Goal: Task Accomplishment & Management: Use online tool/utility

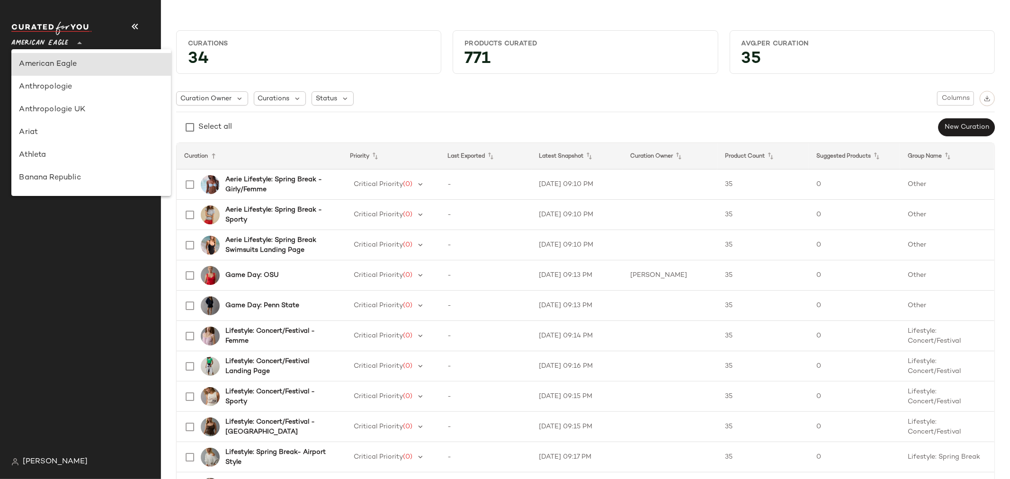
click at [78, 45] on icon at bounding box center [79, 42] width 11 height 11
click at [79, 68] on div "Revolve" at bounding box center [91, 68] width 144 height 11
type input "**"
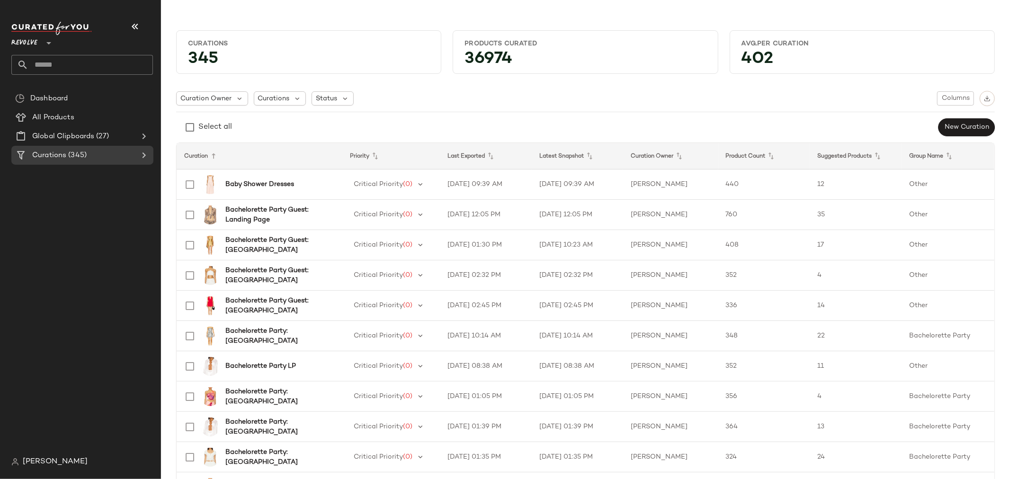
click at [74, 66] on input "text" at bounding box center [90, 65] width 125 height 20
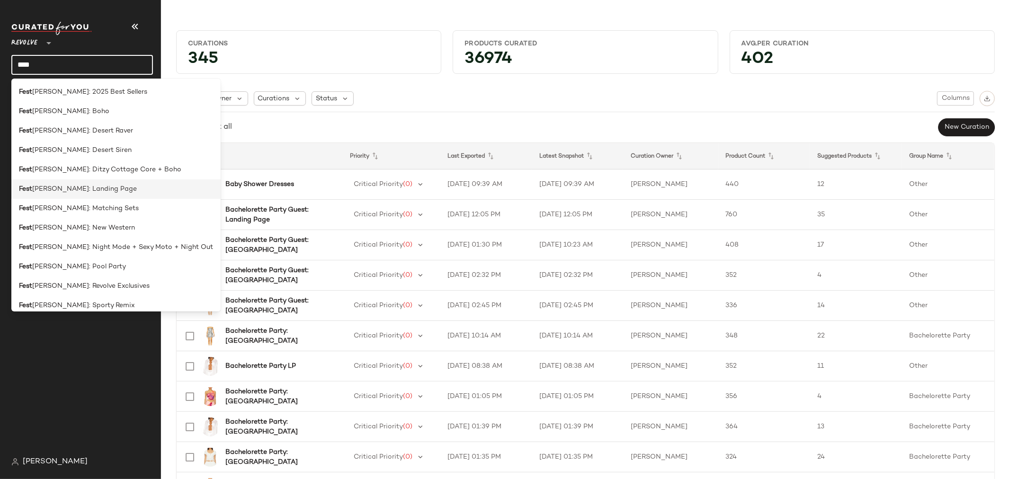
type input "****"
click at [109, 187] on div "Fest ival: Landing Page" at bounding box center [116, 189] width 194 height 10
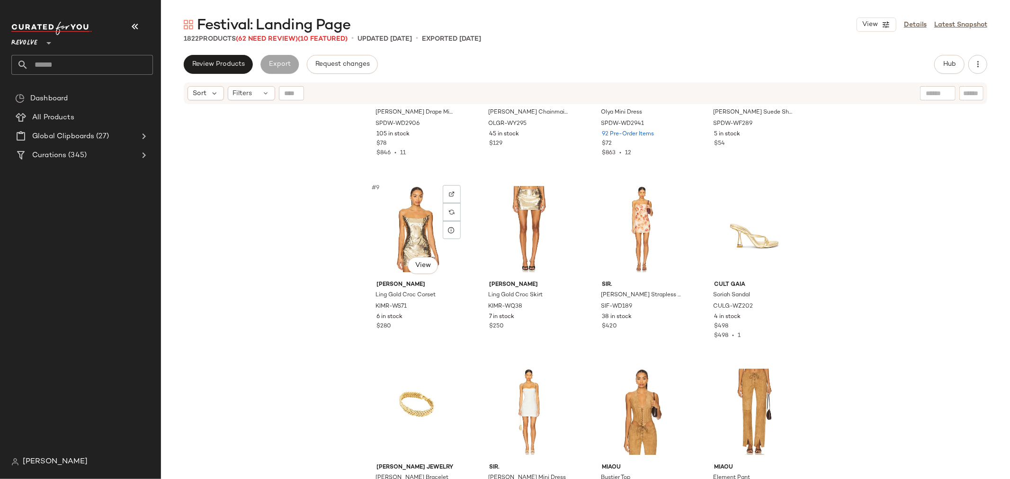
scroll to position [323, 0]
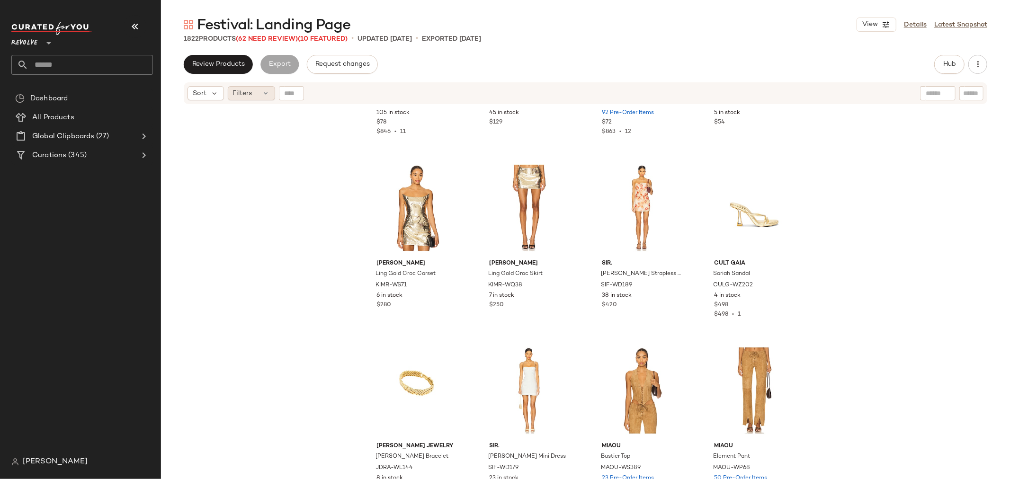
click at [259, 95] on div "Filters" at bounding box center [251, 93] width 47 height 14
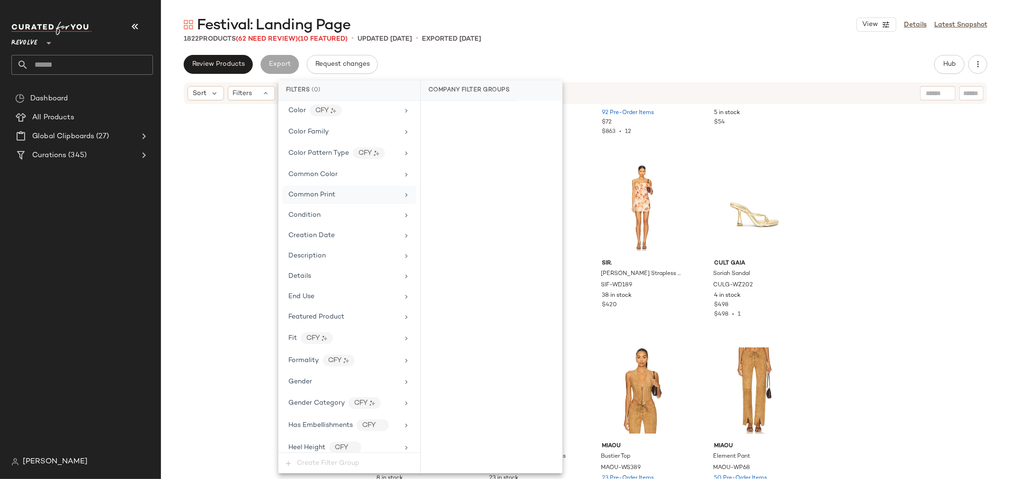
scroll to position [210, 0]
click at [336, 309] on div "Featured Product" at bounding box center [316, 313] width 56 height 10
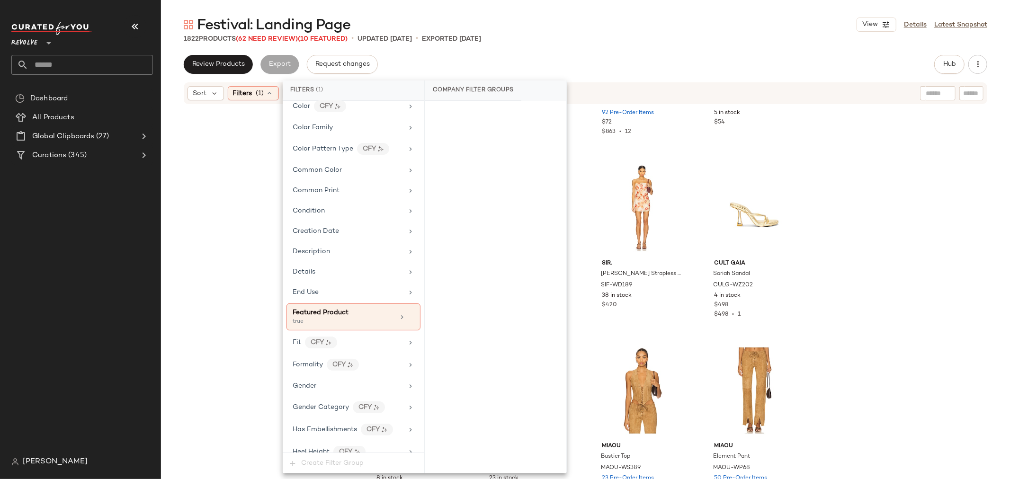
click at [217, 314] on div "superdown Beatrice Drape Mini Dress SPDW-WD2906 105 in stock $78 $846 • 11 olga…" at bounding box center [585, 304] width 849 height 398
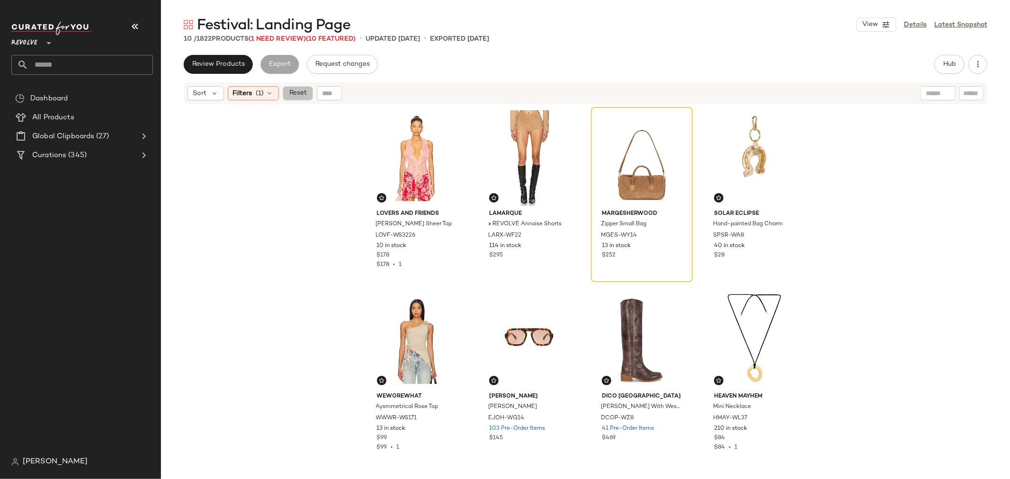
click at [294, 90] on span "Reset" at bounding box center [297, 93] width 18 height 8
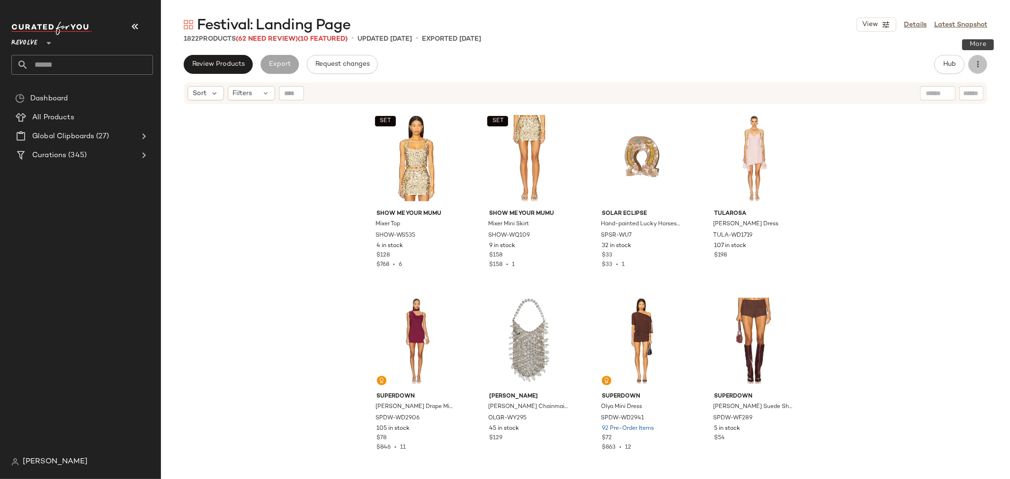
click at [979, 63] on icon "button" at bounding box center [977, 64] width 9 height 9
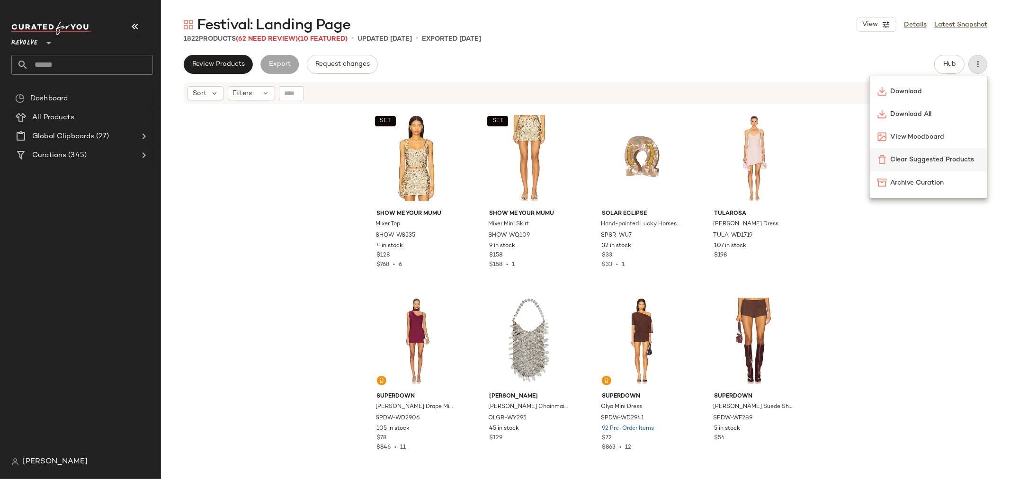
click at [931, 161] on span "Clear Suggested Products" at bounding box center [935, 160] width 89 height 10
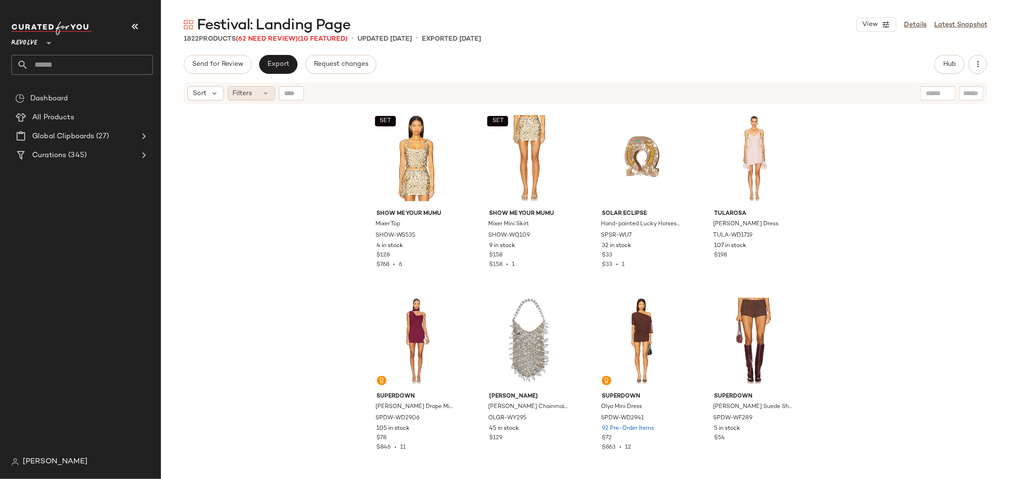
click at [256, 94] on div "Filters" at bounding box center [251, 93] width 47 height 14
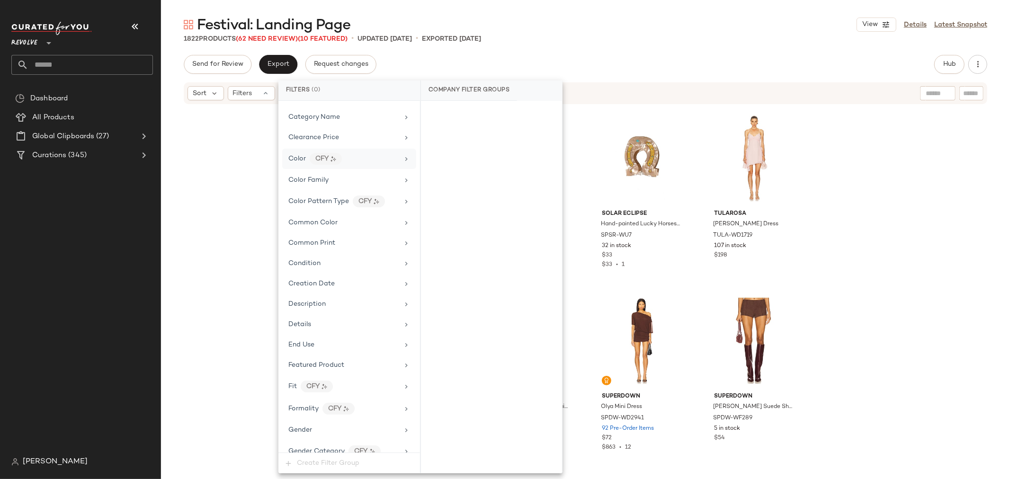
scroll to position [263, 0]
click at [349, 261] on div "Featured Product" at bounding box center [343, 260] width 110 height 10
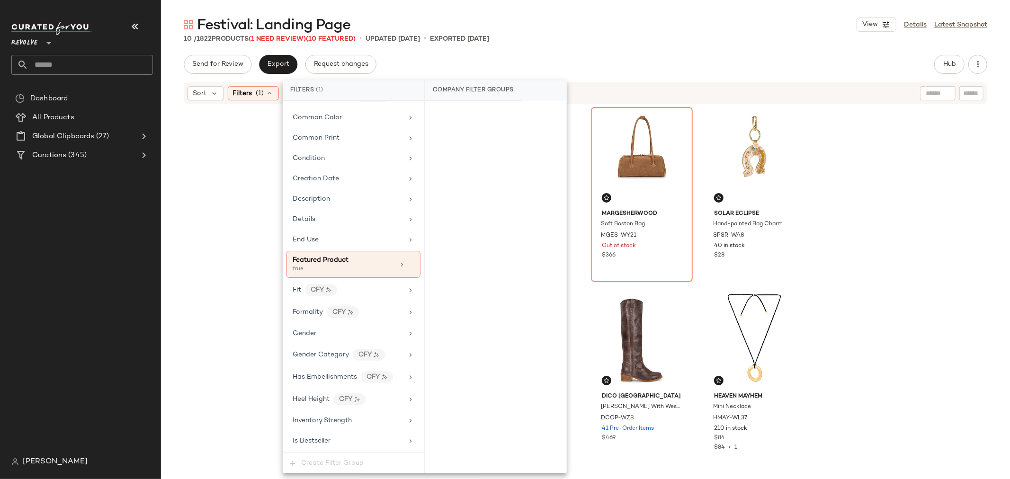
click at [874, 224] on div "Lovers and Friends Ila Sheer Top LOVF-WS3226 10 in stock $178 $178 • 1 LAMARQUE…" at bounding box center [585, 304] width 849 height 398
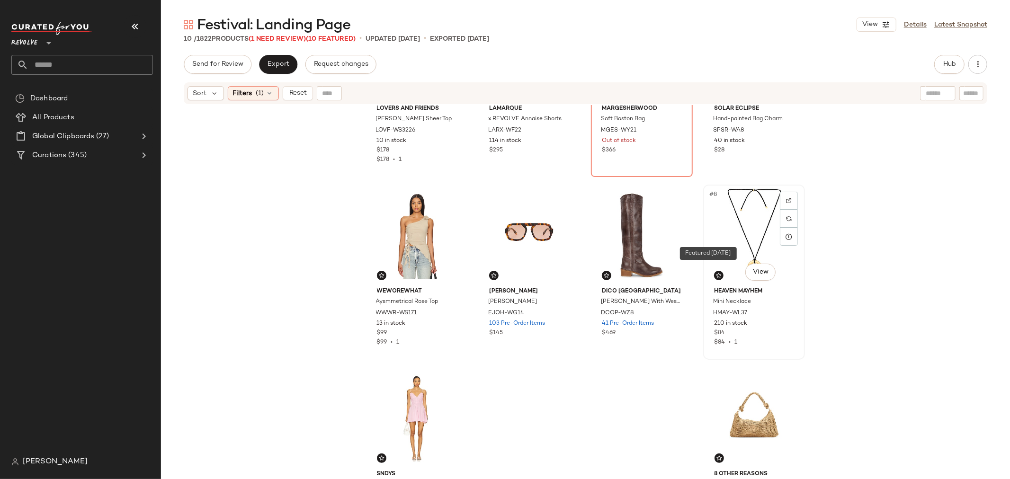
scroll to position [144, 0]
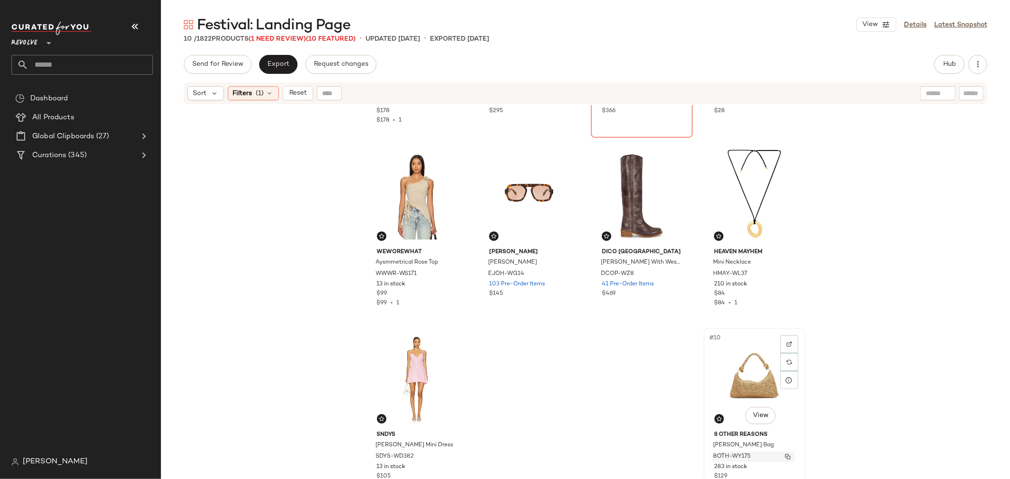
click at [766, 452] on div "8OTH-WY175" at bounding box center [754, 457] width 82 height 10
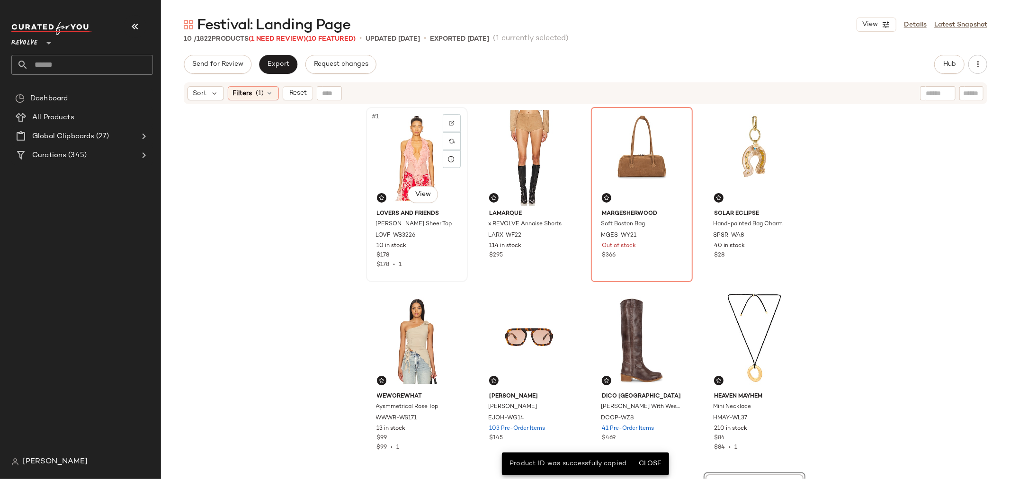
click at [422, 267] on div "$178 • 1" at bounding box center [417, 265] width 80 height 9
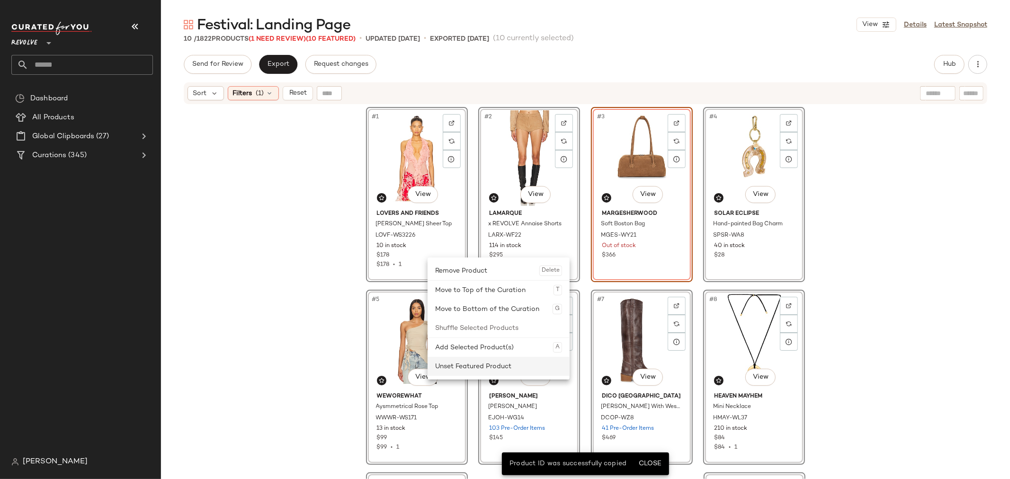
click at [462, 361] on div "Unset Featured Product" at bounding box center [498, 366] width 127 height 19
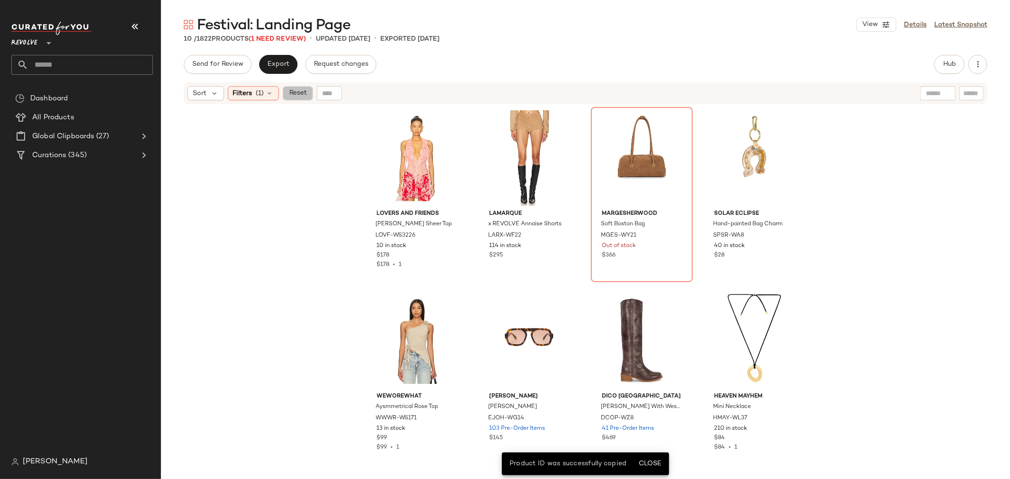
click at [296, 94] on span "Reset" at bounding box center [297, 93] width 18 height 8
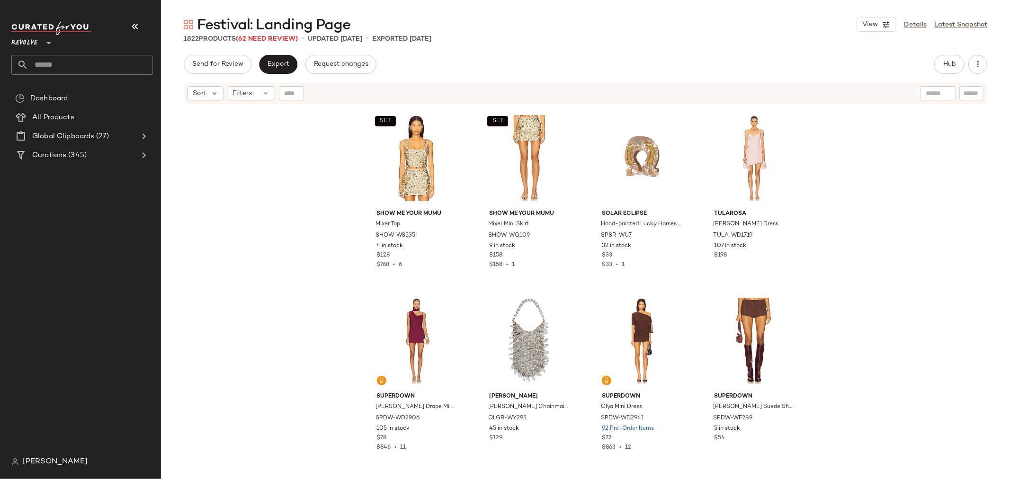
click at [872, 221] on div "SET Show Me Your Mumu Mixer Top SHOW-WS535 4 in stock $128 $768 • 6 SET Show Me…" at bounding box center [585, 304] width 849 height 398
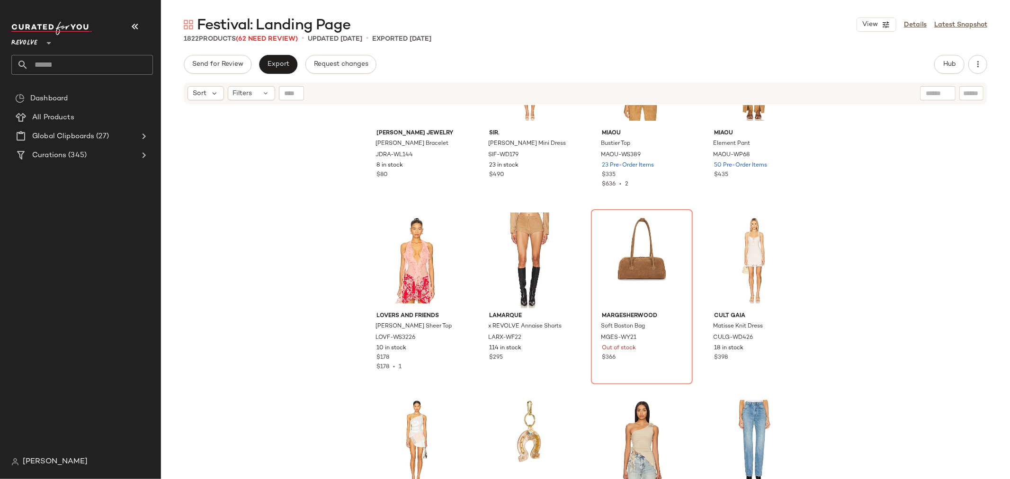
scroll to position [639, 0]
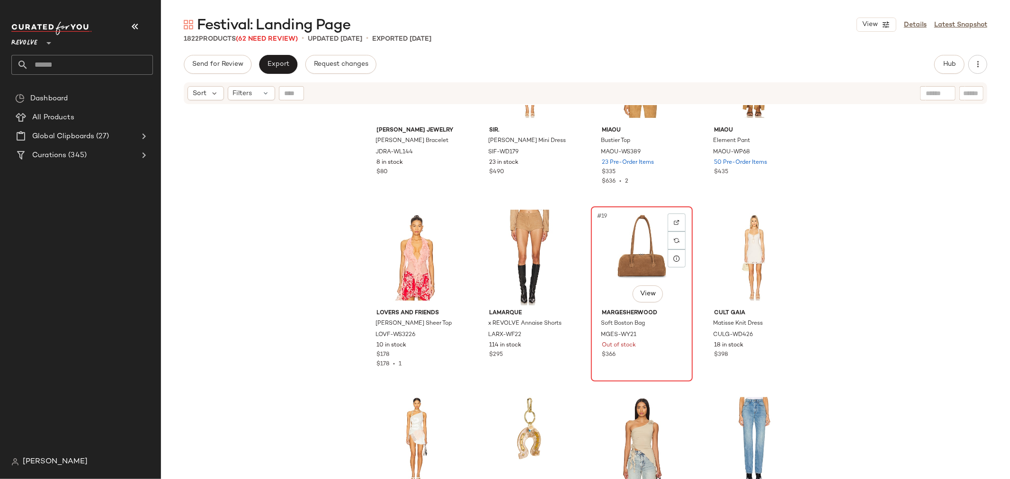
click at [617, 251] on div "#19 View" at bounding box center [641, 258] width 95 height 96
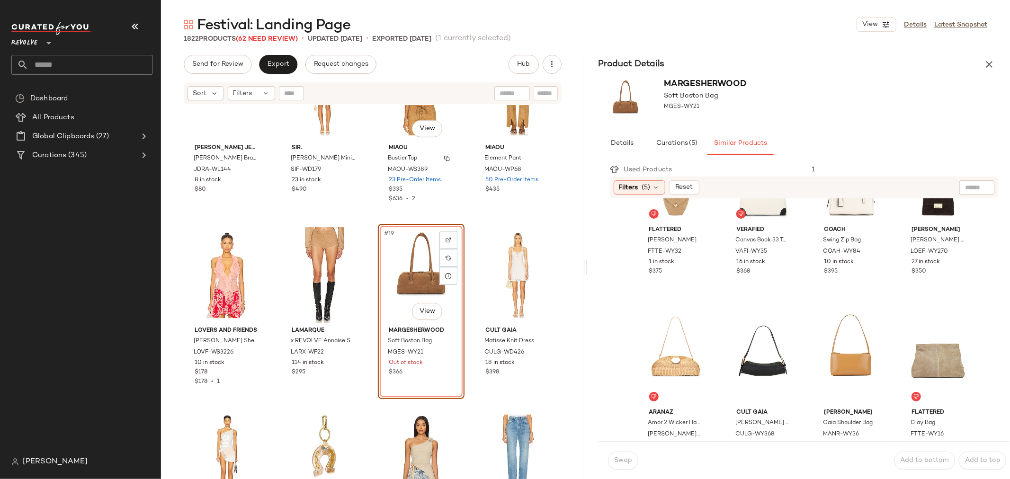
scroll to position [639, 0]
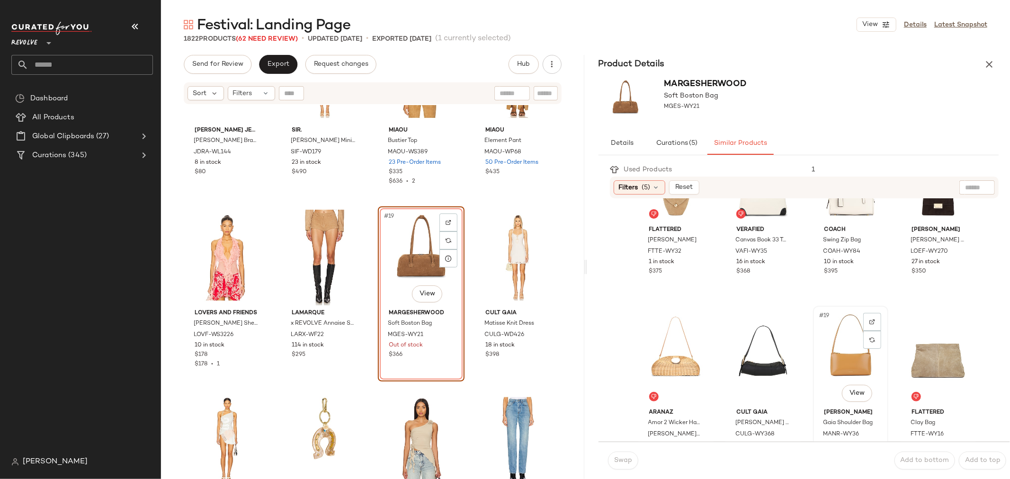
click at [836, 356] on div "#19 View" at bounding box center [850, 357] width 69 height 96
click at [626, 459] on span "Swap" at bounding box center [623, 461] width 18 height 8
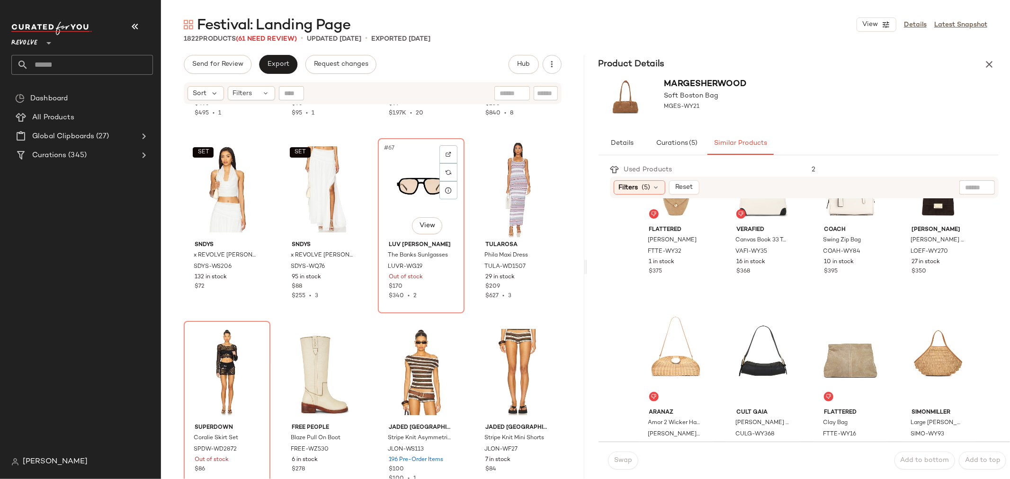
scroll to position [2901, 0]
click at [432, 297] on div "$340 • 2" at bounding box center [421, 296] width 65 height 9
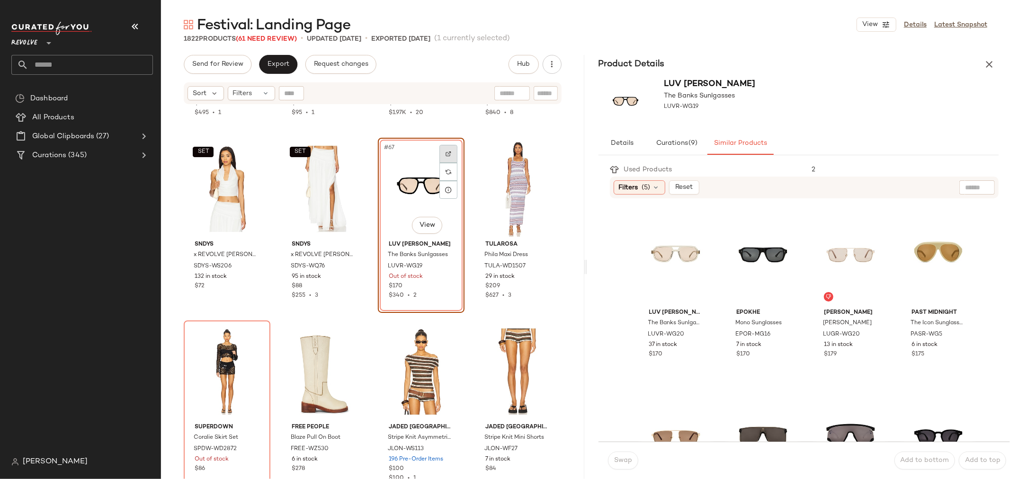
click at [446, 152] on img at bounding box center [449, 154] width 6 height 6
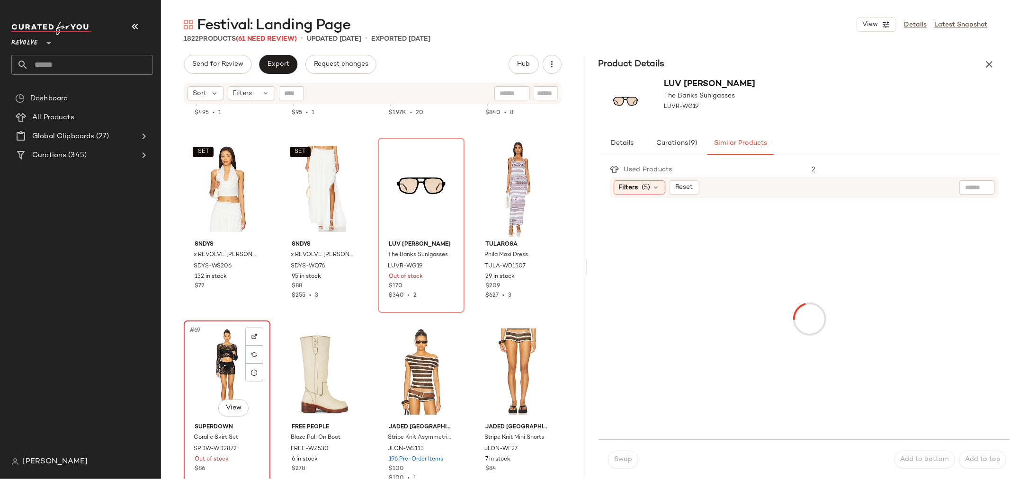
click at [206, 352] on div "#69 View" at bounding box center [227, 372] width 80 height 96
click at [253, 335] on img at bounding box center [254, 337] width 6 height 6
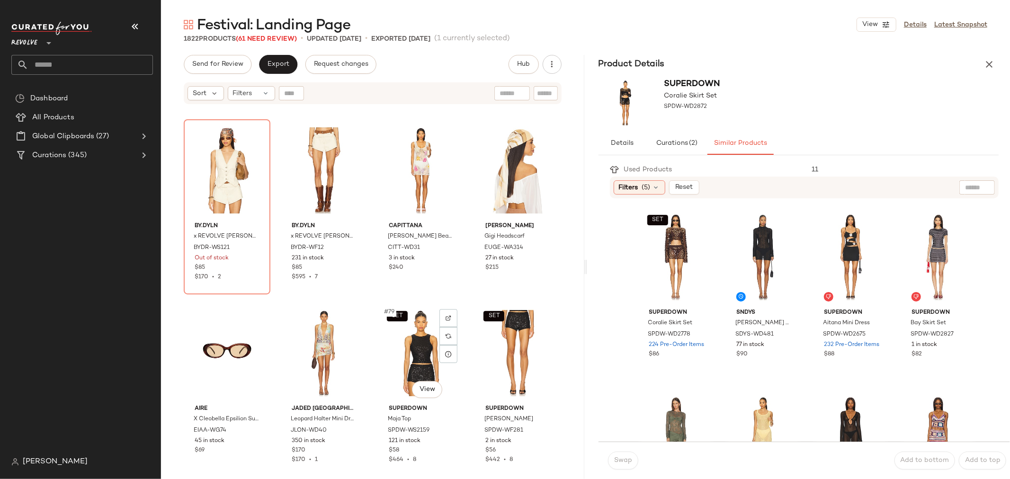
scroll to position [3270, 0]
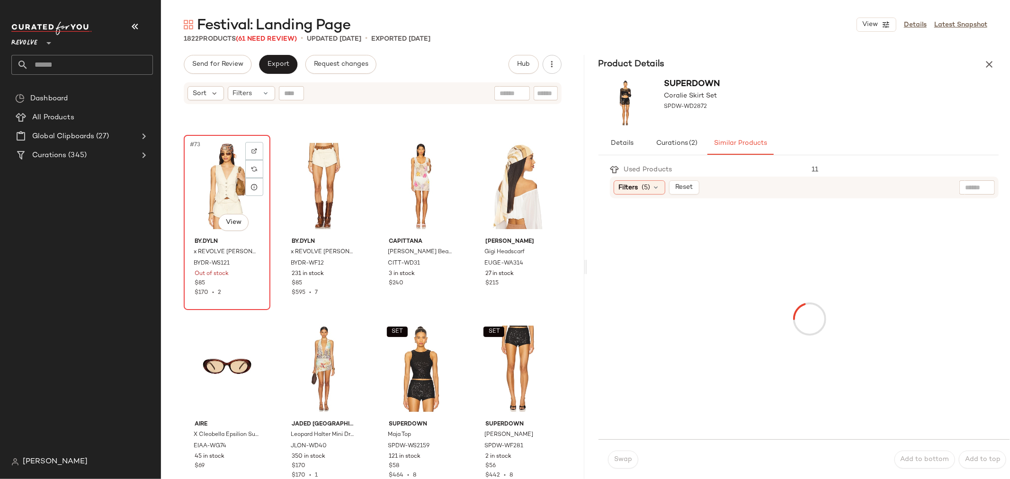
click at [206, 177] on div "#73 View" at bounding box center [227, 186] width 80 height 96
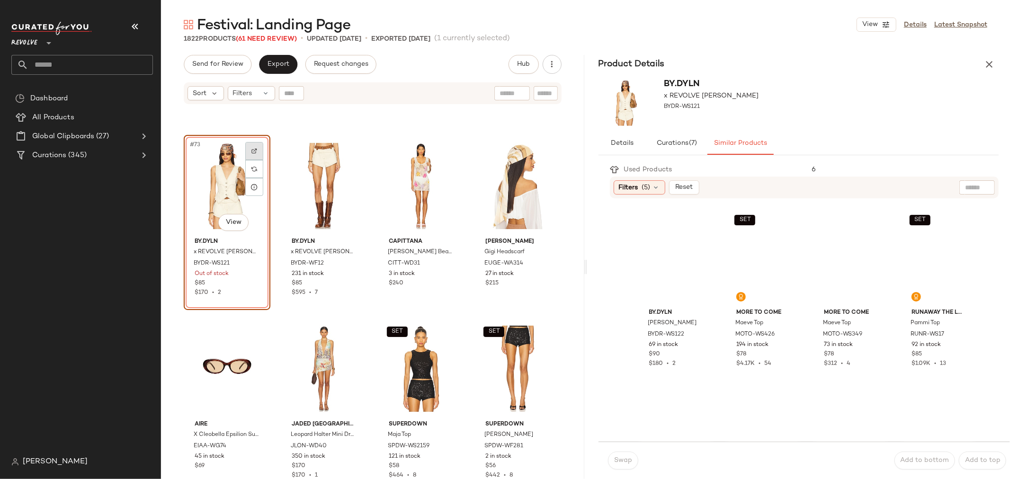
click at [253, 150] on img at bounding box center [254, 151] width 6 height 6
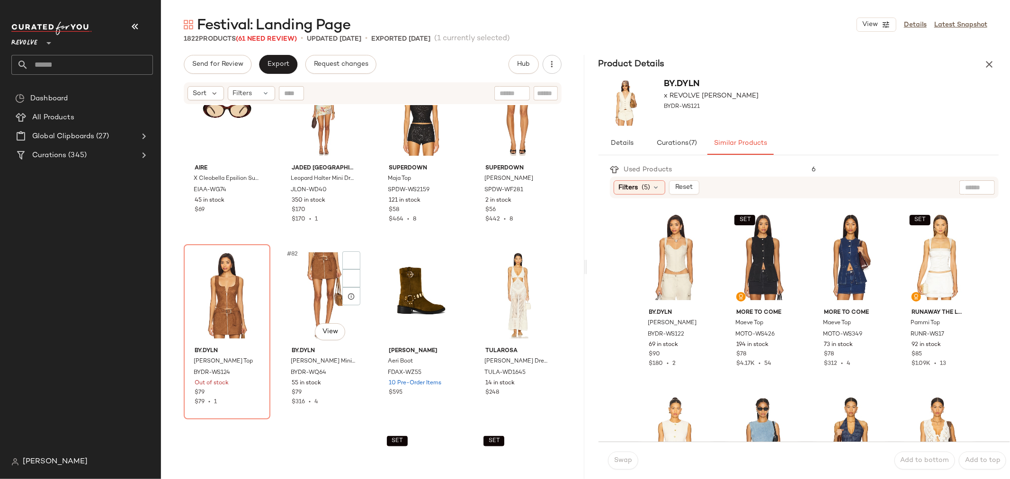
scroll to position [3533, 0]
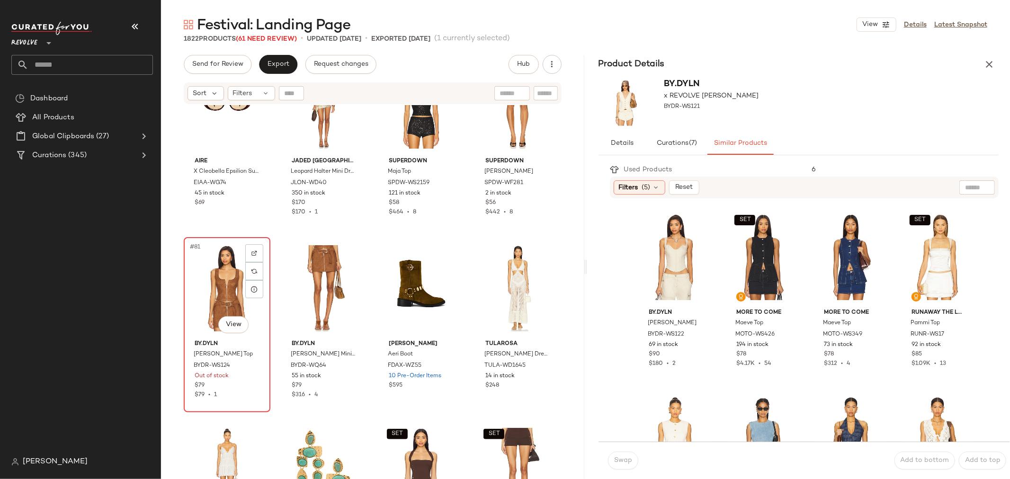
click at [244, 395] on div "$79 • 1" at bounding box center [227, 395] width 65 height 9
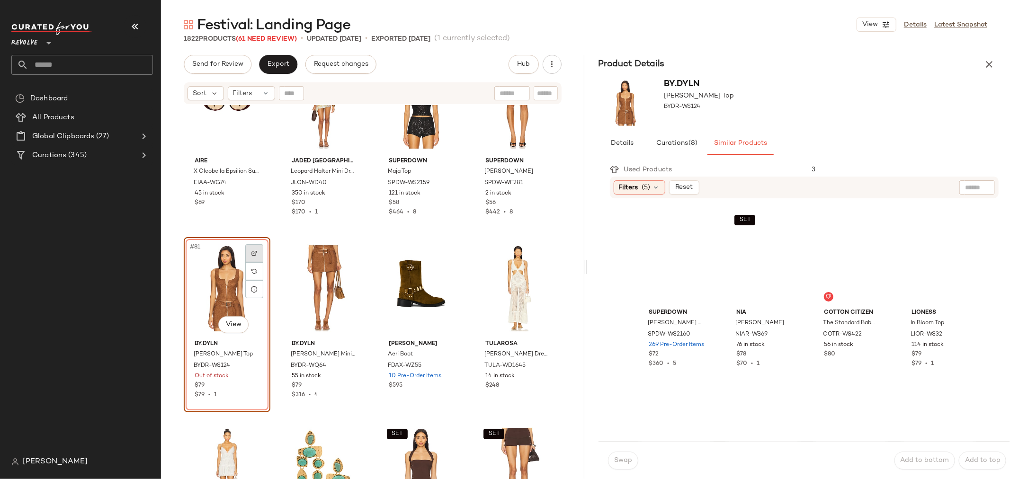
click at [254, 251] on img at bounding box center [254, 253] width 6 height 6
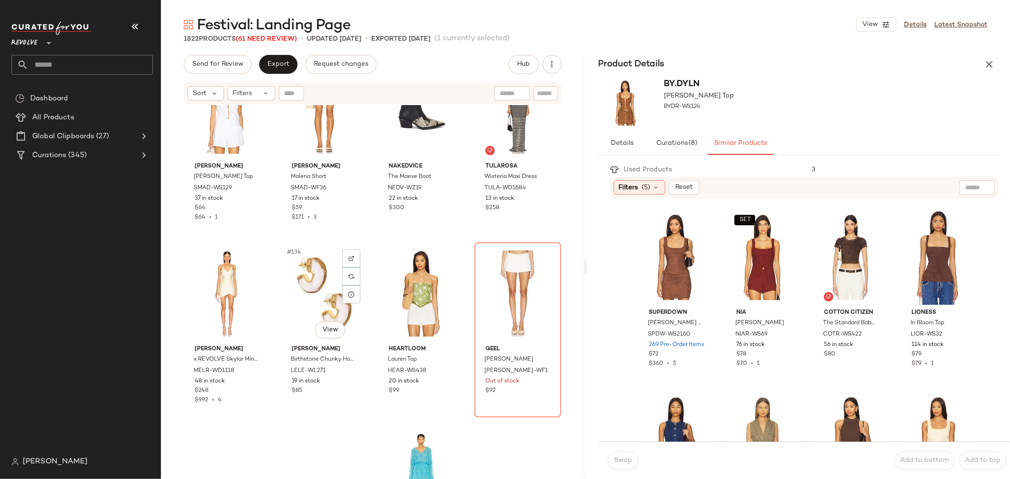
scroll to position [6006, 0]
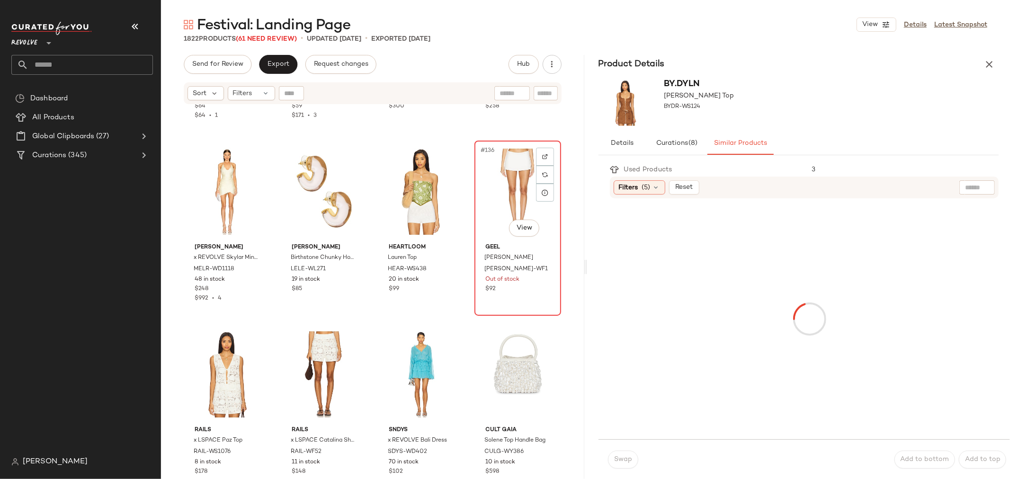
click at [485, 178] on div "#136 View" at bounding box center [518, 192] width 80 height 96
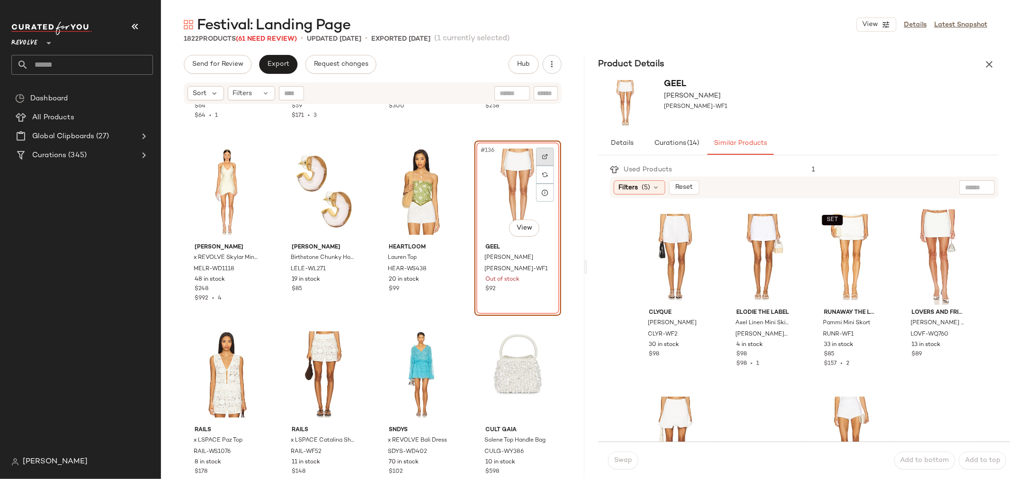
click at [542, 154] on img at bounding box center [545, 157] width 6 height 6
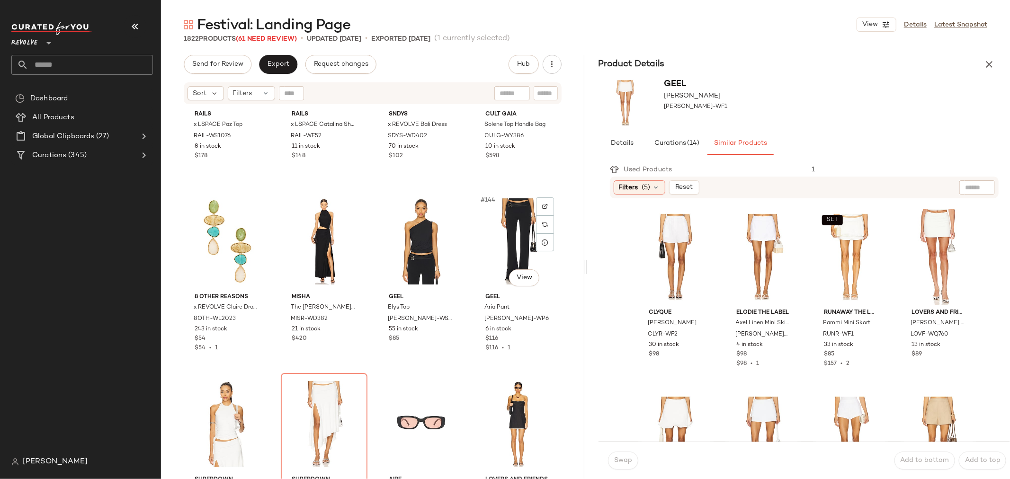
scroll to position [6479, 0]
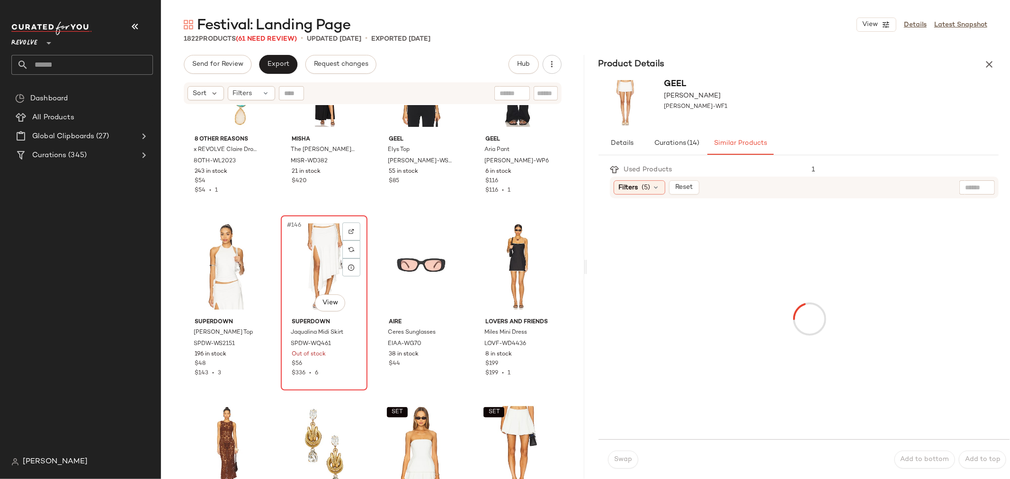
click at [306, 268] on div "#146 View" at bounding box center [324, 267] width 80 height 96
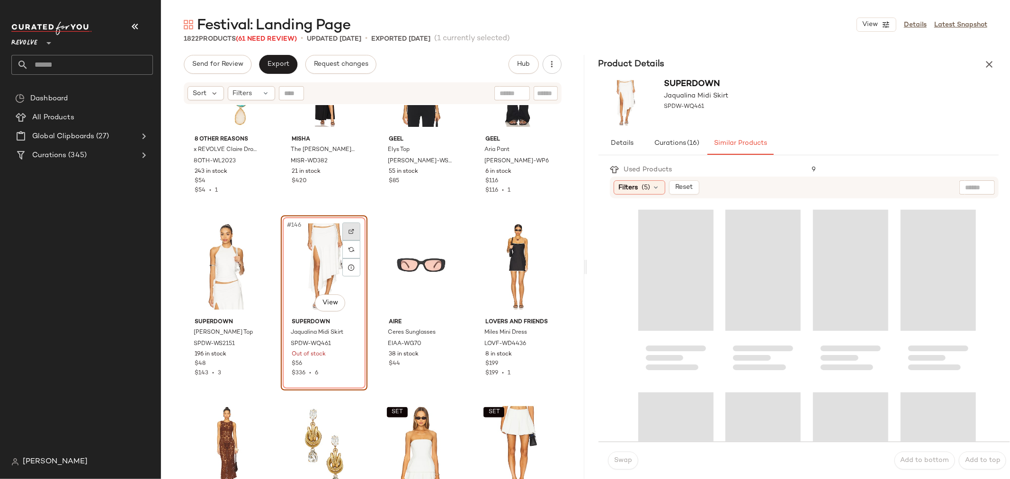
click at [349, 229] on img at bounding box center [352, 232] width 6 height 6
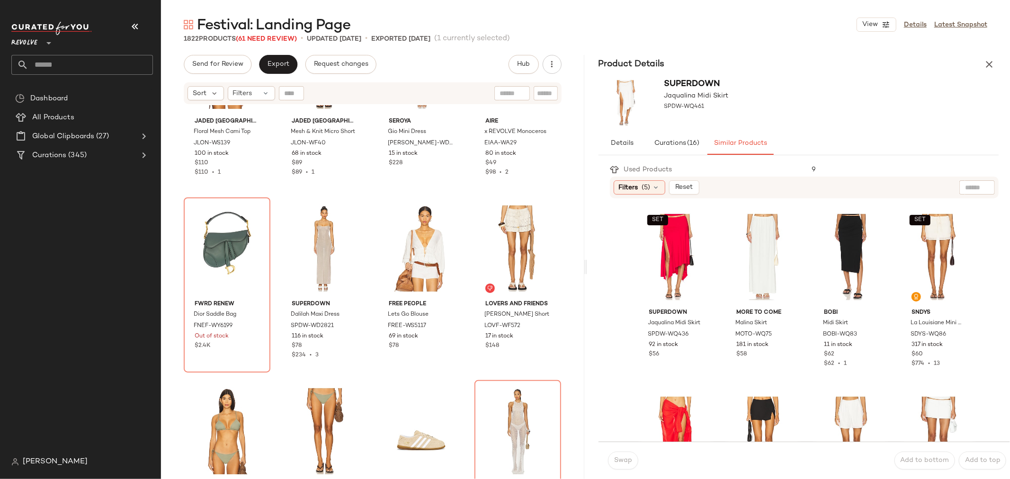
scroll to position [8531, 0]
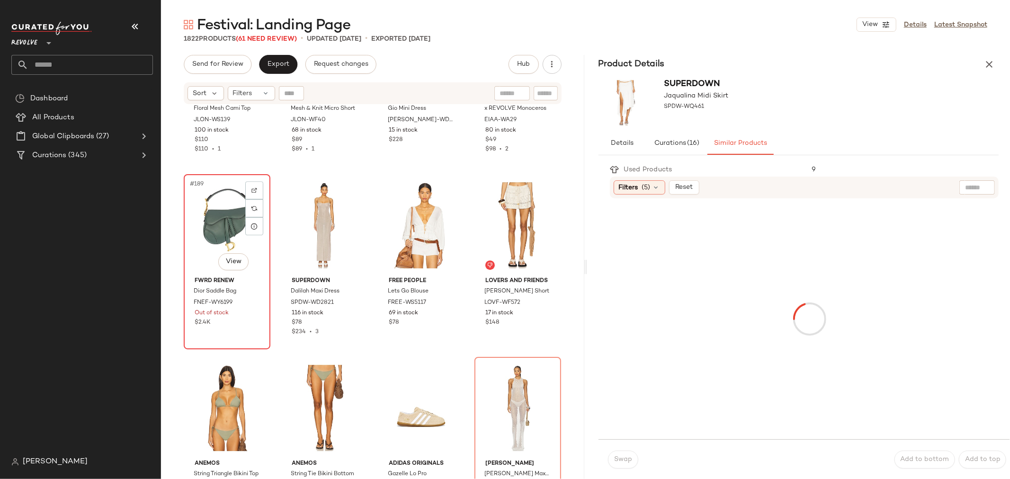
click at [221, 329] on div "#189 View FWRD Renew Dior Saddle Bag FNEF-WY6199 Out of stock $2.4K" at bounding box center [227, 261] width 85 height 173
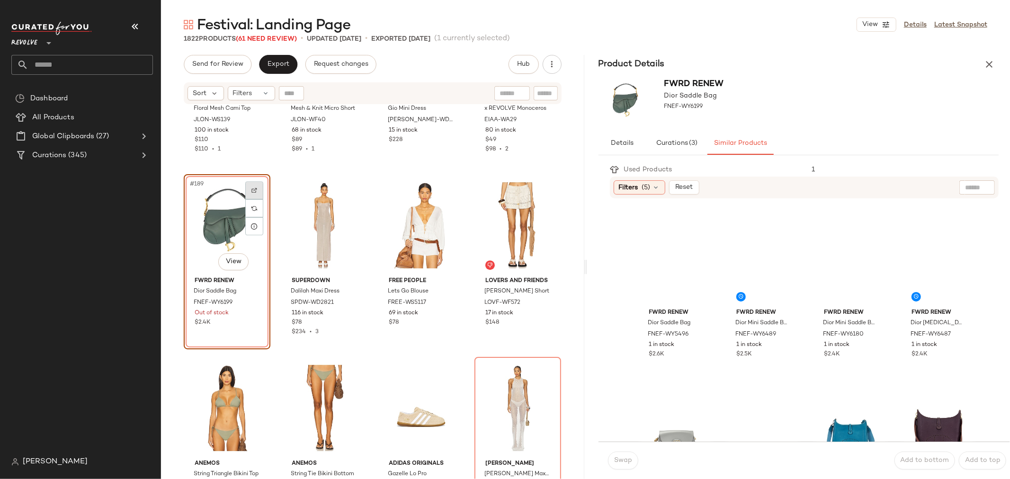
click at [256, 188] on img at bounding box center [254, 191] width 6 height 6
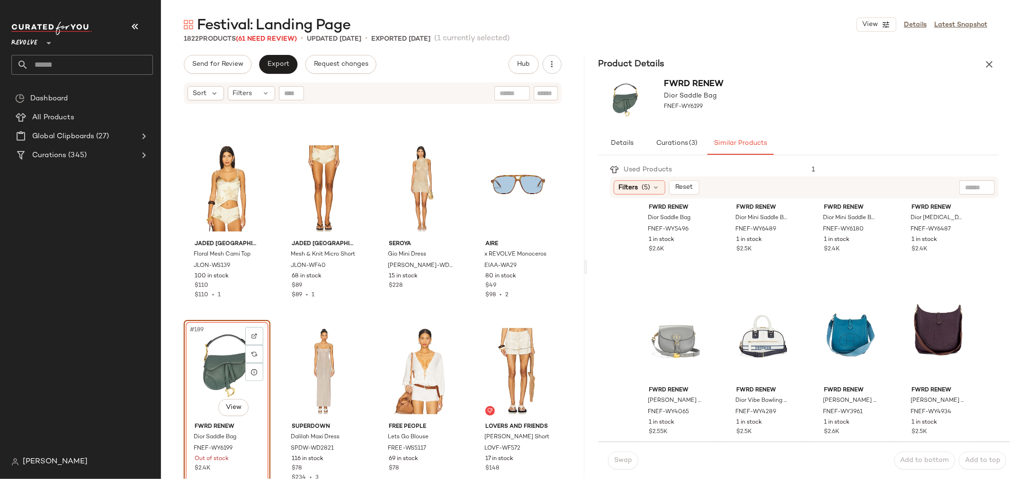
scroll to position [8373, 0]
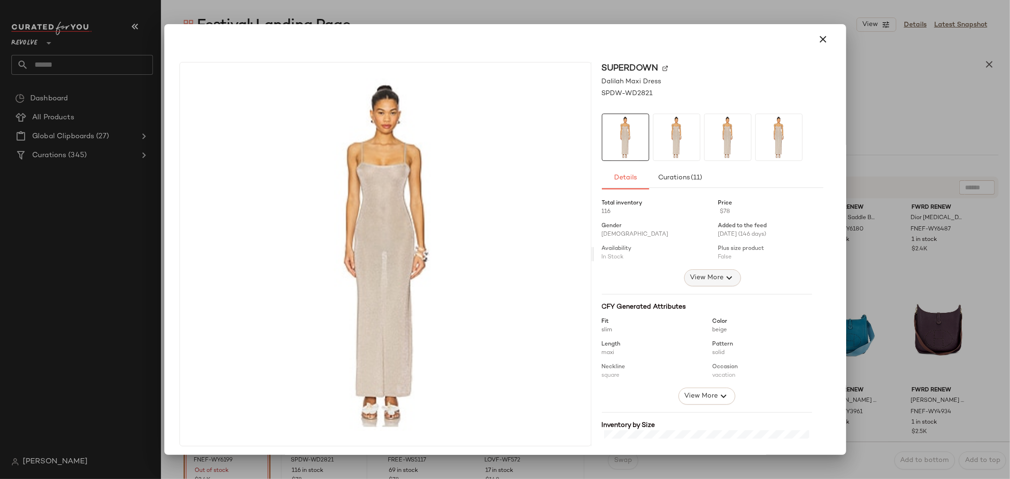
click at [715, 285] on button "View More" at bounding box center [712, 277] width 57 height 17
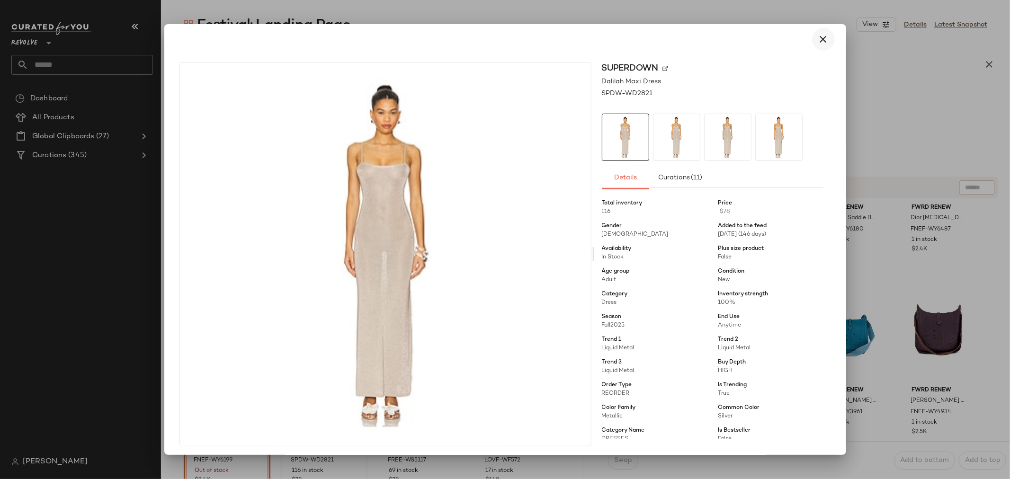
click at [821, 38] on icon "button" at bounding box center [823, 39] width 11 height 11
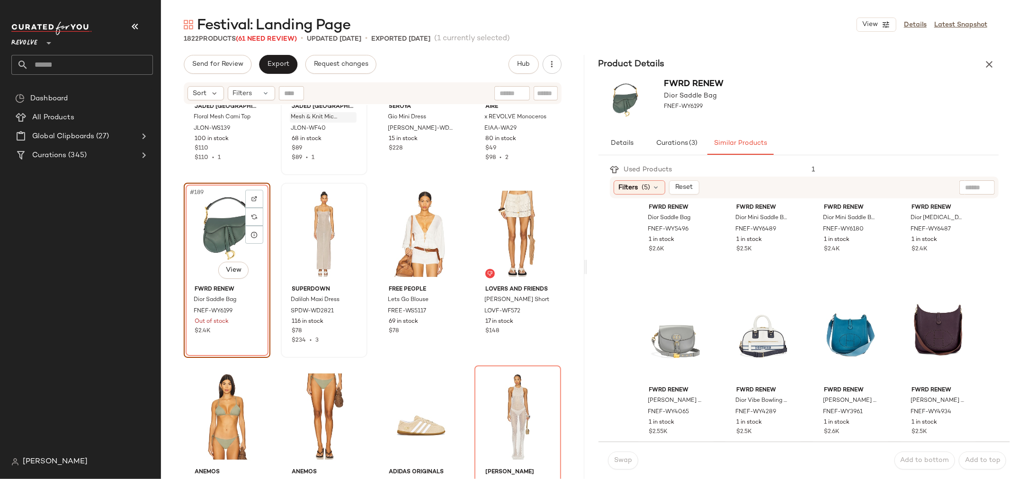
scroll to position [8531, 0]
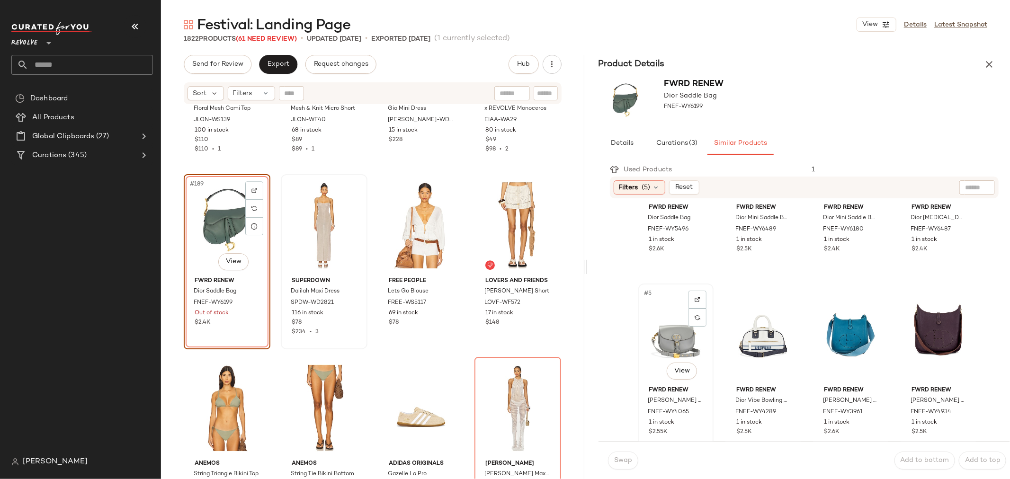
click at [661, 333] on div "#5 View" at bounding box center [676, 335] width 69 height 96
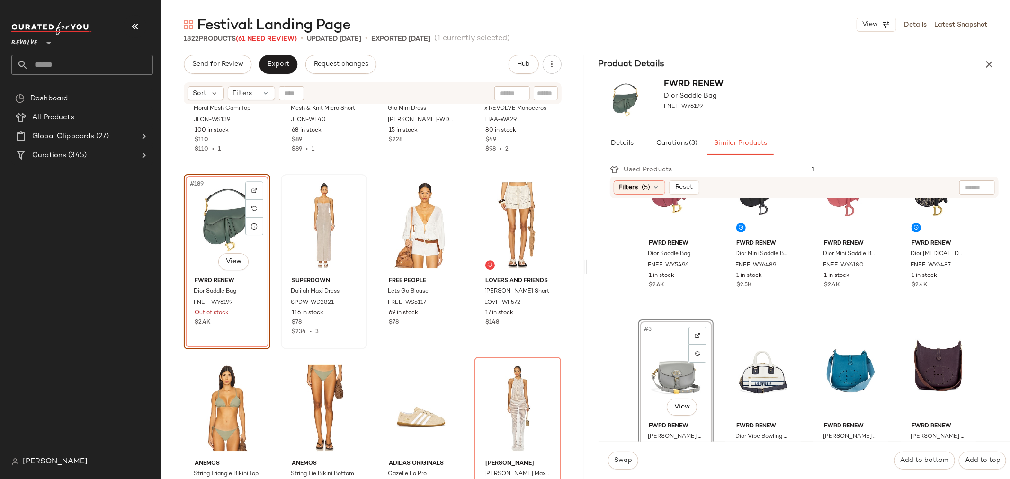
scroll to position [116, 0]
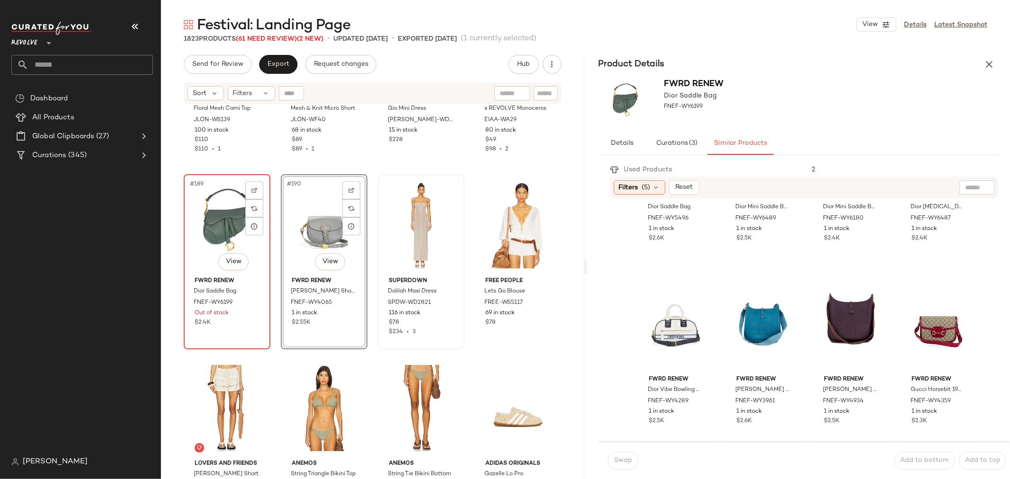
click at [201, 230] on div "#189 View" at bounding box center [227, 226] width 80 height 96
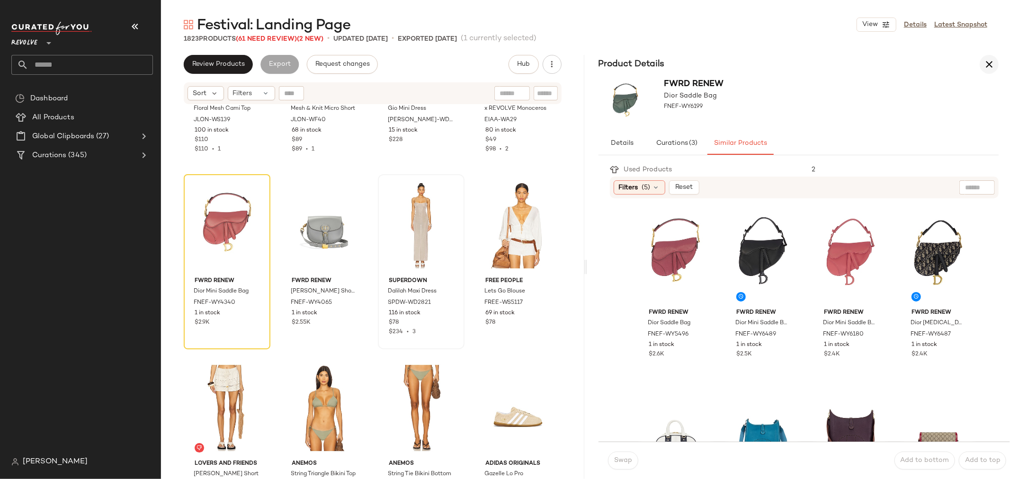
click at [987, 63] on icon "button" at bounding box center [989, 64] width 11 height 11
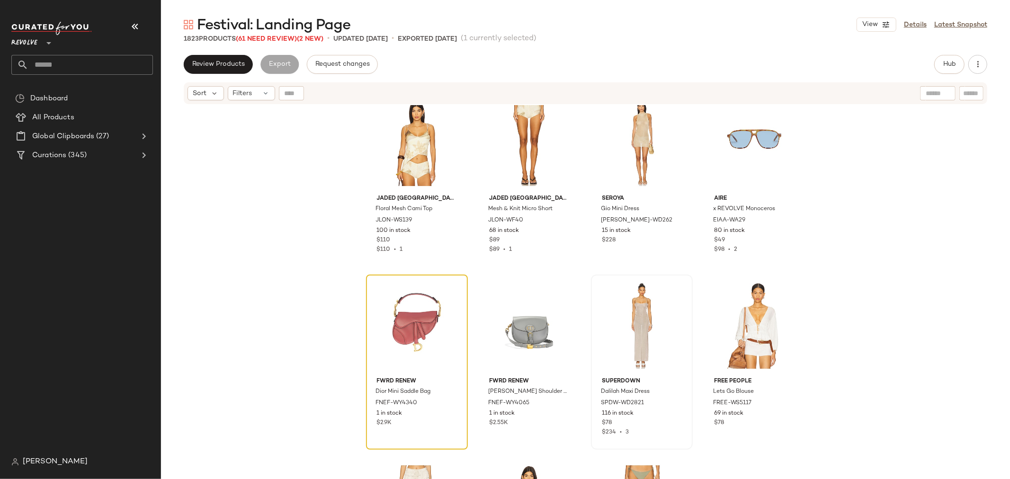
scroll to position [8531, 0]
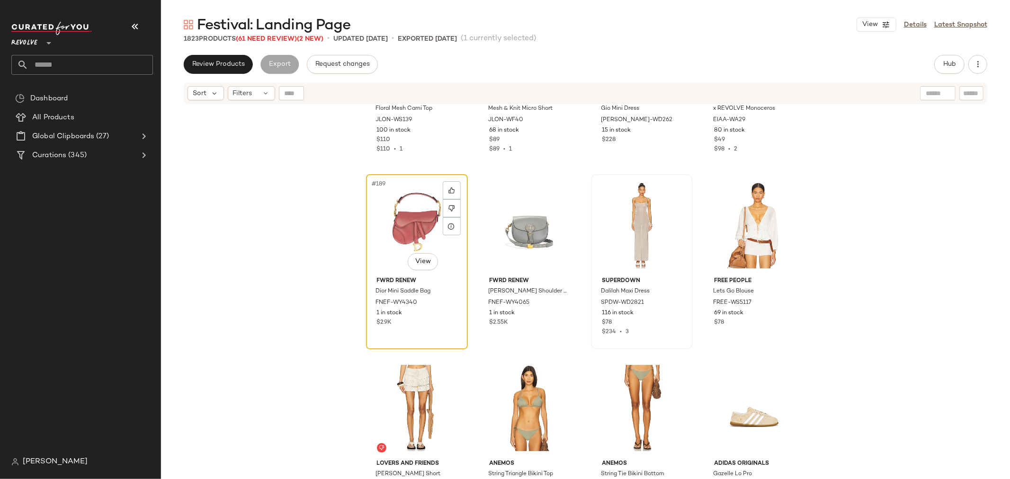
click at [434, 334] on div "#189 View FWRD Renew Dior Mini Saddle Bag FNEF-WY4340 1 in stock $2.9K" at bounding box center [417, 261] width 100 height 173
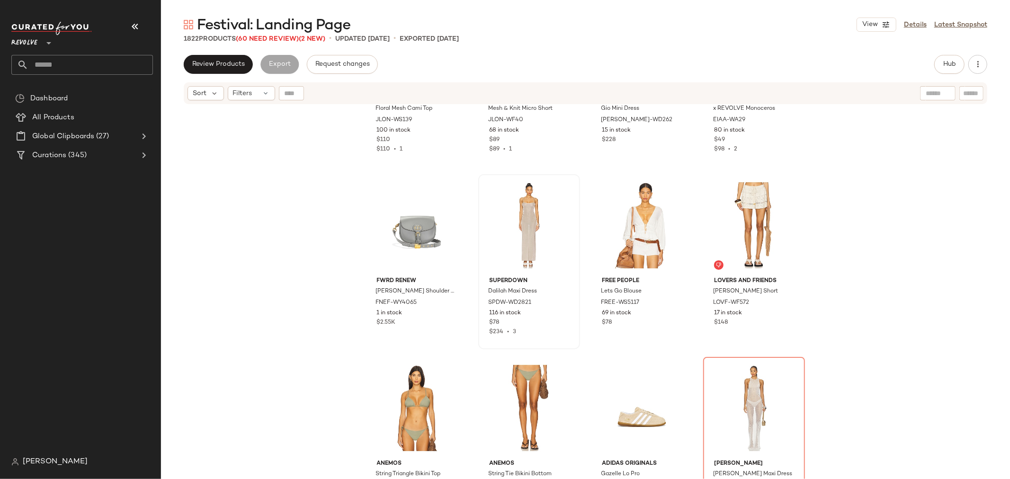
click at [466, 346] on div "Jaded London Floral Mesh Cami Top JLON-WS139 100 in stock $110 $110 • 1 Jaded L…" at bounding box center [585, 304] width 849 height 398
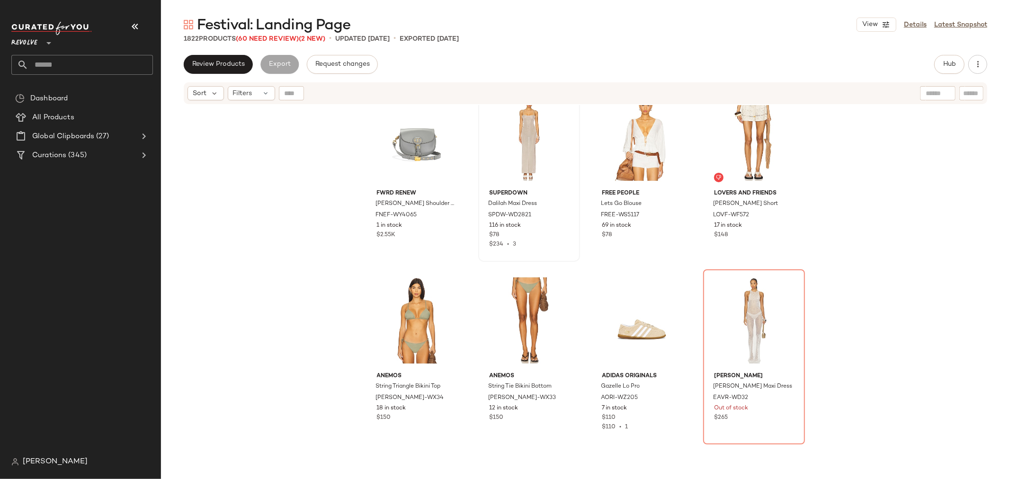
scroll to position [8636, 0]
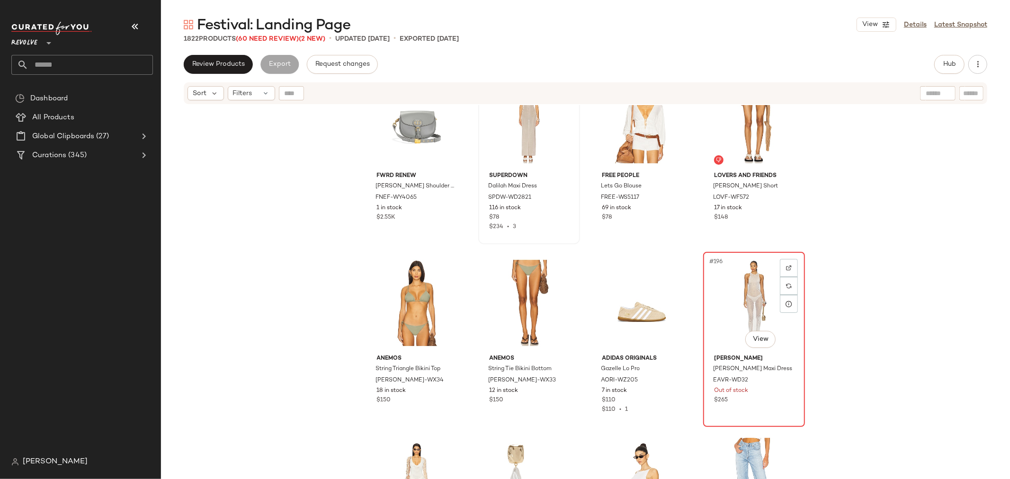
click at [717, 284] on div "#196 View" at bounding box center [753, 303] width 95 height 96
click at [787, 266] on img at bounding box center [789, 268] width 6 height 6
click at [748, 291] on div "#196 View" at bounding box center [753, 303] width 95 height 96
click at [787, 268] on img at bounding box center [789, 268] width 6 height 6
click at [742, 294] on div "#196 View" at bounding box center [753, 303] width 95 height 96
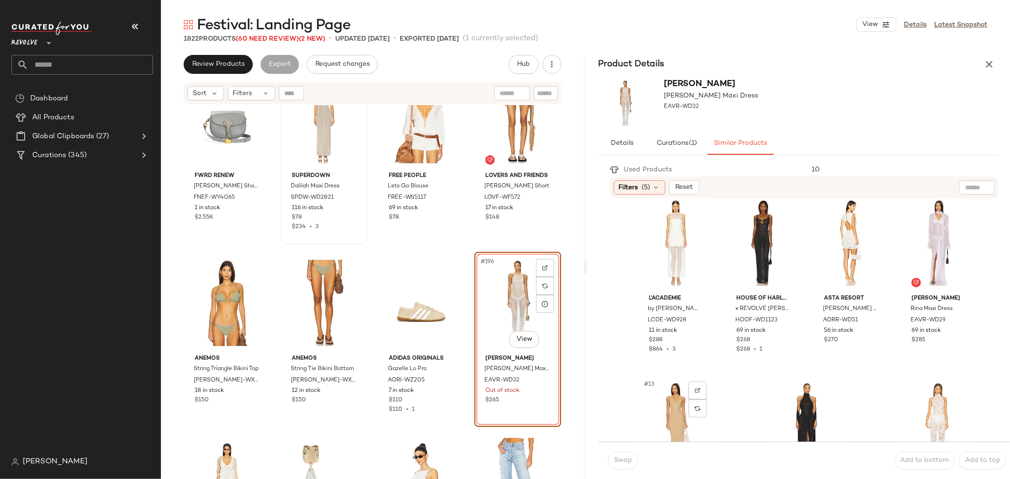
scroll to position [368, 0]
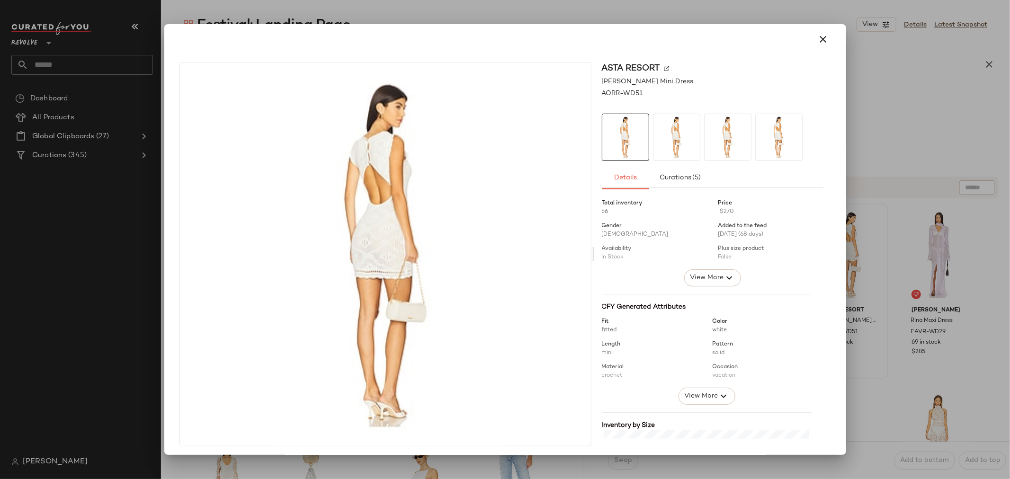
click at [667, 157] on img at bounding box center [676, 137] width 46 height 46
click at [718, 135] on img at bounding box center [728, 137] width 46 height 46
click at [755, 137] on div at bounding box center [778, 137] width 47 height 47
click at [818, 39] on icon "button" at bounding box center [823, 39] width 11 height 11
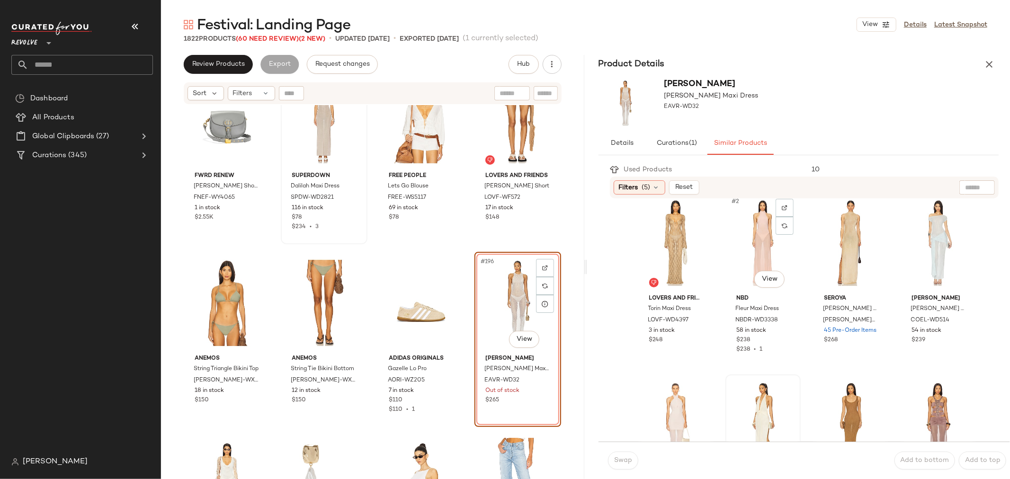
scroll to position [0, 0]
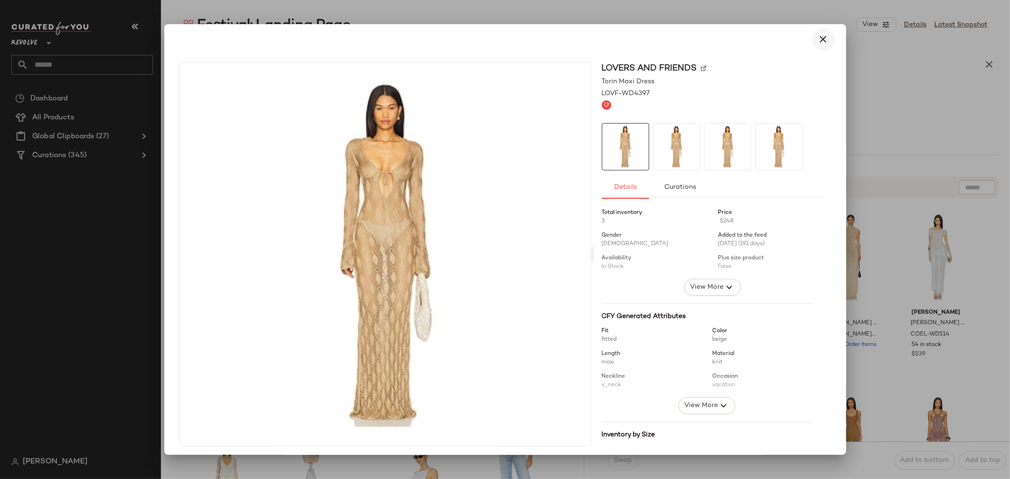
click at [820, 39] on icon "button" at bounding box center [823, 39] width 11 height 11
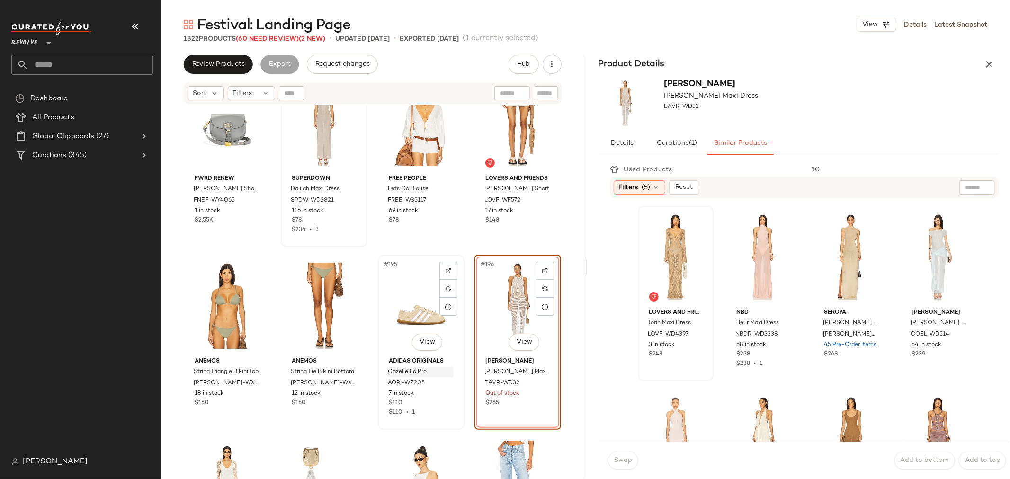
scroll to position [8742, 0]
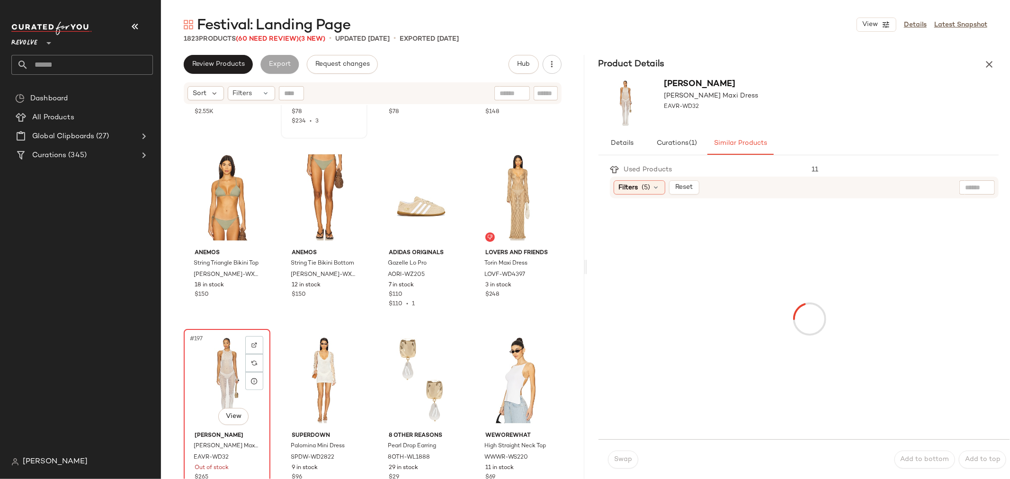
click at [209, 373] on div "#197 View" at bounding box center [227, 380] width 80 height 96
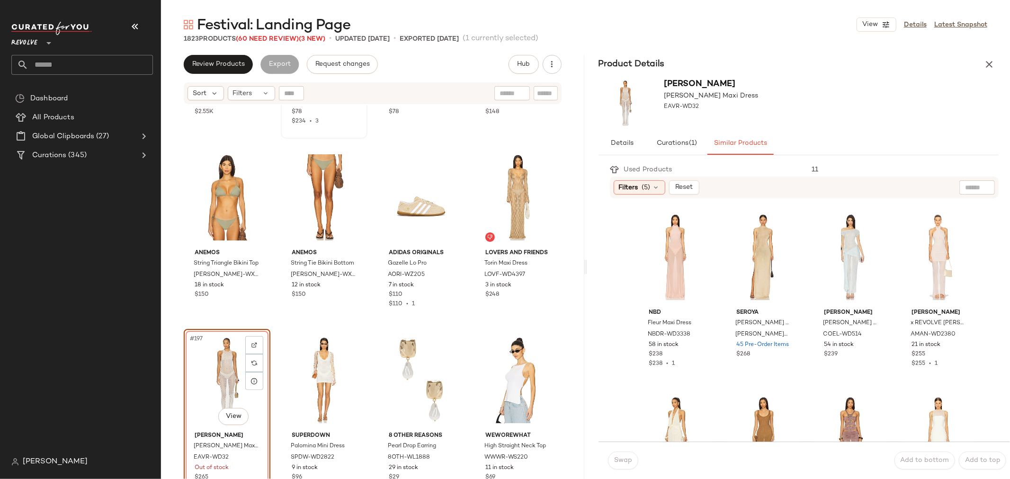
click at [989, 63] on icon "button" at bounding box center [989, 64] width 11 height 11
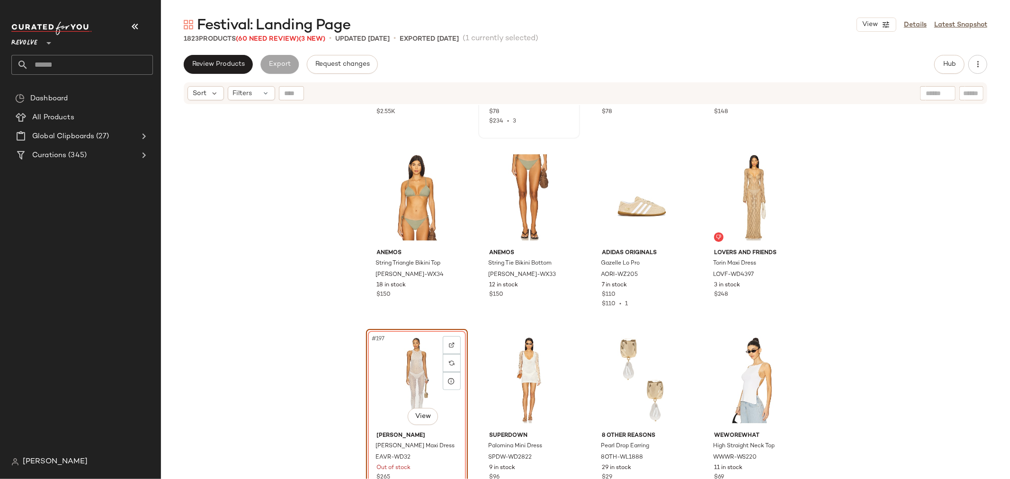
click at [406, 369] on div "#197 View" at bounding box center [416, 380] width 95 height 96
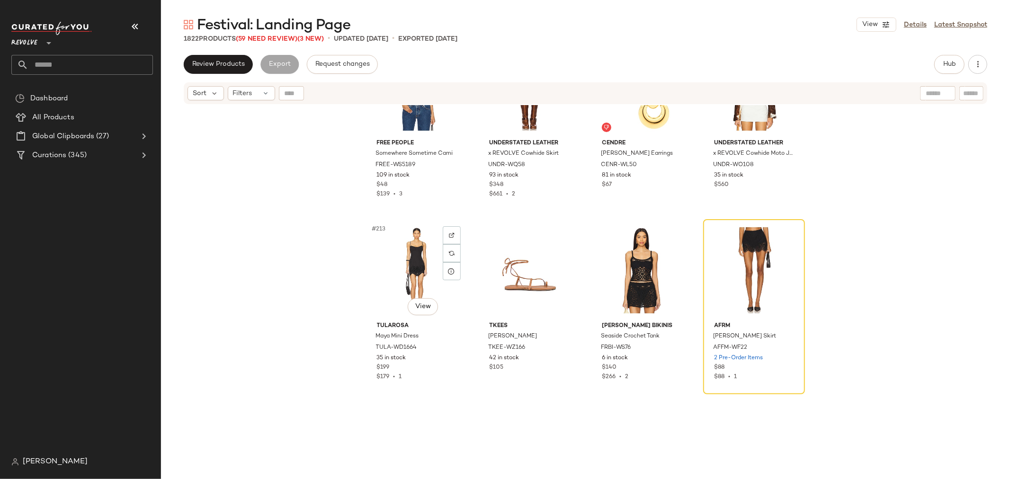
scroll to position [9583, 0]
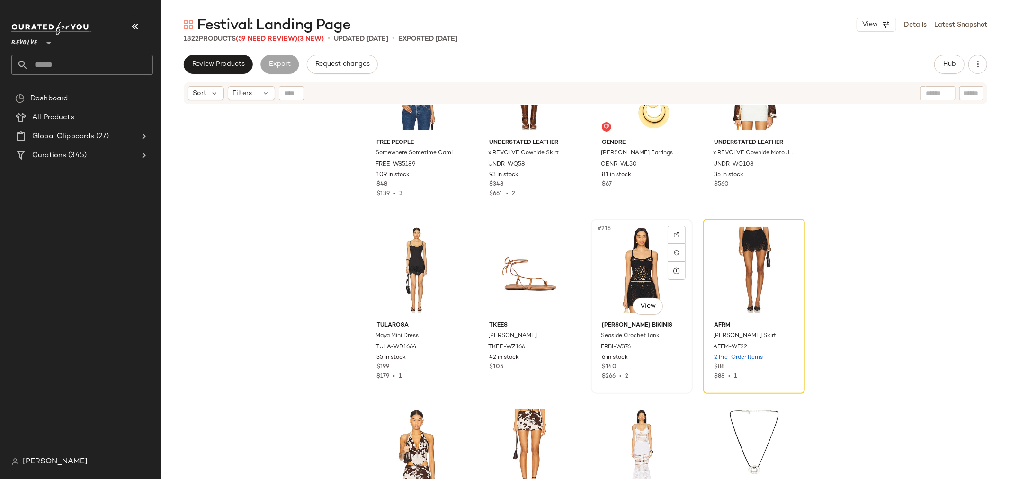
click at [688, 305] on div "#215 View Frankies Bikinis Seaside Crochet Tank FRBI-WS76 6 in stock $140 $266 …" at bounding box center [642, 306] width 100 height 173
click at [985, 65] on button "button" at bounding box center [977, 64] width 19 height 19
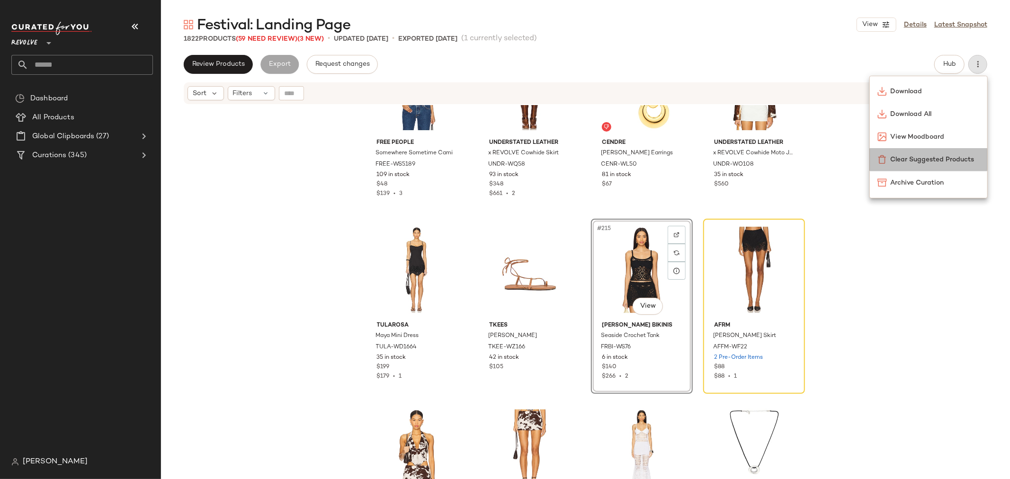
click at [939, 162] on span "Clear Suggested Products" at bounding box center [935, 160] width 89 height 10
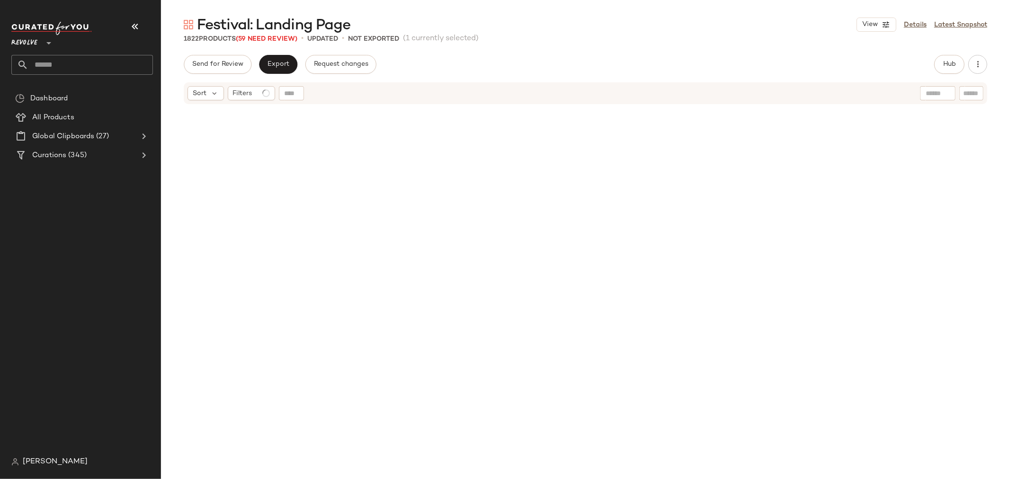
scroll to position [9505, 0]
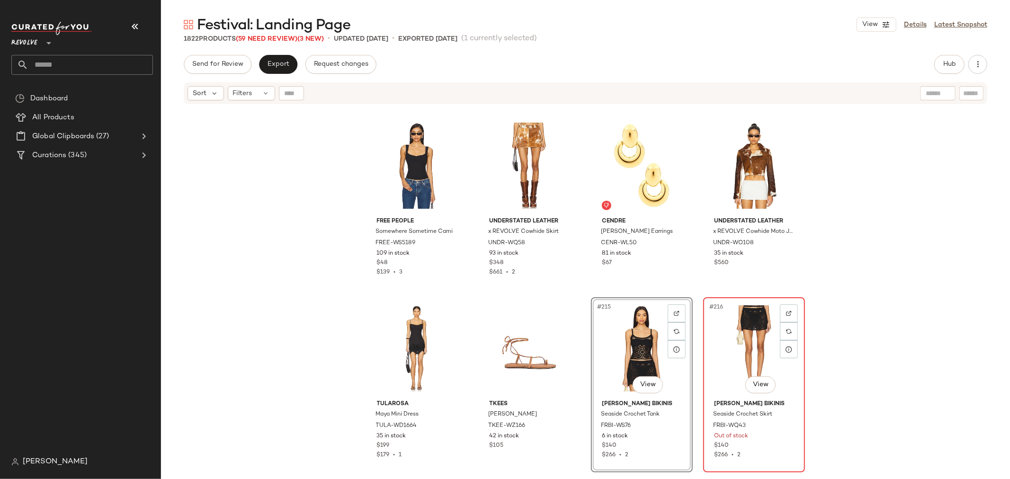
click at [725, 365] on div "#216 View" at bounding box center [753, 349] width 95 height 96
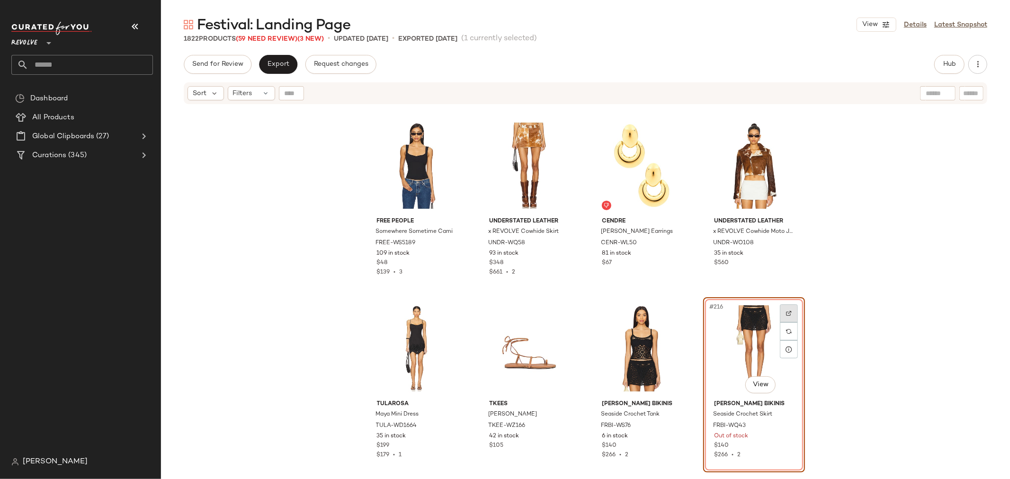
click at [786, 313] on img at bounding box center [789, 314] width 6 height 6
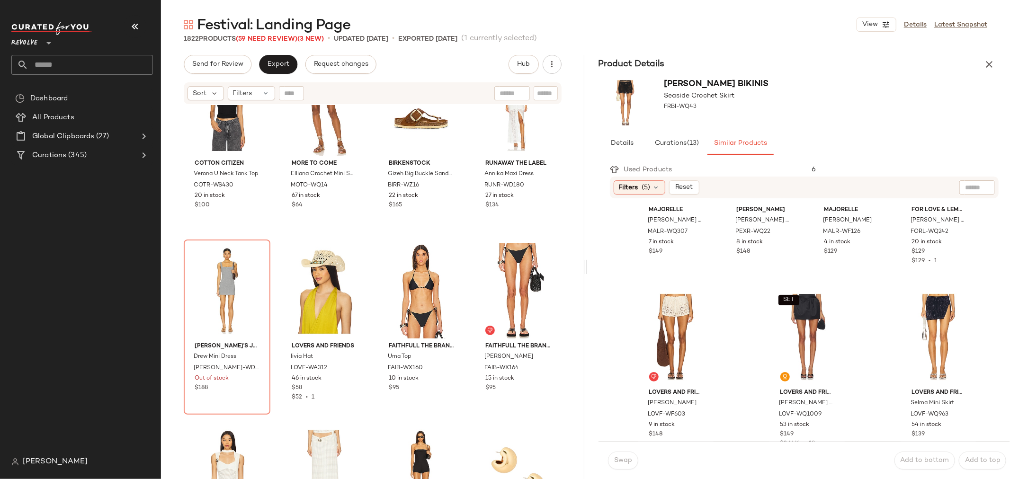
scroll to position [670, 0]
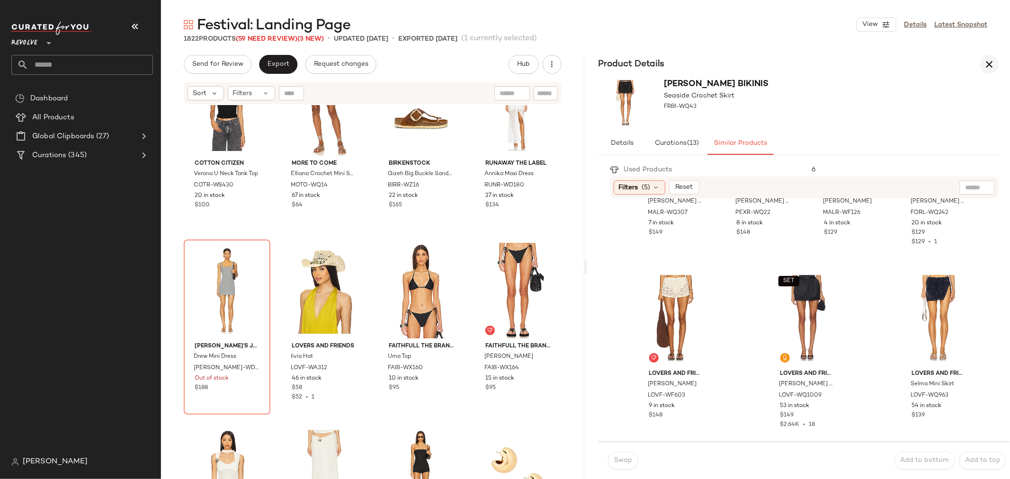
click at [992, 63] on icon "button" at bounding box center [989, 64] width 11 height 11
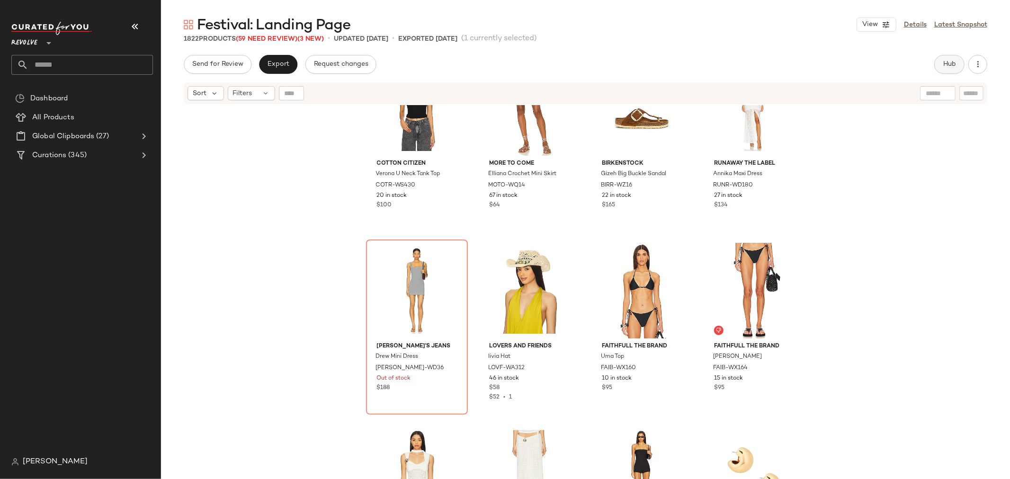
click at [943, 61] on span "Hub" at bounding box center [949, 65] width 13 height 8
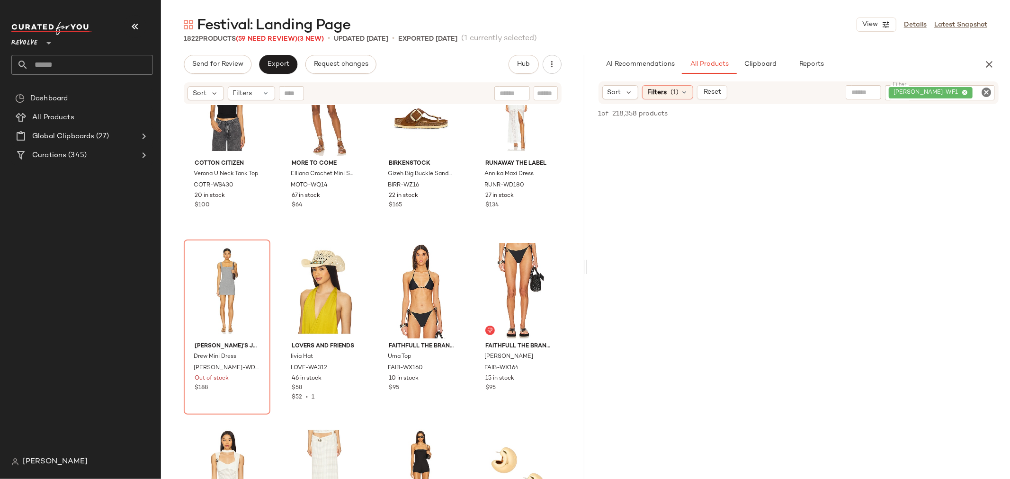
click at [985, 89] on icon "Clear Filter" at bounding box center [986, 92] width 11 height 11
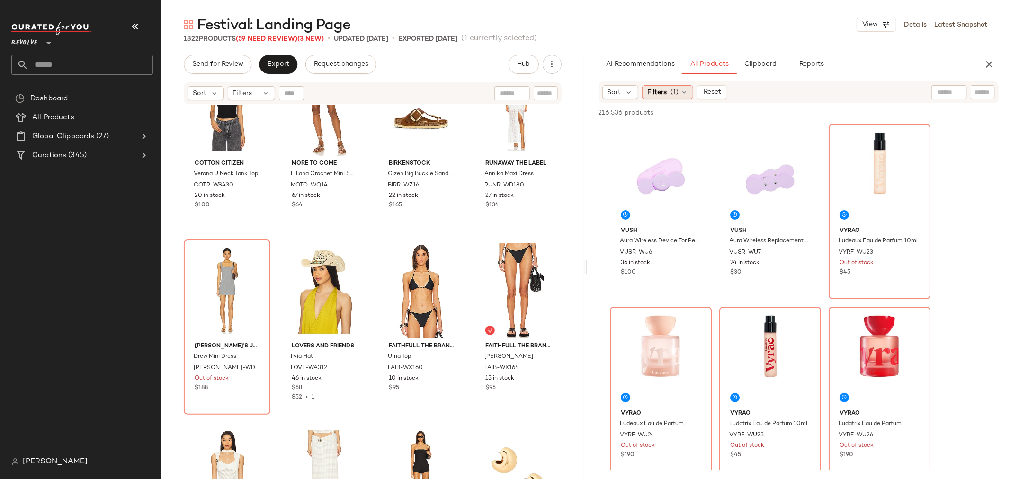
click at [687, 91] on icon at bounding box center [684, 93] width 8 height 8
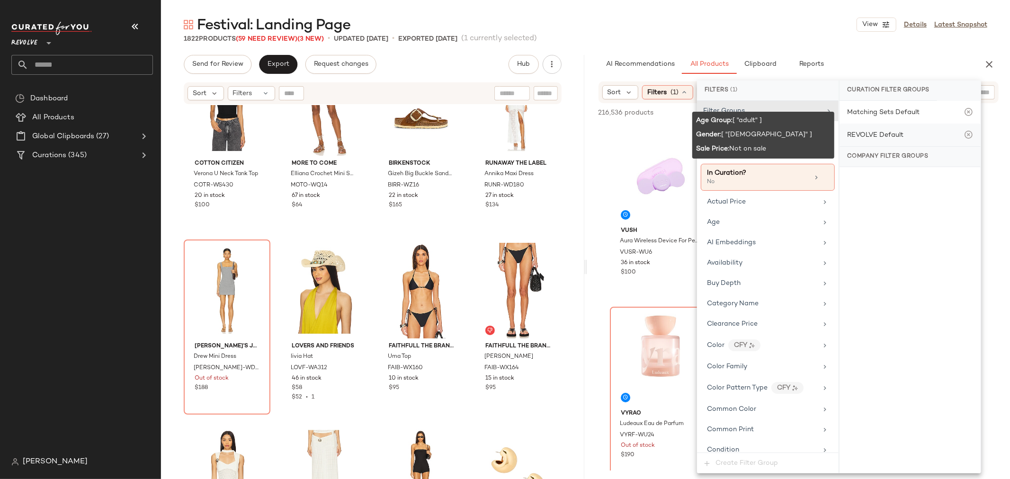
click at [892, 133] on div "REVOLVE Default" at bounding box center [875, 135] width 56 height 10
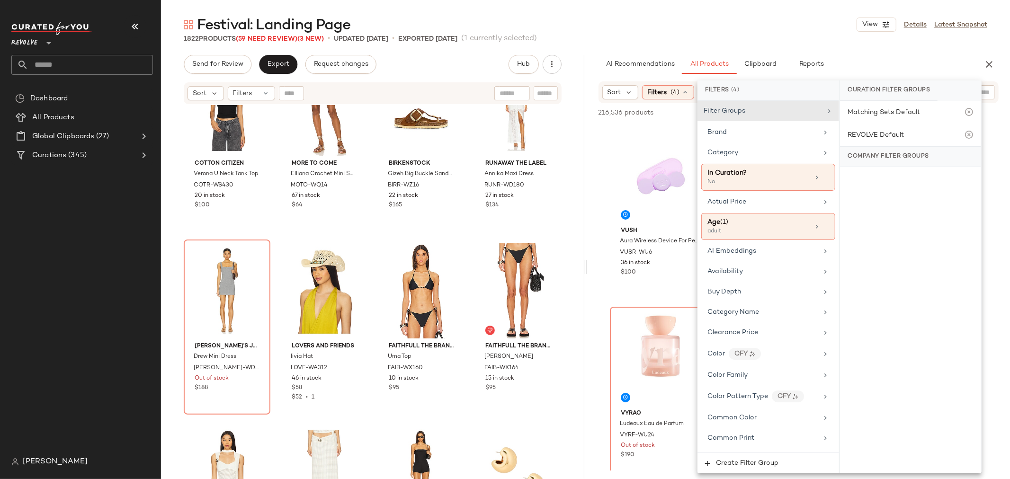
click at [985, 92] on input "text" at bounding box center [983, 93] width 17 height 10
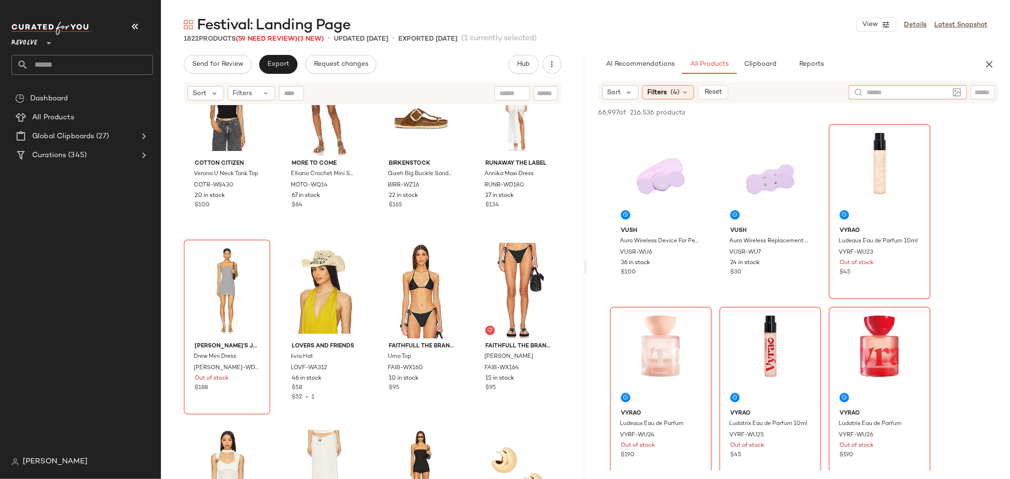
click at [886, 95] on input "text" at bounding box center [908, 93] width 82 height 10
type input "**********"
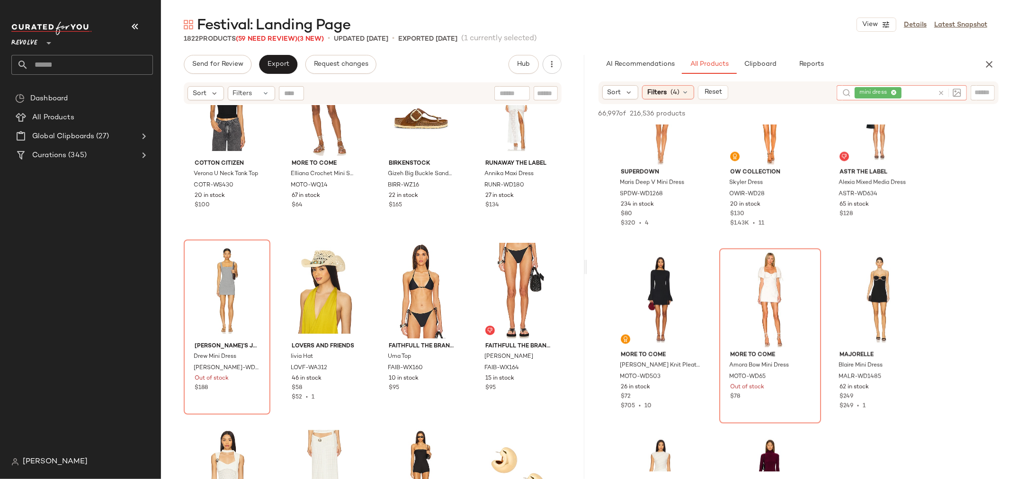
scroll to position [1526, 0]
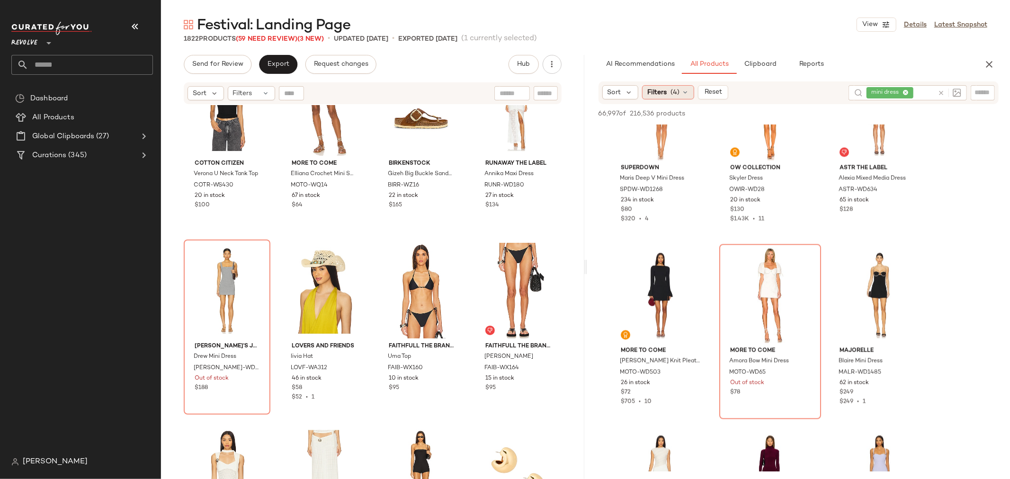
click at [682, 91] on icon at bounding box center [685, 93] width 8 height 8
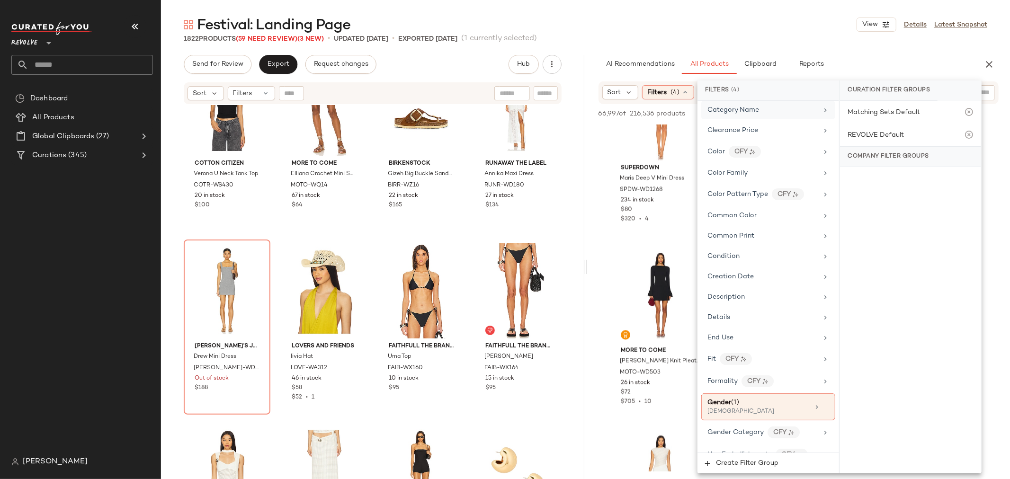
scroll to position [210, 0]
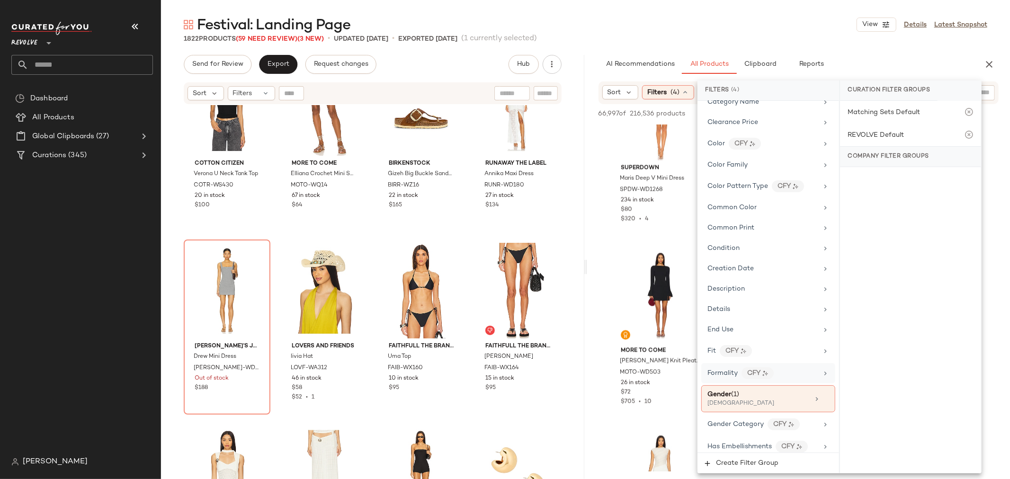
click at [797, 369] on div "Formality CFY" at bounding box center [762, 373] width 110 height 12
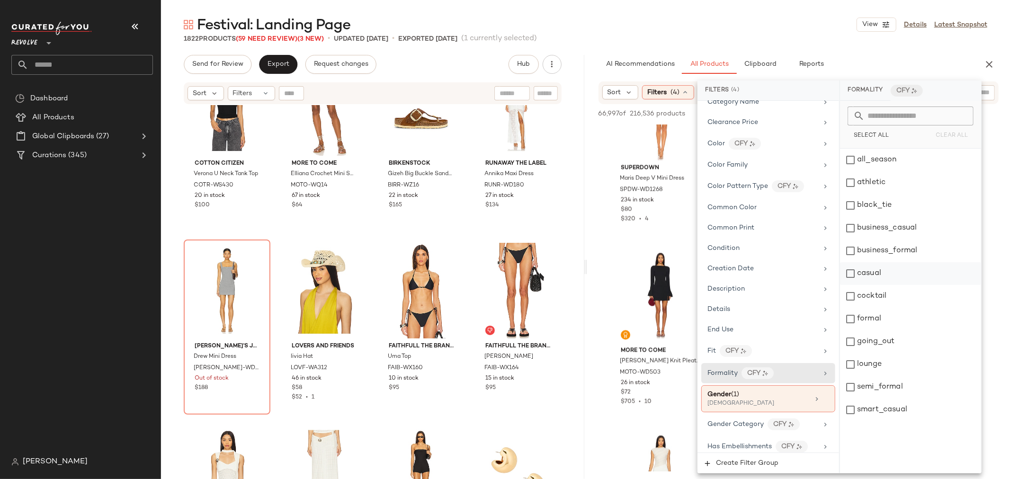
click at [853, 272] on div "casual" at bounding box center [910, 273] width 141 height 23
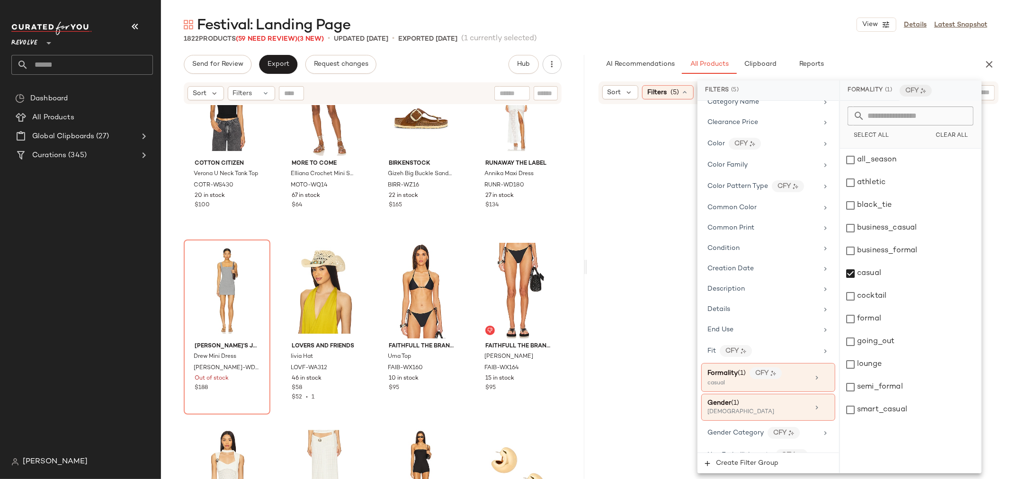
click at [609, 262] on div at bounding box center [799, 303] width 420 height 394
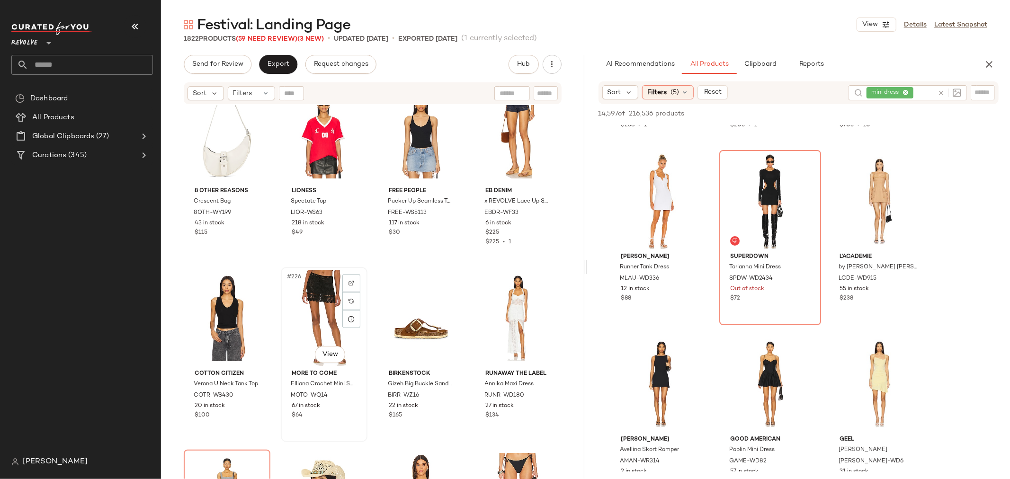
scroll to position [10136, 0]
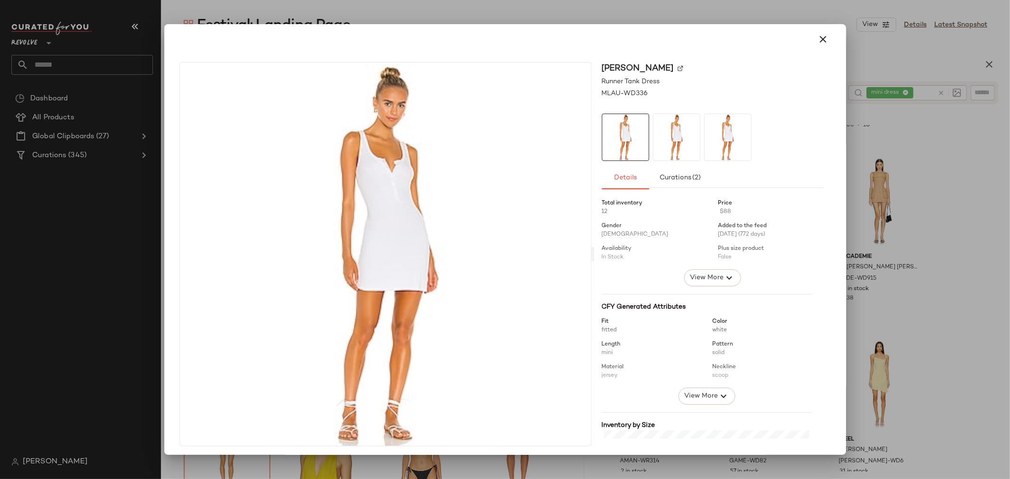
click at [671, 137] on img at bounding box center [676, 137] width 46 height 46
click at [726, 135] on img at bounding box center [728, 137] width 46 height 46
click at [818, 35] on icon "button" at bounding box center [823, 39] width 11 height 11
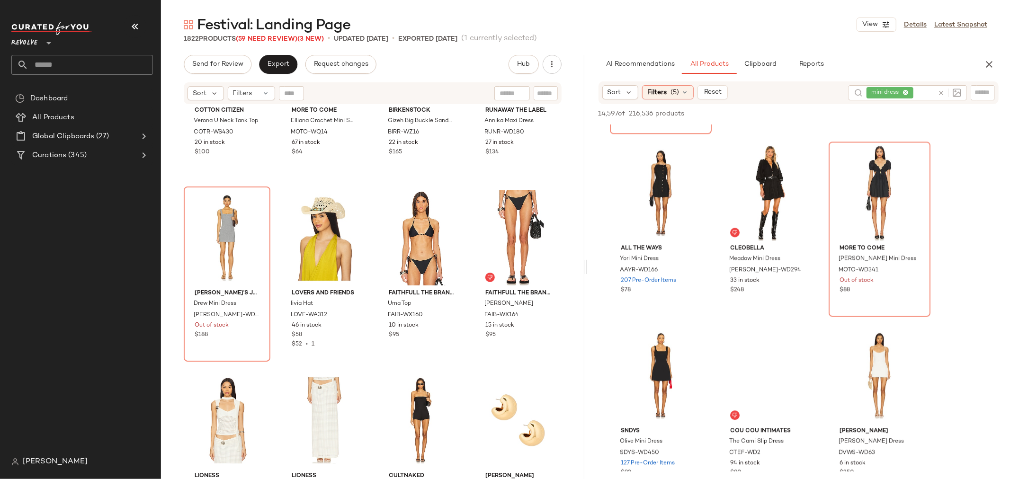
scroll to position [1999, 0]
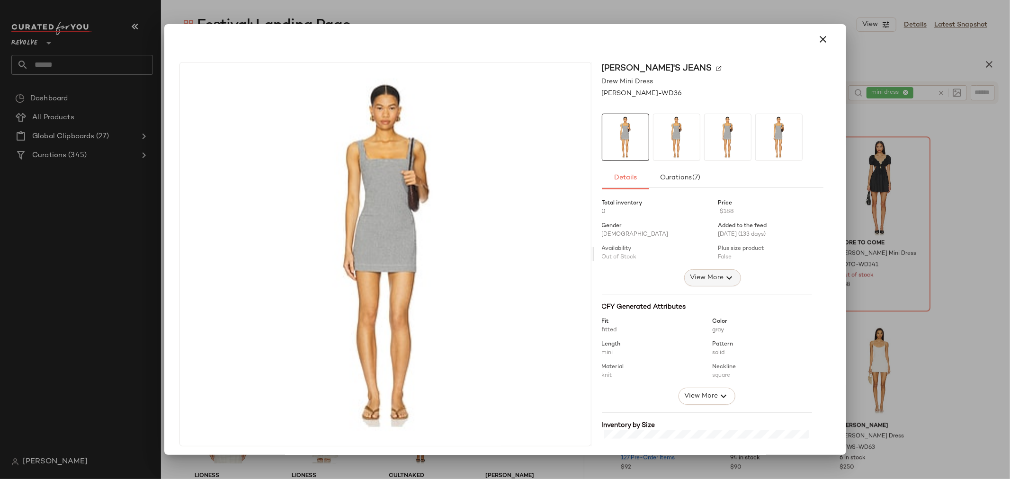
click at [704, 271] on button "View More" at bounding box center [712, 277] width 57 height 17
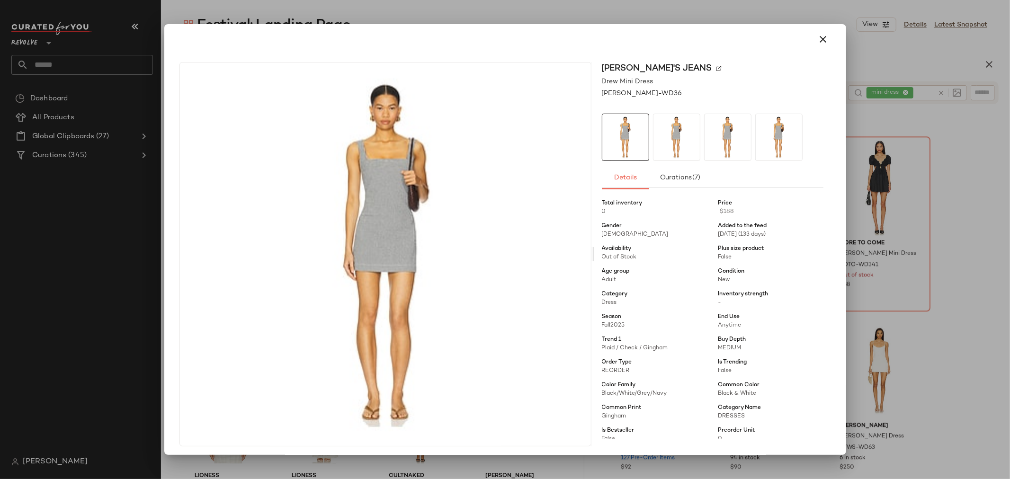
scroll to position [53, 0]
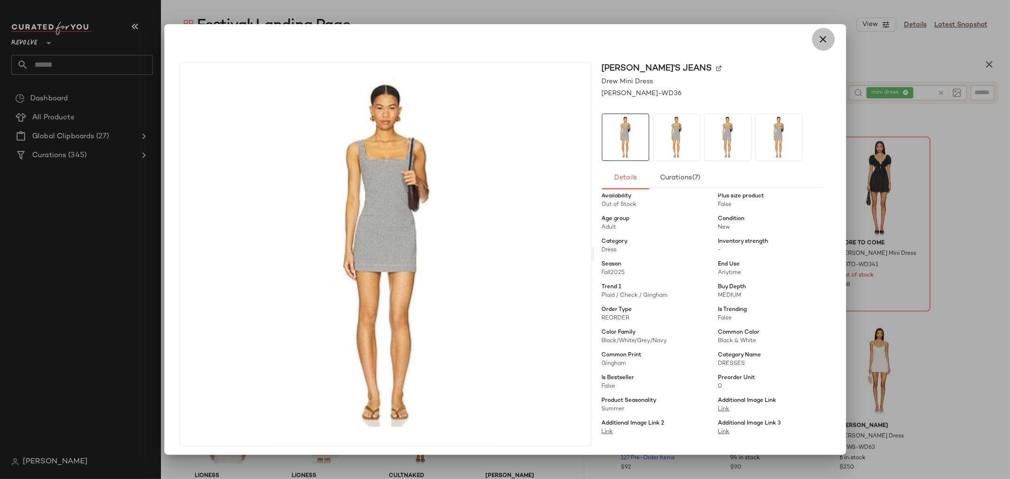
click at [818, 40] on icon "button" at bounding box center [823, 39] width 11 height 11
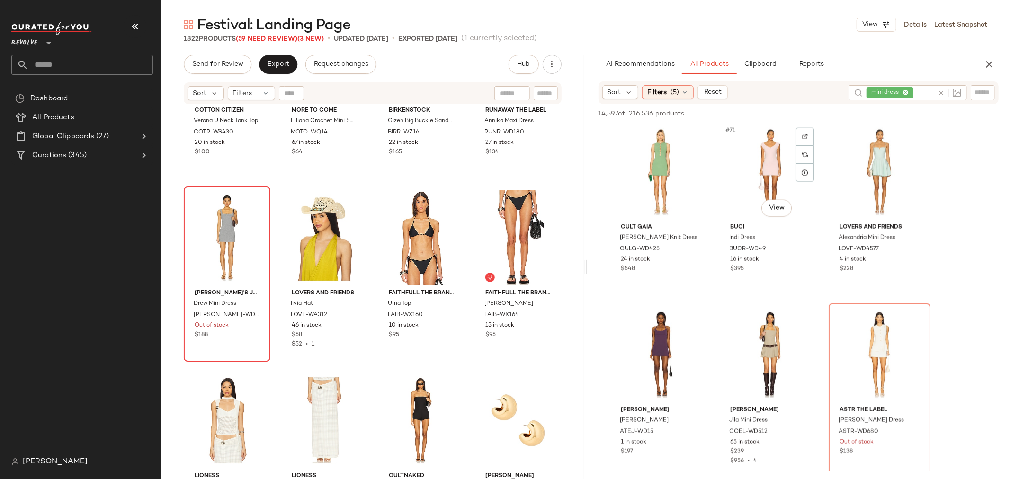
scroll to position [4209, 0]
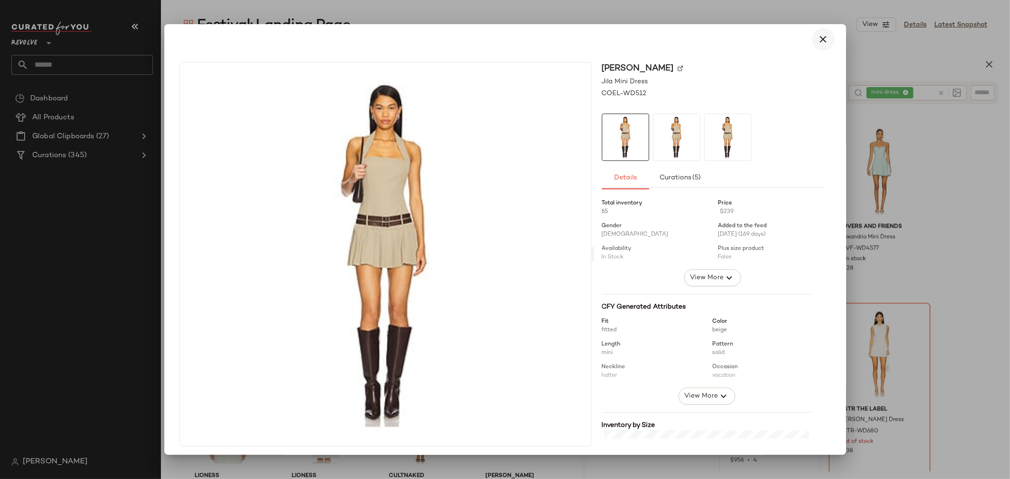
click at [820, 38] on icon "button" at bounding box center [823, 39] width 11 height 11
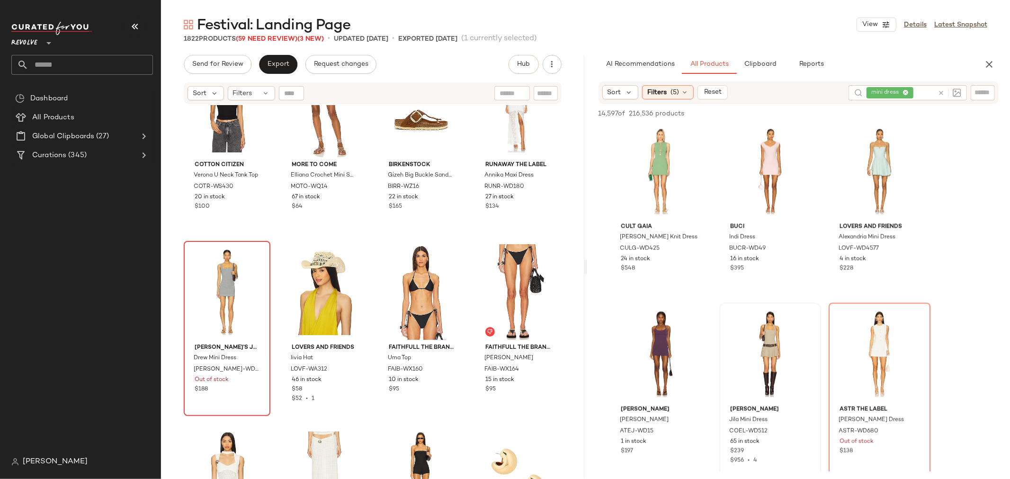
scroll to position [10293, 0]
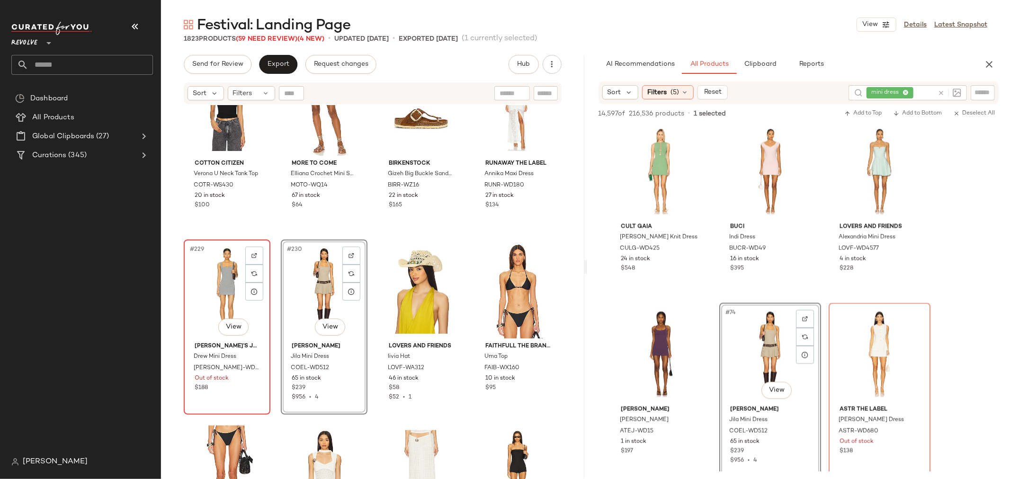
click at [211, 291] on div "#229 View" at bounding box center [227, 291] width 80 height 96
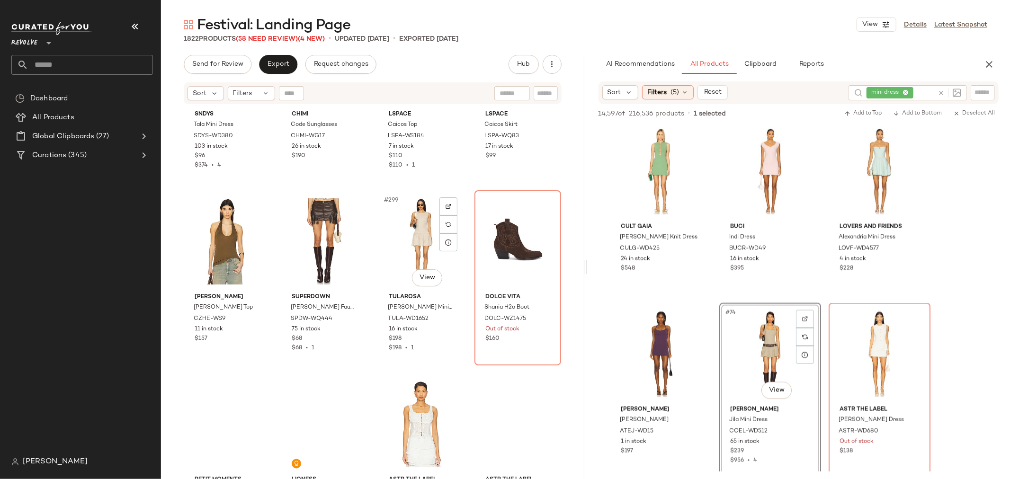
scroll to position [13450, 0]
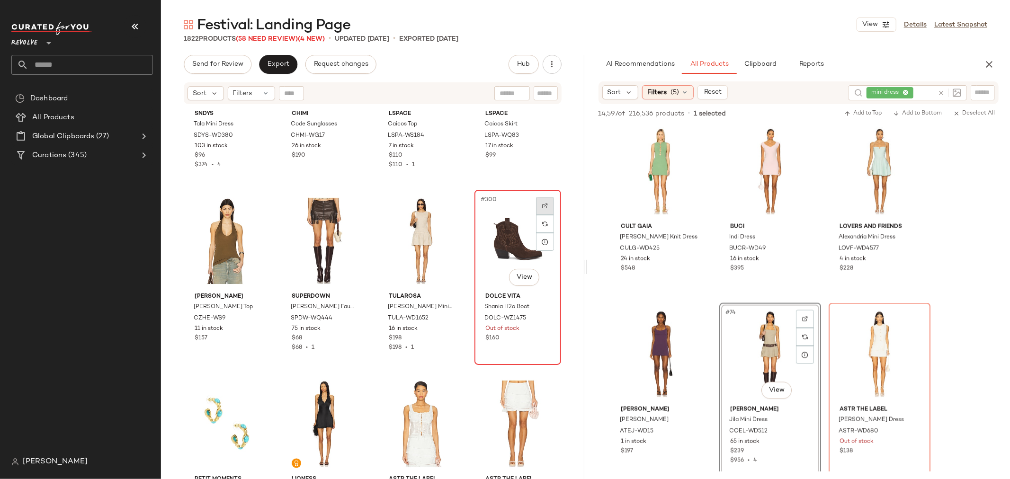
click at [542, 205] on img at bounding box center [545, 206] width 6 height 6
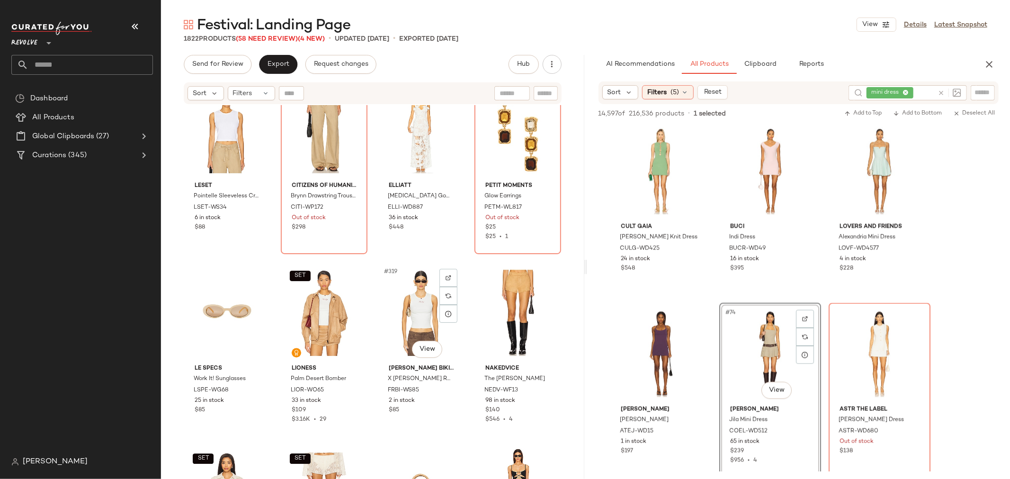
scroll to position [14187, 0]
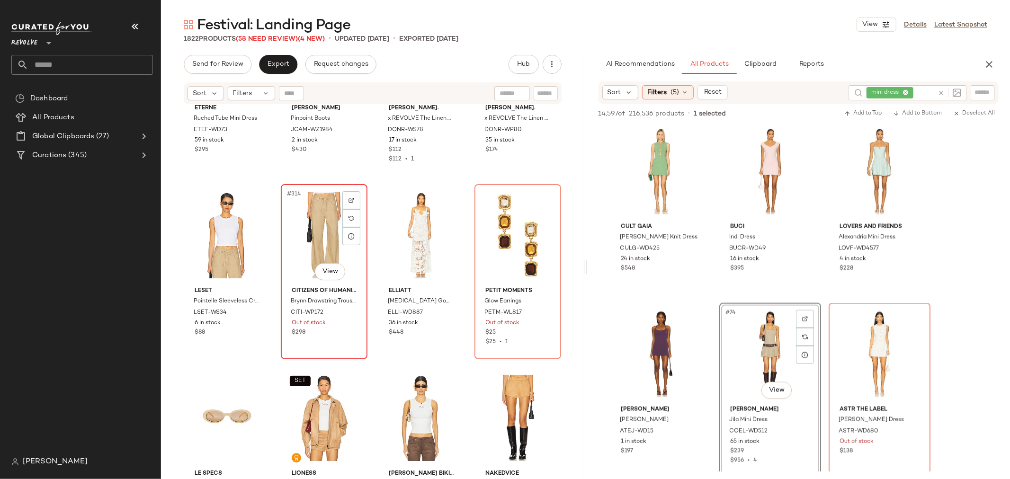
click at [305, 228] on div "#314 View" at bounding box center [324, 236] width 80 height 96
click at [353, 197] on div at bounding box center [351, 200] width 18 height 18
click at [485, 248] on div "#316 View" at bounding box center [518, 236] width 80 height 96
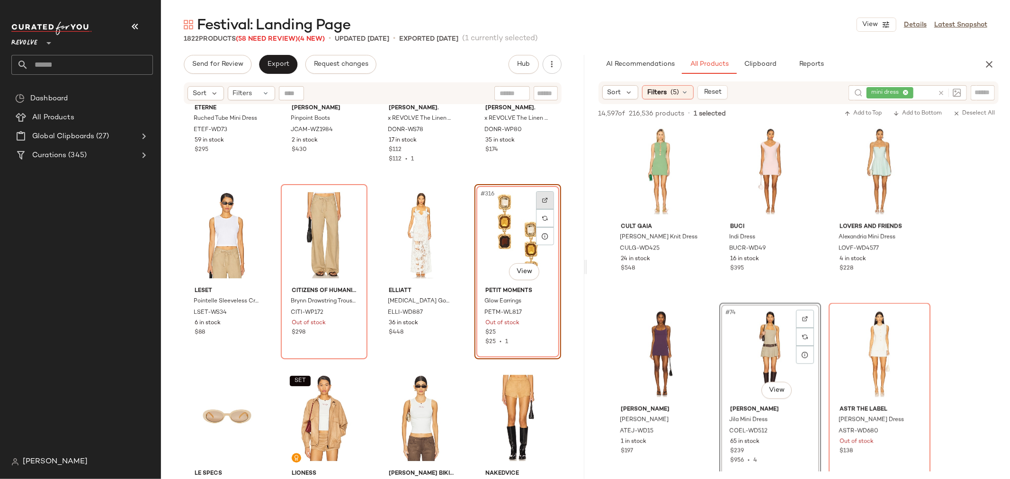
click at [539, 194] on div at bounding box center [545, 200] width 18 height 18
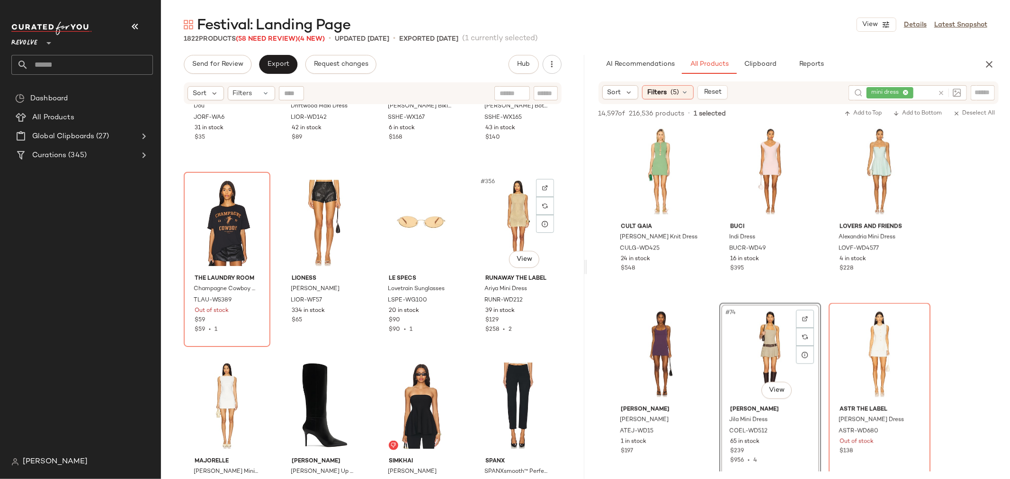
scroll to position [16029, 0]
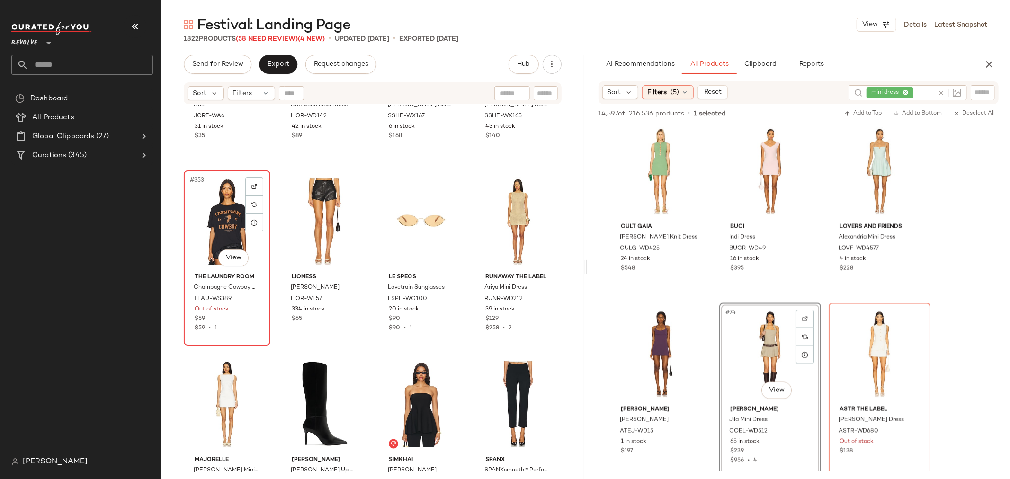
click at [214, 226] on div "#353 View" at bounding box center [227, 222] width 80 height 96
click at [253, 188] on img at bounding box center [254, 187] width 6 height 6
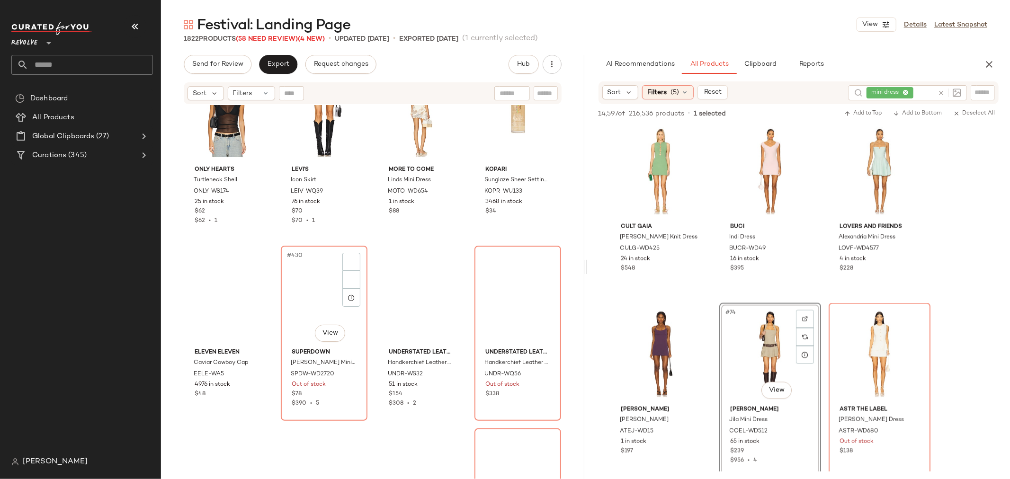
scroll to position [19448, 0]
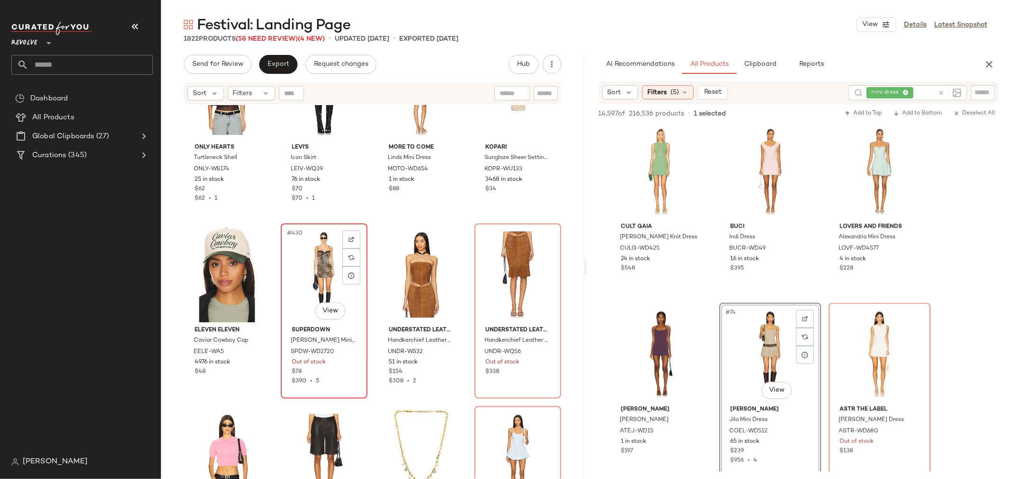
click at [300, 282] on div "#430 View" at bounding box center [324, 275] width 80 height 96
click at [353, 240] on div at bounding box center [351, 240] width 18 height 18
click at [480, 274] on div "#432 View" at bounding box center [518, 275] width 80 height 96
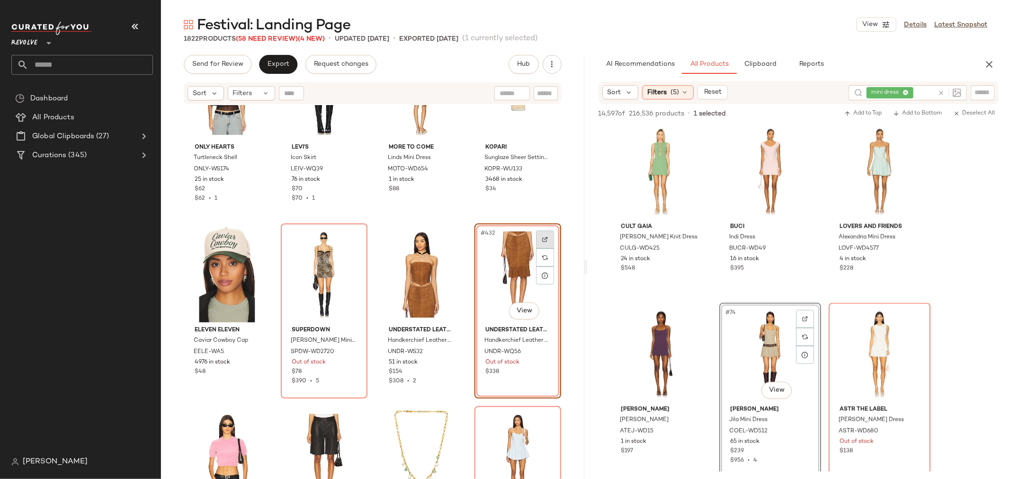
click at [540, 242] on div at bounding box center [545, 240] width 18 height 18
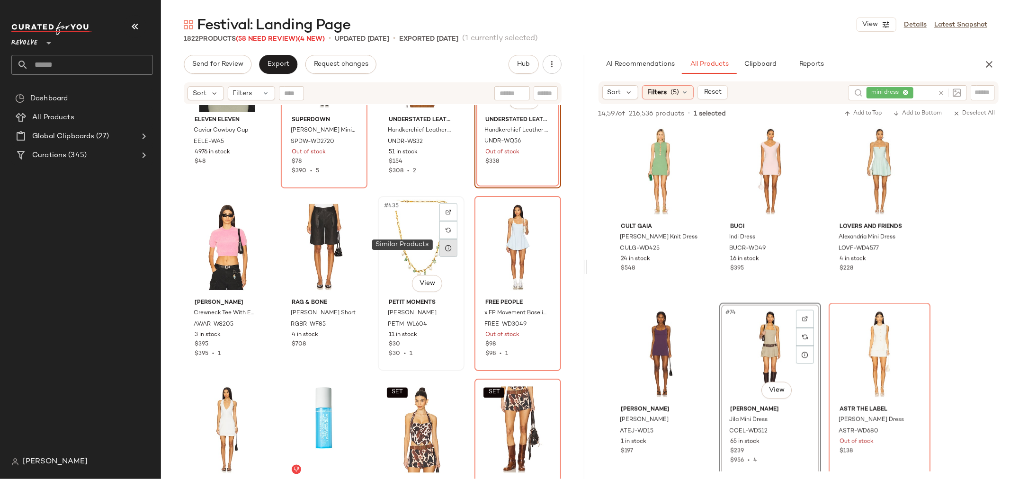
scroll to position [19554, 0]
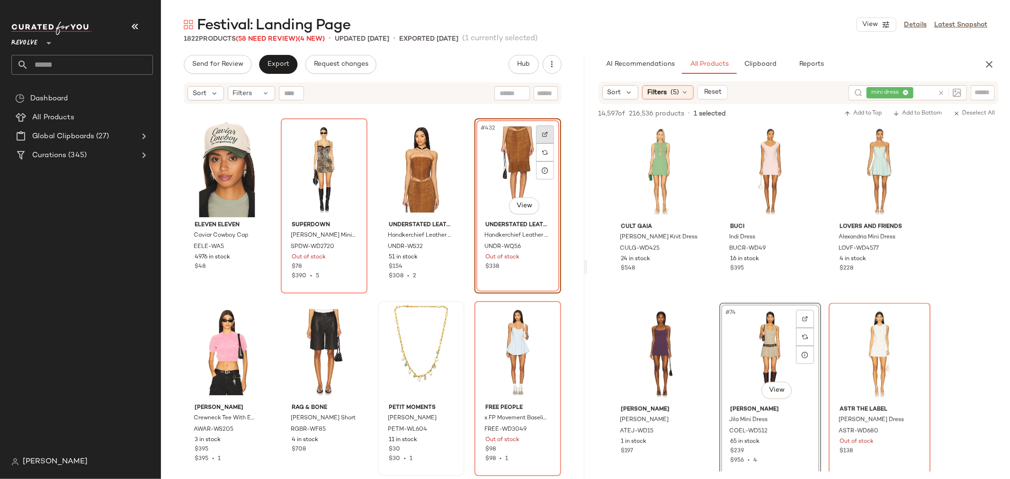
click at [545, 134] on div at bounding box center [545, 134] width 18 height 18
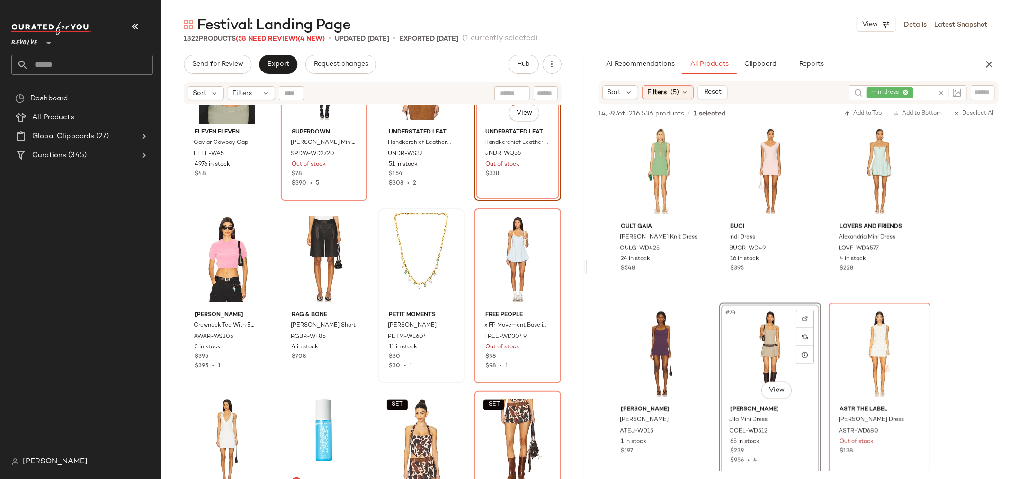
scroll to position [19659, 0]
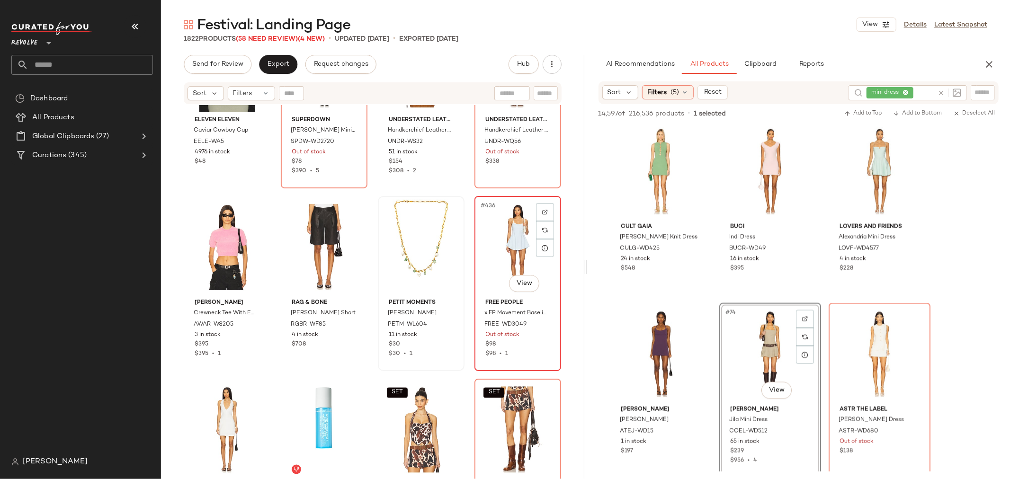
click at [501, 248] on div "#436 View" at bounding box center [518, 247] width 80 height 96
click at [542, 210] on img at bounding box center [545, 212] width 6 height 6
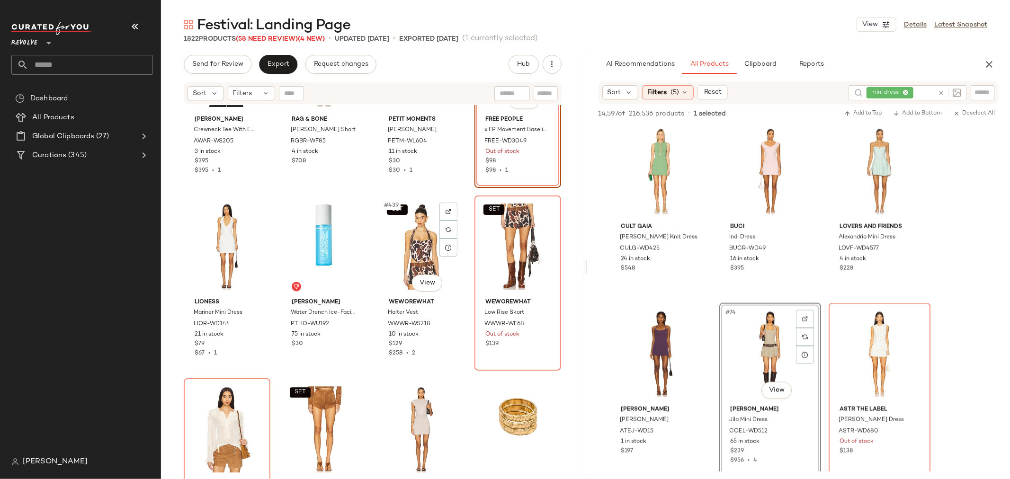
scroll to position [19817, 0]
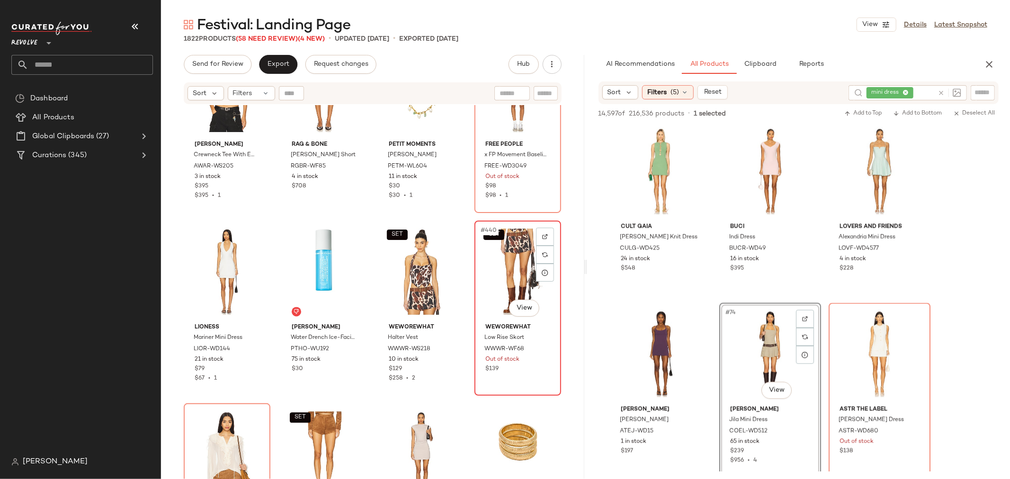
click at [499, 264] on div "SET #440 View" at bounding box center [518, 272] width 80 height 96
click at [542, 234] on img at bounding box center [545, 237] width 6 height 6
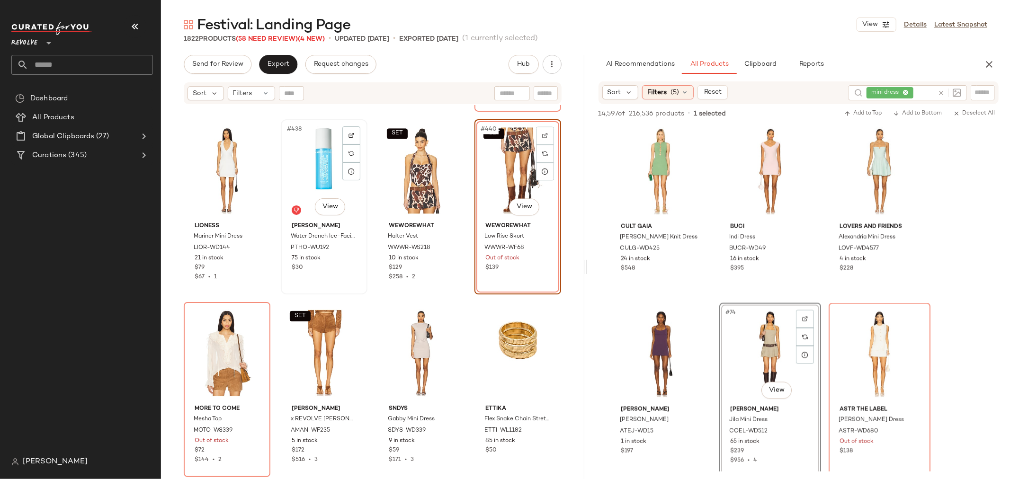
scroll to position [19922, 0]
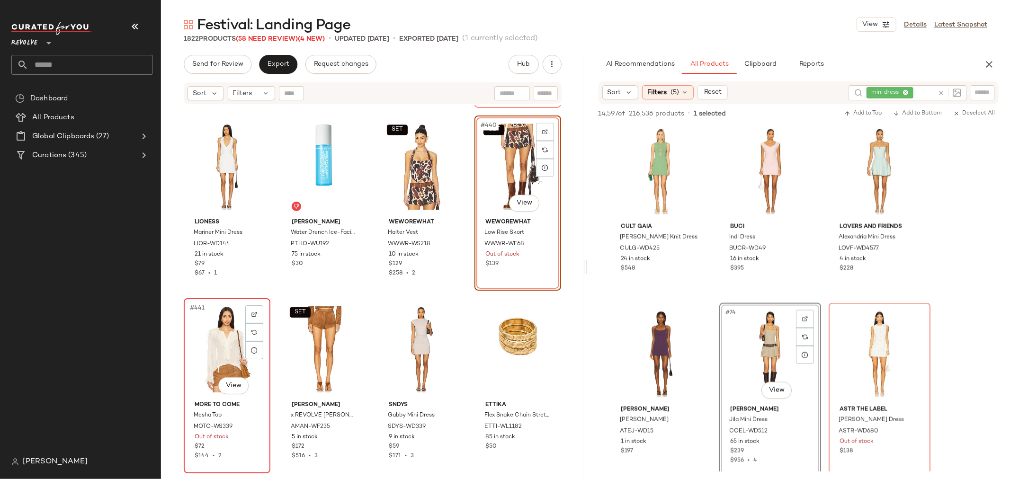
click at [239, 447] on div "$72" at bounding box center [227, 447] width 65 height 9
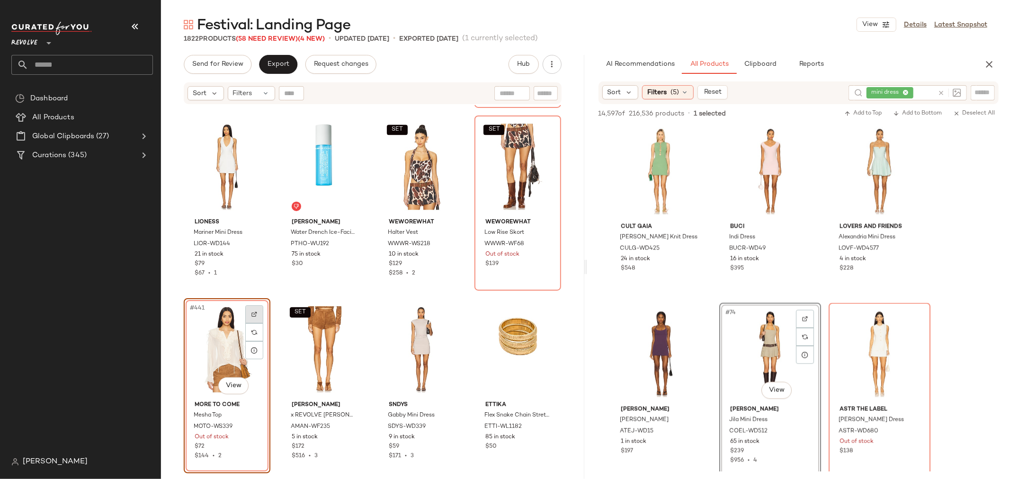
click at [254, 315] on img at bounding box center [254, 315] width 6 height 6
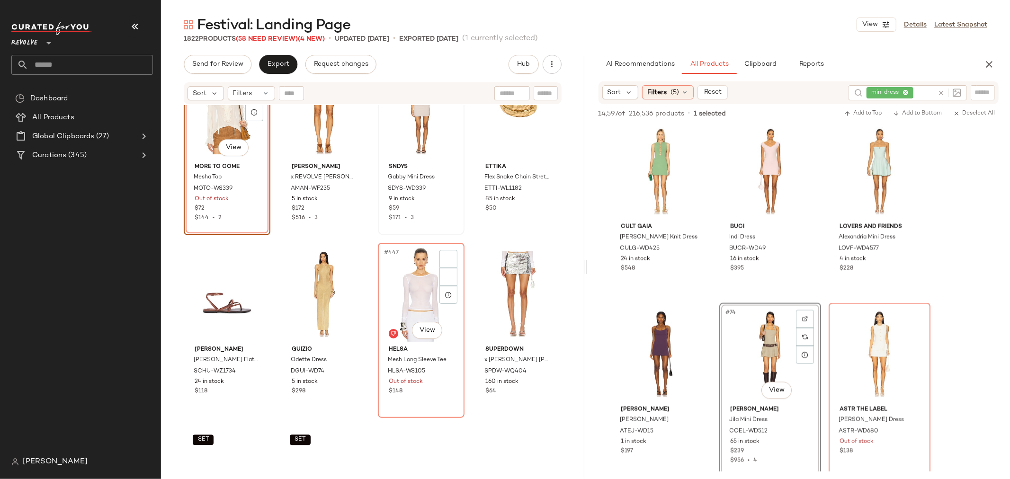
scroll to position [20237, 0]
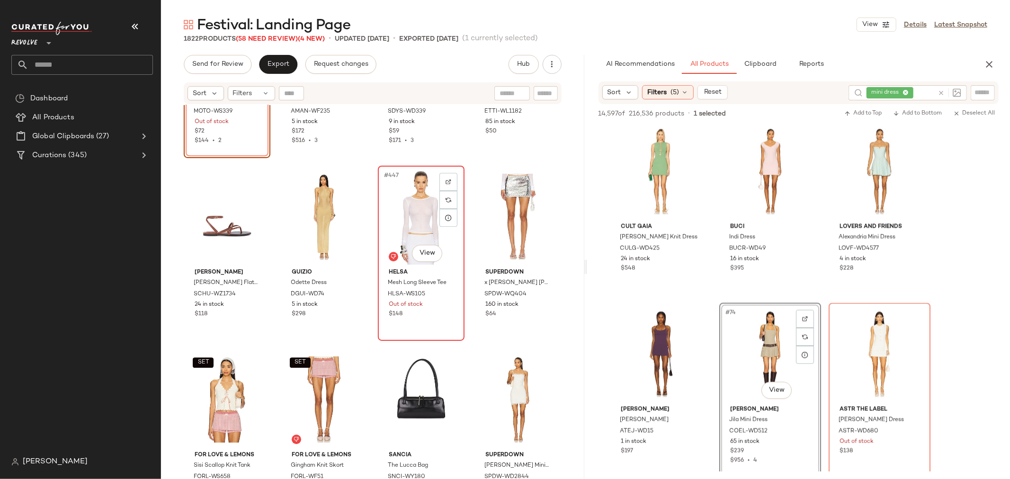
click at [422, 322] on div "#447 View Helsa Mesh Long Sleeve Tee HLSA-WS105 Out of stock $148" at bounding box center [421, 253] width 85 height 173
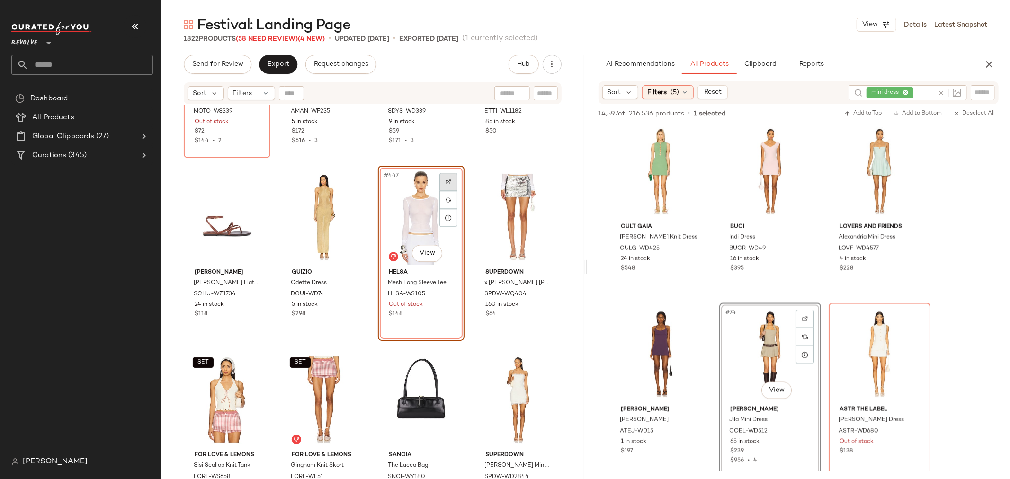
click at [447, 182] on img at bounding box center [449, 182] width 6 height 6
click at [402, 202] on div "#447 View" at bounding box center [421, 217] width 80 height 96
click at [940, 91] on icon at bounding box center [941, 92] width 7 height 7
click at [986, 66] on icon "button" at bounding box center [989, 64] width 11 height 11
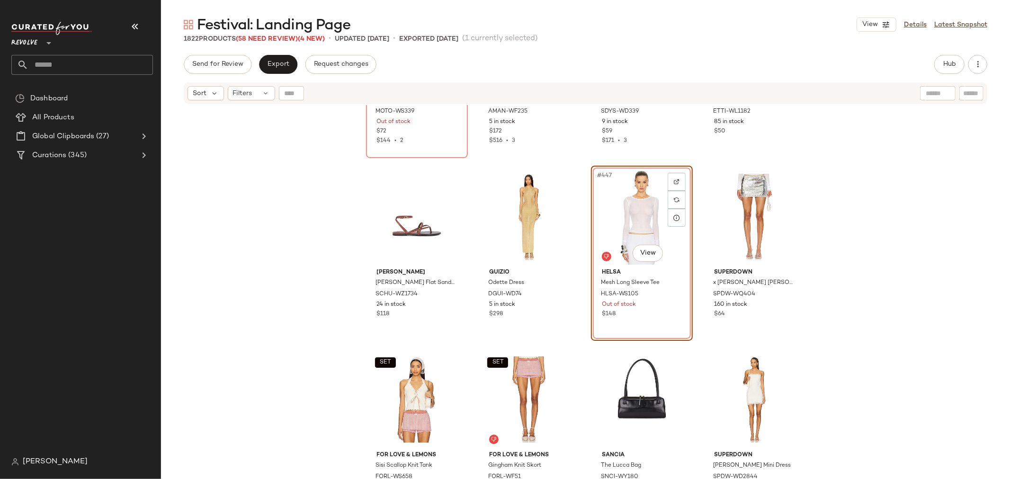
click at [611, 212] on div "#447 View" at bounding box center [641, 217] width 95 height 96
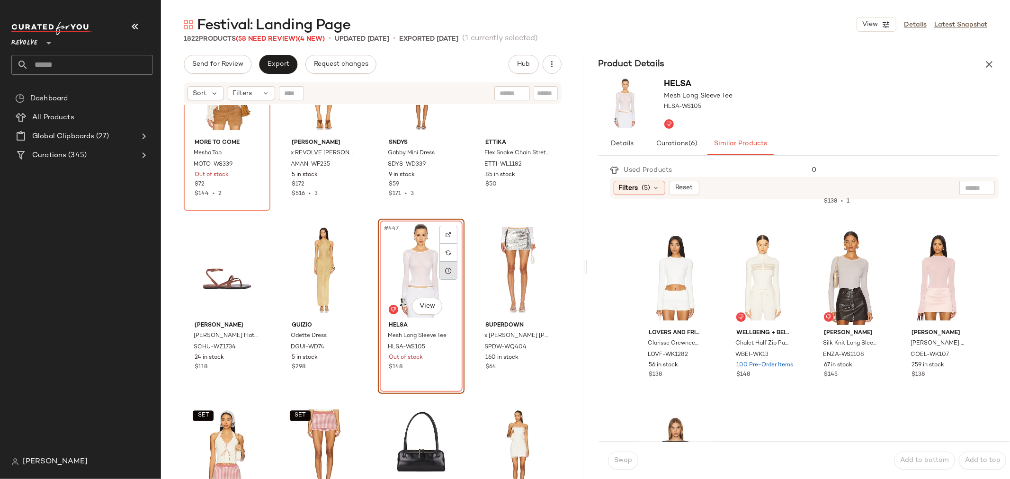
scroll to position [20185, 0]
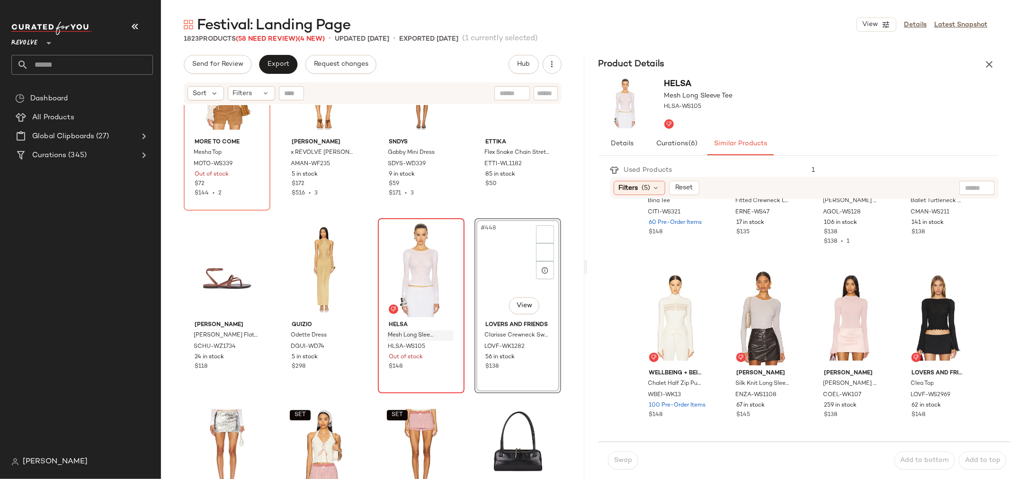
scroll to position [853, 0]
click at [399, 261] on div "#447 View" at bounding box center [421, 270] width 80 height 96
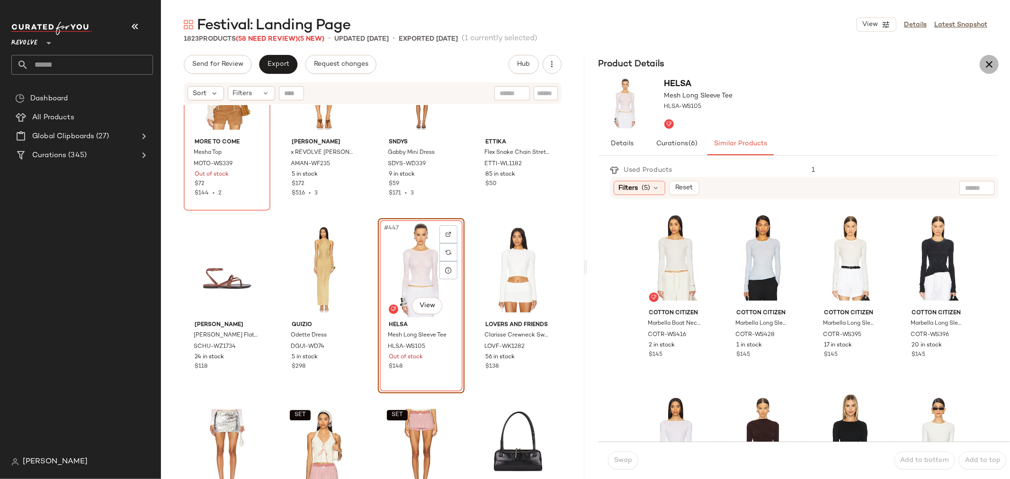
click at [986, 63] on icon "button" at bounding box center [989, 64] width 11 height 11
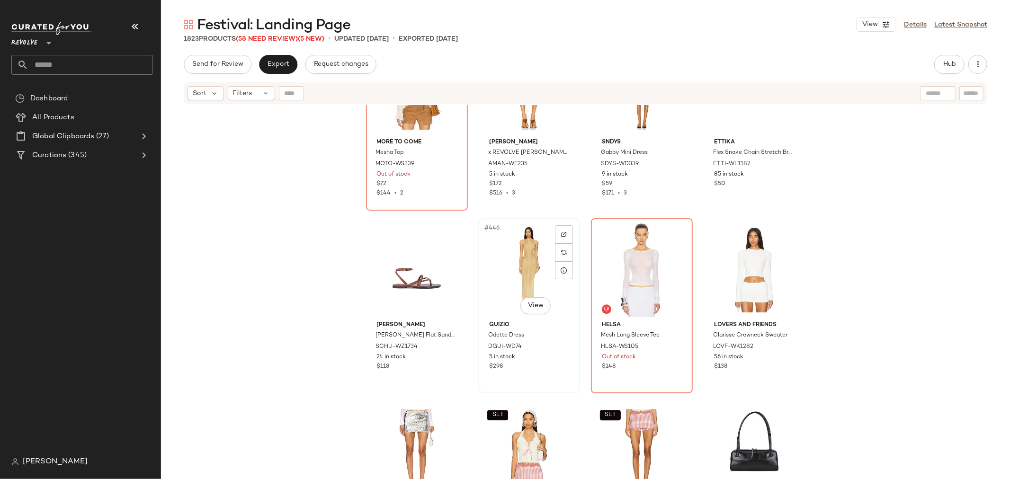
click at [482, 271] on div "#446 View" at bounding box center [529, 270] width 95 height 96
click at [607, 259] on div "#447 View" at bounding box center [641, 270] width 95 height 96
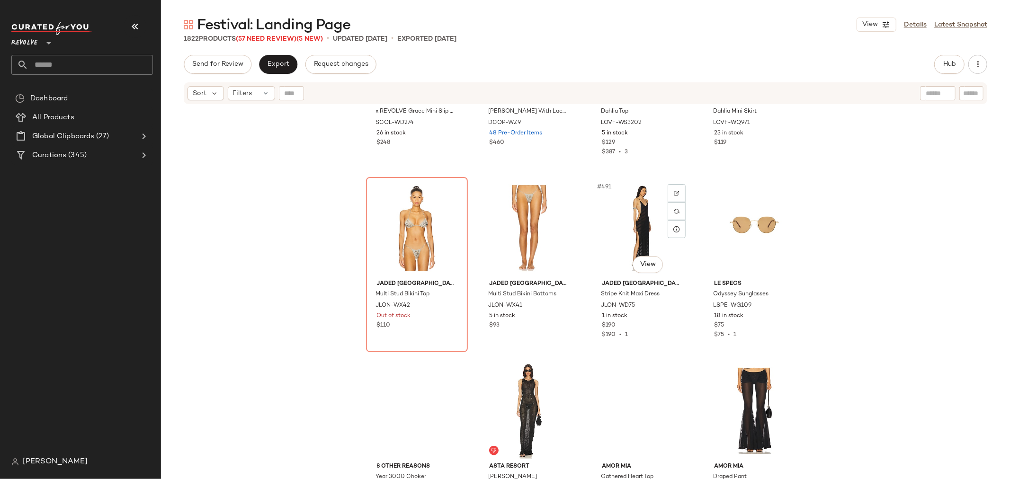
scroll to position [22237, 0]
click at [414, 340] on div "#489 View Jaded London Multi Stud Bikini Top JLON-WX42 Out of stock $110" at bounding box center [417, 264] width 100 height 173
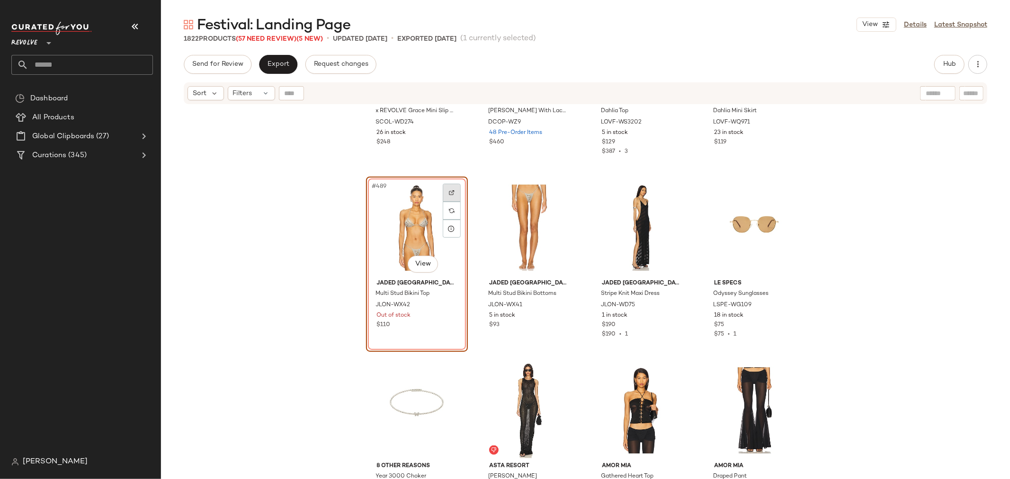
click at [444, 190] on div at bounding box center [452, 193] width 18 height 18
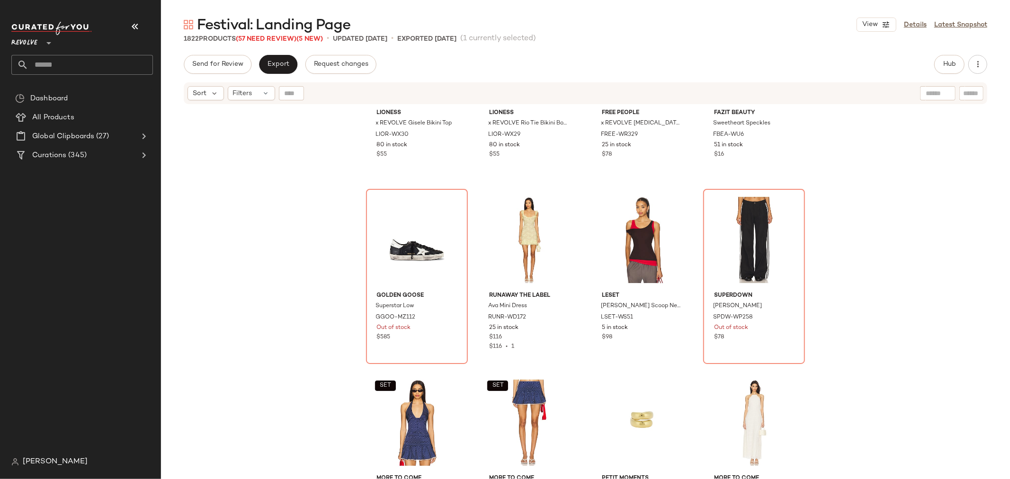
scroll to position [26867, 0]
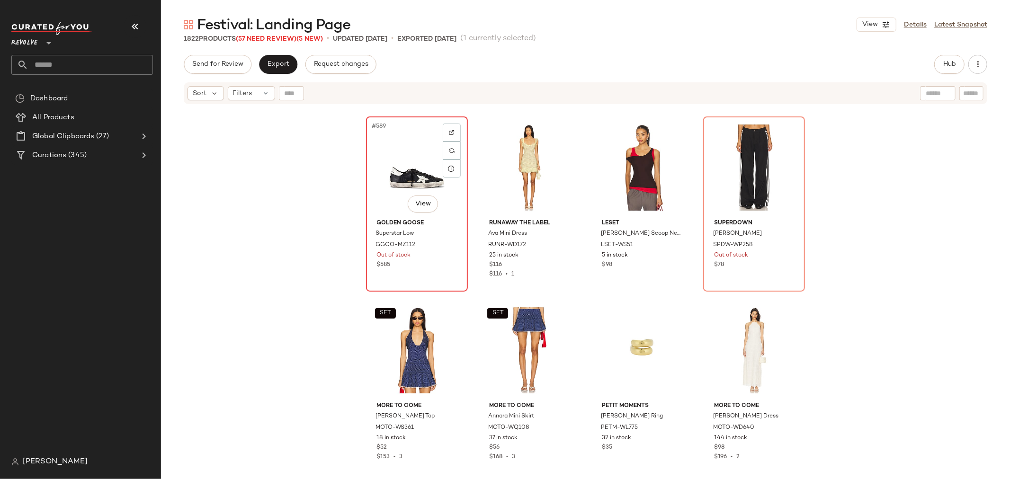
click at [400, 170] on div "#589 View" at bounding box center [416, 168] width 95 height 96
click at [446, 131] on div at bounding box center [452, 133] width 18 height 18
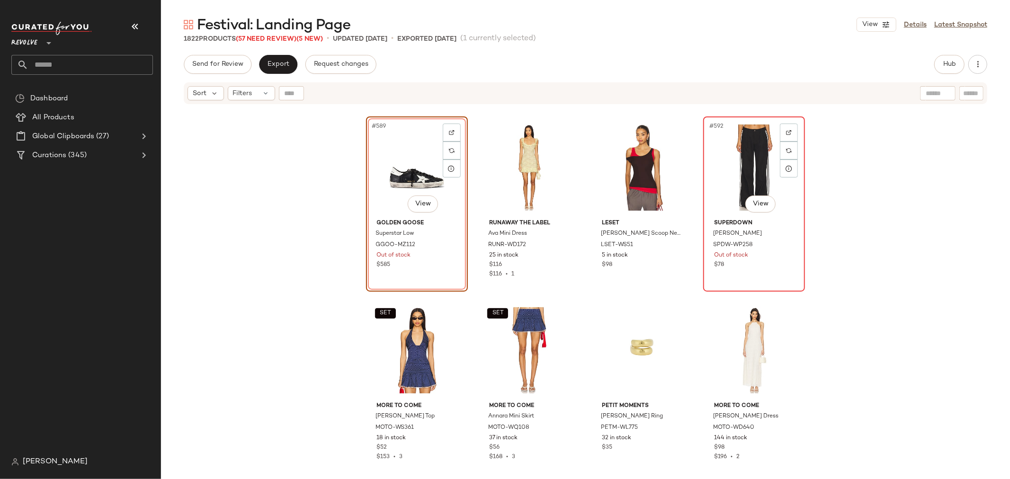
click at [737, 169] on div "#592 View" at bounding box center [753, 168] width 95 height 96
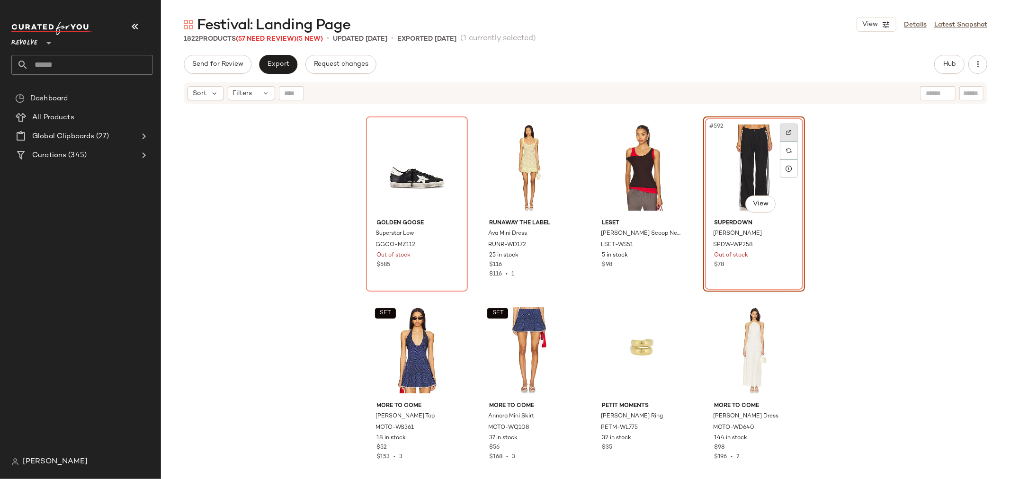
click at [787, 130] on img at bounding box center [789, 133] width 6 height 6
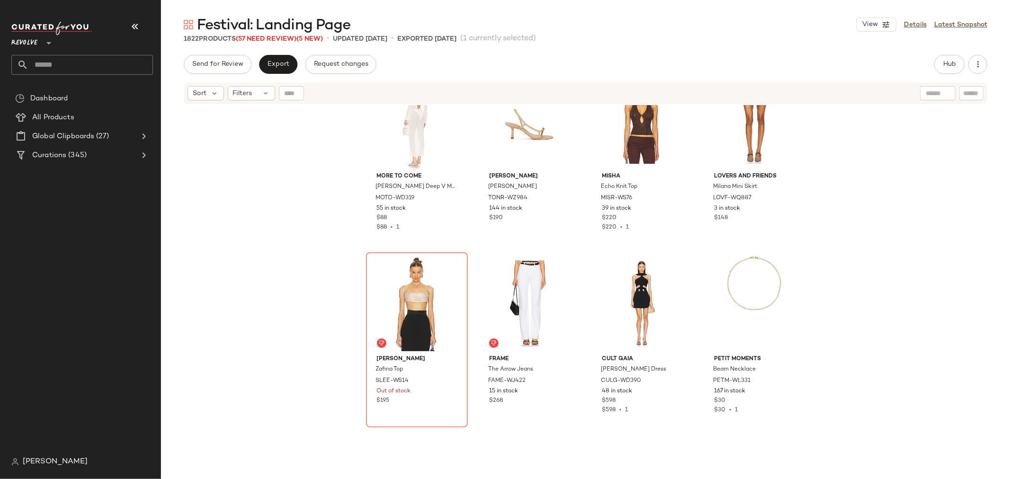
scroll to position [29498, 0]
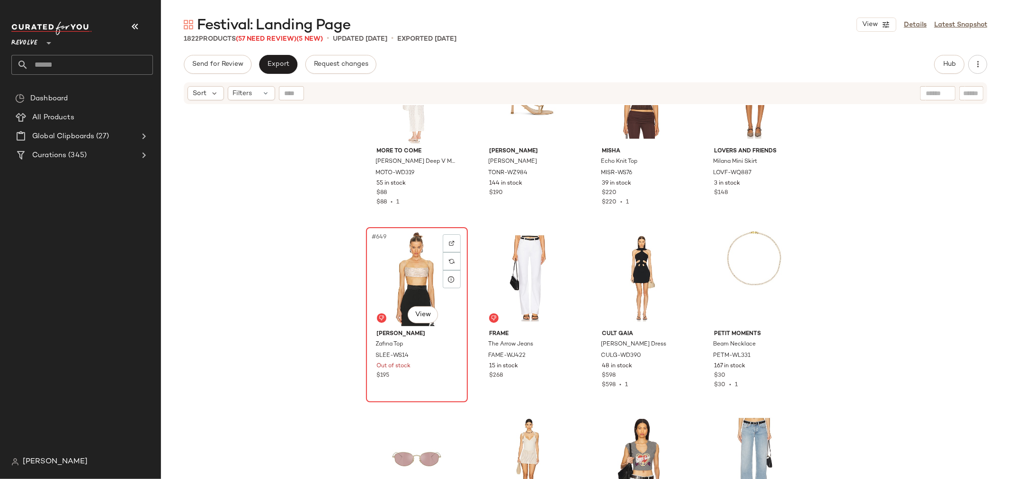
click at [434, 372] on div "$195" at bounding box center [417, 376] width 80 height 9
click at [449, 242] on img at bounding box center [452, 244] width 6 height 6
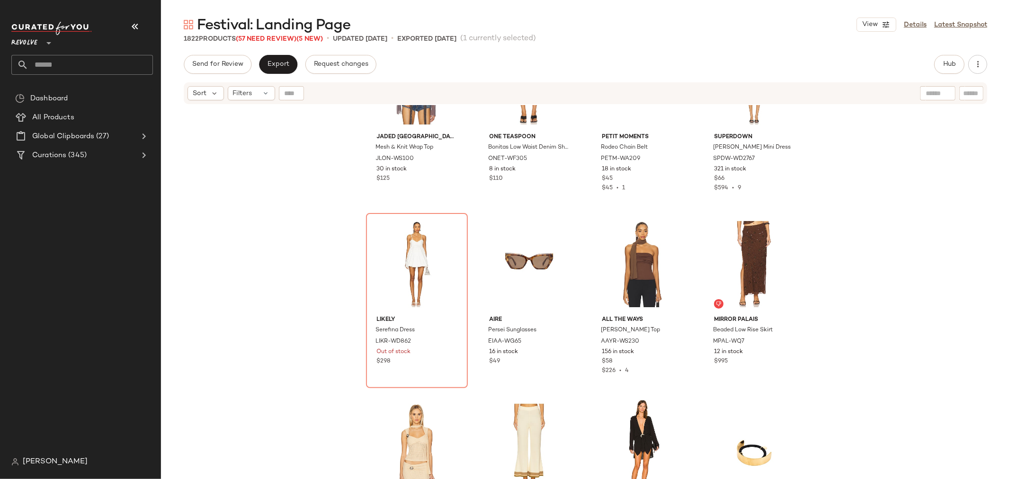
scroll to position [30076, 0]
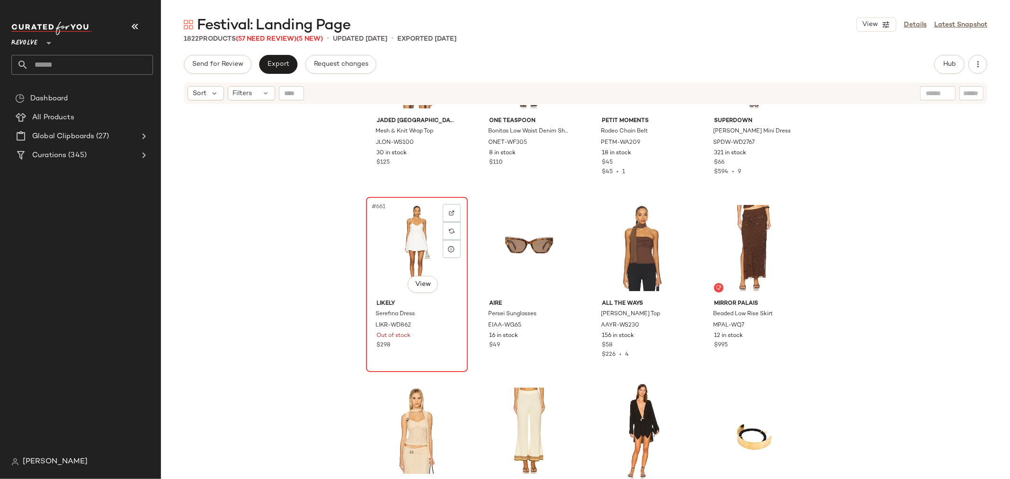
click at [423, 349] on div "$298" at bounding box center [417, 345] width 80 height 9
click at [449, 212] on img at bounding box center [452, 213] width 6 height 6
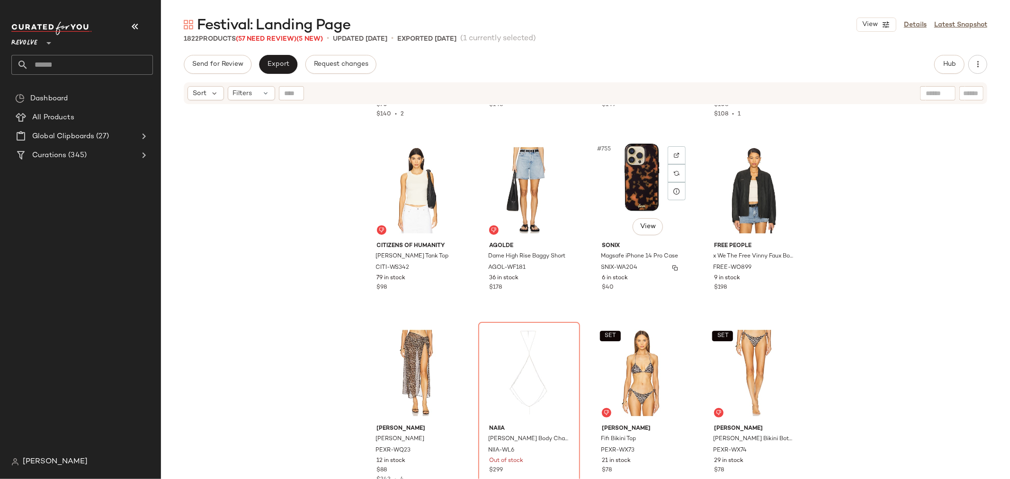
scroll to position [34443, 0]
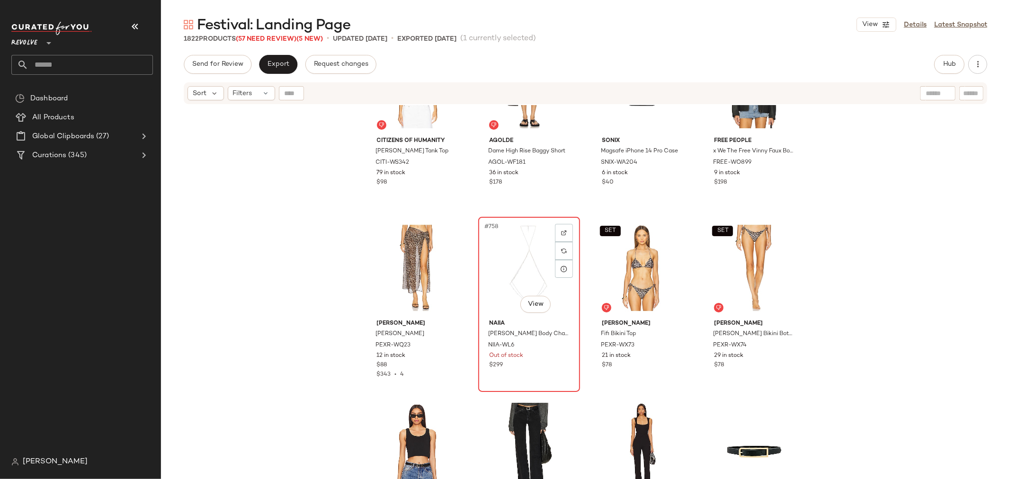
click at [539, 363] on div "$299" at bounding box center [529, 365] width 80 height 9
click at [562, 231] on img at bounding box center [564, 233] width 6 height 6
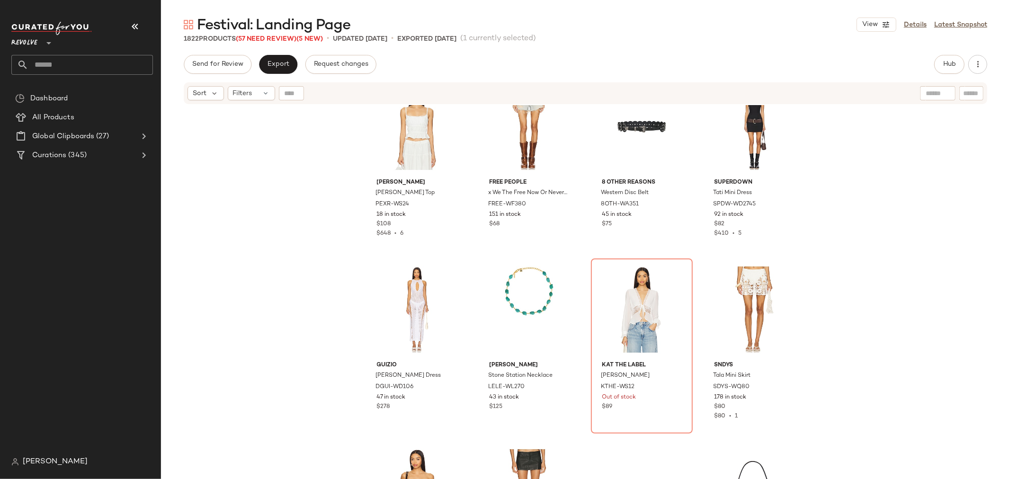
scroll to position [35969, 0]
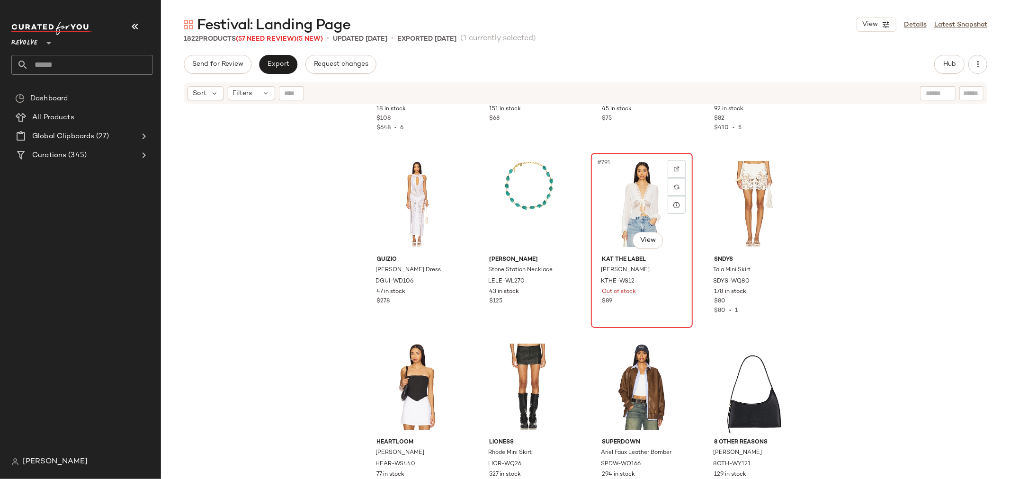
click at [647, 310] on div "#791 View KAT THE LABEL Betty Blouse KTHE-WS12 Out of stock $89" at bounding box center [642, 240] width 100 height 173
click at [674, 164] on div at bounding box center [677, 169] width 18 height 18
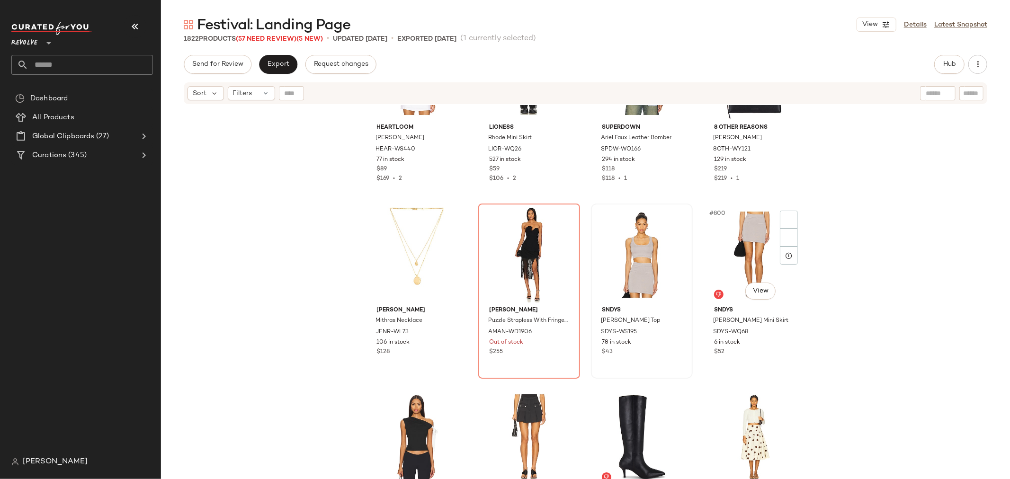
scroll to position [36285, 0]
click at [536, 360] on div "#798 View Amanda Uprichard Puzzle Strapless With Fringe Dress AMAN-WD1906 Out o…" at bounding box center [529, 290] width 100 height 173
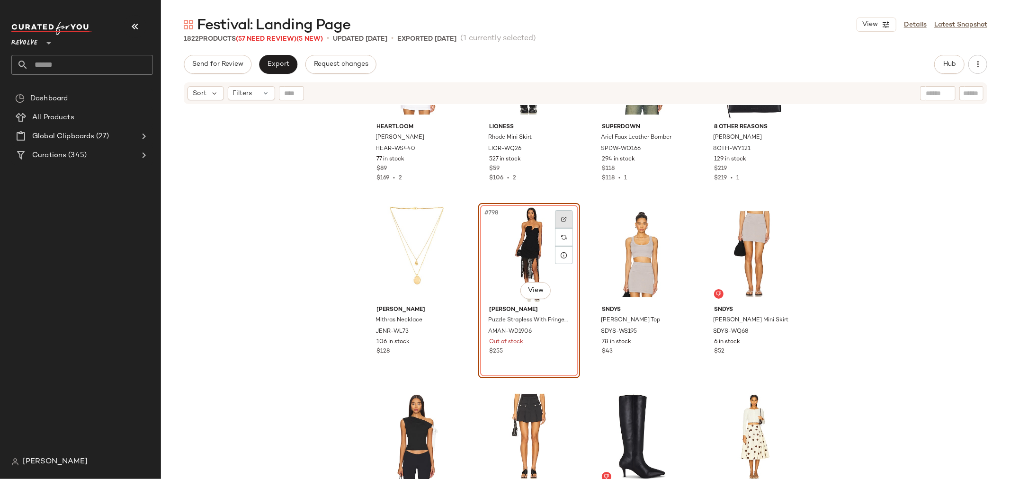
click at [562, 215] on div at bounding box center [564, 219] width 18 height 18
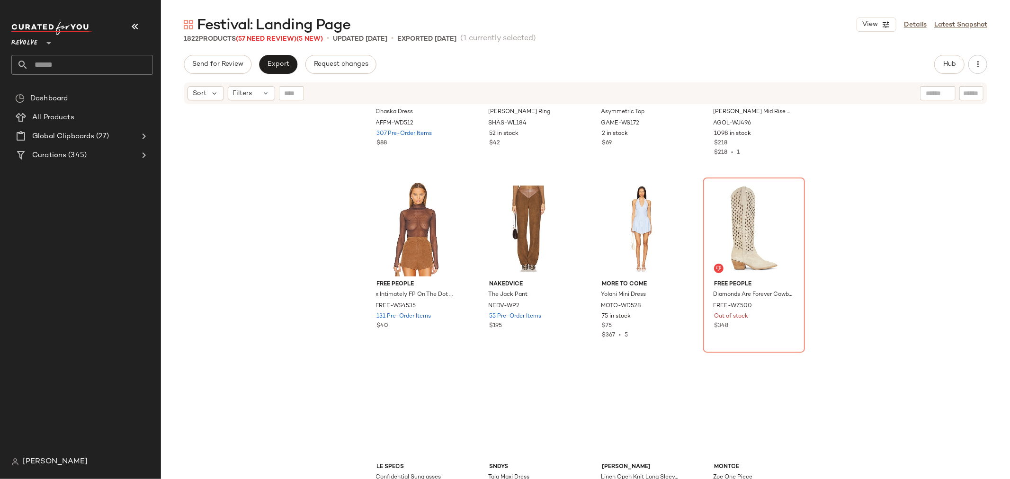
scroll to position [38337, 0]
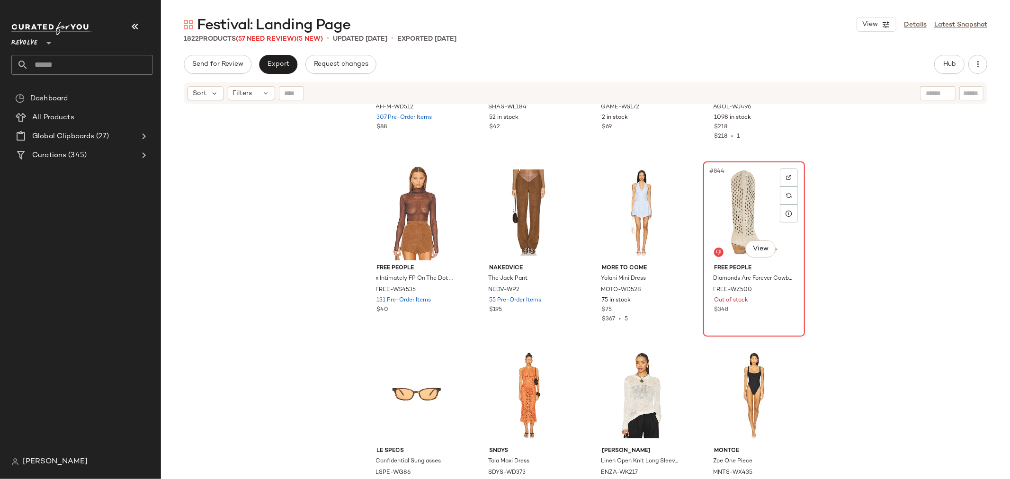
click at [739, 205] on div "#844 View" at bounding box center [753, 213] width 95 height 96
click at [786, 177] on img at bounding box center [789, 178] width 6 height 6
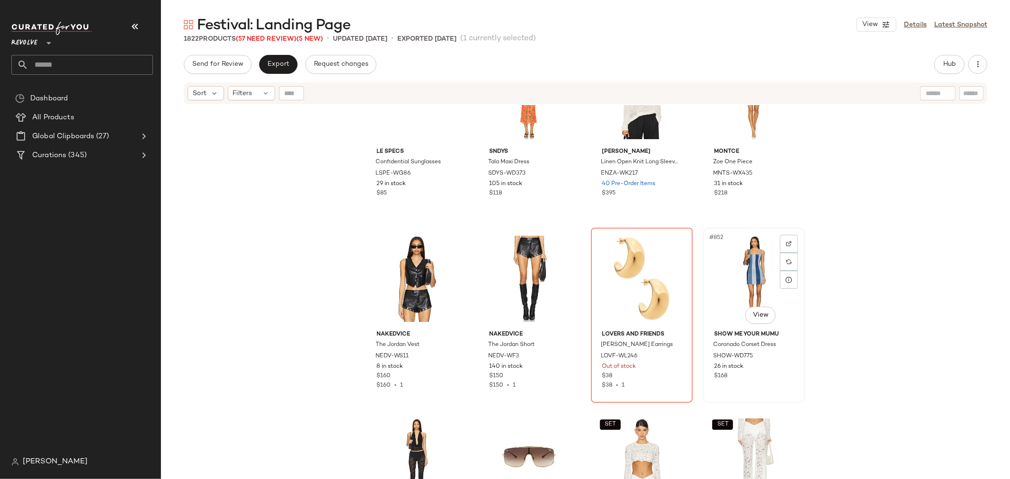
scroll to position [38652, 0]
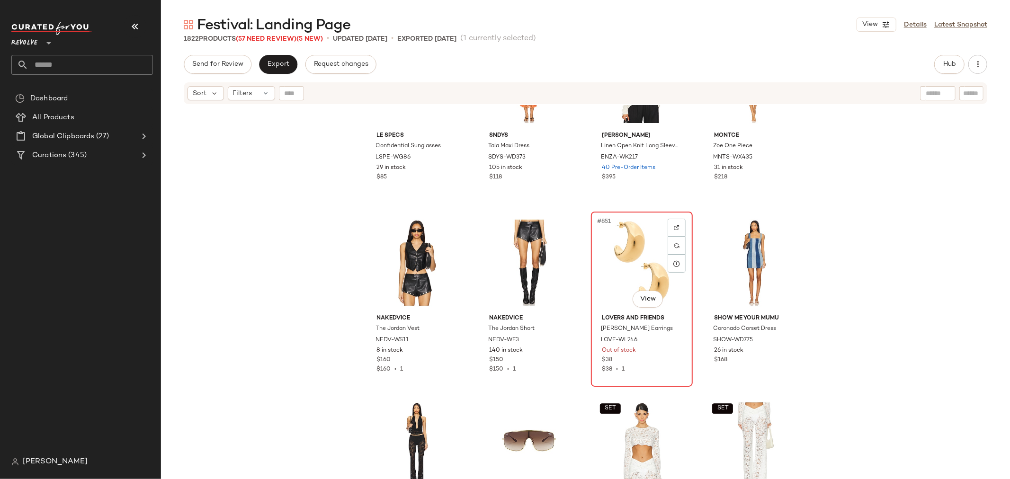
click at [653, 361] on div "$38" at bounding box center [642, 360] width 80 height 9
click at [676, 225] on img at bounding box center [677, 228] width 6 height 6
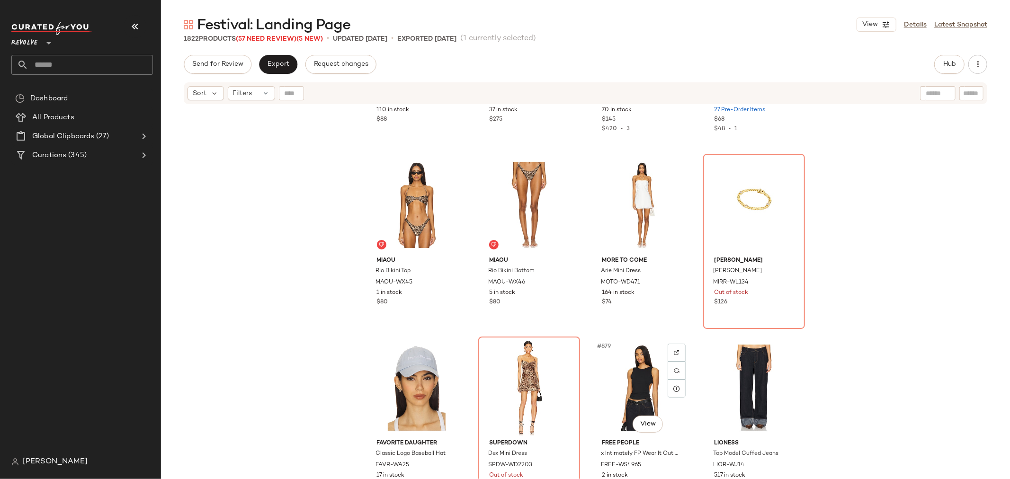
scroll to position [39810, 0]
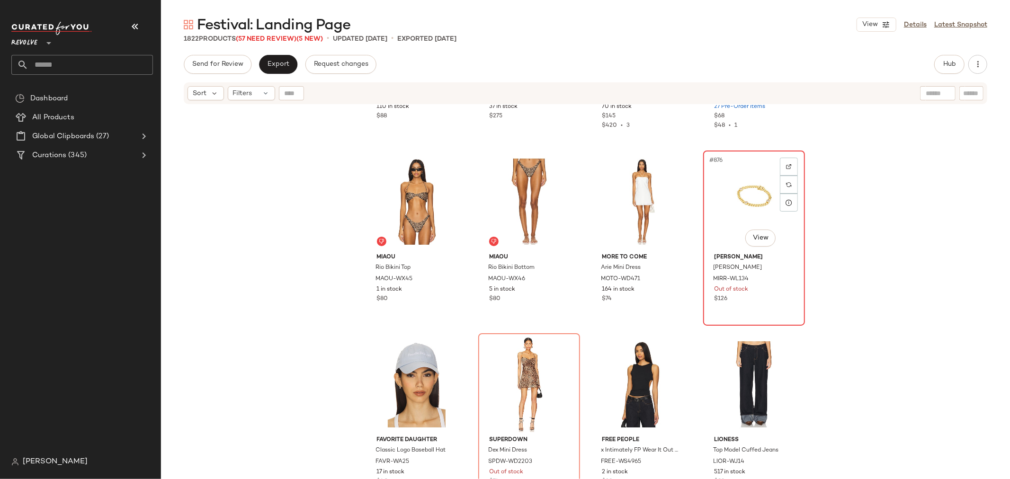
click at [753, 315] on div "#876 View MIRANDA FRYE Josie Bracelet MIRR-WL134 Out of stock $126" at bounding box center [754, 238] width 100 height 173
click at [791, 166] on div at bounding box center [789, 167] width 18 height 18
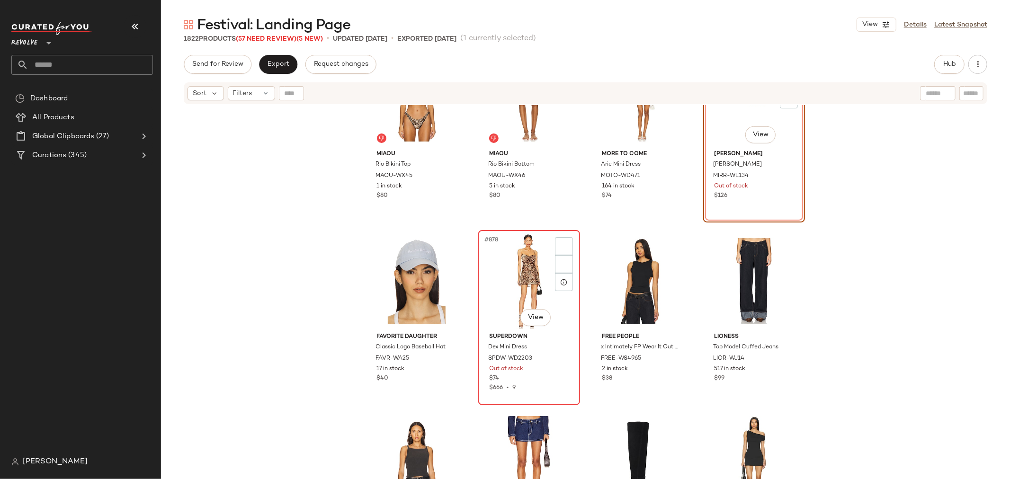
scroll to position [39915, 0]
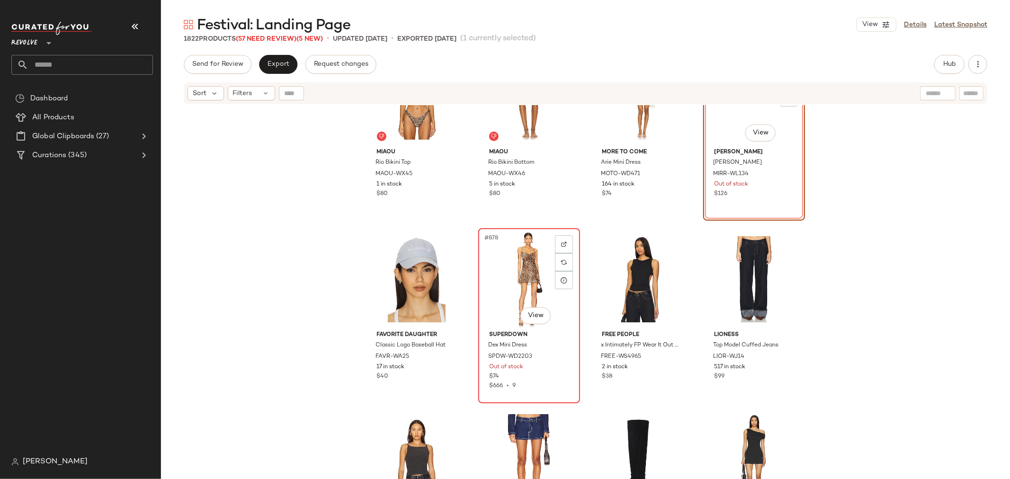
click at [529, 384] on div "$666 • 9" at bounding box center [529, 386] width 80 height 9
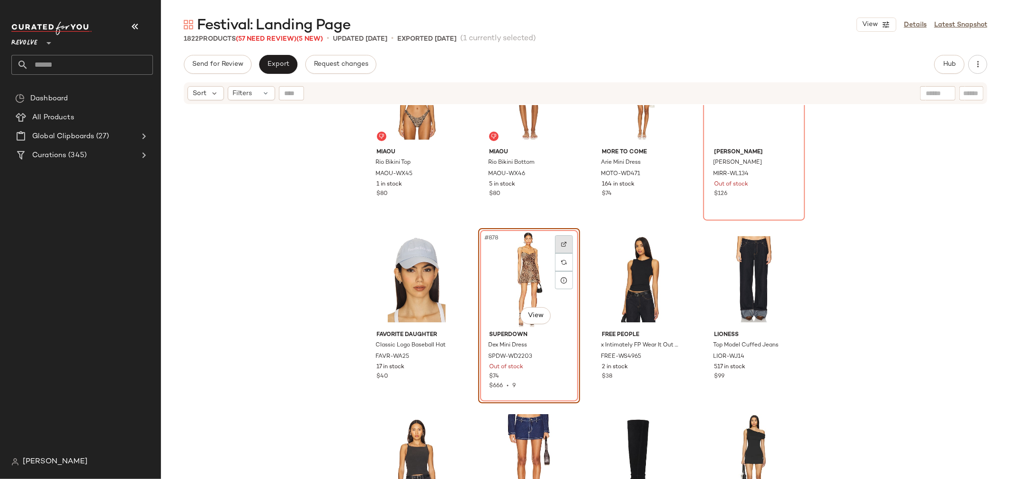
click at [564, 245] on img at bounding box center [564, 244] width 6 height 6
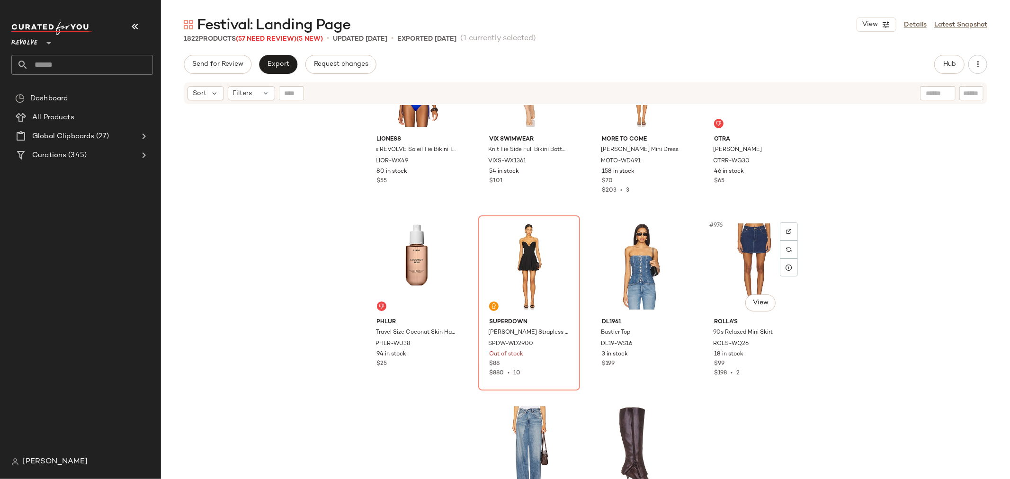
scroll to position [44334, 0]
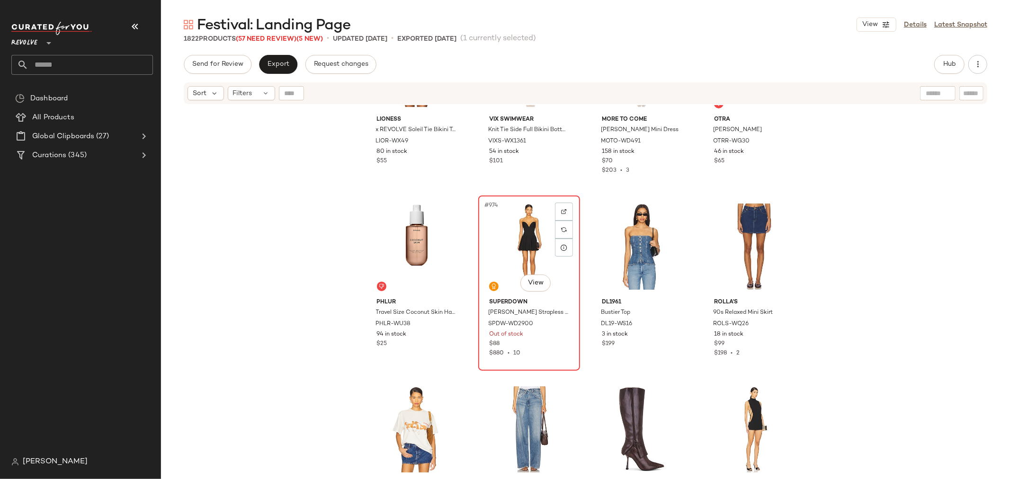
click at [548, 351] on div "$880 • 10" at bounding box center [529, 353] width 80 height 9
click at [561, 212] on img at bounding box center [564, 212] width 6 height 6
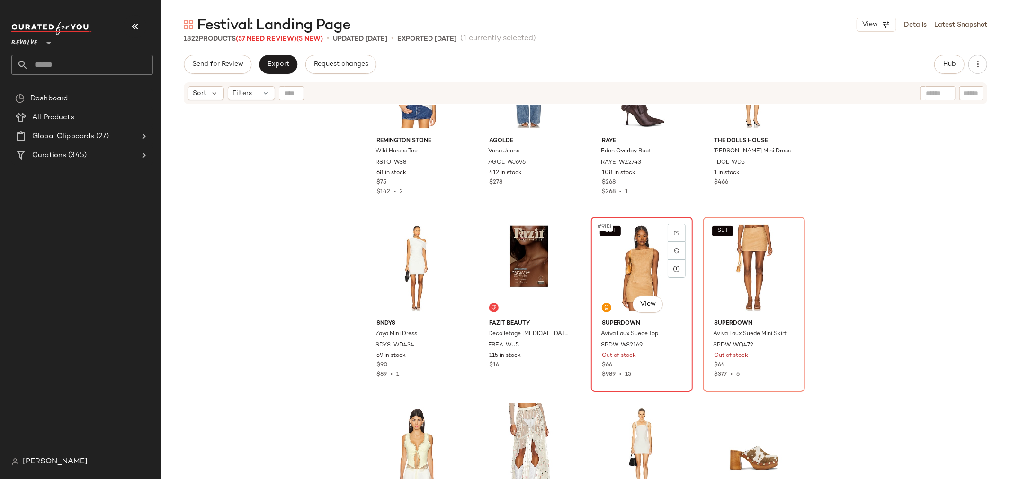
scroll to position [44703, 0]
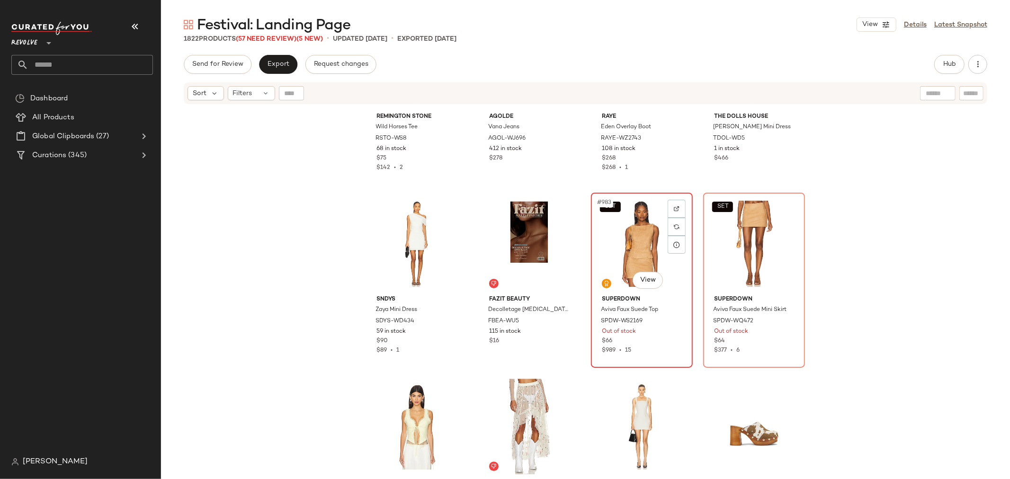
click at [651, 347] on div "$989 • 15" at bounding box center [642, 351] width 80 height 9
click at [676, 206] on img at bounding box center [677, 209] width 6 height 6
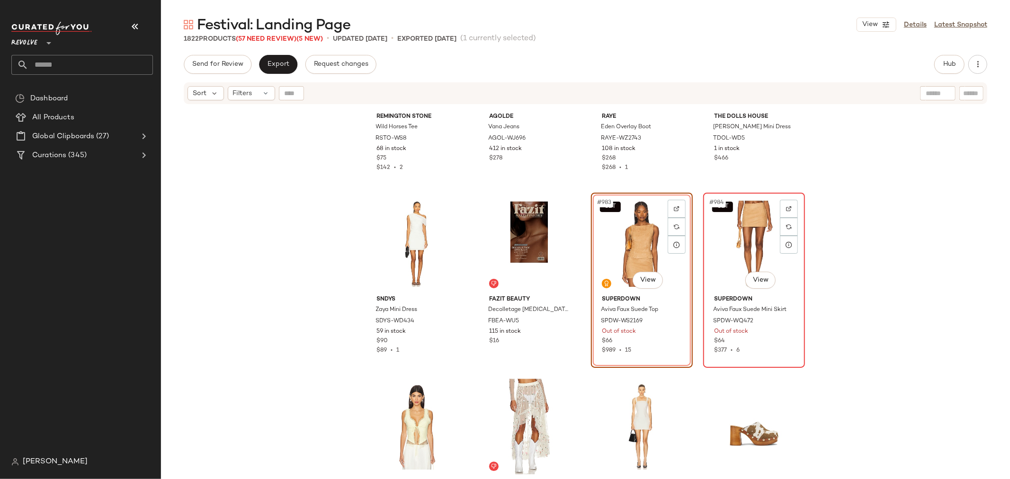
click at [717, 246] on div "SET #984 View" at bounding box center [753, 244] width 95 height 96
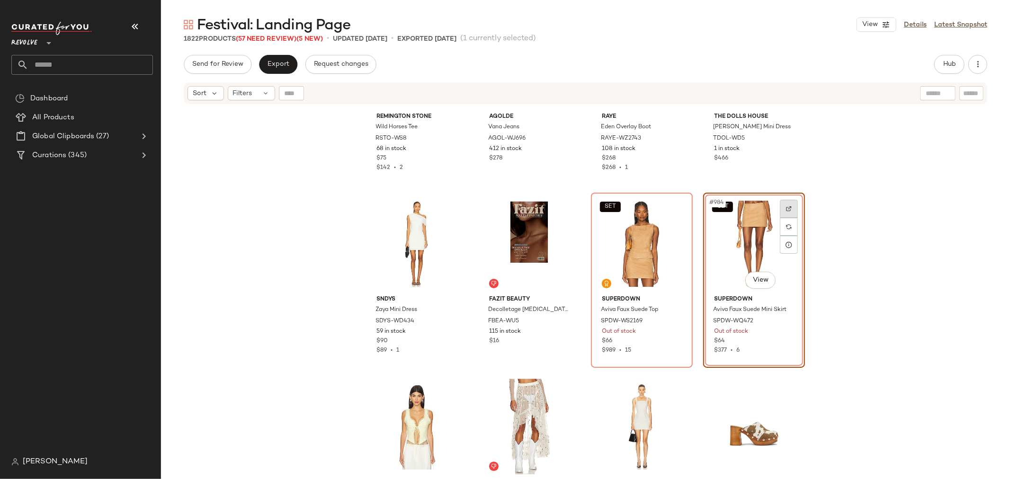
click at [782, 205] on div at bounding box center [789, 209] width 18 height 18
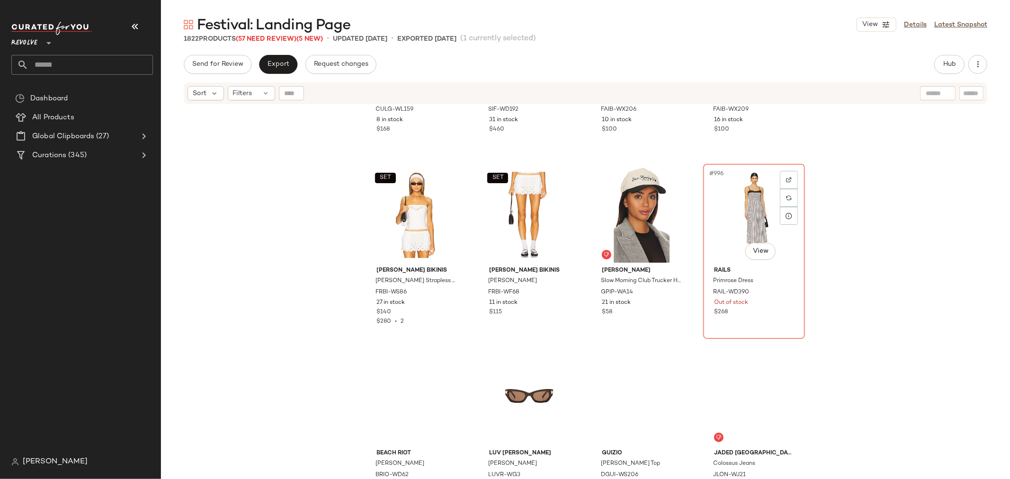
scroll to position [45281, 0]
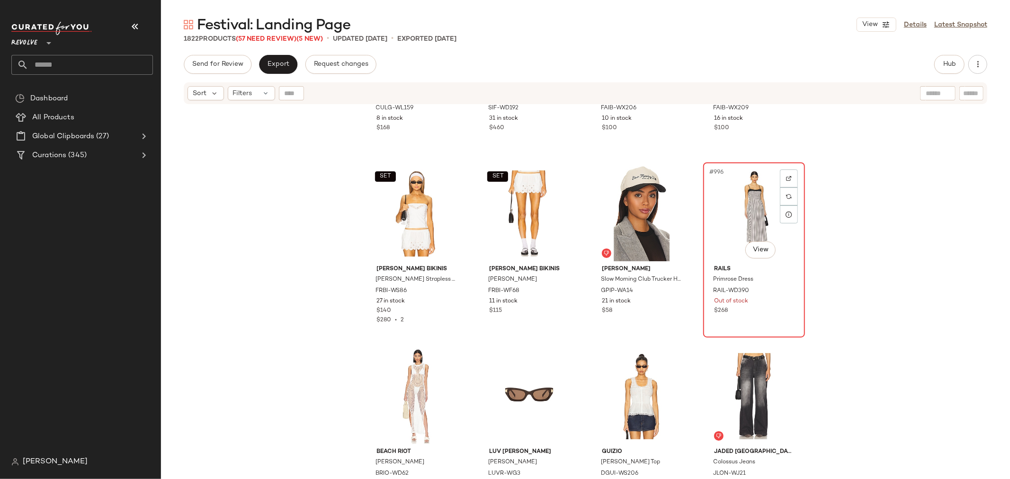
click at [765, 309] on div "$268" at bounding box center [754, 311] width 80 height 9
click at [786, 176] on img at bounding box center [789, 179] width 6 height 6
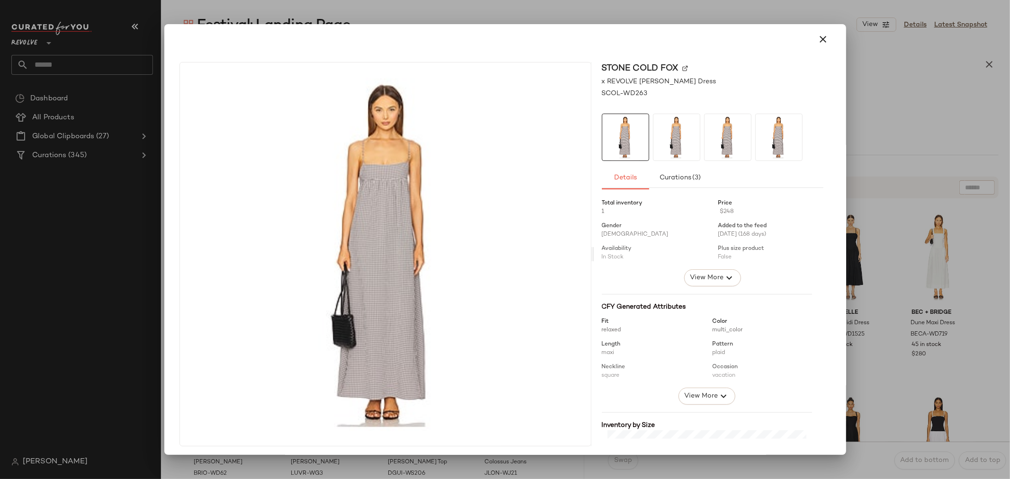
click at [674, 66] on div "Stone Cold Fox" at bounding box center [713, 68] width 222 height 13
click at [682, 67] on img at bounding box center [685, 68] width 6 height 6
click at [822, 35] on icon "button" at bounding box center [823, 39] width 11 height 11
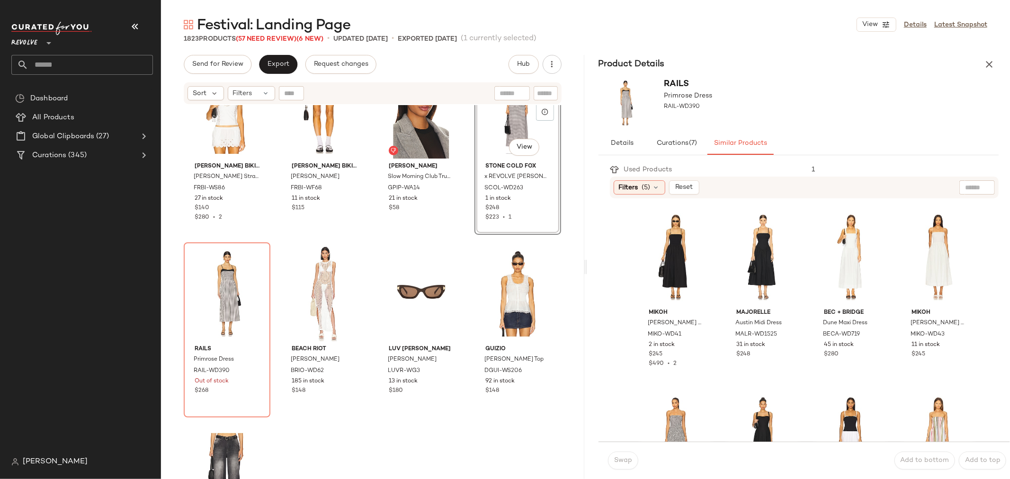
scroll to position [45387, 0]
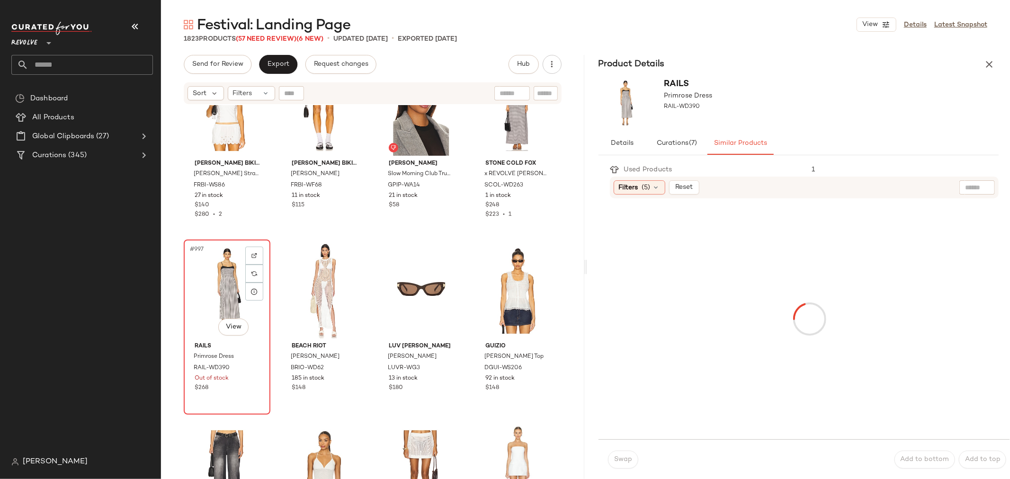
click at [208, 272] on div "#997 View" at bounding box center [227, 291] width 80 height 96
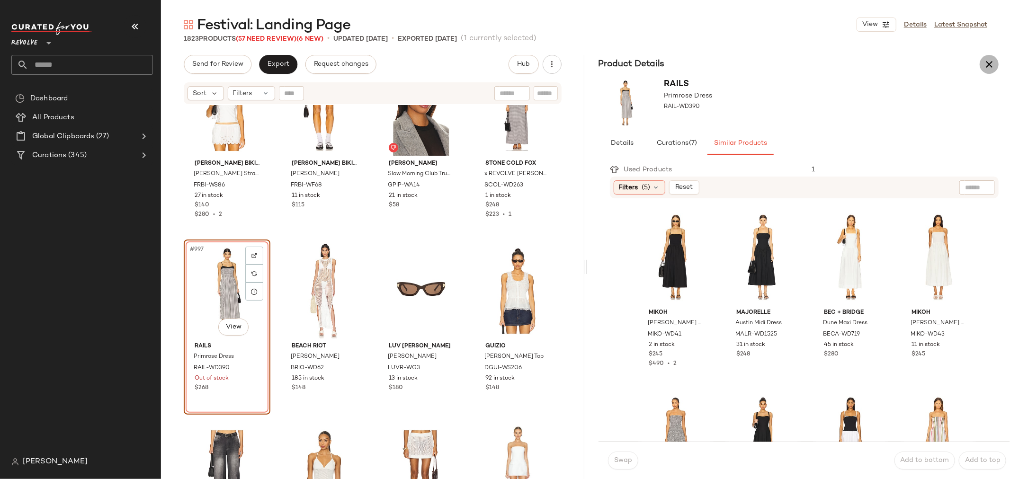
click at [992, 62] on icon "button" at bounding box center [989, 64] width 11 height 11
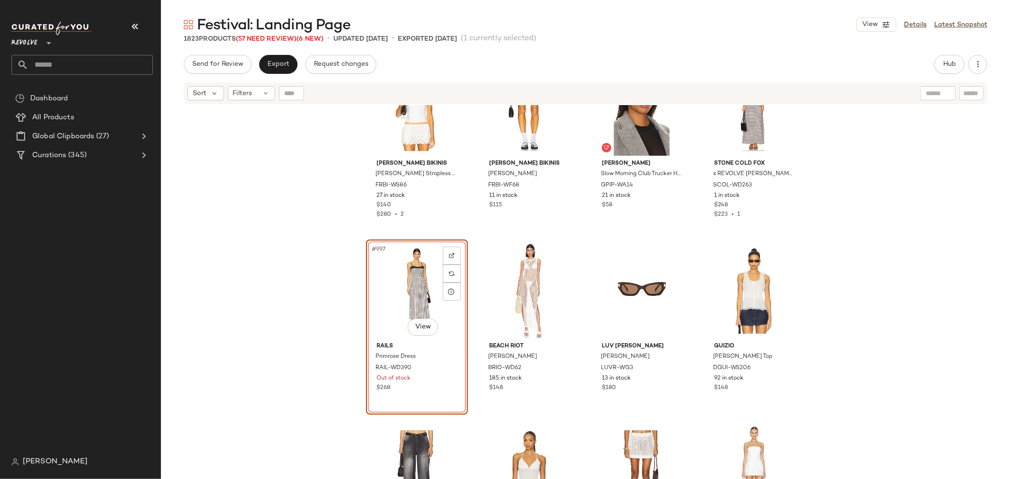
click at [399, 260] on div "#997 View" at bounding box center [416, 291] width 95 height 96
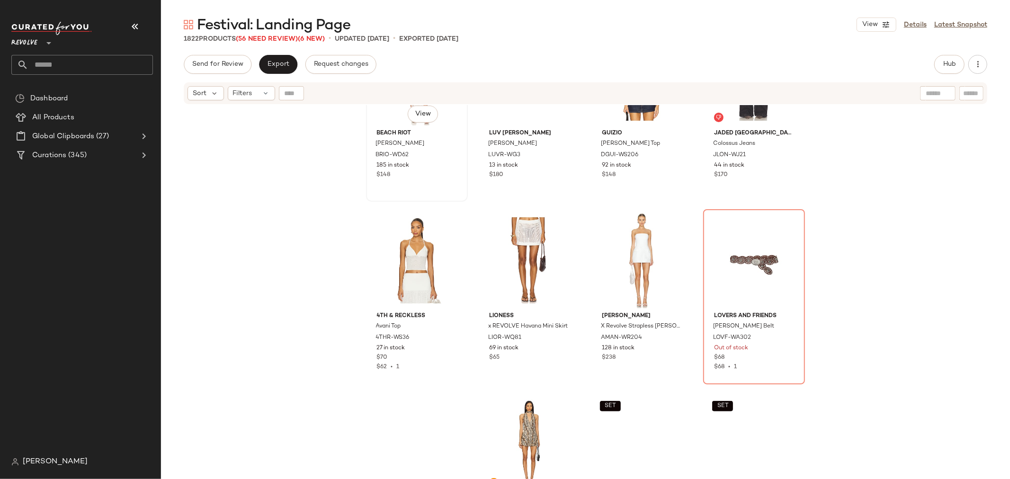
scroll to position [45650, 0]
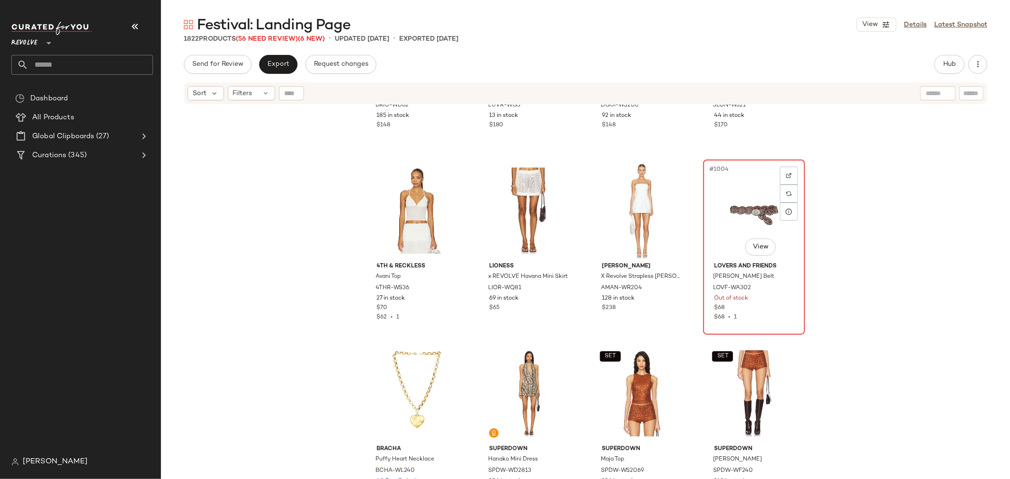
click at [763, 310] on div "$68" at bounding box center [754, 308] width 80 height 9
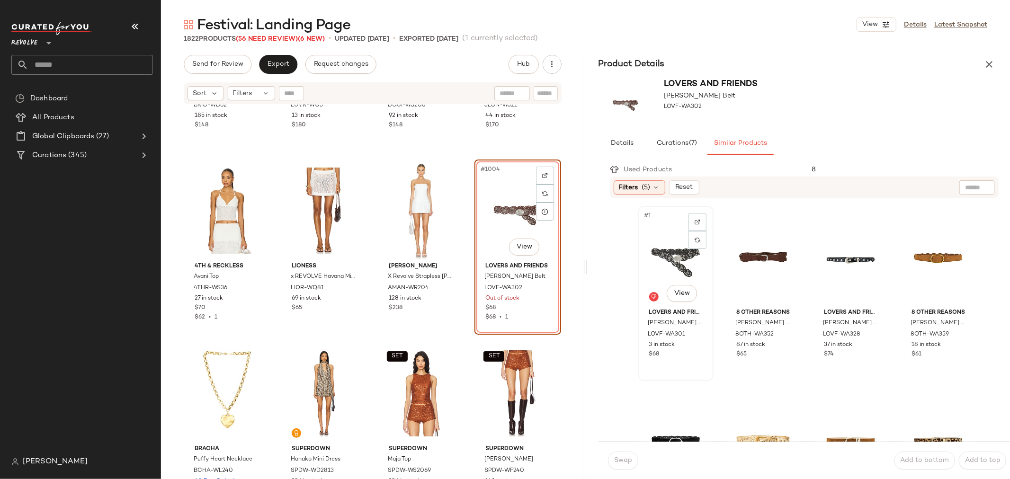
click at [674, 250] on div "#1 View" at bounding box center [676, 257] width 69 height 96
click at [618, 457] on span "Swap" at bounding box center [623, 461] width 18 height 8
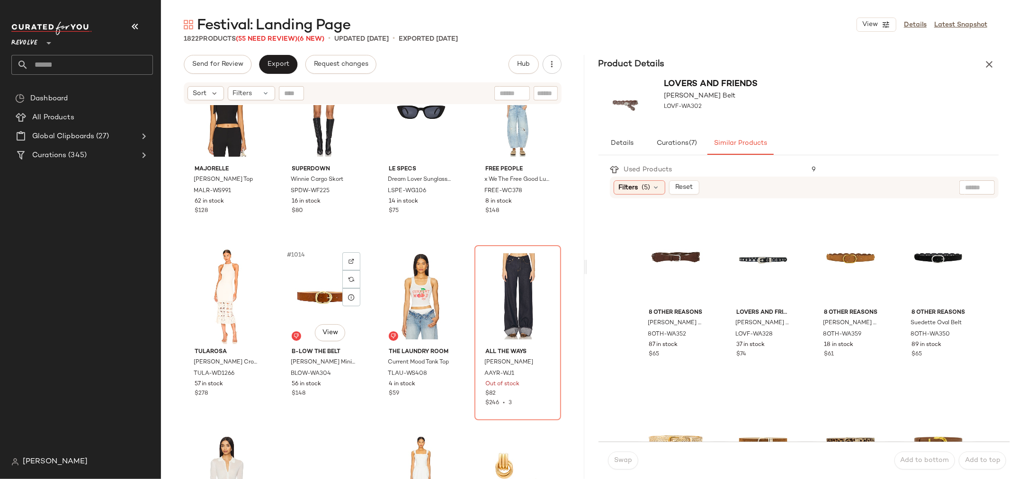
scroll to position [46176, 0]
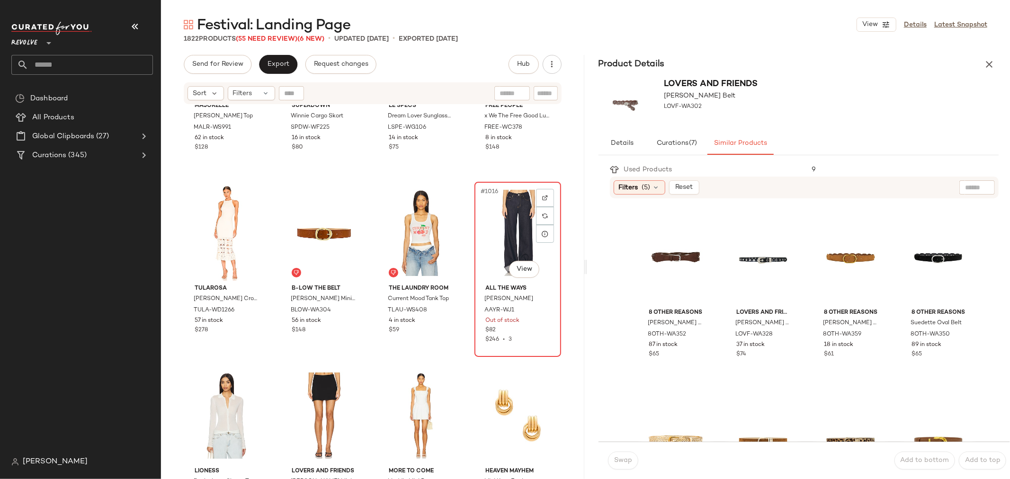
click at [508, 236] on div "#1016 View" at bounding box center [518, 233] width 80 height 96
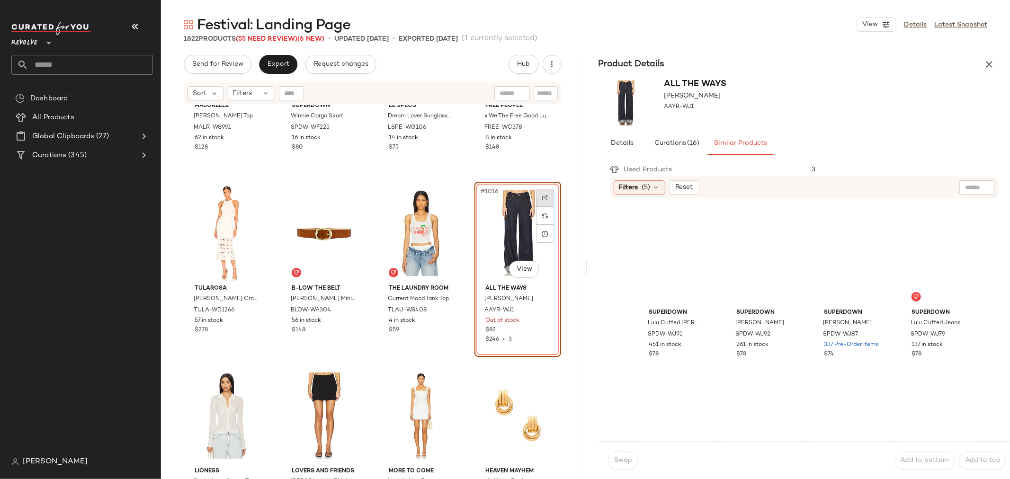
click at [542, 197] on img at bounding box center [545, 198] width 6 height 6
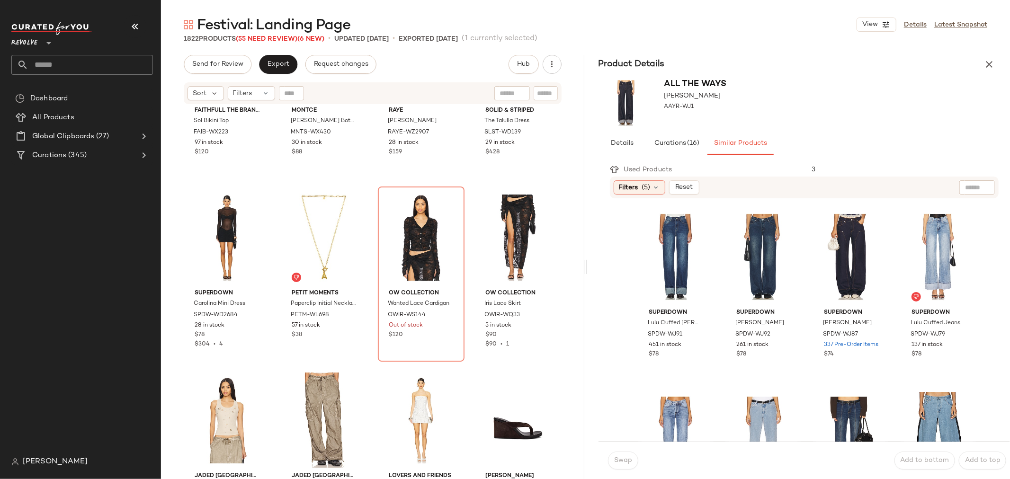
scroll to position [47649, 0]
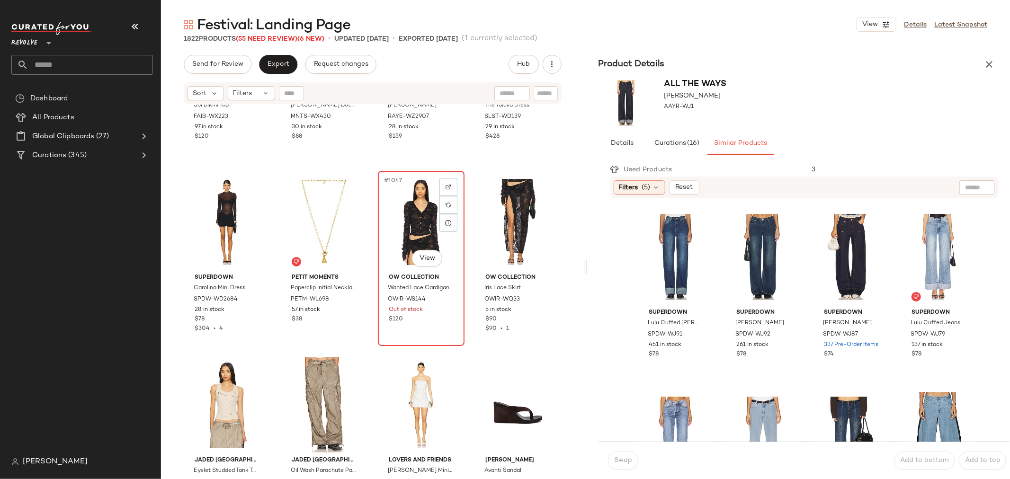
click at [433, 324] on div "#1047 View OW Collection Wanted Lace Cardigan OWIR-WS144 Out of stock $120" at bounding box center [421, 258] width 85 height 173
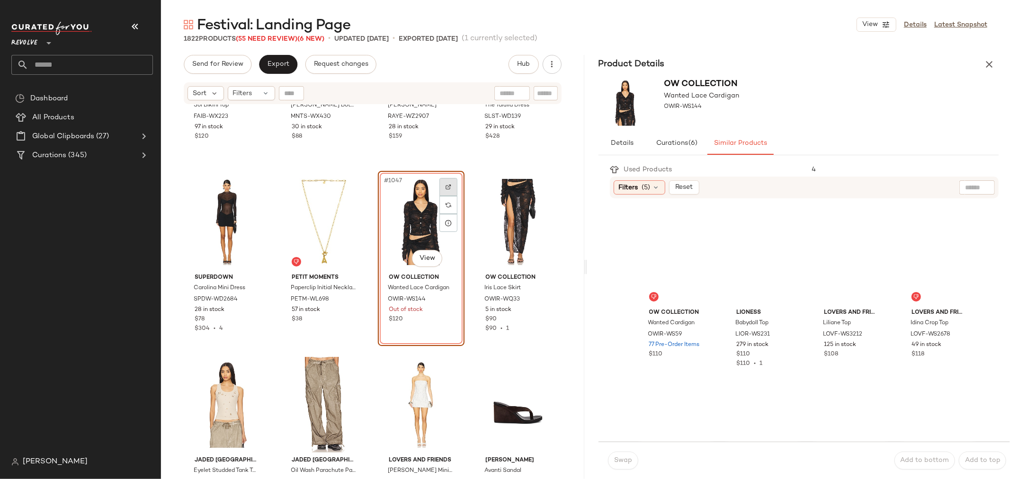
click at [446, 185] on img at bounding box center [449, 187] width 6 height 6
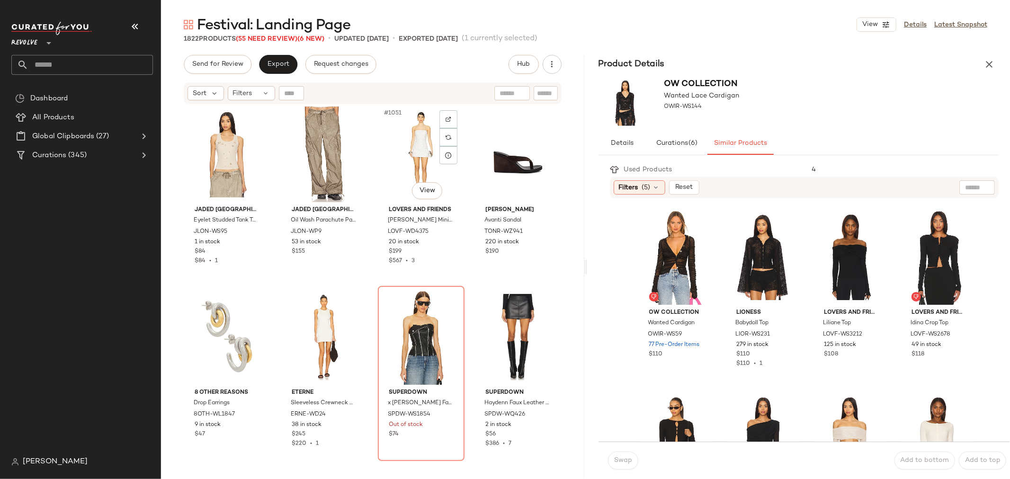
scroll to position [47965, 0]
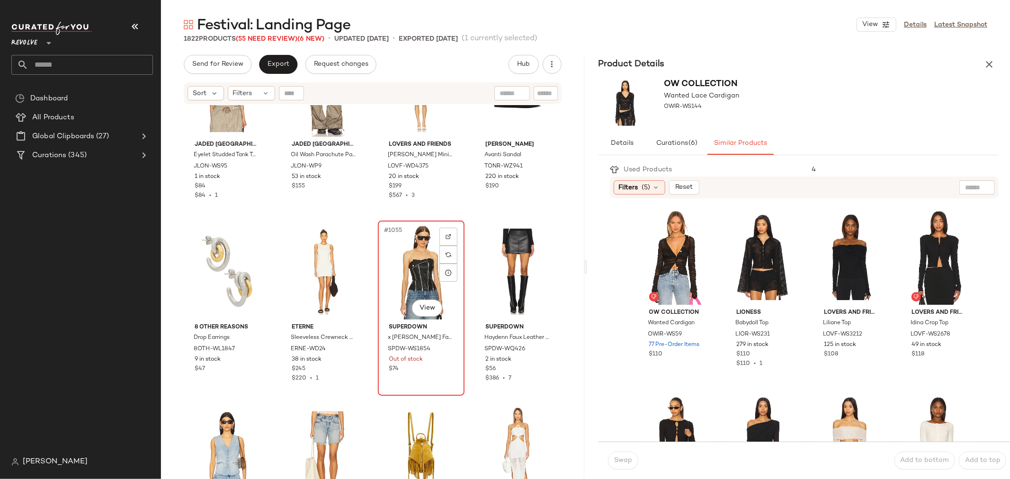
click at [425, 378] on div "#1055 View superdown x Bridget Dani Faux Leather Corset SPDW-WS1854 Out of stoc…" at bounding box center [421, 308] width 85 height 173
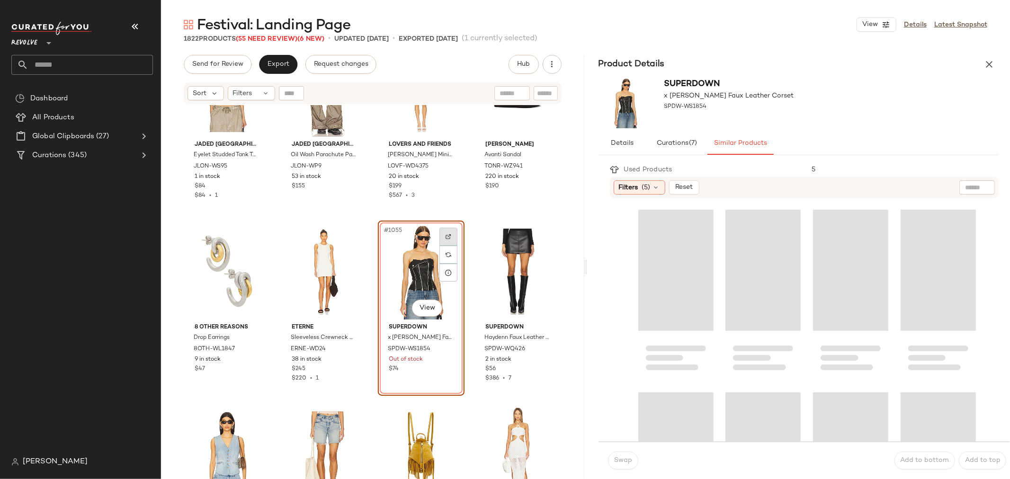
click at [446, 234] on img at bounding box center [449, 237] width 6 height 6
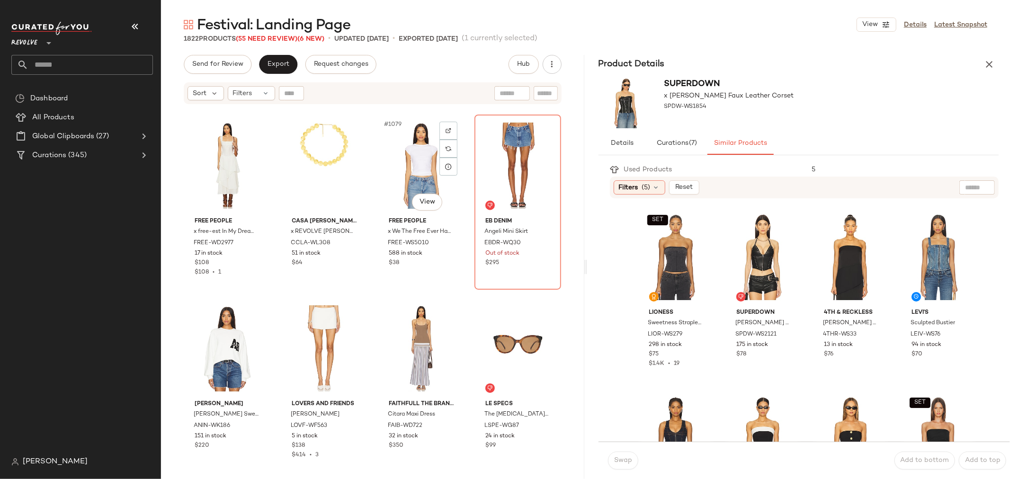
scroll to position [49175, 0]
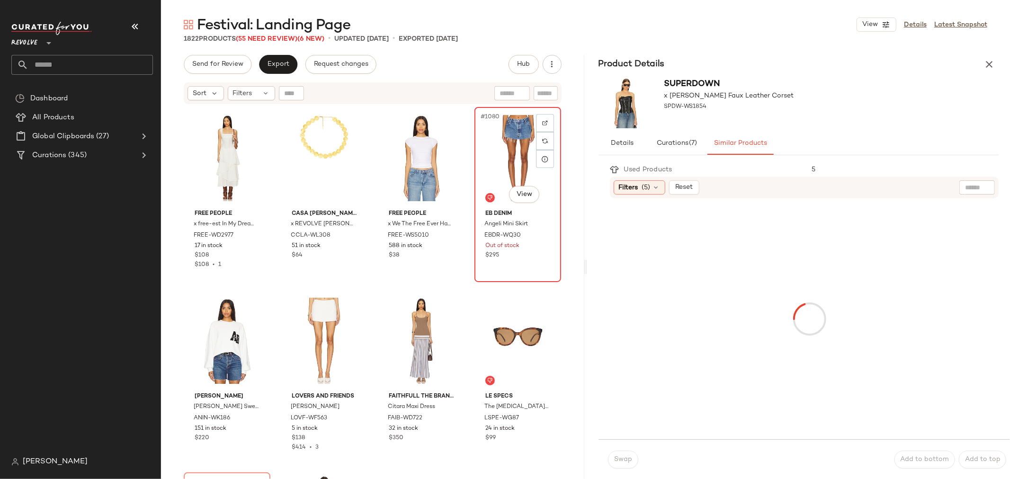
click at [501, 271] on div "#1080 View EB Denim Angeli Mini Skirt EBDR-WQ30 Out of stock $295" at bounding box center [517, 194] width 85 height 173
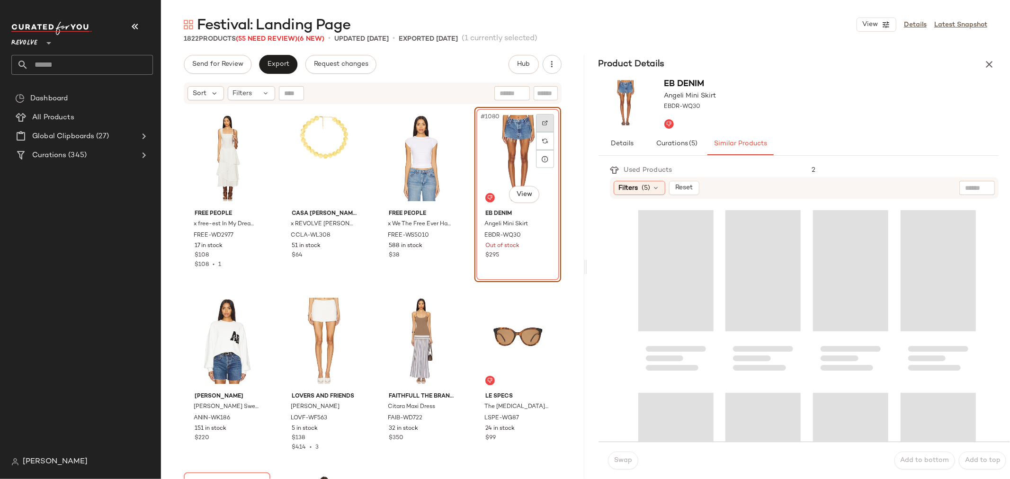
click at [542, 120] on img at bounding box center [545, 123] width 6 height 6
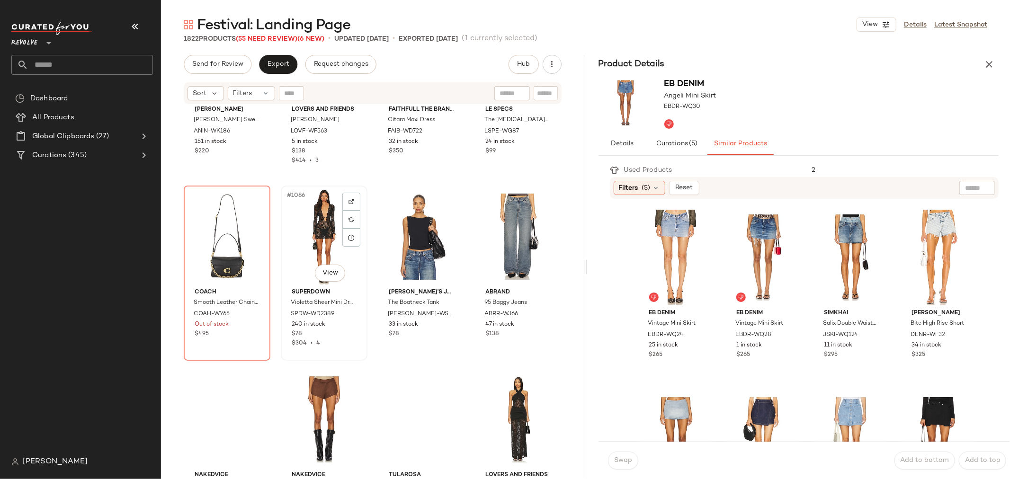
scroll to position [49491, 0]
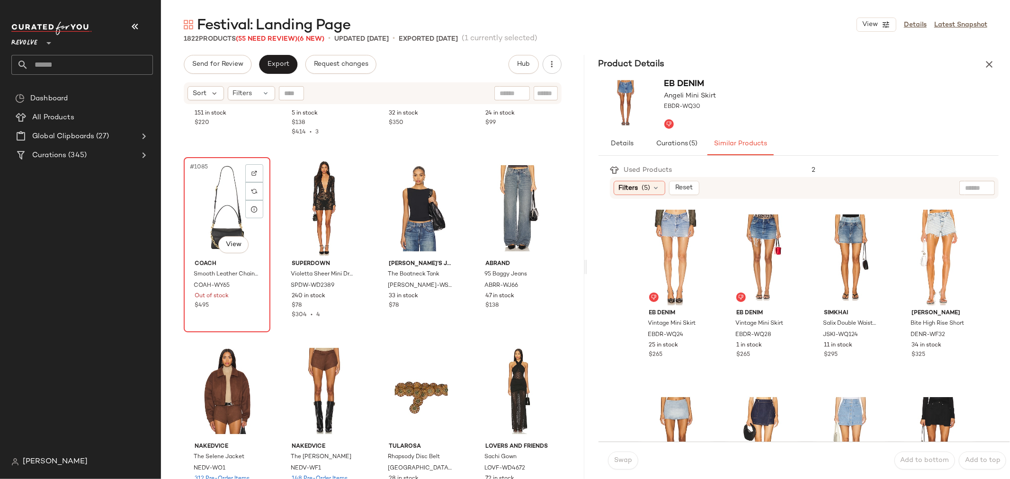
click at [237, 308] on div "$495" at bounding box center [227, 306] width 65 height 9
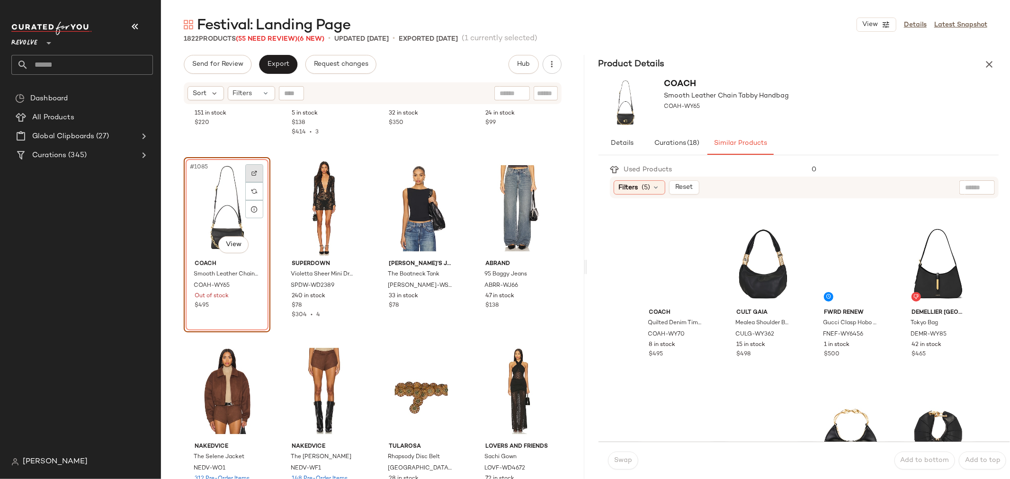
click at [257, 172] on img at bounding box center [254, 173] width 6 height 6
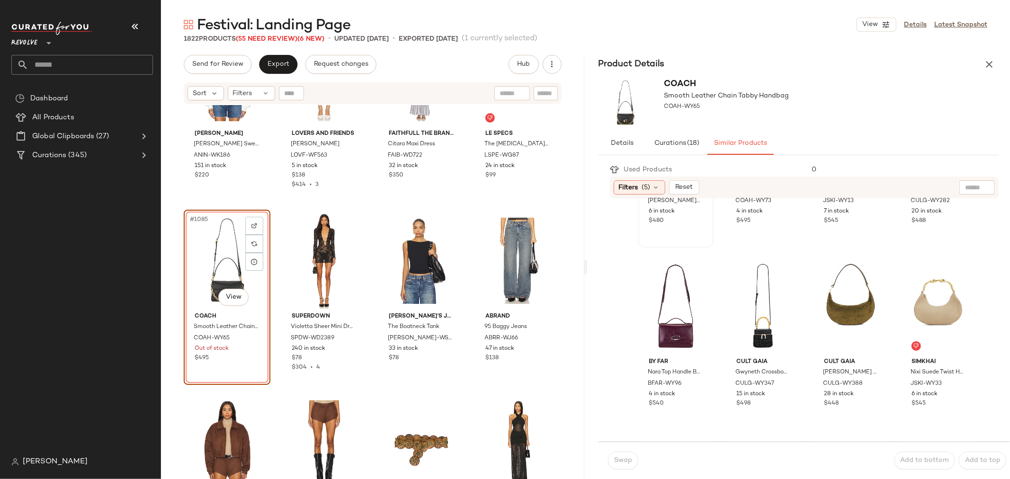
scroll to position [315, 0]
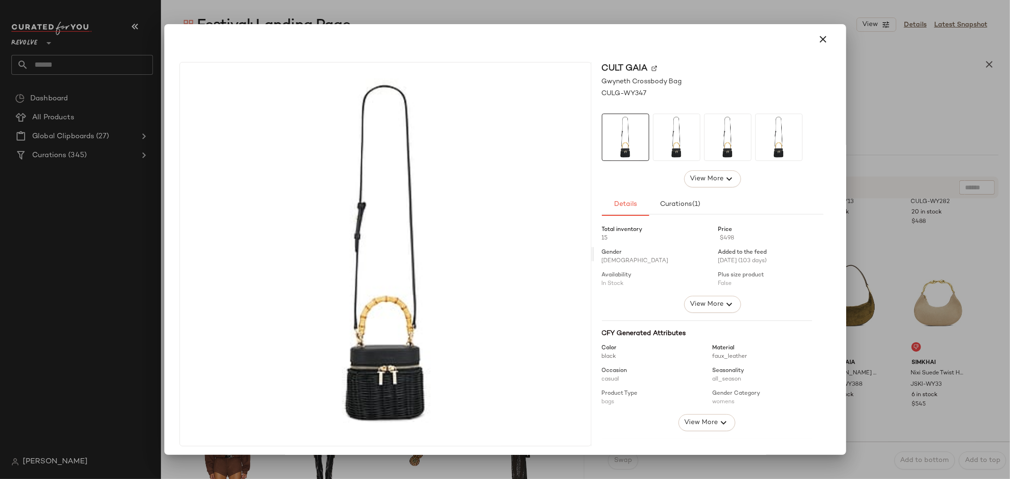
click at [820, 35] on icon "button" at bounding box center [823, 39] width 11 height 11
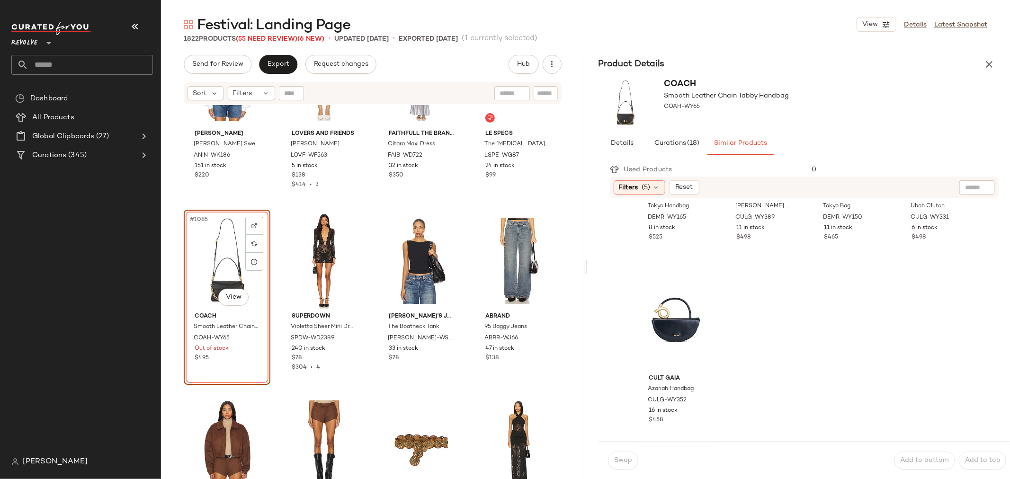
scroll to position [1036, 0]
click at [993, 63] on icon "button" at bounding box center [989, 64] width 11 height 11
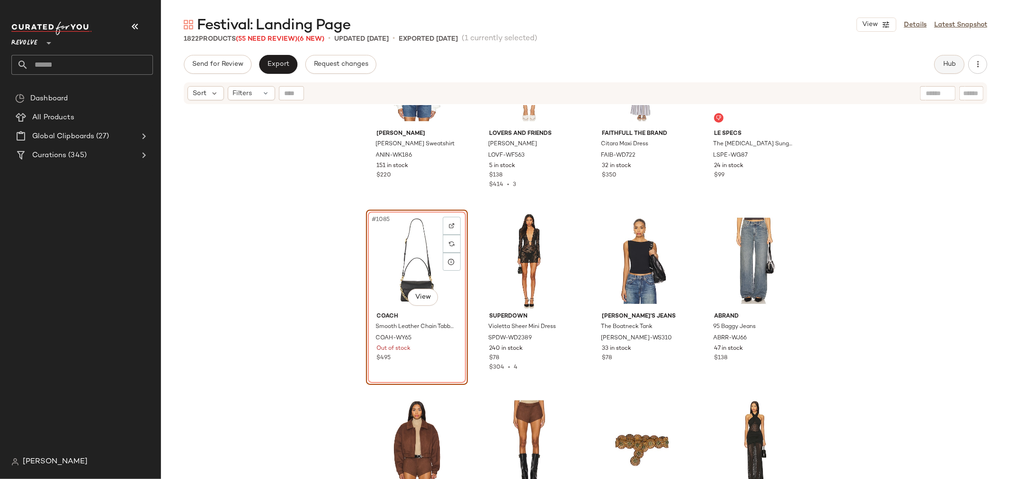
click at [950, 61] on span "Hub" at bounding box center [949, 65] width 13 height 8
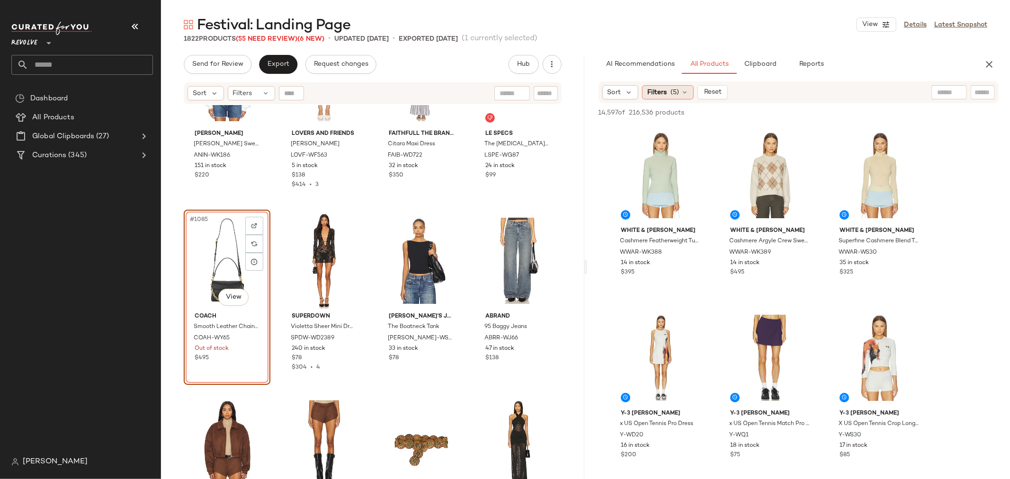
click at [687, 91] on icon at bounding box center [685, 93] width 8 height 8
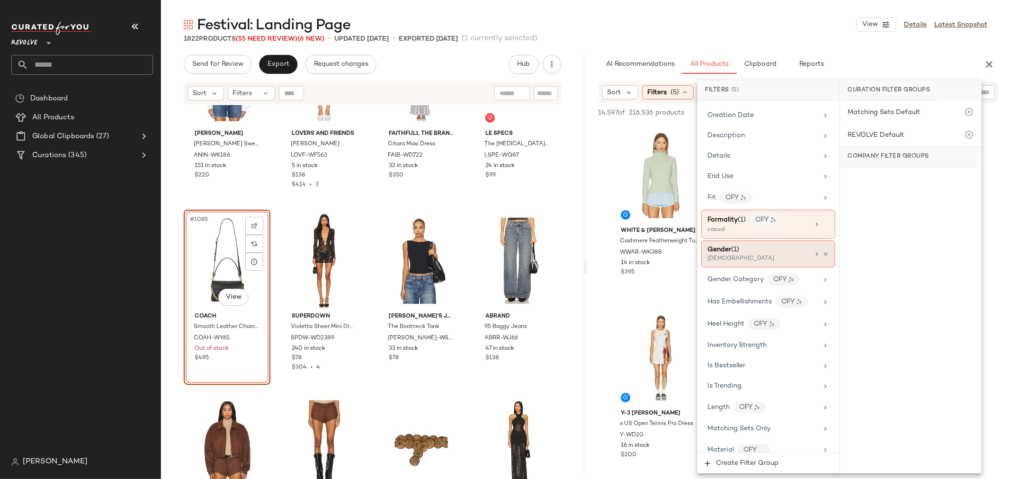
scroll to position [368, 0]
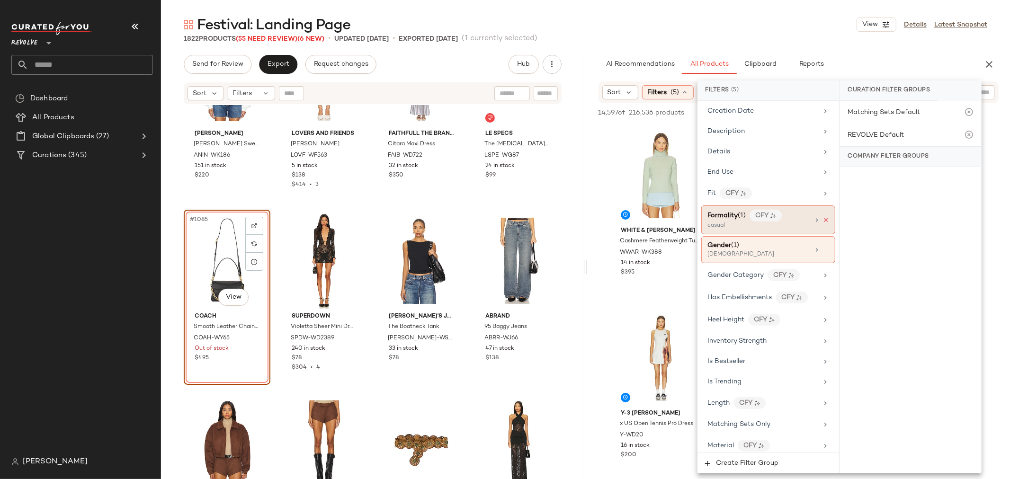
click at [824, 222] on icon at bounding box center [826, 220] width 7 height 7
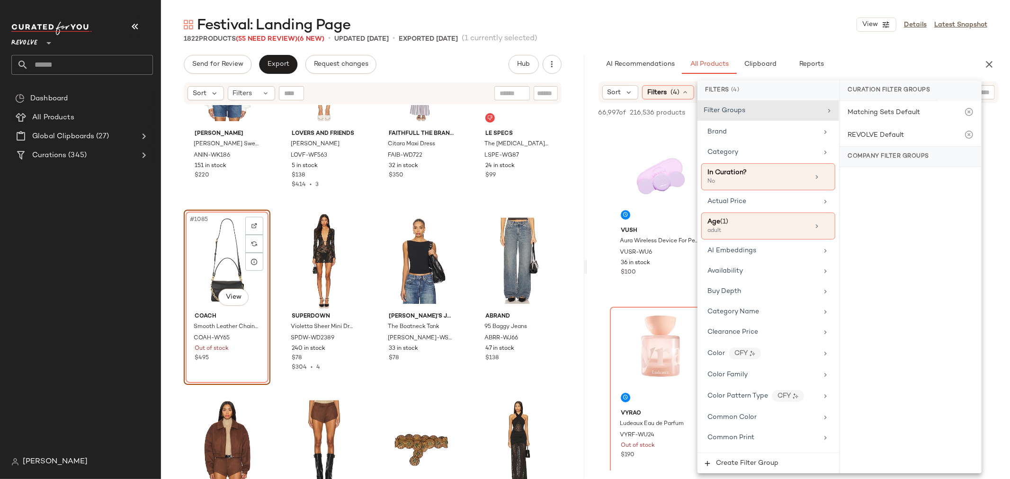
scroll to position [0, 0]
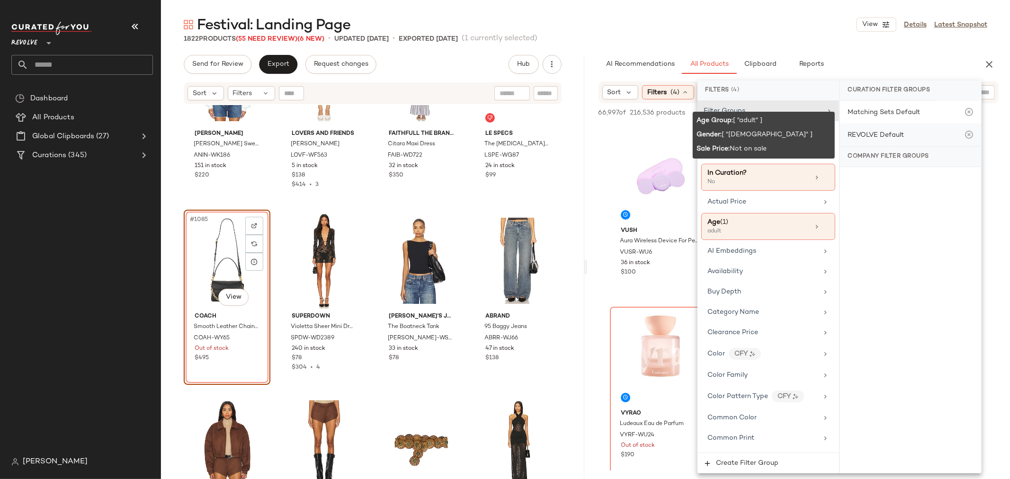
click at [872, 140] on div "REVOLVE Default" at bounding box center [910, 135] width 141 height 23
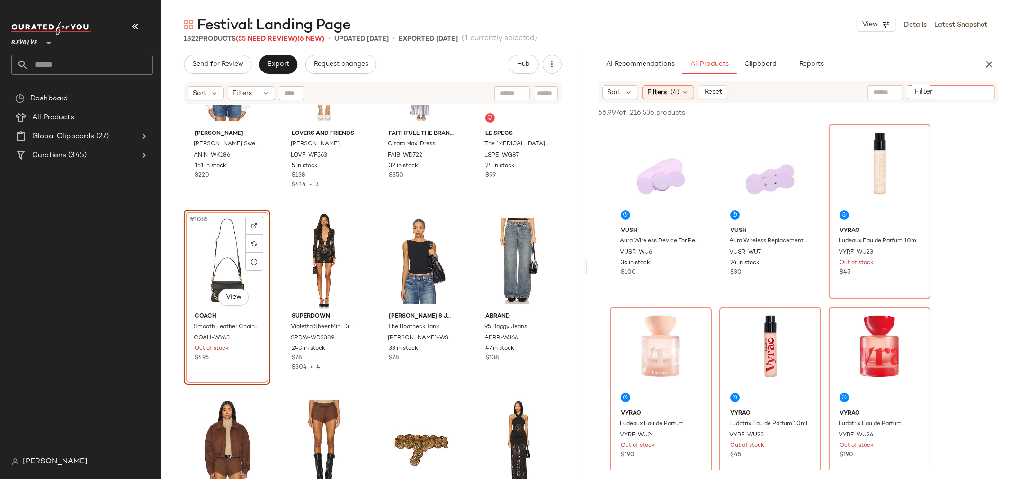
click at [977, 89] on input "Filter" at bounding box center [951, 93] width 80 height 10
type input "**********"
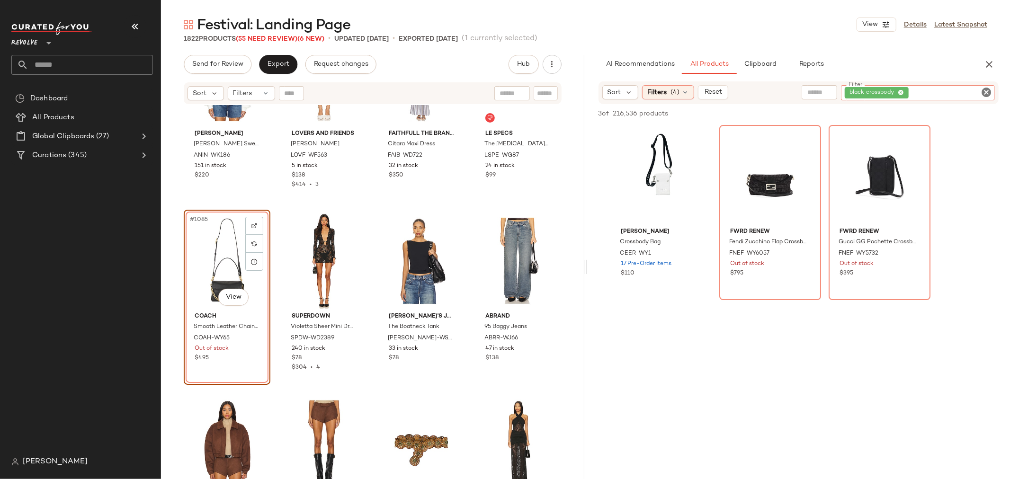
click at [987, 91] on icon "Clear Filter" at bounding box center [986, 92] width 11 height 11
click at [948, 90] on input "Filter" at bounding box center [951, 93] width 80 height 10
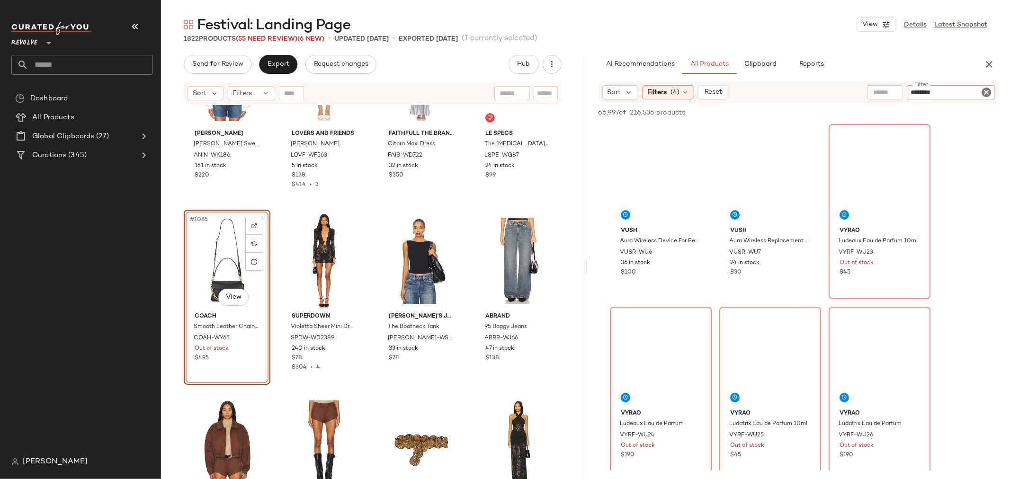
type input "*********"
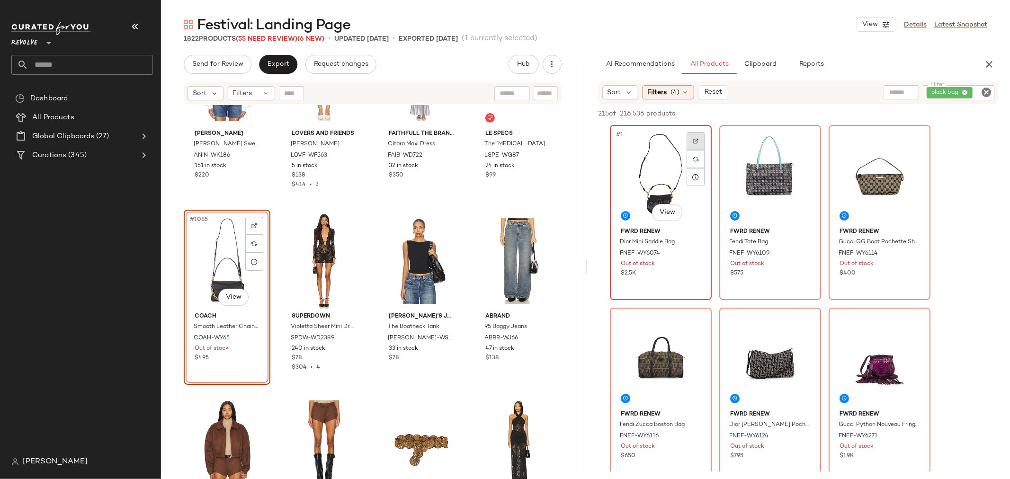
click at [697, 141] on img at bounding box center [696, 141] width 6 height 6
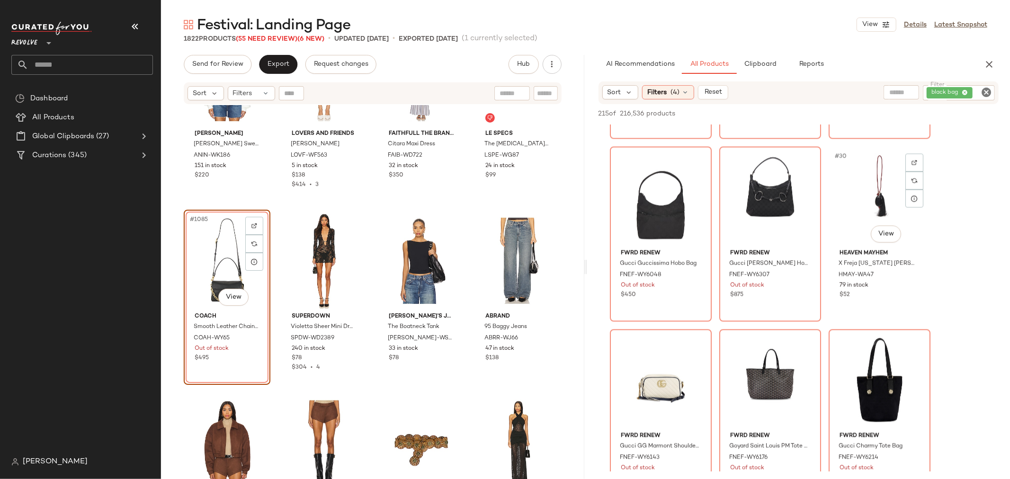
scroll to position [1631, 0]
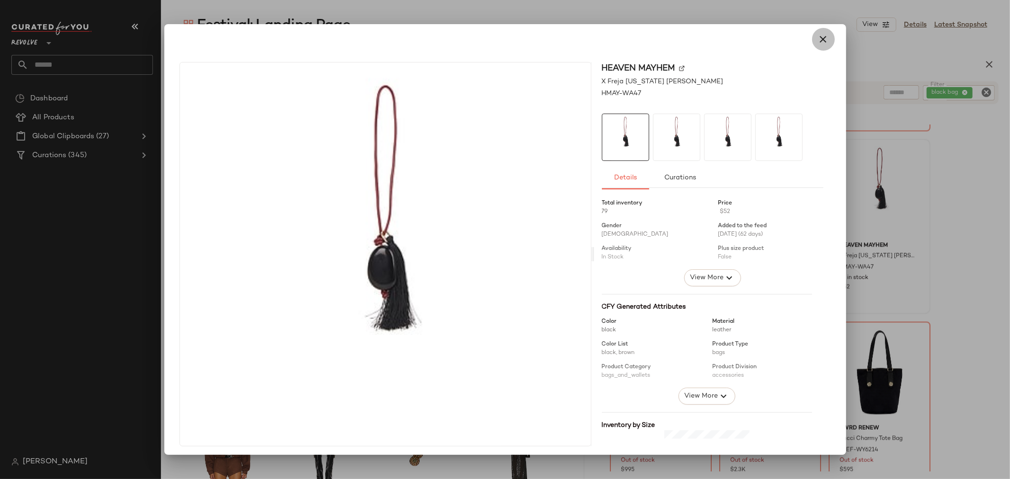
click at [820, 38] on icon "button" at bounding box center [823, 39] width 11 height 11
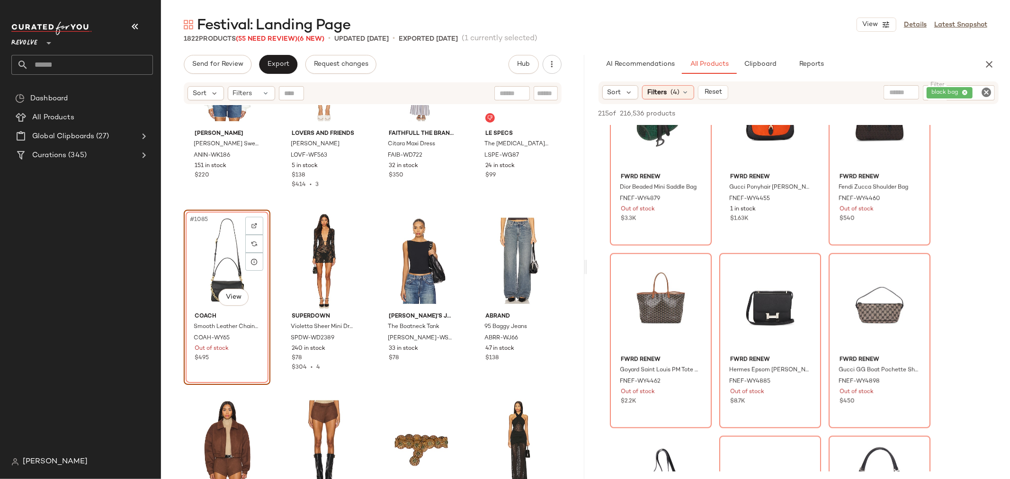
scroll to position [7523, 0]
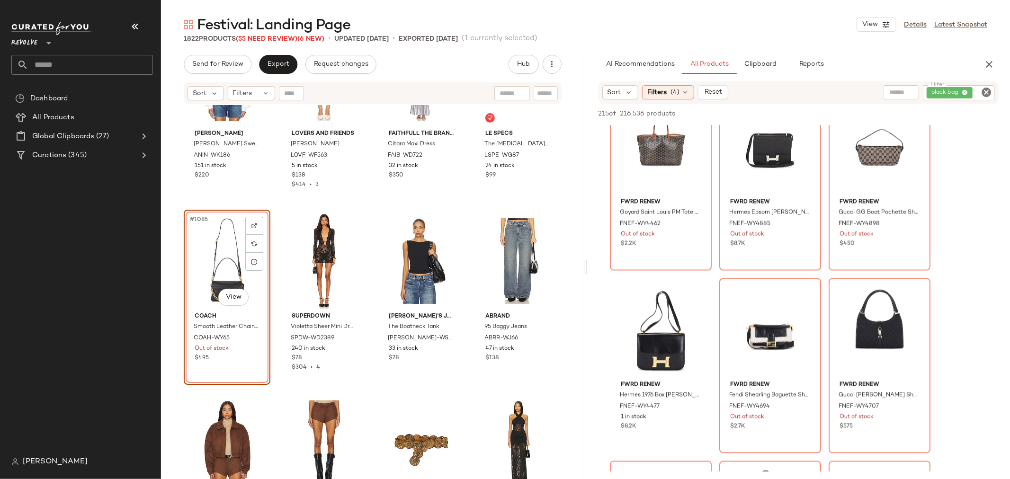
click at [985, 92] on icon "Clear Filter" at bounding box center [986, 92] width 11 height 11
click at [669, 91] on div "Filters (4)" at bounding box center [668, 92] width 52 height 14
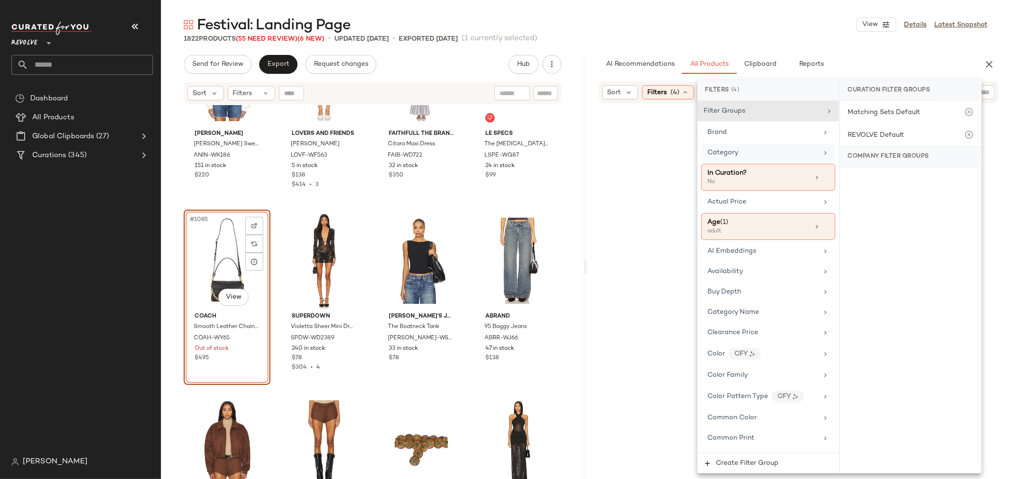
click at [756, 151] on div "Category" at bounding box center [762, 153] width 110 height 10
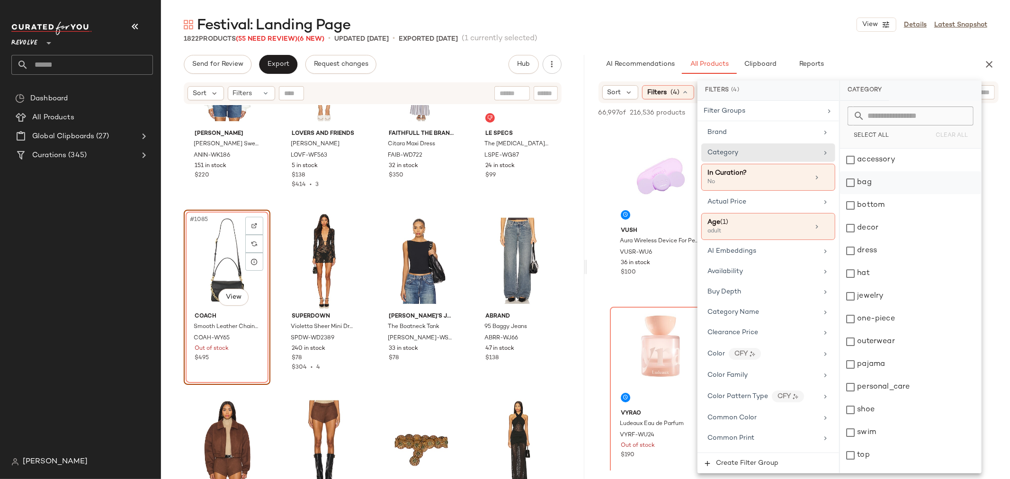
click at [851, 183] on div "bag" at bounding box center [910, 182] width 141 height 23
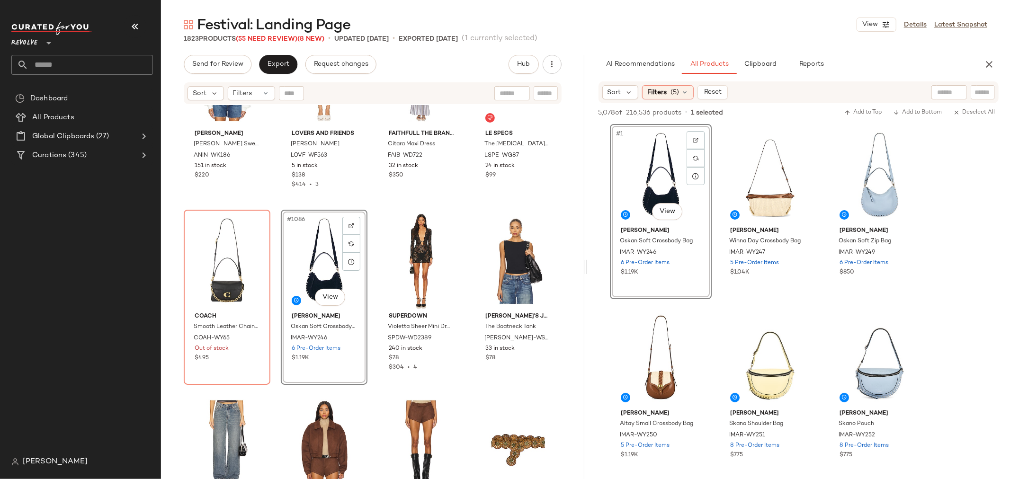
click at [328, 248] on div "#1086 View" at bounding box center [324, 261] width 80 height 96
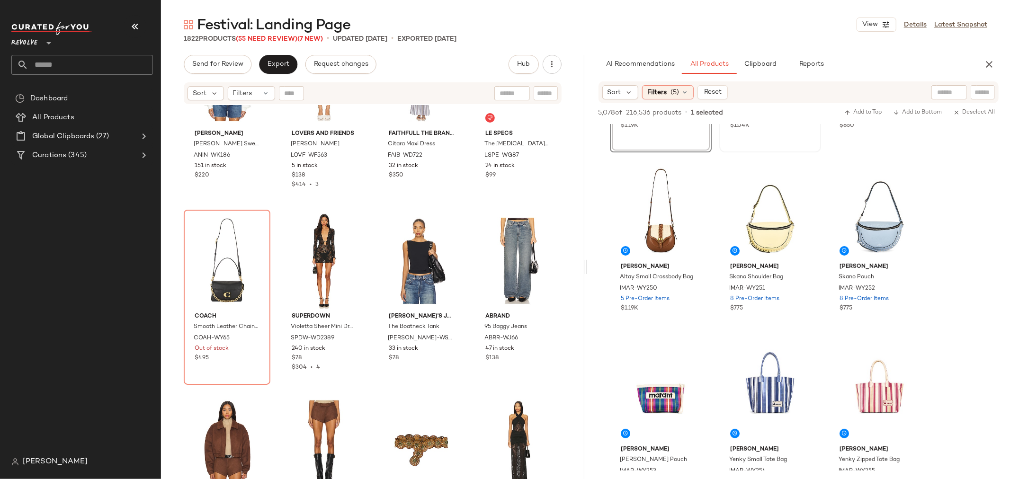
scroll to position [158, 0]
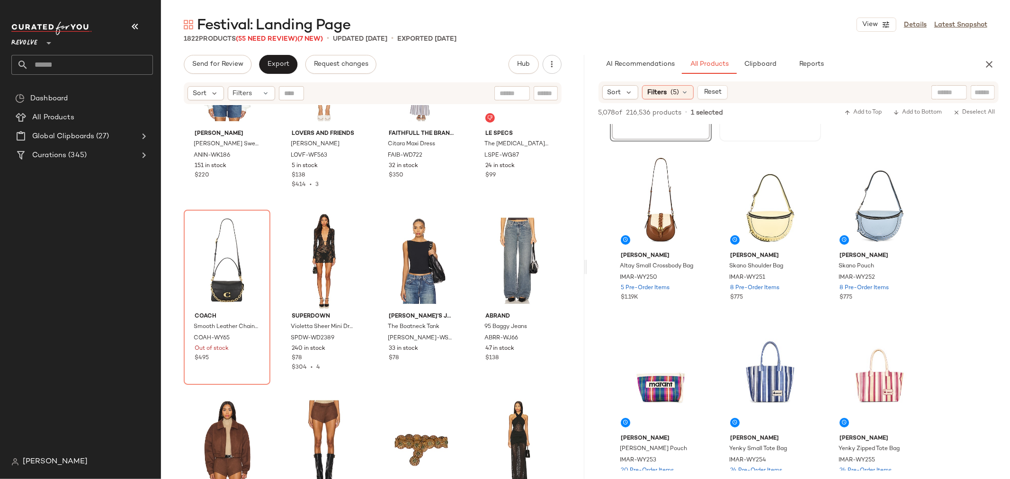
click at [978, 92] on input "text" at bounding box center [983, 93] width 17 height 10
type input "*****"
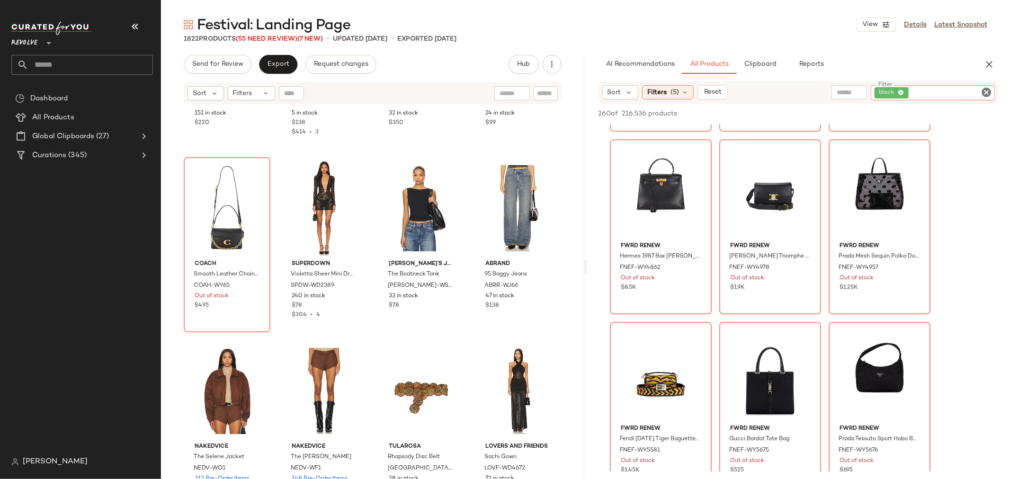
scroll to position [5472, 0]
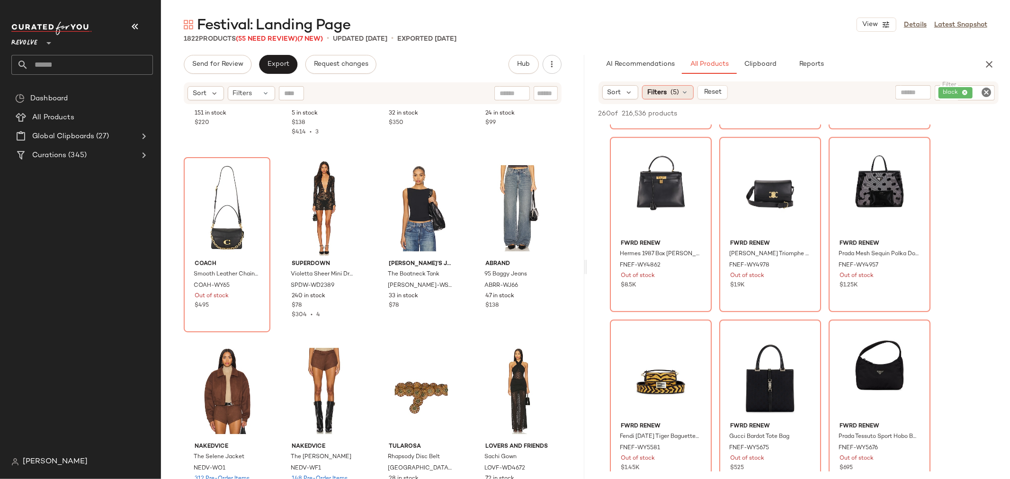
click at [684, 93] on icon at bounding box center [685, 93] width 8 height 8
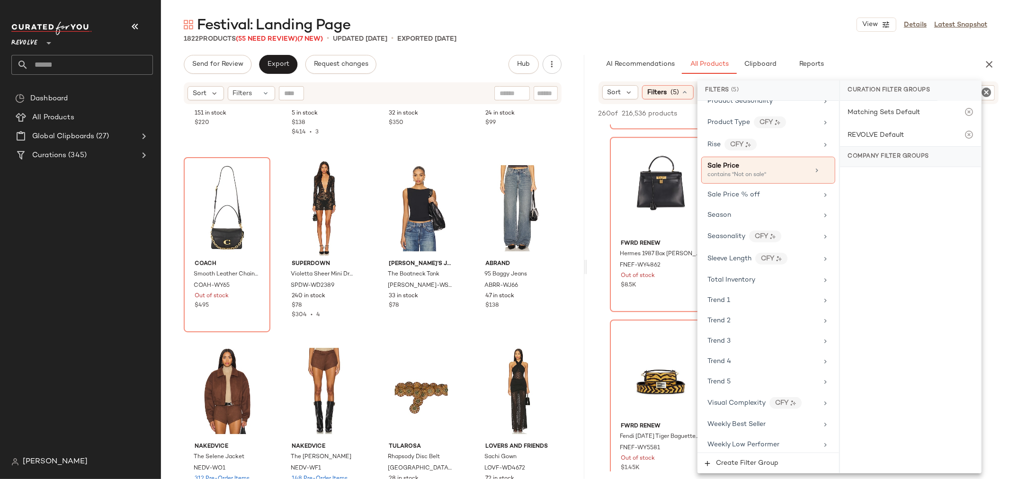
scroll to position [996, 0]
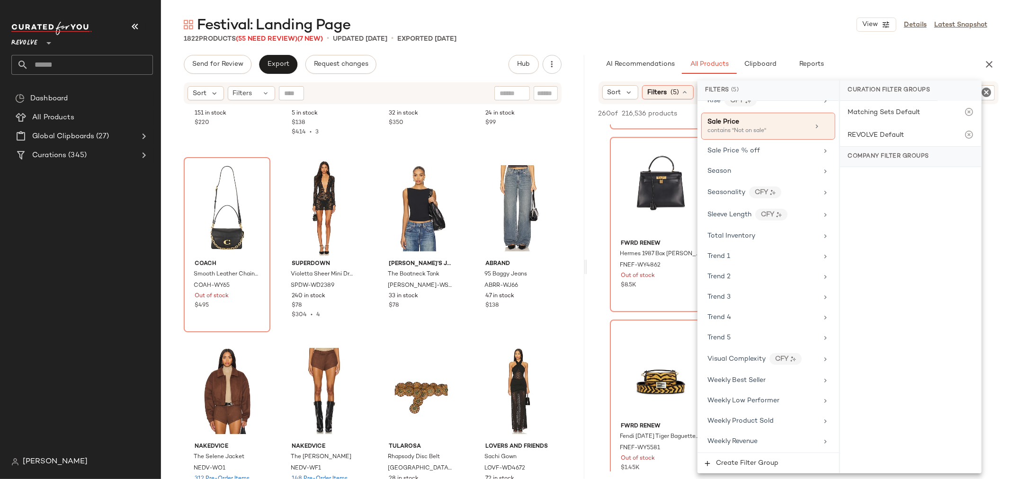
click at [906, 279] on div "Matching Sets Default REVOLVE Default Company Filter Groups" at bounding box center [910, 287] width 141 height 373
click at [770, 20] on div "Festival: Landing Page View Details Latest Snapshot" at bounding box center [585, 24] width 849 height 19
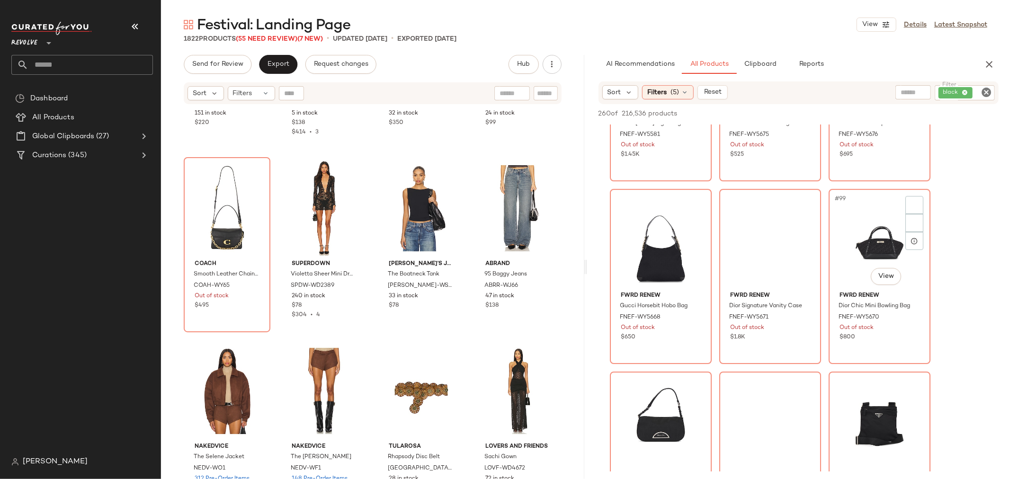
scroll to position [5787, 0]
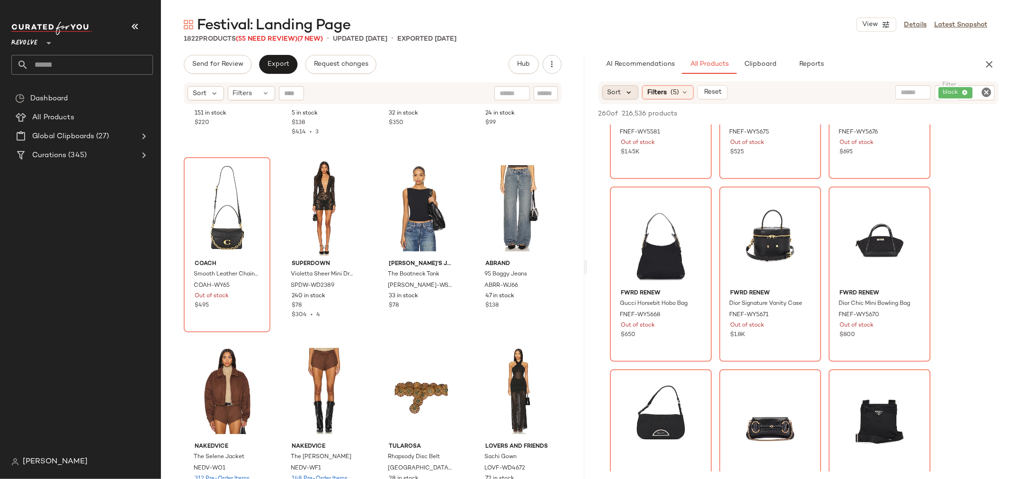
click at [630, 91] on icon at bounding box center [629, 92] width 9 height 9
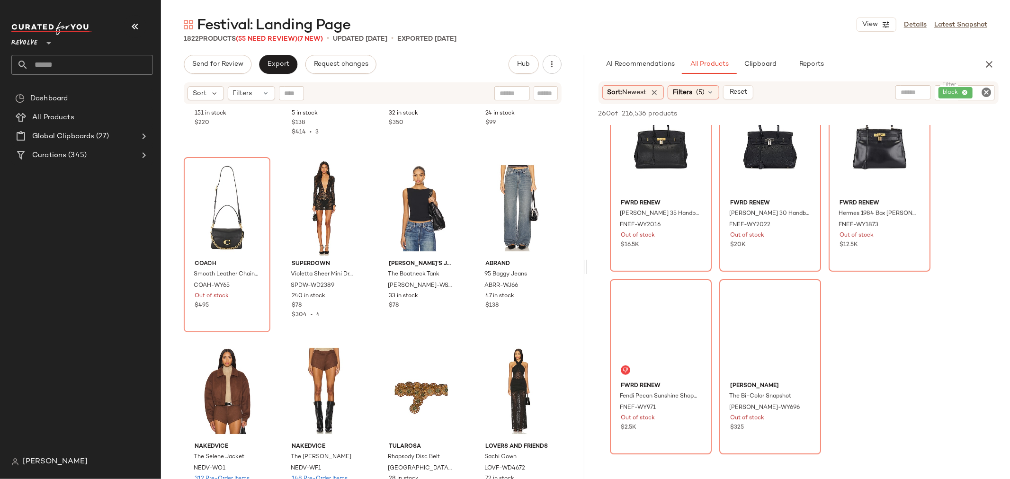
scroll to position [15573, 0]
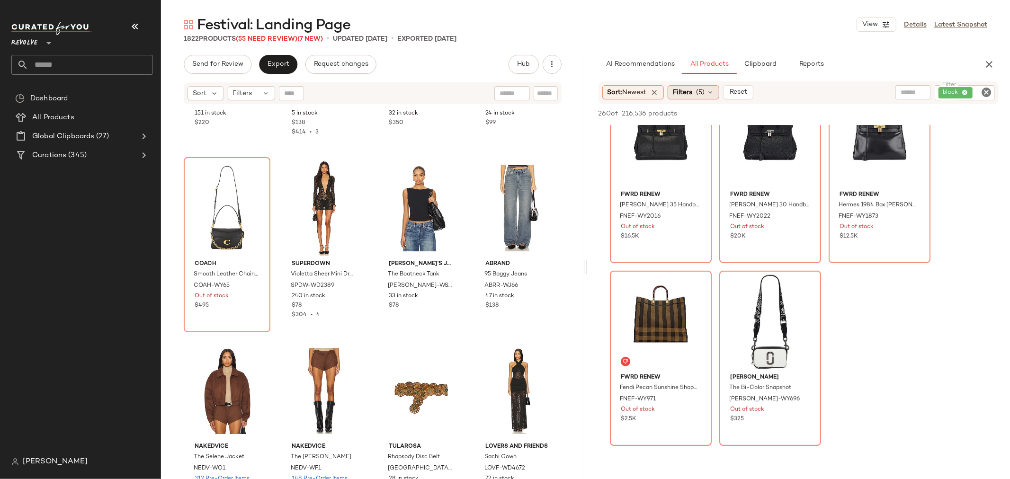
click at [705, 92] on span "(5)" at bounding box center [700, 93] width 9 height 10
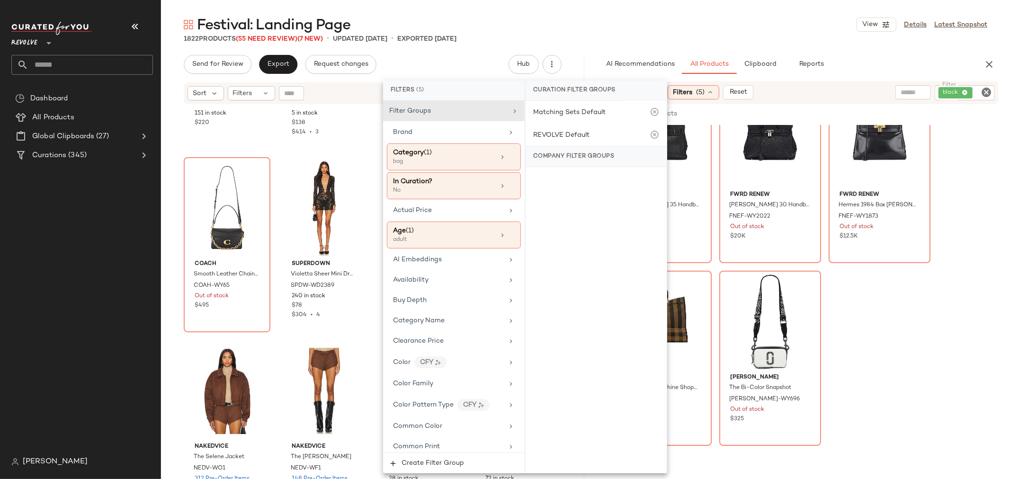
click at [985, 93] on icon "Clear Filter" at bounding box center [986, 92] width 11 height 11
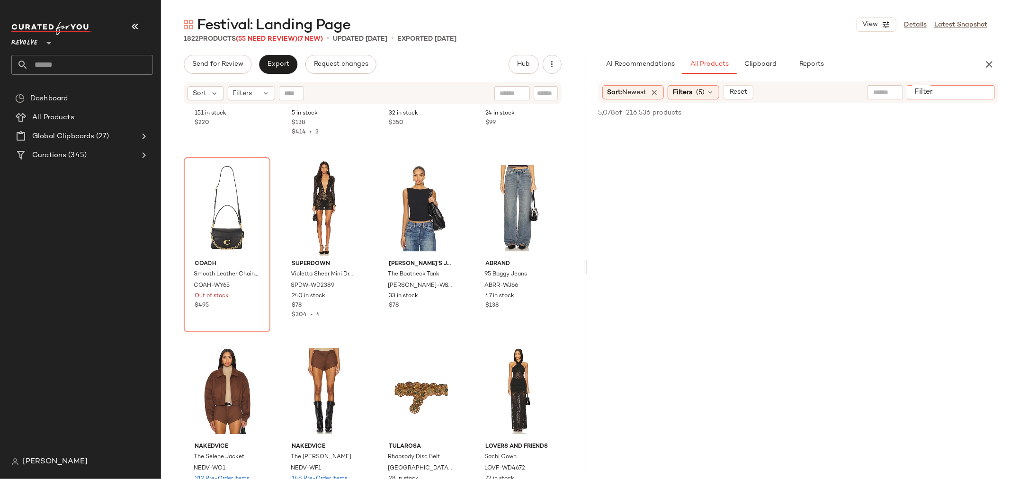
click at [986, 91] on input "Filter" at bounding box center [951, 93] width 80 height 10
type input "*********"
click at [519, 67] on span "Hub" at bounding box center [523, 65] width 13 height 8
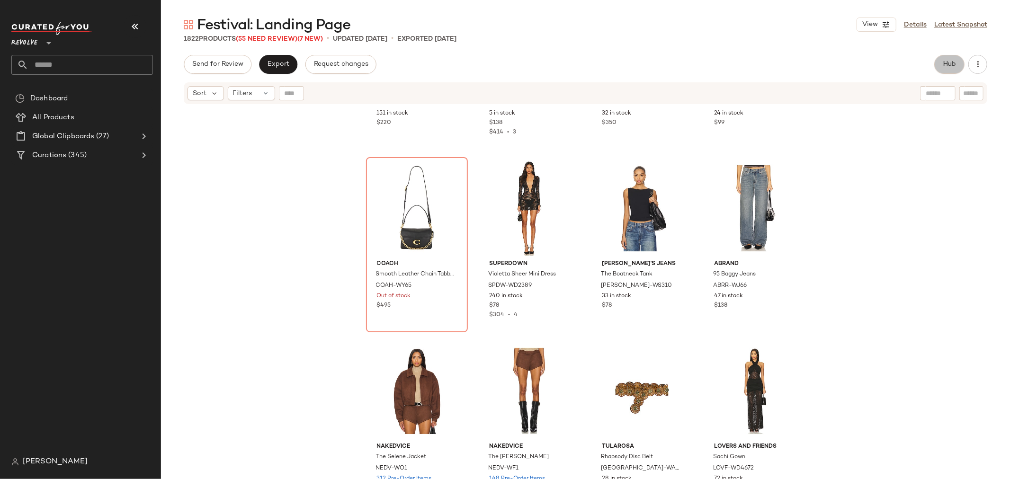
click at [946, 64] on span "Hub" at bounding box center [949, 65] width 13 height 8
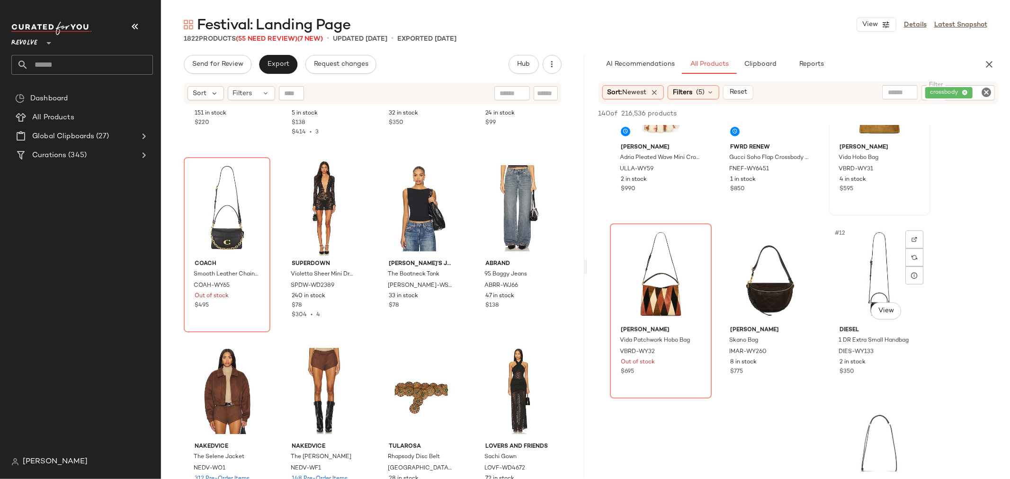
scroll to position [465, 0]
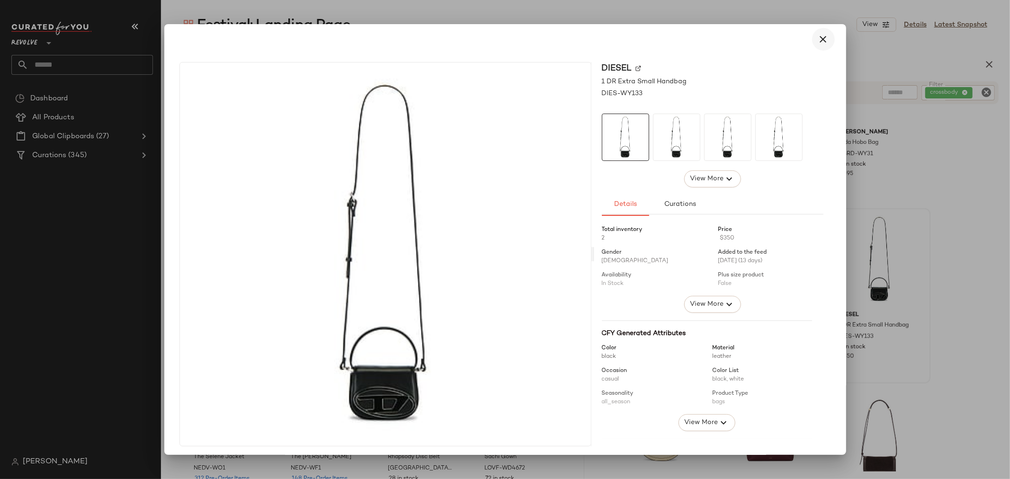
click at [818, 34] on icon "button" at bounding box center [823, 39] width 11 height 11
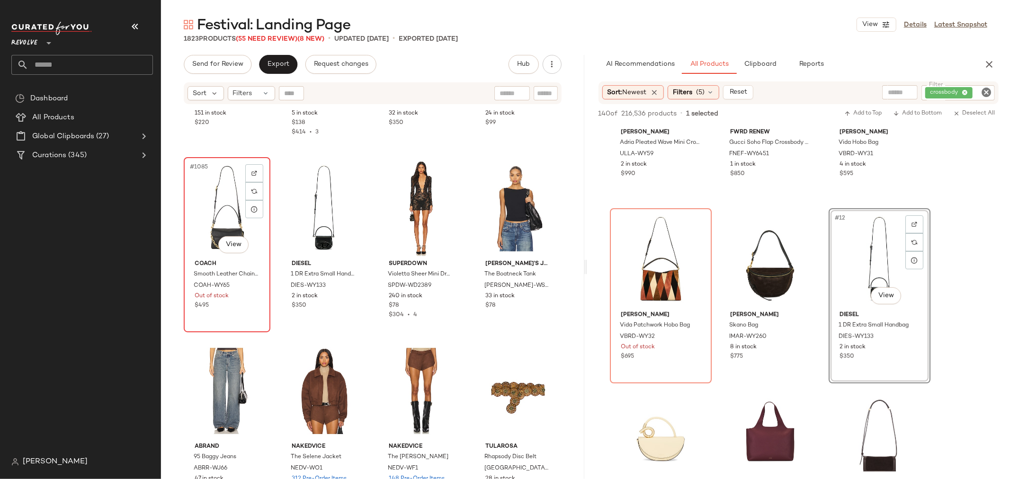
click at [228, 206] on div "#1085 View" at bounding box center [227, 209] width 80 height 96
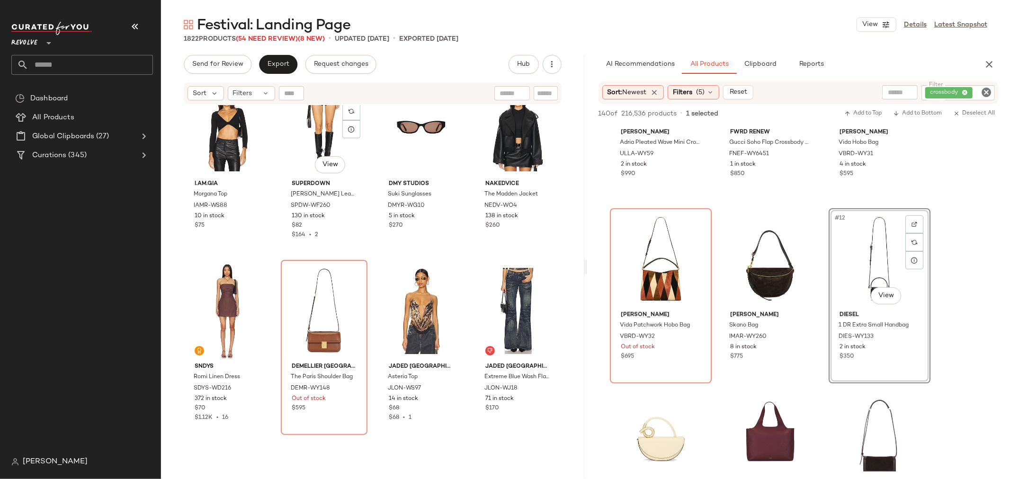
scroll to position [52700, 0]
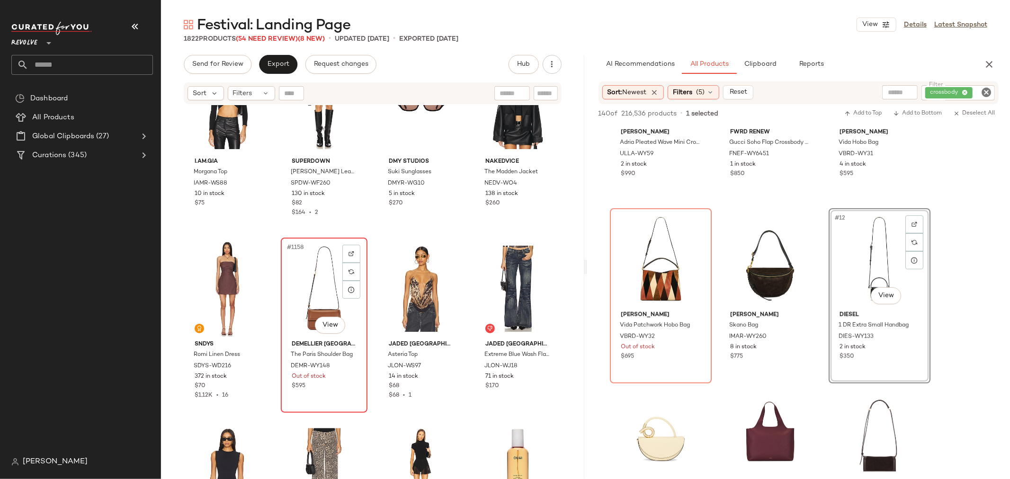
click at [299, 282] on div "#1158 View" at bounding box center [324, 289] width 80 height 96
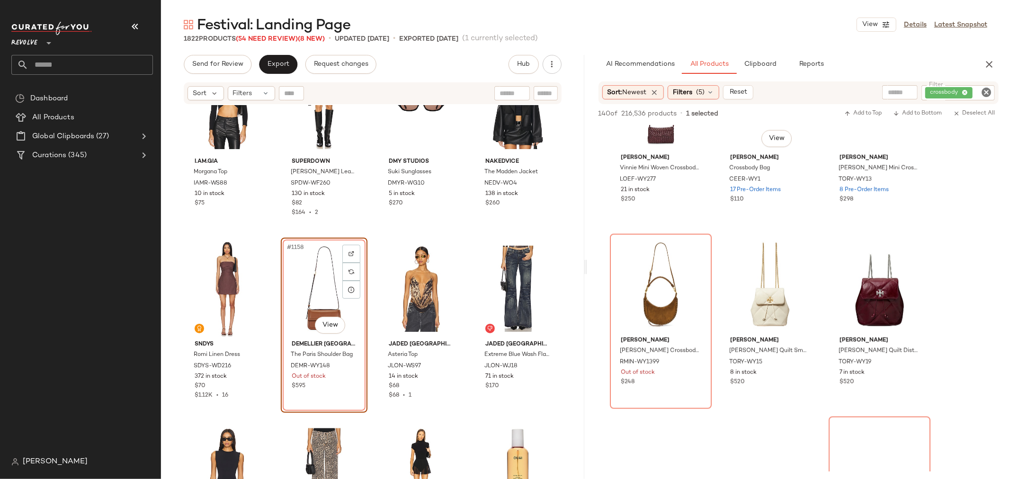
scroll to position [991, 0]
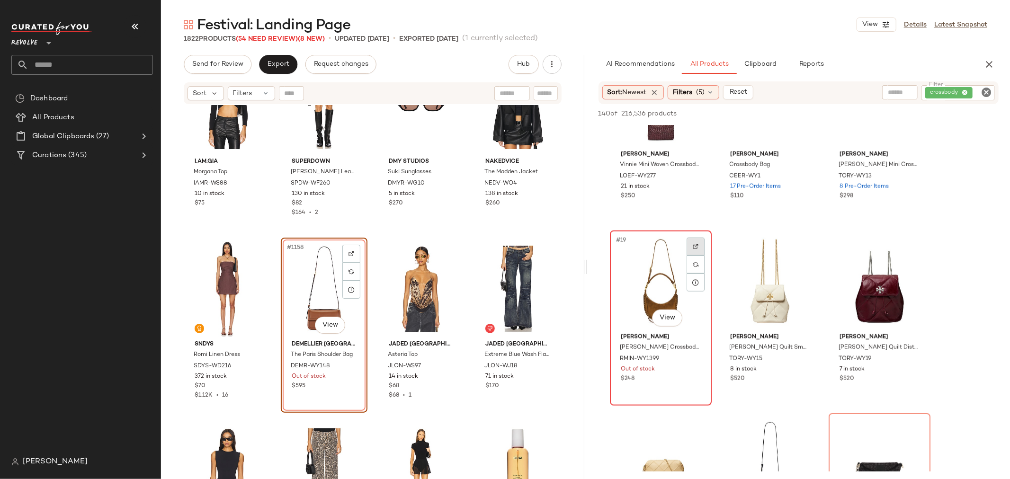
click at [693, 245] on img at bounding box center [696, 247] width 6 height 6
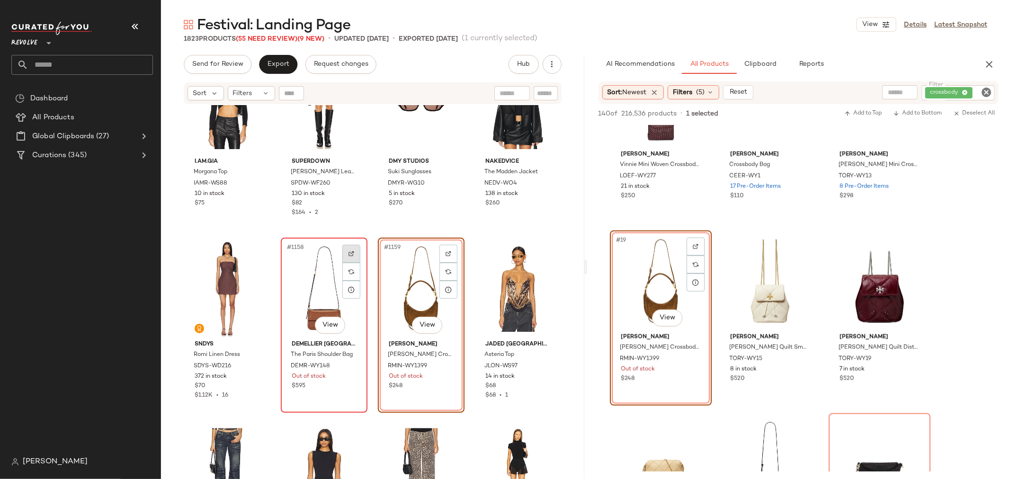
click at [349, 254] on img at bounding box center [352, 254] width 6 height 6
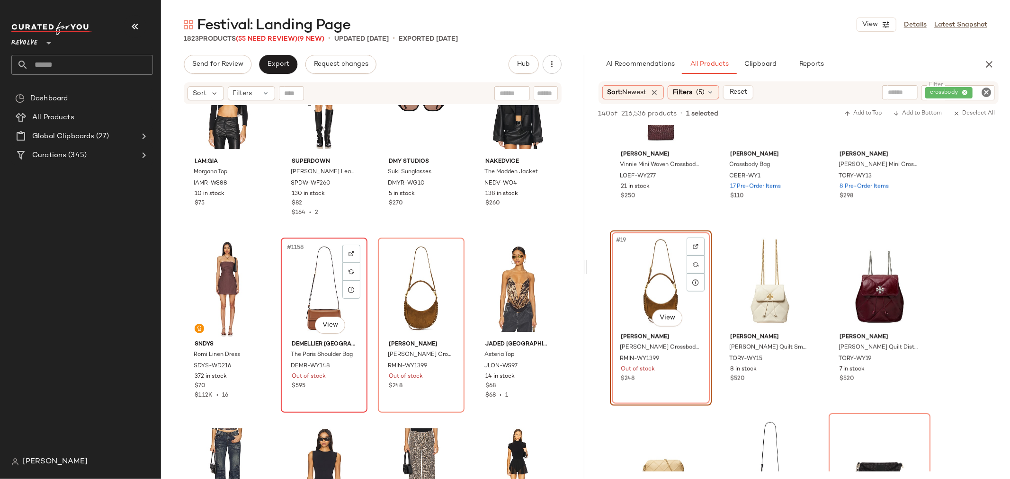
click at [301, 274] on div "#1158 View" at bounding box center [324, 289] width 80 height 96
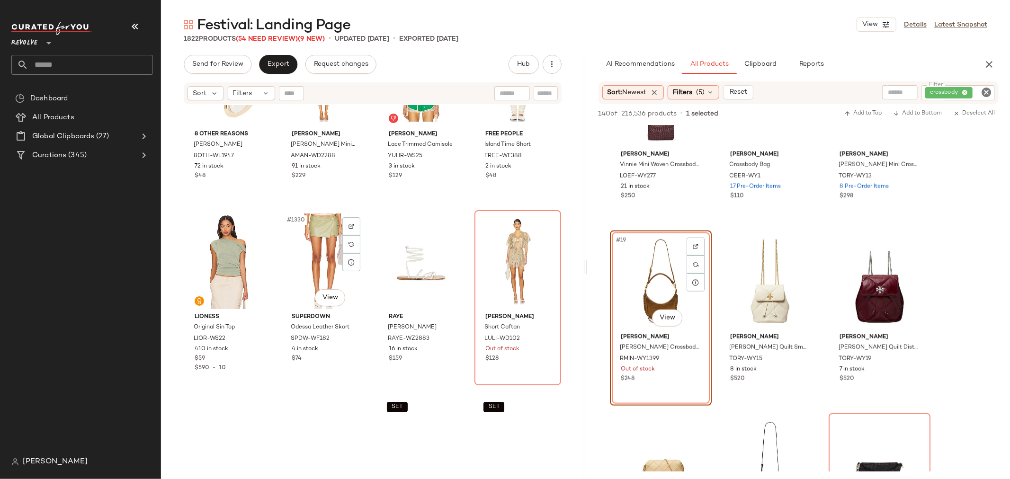
scroll to position [60592, 0]
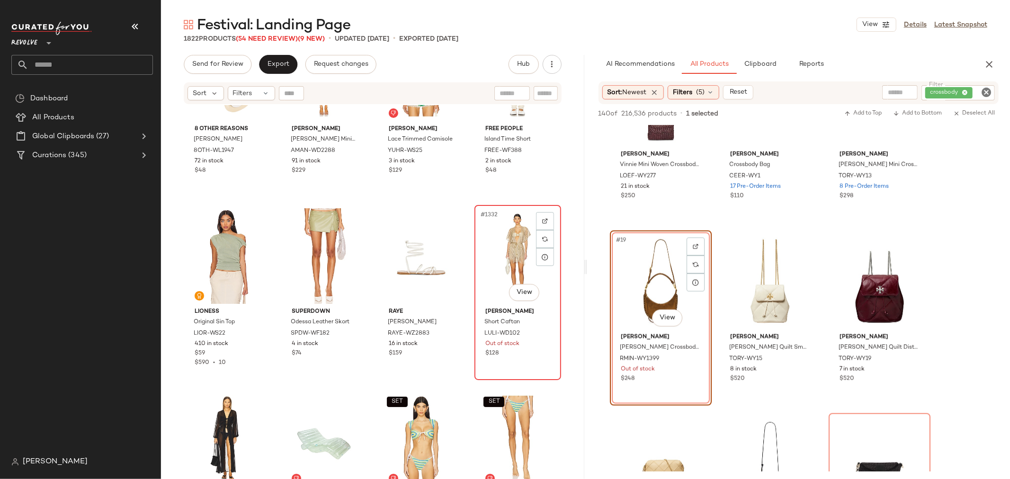
click at [494, 240] on div "#1332 View" at bounding box center [518, 256] width 80 height 96
click at [542, 218] on img at bounding box center [545, 221] width 6 height 6
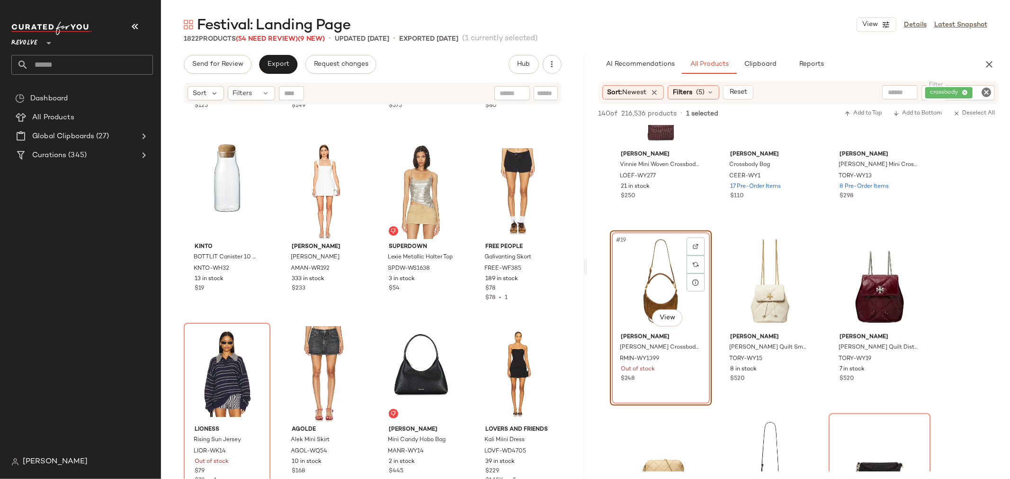
scroll to position [62644, 0]
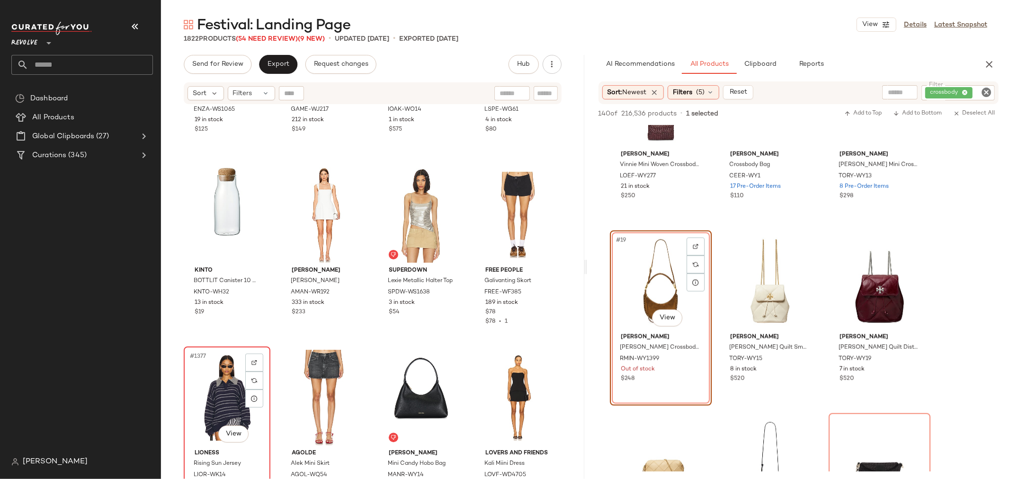
click at [201, 394] on div "#1377 View" at bounding box center [227, 398] width 80 height 96
click at [256, 365] on img at bounding box center [254, 363] width 6 height 6
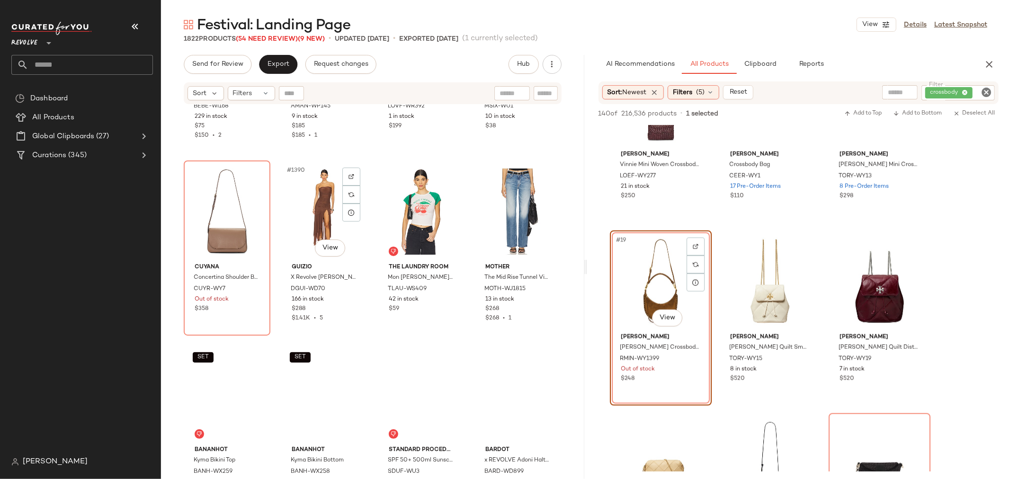
scroll to position [63381, 0]
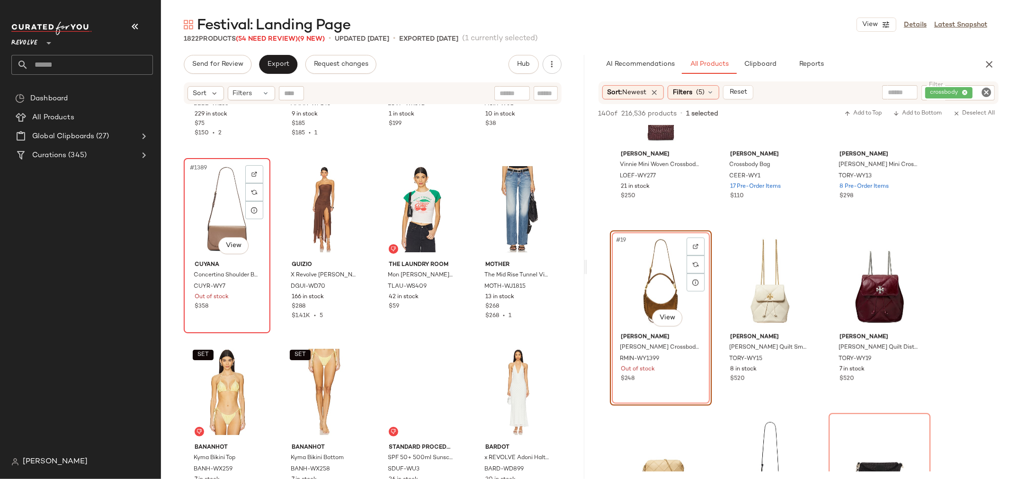
click at [252, 314] on div "#1389 View Cuyana Concertina Shoulder Bag CUYR-WY7 Out of stock $358" at bounding box center [227, 245] width 85 height 173
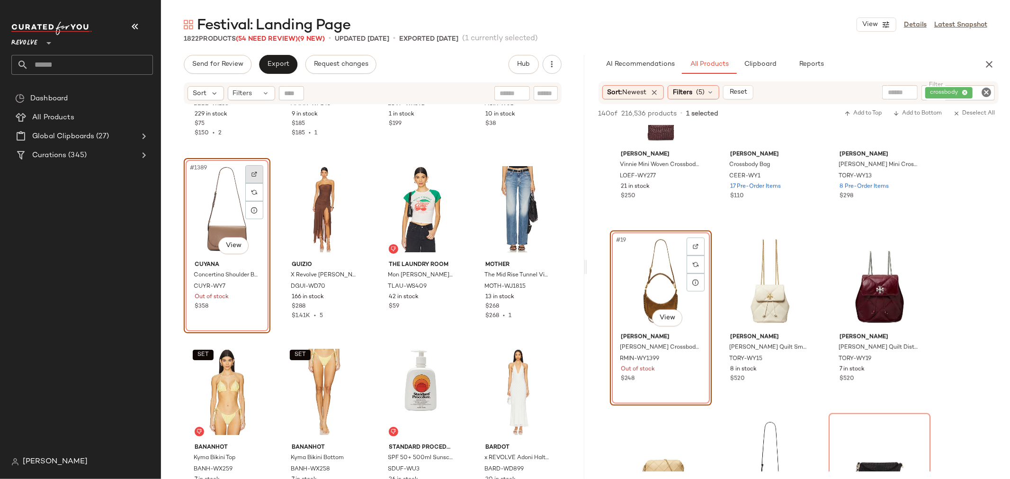
click at [252, 173] on img at bounding box center [254, 174] width 6 height 6
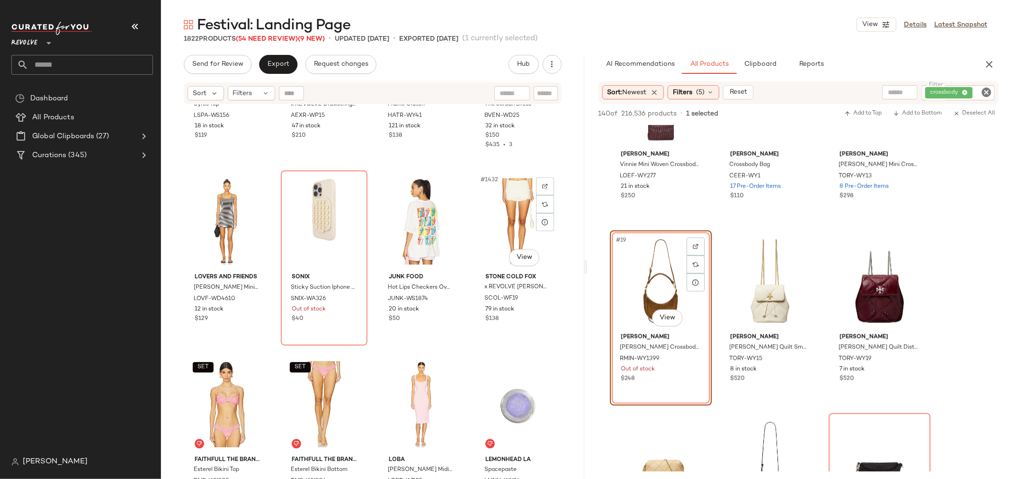
scroll to position [65222, 0]
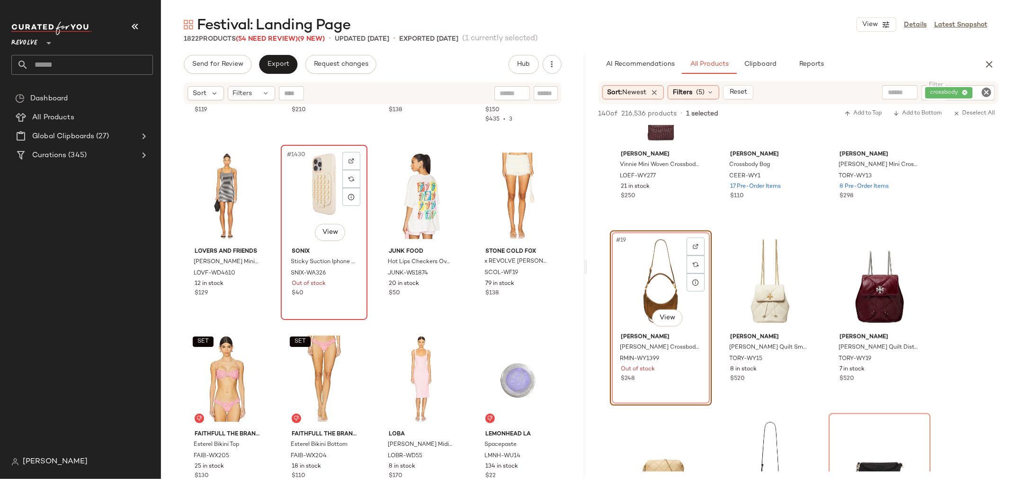
click at [320, 208] on div "#1430 View" at bounding box center [324, 196] width 80 height 96
click at [351, 160] on img at bounding box center [352, 161] width 6 height 6
click at [987, 90] on icon "Clear Filter" at bounding box center [986, 92] width 11 height 11
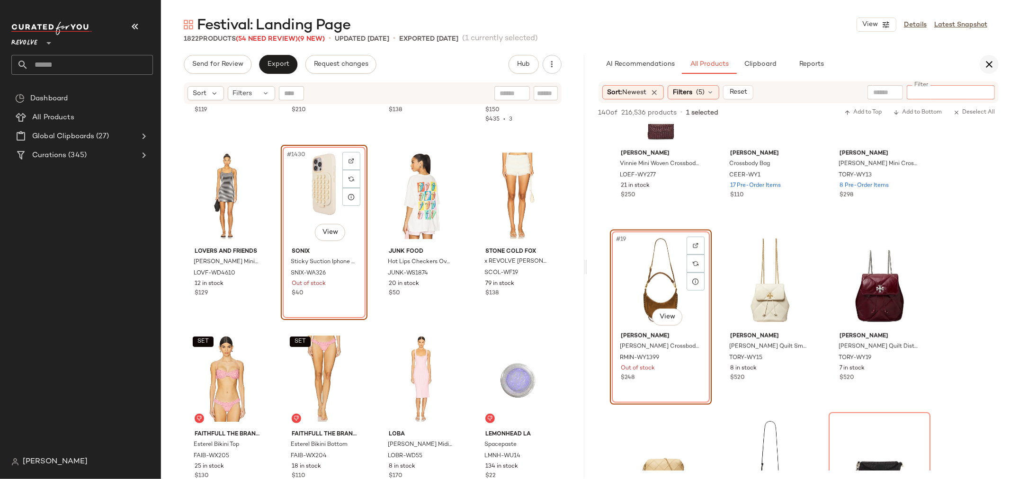
click at [988, 62] on icon "button" at bounding box center [989, 64] width 11 height 11
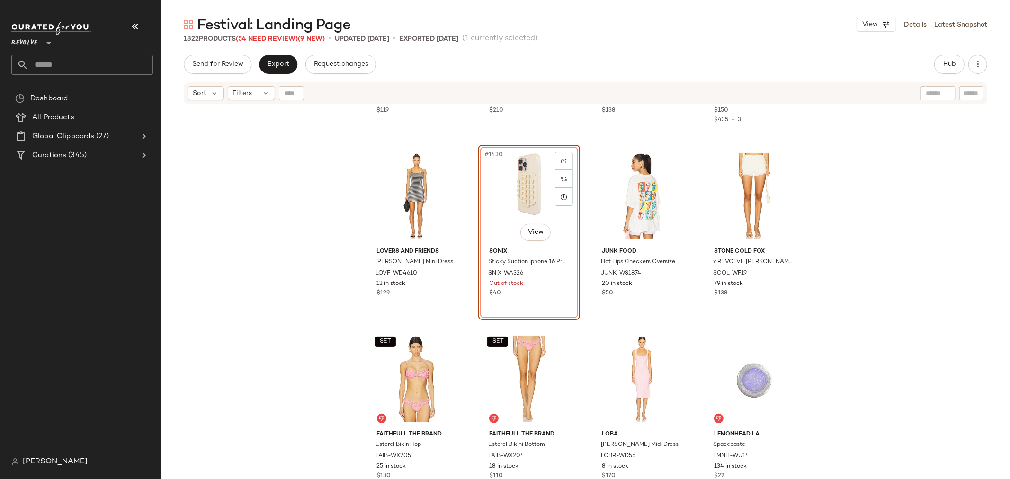
click at [510, 193] on div "#1430 View" at bounding box center [529, 196] width 95 height 96
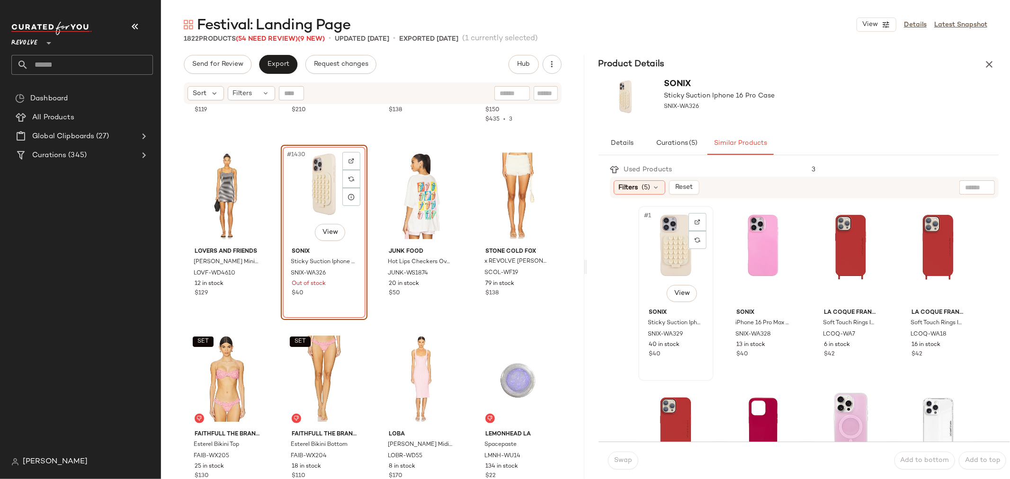
click at [661, 243] on div "#1 View" at bounding box center [676, 257] width 69 height 96
click at [620, 458] on span "Swap" at bounding box center [623, 461] width 18 height 8
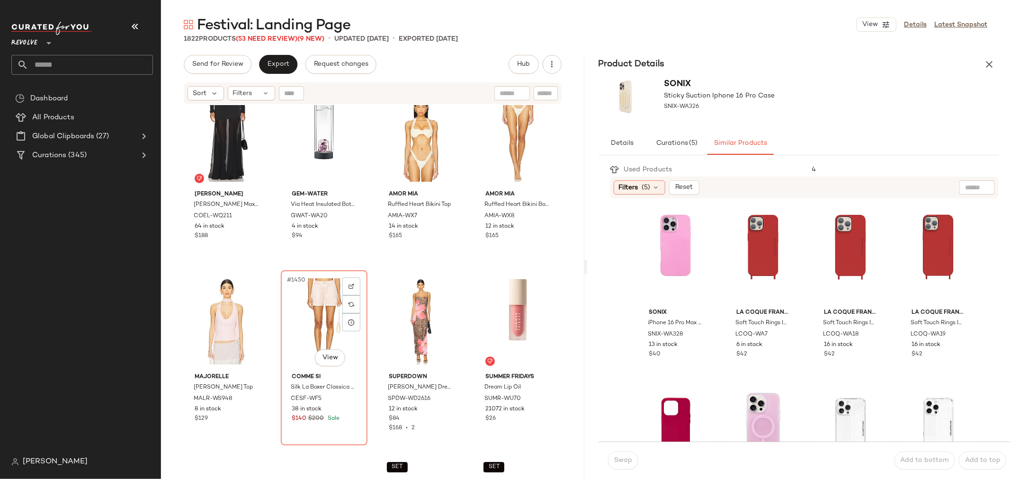
scroll to position [66064, 0]
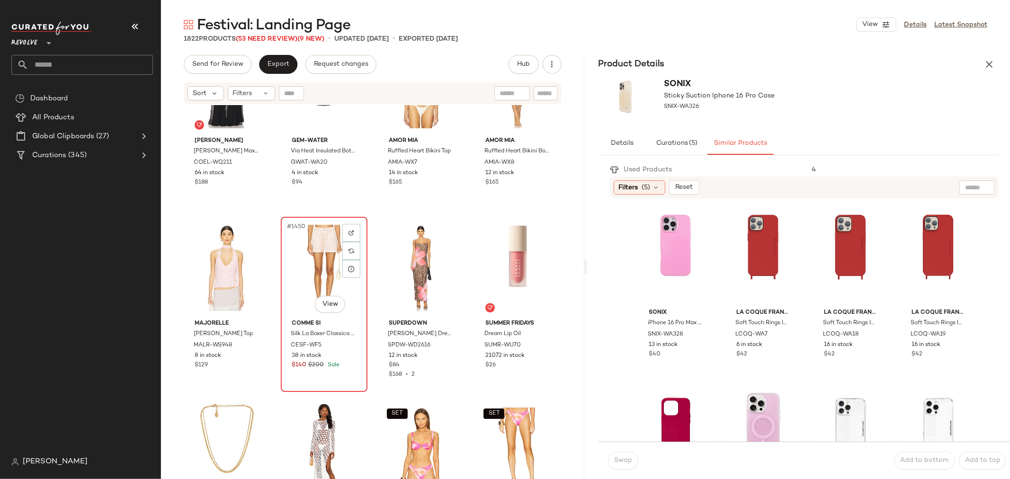
click at [304, 286] on div "#1450 View" at bounding box center [324, 268] width 80 height 96
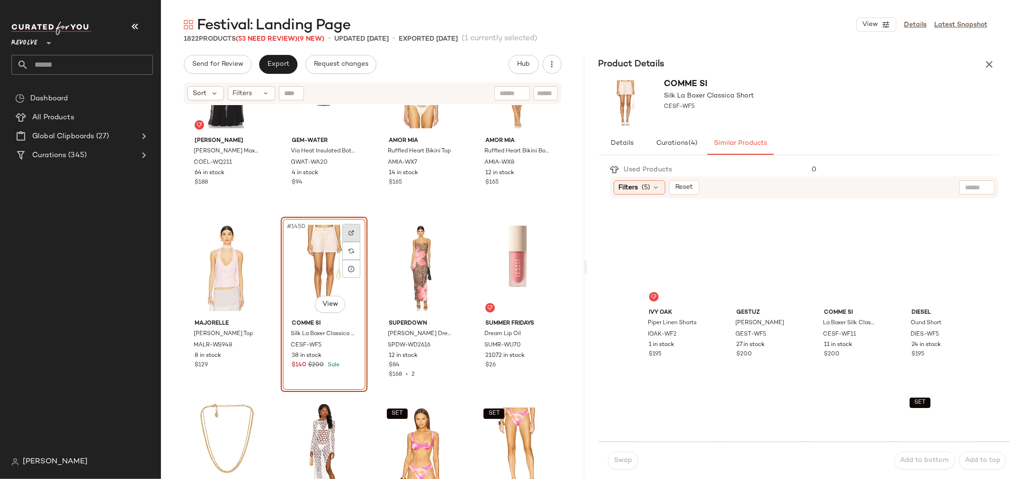
click at [352, 232] on img at bounding box center [352, 233] width 6 height 6
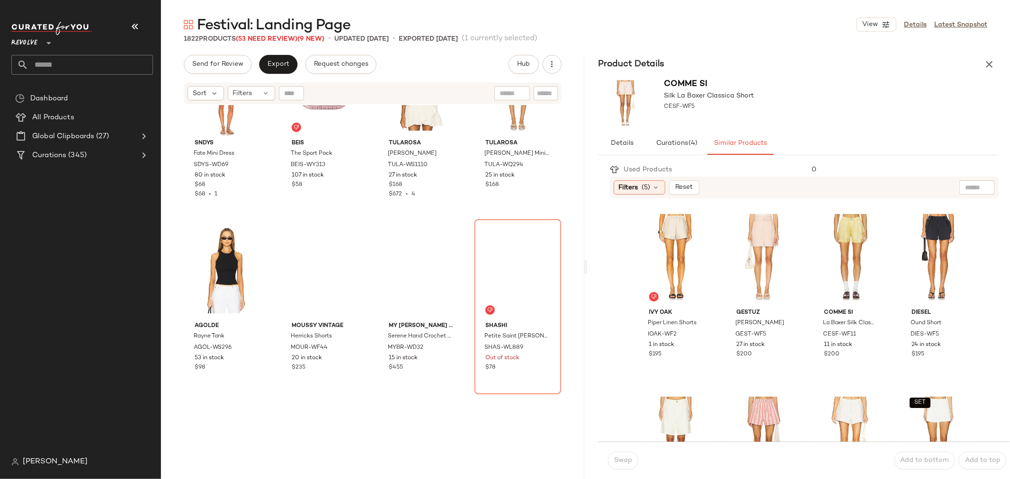
scroll to position [69063, 0]
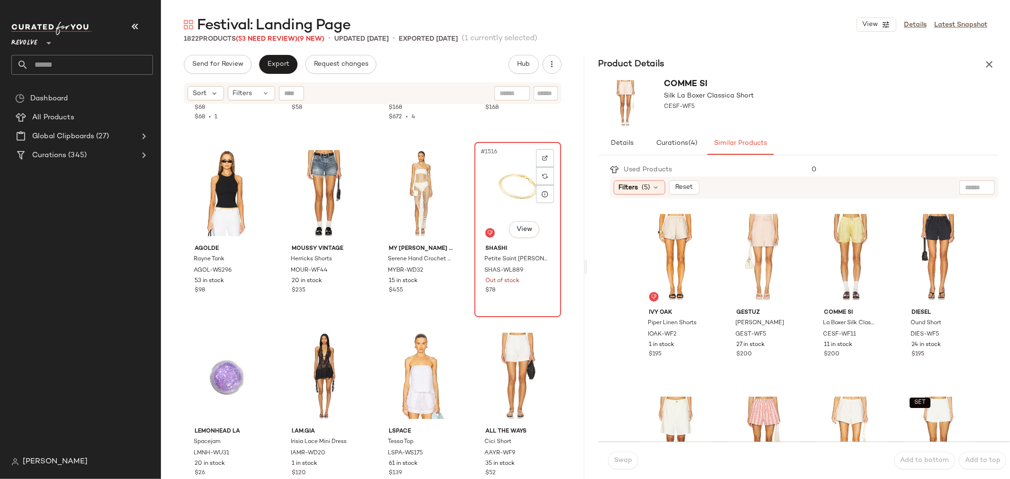
click at [498, 205] on div "#1516 View" at bounding box center [518, 193] width 80 height 96
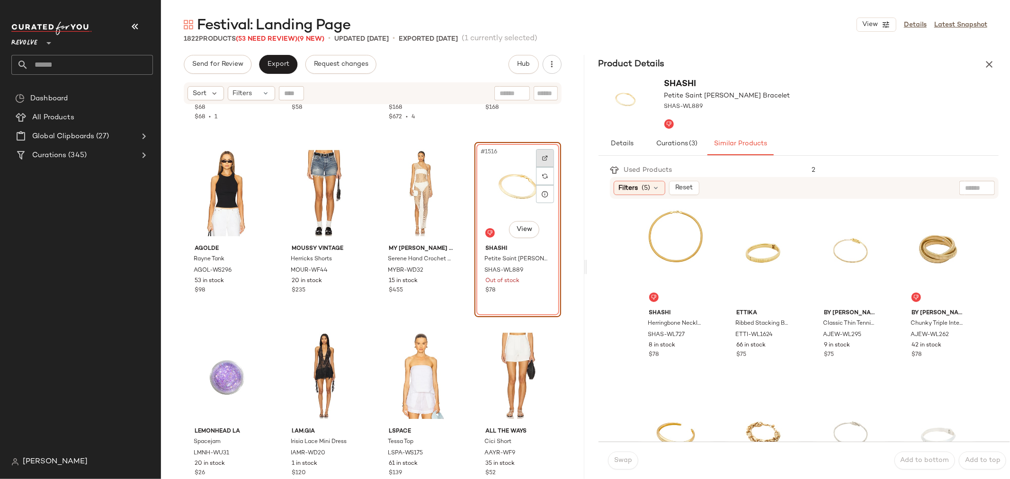
click at [543, 155] on img at bounding box center [545, 158] width 6 height 6
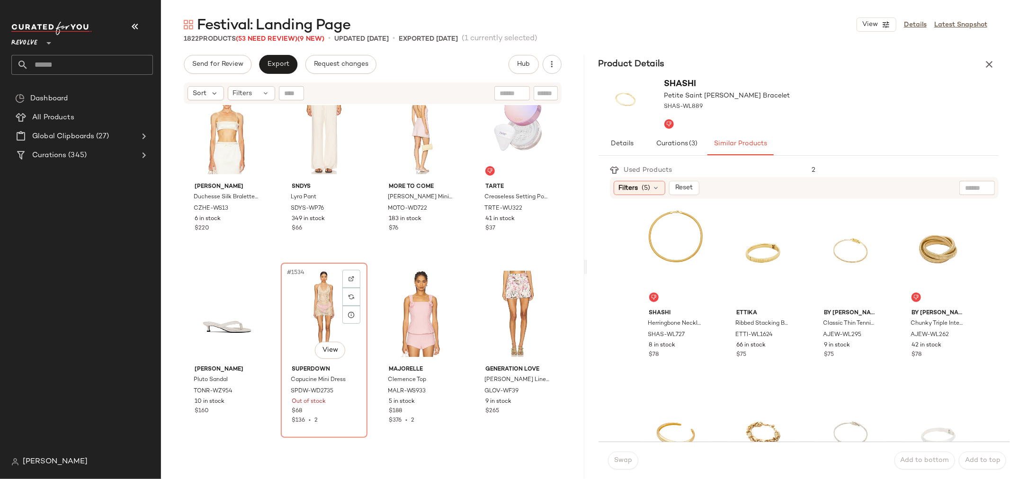
scroll to position [69905, 0]
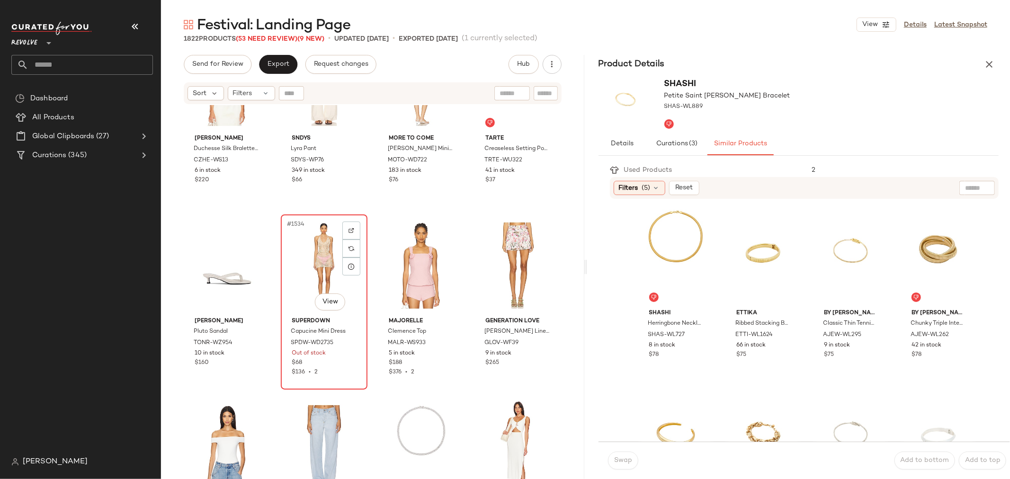
click at [337, 370] on div "$136 • 2" at bounding box center [324, 372] width 65 height 9
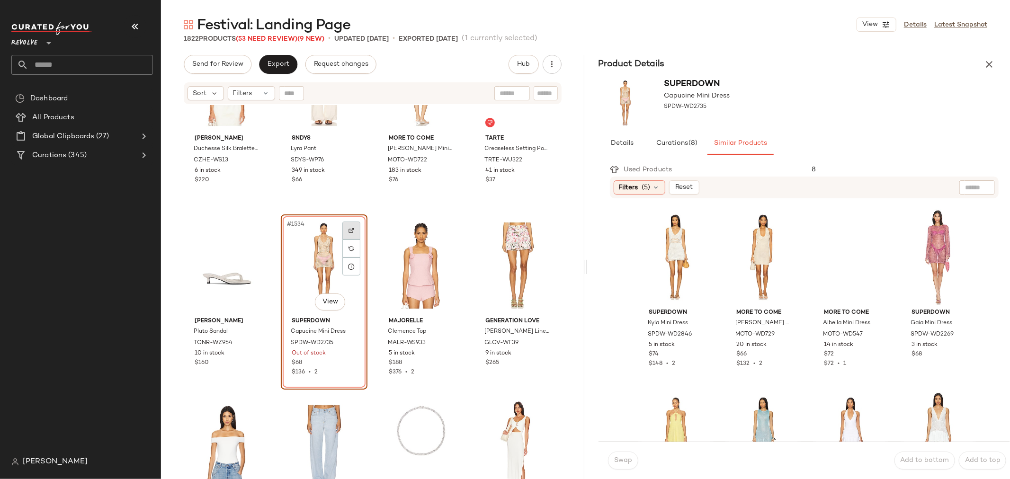
click at [350, 228] on img at bounding box center [352, 231] width 6 height 6
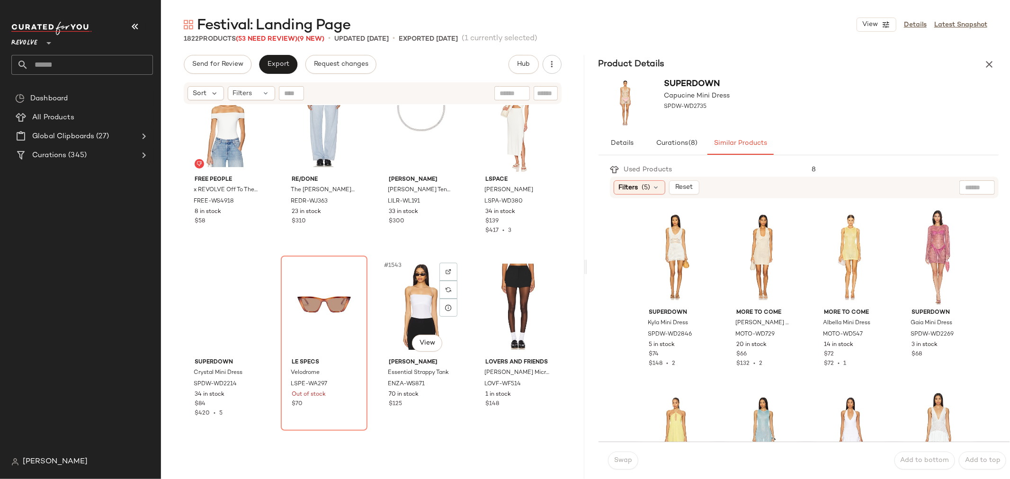
scroll to position [70325, 0]
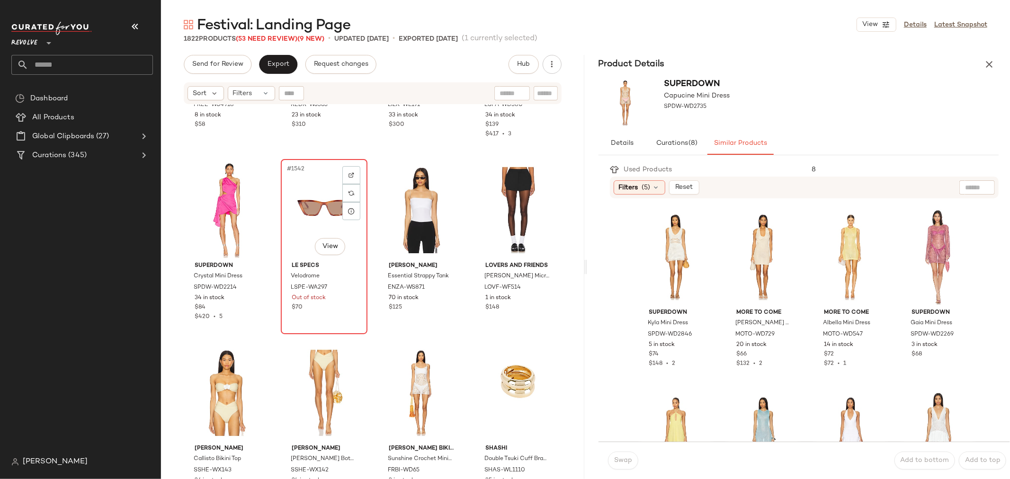
click at [291, 234] on div "#1542 View" at bounding box center [324, 210] width 80 height 96
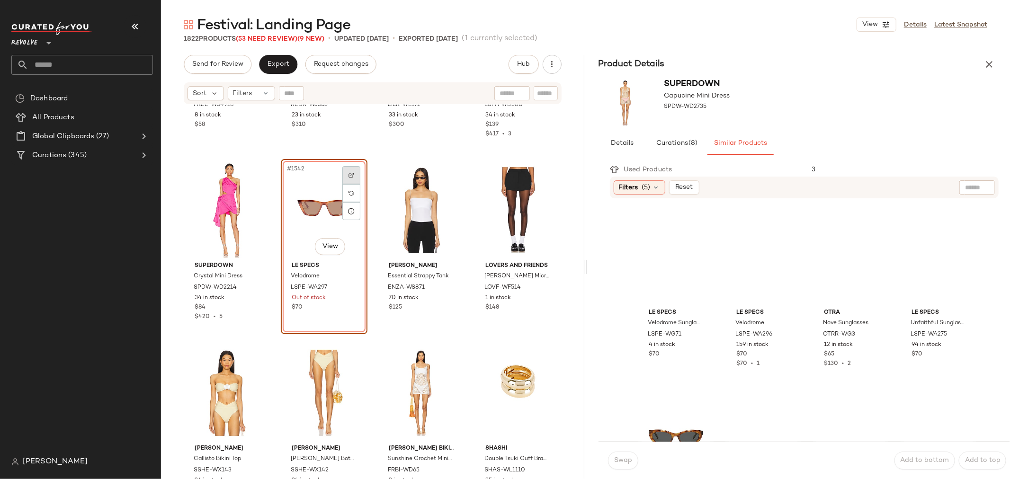
click at [349, 172] on img at bounding box center [352, 175] width 6 height 6
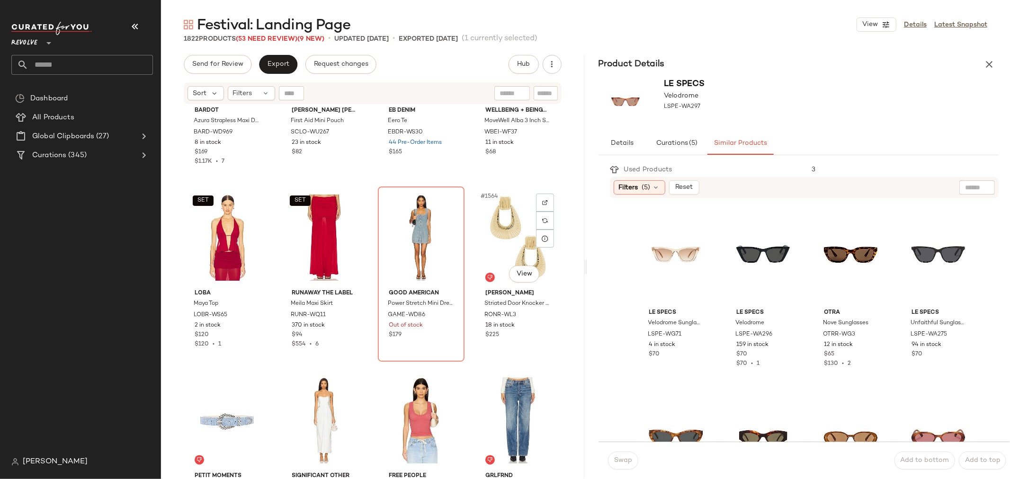
scroll to position [71220, 0]
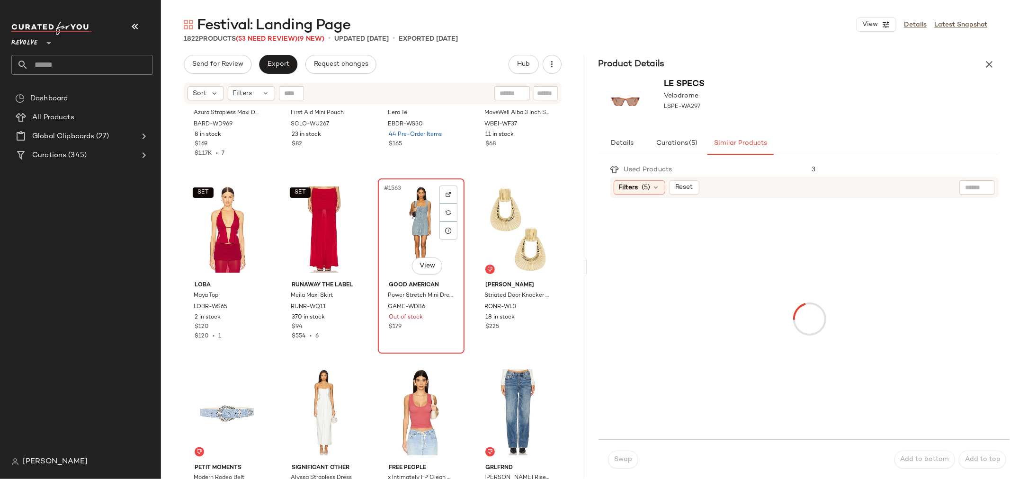
click at [386, 240] on div "#1563 View" at bounding box center [421, 230] width 80 height 96
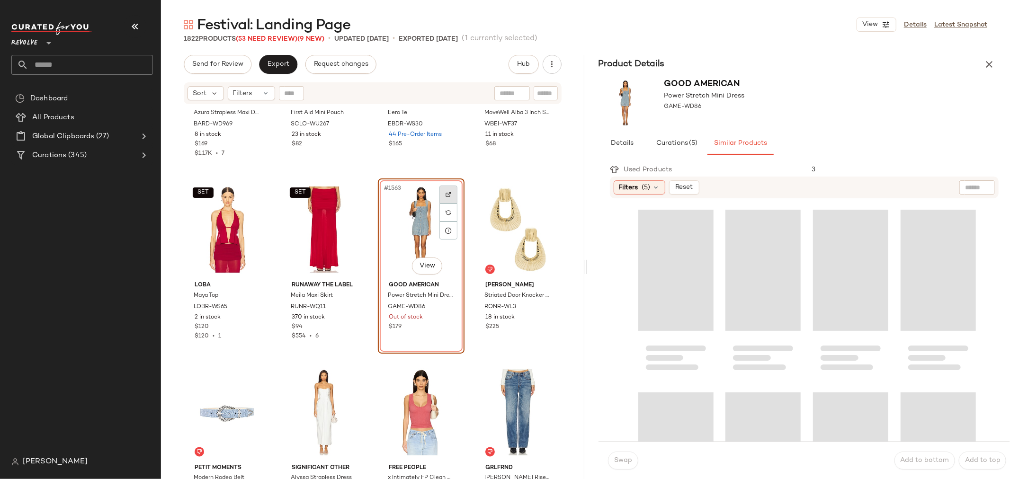
click at [447, 188] on div at bounding box center [448, 195] width 18 height 18
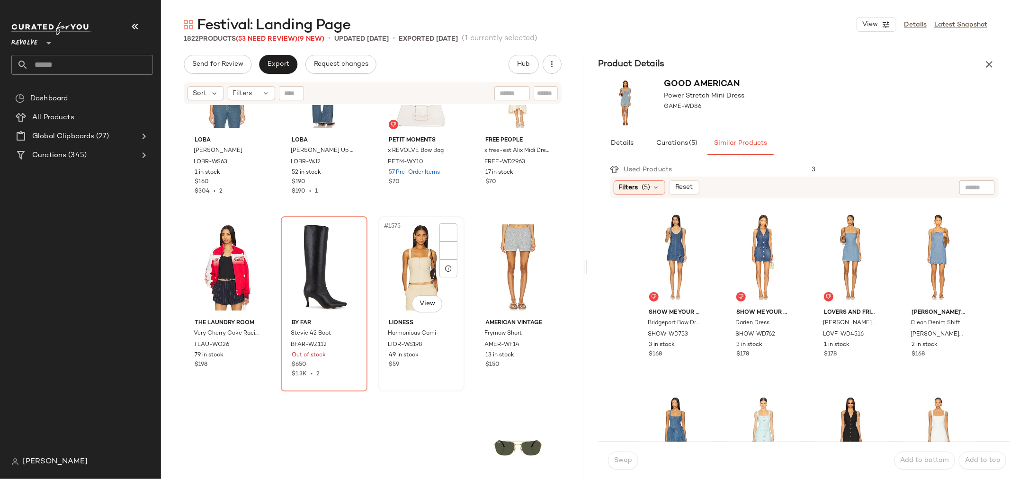
scroll to position [71746, 0]
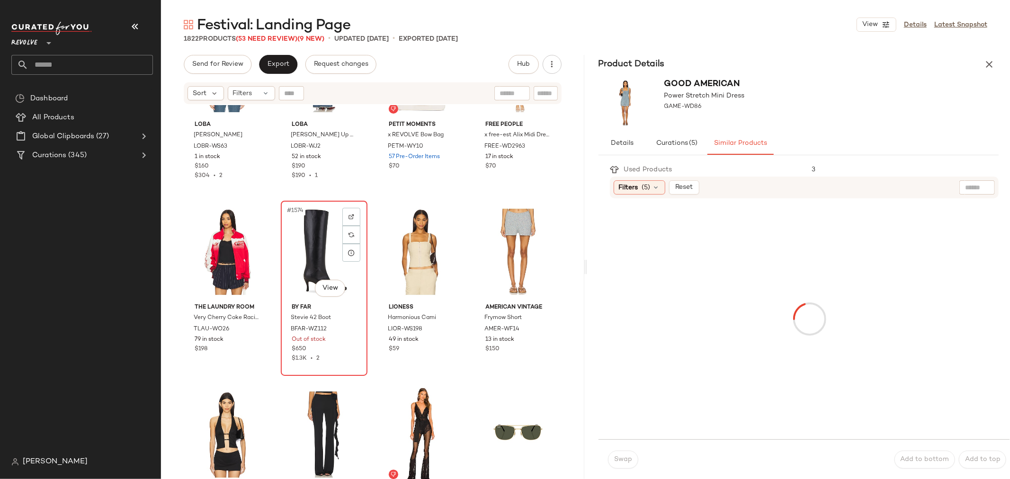
click at [310, 271] on div "#1574 View" at bounding box center [324, 252] width 80 height 96
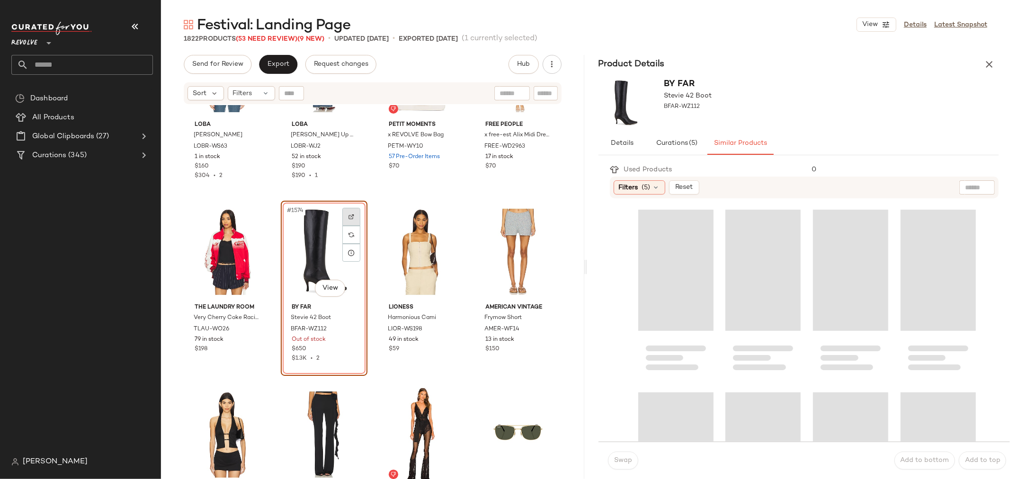
click at [353, 211] on div at bounding box center [351, 217] width 18 height 18
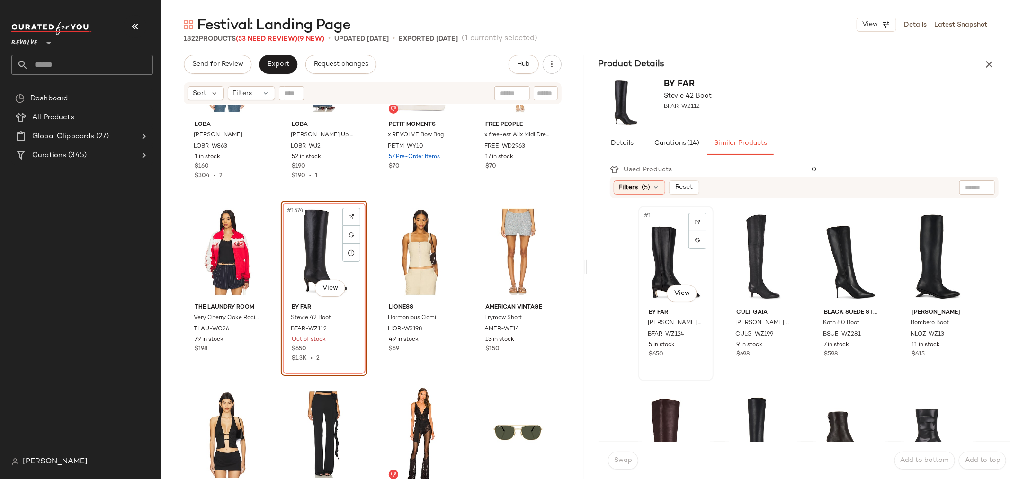
click at [670, 262] on div "#1 View" at bounding box center [676, 257] width 69 height 96
click at [624, 460] on span "Swap" at bounding box center [623, 461] width 18 height 8
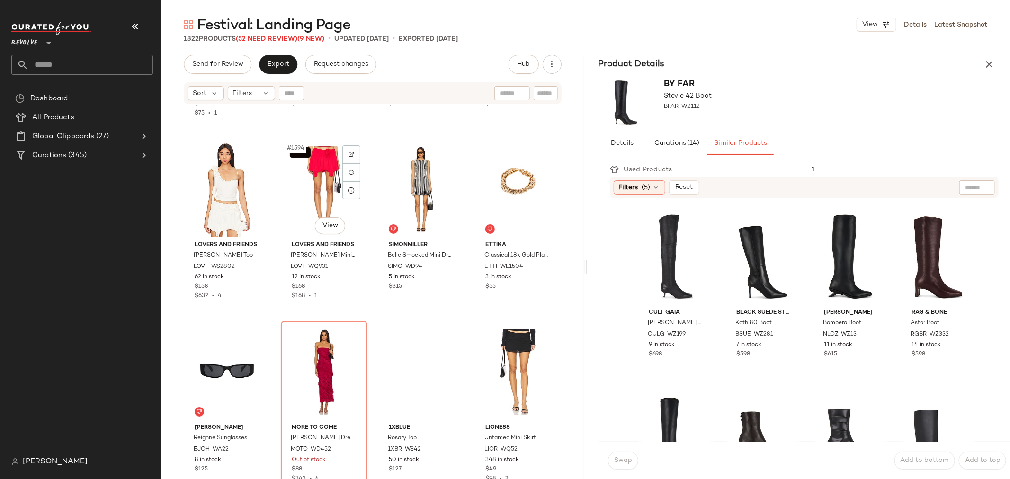
scroll to position [72798, 0]
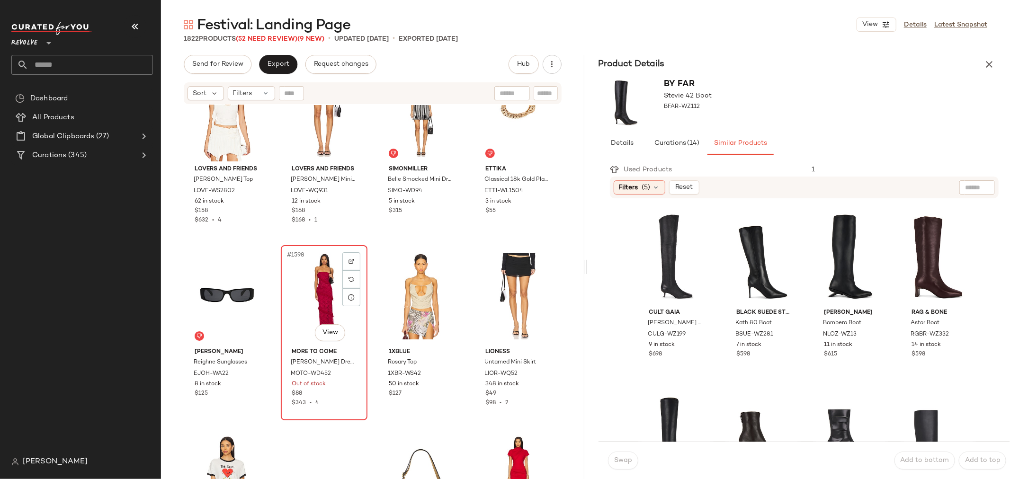
click at [339, 404] on div "$343 • 4" at bounding box center [324, 403] width 65 height 9
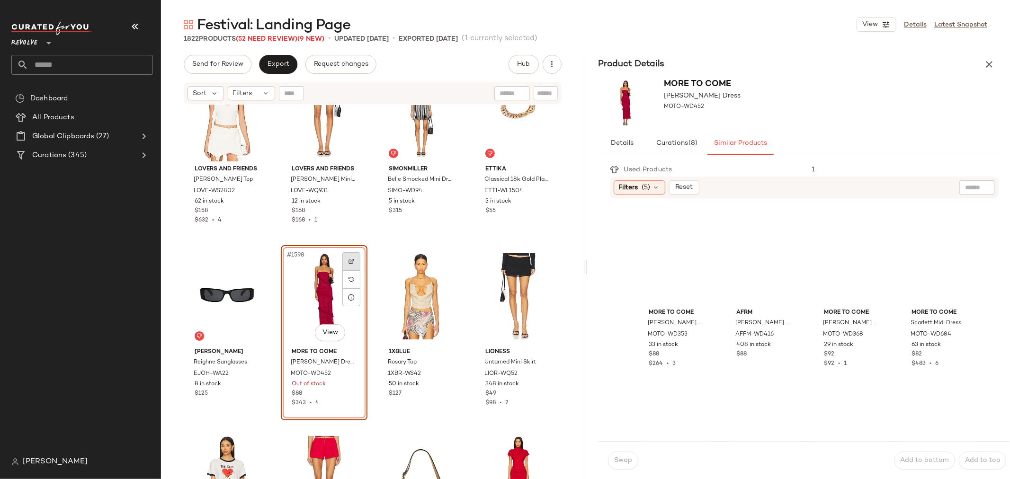
click at [352, 259] on img at bounding box center [352, 262] width 6 height 6
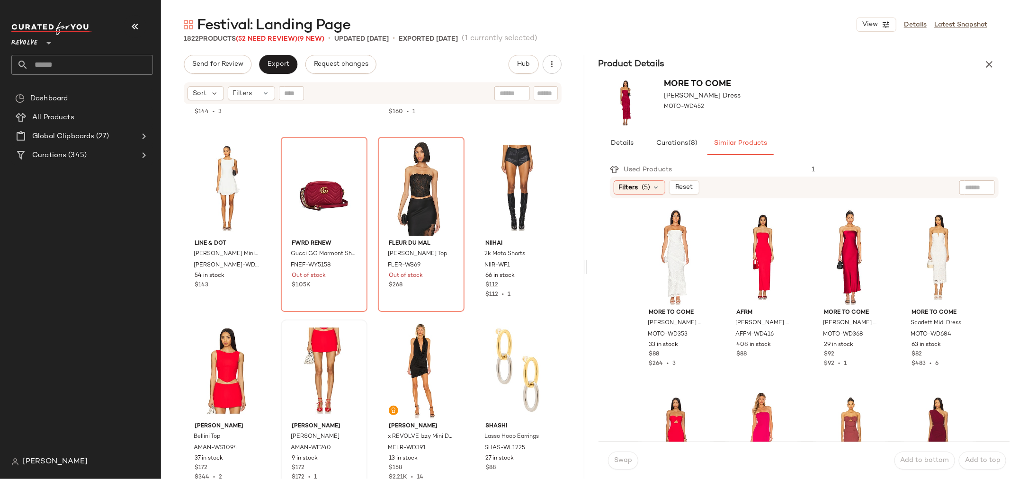
scroll to position [74745, 0]
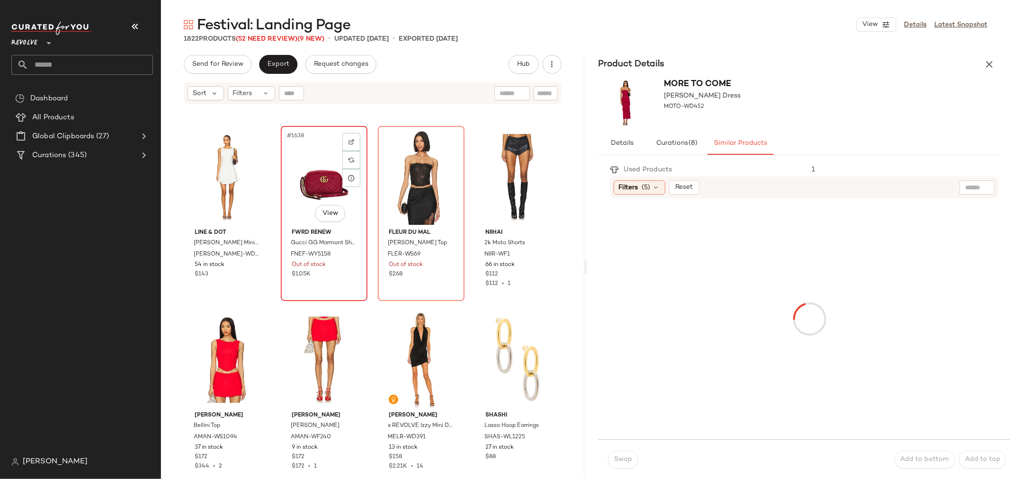
click at [328, 281] on div "#1638 View FWRD Renew Gucci GG Marmont Shoulder Bag FNEF-WY5158 Out of stock $1…" at bounding box center [324, 213] width 85 height 173
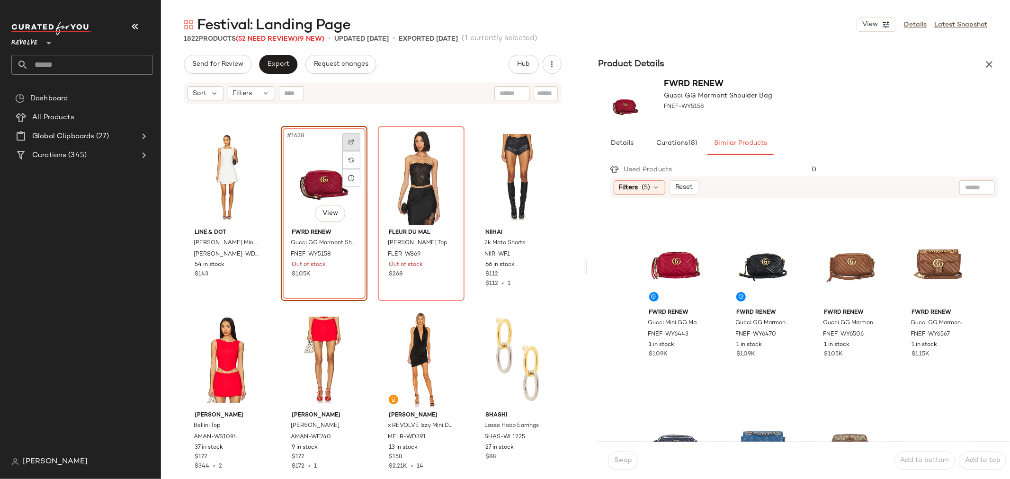
click at [346, 140] on div at bounding box center [351, 142] width 18 height 18
click at [677, 264] on div "#1 View" at bounding box center [676, 257] width 69 height 96
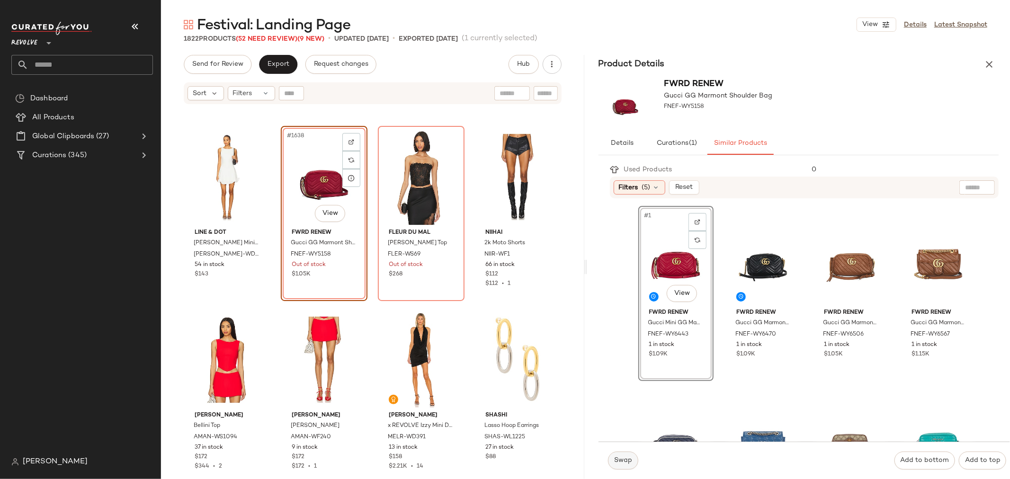
click at [624, 461] on span "Swap" at bounding box center [623, 461] width 18 height 8
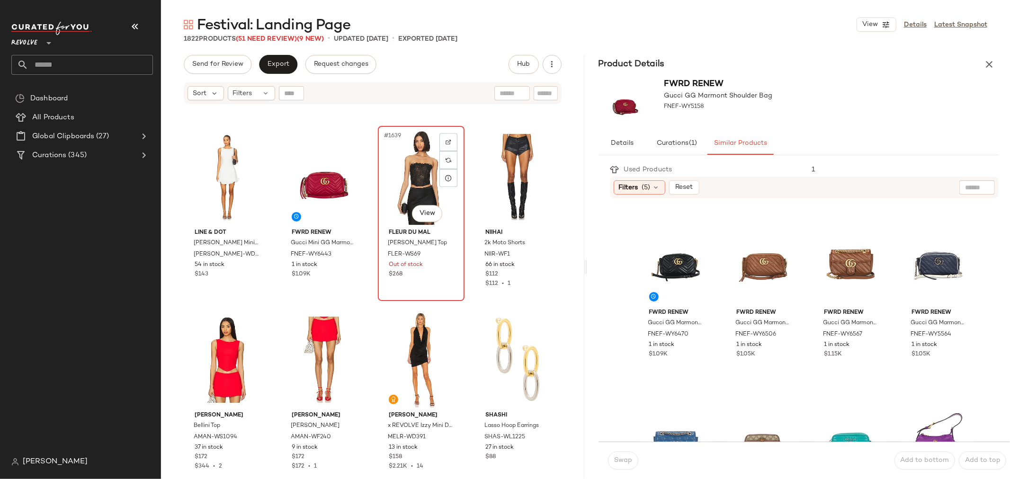
click at [408, 164] on div "#1639 View" at bounding box center [421, 177] width 80 height 96
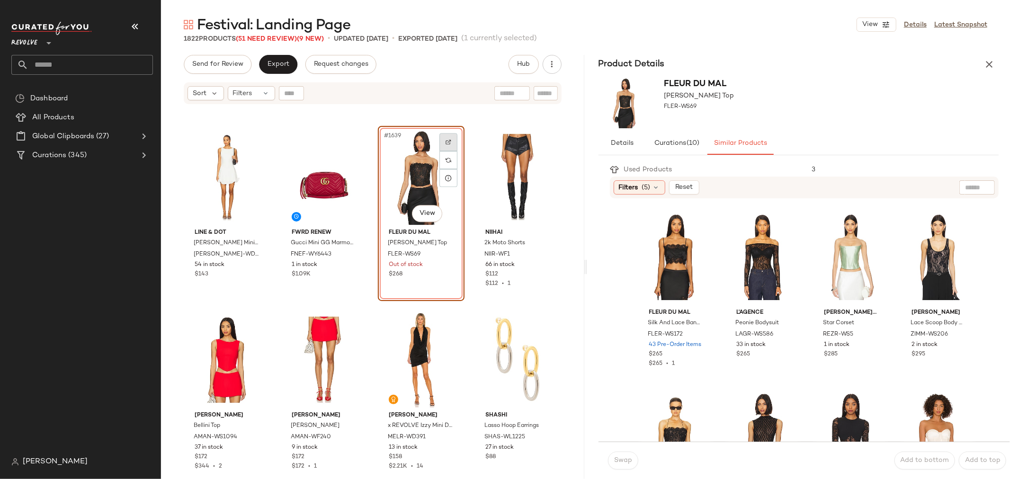
click at [446, 141] on img at bounding box center [449, 142] width 6 height 6
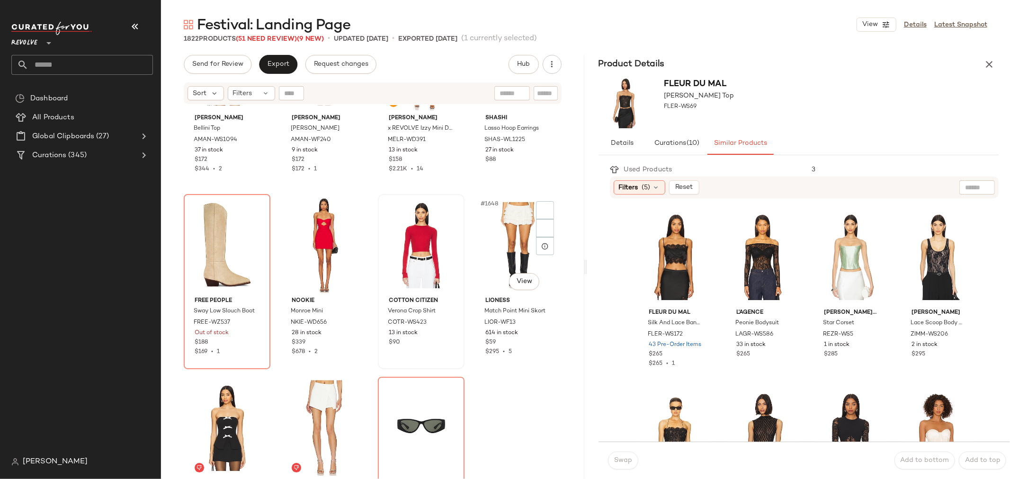
scroll to position [75061, 0]
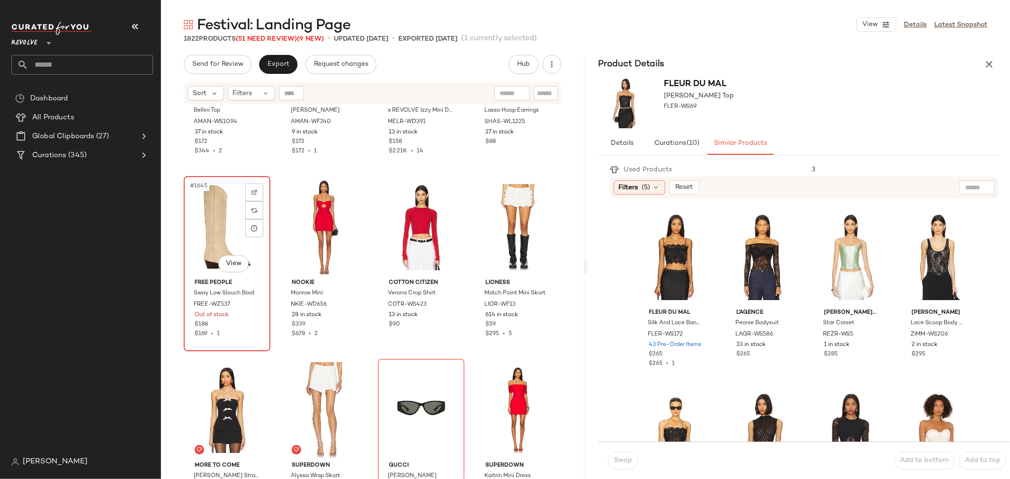
click at [248, 330] on div "$169 • 1" at bounding box center [227, 334] width 65 height 9
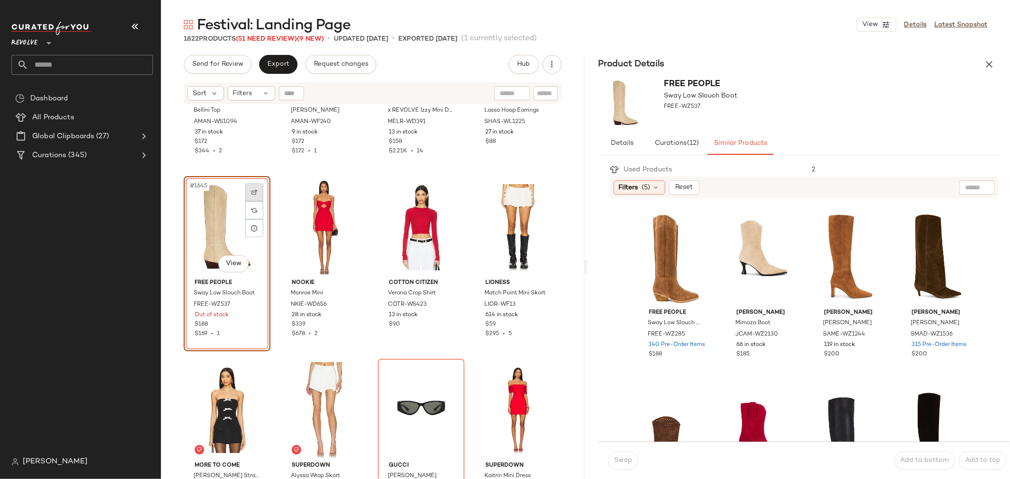
click at [258, 195] on div at bounding box center [254, 192] width 18 height 18
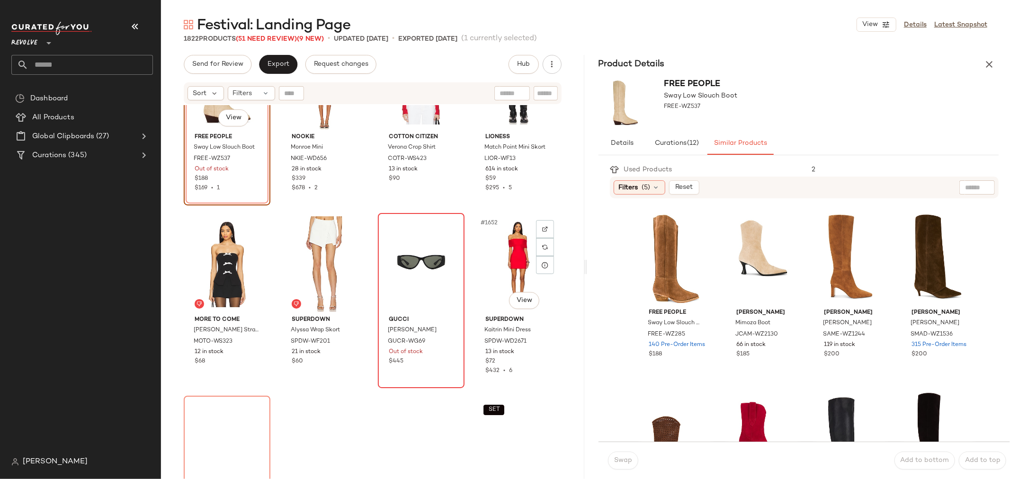
scroll to position [75219, 0]
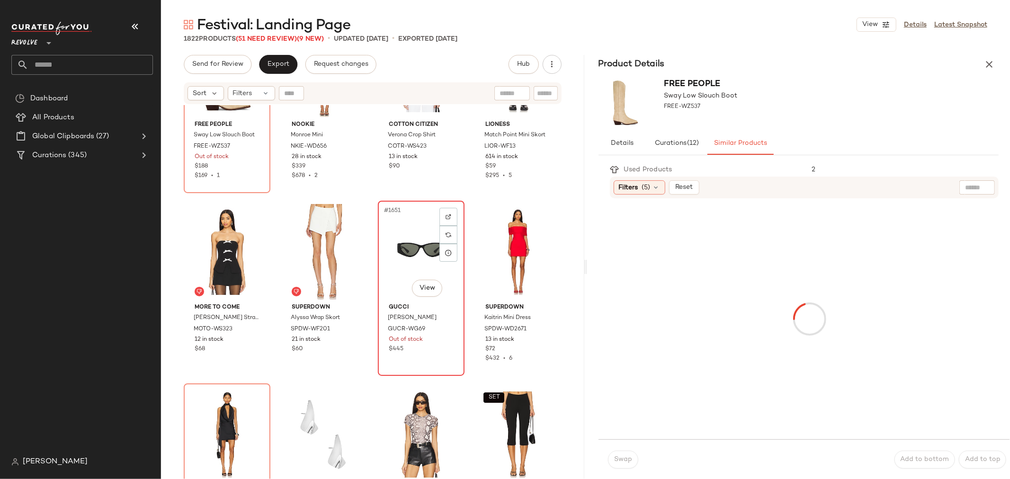
click at [424, 356] on div "#1651 View Gucci Hailey Sunglasses GUCR-WG69 Out of stock $445" at bounding box center [421, 288] width 85 height 173
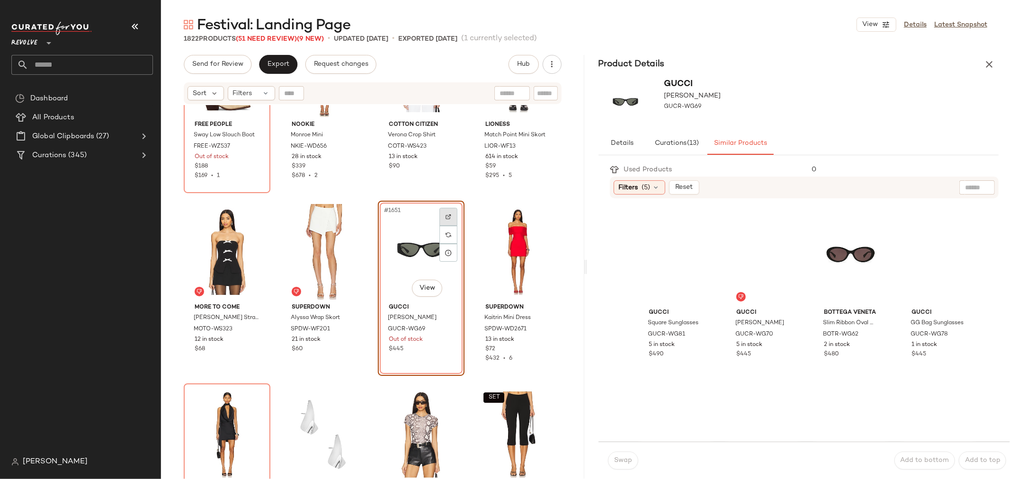
click at [446, 218] on img at bounding box center [449, 217] width 6 height 6
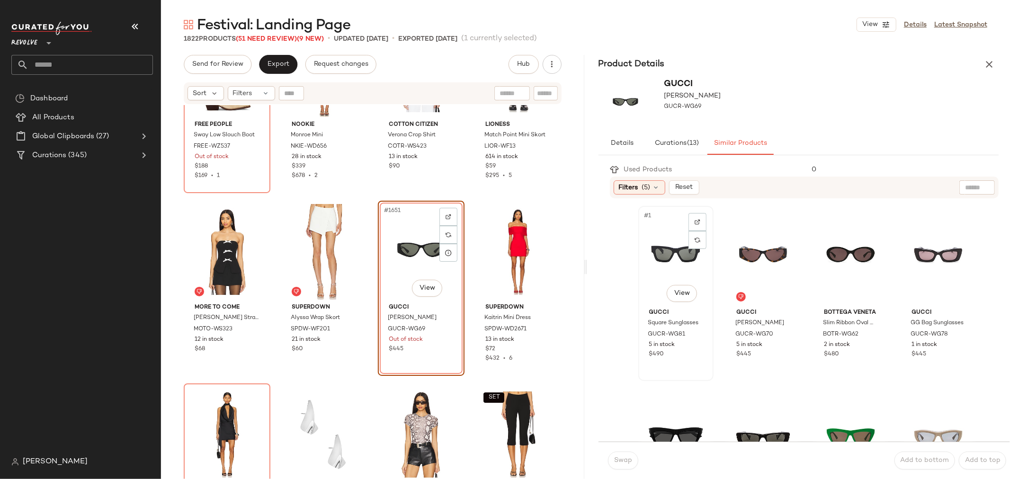
click at [671, 256] on div "#1 View" at bounding box center [676, 257] width 69 height 96
click at [631, 465] on span "Swap" at bounding box center [623, 461] width 18 height 8
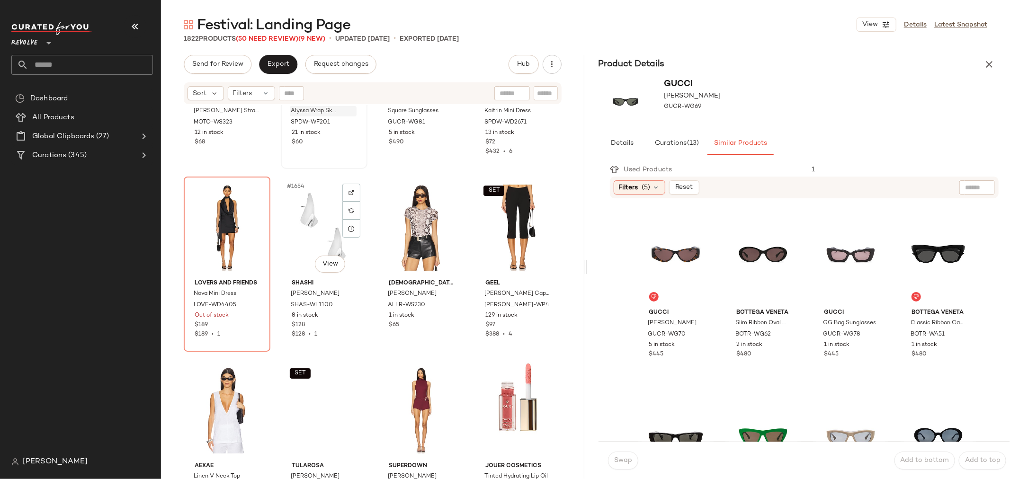
scroll to position [75429, 0]
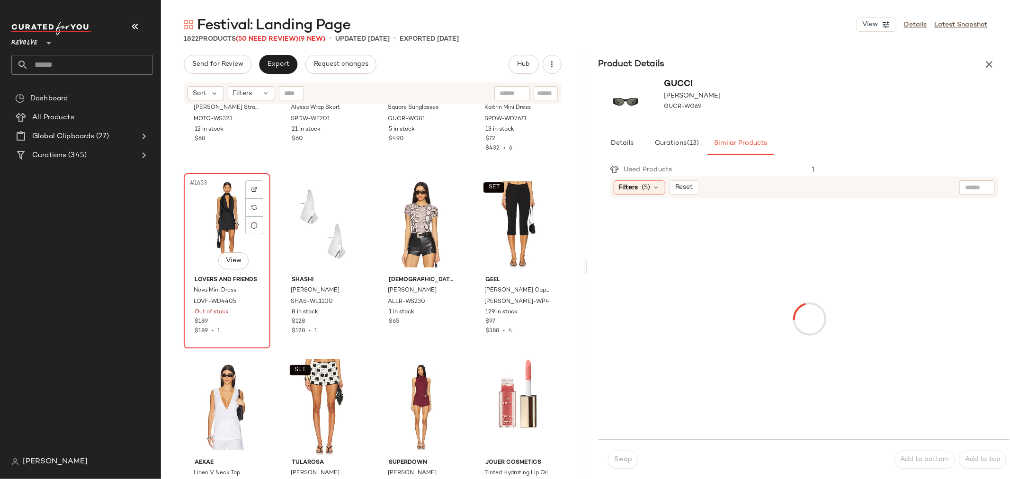
click at [251, 324] on div "$189" at bounding box center [227, 322] width 65 height 9
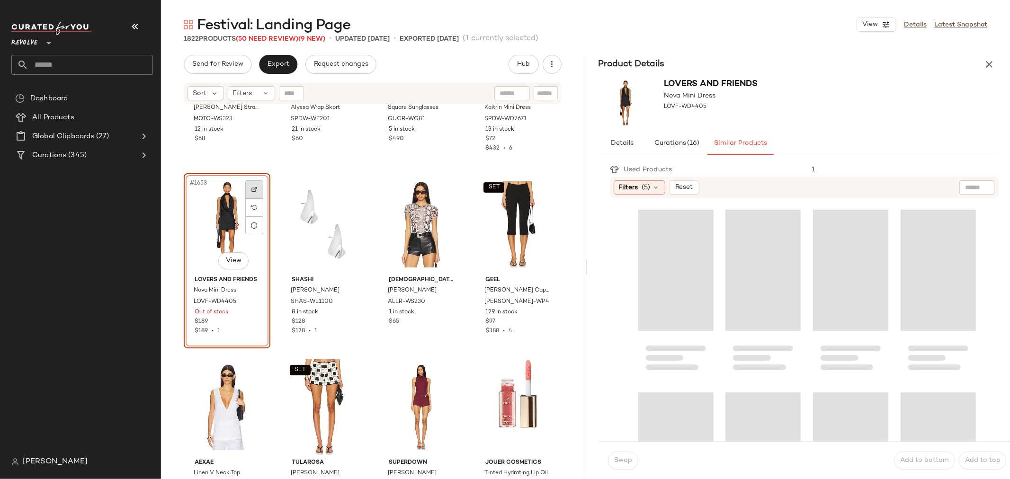
click at [259, 188] on div at bounding box center [254, 189] width 18 height 18
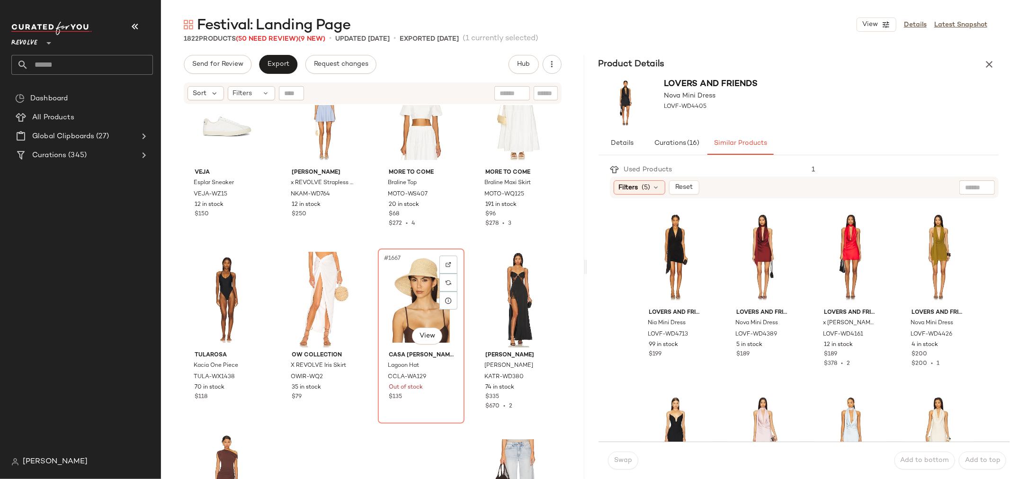
scroll to position [75903, 0]
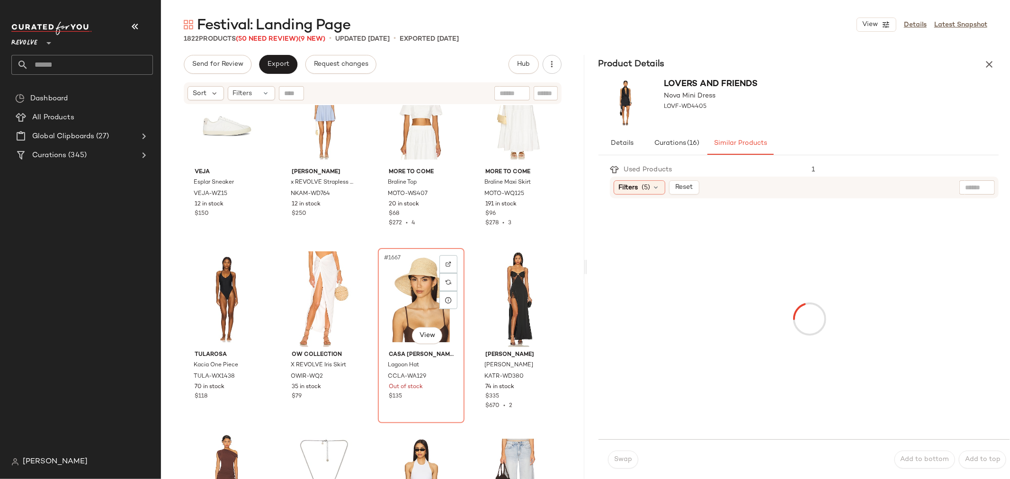
click at [415, 285] on div "#1667 View" at bounding box center [421, 299] width 80 height 96
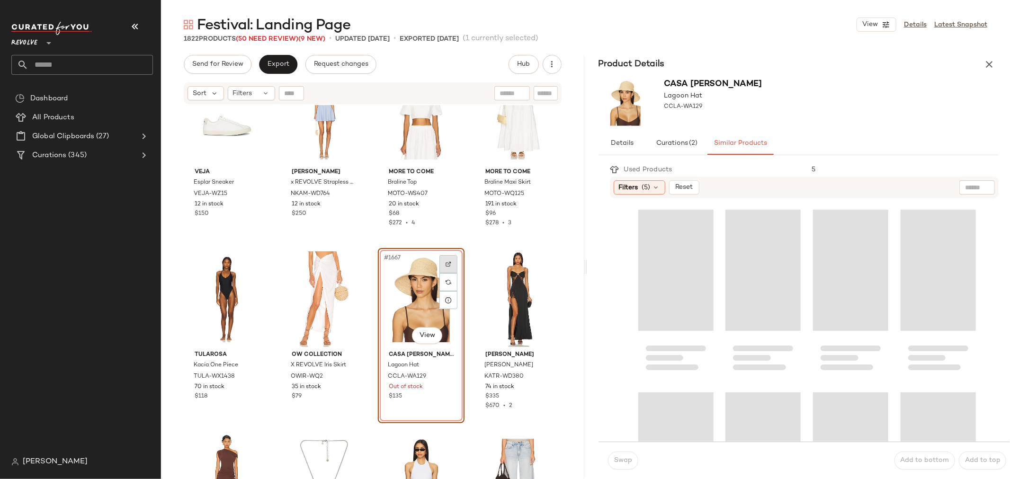
click at [446, 263] on img at bounding box center [449, 264] width 6 height 6
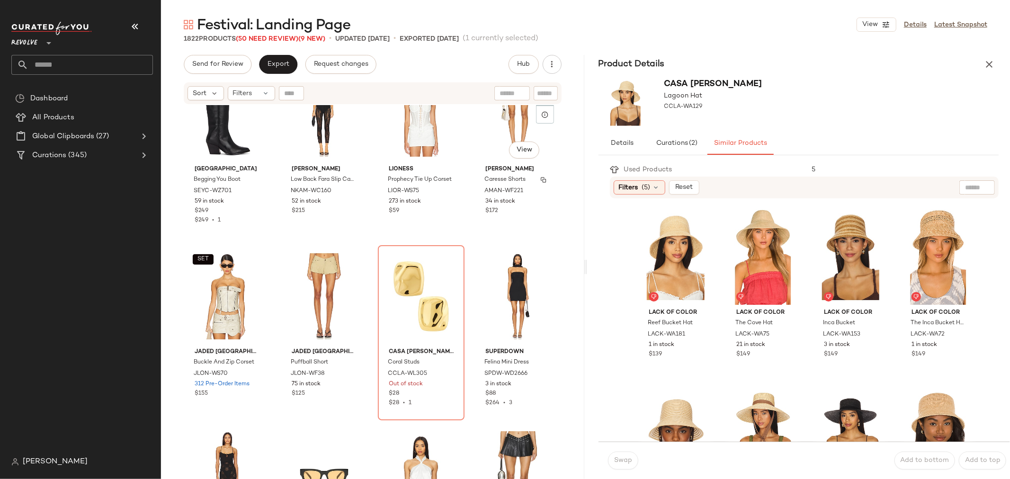
scroll to position [78849, 0]
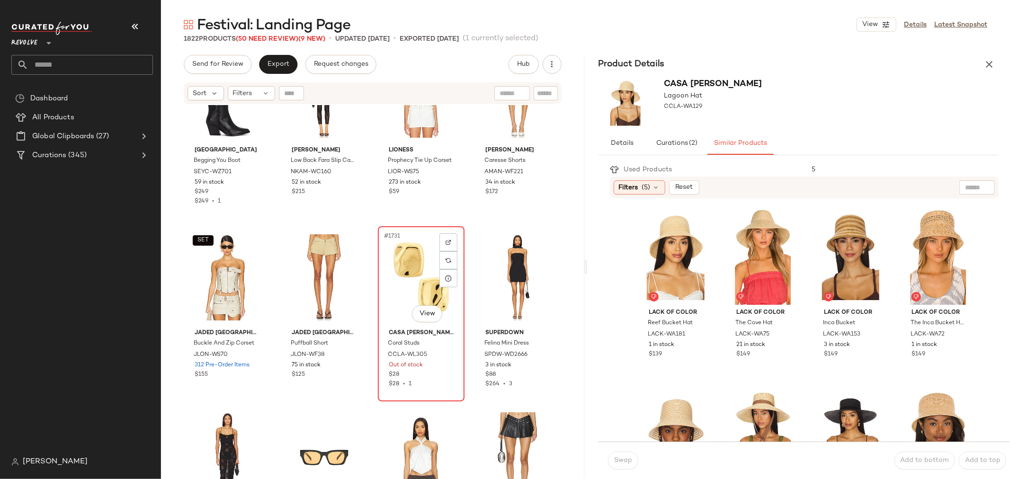
click at [389, 290] on div "#1731 View" at bounding box center [421, 278] width 80 height 96
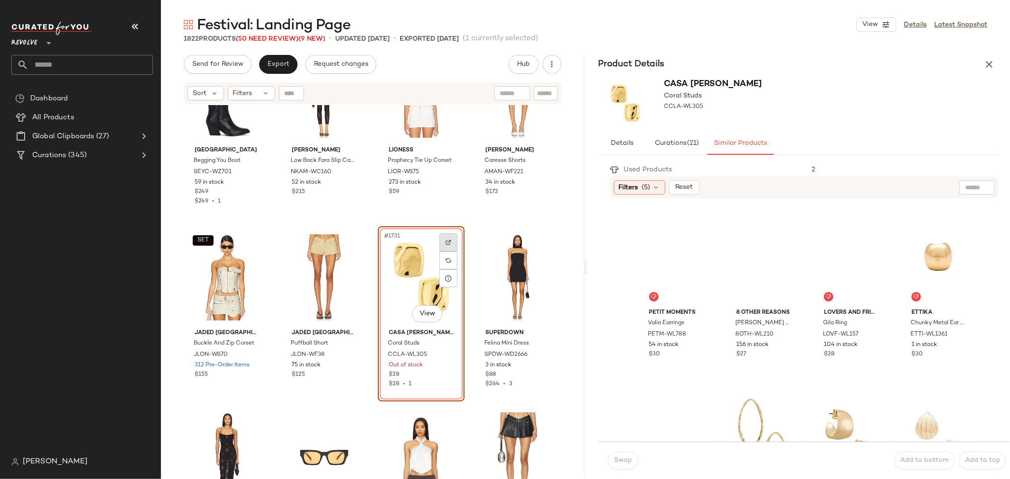
click at [446, 244] on img at bounding box center [449, 243] width 6 height 6
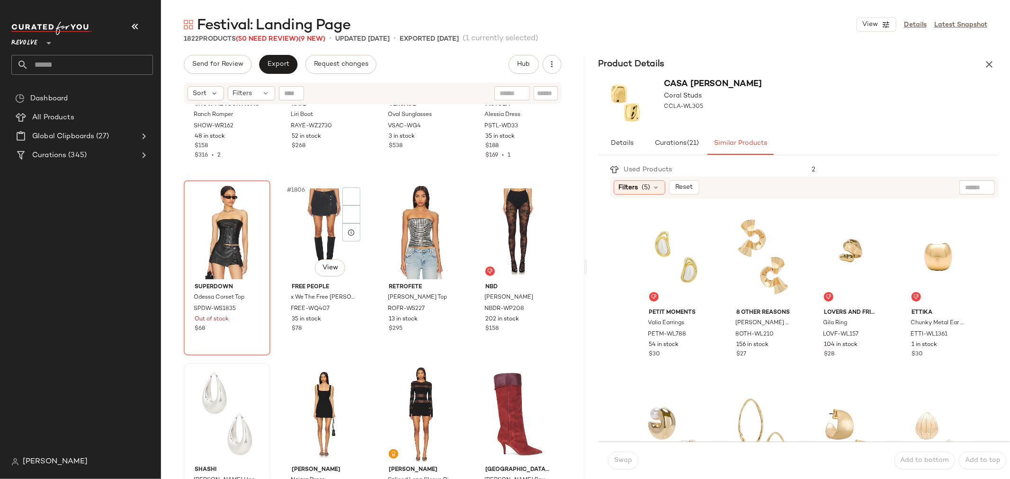
scroll to position [82374, 0]
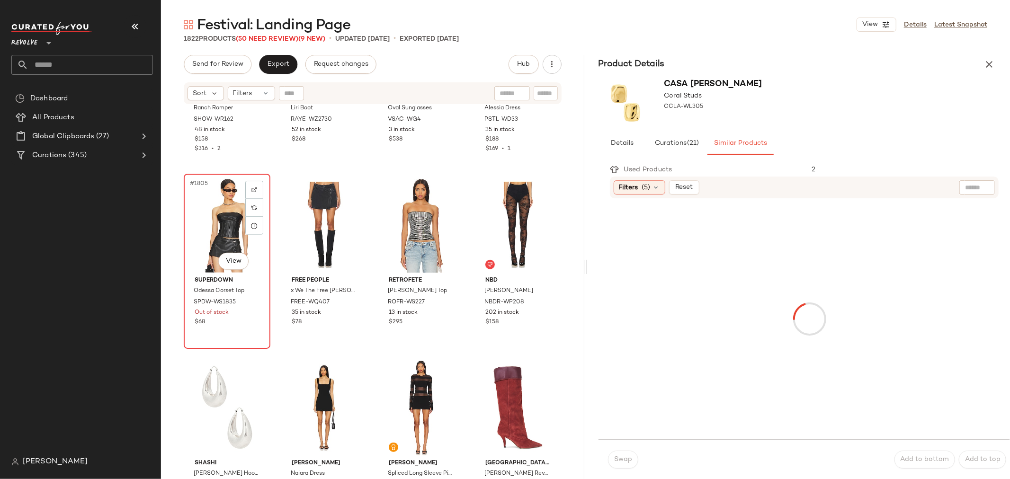
click at [242, 325] on div "$68" at bounding box center [227, 322] width 65 height 9
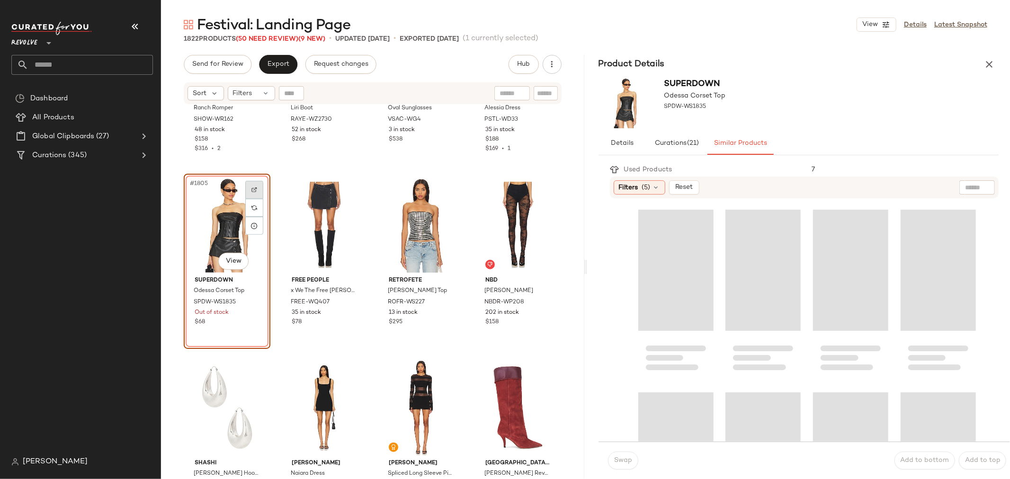
click at [254, 190] on img at bounding box center [254, 190] width 6 height 6
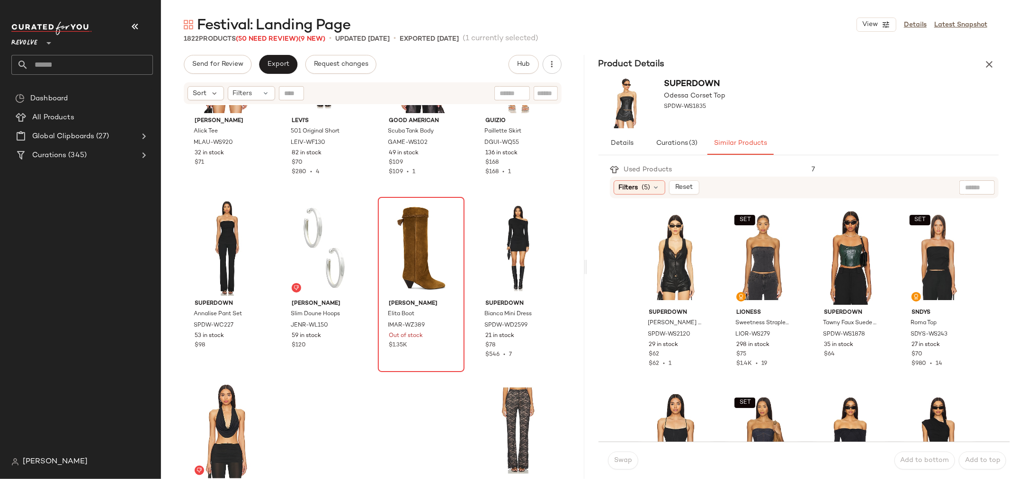
scroll to position [82900, 0]
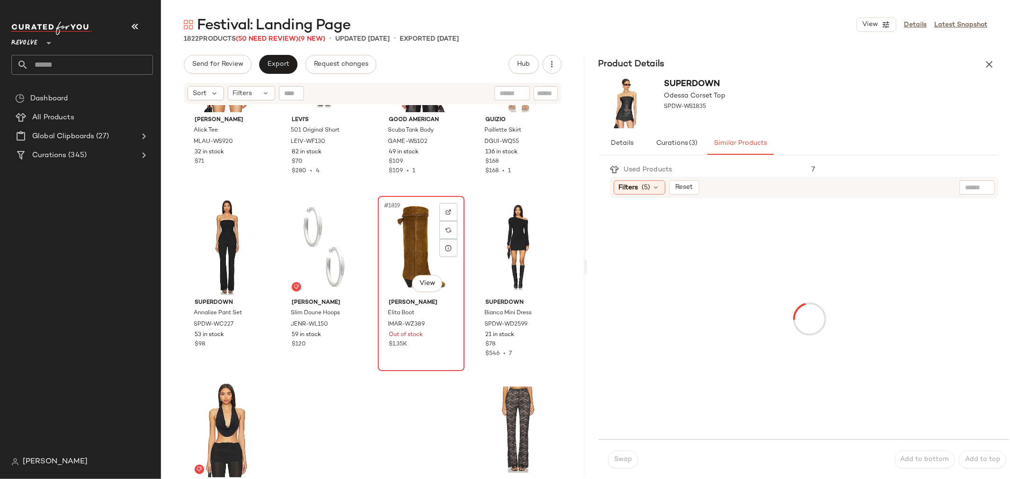
click at [436, 356] on div "#1819 View Isabel Marant Elita Boot IMAR-WZ389 Out of stock $1.35K" at bounding box center [421, 283] width 85 height 173
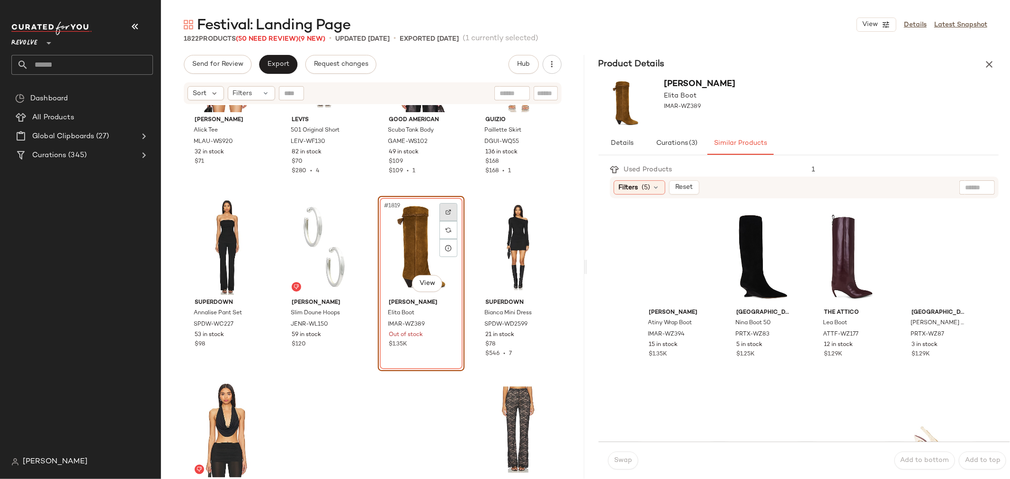
click at [447, 209] on img at bounding box center [449, 212] width 6 height 6
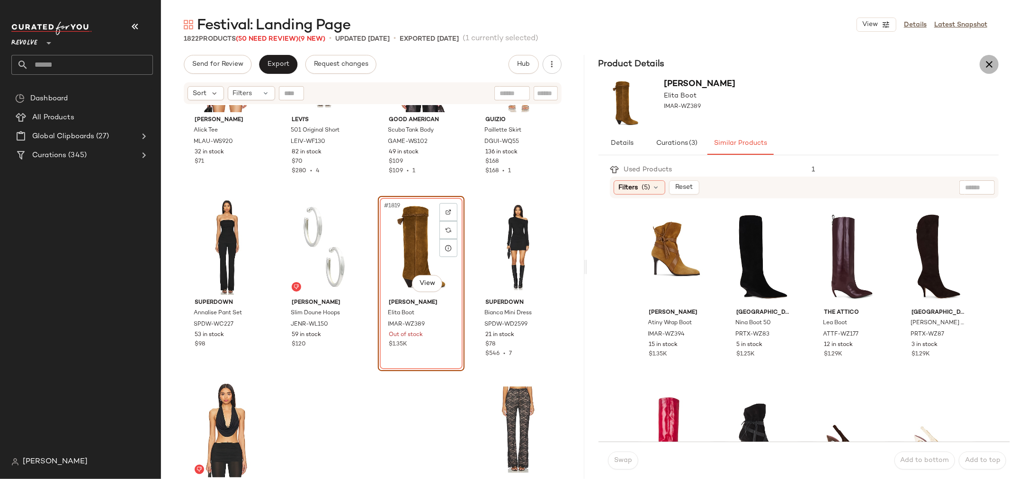
click at [992, 66] on icon "button" at bounding box center [989, 64] width 11 height 11
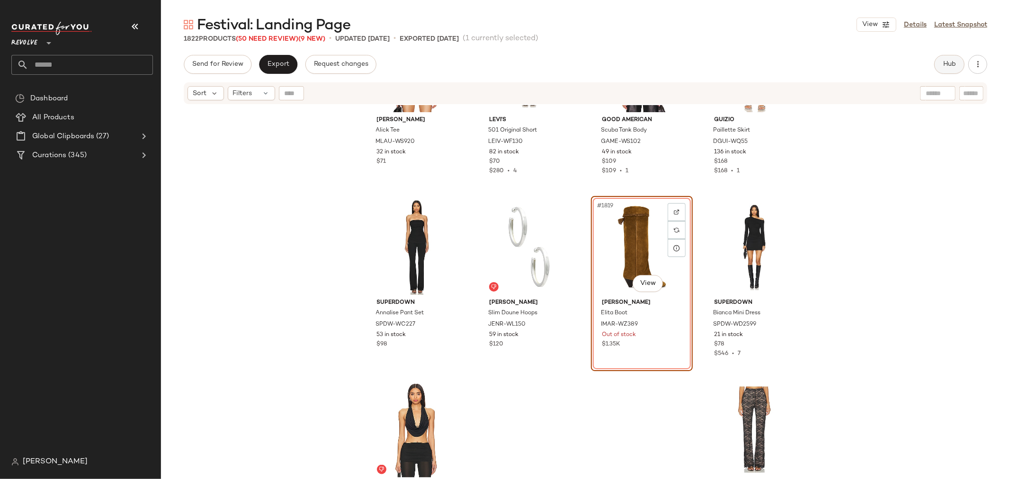
click at [946, 61] on span "Hub" at bounding box center [949, 65] width 13 height 8
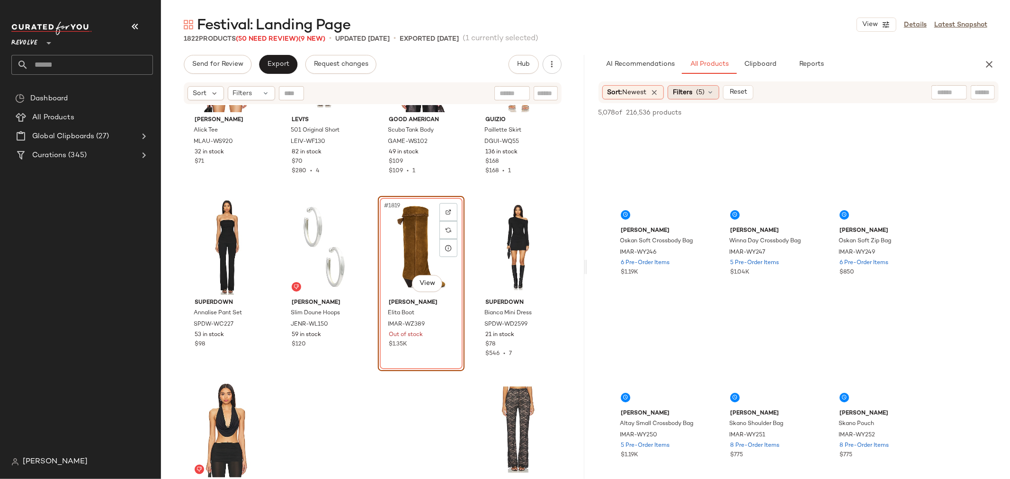
click at [714, 93] on icon at bounding box center [710, 93] width 8 height 8
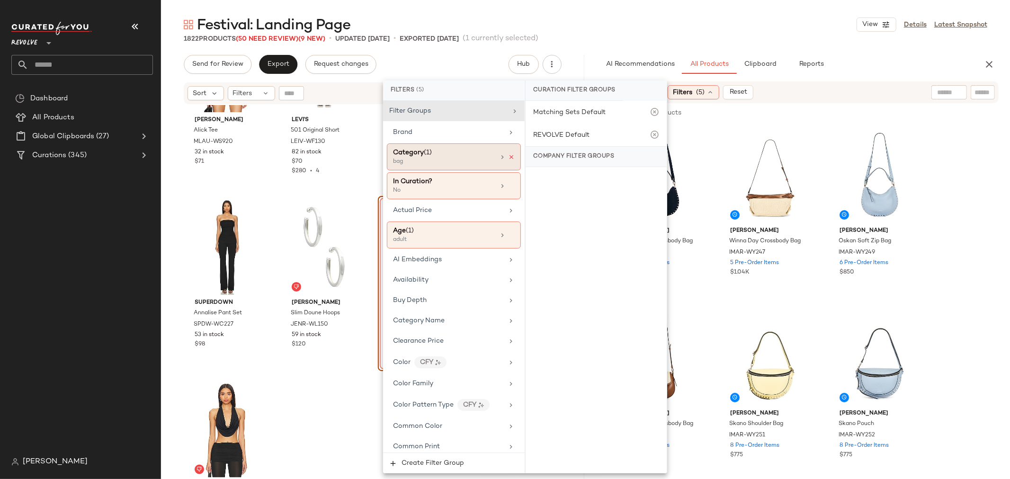
click at [508, 157] on icon at bounding box center [511, 157] width 7 height 7
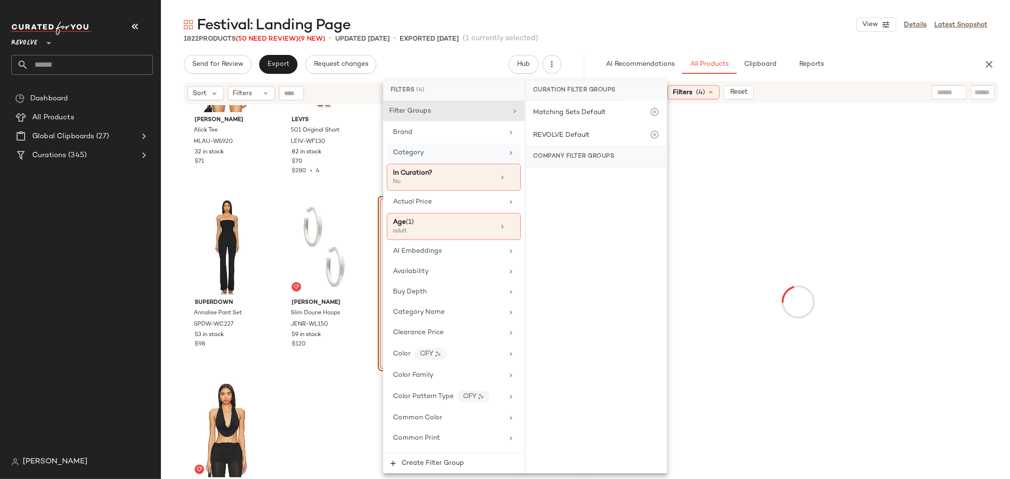
click at [488, 153] on div "Category" at bounding box center [448, 153] width 110 height 10
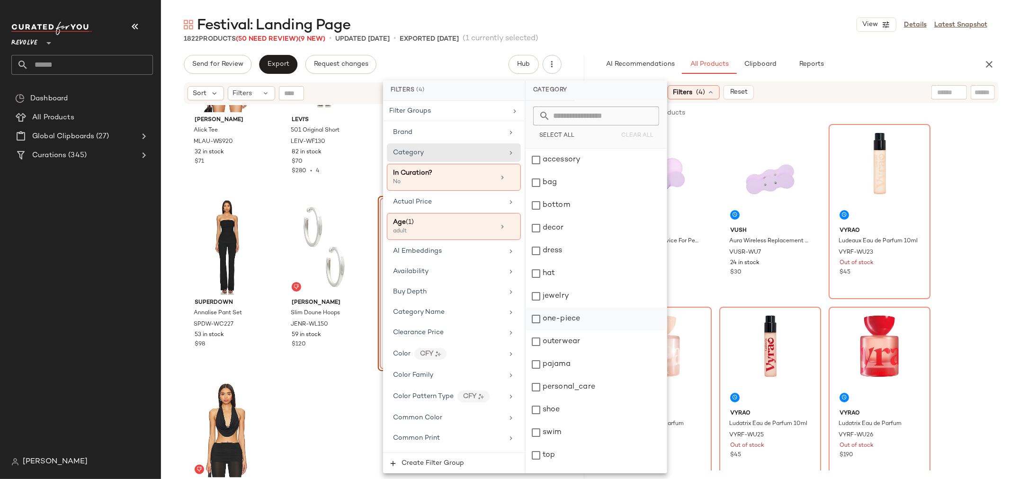
scroll to position [16, 0]
click at [535, 389] on div "shoe" at bounding box center [596, 394] width 141 height 23
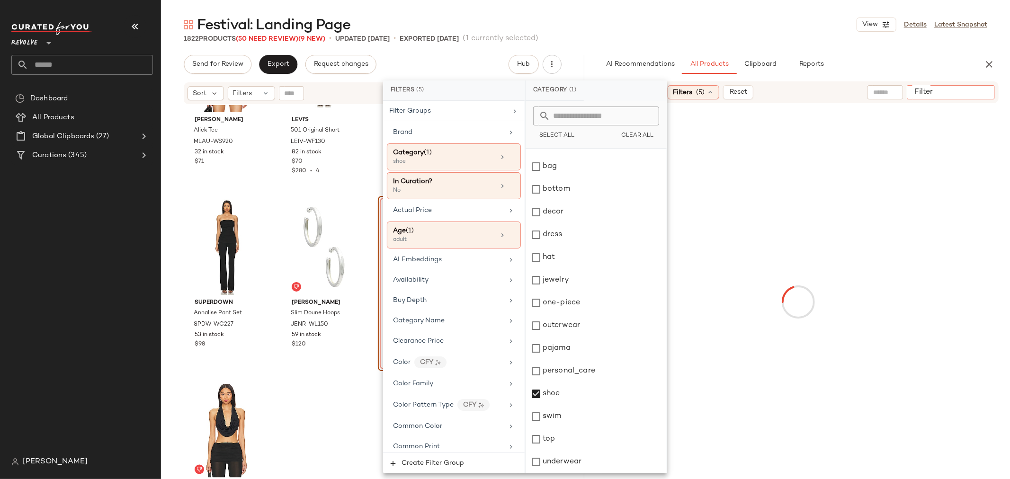
click at [979, 94] on input "Filter" at bounding box center [951, 93] width 80 height 10
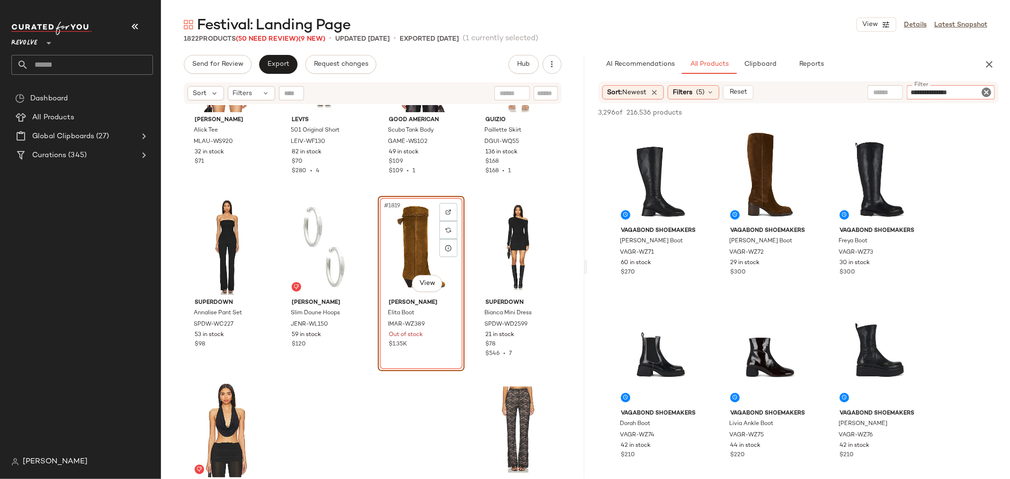
type input "**********"
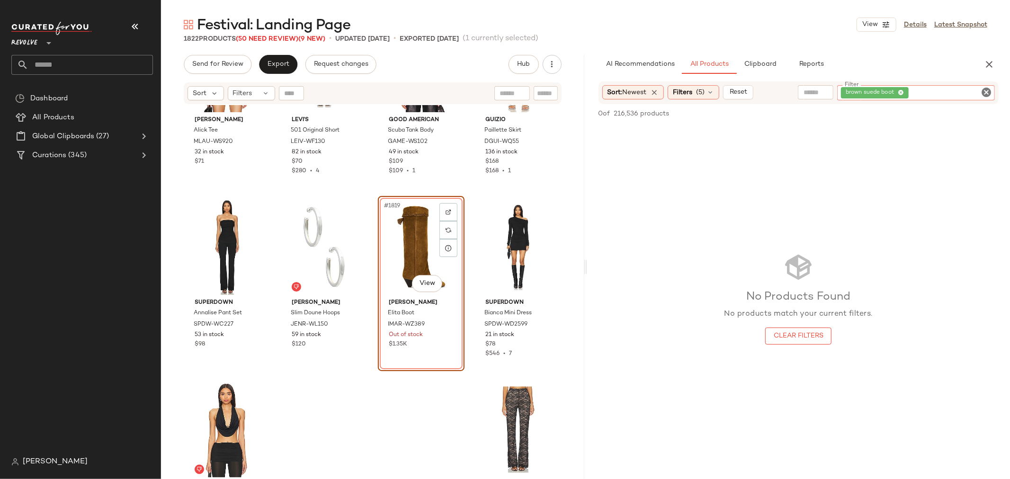
click at [987, 89] on icon "Clear Filter" at bounding box center [986, 92] width 11 height 11
click at [885, 90] on input "text" at bounding box center [885, 93] width 24 height 10
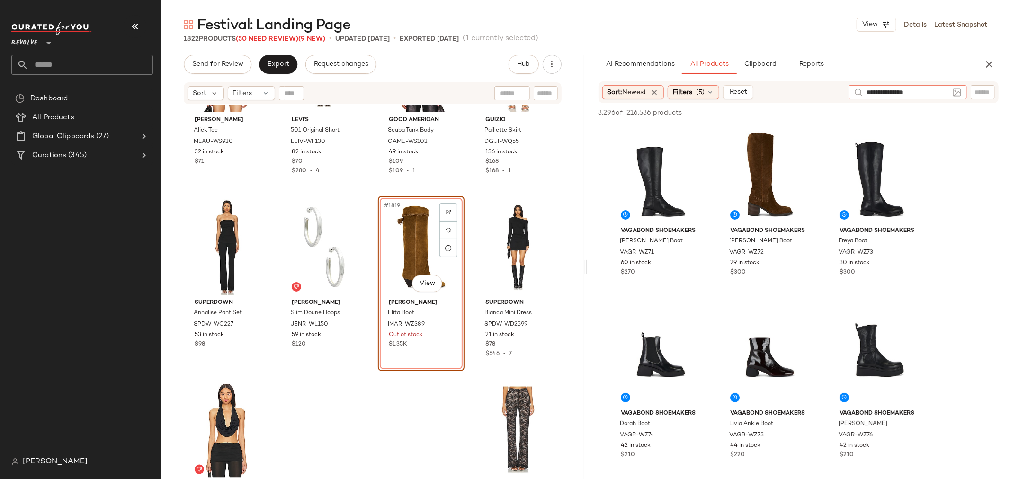
type input "**********"
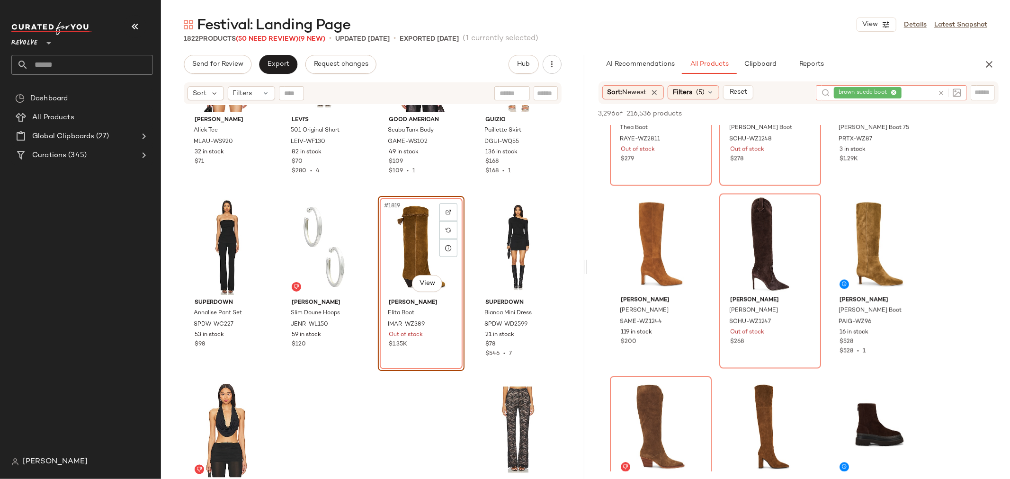
scroll to position [1421, 0]
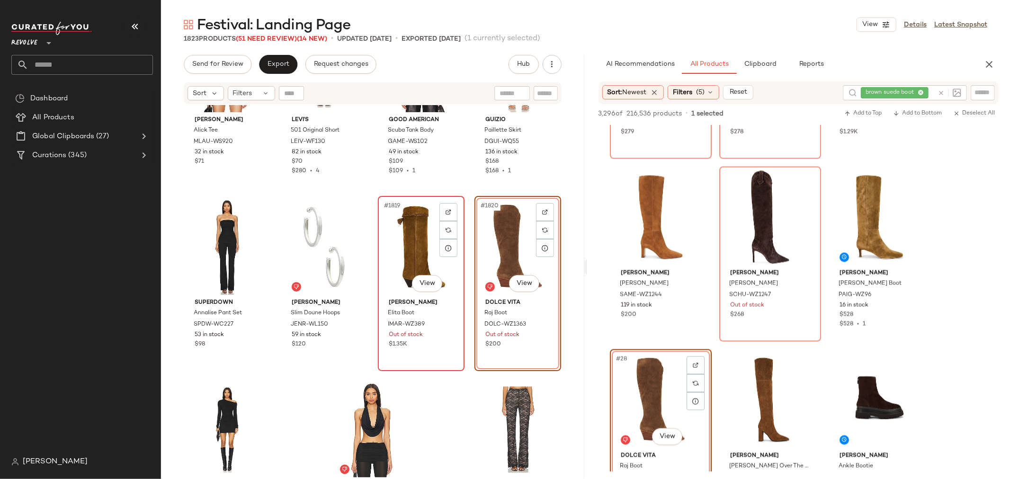
click at [401, 242] on div "#1819 View" at bounding box center [421, 247] width 80 height 96
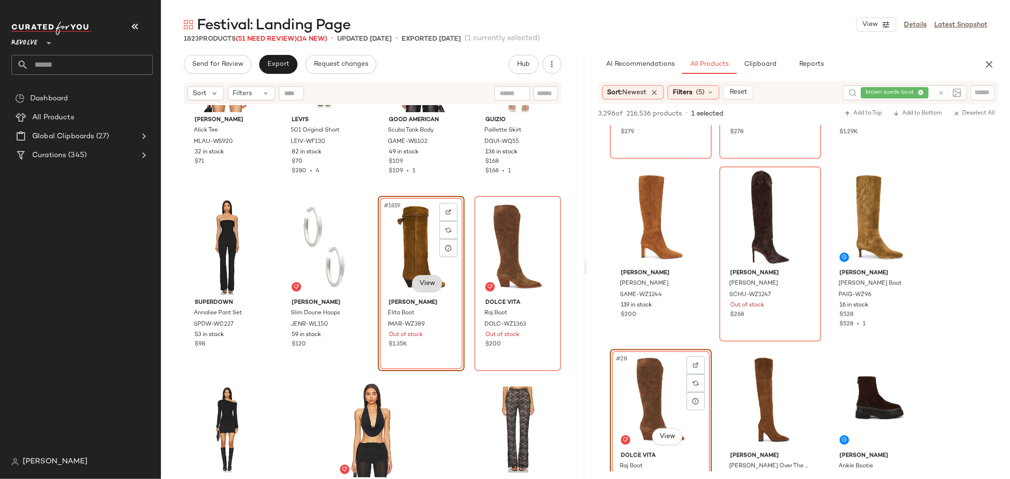
click at [421, 279] on body "Revolve ** Dashboard All Products Global Clipboards (27) Curations (345) Avelin…" at bounding box center [505, 239] width 1010 height 479
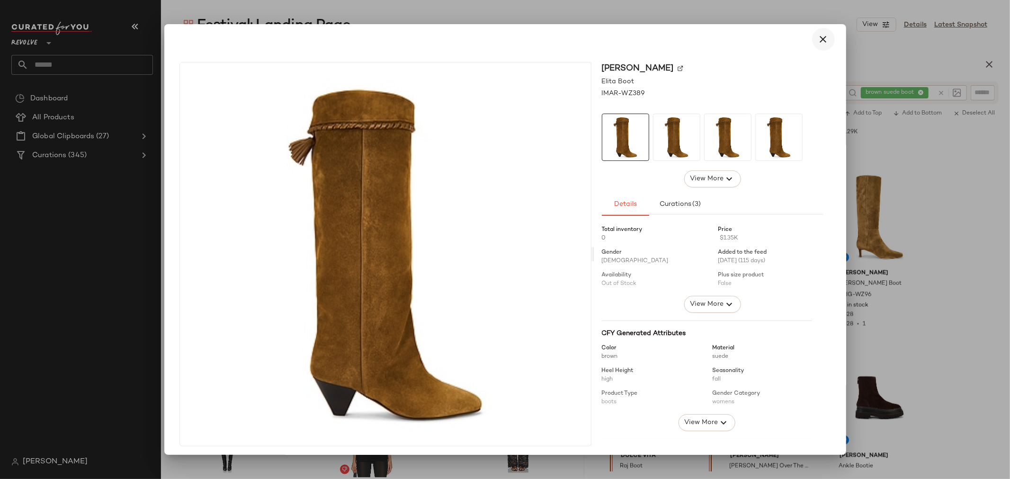
click at [818, 37] on icon "button" at bounding box center [823, 39] width 11 height 11
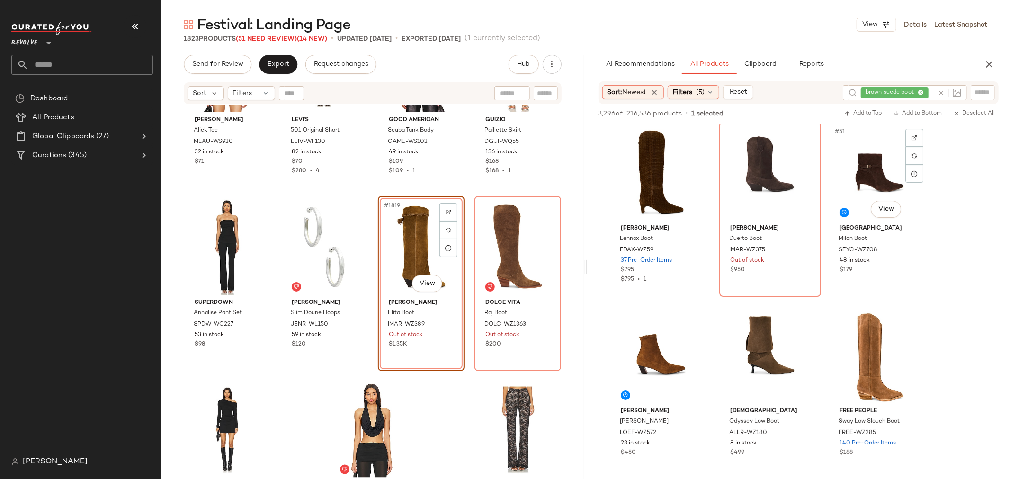
scroll to position [2946, 0]
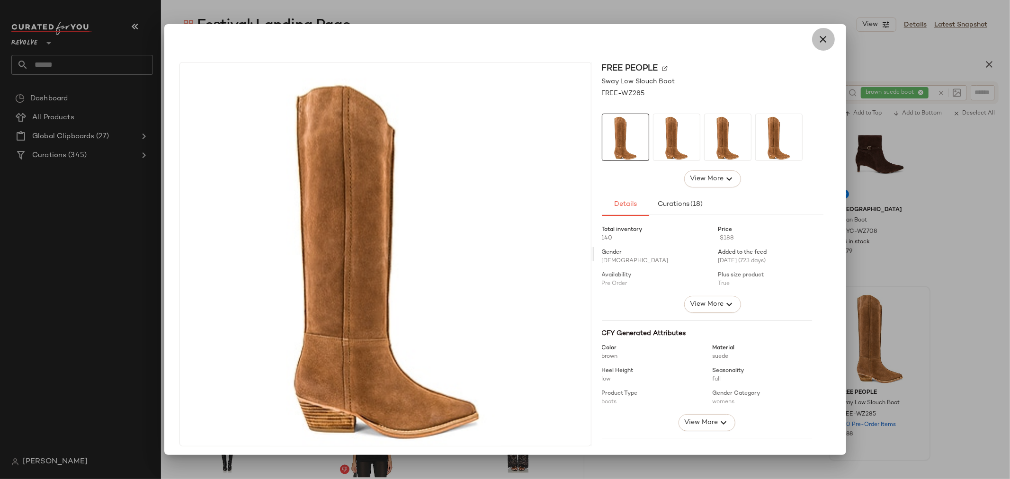
click at [818, 40] on icon "button" at bounding box center [823, 39] width 11 height 11
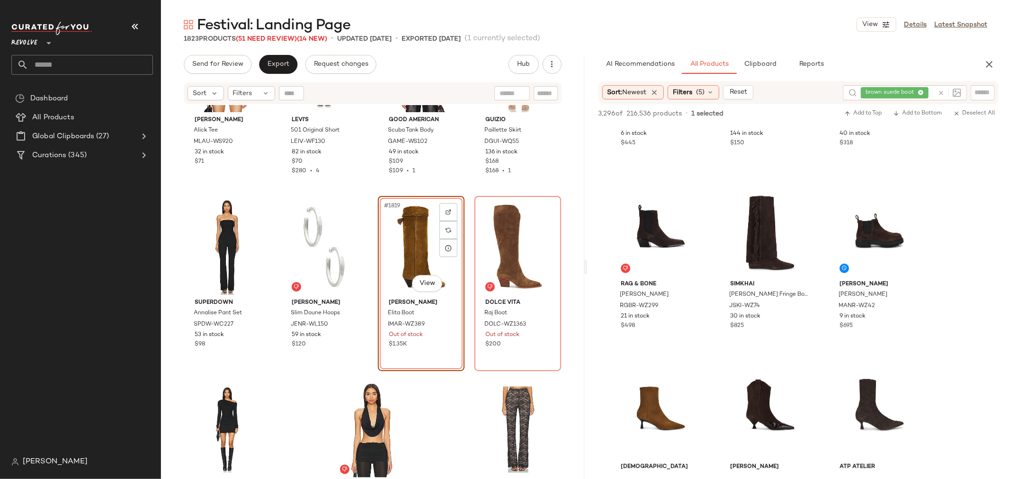
scroll to position [3420, 0]
click at [384, 247] on div "#1819 View" at bounding box center [421, 247] width 80 height 96
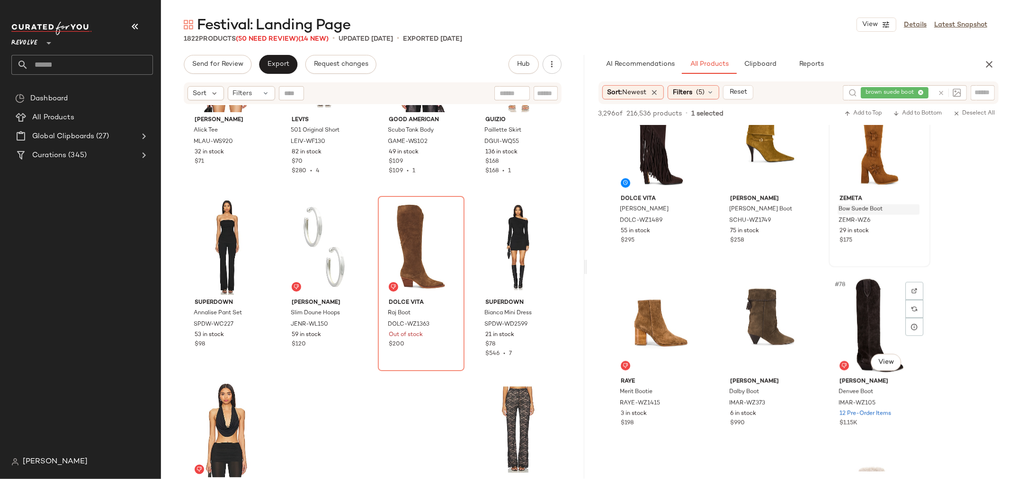
scroll to position [4472, 0]
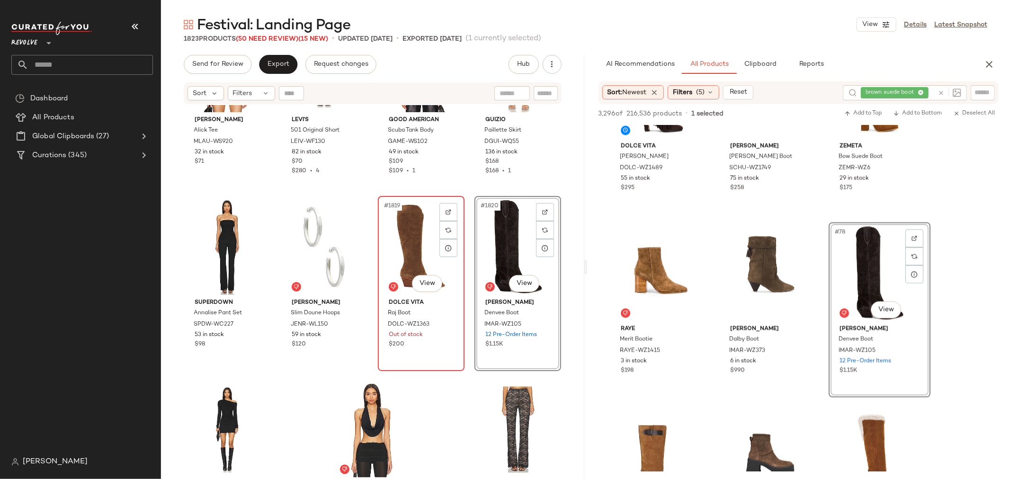
click at [395, 241] on div "#1819 View" at bounding box center [421, 247] width 80 height 96
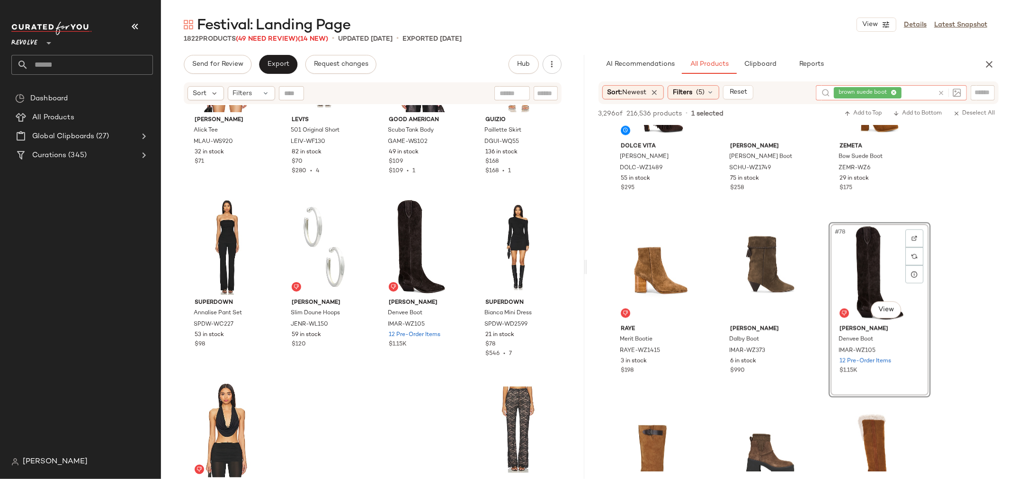
click at [941, 93] on icon at bounding box center [941, 92] width 7 height 7
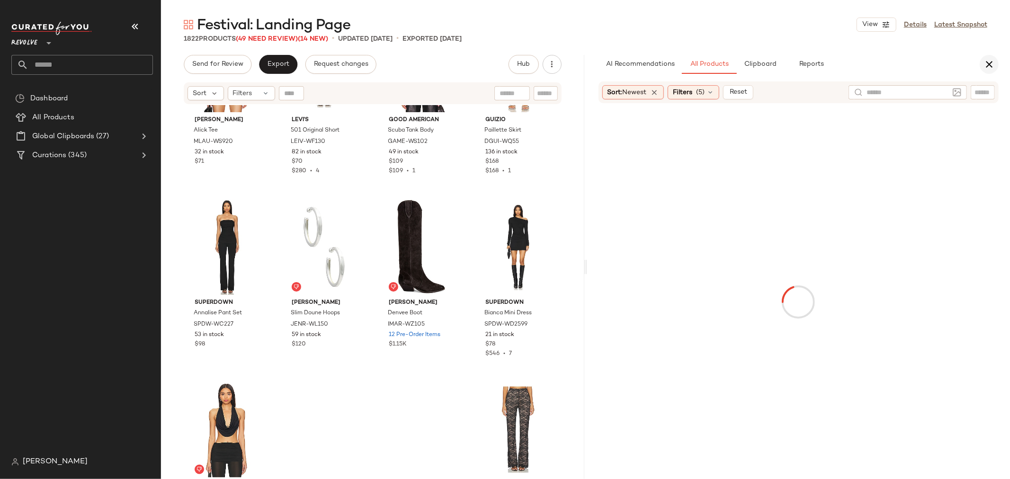
click at [993, 67] on icon "button" at bounding box center [989, 64] width 11 height 11
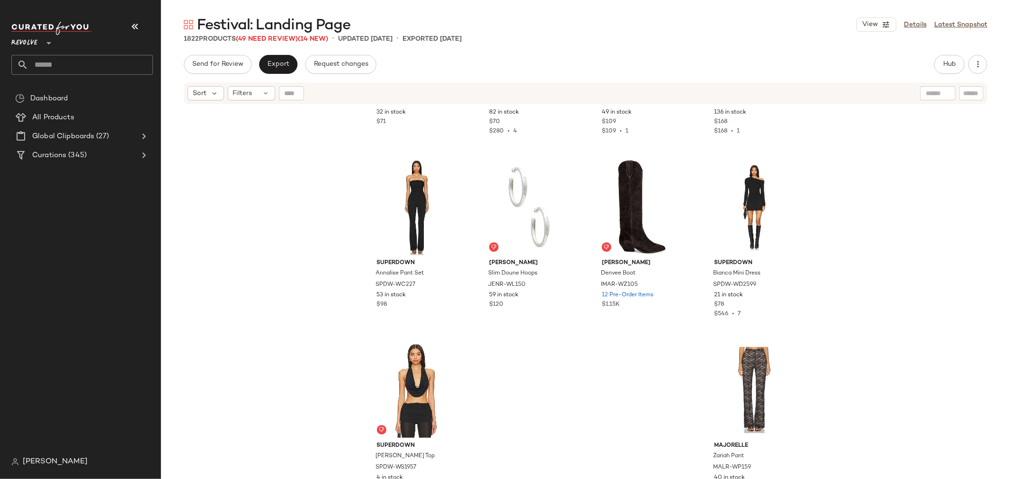
scroll to position [82951, 0]
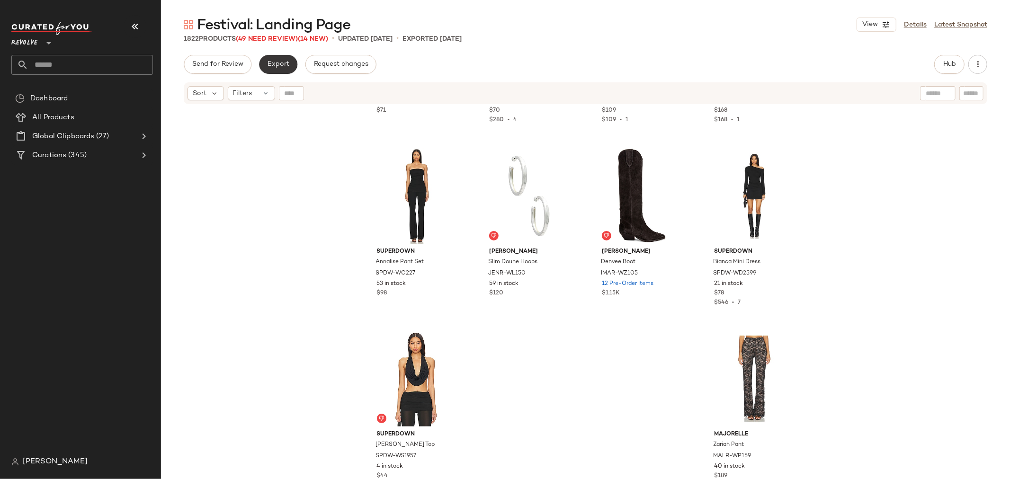
click at [275, 61] on span "Export" at bounding box center [278, 65] width 22 height 8
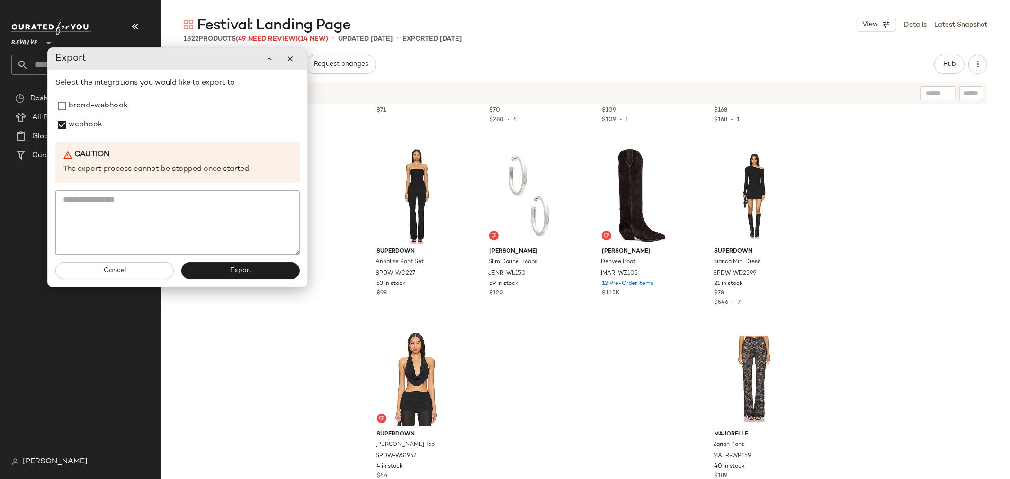
click at [256, 282] on div "Cancel Export" at bounding box center [177, 271] width 259 height 32
click at [247, 272] on span "Export" at bounding box center [240, 271] width 22 height 8
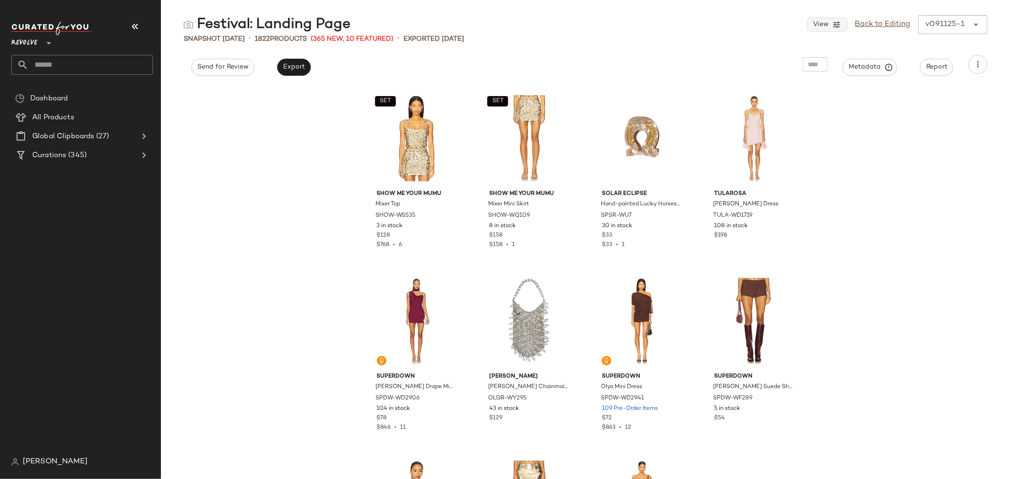
drag, startPoint x: 879, startPoint y: 22, endPoint x: 845, endPoint y: 27, distance: 34.8
click at [879, 22] on link "Back to Editing" at bounding box center [882, 24] width 55 height 11
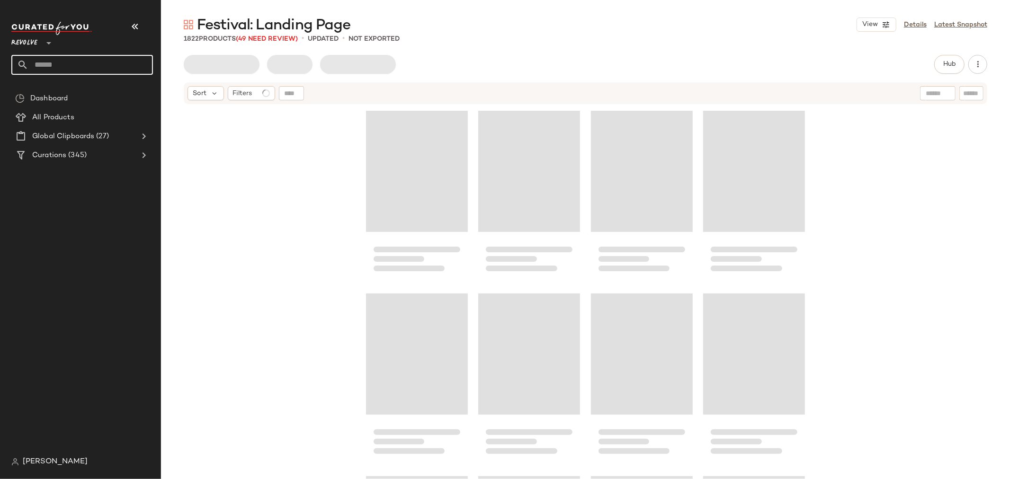
click at [90, 61] on input "text" at bounding box center [90, 65] width 125 height 20
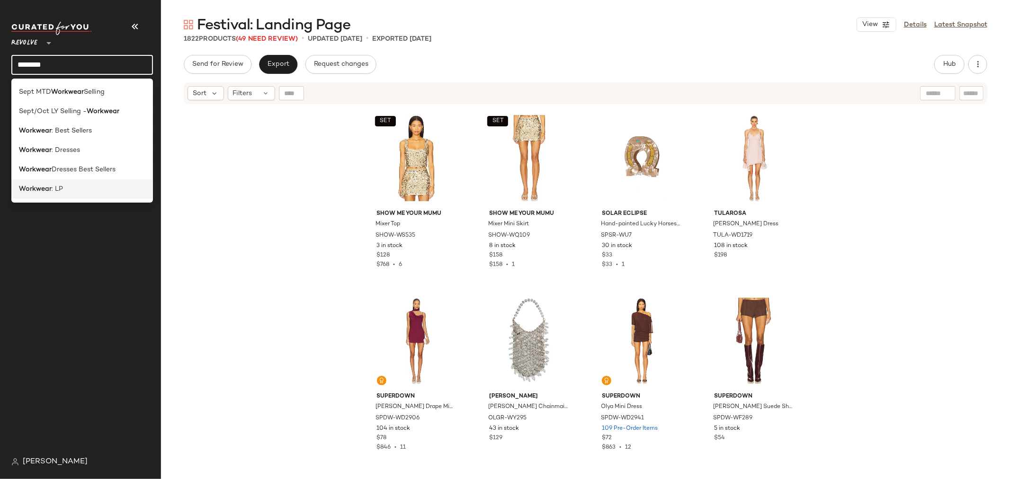
type input "********"
click at [79, 192] on div "Workwear : LP" at bounding box center [82, 189] width 126 height 10
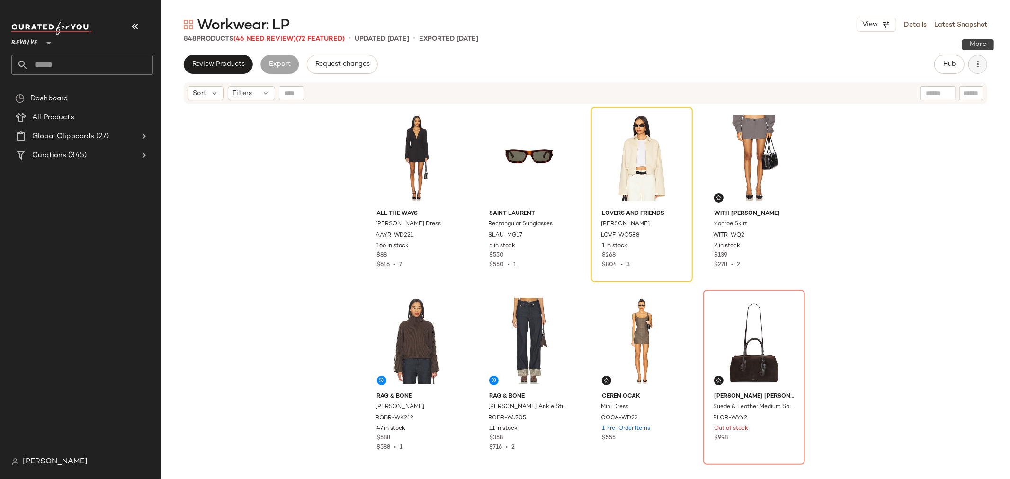
click at [982, 60] on icon "button" at bounding box center [977, 64] width 9 height 9
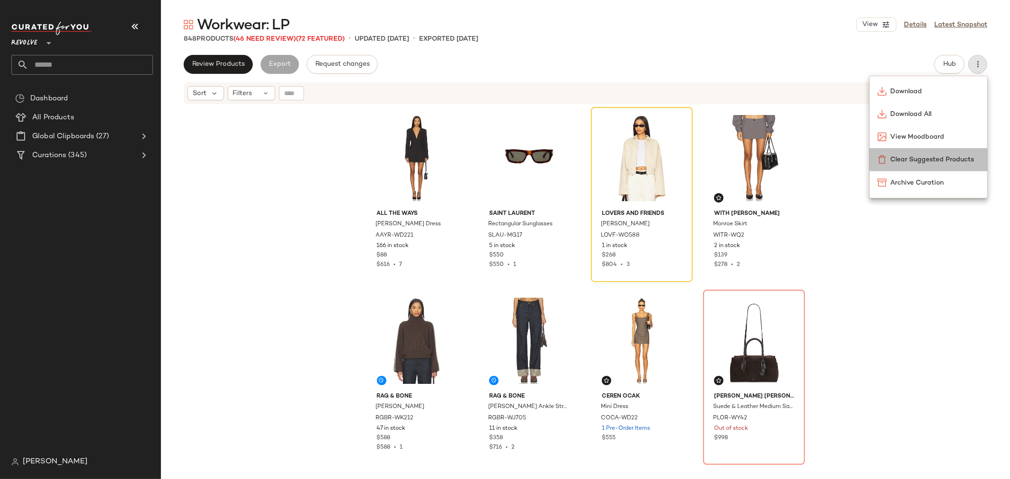
click at [917, 156] on span "Clear Suggested Products" at bounding box center [935, 160] width 89 height 10
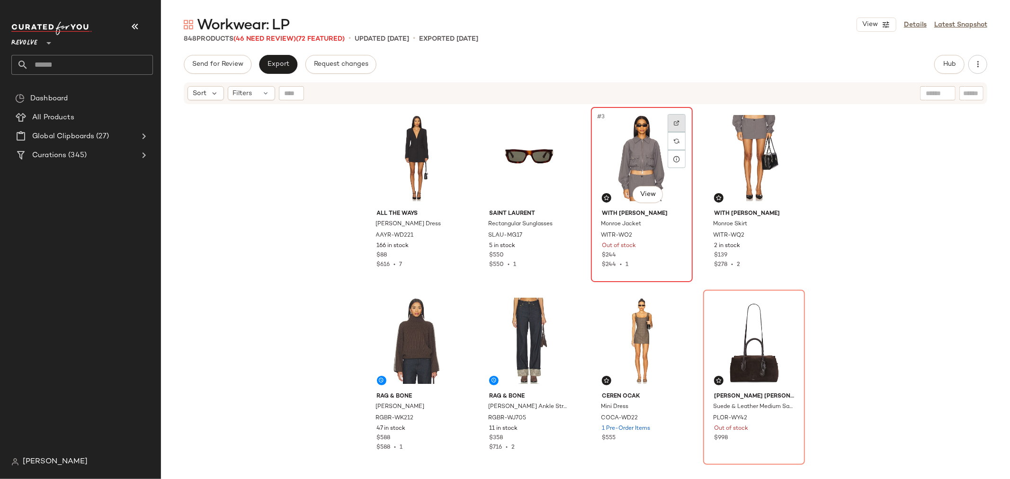
click at [674, 124] on img at bounding box center [677, 123] width 6 height 6
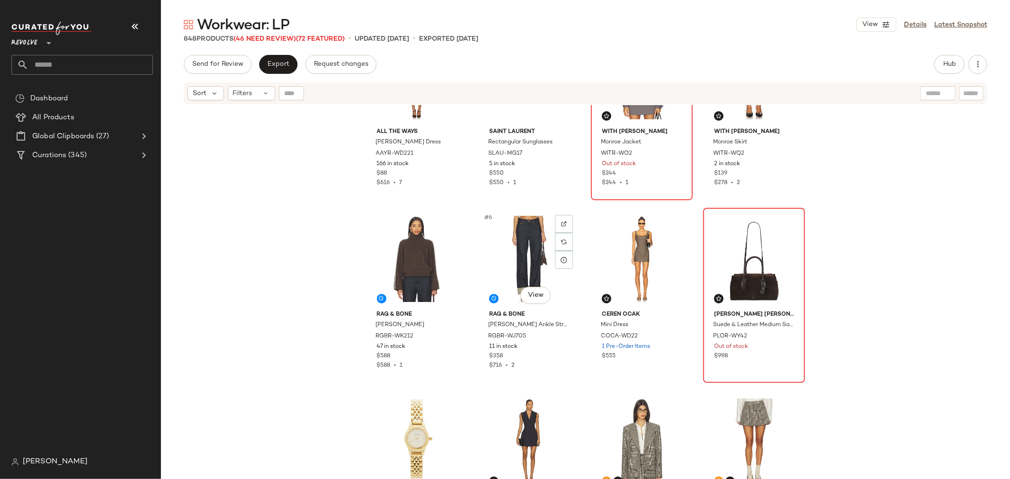
scroll to position [105, 0]
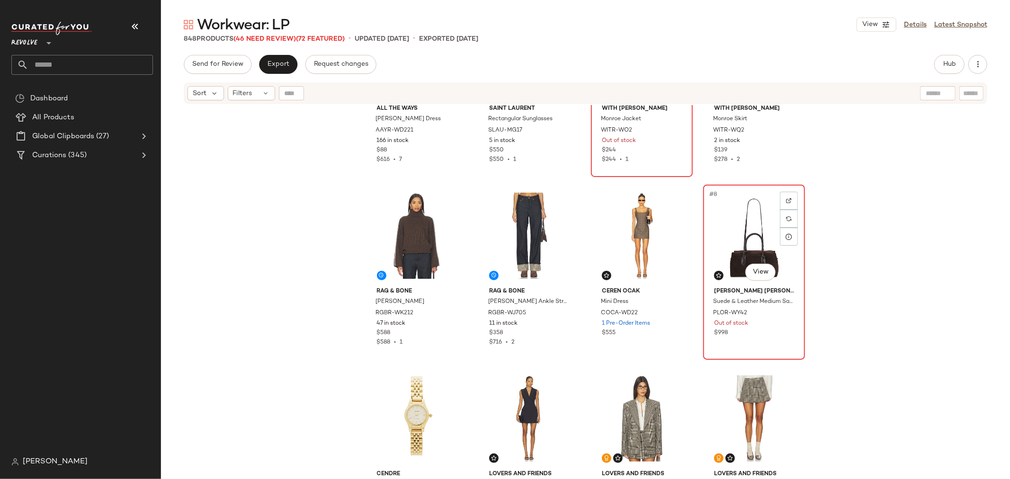
click at [758, 329] on div "$998" at bounding box center [754, 333] width 80 height 9
click at [786, 202] on img at bounding box center [789, 201] width 6 height 6
click at [743, 241] on div "#8 View" at bounding box center [753, 236] width 95 height 96
click at [744, 229] on div "#8 View" at bounding box center [753, 236] width 95 height 96
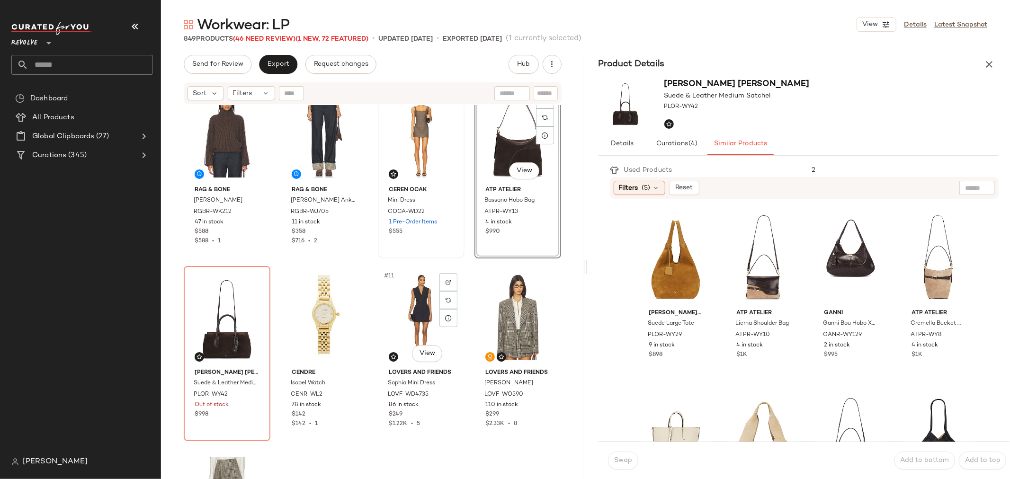
scroll to position [218, 0]
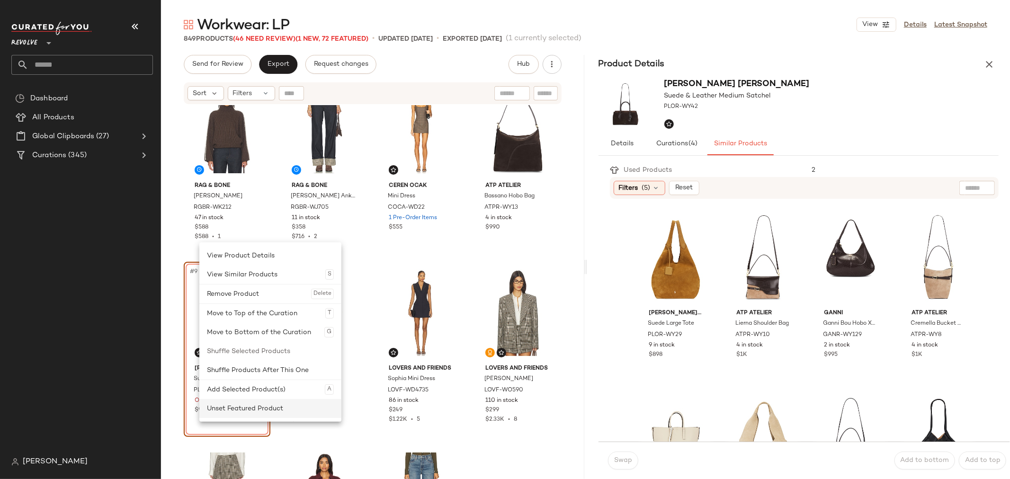
click at [223, 408] on div "Unset Featured Product" at bounding box center [270, 408] width 127 height 19
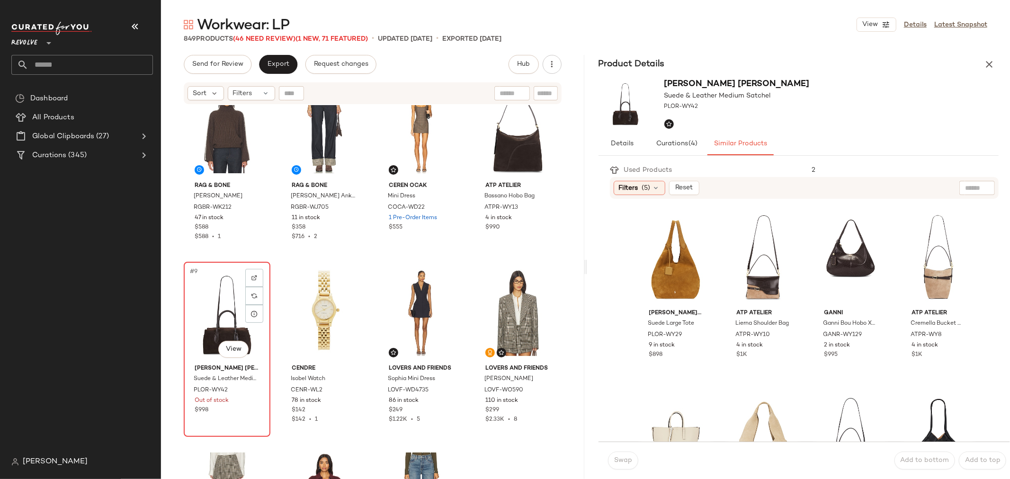
click at [247, 417] on div "#9 View Polo Ralph Lauren Suede & Leather Medium Satchel PLOR-WY42 Out of stock…" at bounding box center [227, 349] width 85 height 173
click at [992, 63] on icon "button" at bounding box center [989, 64] width 11 height 11
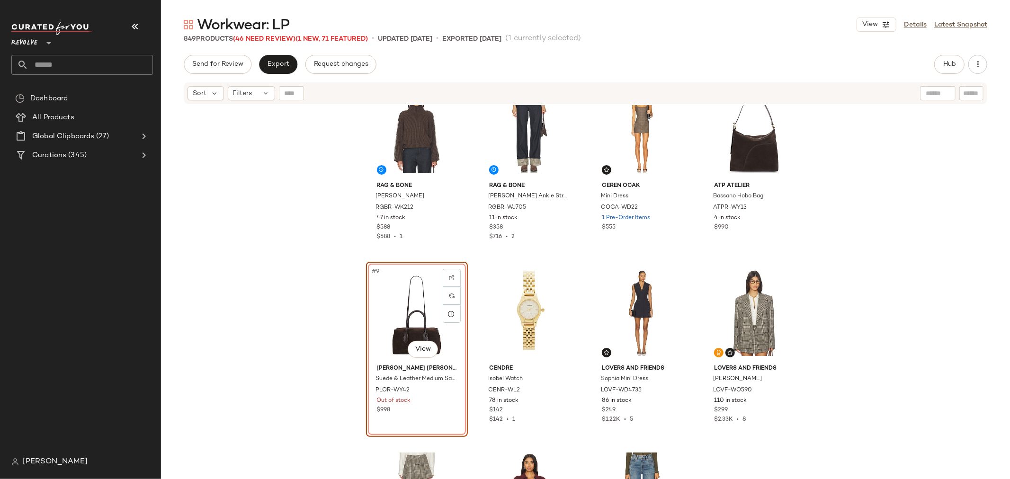
click at [381, 304] on div "#9 View" at bounding box center [416, 313] width 95 height 96
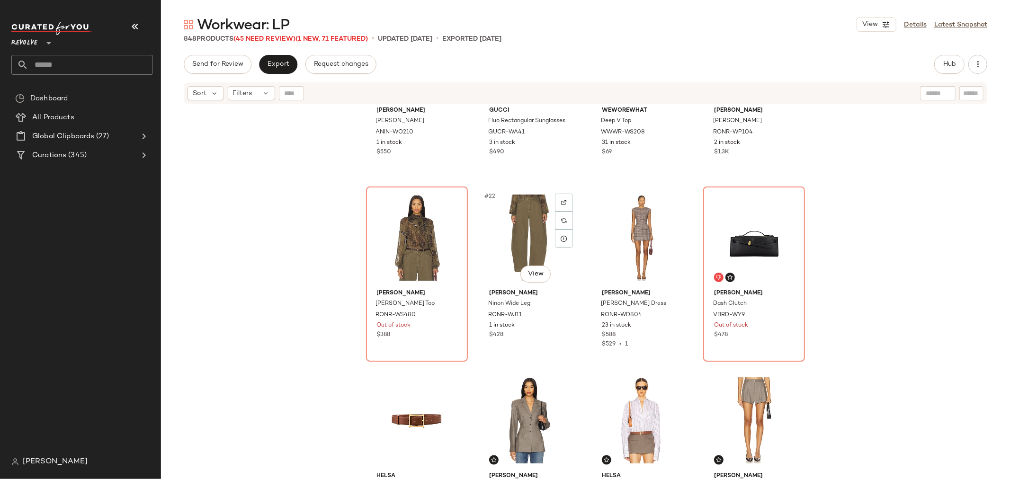
scroll to position [849, 0]
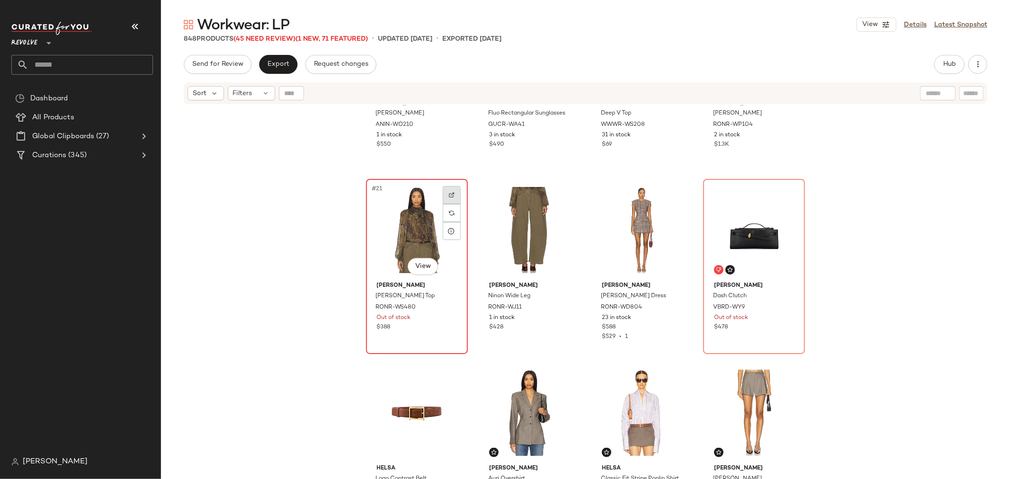
click at [449, 194] on img at bounding box center [452, 195] width 6 height 6
click at [785, 191] on div at bounding box center [789, 195] width 18 height 18
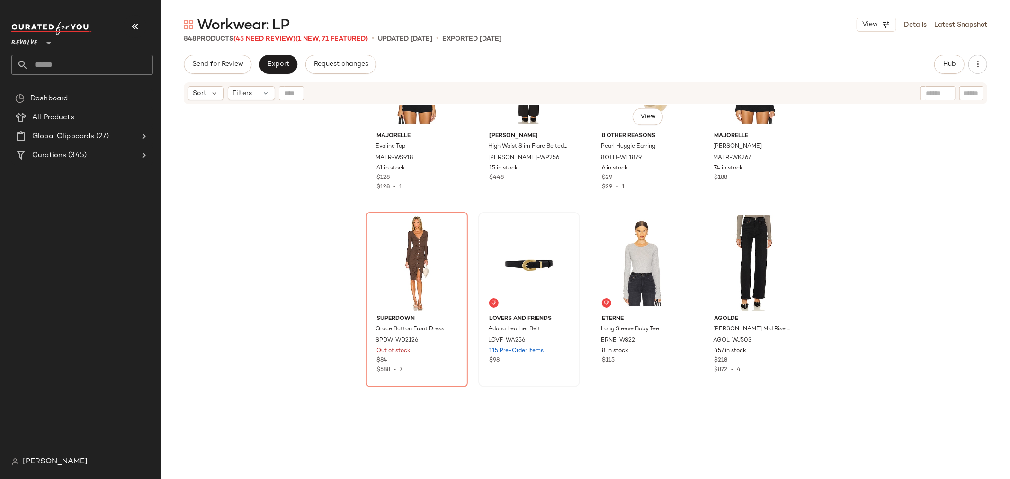
scroll to position [1376, 0]
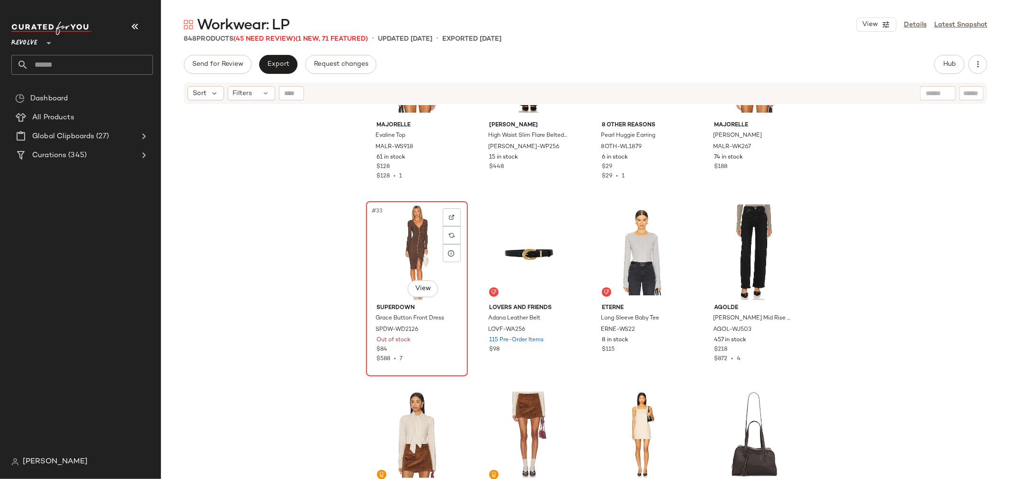
click at [399, 259] on div "#33 View" at bounding box center [416, 253] width 95 height 96
click at [449, 218] on img at bounding box center [452, 218] width 6 height 6
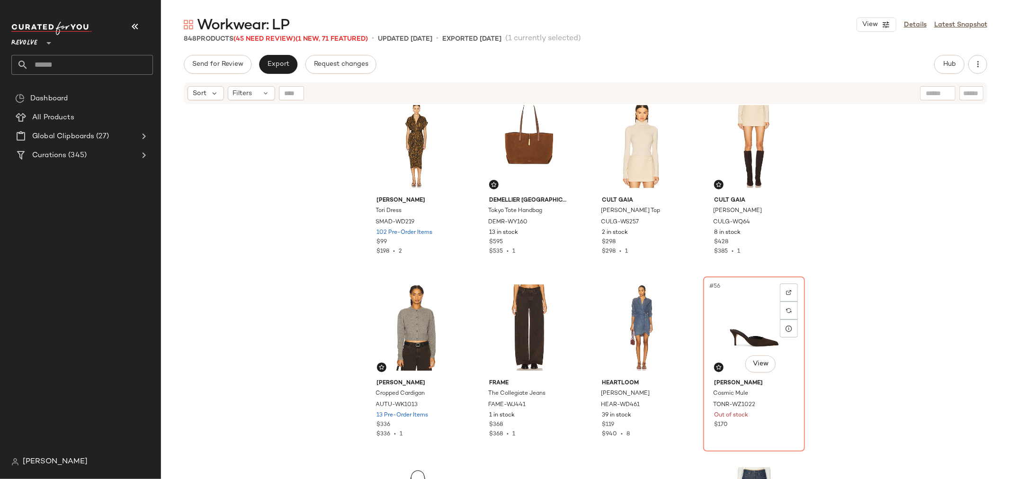
scroll to position [2270, 0]
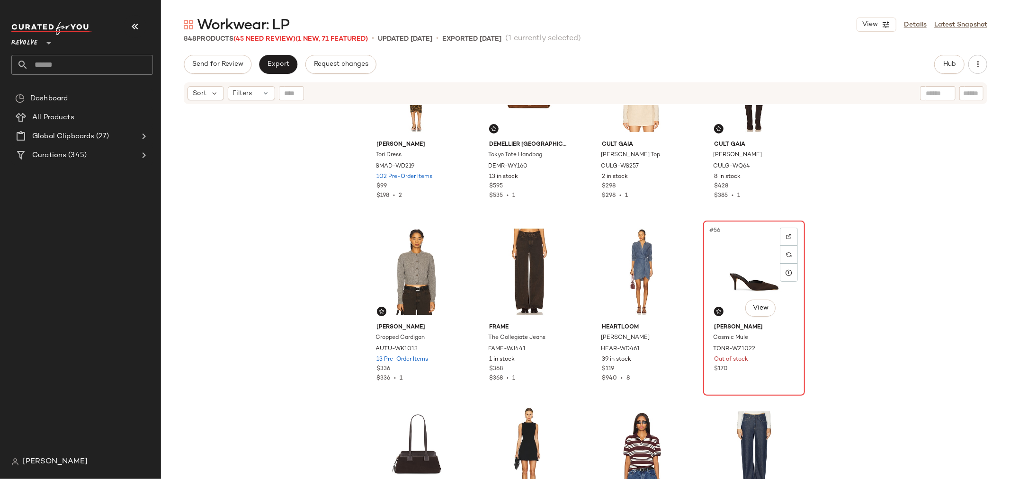
click at [715, 269] on div "#56 View" at bounding box center [753, 272] width 95 height 96
click at [786, 234] on img at bounding box center [789, 237] width 6 height 6
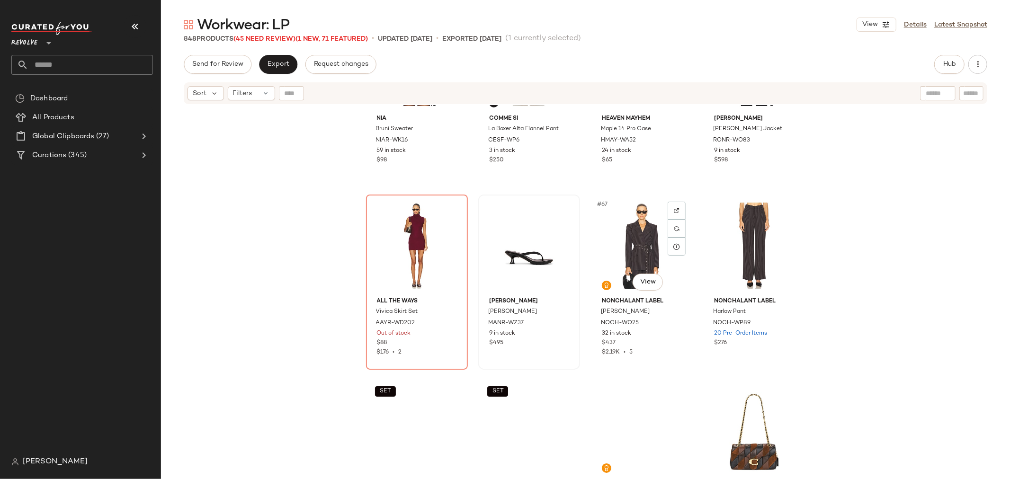
scroll to position [2849, 0]
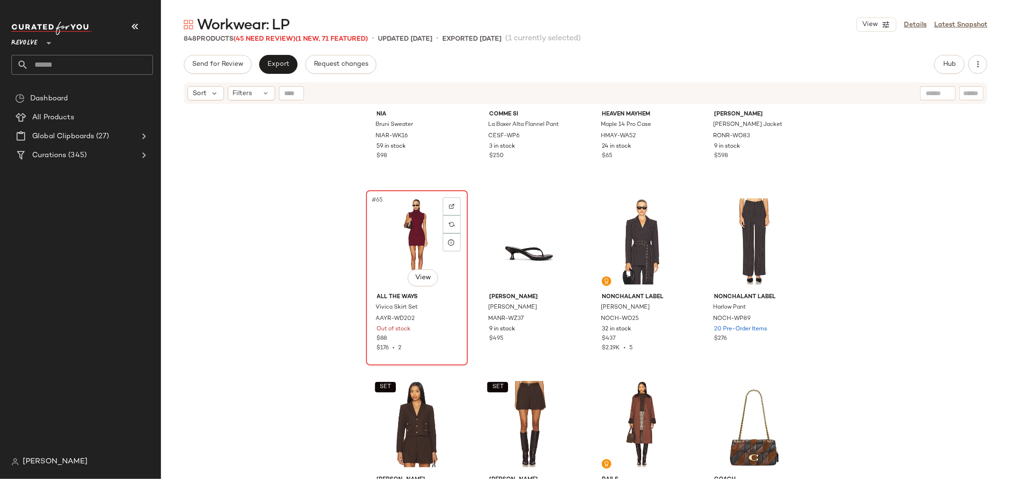
click at [390, 248] on div "#65 View" at bounding box center [416, 242] width 95 height 96
click at [453, 208] on div at bounding box center [452, 206] width 18 height 18
click at [391, 250] on div "#65 View" at bounding box center [416, 242] width 95 height 96
click at [450, 204] on img at bounding box center [452, 207] width 6 height 6
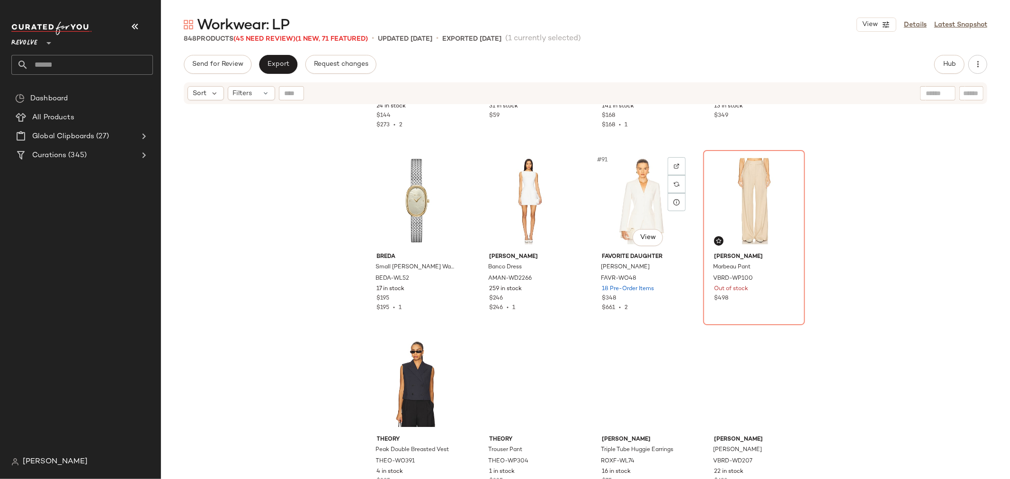
scroll to position [4006, 0]
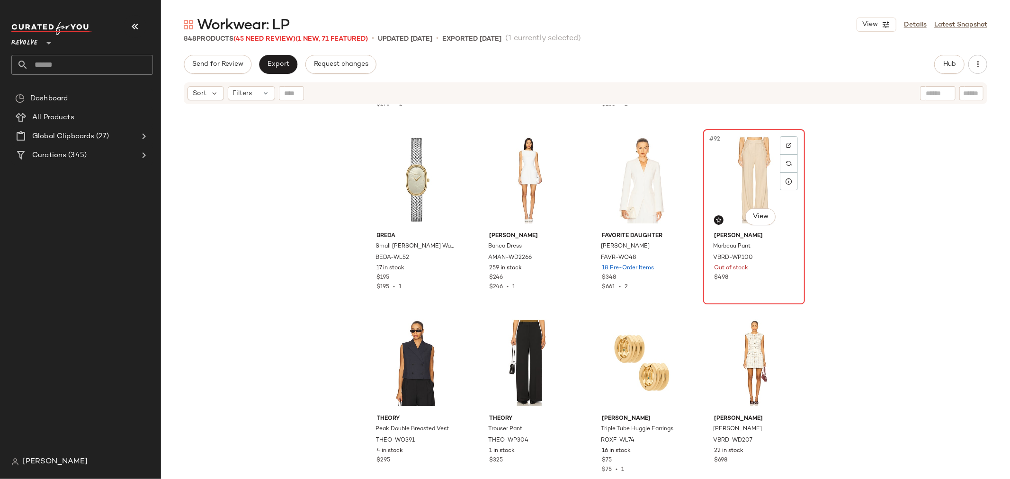
click at [736, 181] on div "#92 View" at bounding box center [753, 181] width 95 height 96
click at [787, 144] on img at bounding box center [789, 146] width 6 height 6
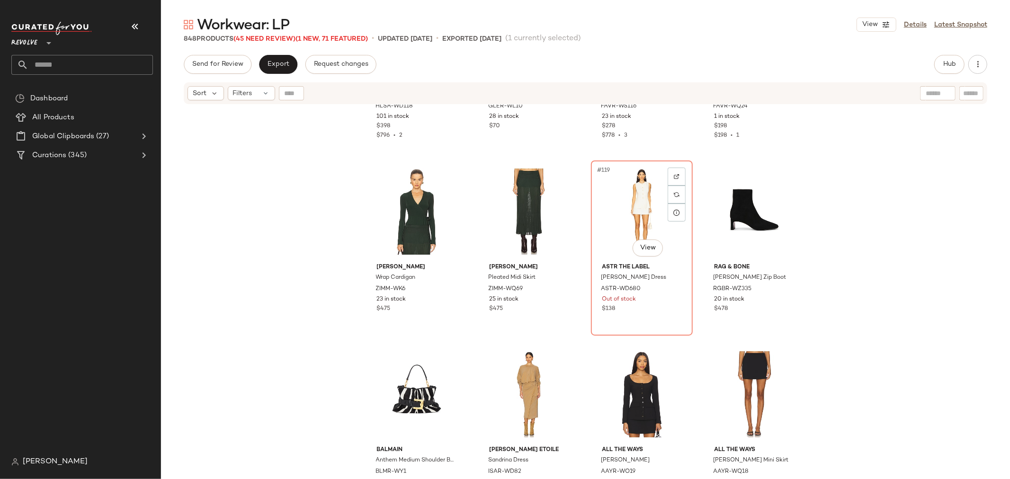
scroll to position [5269, 0]
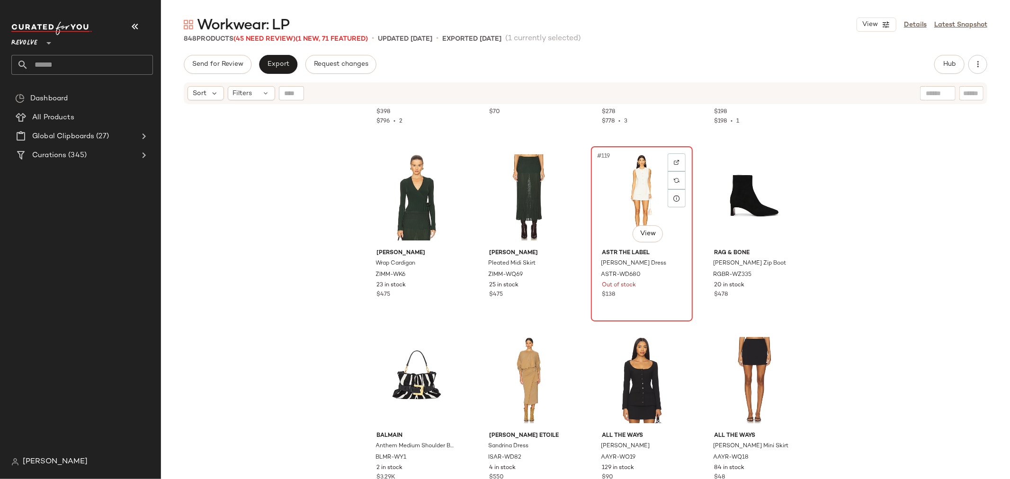
click at [612, 198] on div "#119 View" at bounding box center [641, 198] width 95 height 96
click at [674, 160] on img at bounding box center [677, 163] width 6 height 6
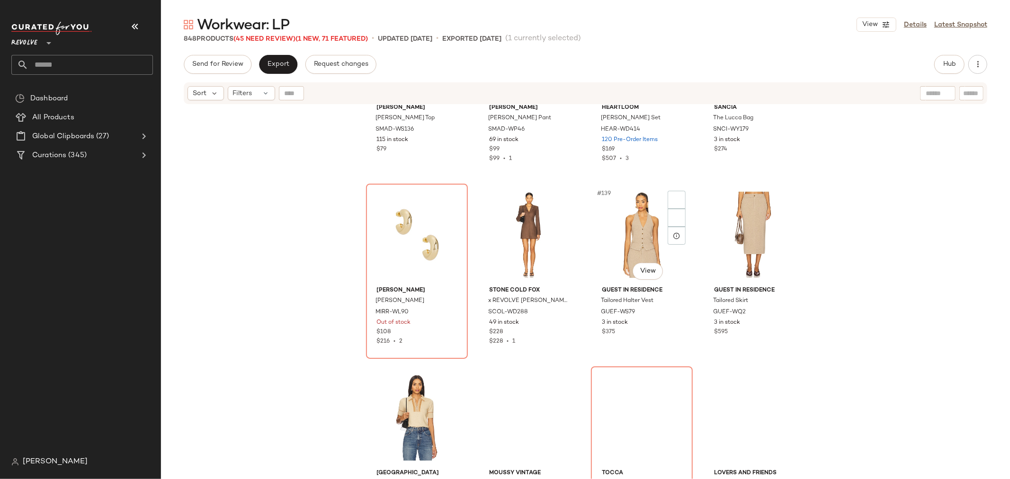
scroll to position [6163, 0]
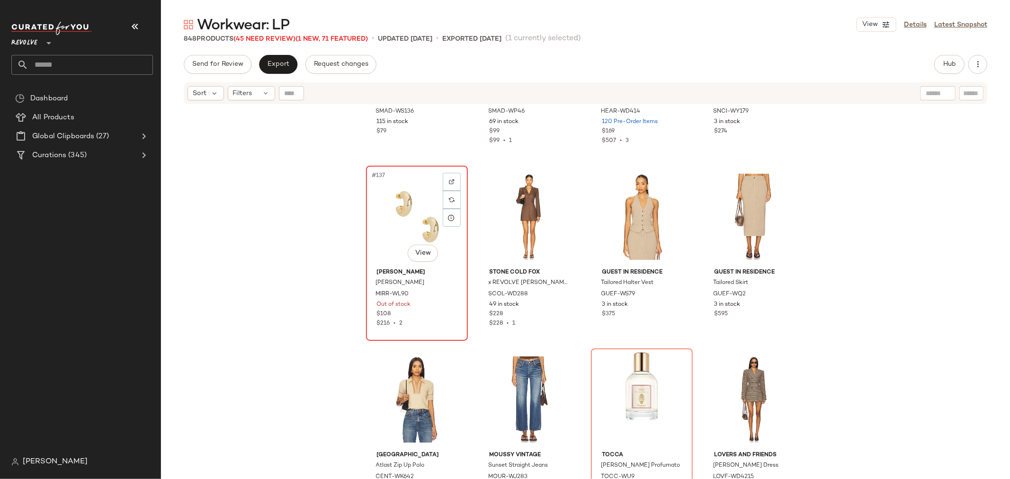
click at [431, 316] on div "$108" at bounding box center [417, 314] width 80 height 9
click at [453, 177] on div at bounding box center [452, 182] width 18 height 18
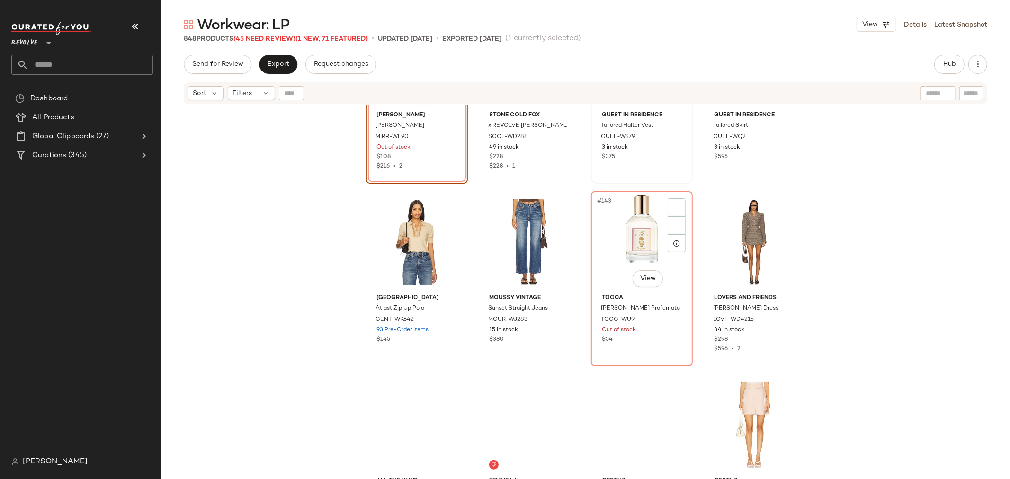
scroll to position [6322, 0]
click at [644, 341] on div "$54" at bounding box center [642, 339] width 80 height 9
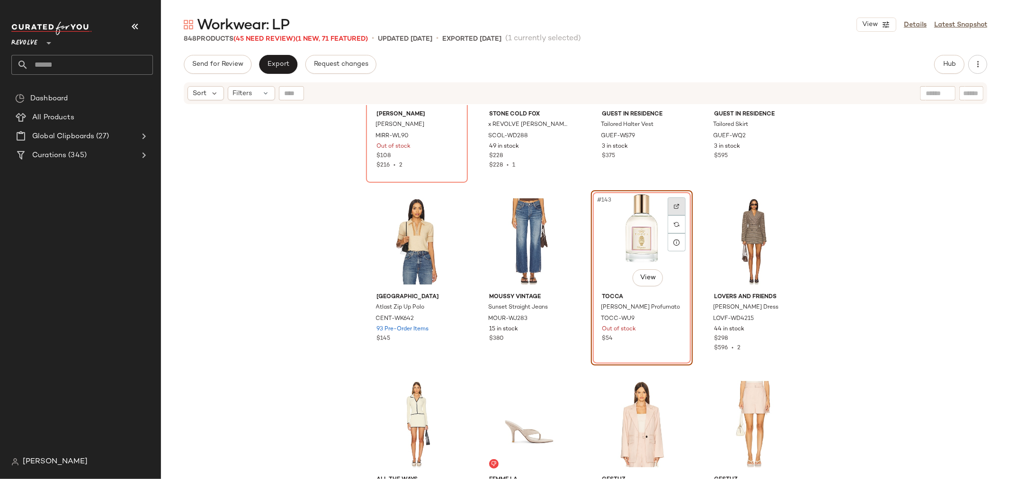
click at [674, 204] on img at bounding box center [677, 207] width 6 height 6
click at [627, 228] on div "#143 View" at bounding box center [641, 242] width 95 height 96
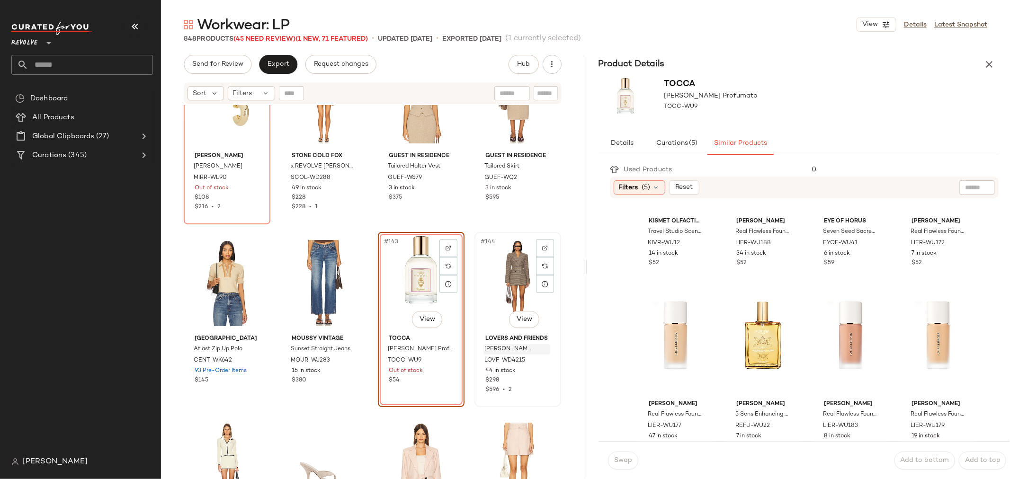
scroll to position [6322, 0]
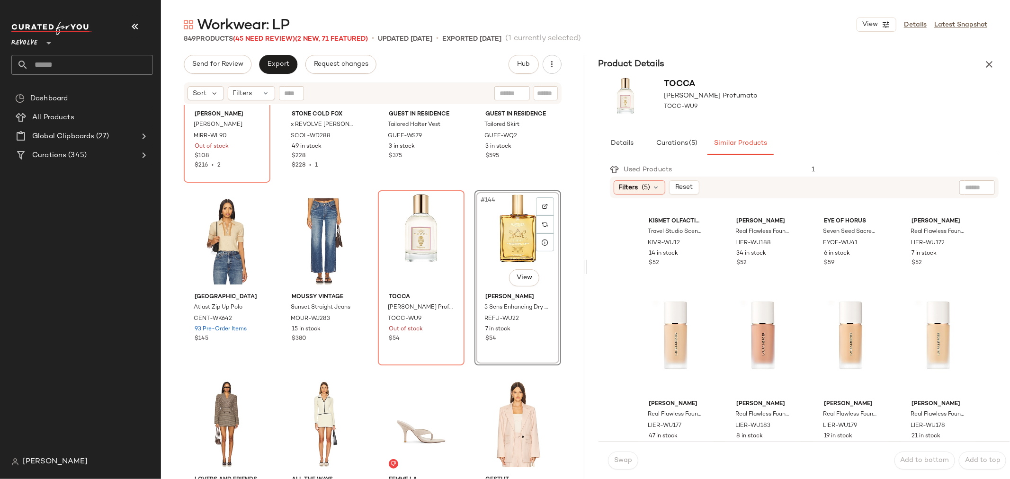
click at [505, 238] on div "#144 View" at bounding box center [518, 242] width 80 height 96
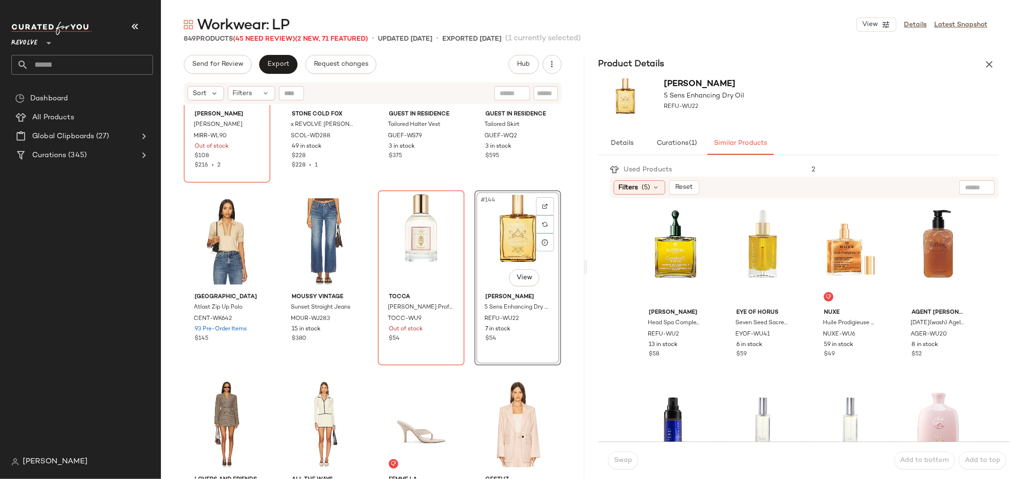
click at [502, 235] on div "#144 View" at bounding box center [518, 242] width 80 height 96
click at [988, 61] on icon "button" at bounding box center [989, 64] width 11 height 11
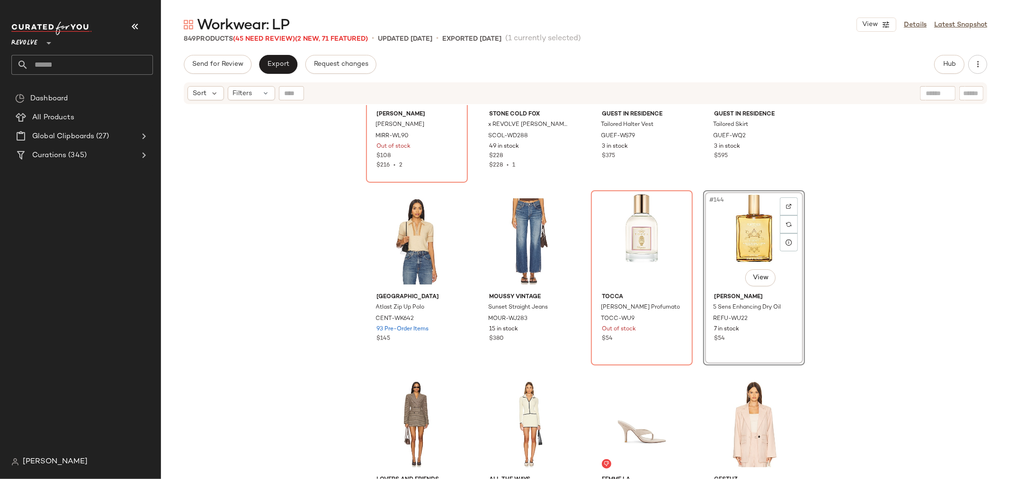
click at [735, 240] on div "#144 View" at bounding box center [753, 242] width 95 height 96
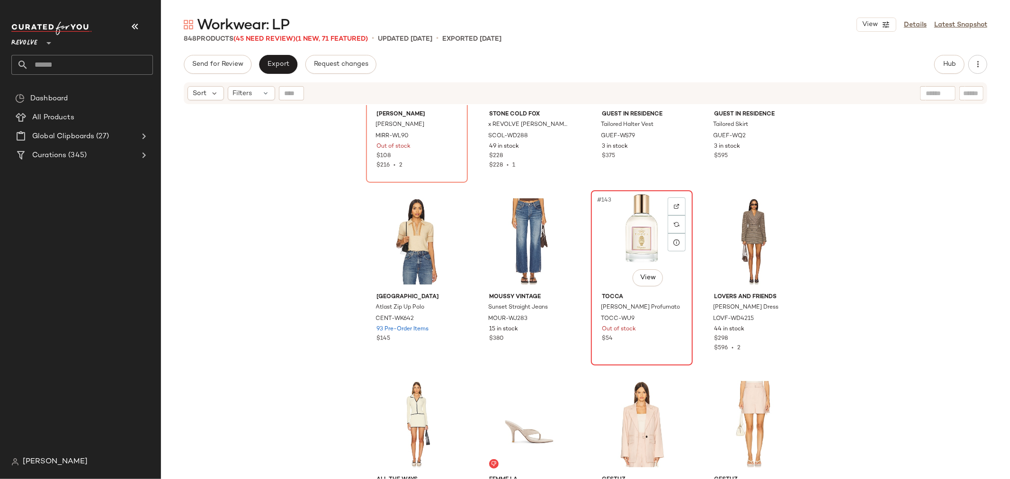
click at [608, 234] on div "#143 View" at bounding box center [641, 242] width 95 height 96
click at [954, 65] on span "Hub" at bounding box center [949, 65] width 13 height 8
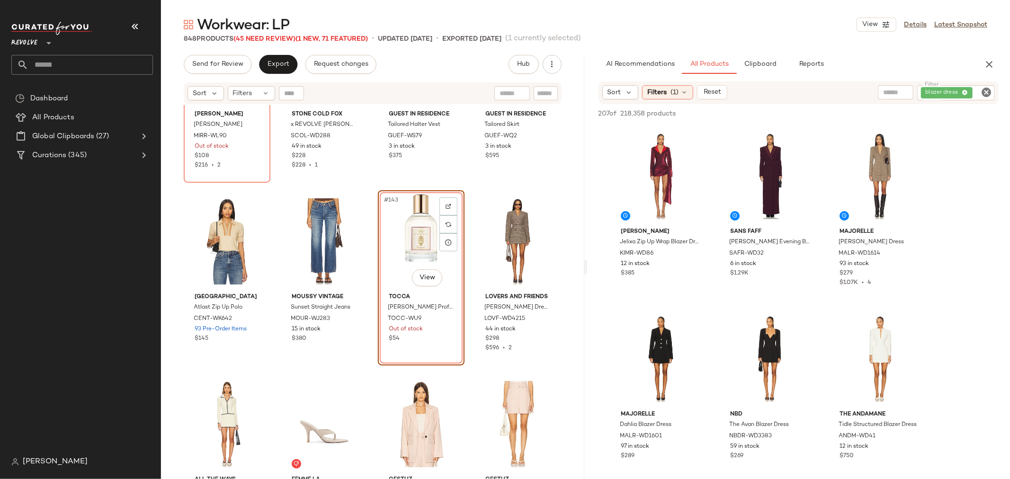
click at [986, 88] on icon "Clear Filter" at bounding box center [986, 92] width 11 height 11
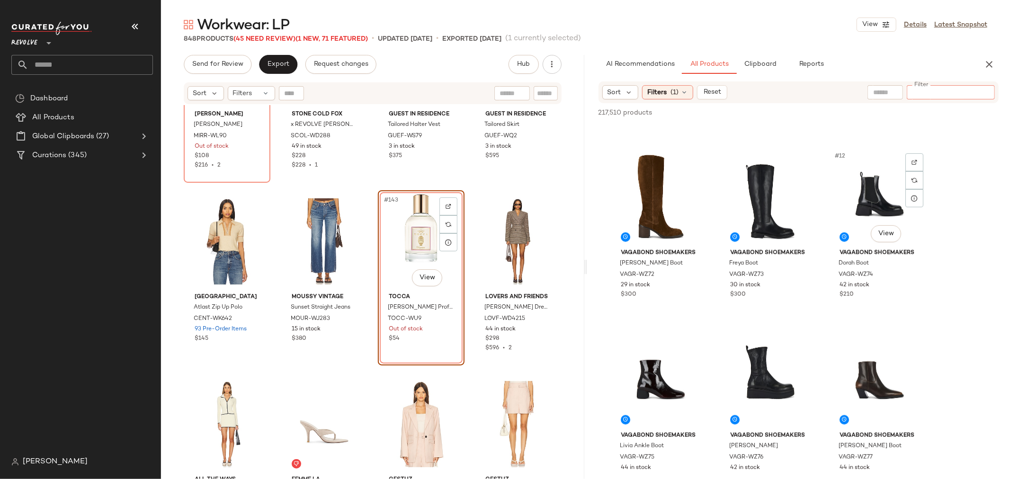
scroll to position [631, 0]
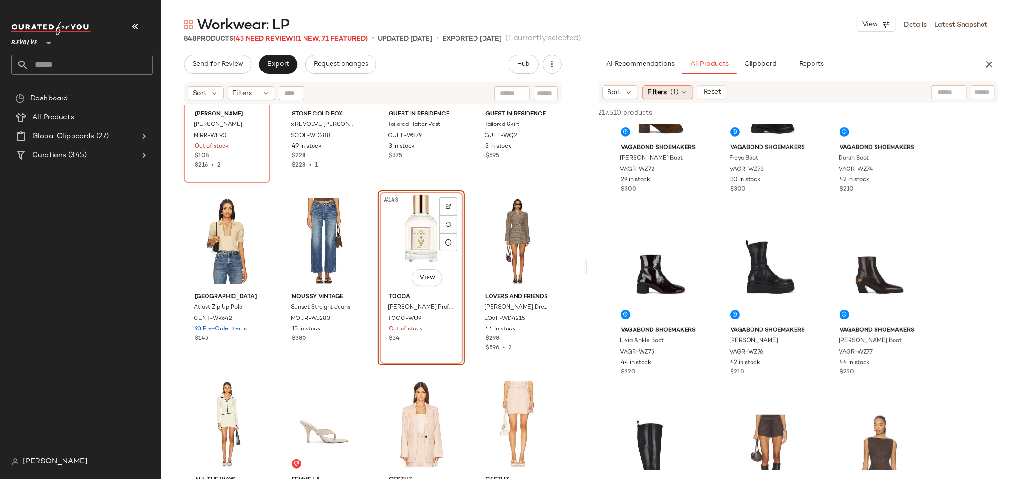
click at [684, 91] on icon at bounding box center [684, 93] width 8 height 8
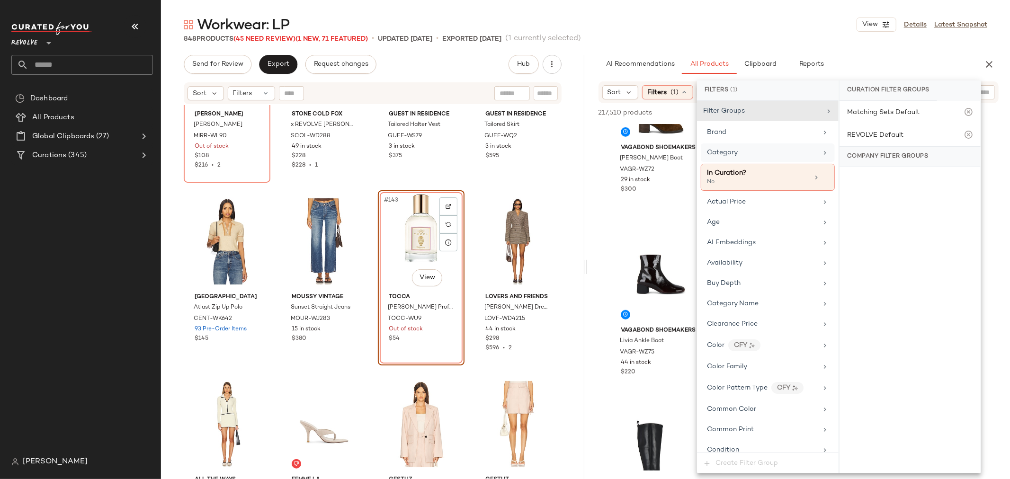
click at [742, 150] on div "Category" at bounding box center [762, 153] width 110 height 10
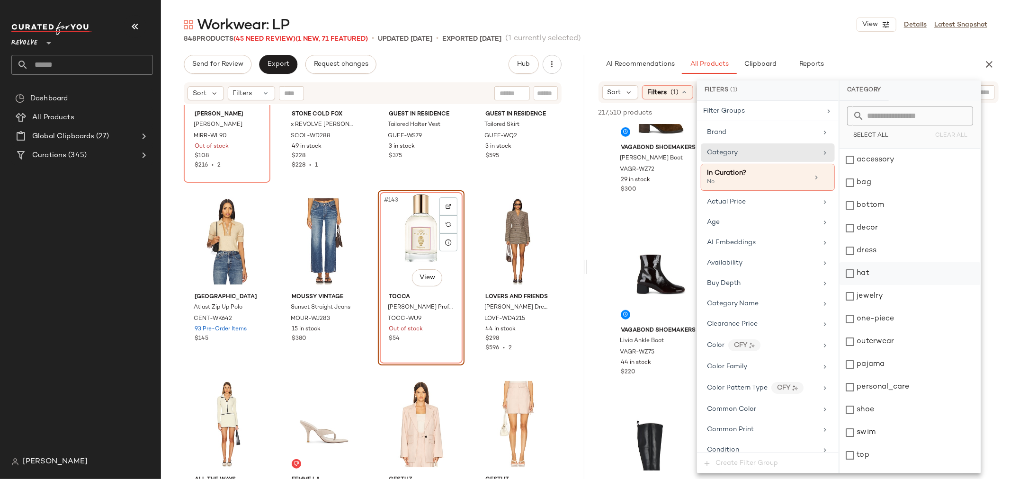
scroll to position [16, 0]
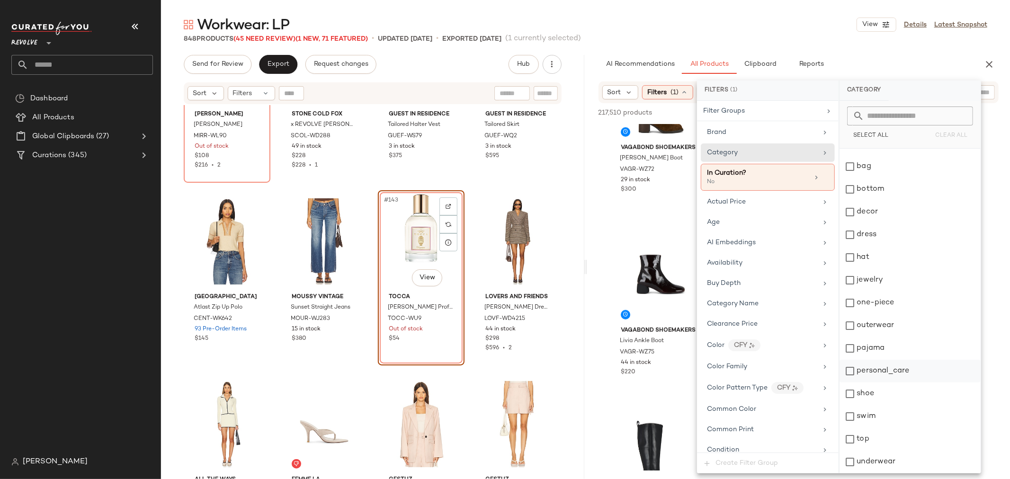
click at [850, 367] on div "personal_care" at bounding box center [910, 371] width 141 height 23
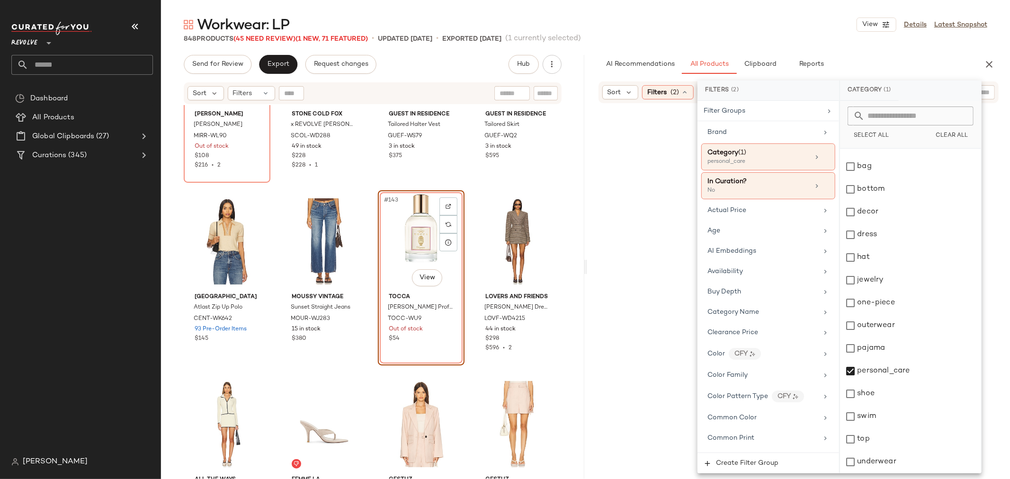
click at [605, 248] on div at bounding box center [799, 302] width 420 height 394
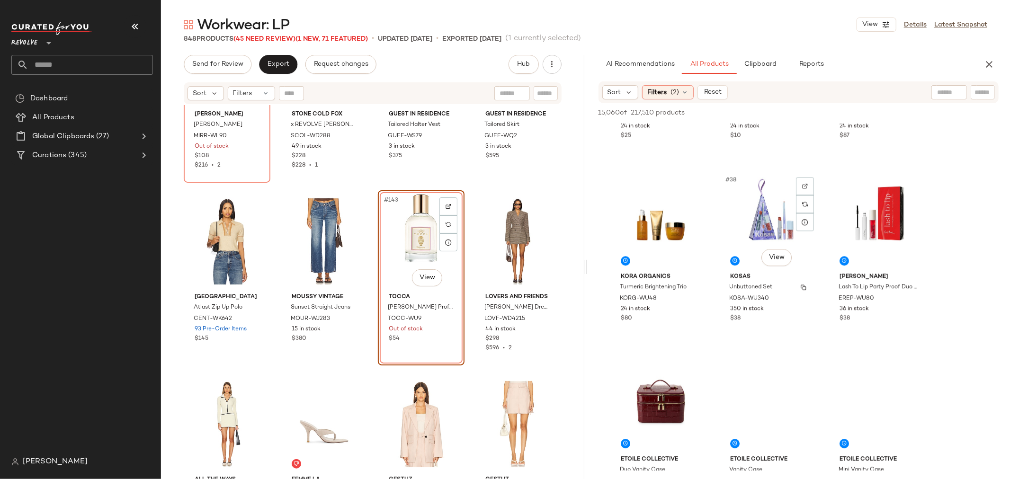
scroll to position [2157, 0]
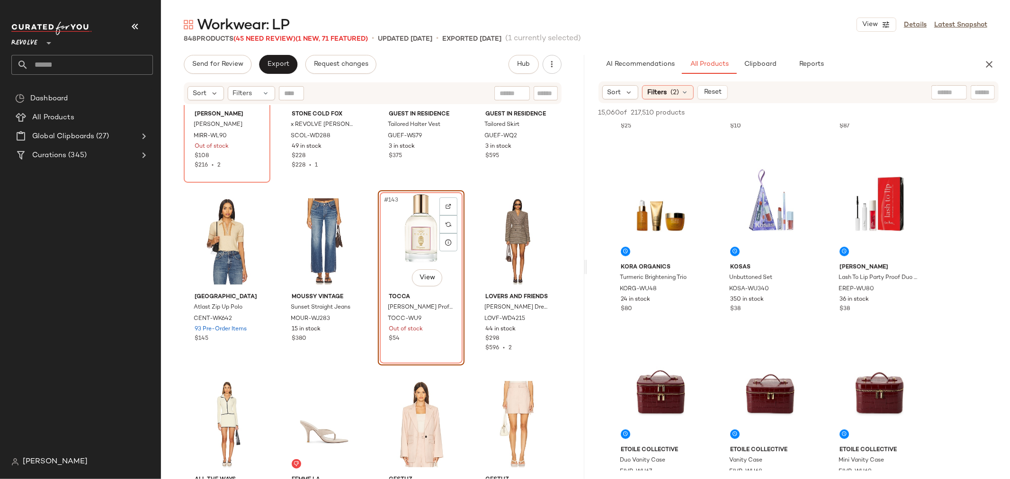
click at [981, 93] on input "text" at bounding box center [983, 93] width 17 height 10
type input "*******"
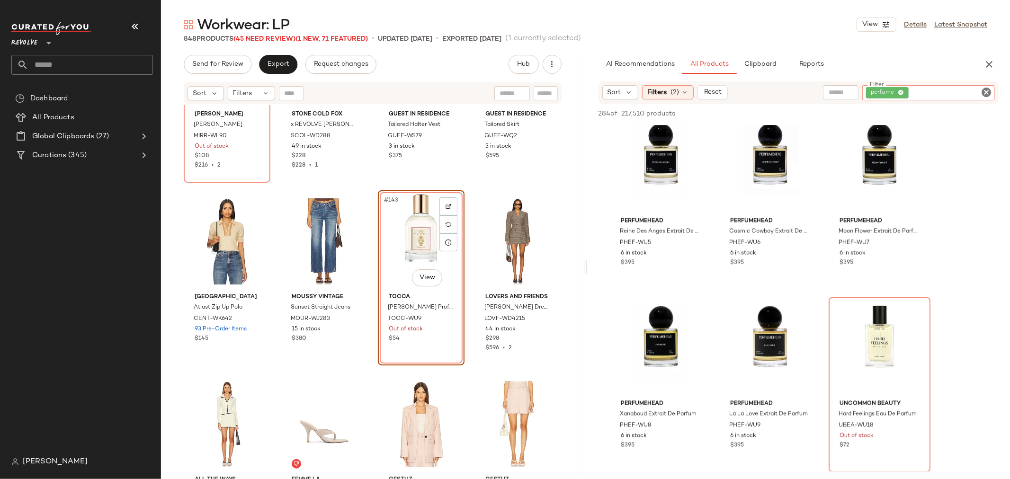
scroll to position [1473, 0]
click at [986, 91] on icon "Clear Filter" at bounding box center [986, 92] width 11 height 11
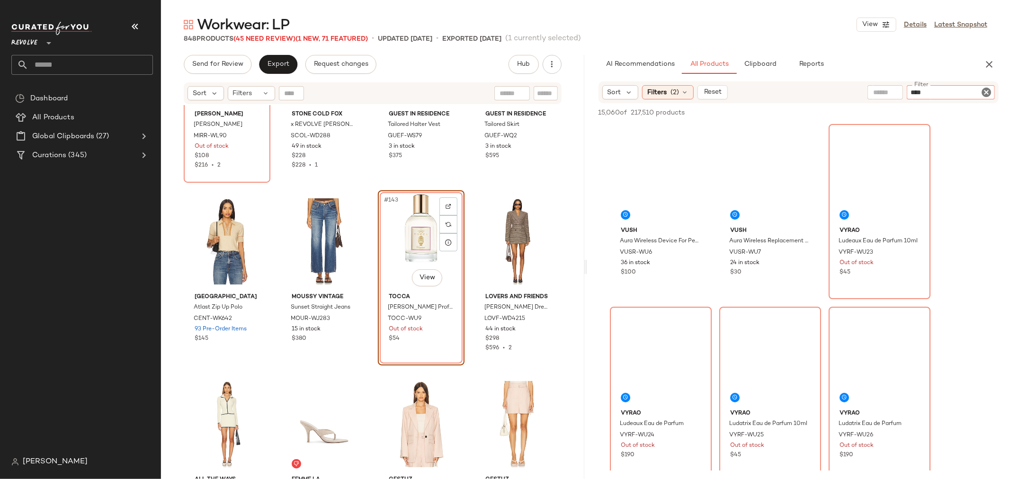
type input "*****"
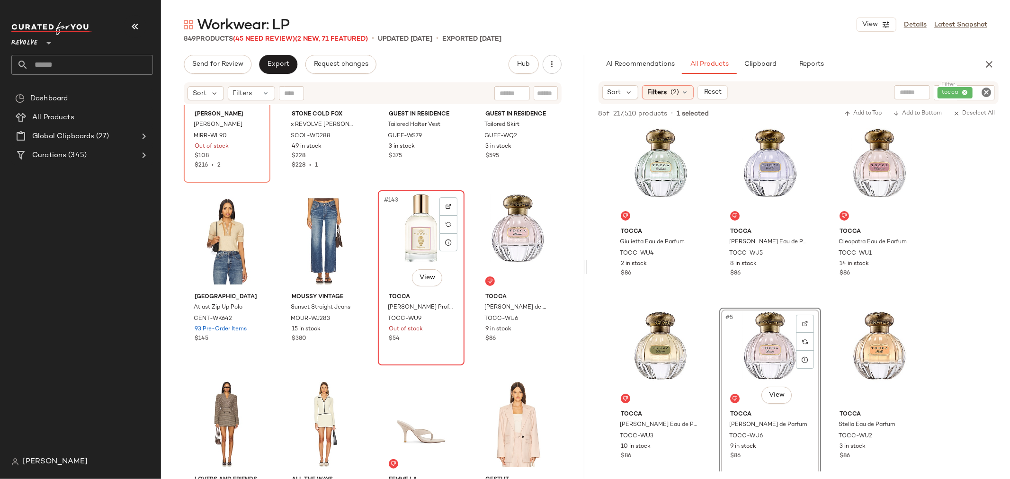
click at [389, 218] on div "#143 View" at bounding box center [421, 242] width 80 height 96
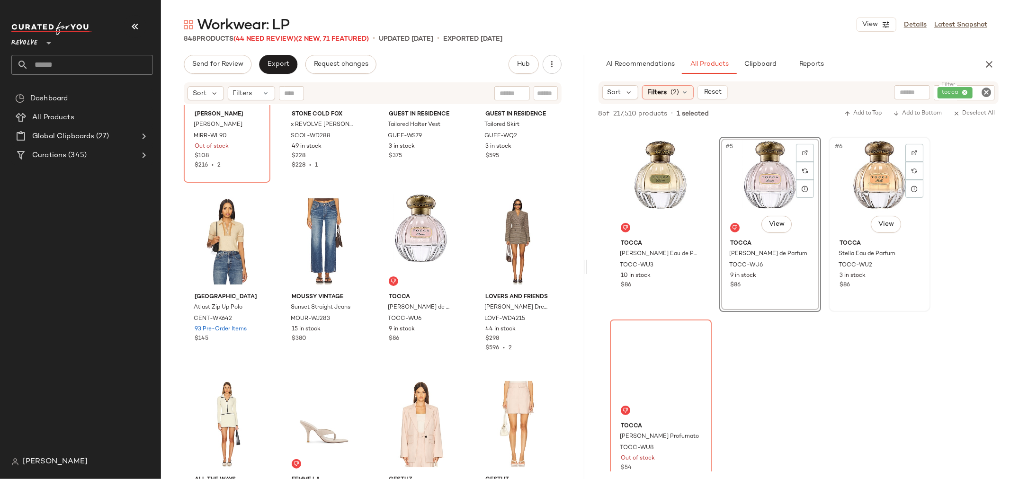
scroll to position [210, 0]
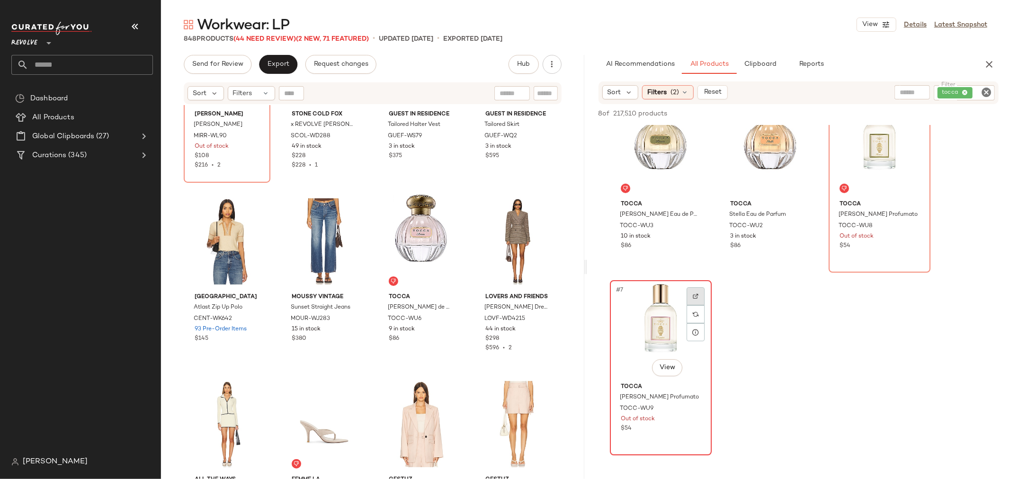
click at [695, 296] on img at bounding box center [696, 297] width 6 height 6
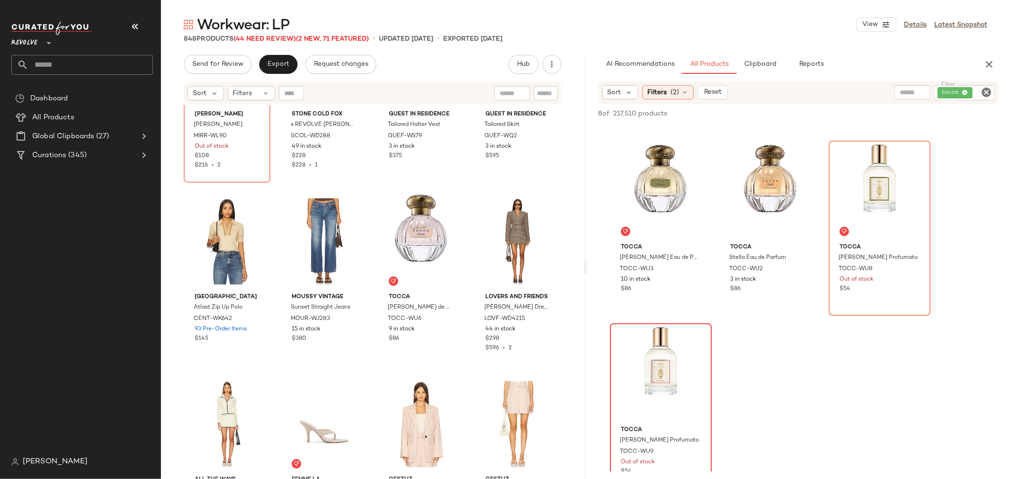
scroll to position [105, 0]
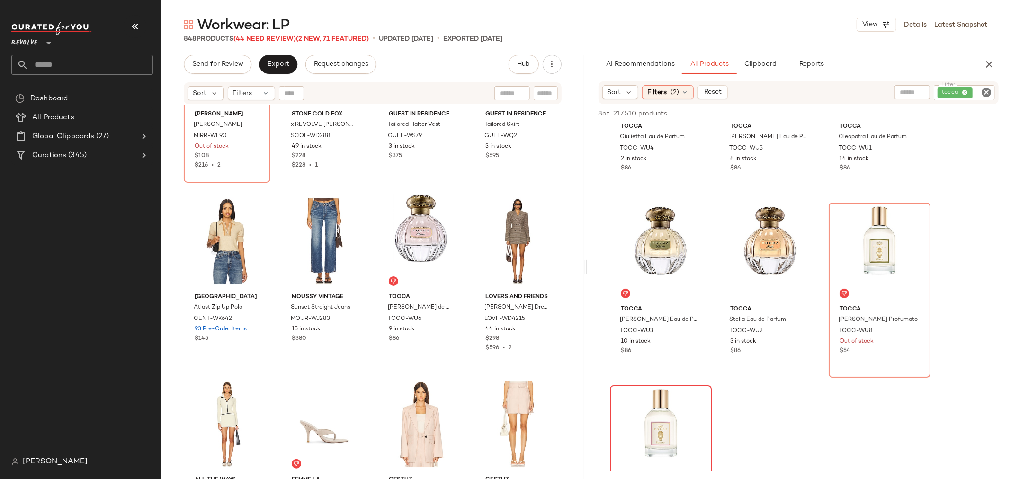
click at [987, 91] on icon "Clear Filter" at bounding box center [986, 92] width 11 height 11
drag, startPoint x: 713, startPoint y: 96, endPoint x: 727, endPoint y: 100, distance: 14.8
click at [713, 95] on span "Reset" at bounding box center [713, 93] width 18 height 8
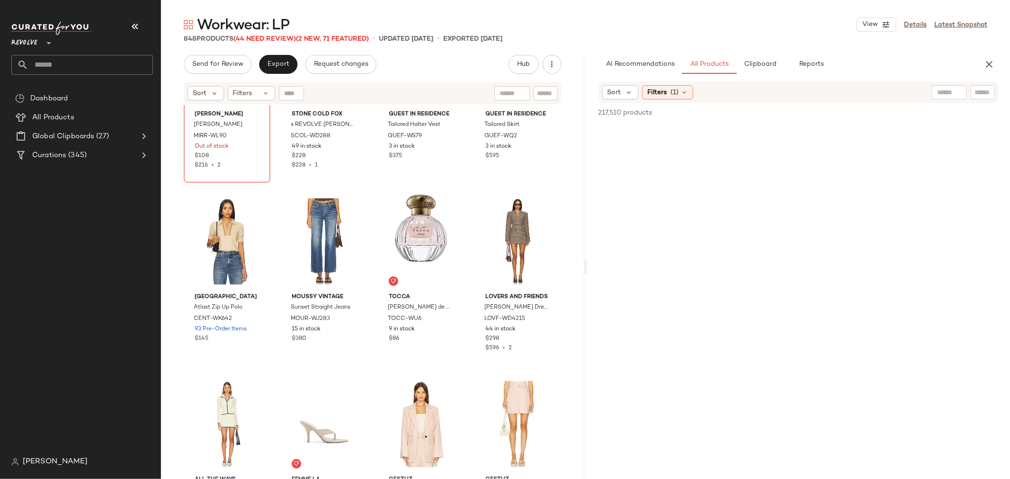
click at [991, 64] on icon "button" at bounding box center [989, 64] width 11 height 11
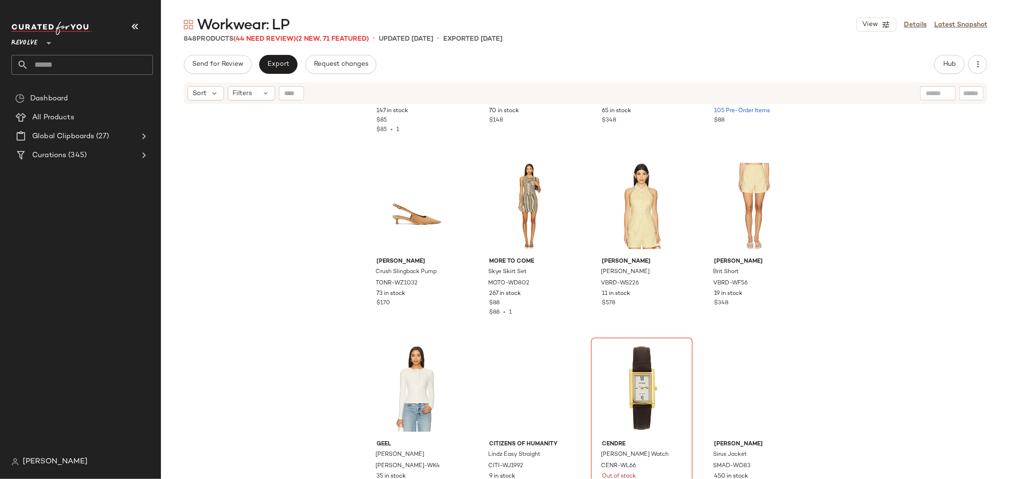
scroll to position [7742, 0]
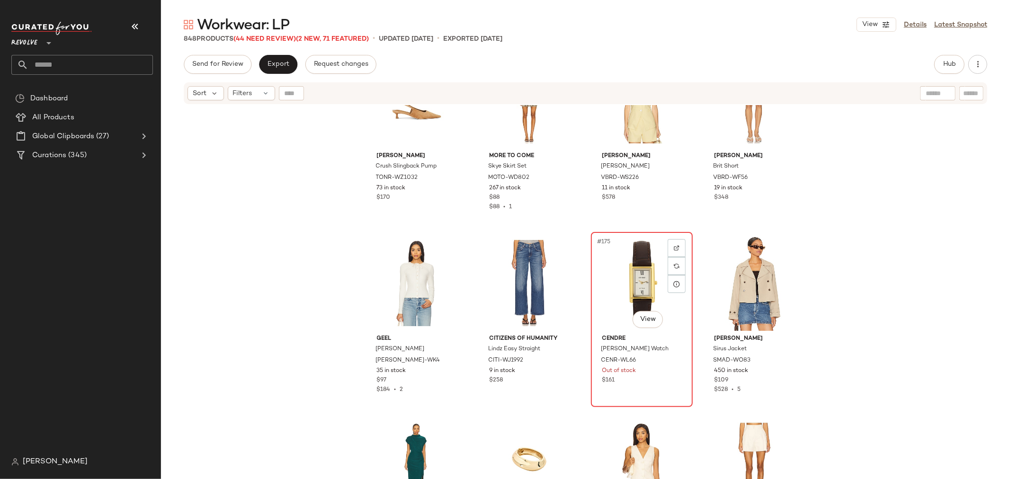
click at [644, 372] on div "Out of stock" at bounding box center [642, 371] width 80 height 9
click at [677, 246] on img at bounding box center [677, 248] width 6 height 6
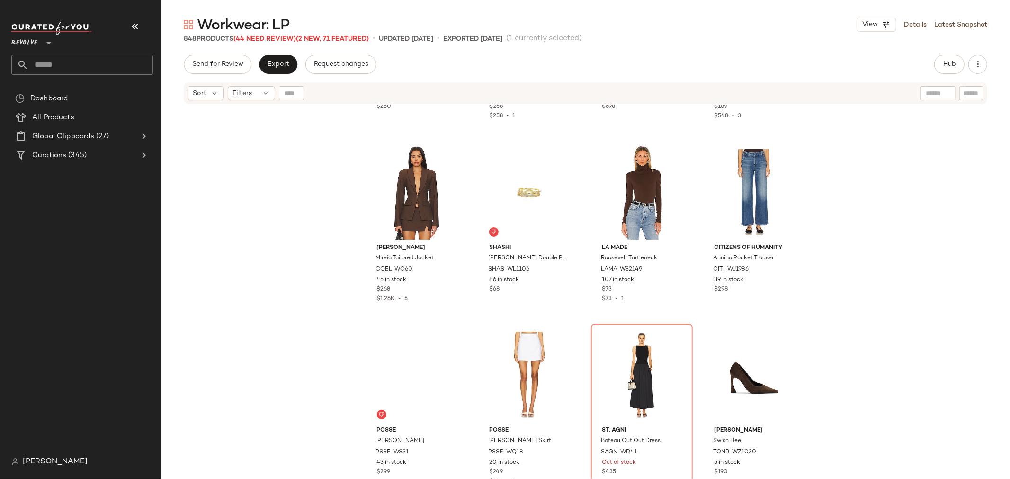
scroll to position [9636, 0]
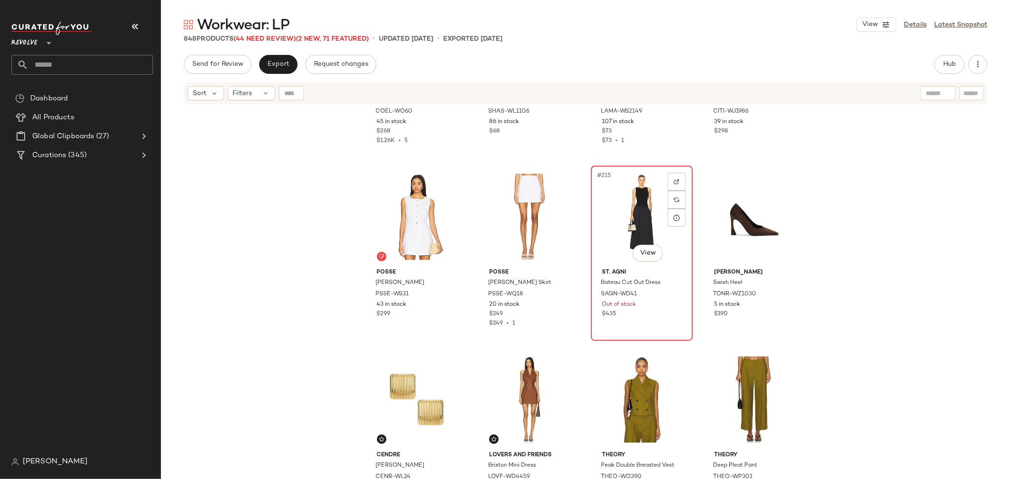
click at [633, 323] on div "#215 View St. Agni Bateau Cut Out Dress SAGN-WD41 Out of stock $435" at bounding box center [642, 253] width 100 height 173
click at [675, 181] on img at bounding box center [677, 182] width 6 height 6
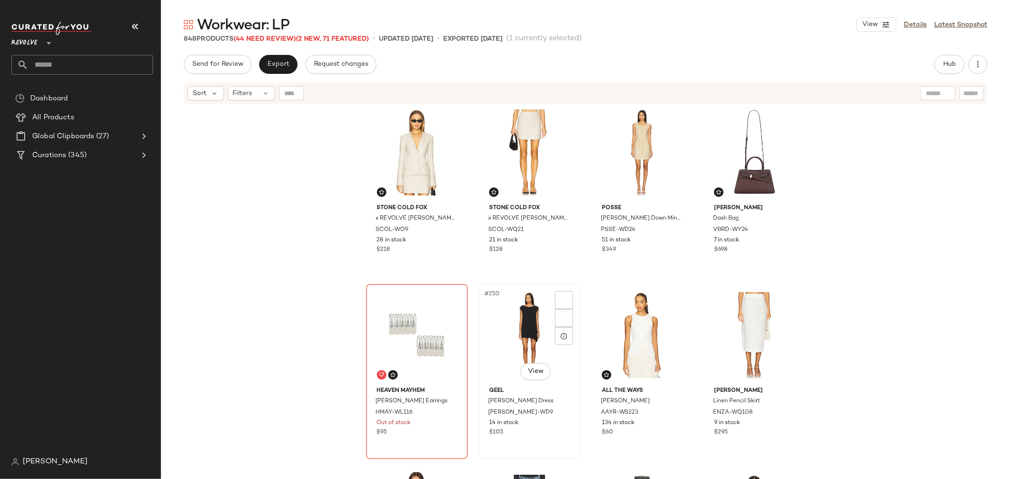
scroll to position [11162, 0]
click at [387, 314] on div "#249 View" at bounding box center [416, 336] width 95 height 96
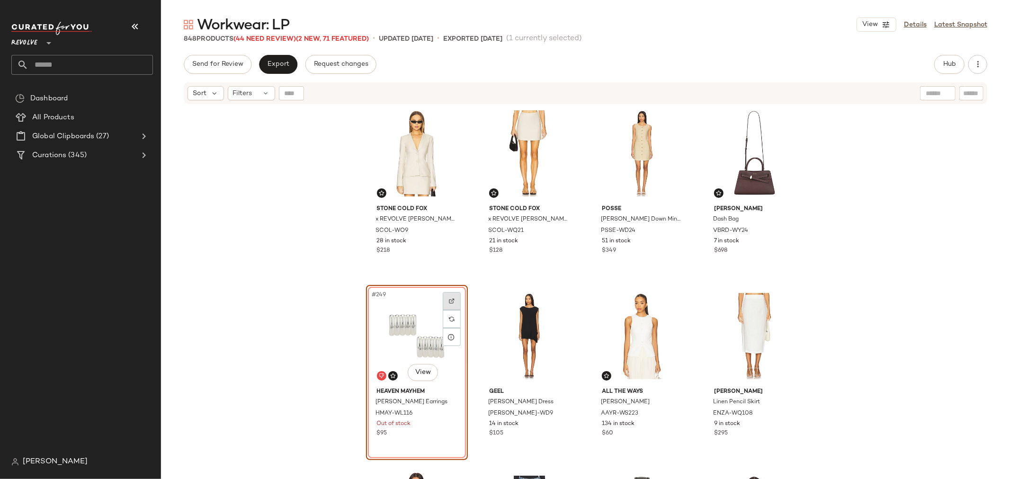
click at [449, 300] on img at bounding box center [452, 301] width 6 height 6
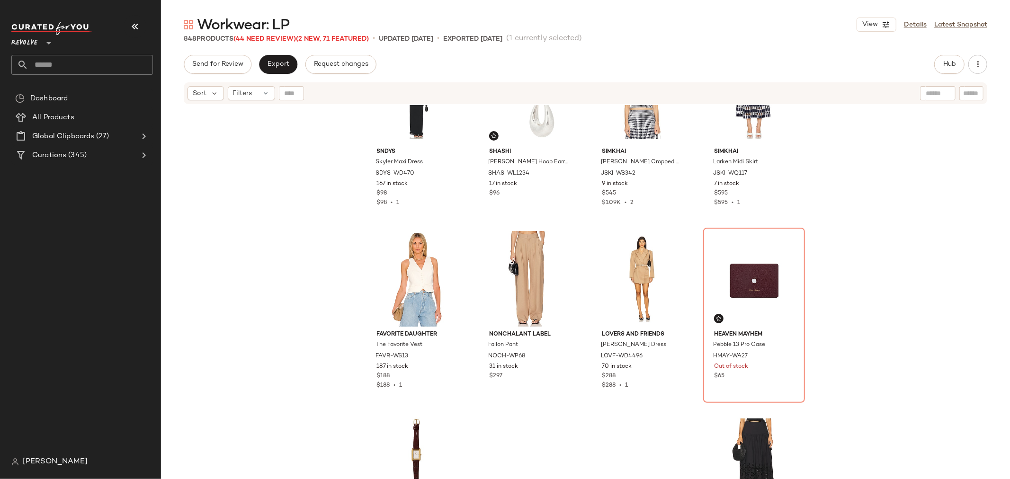
scroll to position [12582, 0]
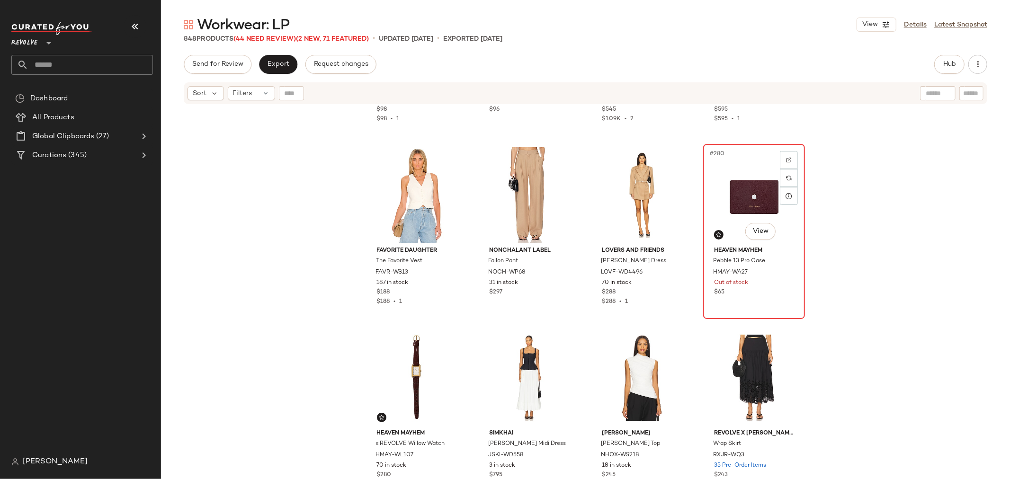
click at [772, 308] on div "#280 View Heaven Mayhem Pebble 13 Pro Case HMAY-WA27 Out of stock $65" at bounding box center [754, 231] width 100 height 173
click at [789, 158] on img at bounding box center [789, 160] width 6 height 6
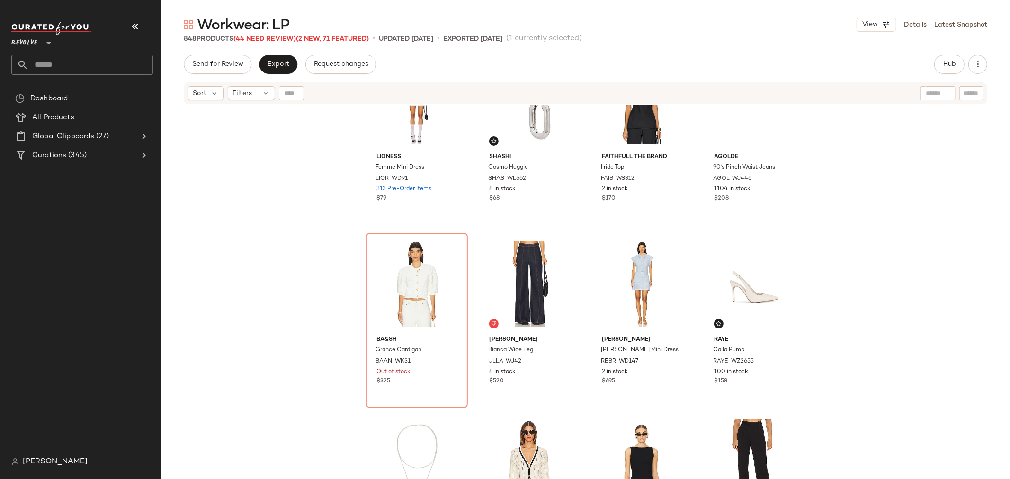
scroll to position [14739, 0]
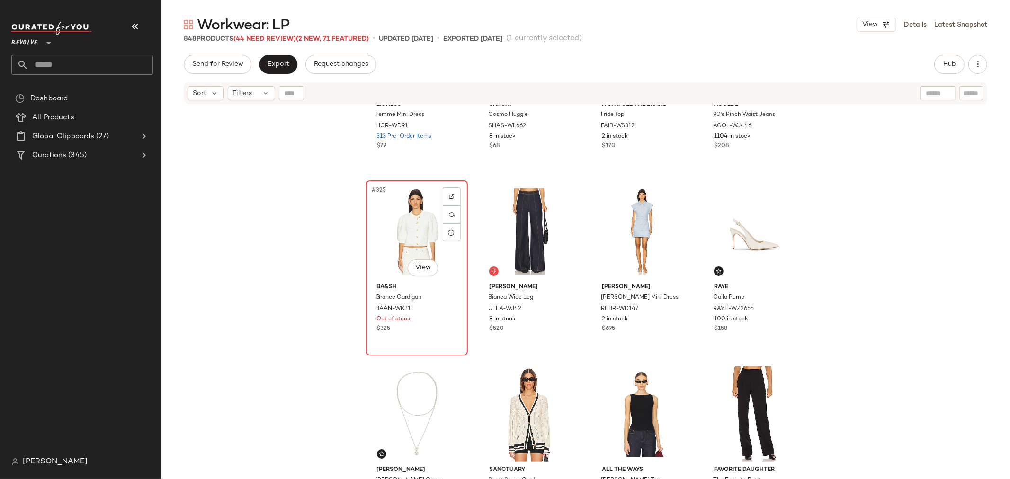
click at [433, 334] on div "#325 View ba&sh Grance Cardigan BAAN-WK31 Out of stock $325" at bounding box center [417, 267] width 100 height 173
click at [449, 195] on img at bounding box center [452, 197] width 6 height 6
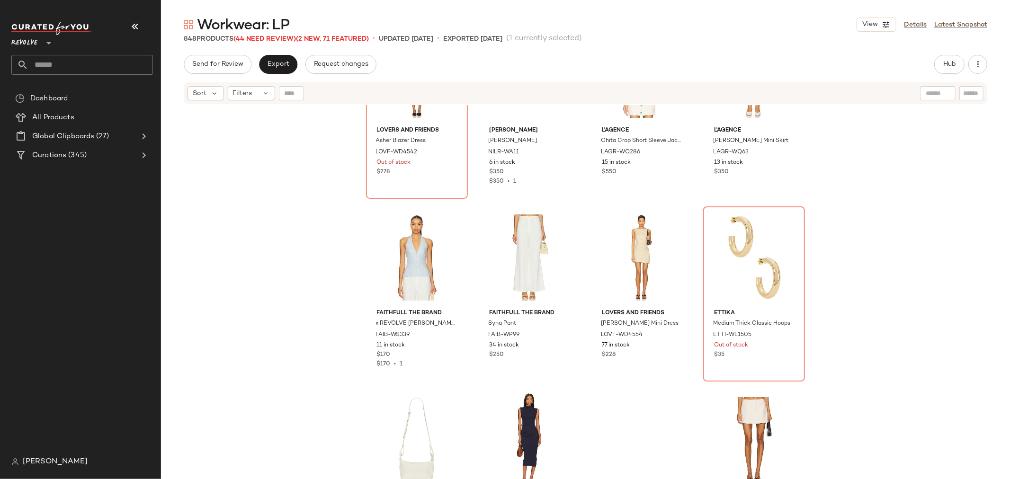
scroll to position [18265, 0]
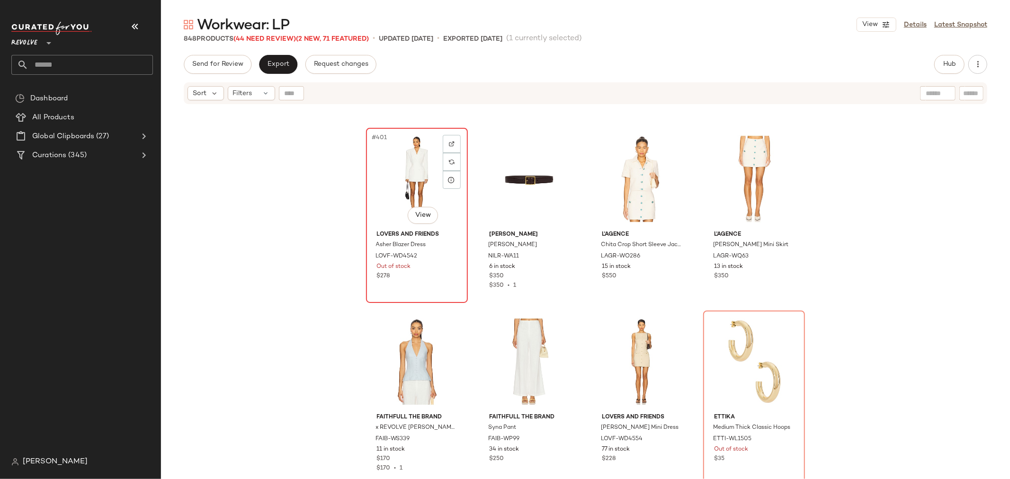
click at [388, 183] on div "#401 View" at bounding box center [416, 179] width 95 height 96
click at [449, 143] on img at bounding box center [452, 144] width 6 height 6
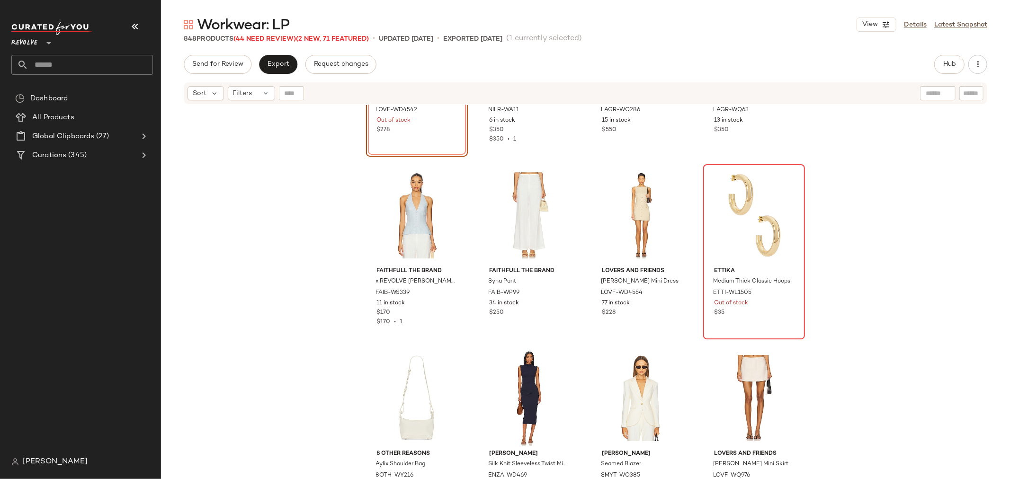
scroll to position [18422, 0]
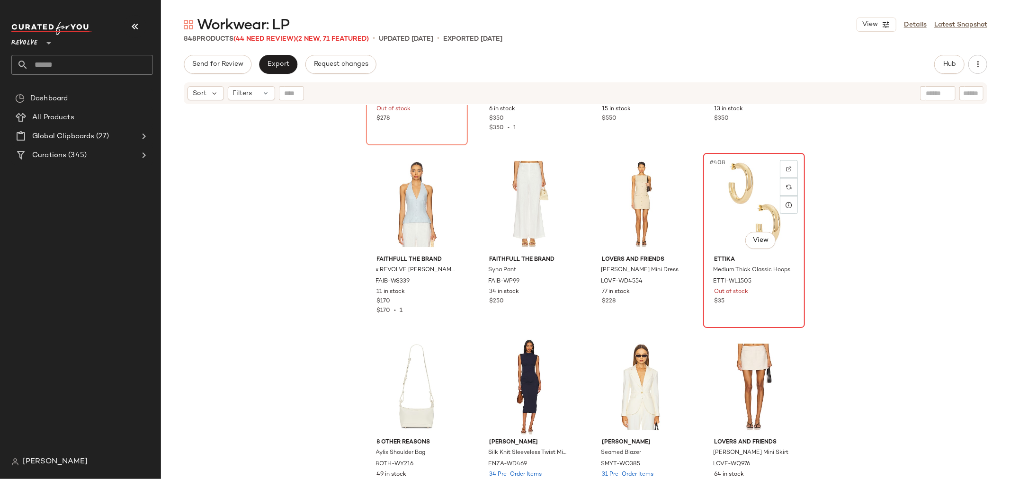
click at [769, 303] on div "$35" at bounding box center [754, 301] width 80 height 9
click at [786, 167] on img at bounding box center [789, 169] width 6 height 6
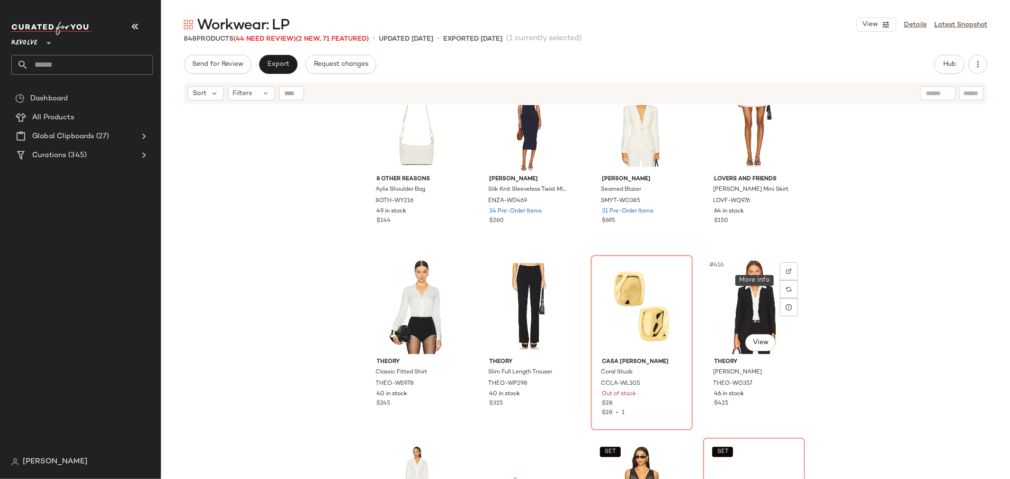
scroll to position [18738, 0]
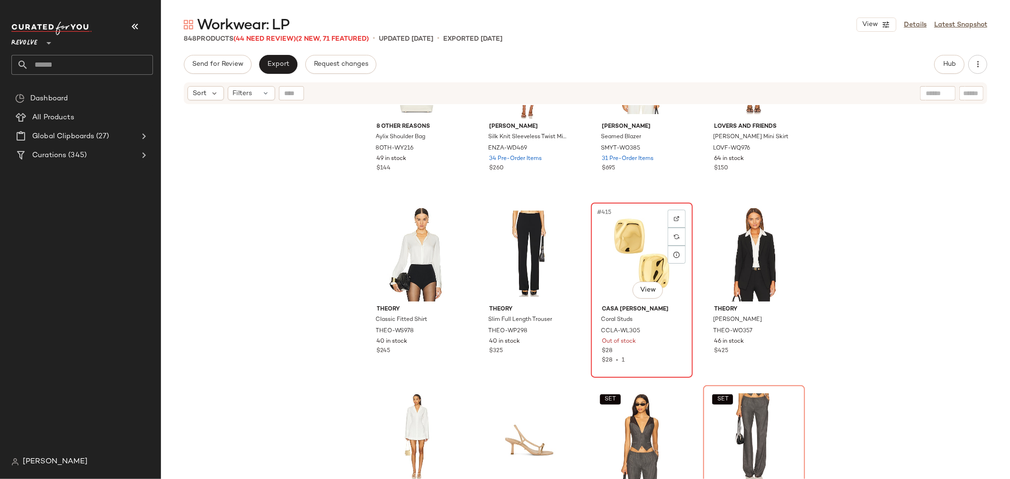
click at [644, 349] on div "$28" at bounding box center [642, 351] width 80 height 9
click at [677, 214] on div at bounding box center [677, 219] width 18 height 18
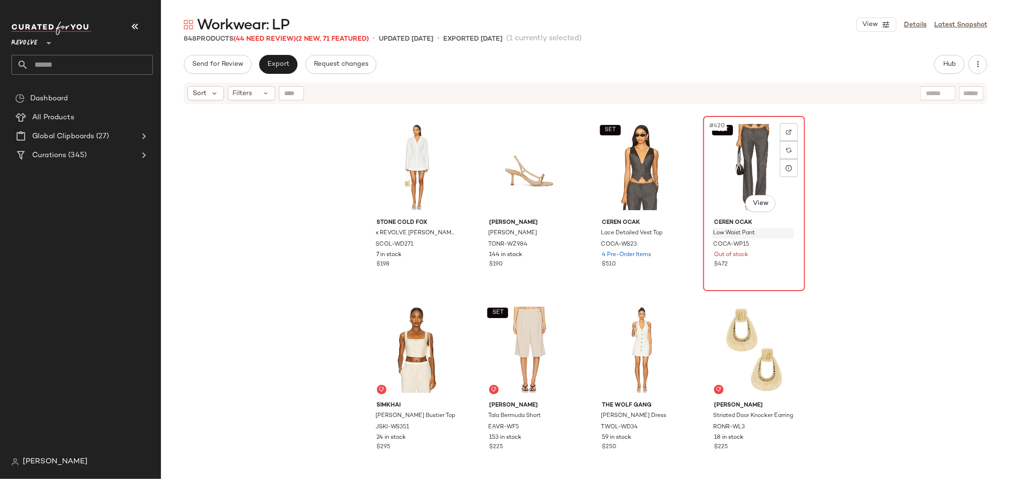
scroll to position [18948, 0]
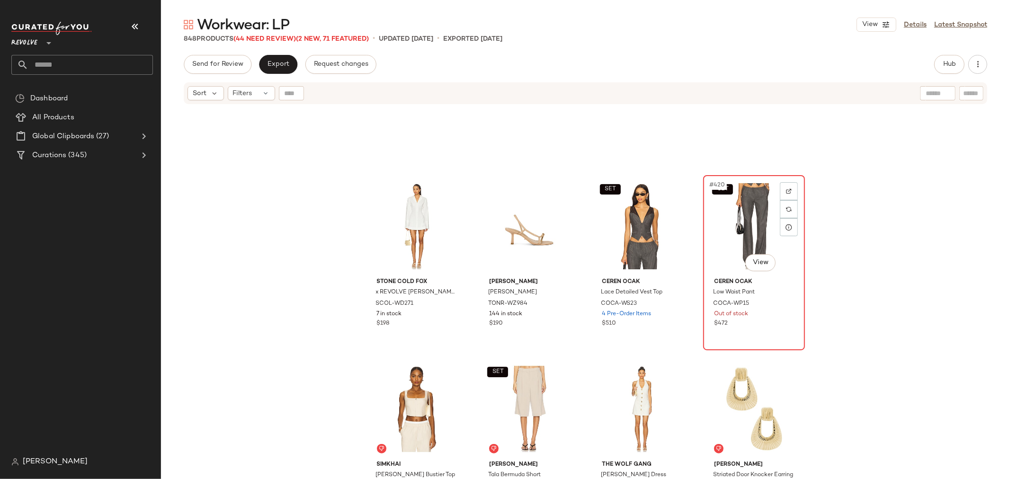
click at [777, 330] on div "SET #420 View Ceren Ocak Low Waist Pant COCA-WP15 Out of stock $472" at bounding box center [754, 262] width 100 height 173
click at [787, 194] on div at bounding box center [789, 191] width 18 height 18
click at [938, 63] on button "Hub" at bounding box center [949, 64] width 30 height 19
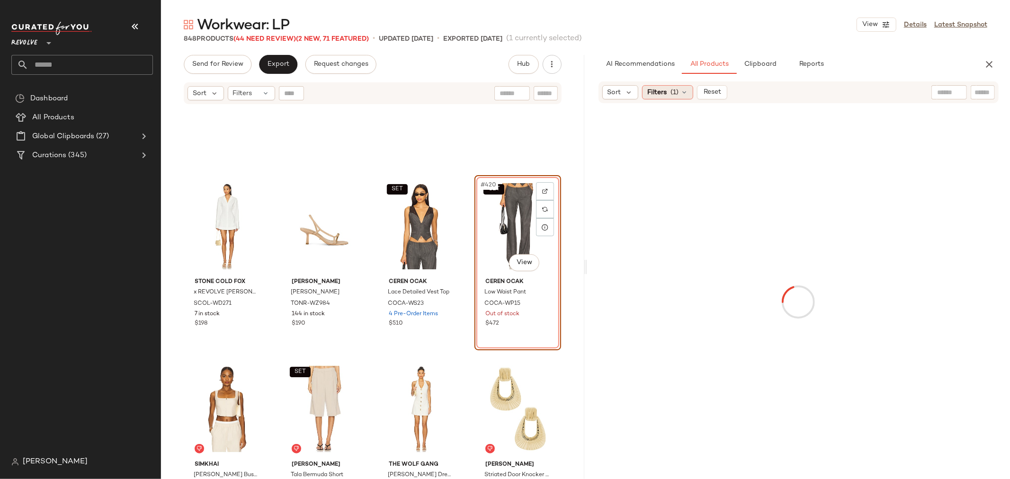
click at [687, 89] on icon at bounding box center [684, 93] width 8 height 8
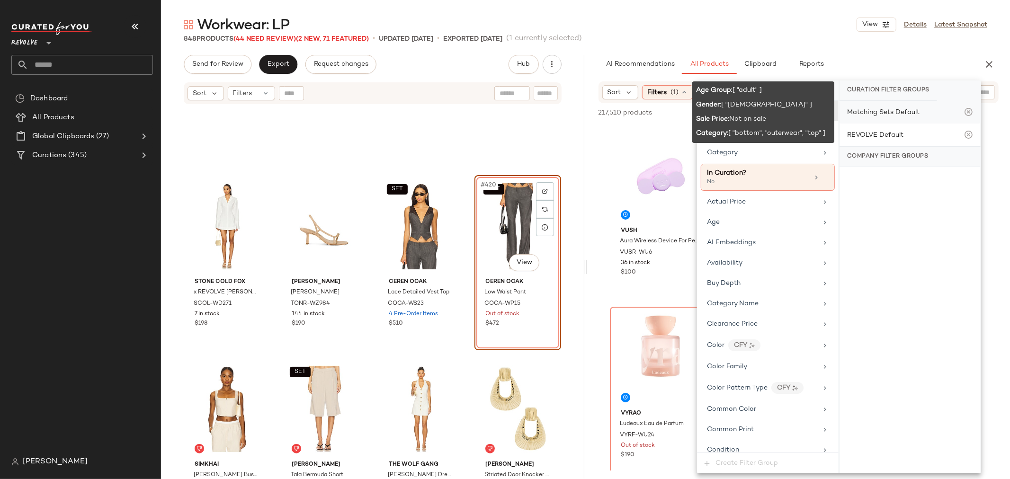
click at [887, 107] on div "Matching Sets Default" at bounding box center [883, 112] width 72 height 10
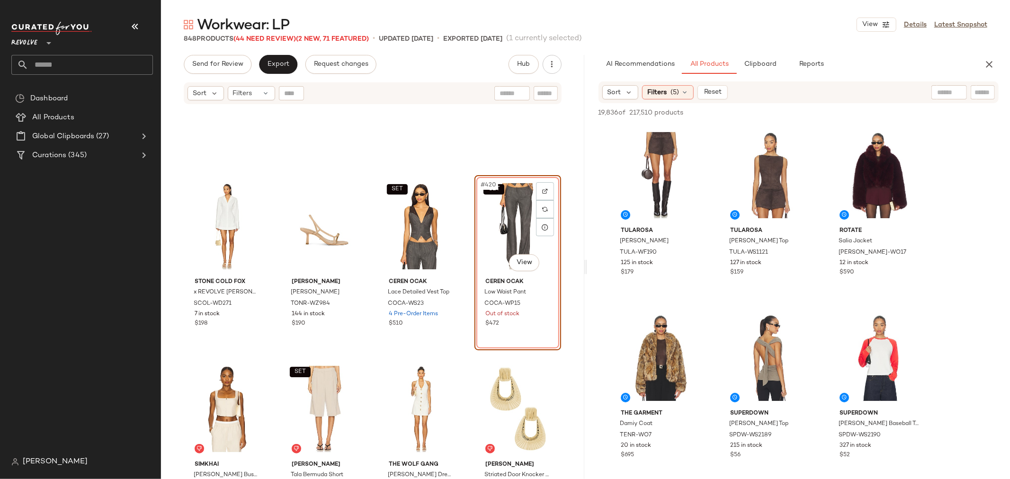
click at [979, 92] on input "text" at bounding box center [983, 93] width 17 height 10
type input "****"
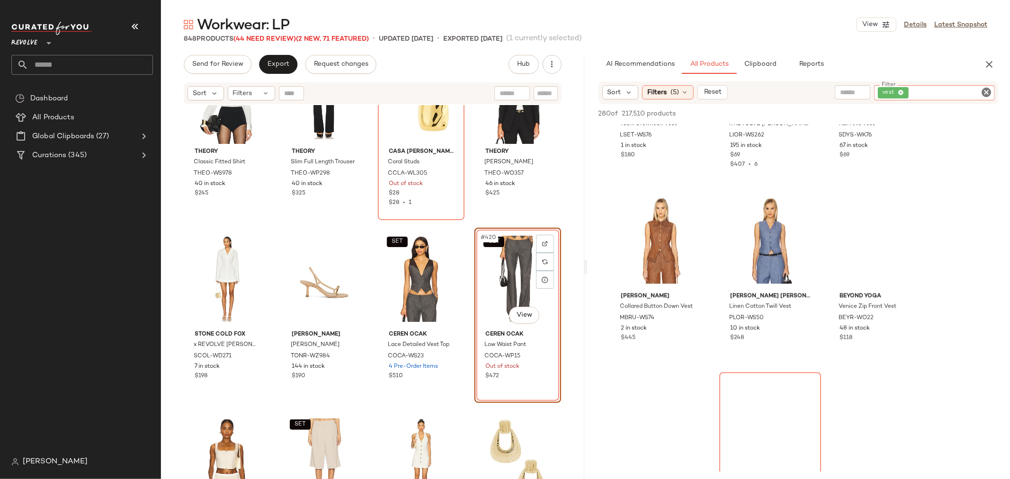
scroll to position [1947, 0]
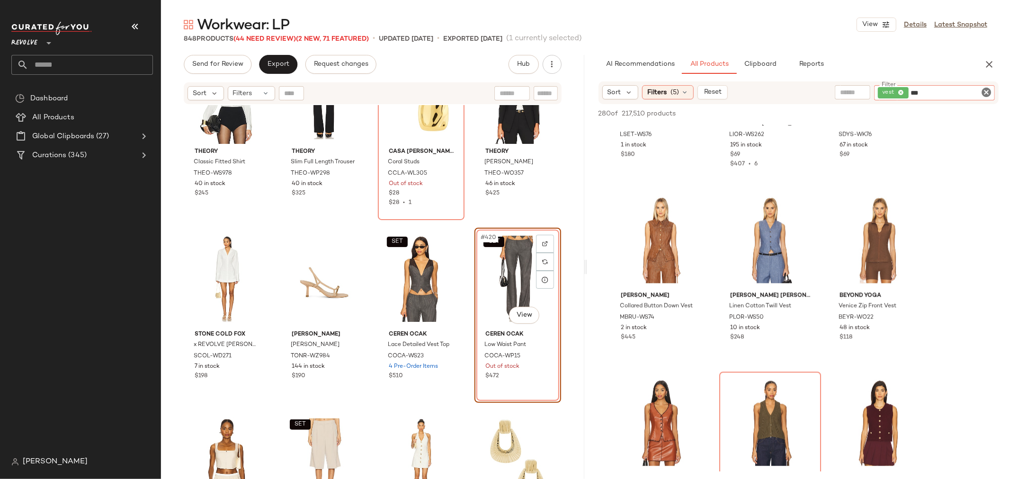
type input "****"
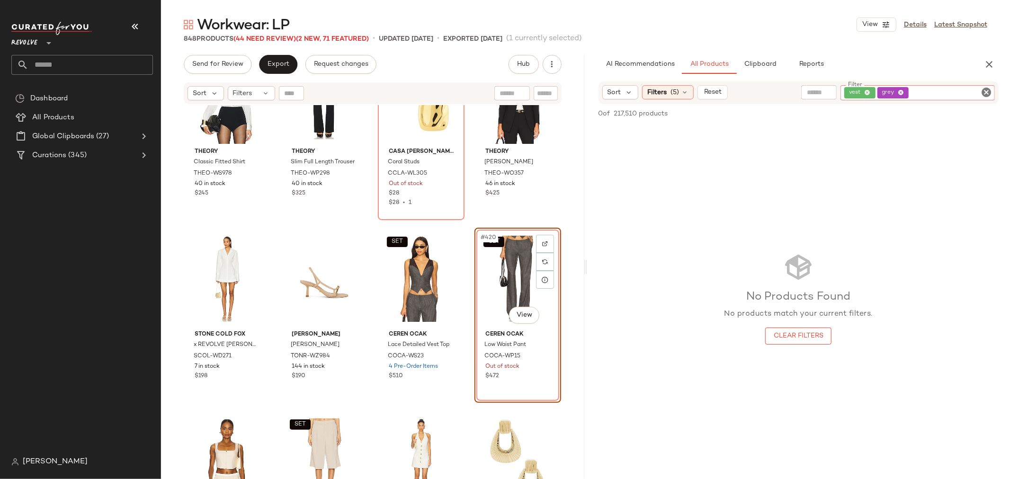
click at [865, 91] on icon at bounding box center [868, 93] width 6 height 6
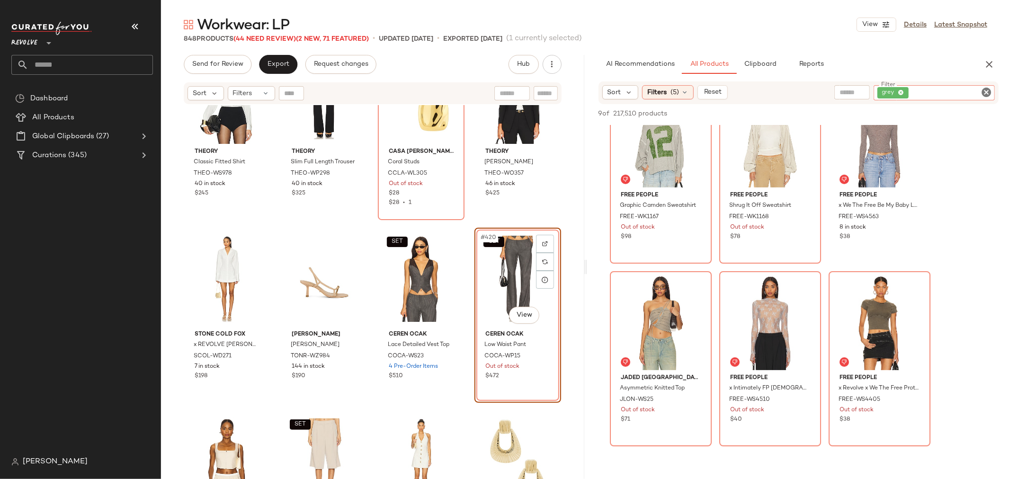
scroll to position [315, 0]
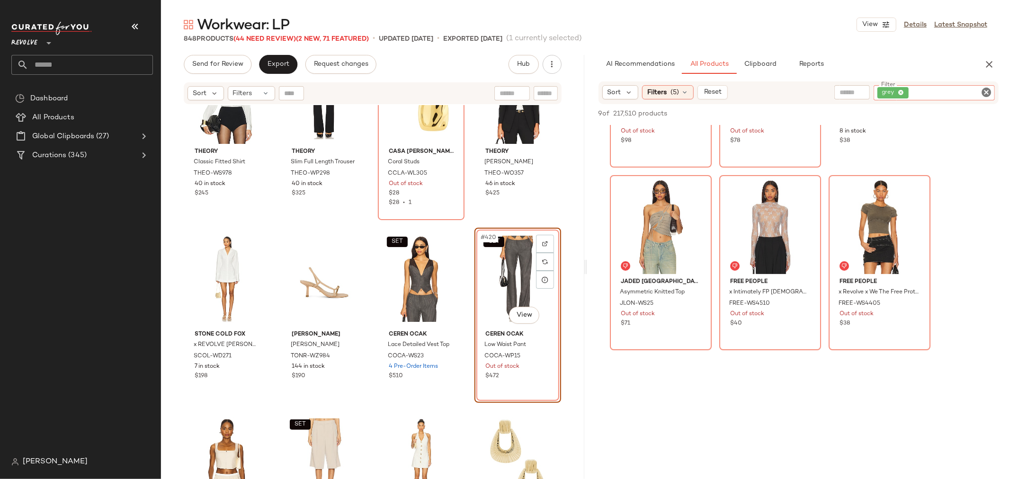
click at [989, 93] on icon "Clear Filter" at bounding box center [986, 92] width 11 height 11
click at [875, 95] on input "text" at bounding box center [908, 93] width 82 height 10
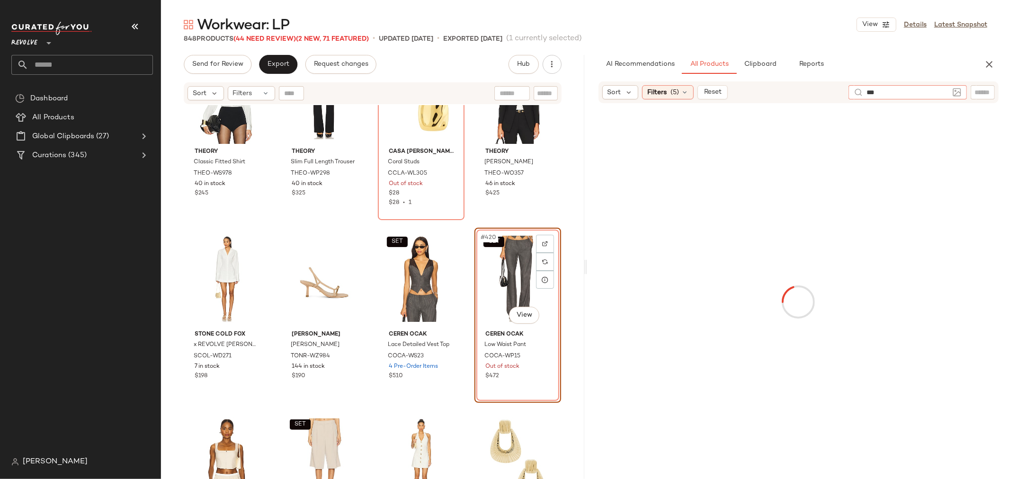
type input "****"
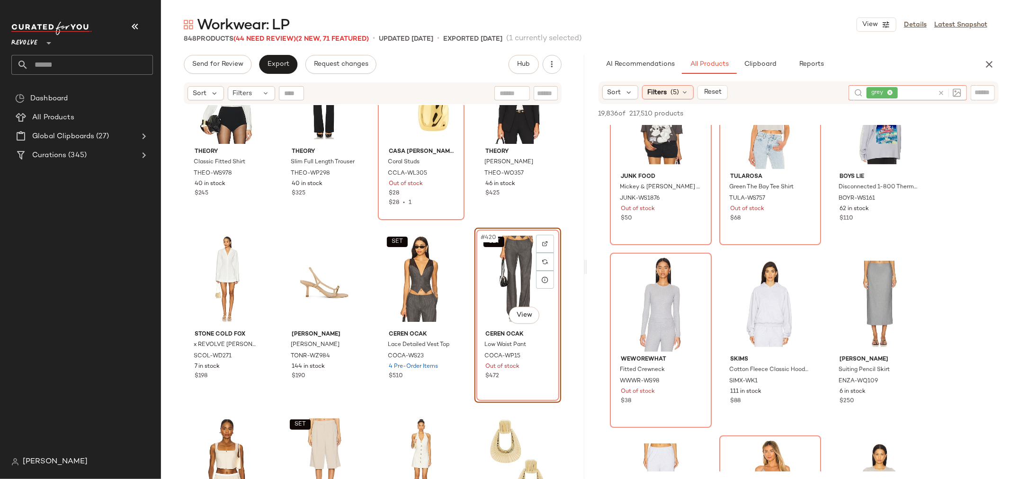
scroll to position [474, 0]
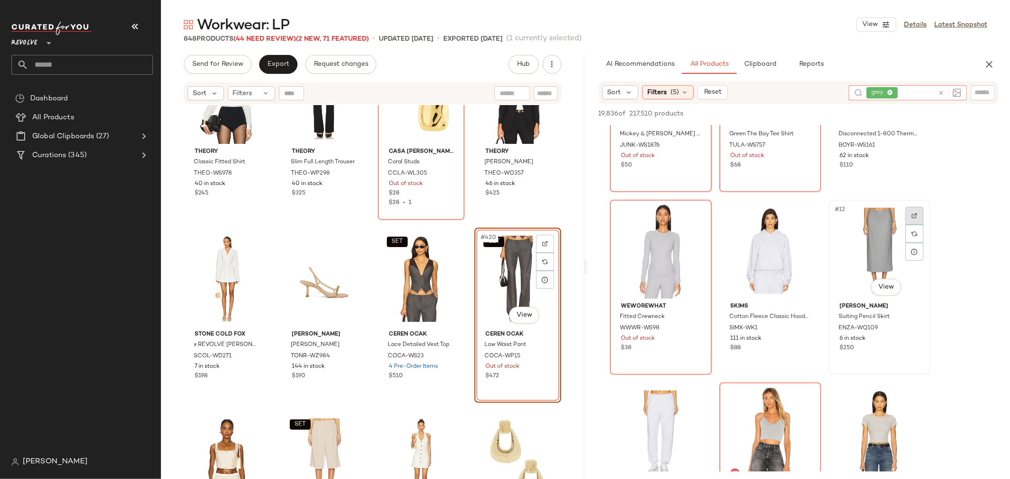
click at [915, 215] on img at bounding box center [915, 216] width 6 height 6
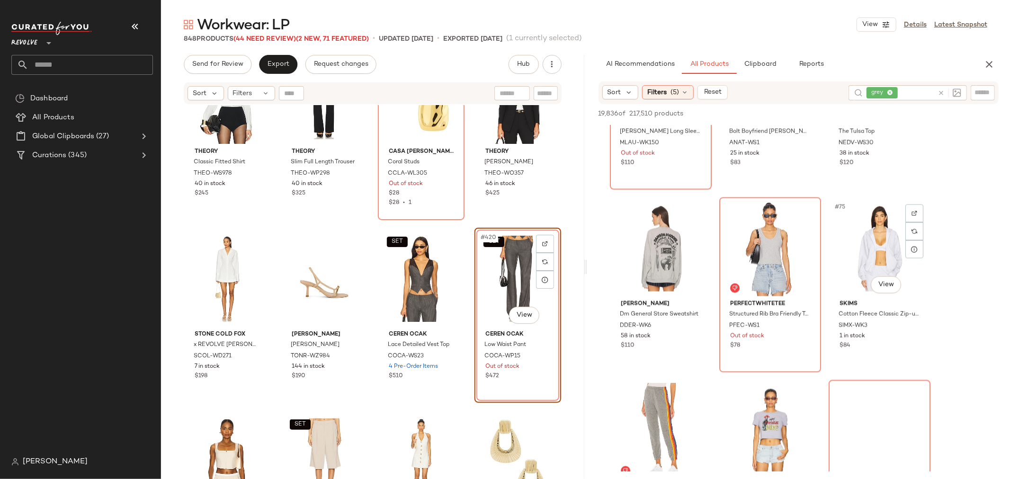
scroll to position [4472, 0]
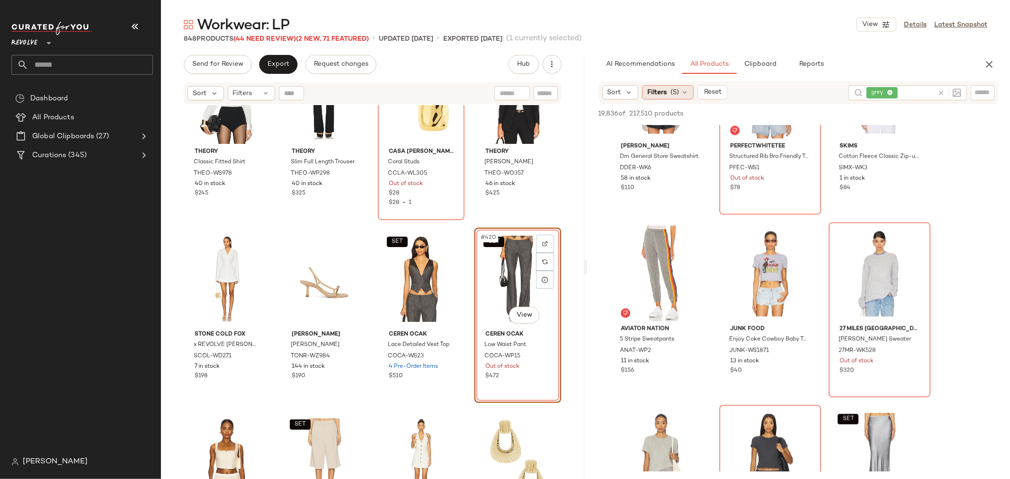
click at [687, 89] on icon at bounding box center [685, 93] width 8 height 8
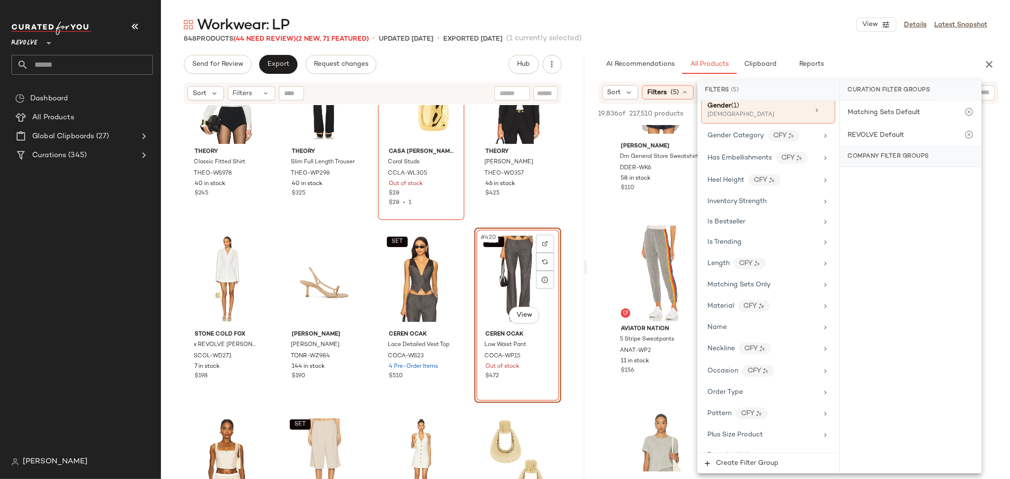
scroll to position [526, 0]
click at [790, 271] on div "Matching Sets Only" at bounding box center [762, 266] width 110 height 10
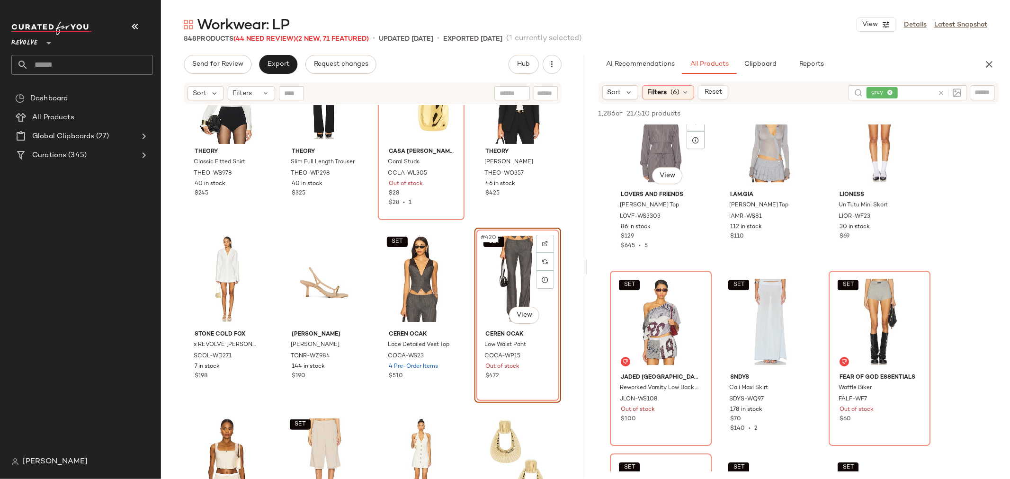
scroll to position [2630, 0]
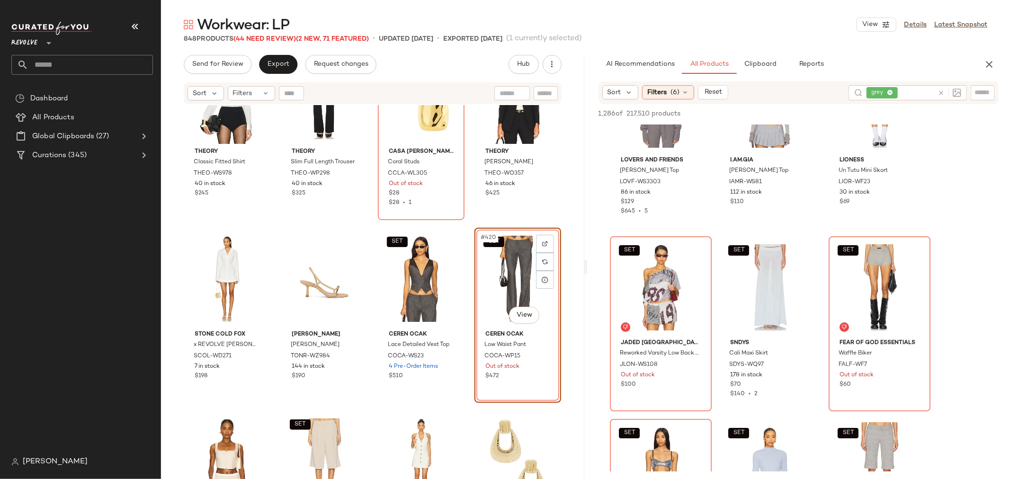
click at [911, 95] on input "text" at bounding box center [917, 93] width 34 height 10
type input "****"
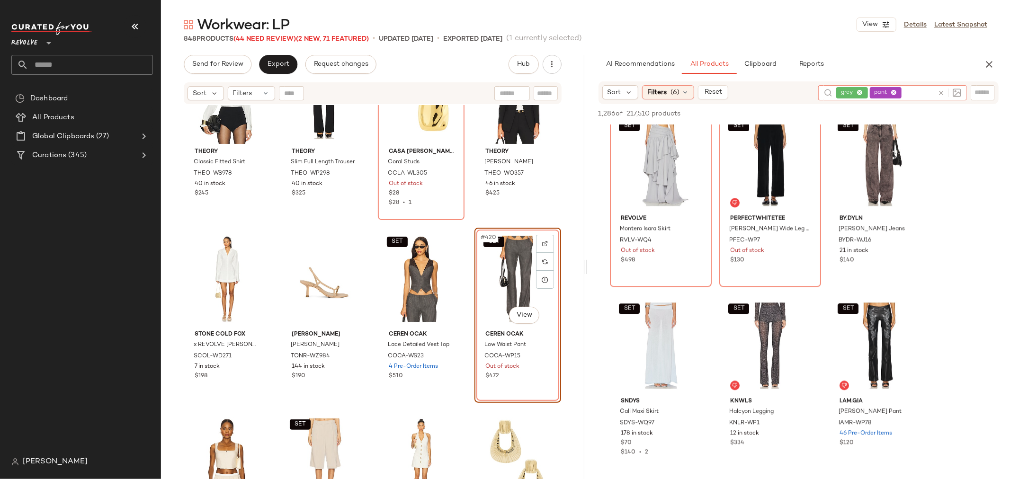
scroll to position [1947, 0]
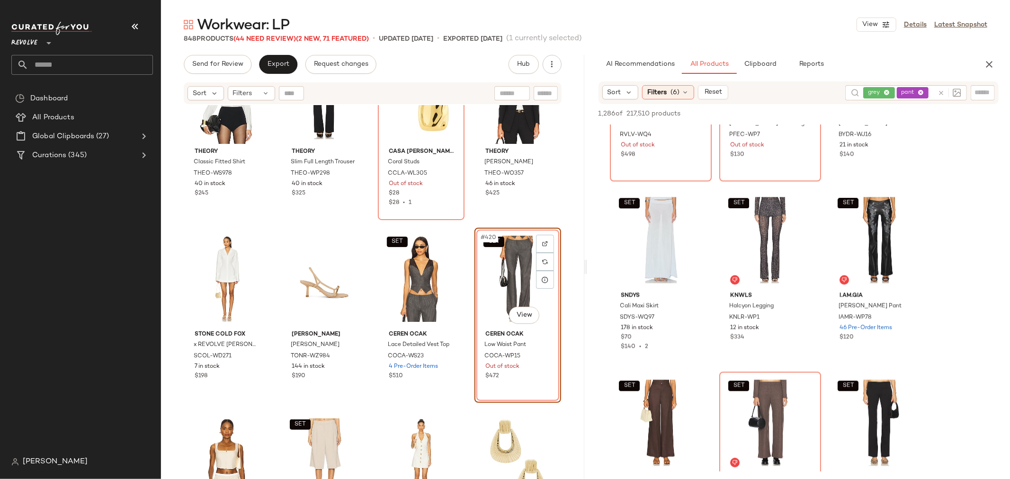
drag, startPoint x: 986, startPoint y: 65, endPoint x: 939, endPoint y: 323, distance: 262.8
click at [939, 323] on div "AI Recommendations All Products Clipboard Reports Sort Filters (6) Reset grey p…" at bounding box center [798, 267] width 423 height 424
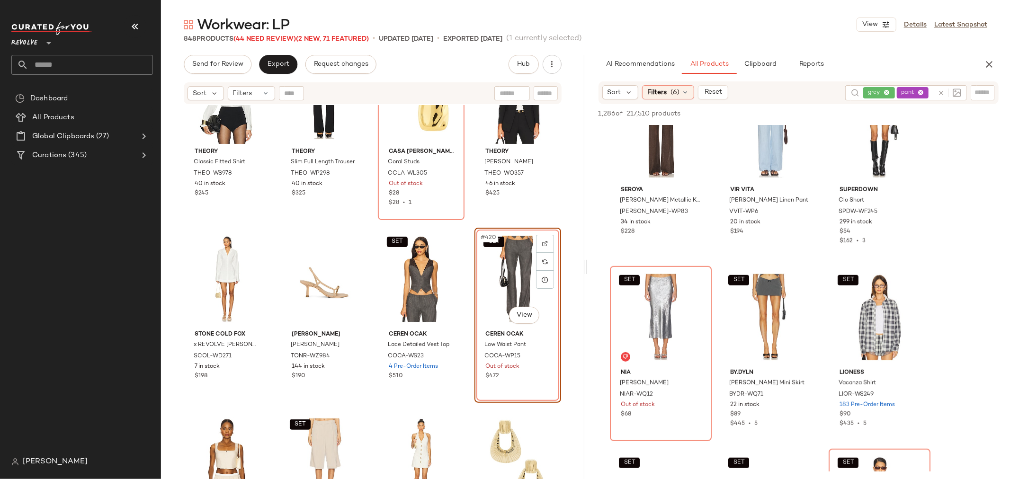
scroll to position [3525, 0]
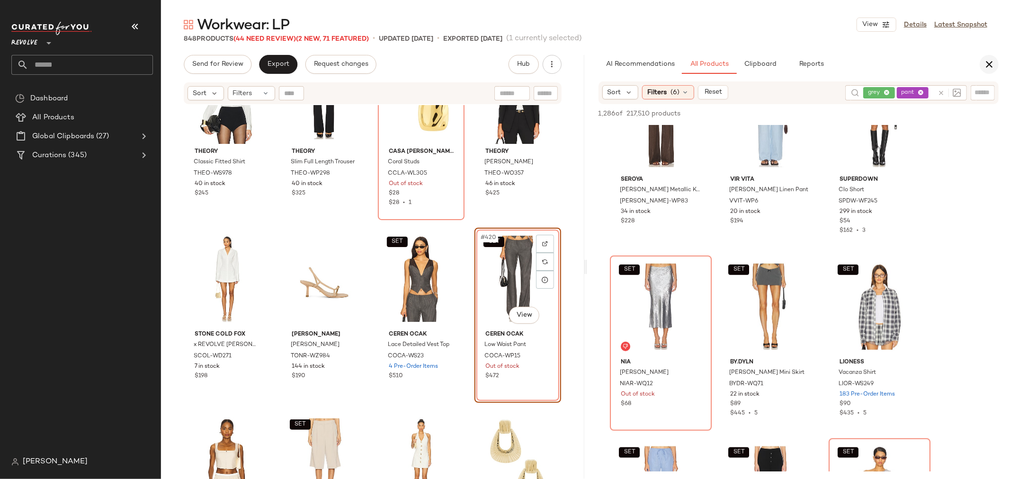
click at [987, 64] on icon "button" at bounding box center [989, 64] width 11 height 11
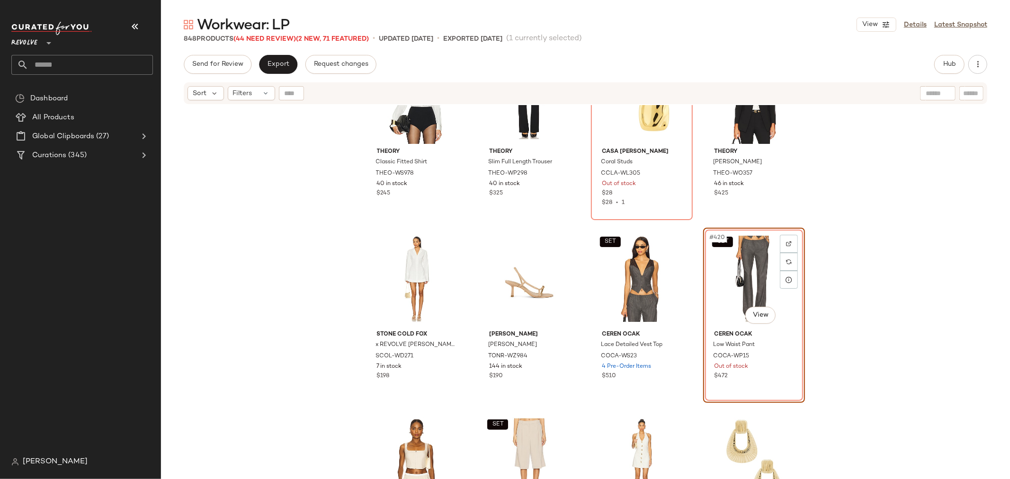
click at [751, 277] on div "SET #420 View" at bounding box center [753, 279] width 95 height 96
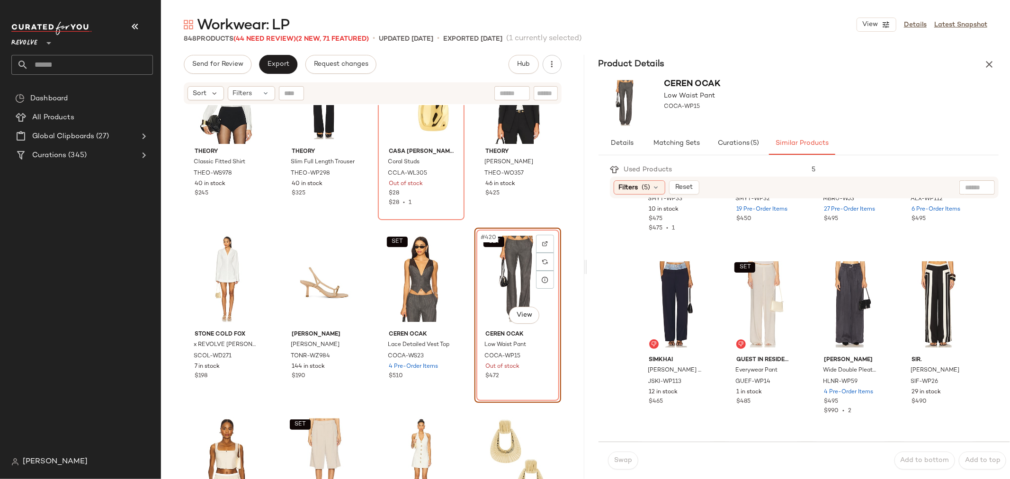
scroll to position [302, 0]
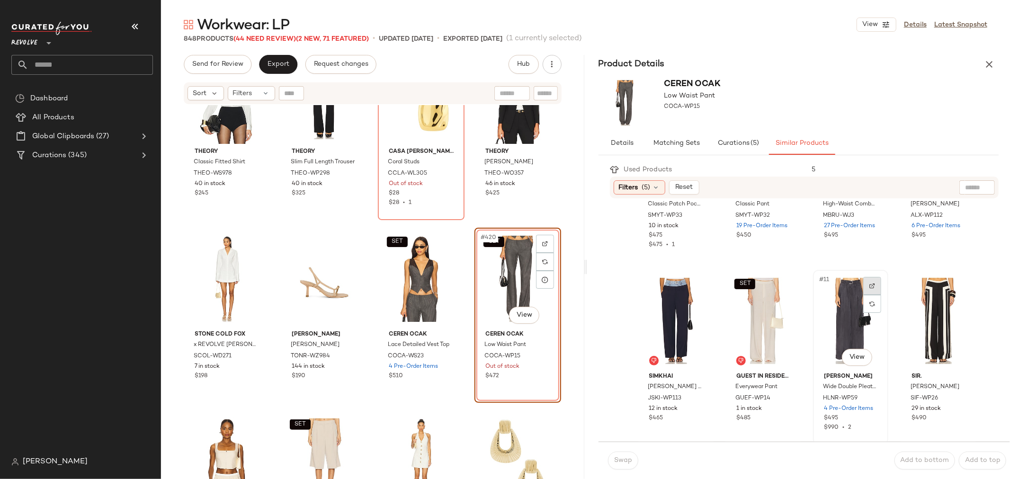
click at [869, 283] on img at bounding box center [872, 286] width 6 height 6
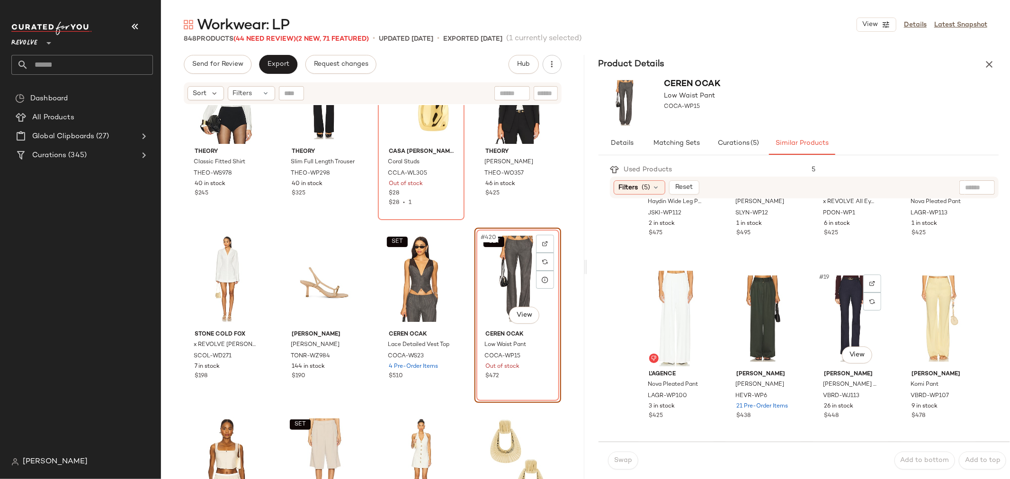
scroll to position [670, 0]
click at [986, 65] on icon "button" at bounding box center [989, 64] width 11 height 11
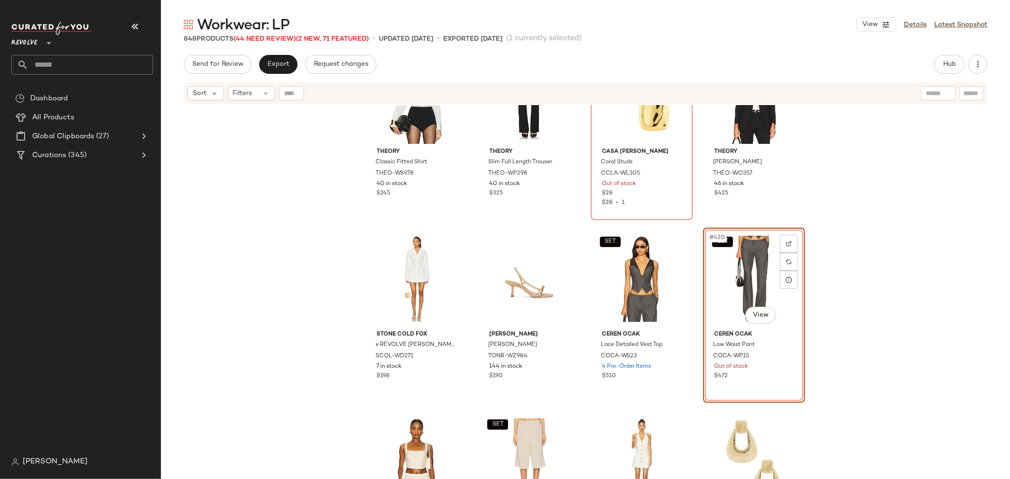
click at [933, 67] on div "Send for Review Export Request changes Hub Send for Review External Review Inte…" at bounding box center [586, 64] width 804 height 19
click at [940, 63] on button "Hub" at bounding box center [949, 64] width 30 height 19
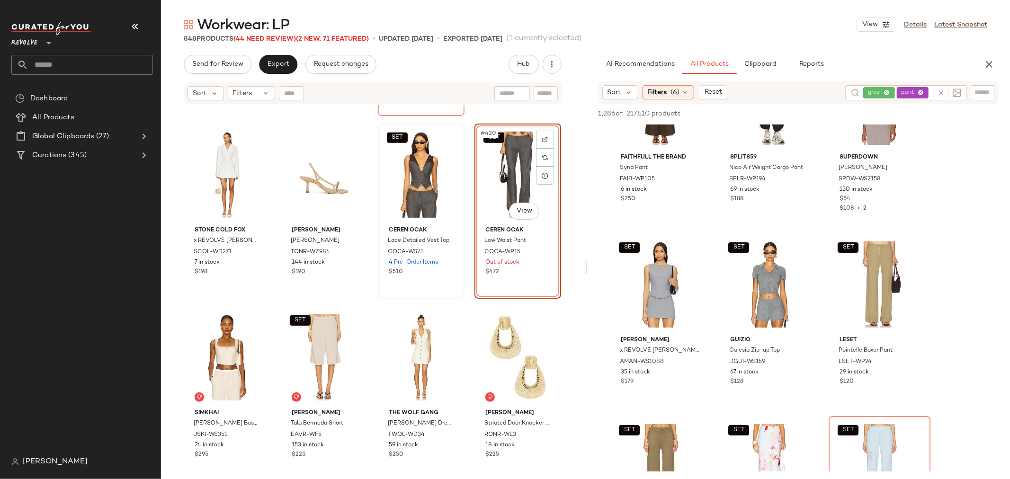
scroll to position [19001, 0]
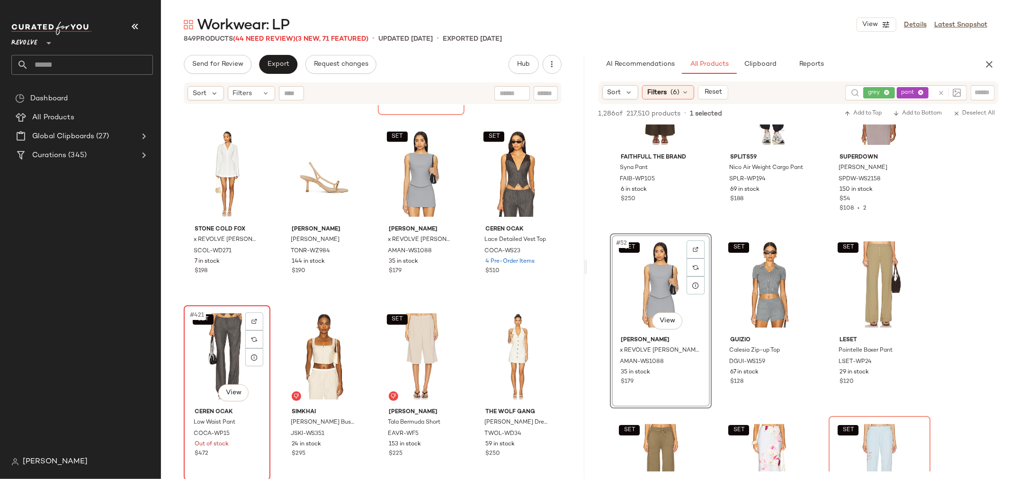
click at [212, 358] on div "SET #421 View" at bounding box center [227, 357] width 80 height 96
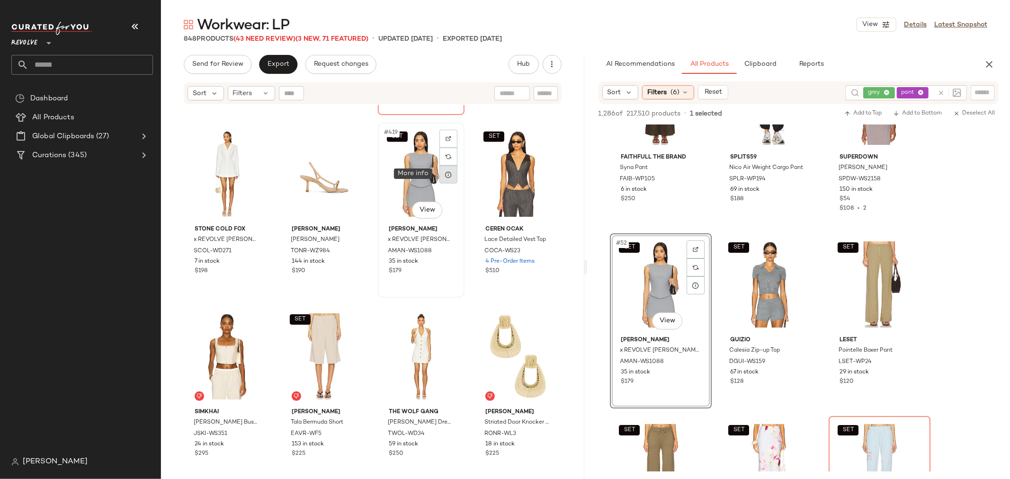
click at [446, 174] on icon at bounding box center [449, 175] width 8 height 8
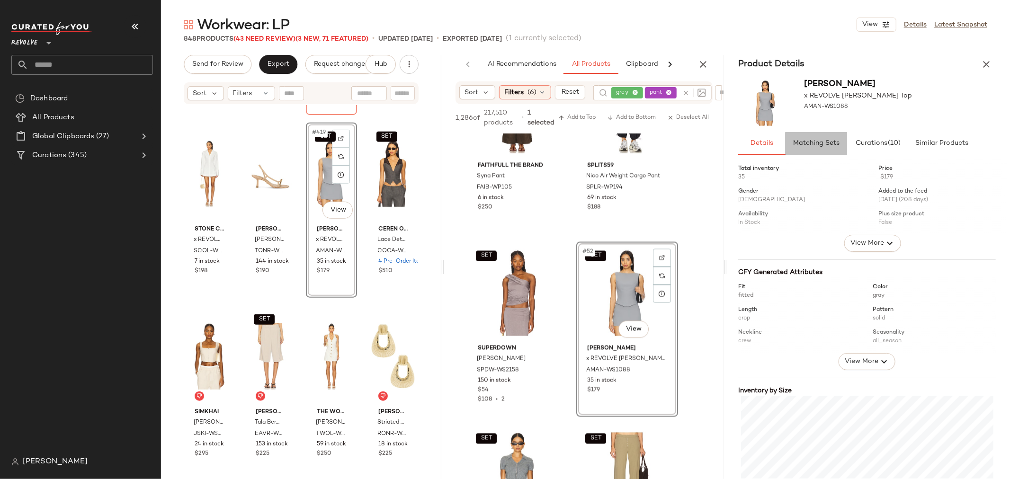
click at [830, 142] on span "Matching Sets" at bounding box center [816, 144] width 47 height 8
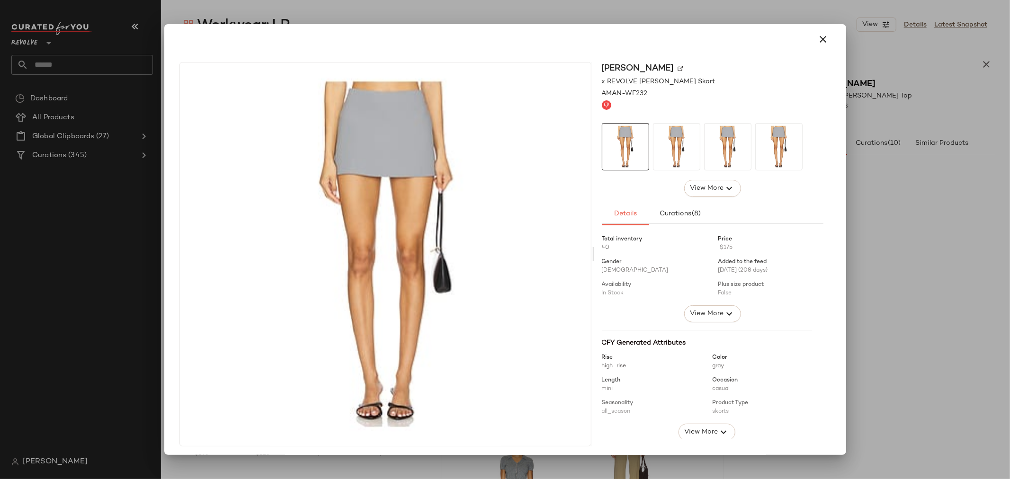
drag, startPoint x: 769, startPoint y: 204, endPoint x: 559, endPoint y: 226, distance: 211.4
click at [818, 41] on icon "button" at bounding box center [823, 39] width 11 height 11
click at [818, 36] on icon "button" at bounding box center [823, 39] width 11 height 11
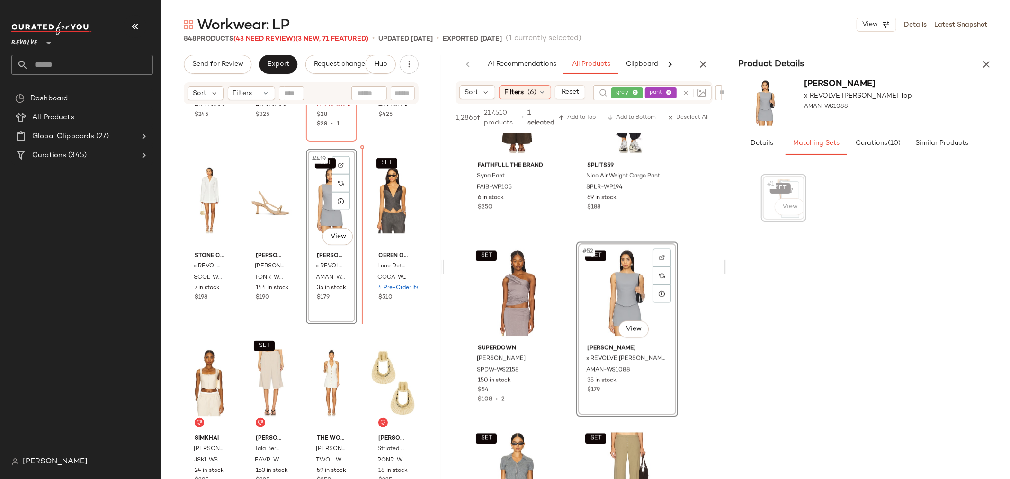
scroll to position [18920, 0]
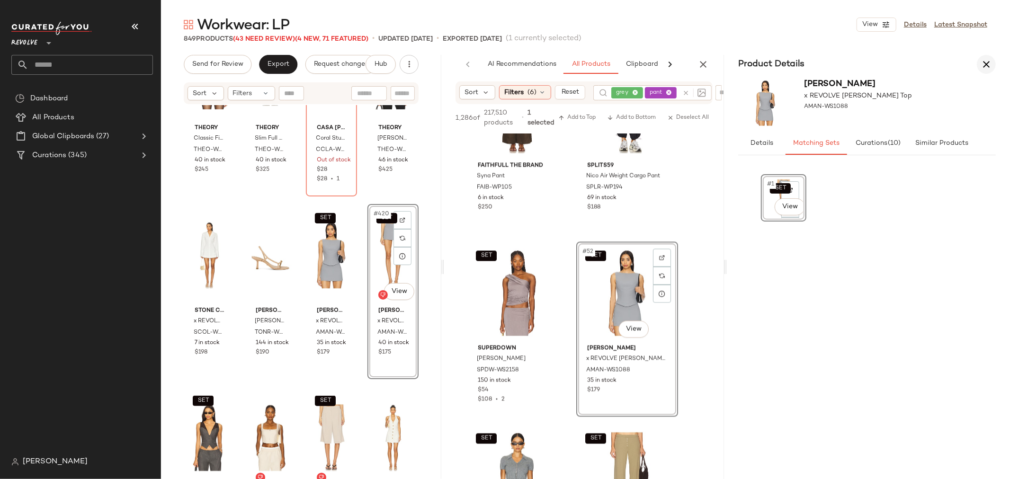
click at [985, 70] on icon "button" at bounding box center [986, 64] width 11 height 11
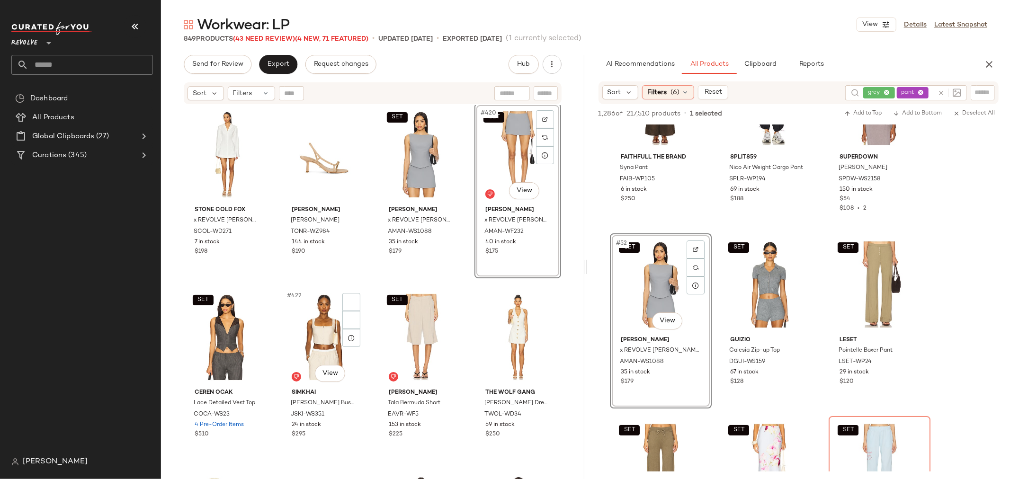
scroll to position [19025, 0]
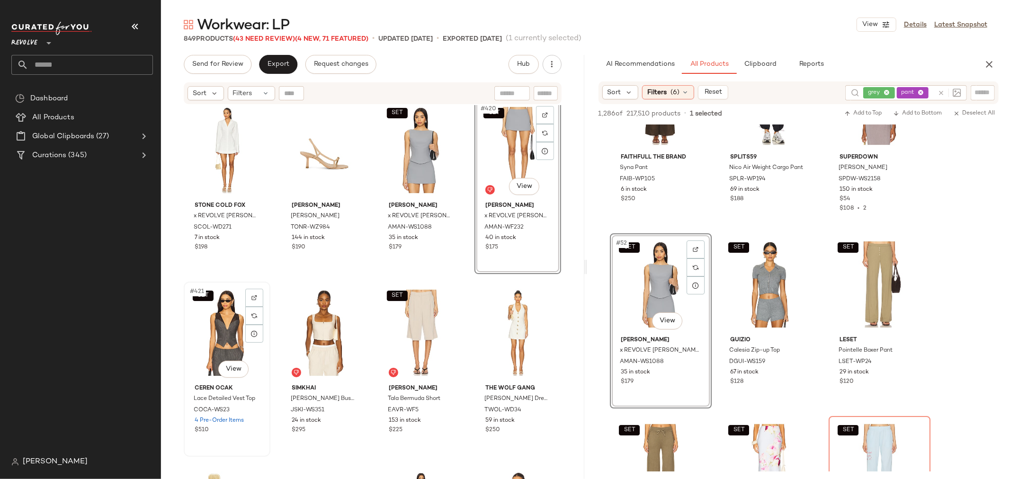
click at [212, 337] on div "SET #421 View" at bounding box center [227, 333] width 80 height 96
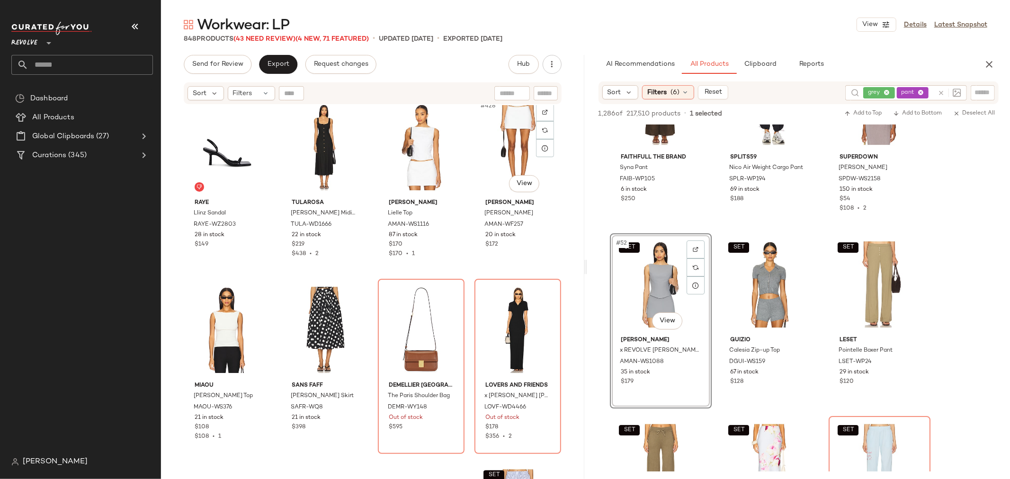
scroll to position [19498, 0]
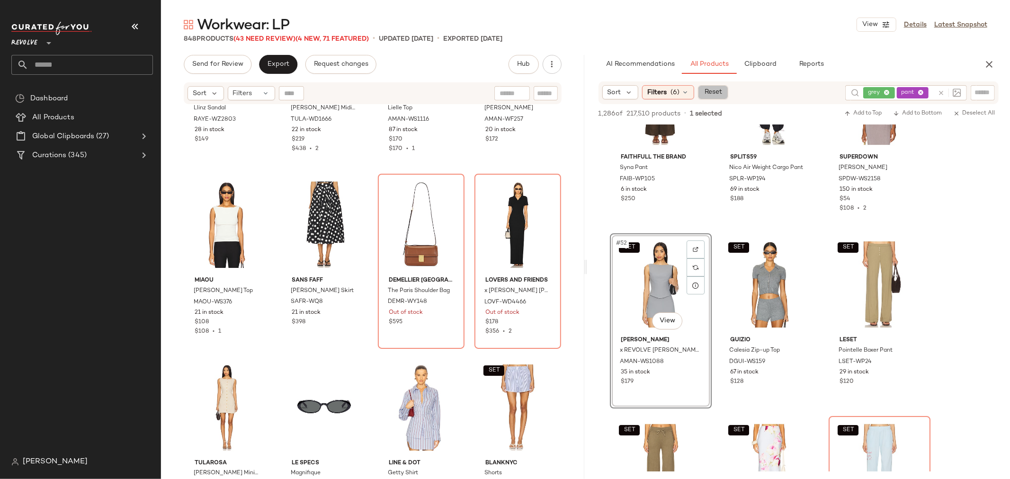
click at [721, 93] on span "Reset" at bounding box center [713, 93] width 18 height 8
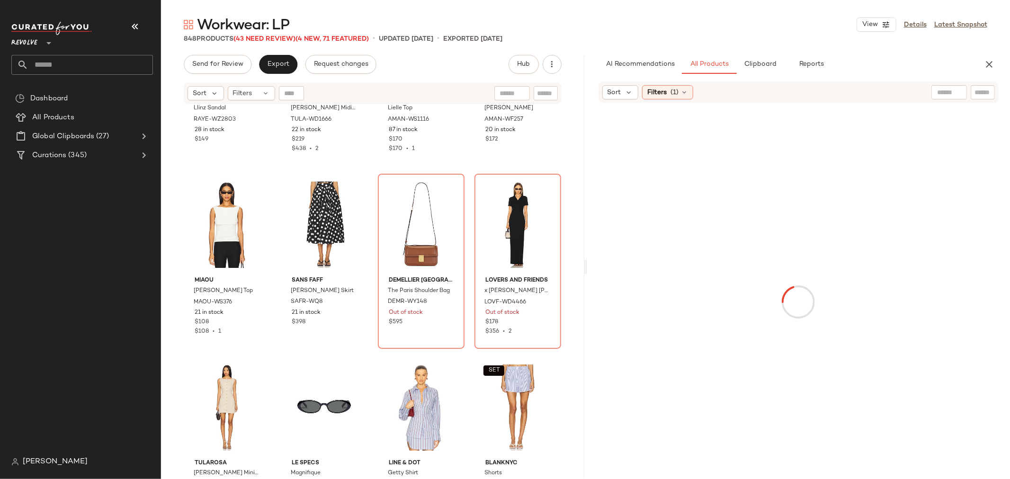
click at [991, 65] on icon "button" at bounding box center [989, 64] width 11 height 11
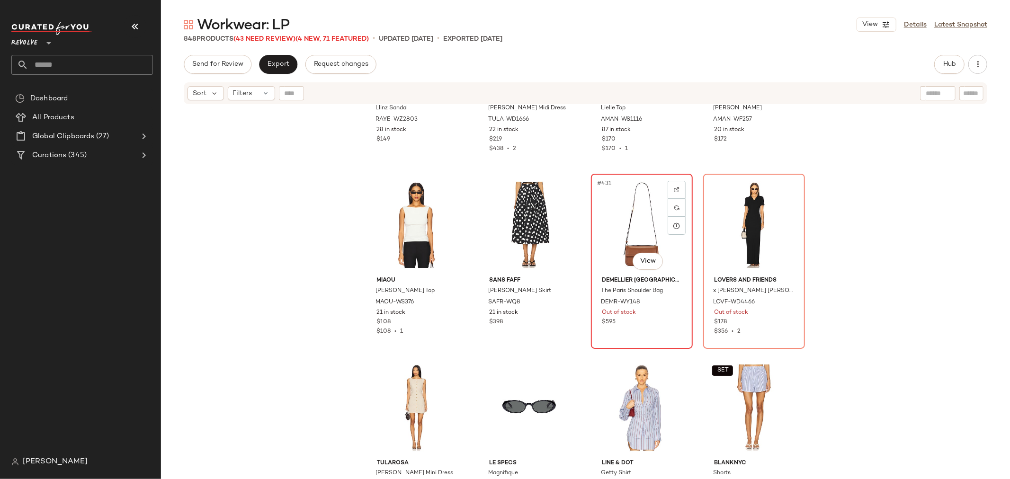
click at [622, 227] on div "#431 View" at bounding box center [641, 225] width 95 height 96
click at [674, 188] on img at bounding box center [677, 190] width 6 height 6
click at [635, 227] on div "#431 View" at bounding box center [641, 225] width 95 height 96
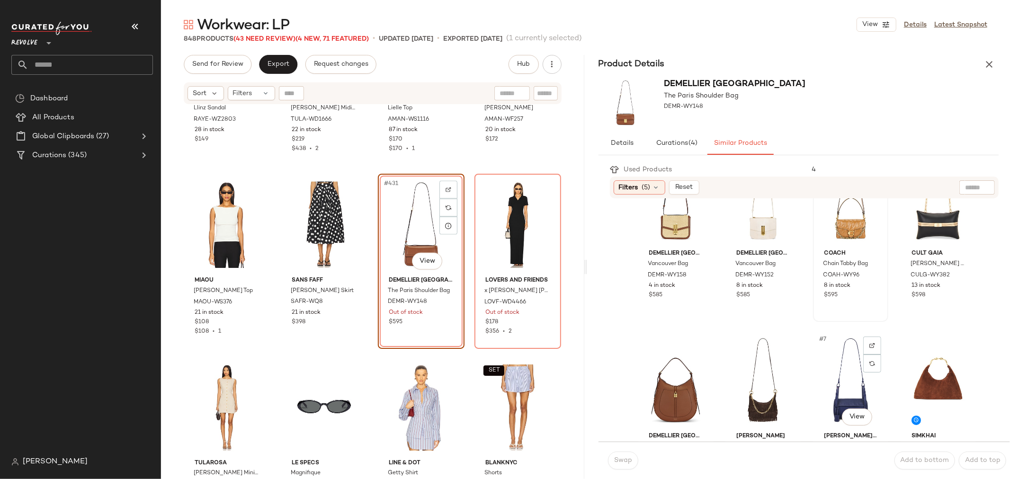
scroll to position [53, 0]
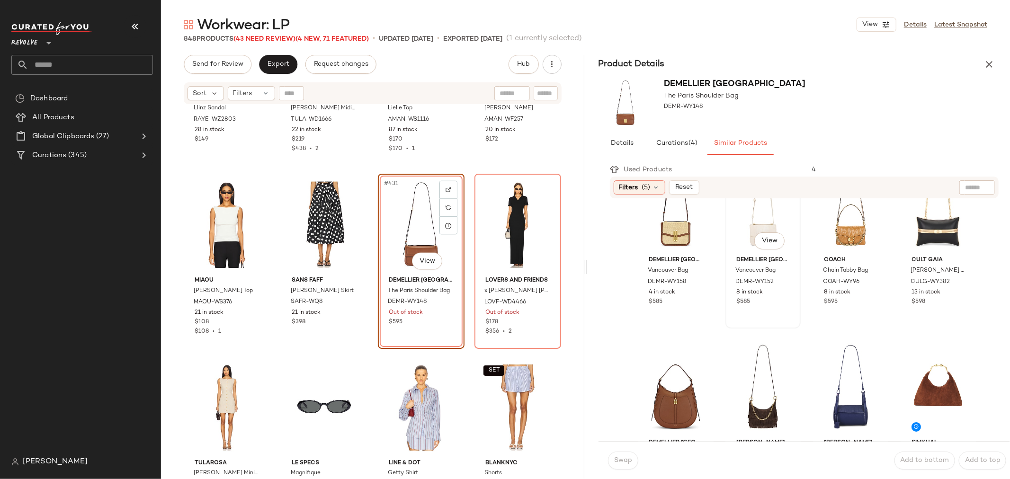
click at [756, 225] on div "#2 View" at bounding box center [763, 205] width 69 height 96
click at [618, 455] on button "Swap" at bounding box center [623, 461] width 30 height 18
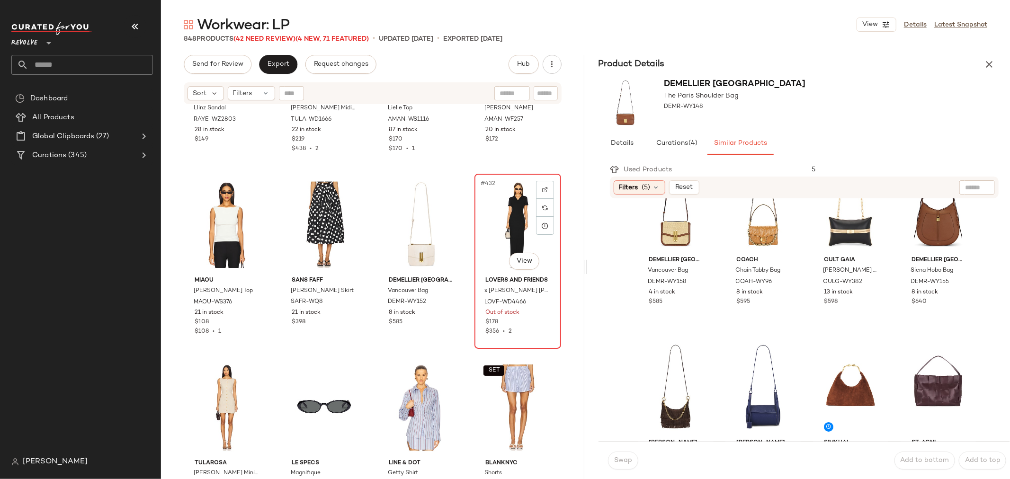
click at [507, 223] on div "#432 View" at bounding box center [518, 225] width 80 height 96
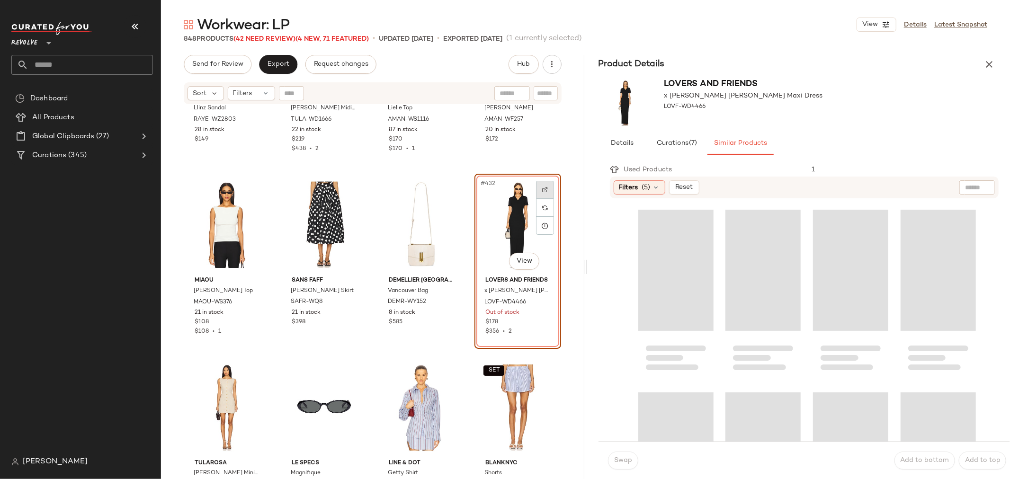
click at [546, 185] on div at bounding box center [545, 190] width 18 height 18
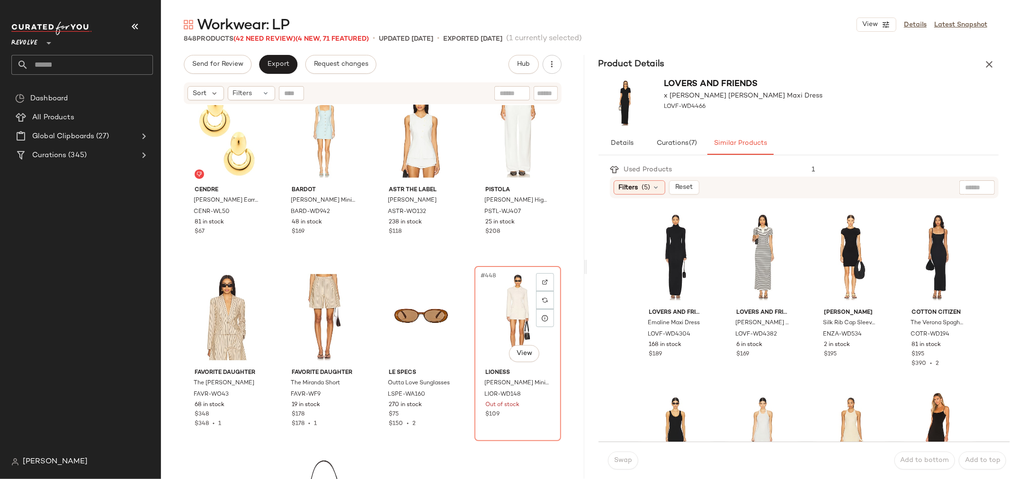
scroll to position [20182, 0]
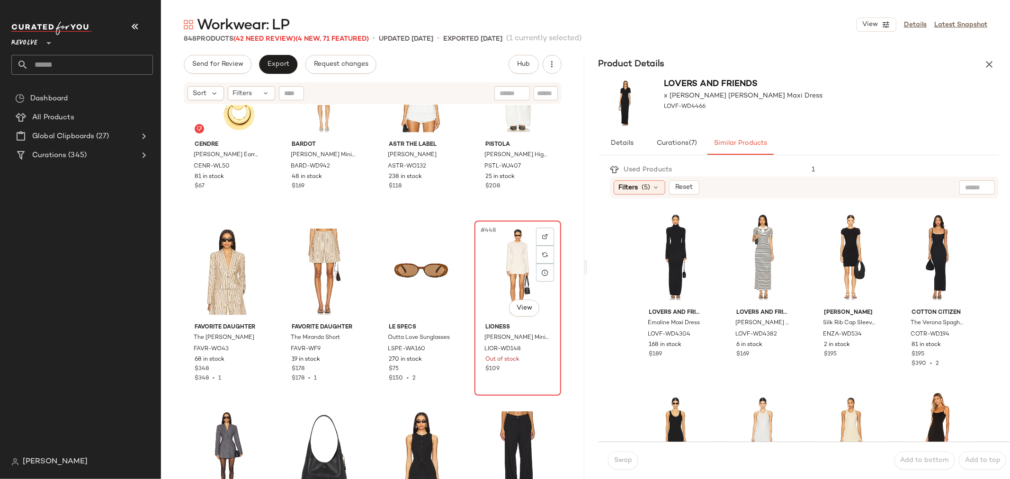
click at [514, 370] on div "$109" at bounding box center [517, 369] width 65 height 9
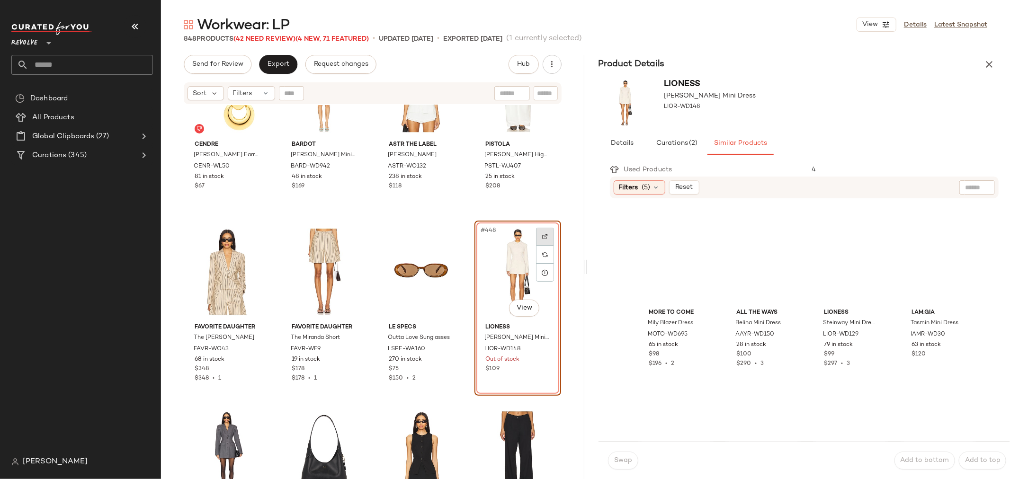
click at [537, 240] on div at bounding box center [545, 237] width 18 height 18
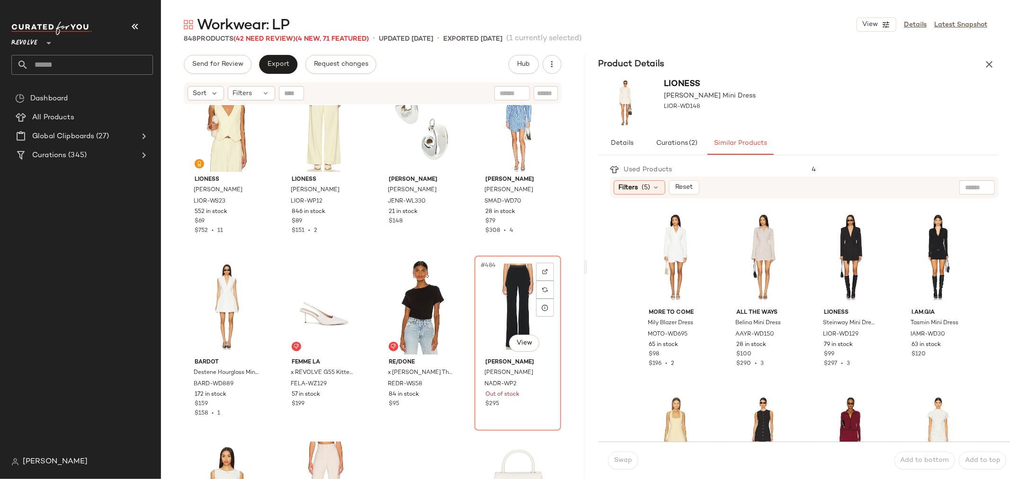
scroll to position [21866, 0]
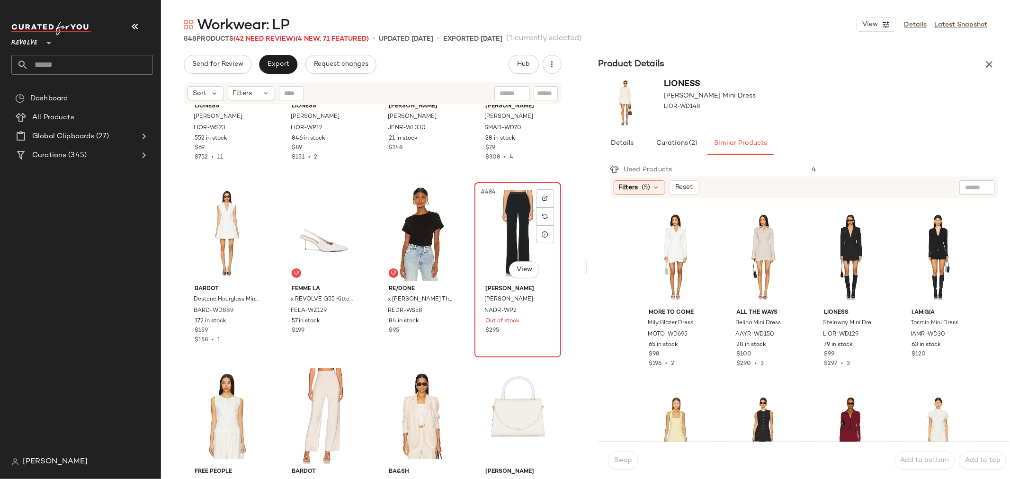
click at [519, 343] on div "#484 View Nadine Merabi Charlotte Trousers NADR-WP2 Out of stock $295" at bounding box center [517, 269] width 85 height 173
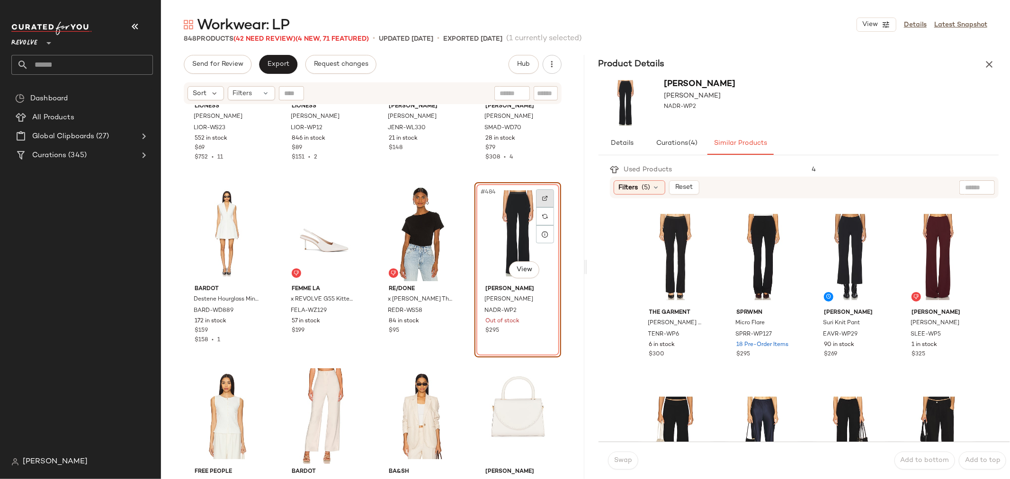
click at [543, 196] on img at bounding box center [545, 199] width 6 height 6
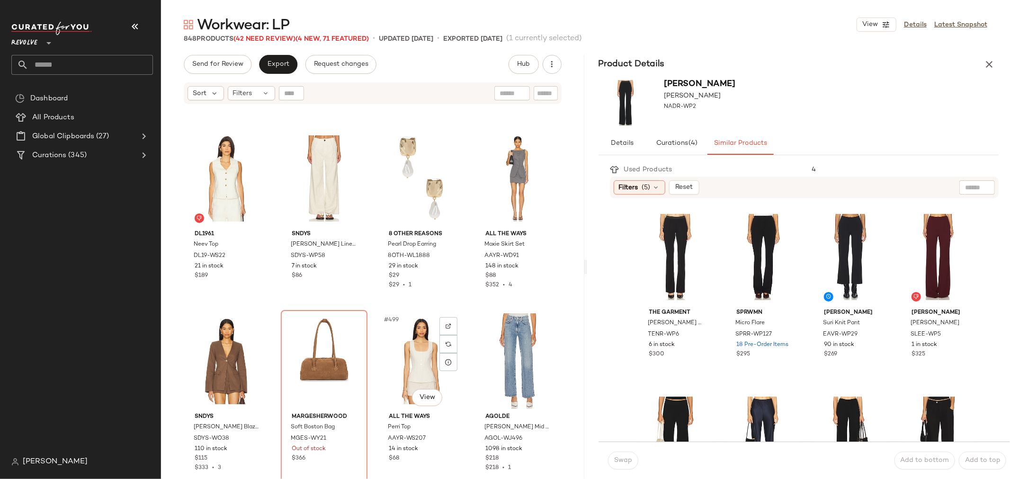
scroll to position [22550, 0]
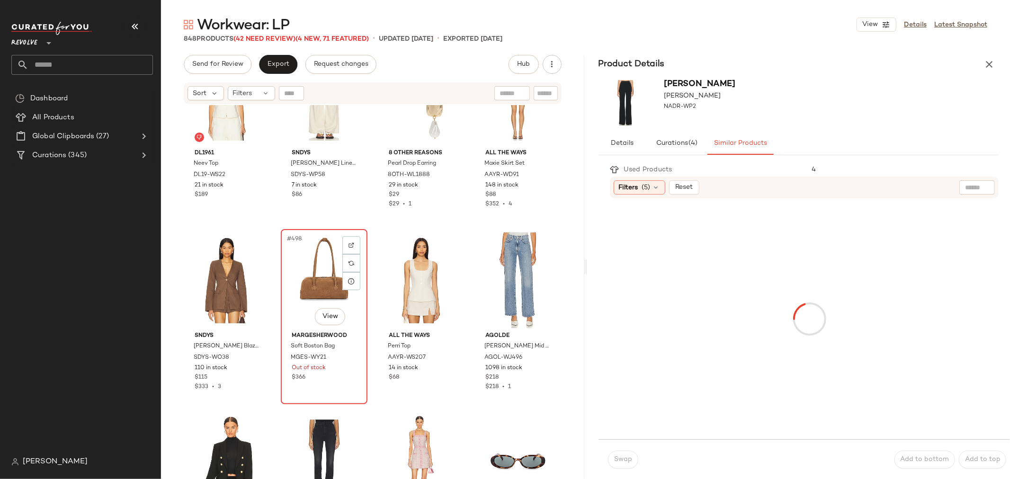
click at [335, 385] on div "#498 View MARGESHERWOOD Soft Boston Bag MGES-WY21 Out of stock $366" at bounding box center [324, 316] width 85 height 173
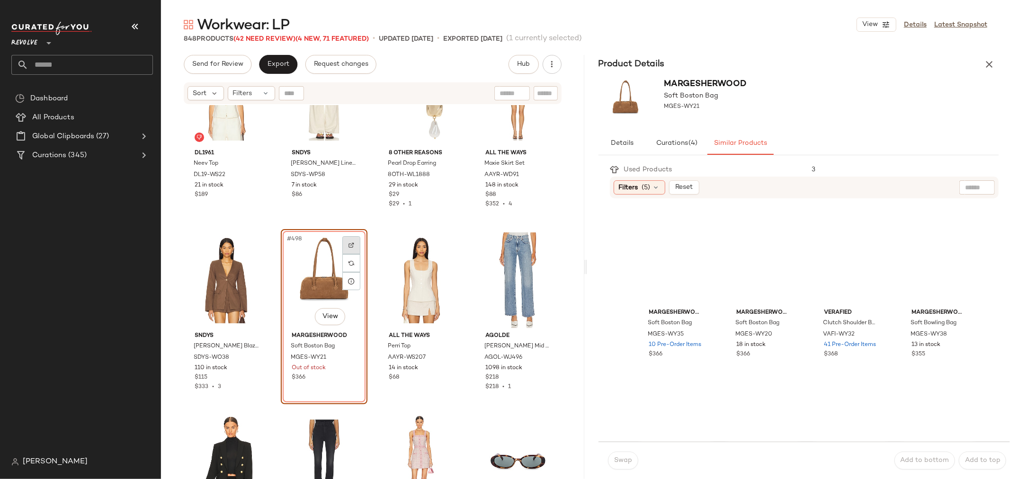
click at [351, 238] on div at bounding box center [351, 245] width 18 height 18
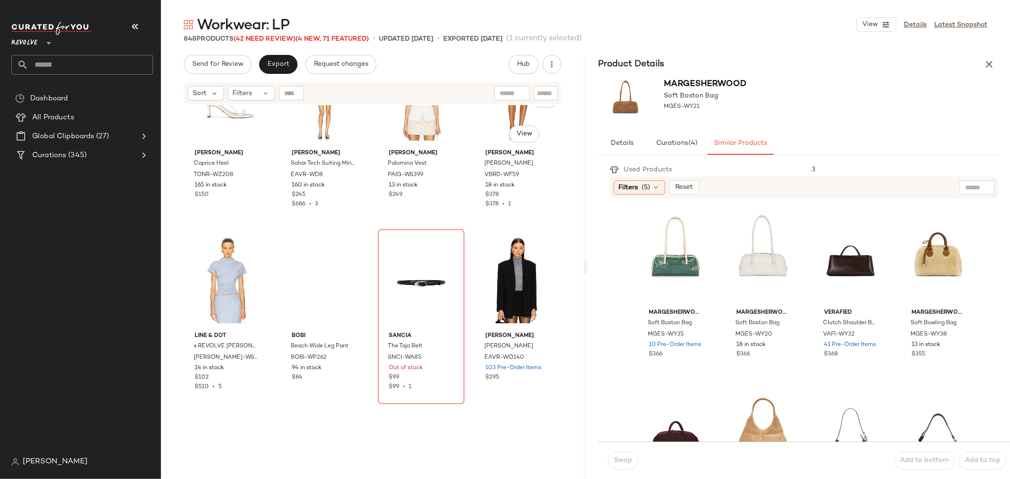
scroll to position [23865, 0]
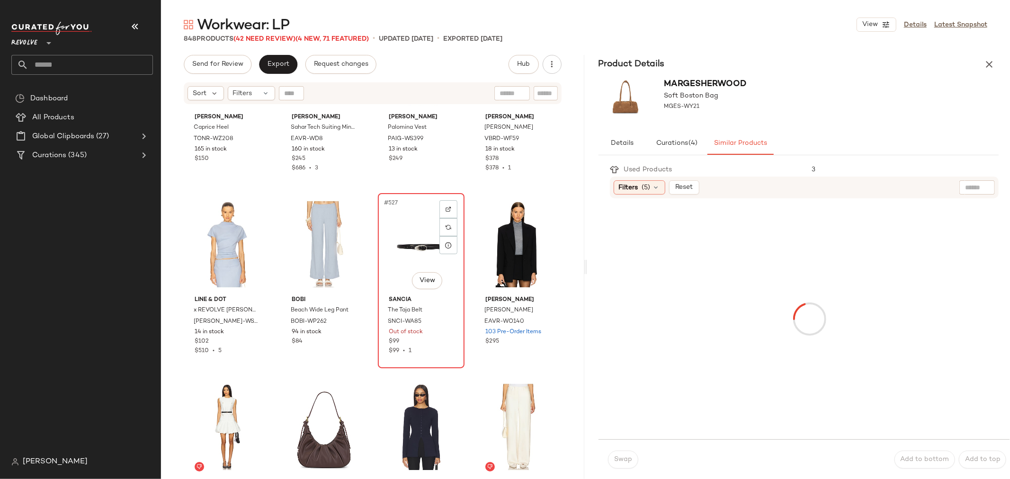
click at [443, 341] on div "$99" at bounding box center [421, 342] width 65 height 9
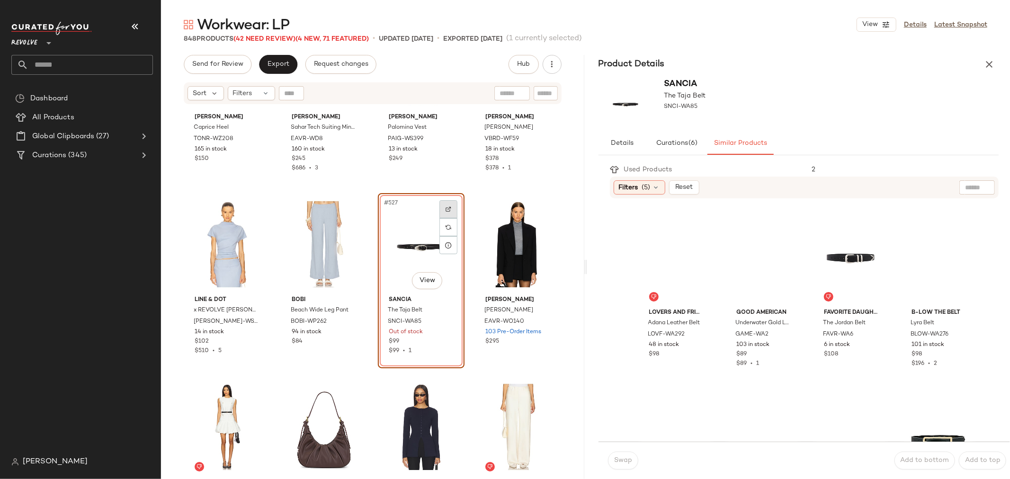
click at [446, 207] on img at bounding box center [449, 209] width 6 height 6
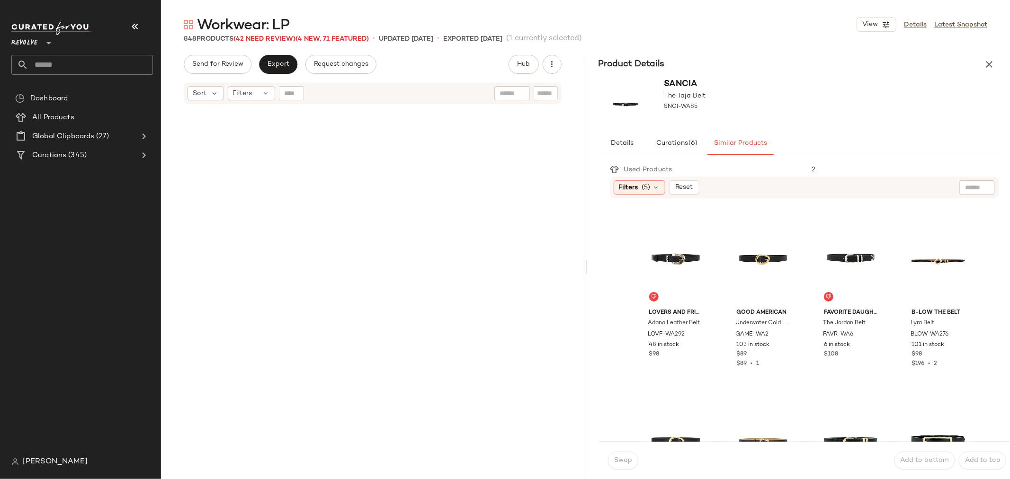
scroll to position [23865, 0]
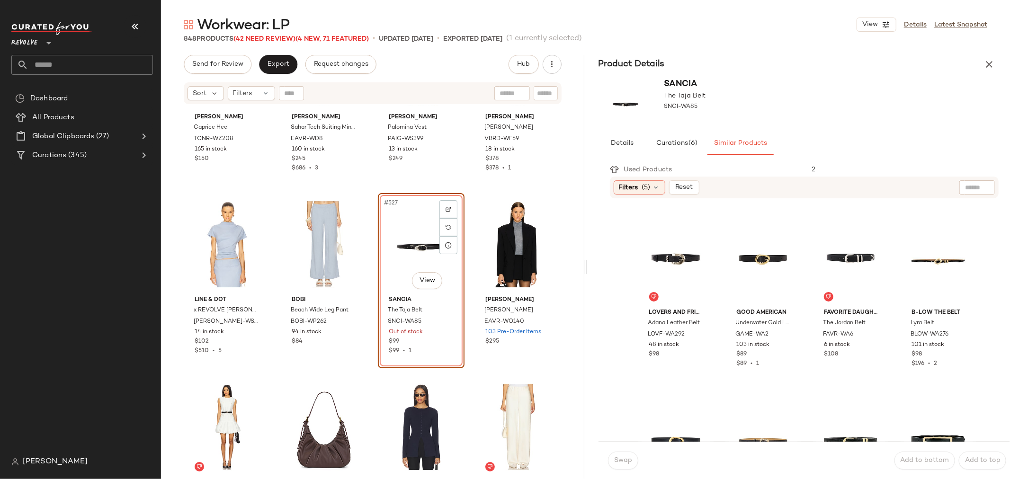
click at [401, 236] on div "#527 View" at bounding box center [421, 245] width 80 height 96
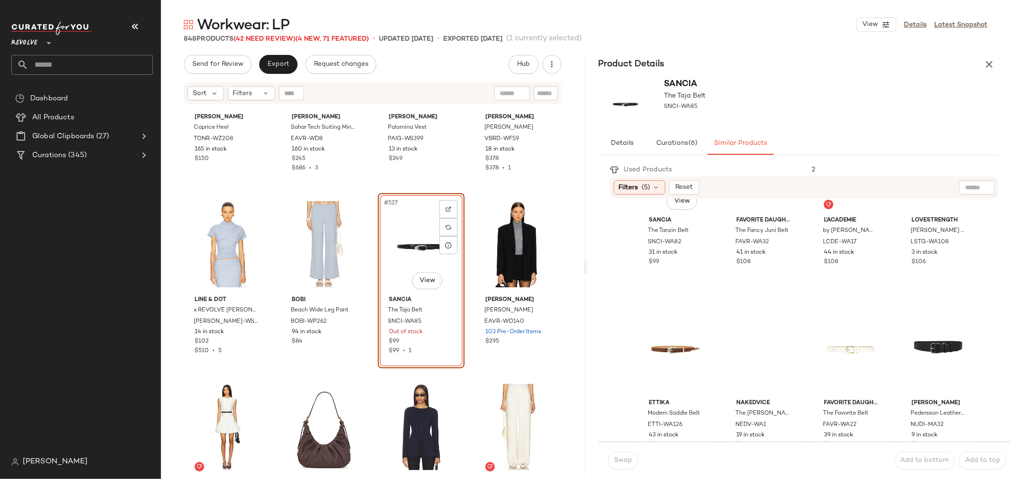
scroll to position [684, 0]
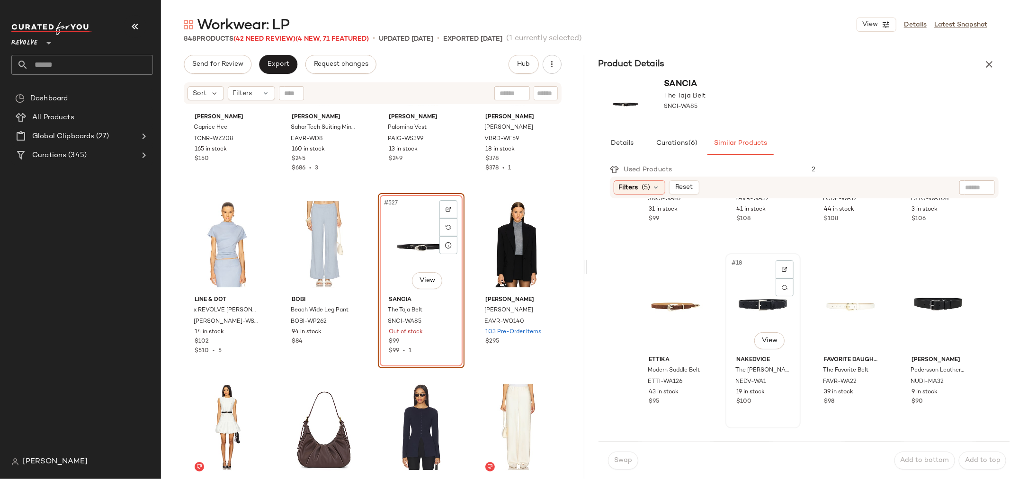
click at [757, 306] on div "#18 View" at bounding box center [763, 305] width 69 height 96
click at [626, 463] on span "Swap" at bounding box center [623, 461] width 18 height 8
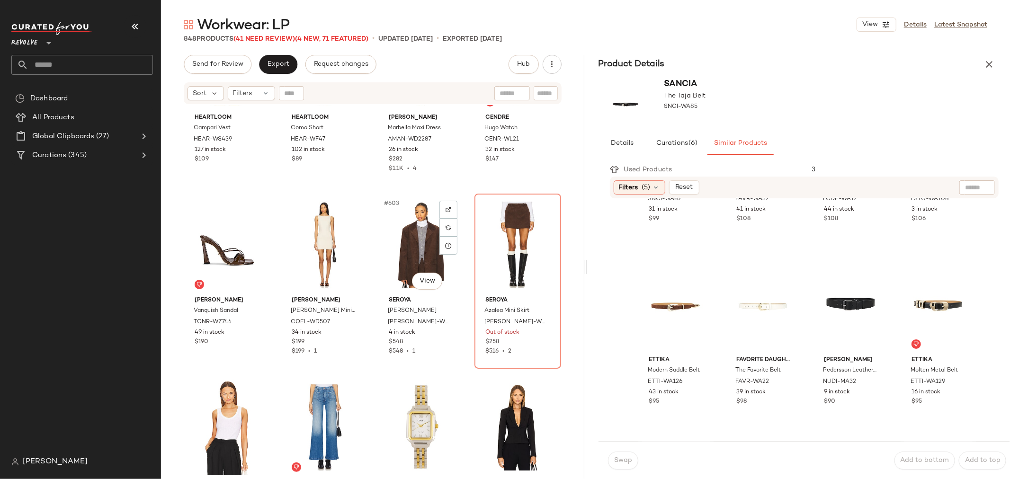
scroll to position [27390, 0]
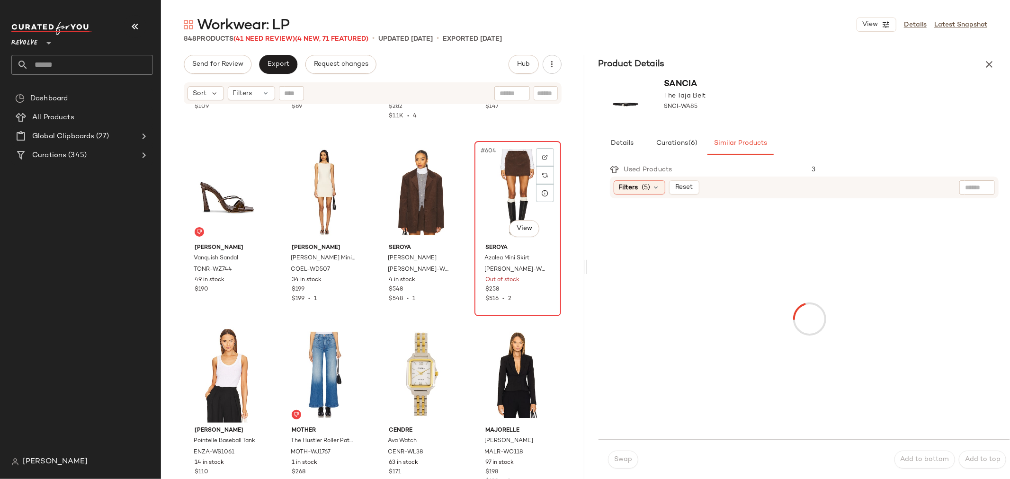
click at [523, 291] on div "$258" at bounding box center [517, 290] width 65 height 9
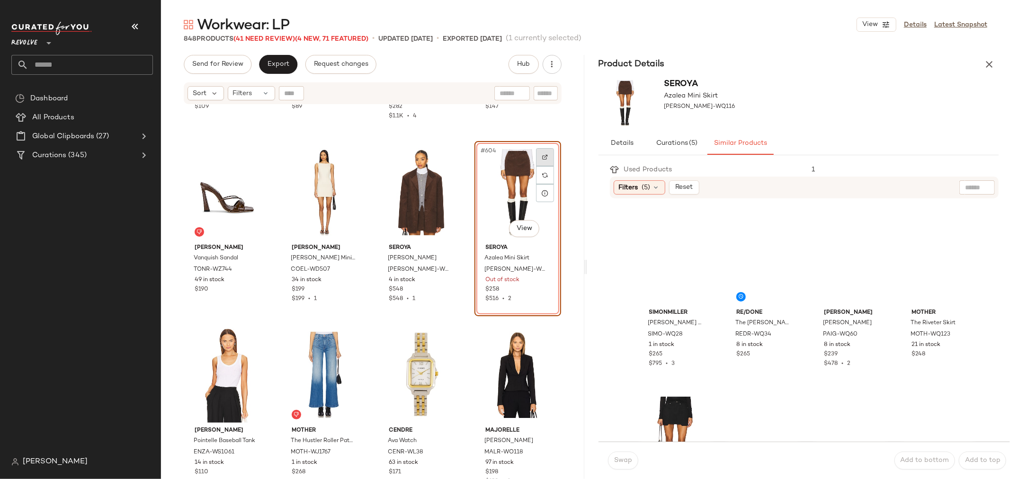
click at [542, 157] on img at bounding box center [545, 157] width 6 height 6
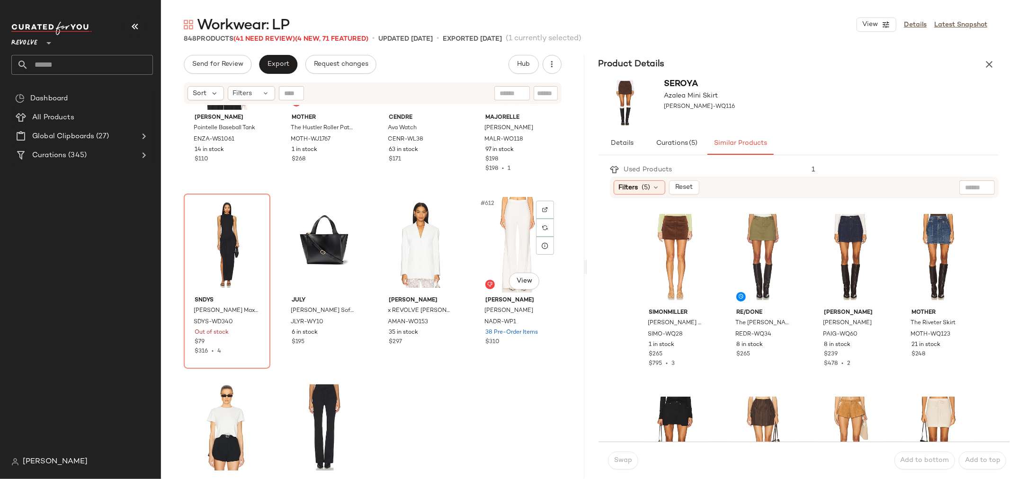
scroll to position [27706, 0]
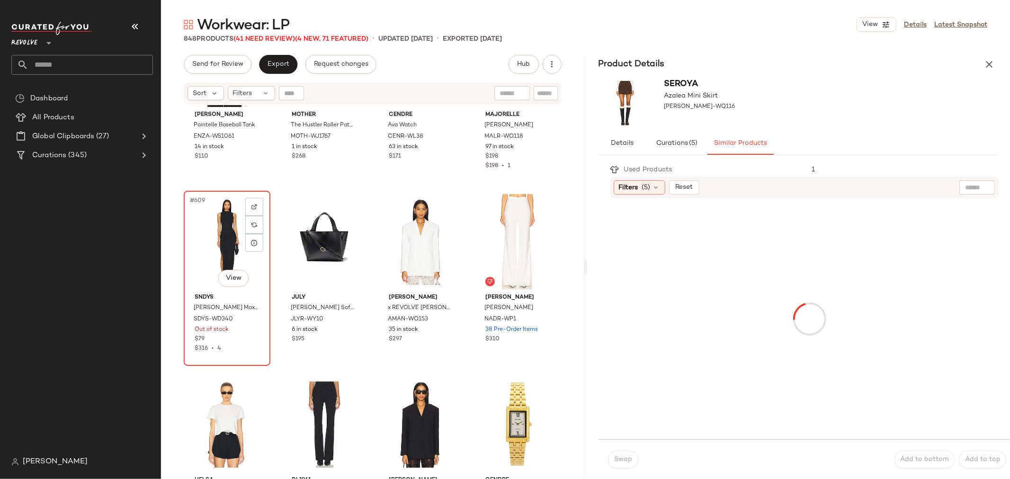
click at [192, 262] on div "#609 View" at bounding box center [227, 242] width 80 height 96
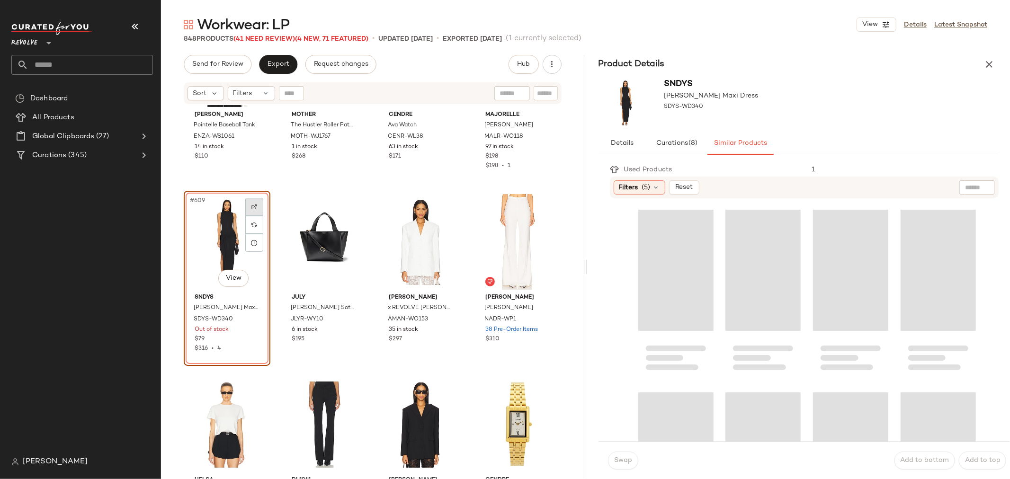
click at [257, 209] on img at bounding box center [254, 207] width 6 height 6
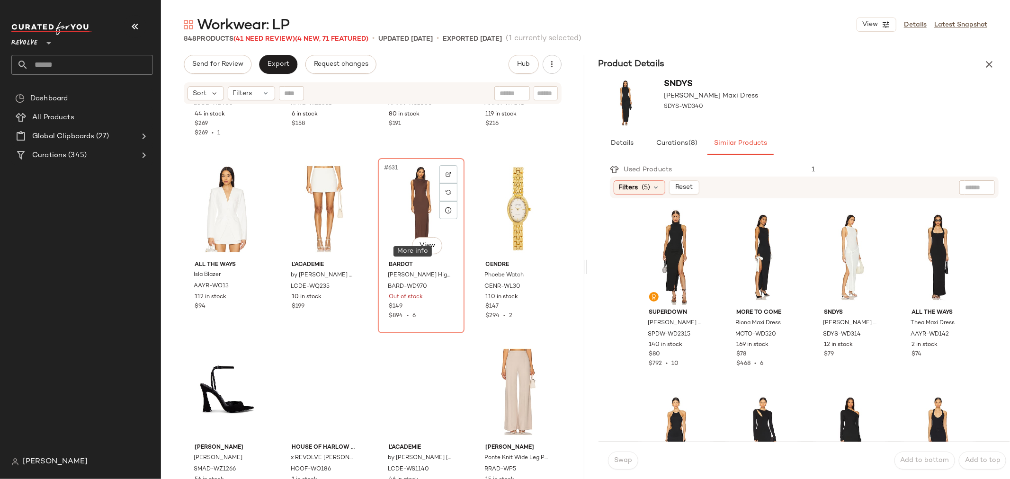
scroll to position [28653, 0]
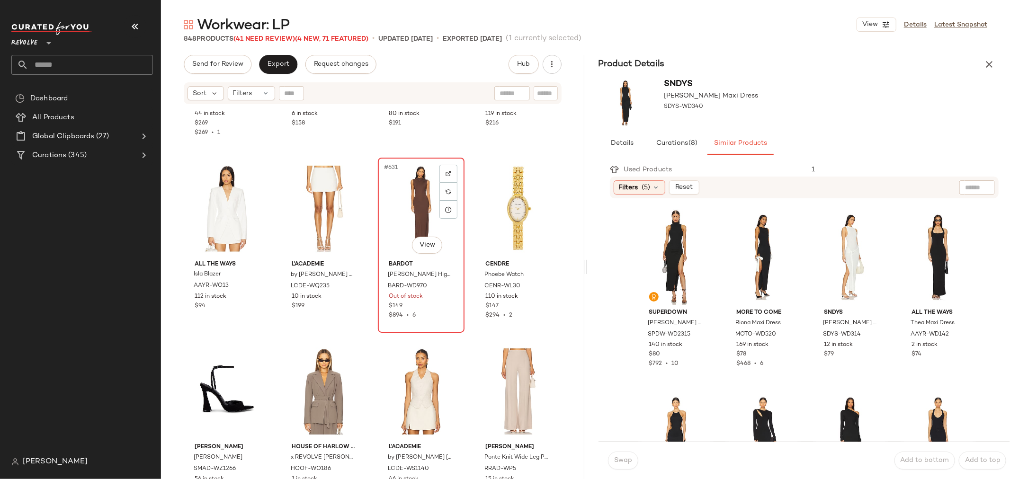
click at [438, 314] on div "$894 • 6" at bounding box center [421, 316] width 65 height 9
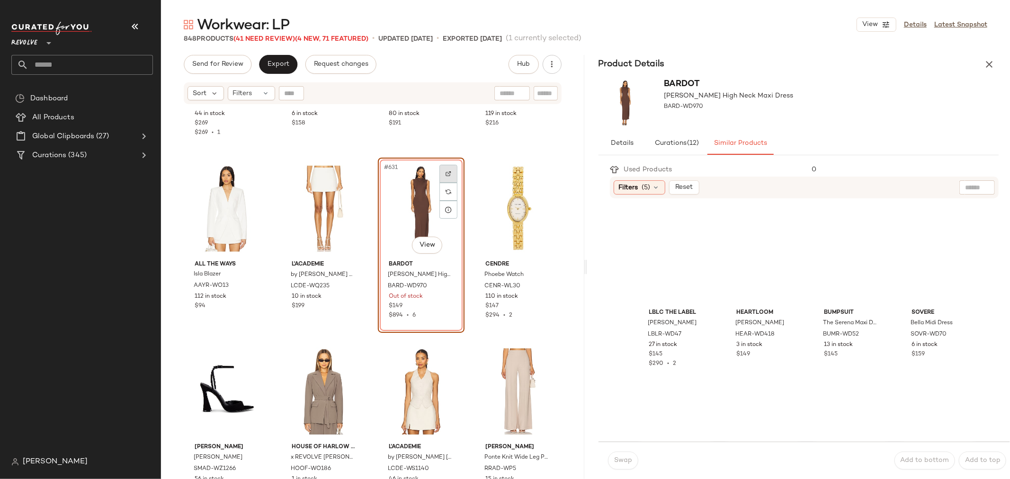
click at [441, 173] on div at bounding box center [448, 174] width 18 height 18
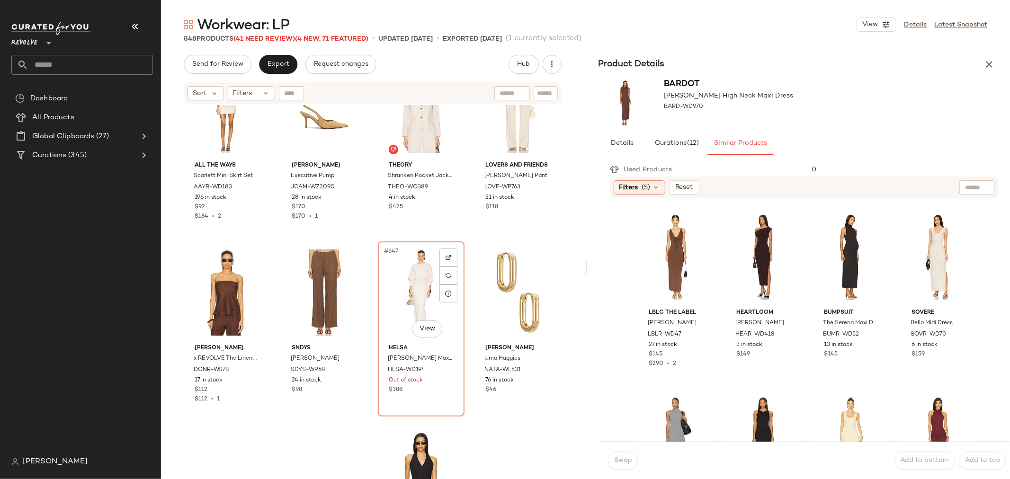
scroll to position [29337, 0]
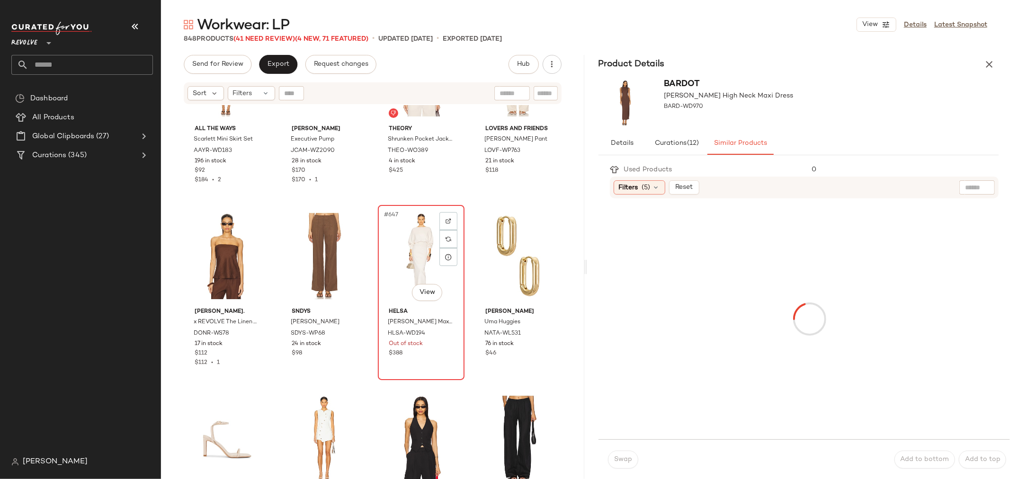
click at [437, 357] on div "$388" at bounding box center [421, 353] width 65 height 9
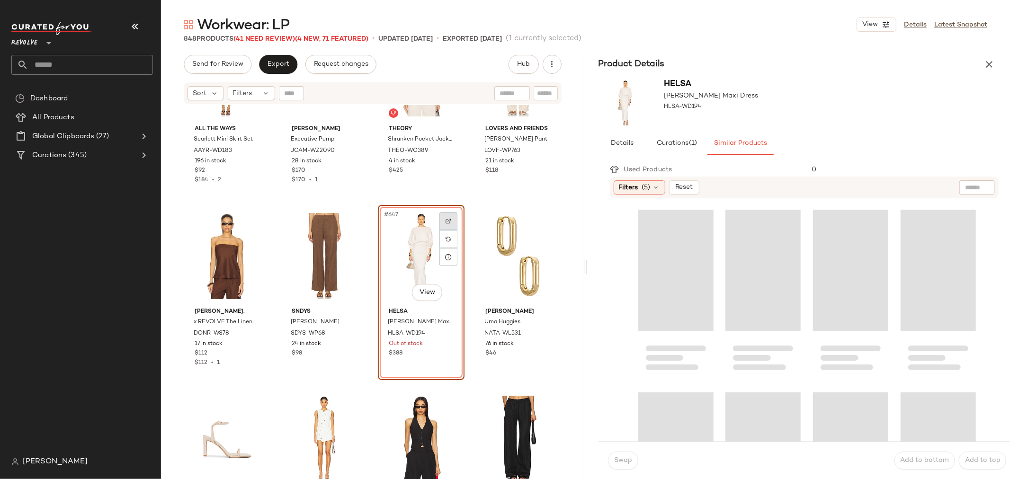
click at [446, 219] on img at bounding box center [449, 221] width 6 height 6
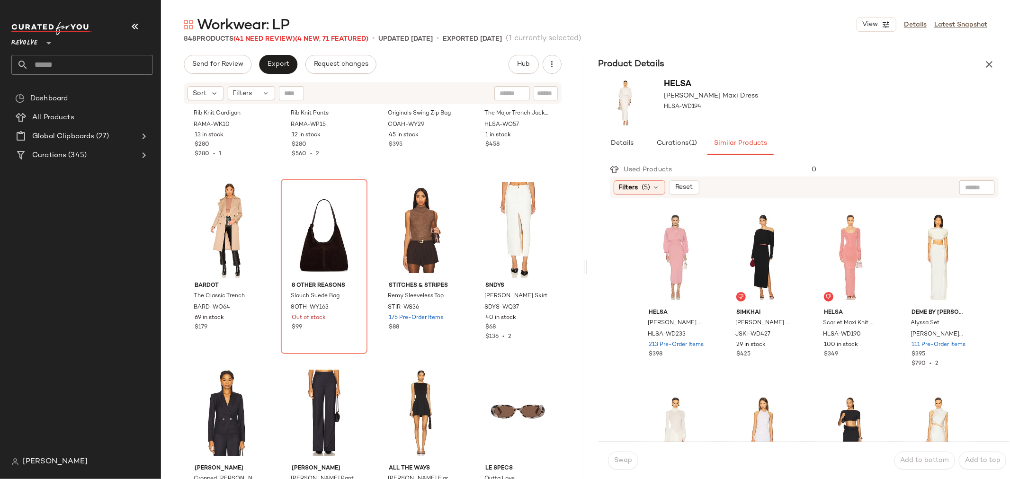
scroll to position [29916, 0]
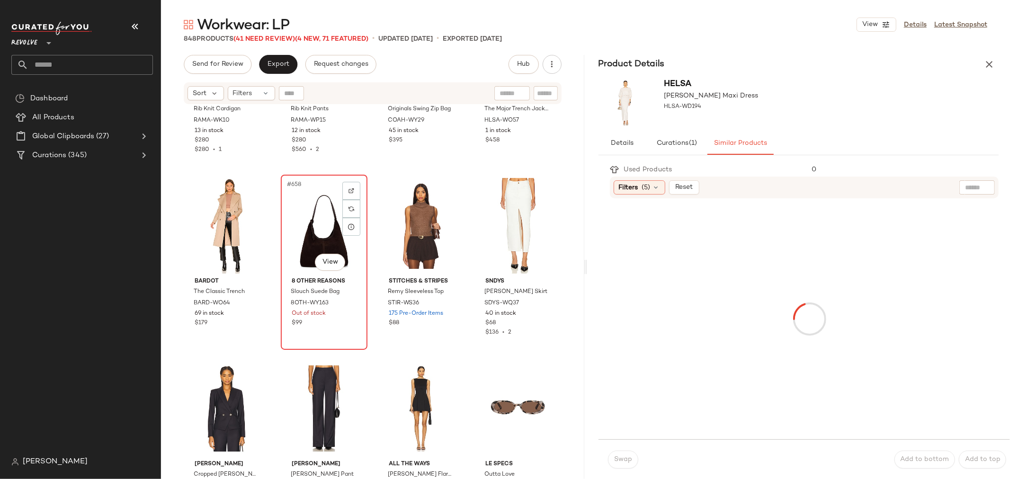
click at [342, 328] on div "#658 View 8 Other Reasons Slouch Suede Bag 8OTH-WY163 Out of stock $99" at bounding box center [324, 262] width 85 height 173
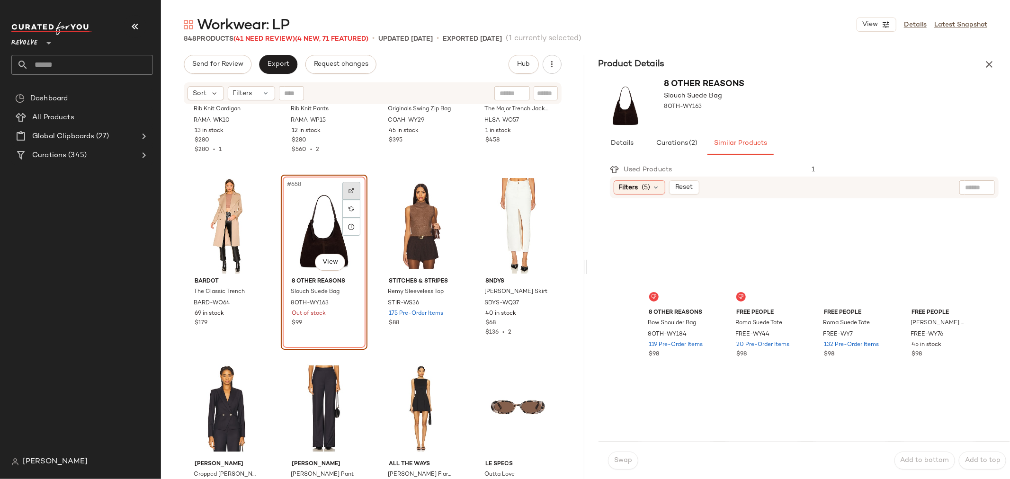
click at [349, 188] on img at bounding box center [352, 191] width 6 height 6
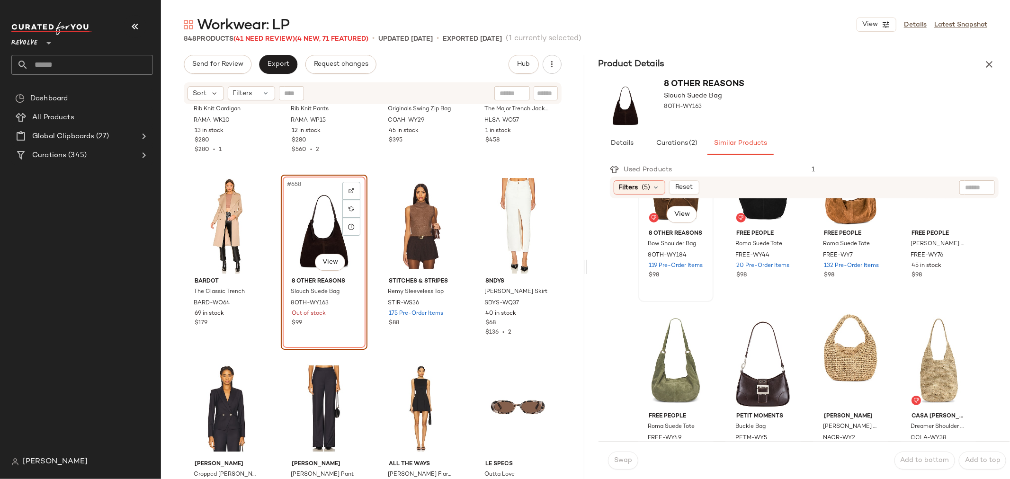
scroll to position [105, 0]
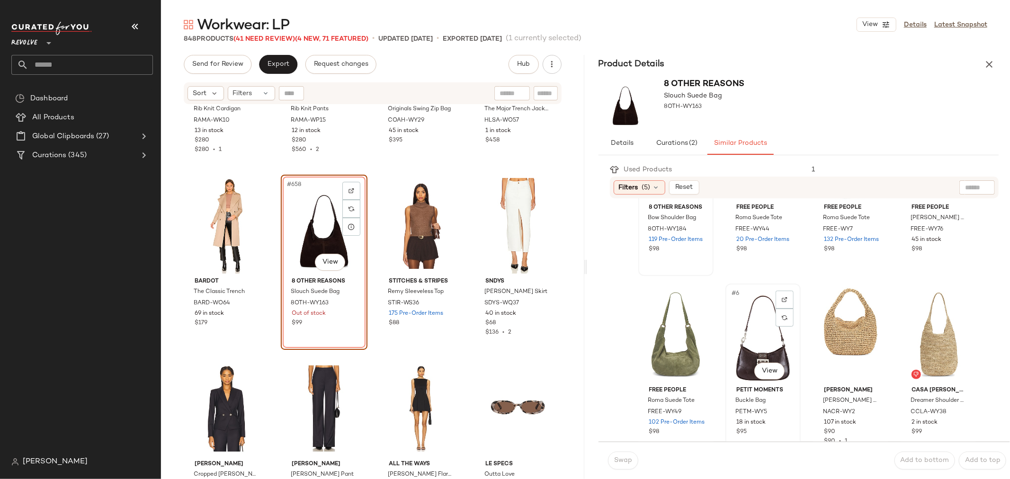
click at [759, 332] on div "#6 View" at bounding box center [763, 335] width 69 height 96
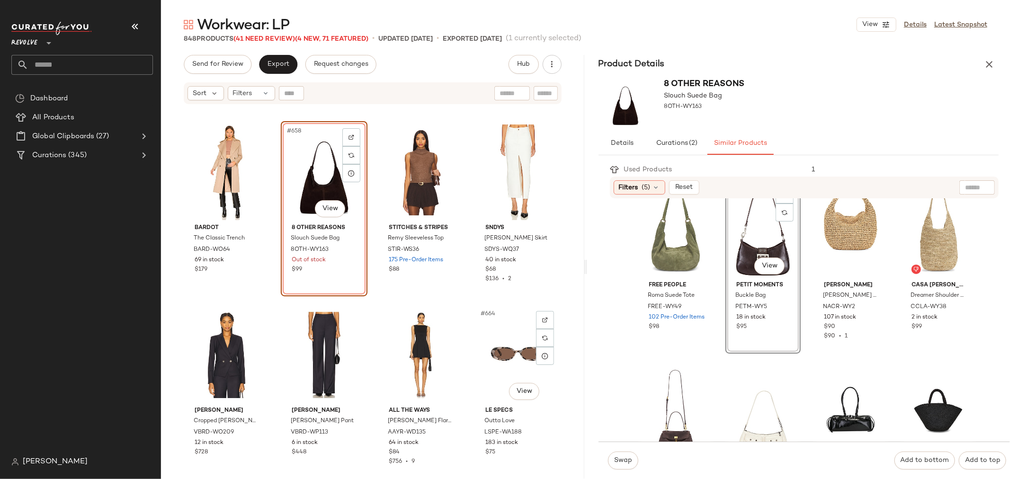
scroll to position [29968, 0]
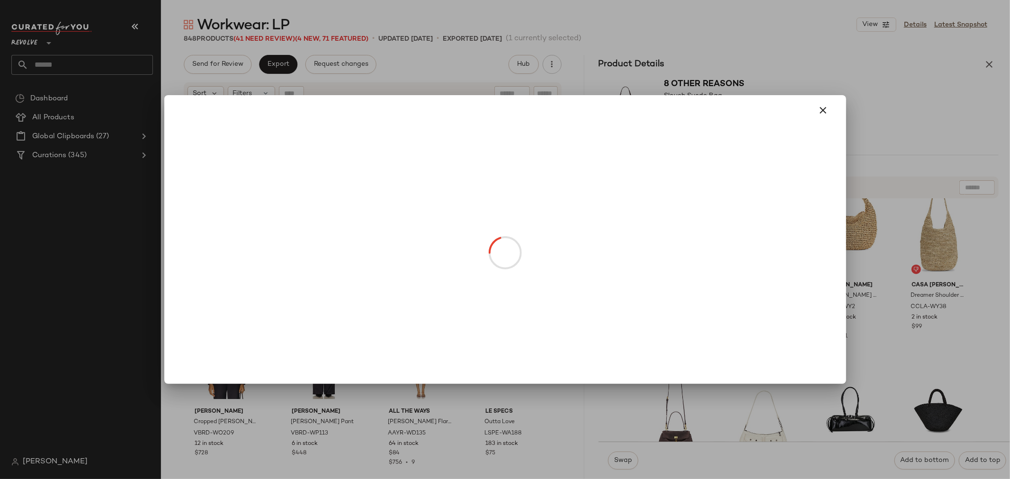
click at [333, 205] on body "Revolve ** Dashboard All Products Global Clipboards (27) Curations (345) [PERSO…" at bounding box center [505, 239] width 1010 height 479
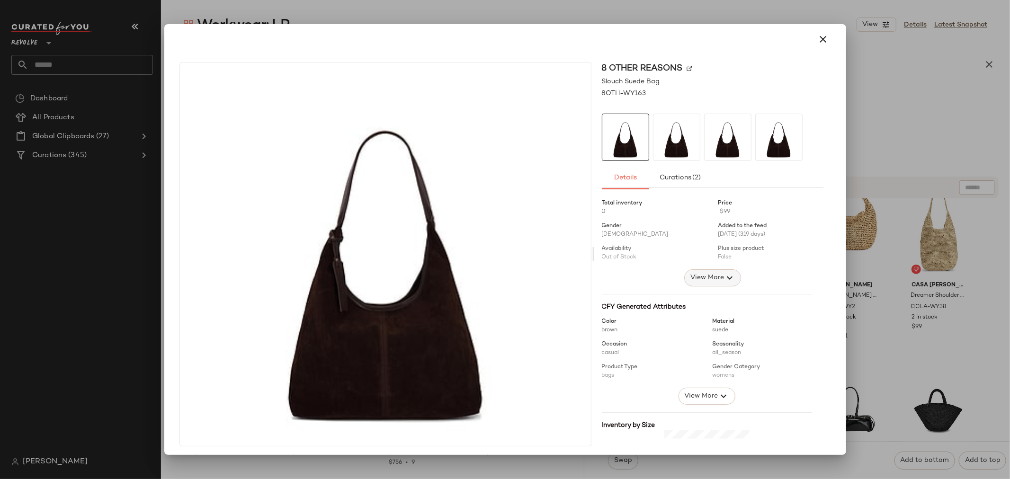
click at [708, 274] on span "View More" at bounding box center [706, 277] width 34 height 11
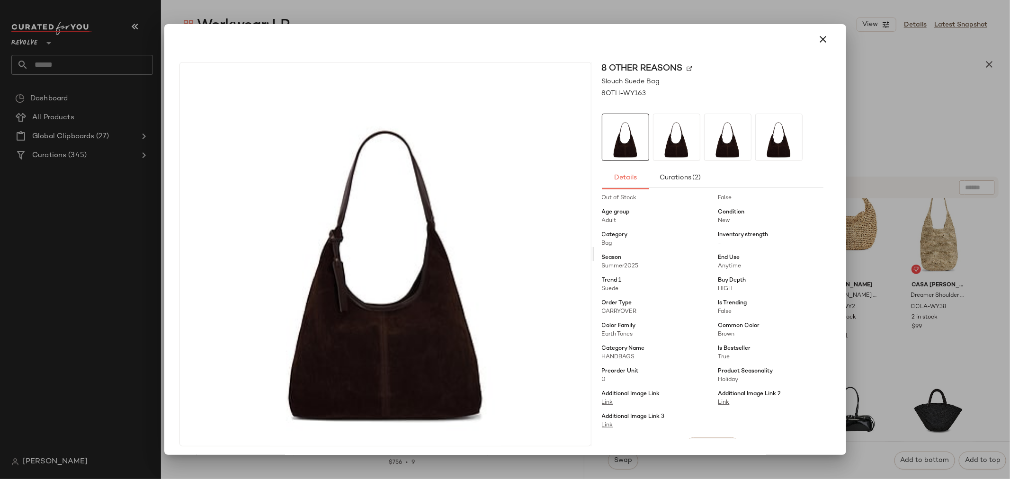
scroll to position [105, 0]
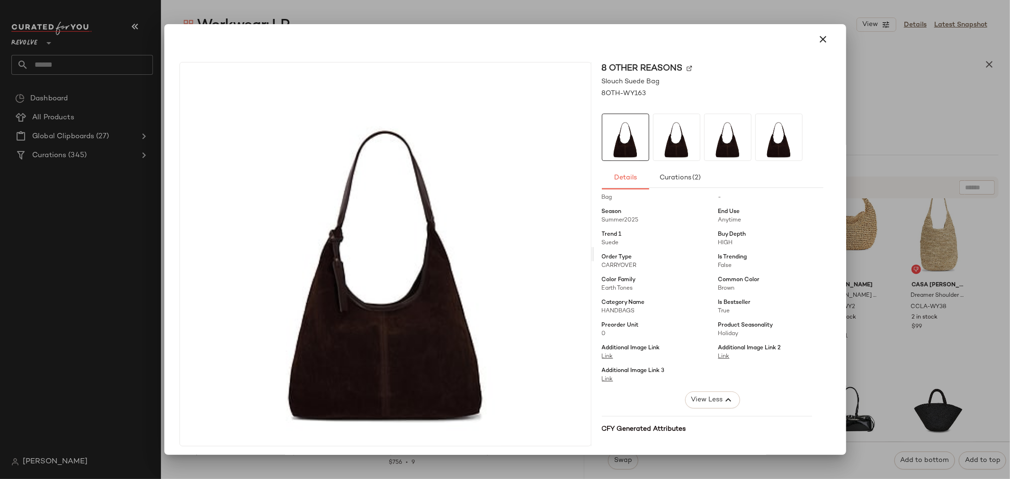
click at [818, 40] on icon "button" at bounding box center [823, 39] width 11 height 11
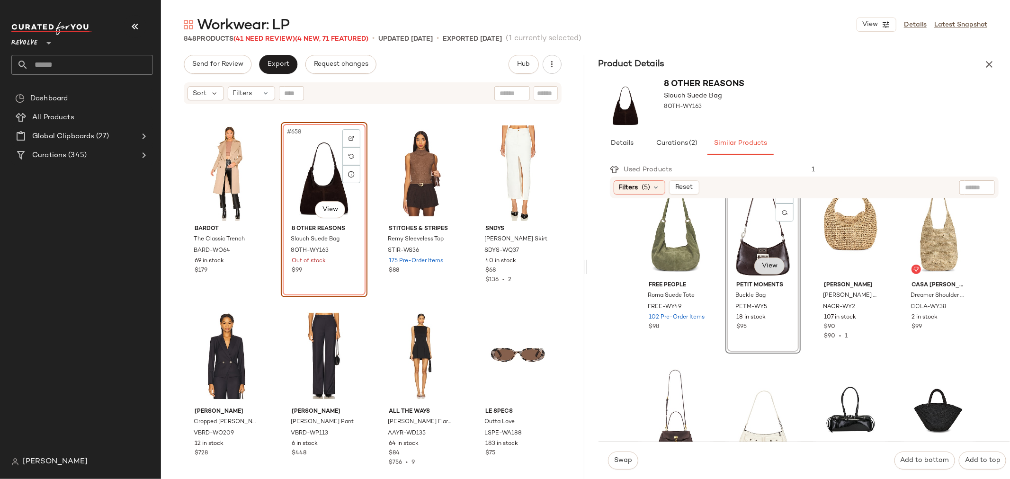
click at [772, 261] on body "Revolve ** Dashboard All Products Global Clipboards (27) Curations (345) [PERSO…" at bounding box center [505, 239] width 1010 height 479
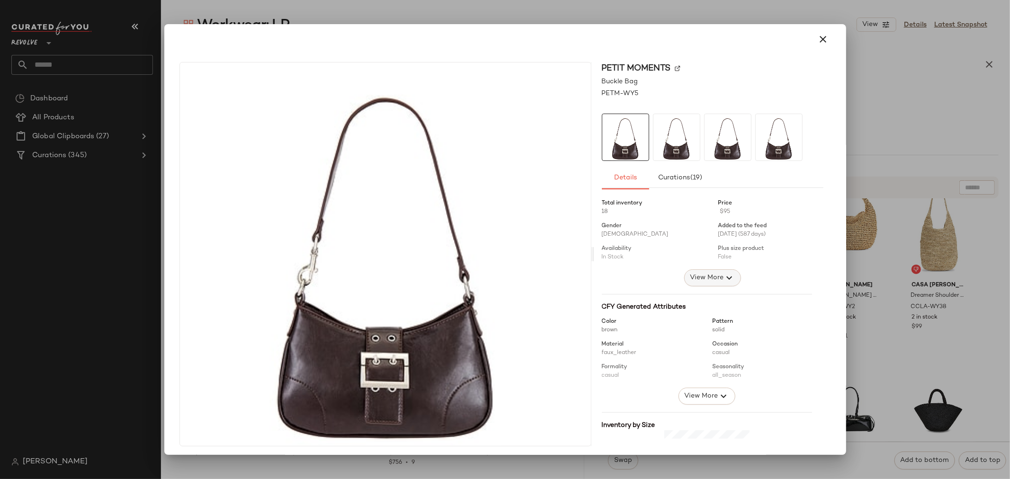
click at [704, 271] on button "View More" at bounding box center [712, 277] width 57 height 17
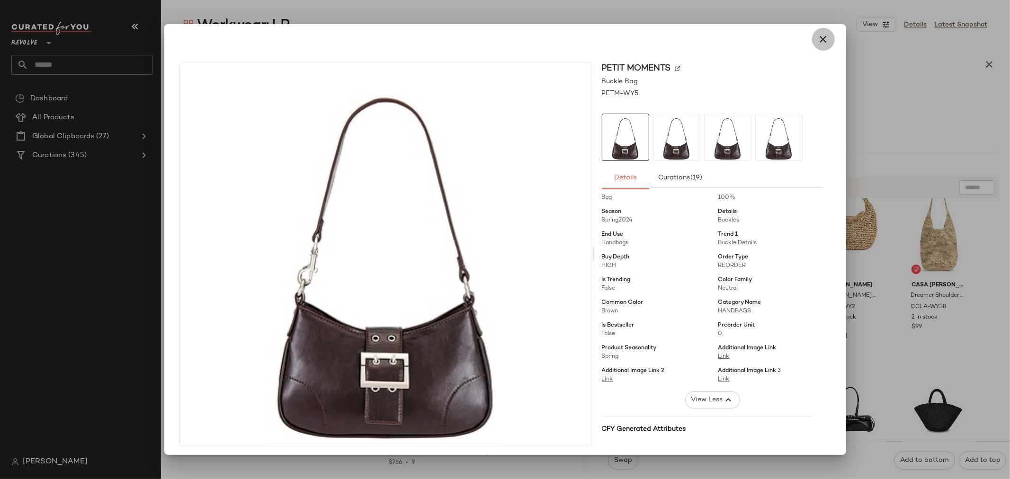
click at [818, 39] on icon "button" at bounding box center [823, 39] width 11 height 11
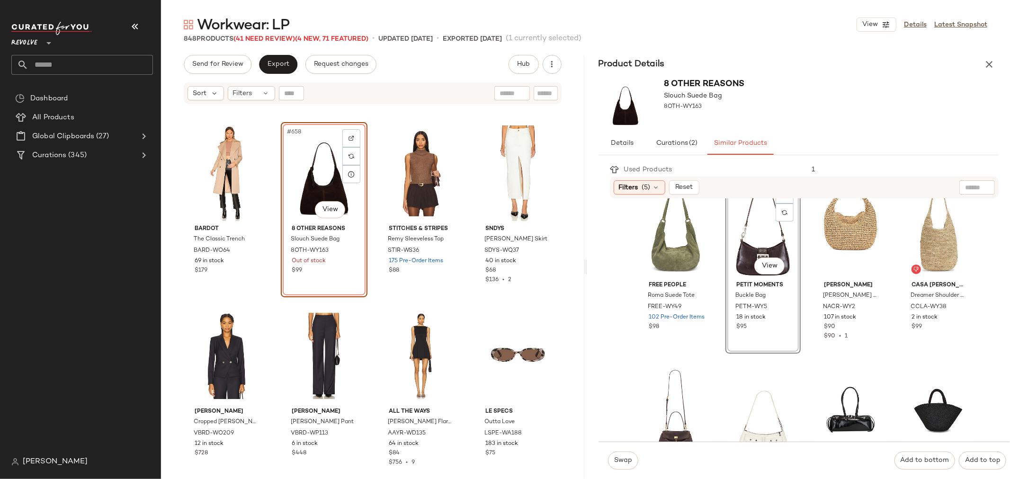
click at [746, 250] on div "#6 View" at bounding box center [763, 230] width 69 height 96
click at [630, 461] on span "Swap" at bounding box center [623, 461] width 18 height 8
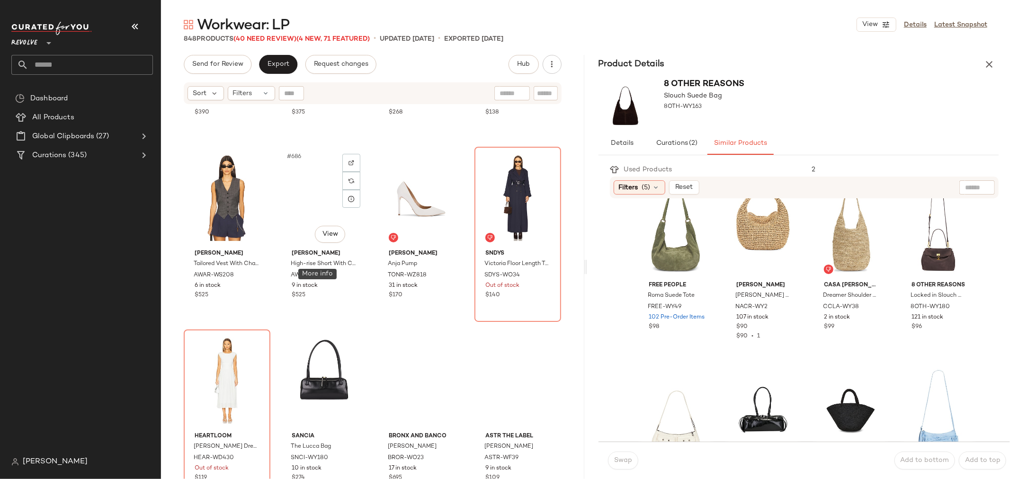
scroll to position [31231, 0]
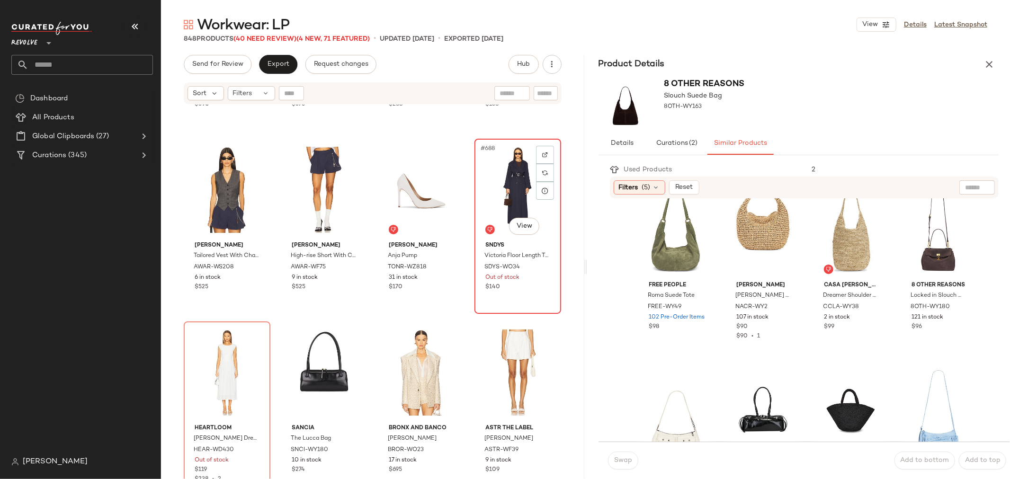
click at [517, 295] on div "#688 View SNDYS Victoria Floor Length Trench SDYS-WO34 Out of stock $140" at bounding box center [517, 226] width 85 height 173
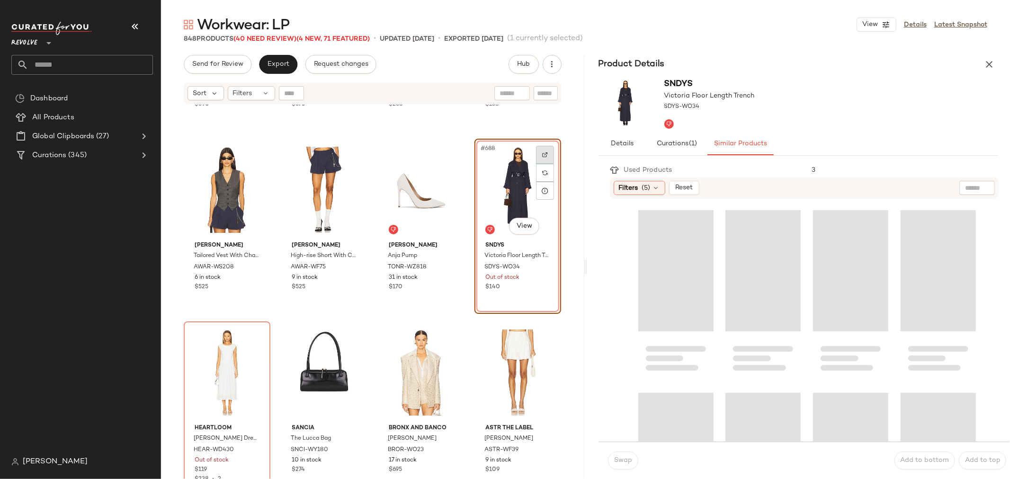
click at [542, 150] on div at bounding box center [545, 155] width 18 height 18
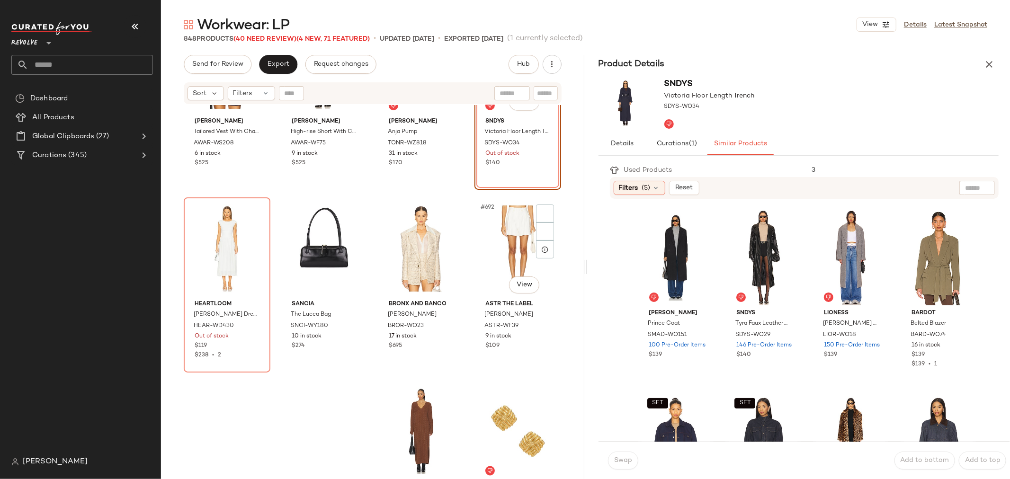
scroll to position [31389, 0]
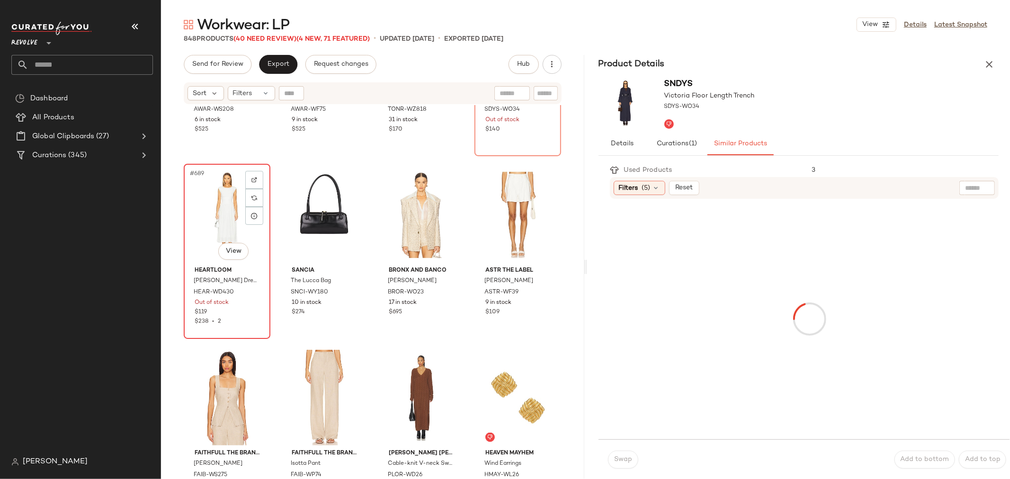
click at [230, 323] on div "$238 • 2" at bounding box center [227, 322] width 65 height 9
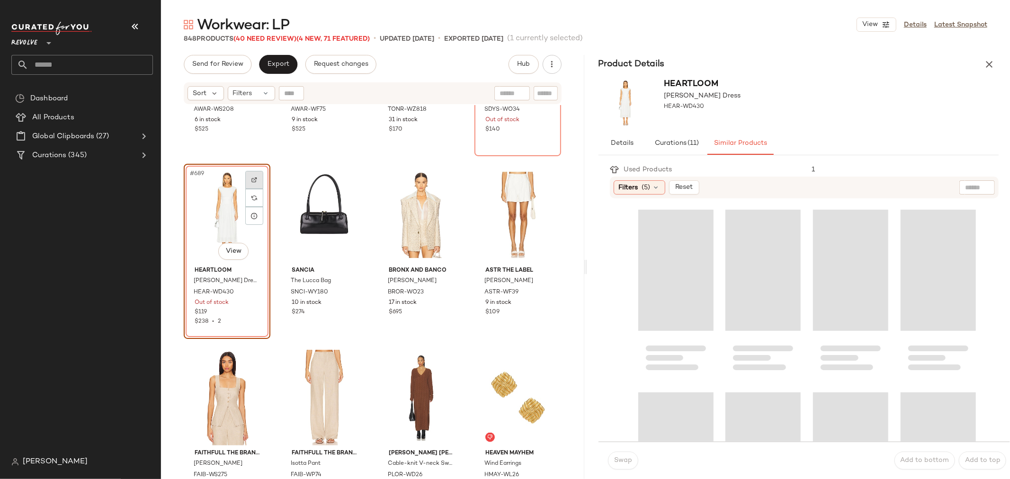
click at [258, 174] on div at bounding box center [254, 180] width 18 height 18
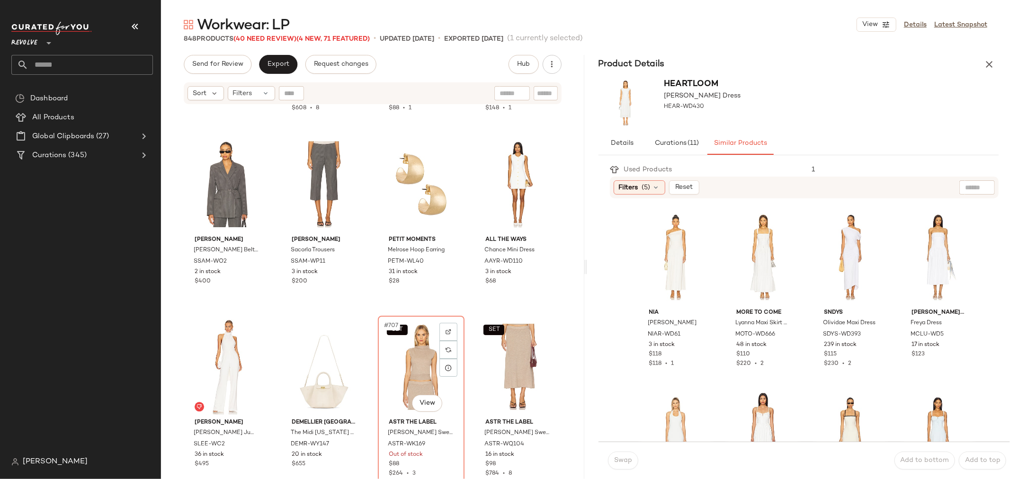
scroll to position [32073, 0]
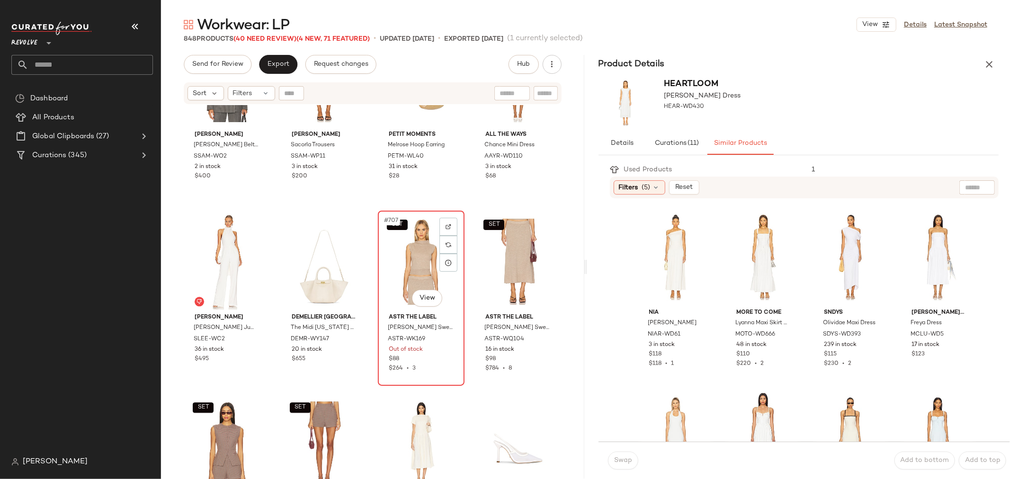
click at [433, 372] on div "$264 • 3" at bounding box center [421, 369] width 65 height 9
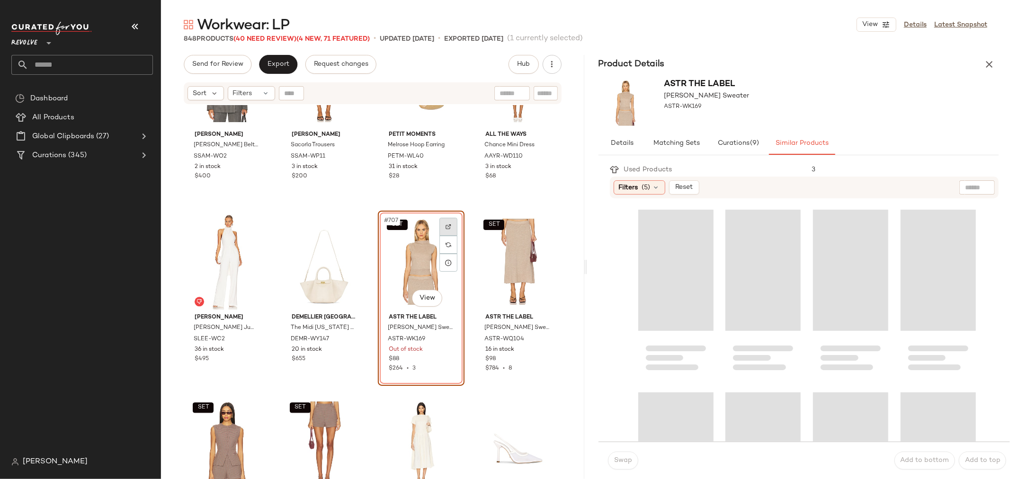
click at [446, 225] on img at bounding box center [449, 227] width 6 height 6
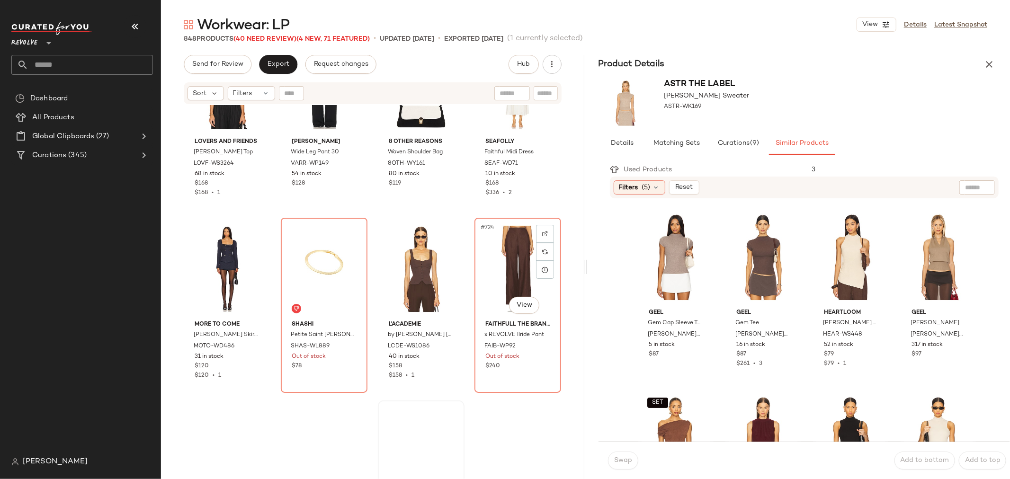
scroll to position [32809, 0]
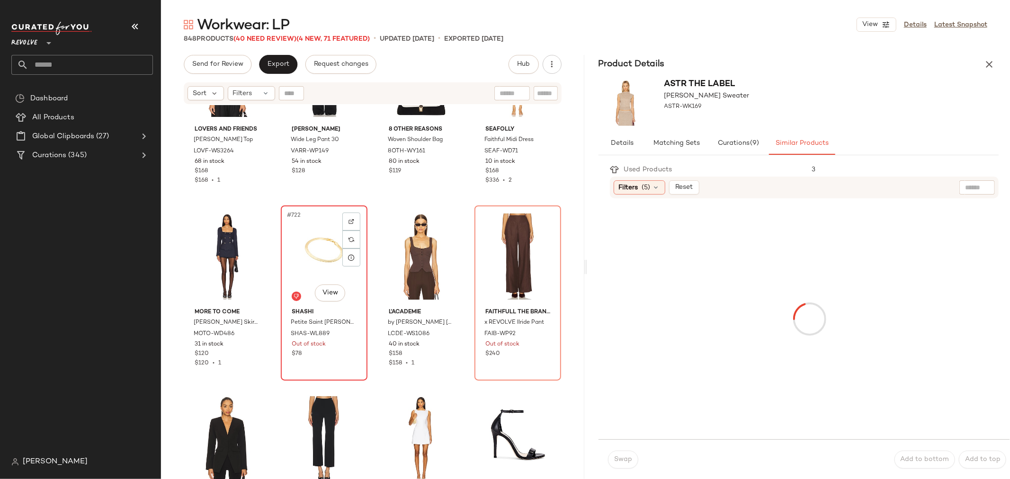
click at [347, 367] on div "#722 View SHASHI Petite Saint [PERSON_NAME] Bracelet SHAS-WL889 Out of stock $78" at bounding box center [324, 292] width 85 height 173
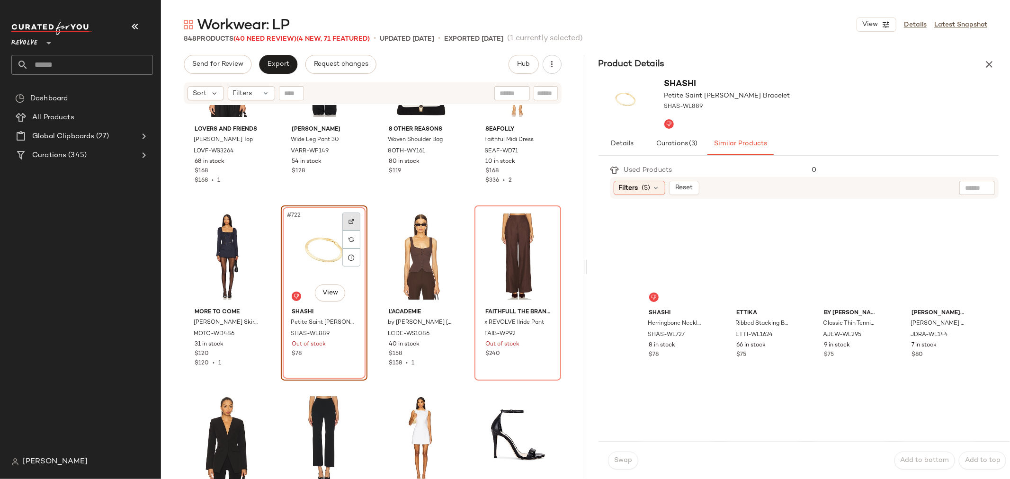
click at [350, 222] on img at bounding box center [352, 222] width 6 height 6
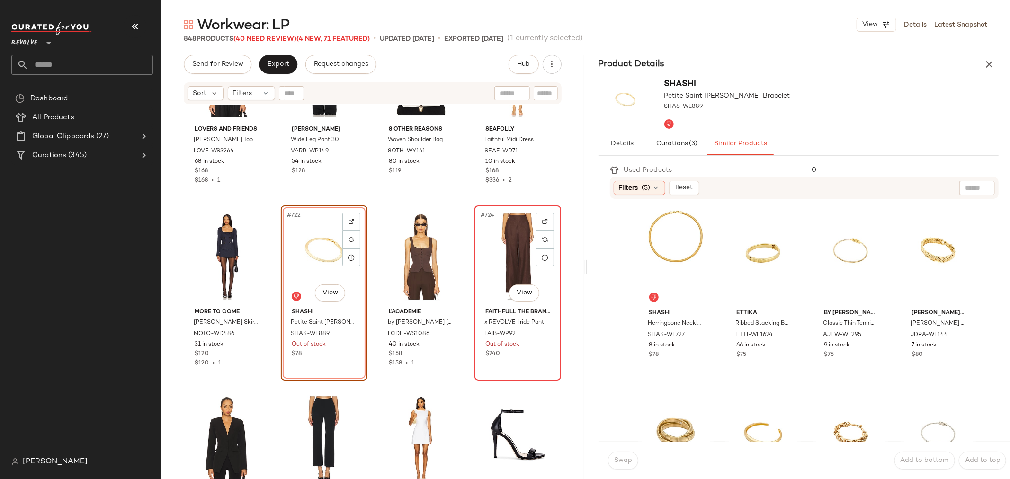
click at [492, 255] on div "#724 View" at bounding box center [518, 257] width 80 height 96
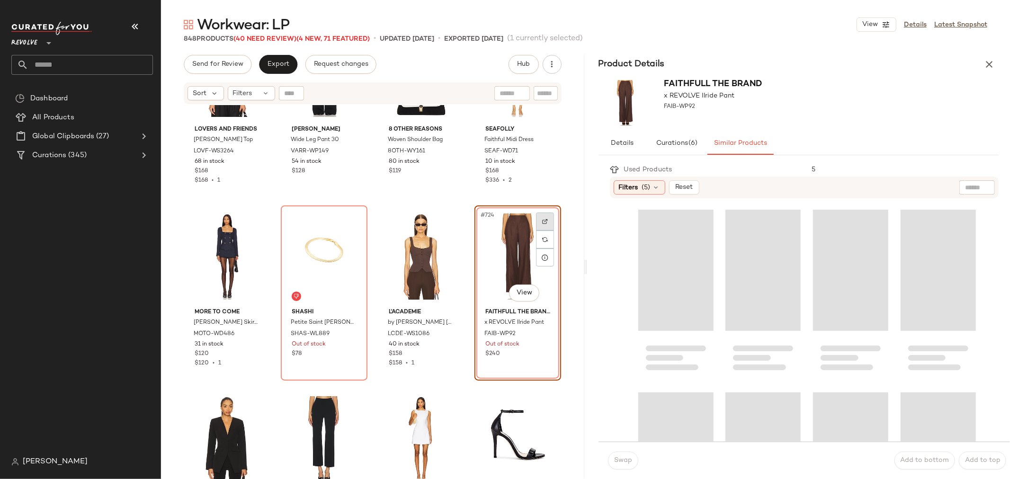
click at [542, 219] on img at bounding box center [545, 222] width 6 height 6
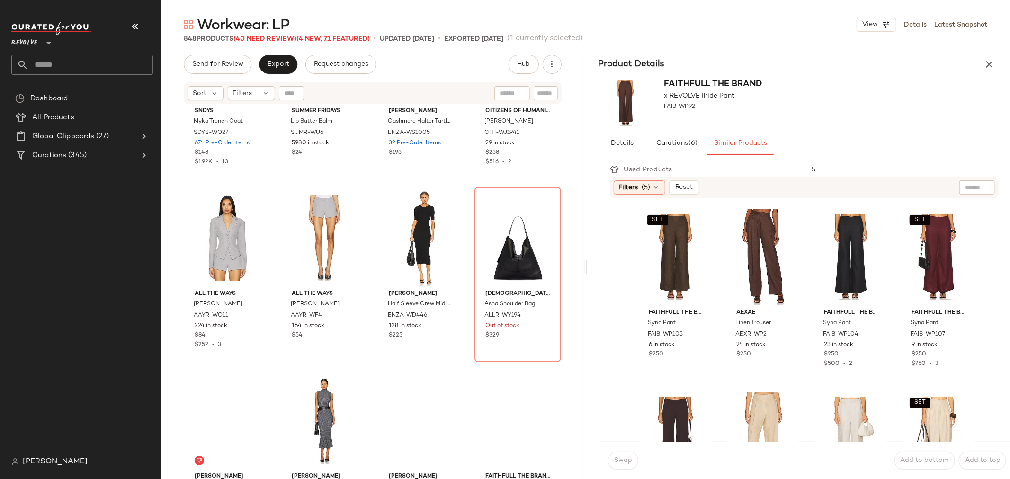
scroll to position [33756, 0]
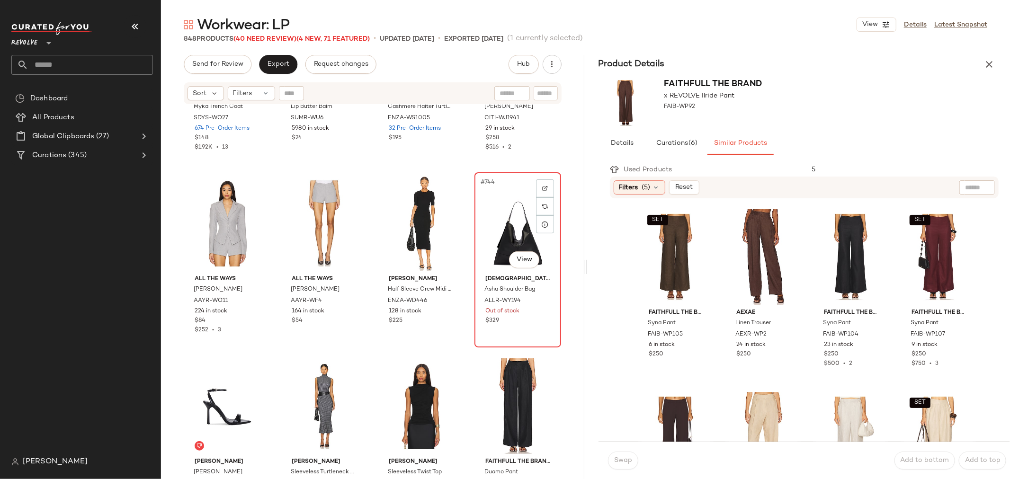
click at [515, 328] on div "#744 View ALLSAINTS Asha Shoulder Bag ALLR-WY194 Out of stock $329" at bounding box center [517, 259] width 85 height 173
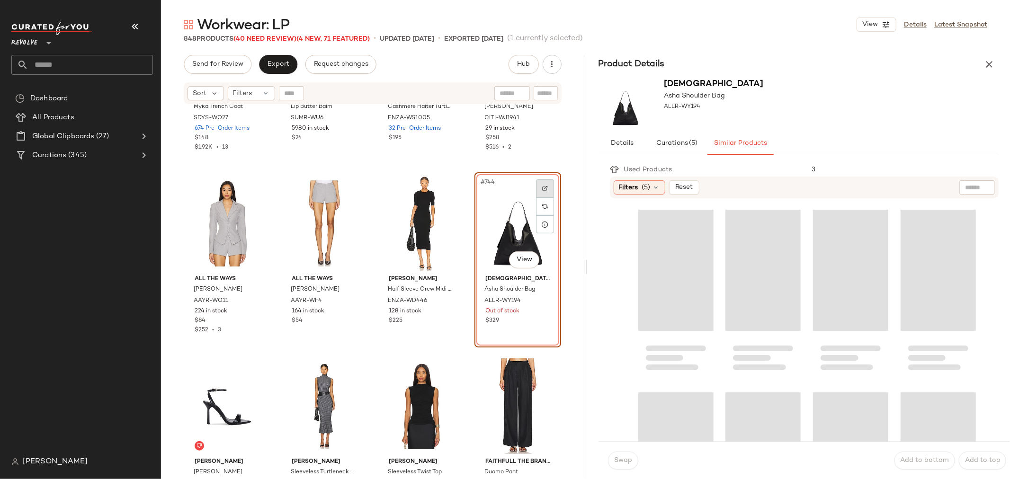
click at [542, 186] on img at bounding box center [545, 189] width 6 height 6
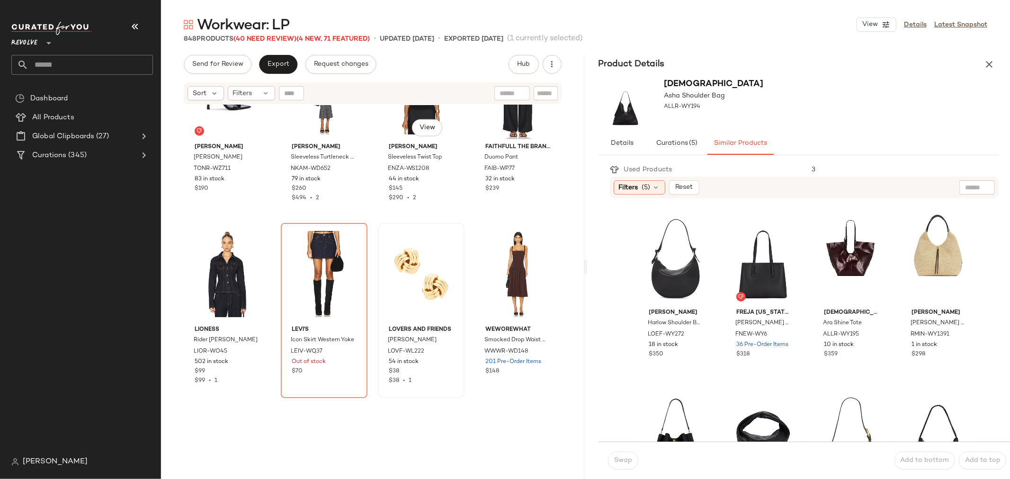
scroll to position [34072, 0]
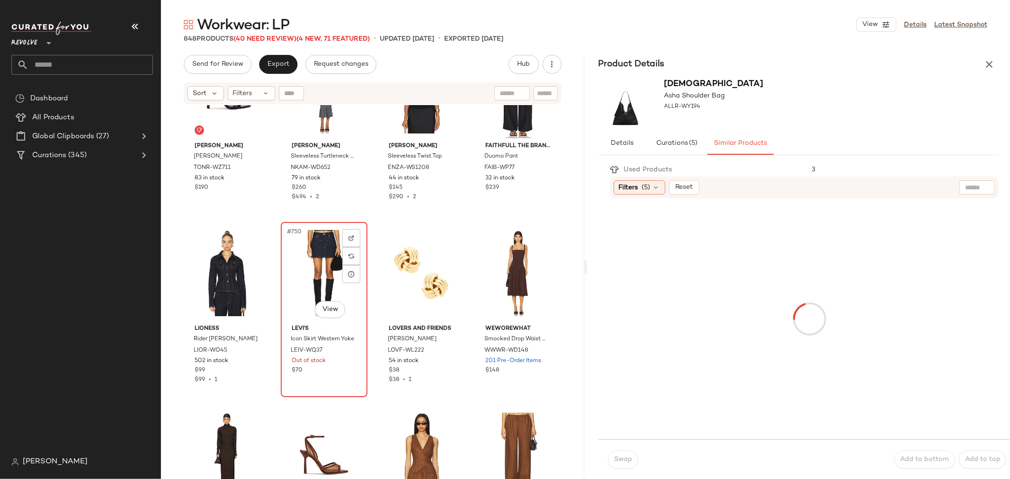
click at [329, 374] on div "$70" at bounding box center [324, 371] width 65 height 9
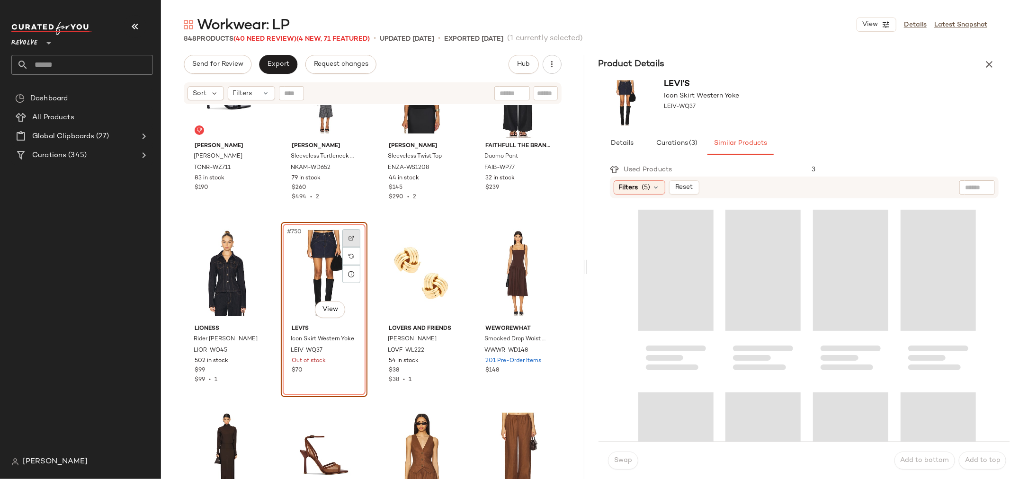
click at [357, 234] on div at bounding box center [351, 238] width 18 height 18
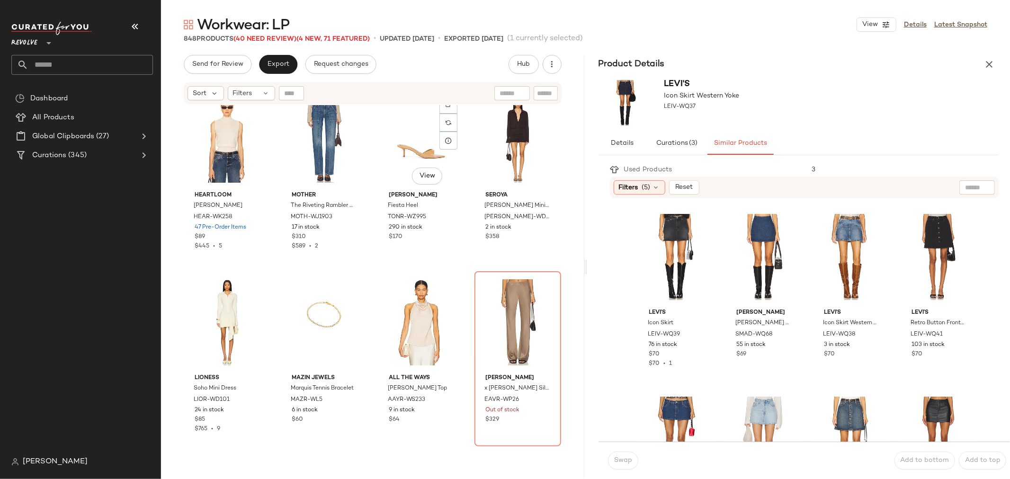
scroll to position [34967, 0]
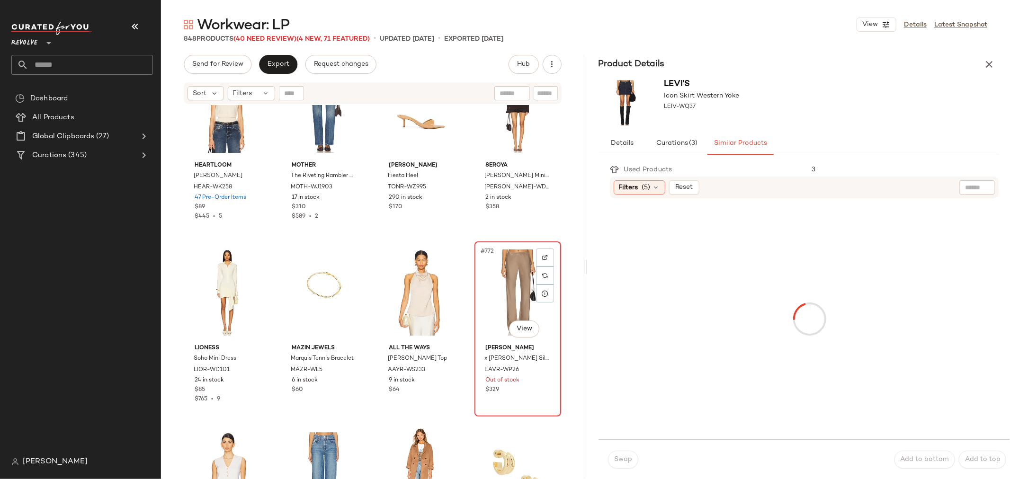
click at [504, 399] on div "#772 View [PERSON_NAME] x [PERSON_NAME] Silk Bias Pant EAVR-WP26 Out of stock $…" at bounding box center [517, 328] width 85 height 173
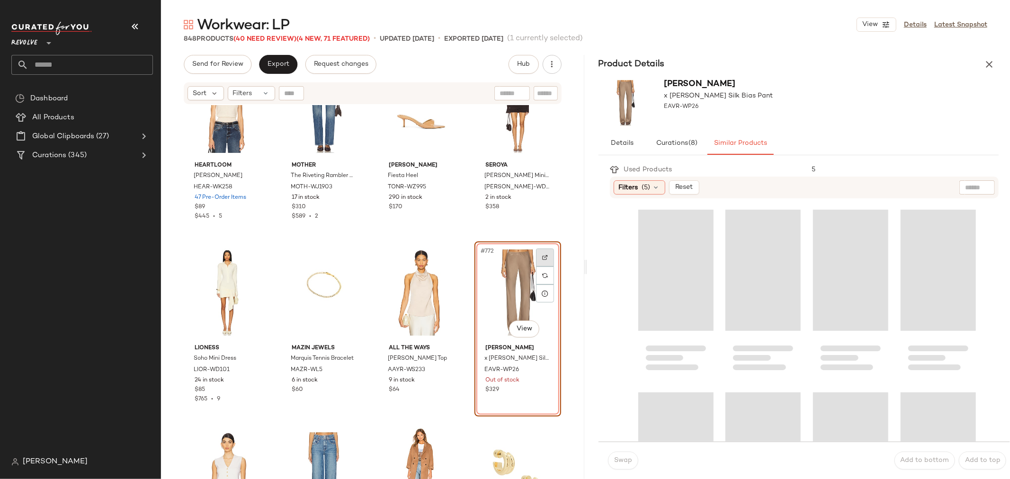
click at [542, 258] on img at bounding box center [545, 258] width 6 height 6
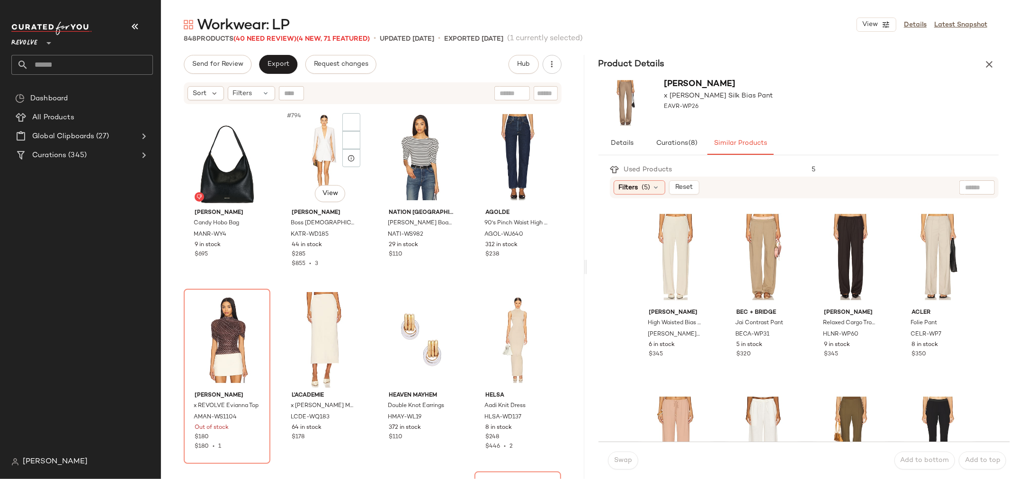
scroll to position [36282, 0]
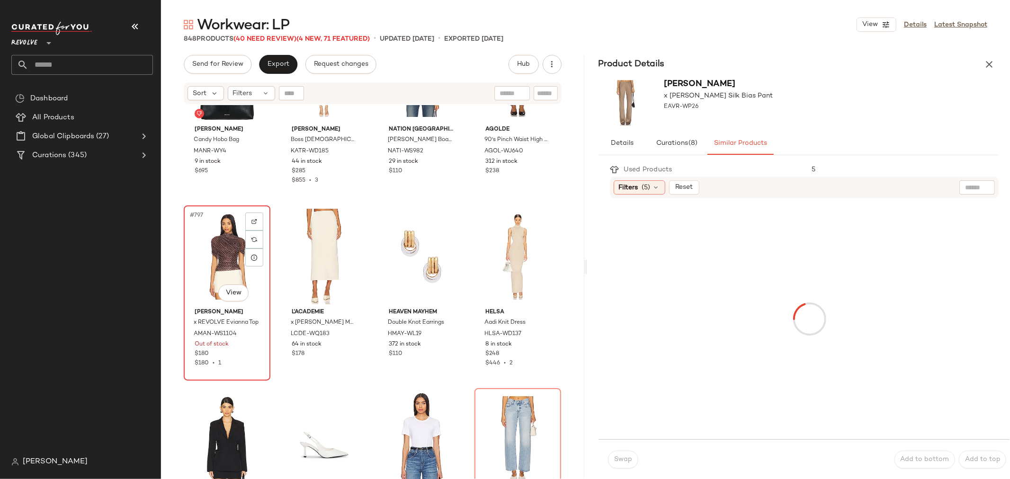
click at [233, 361] on div "$180 • 1" at bounding box center [227, 363] width 65 height 9
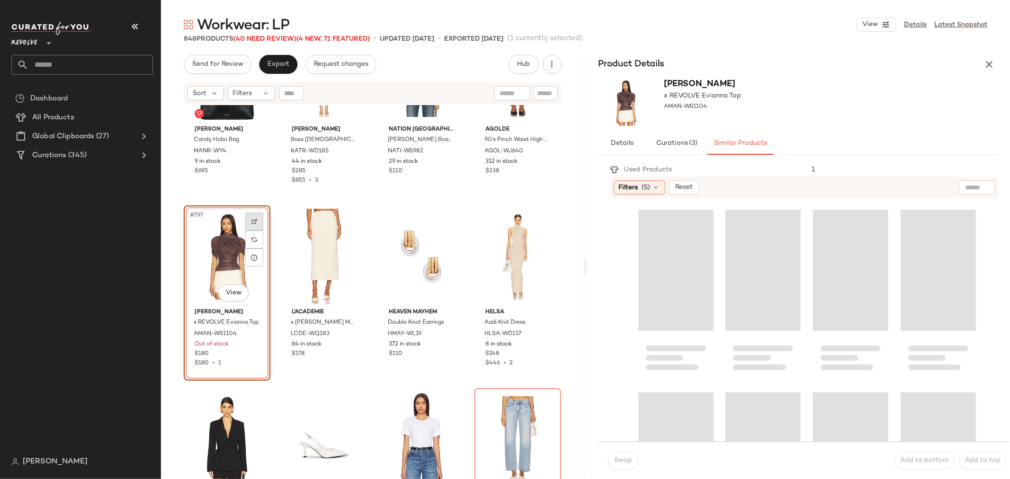
click at [253, 223] on img at bounding box center [254, 222] width 6 height 6
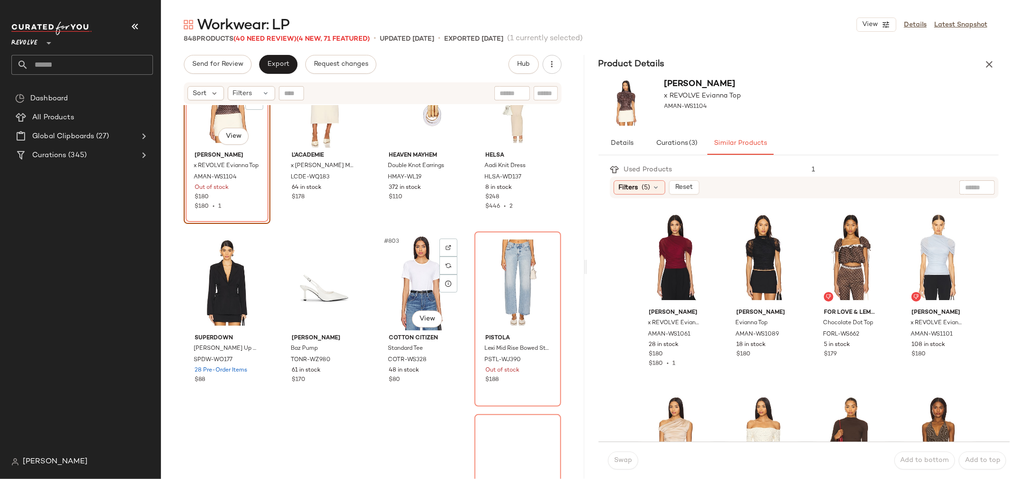
scroll to position [36440, 0]
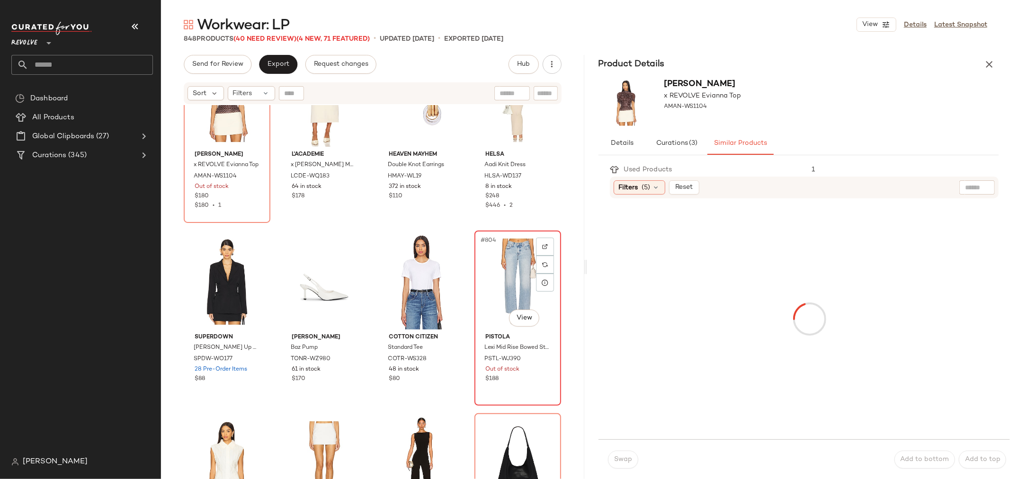
click at [519, 390] on div "#804 View PISTOLA Lexi Mid Rise Bowed Straight PSTL-WJ390 Out of stock $188" at bounding box center [517, 318] width 85 height 173
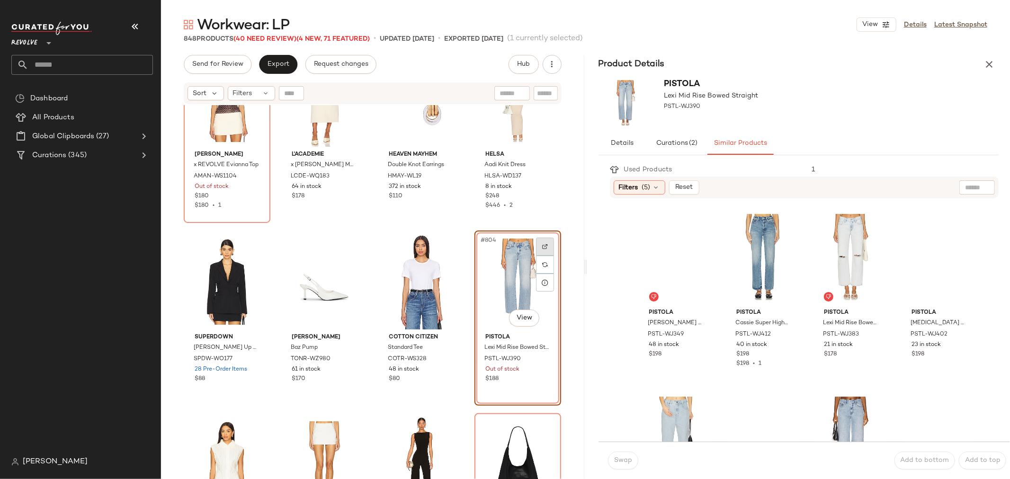
click at [543, 242] on div at bounding box center [545, 247] width 18 height 18
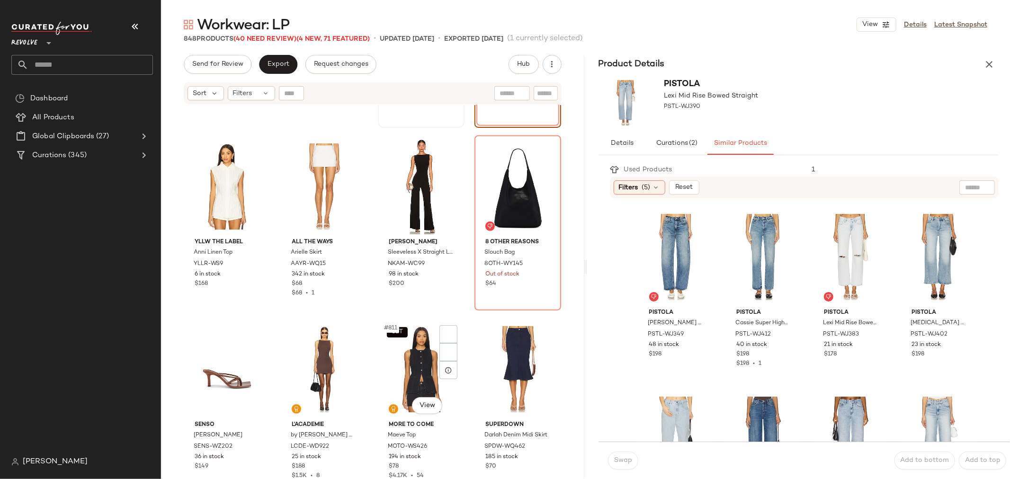
scroll to position [36756, 0]
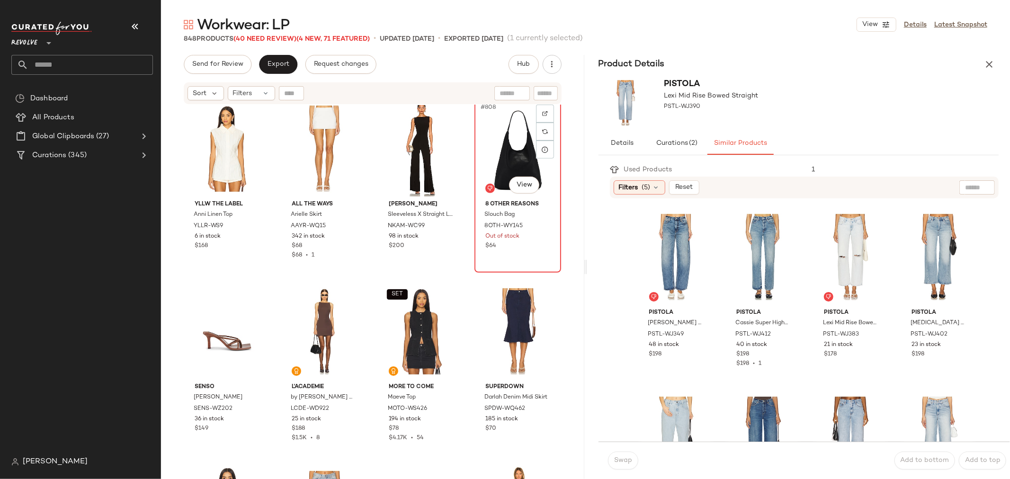
click at [519, 259] on div "#808 View 8 Other Reasons Slouch Bag 8OTH-WY145 Out of stock $64" at bounding box center [517, 184] width 85 height 173
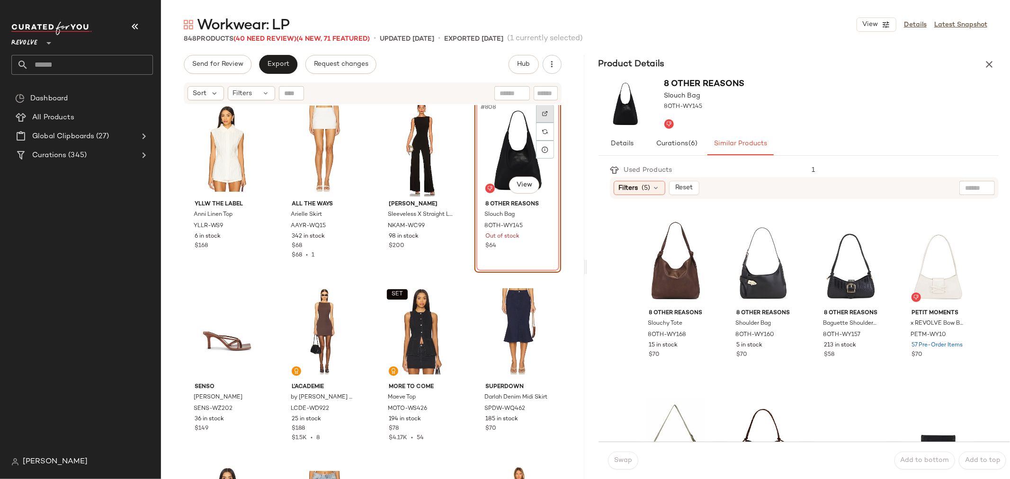
click at [545, 116] on div at bounding box center [545, 114] width 18 height 18
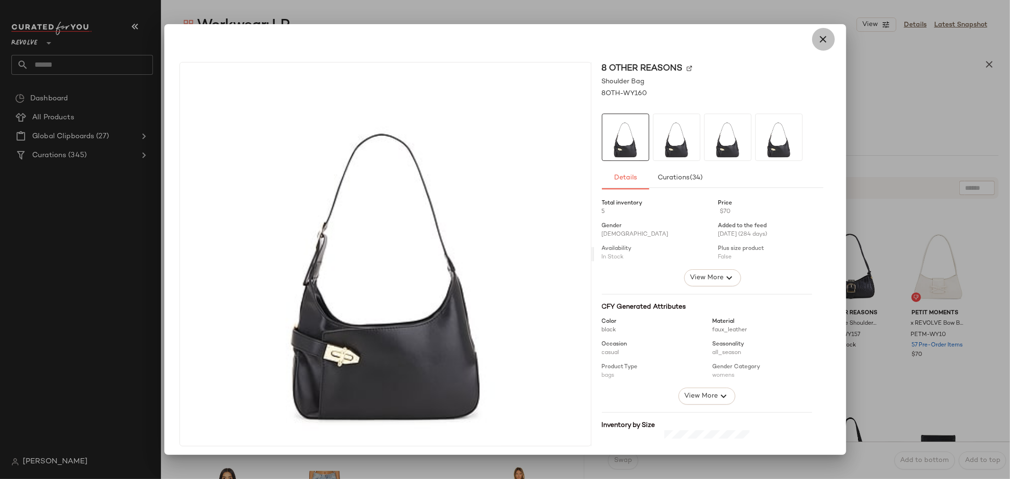
click at [818, 34] on icon "button" at bounding box center [823, 39] width 11 height 11
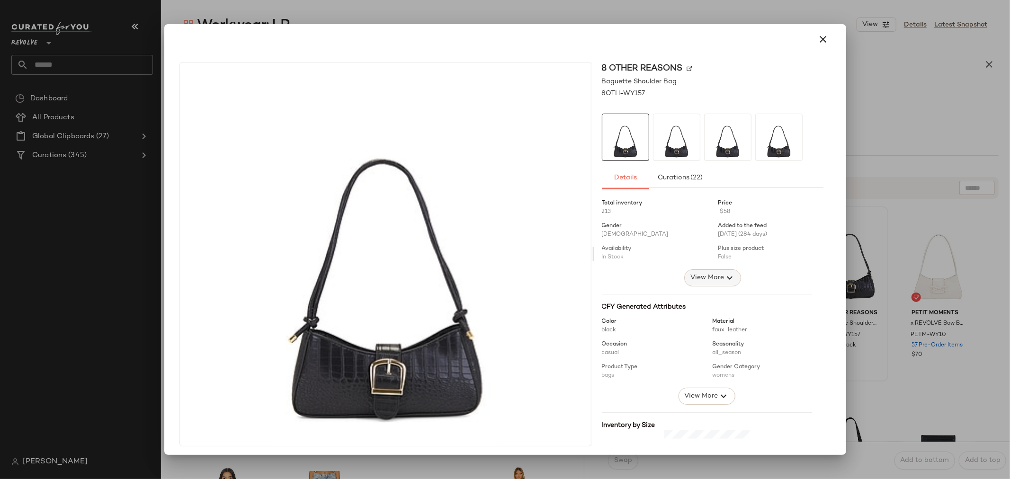
click at [703, 278] on span "View More" at bounding box center [706, 277] width 34 height 11
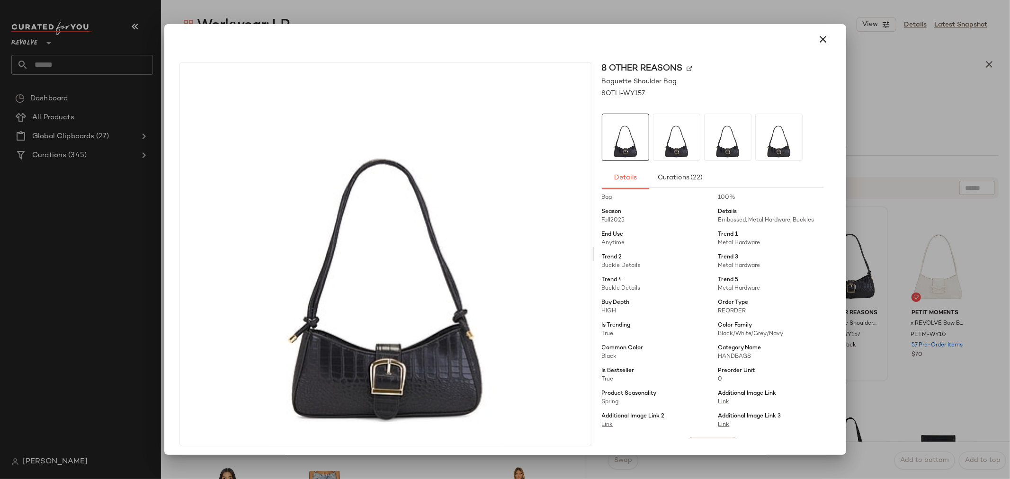
scroll to position [158, 0]
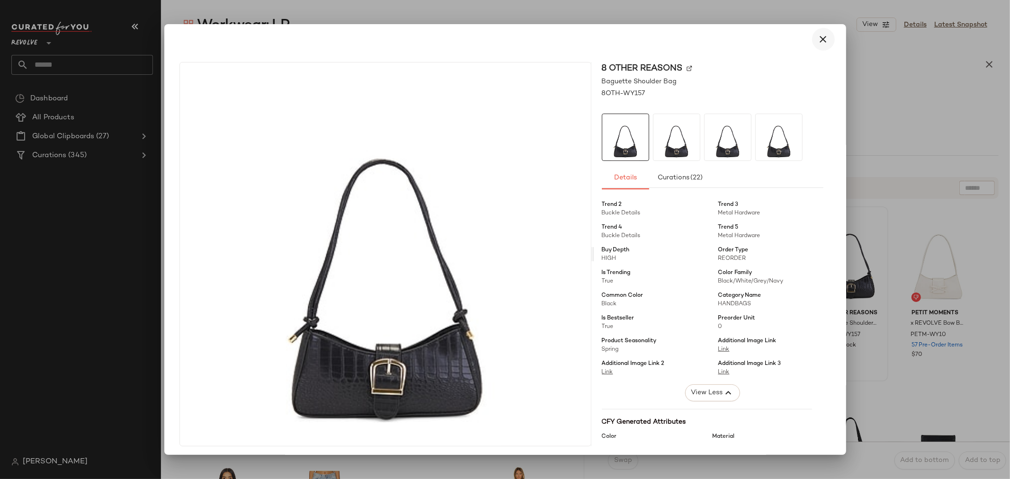
click at [820, 39] on icon "button" at bounding box center [823, 39] width 11 height 11
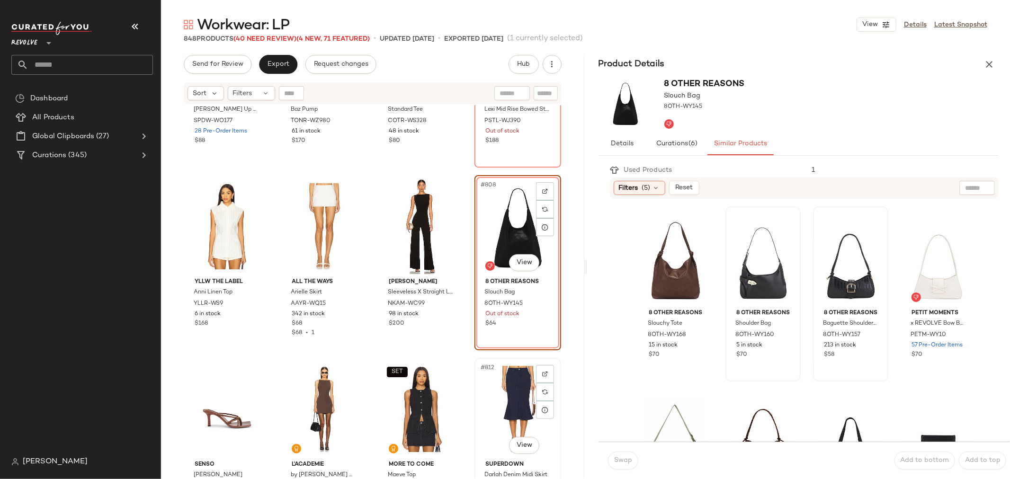
scroll to position [36651, 0]
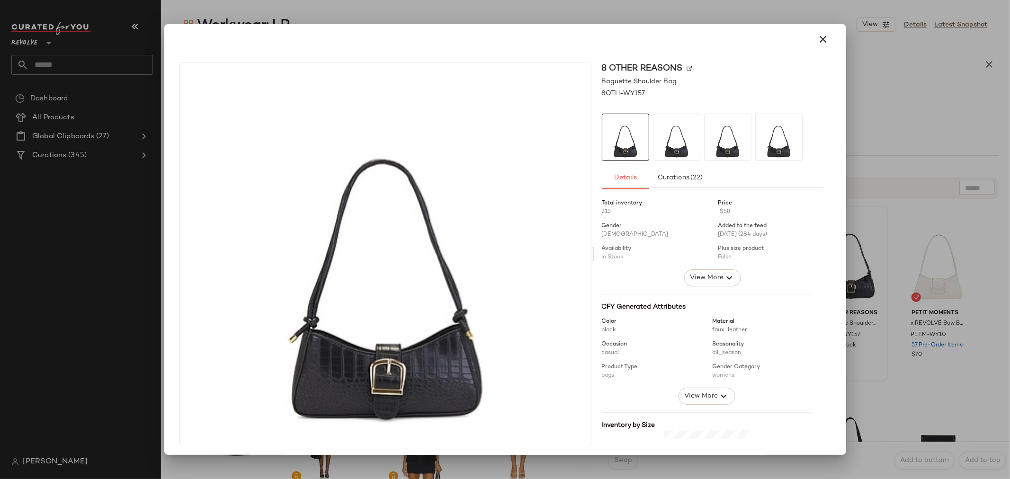
drag, startPoint x: 828, startPoint y: 283, endPoint x: 599, endPoint y: 329, distance: 232.8
click at [821, 42] on icon "button" at bounding box center [823, 39] width 11 height 11
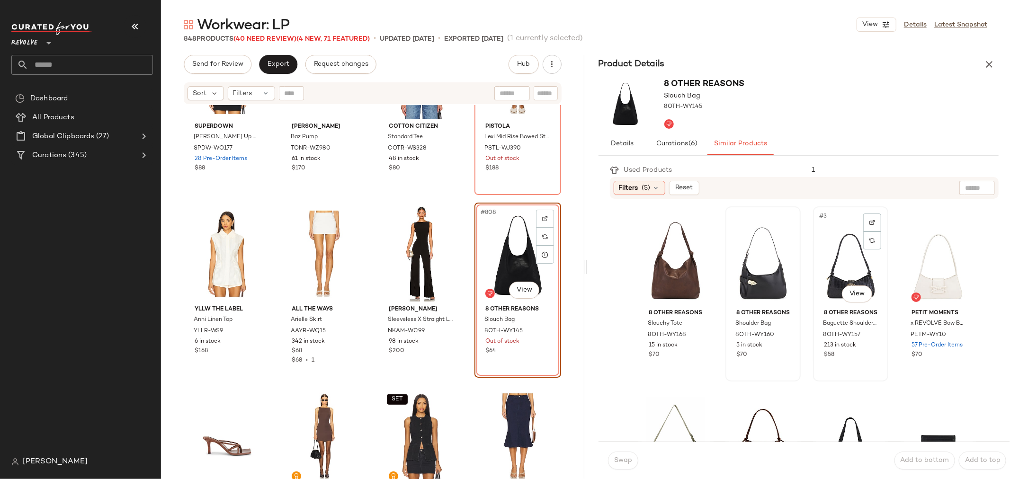
click at [834, 256] on div "#3 View" at bounding box center [850, 258] width 69 height 96
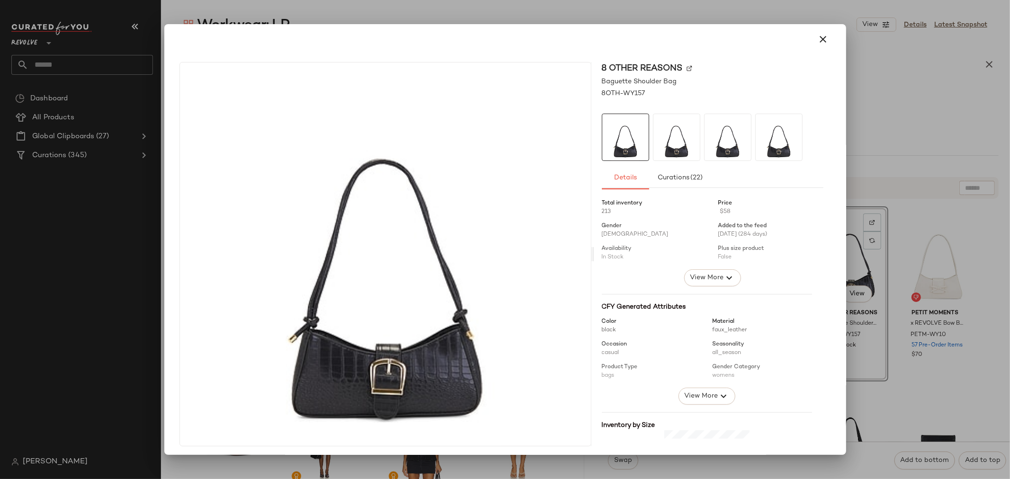
drag, startPoint x: 827, startPoint y: 287, endPoint x: 642, endPoint y: 289, distance: 185.2
click at [642, 289] on body "Revolve ** Dashboard All Products Global Clipboards (27) Curations (345) [PERSO…" at bounding box center [505, 239] width 1010 height 479
click at [816, 32] on button "button" at bounding box center [823, 39] width 23 height 23
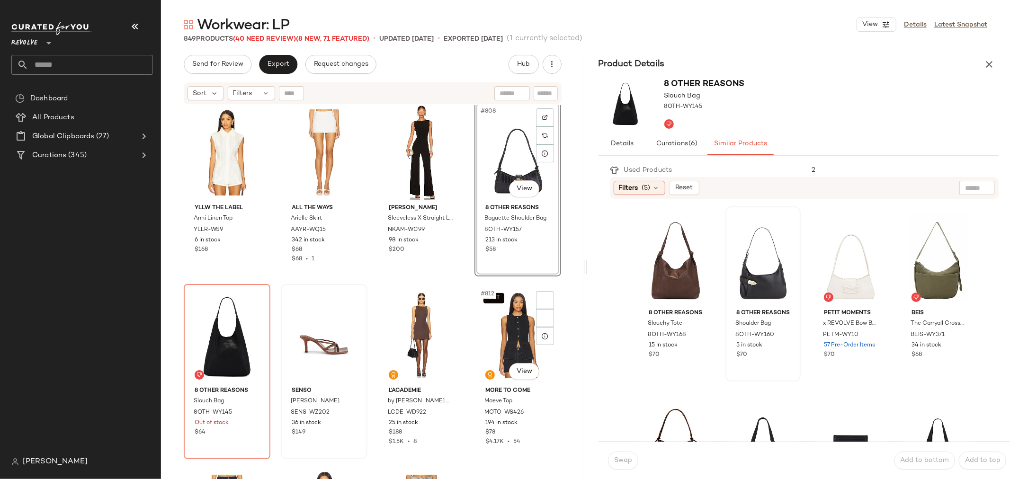
scroll to position [36756, 0]
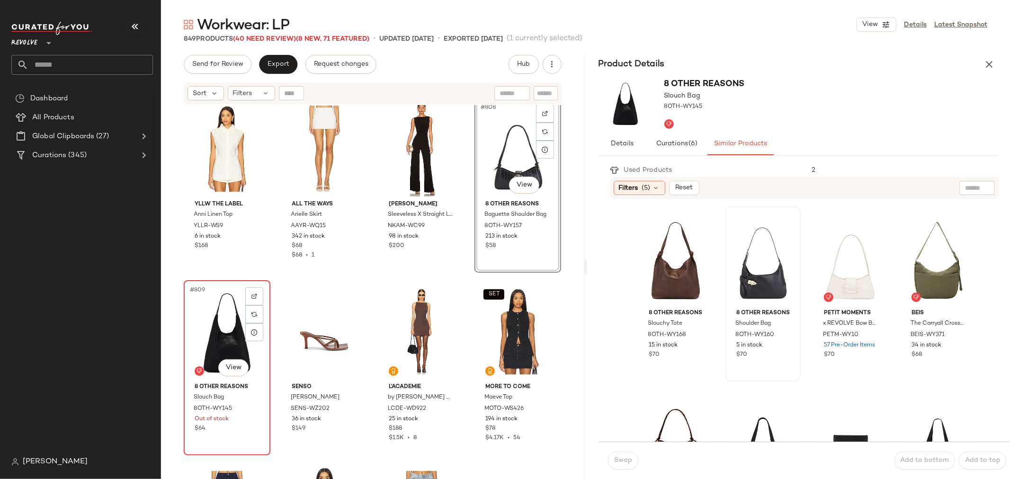
click at [248, 436] on div "#809 View 8 Other Reasons Slouch Bag 8OTH-WY145 Out of stock $64" at bounding box center [227, 367] width 85 height 173
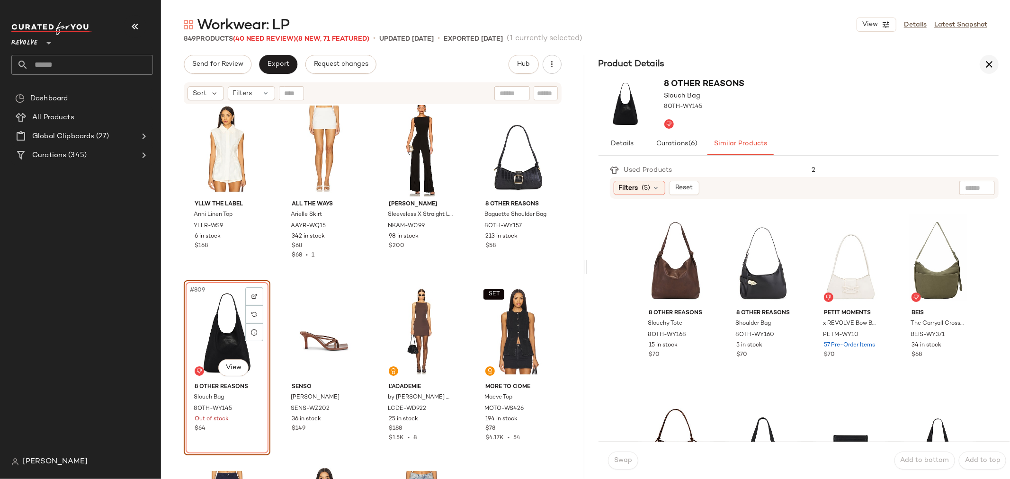
click at [990, 67] on icon "button" at bounding box center [989, 64] width 11 height 11
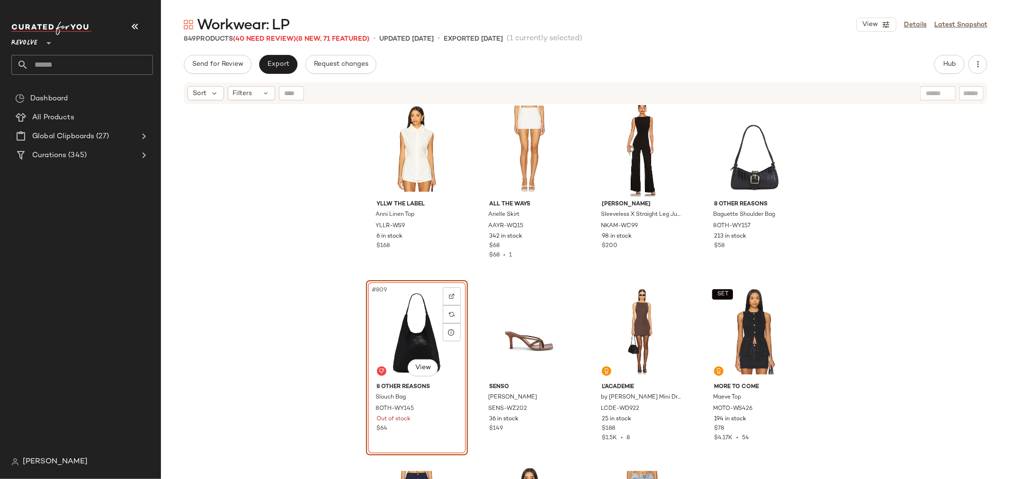
click at [434, 424] on div "#809 View 8 Other Reasons Slouch Bag 8OTH-WY145 Out of stock $64" at bounding box center [417, 367] width 102 height 175
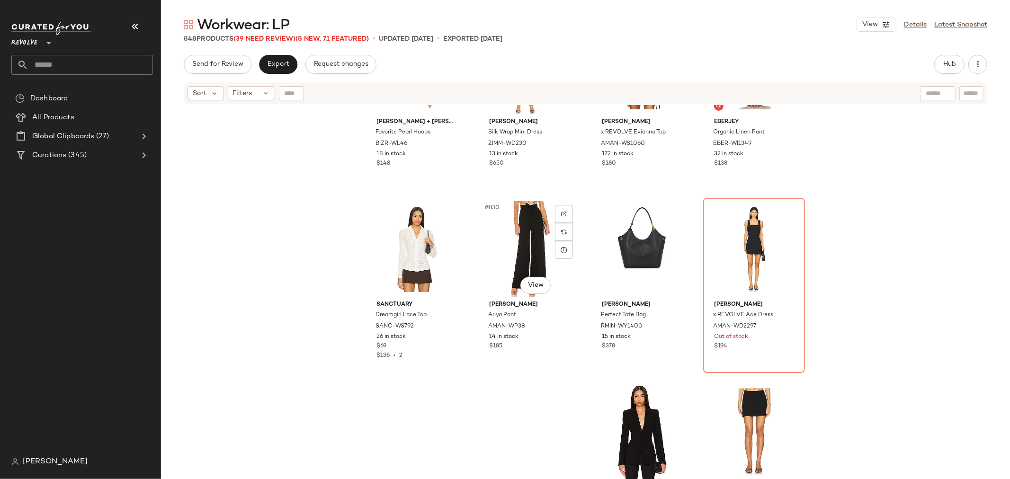
scroll to position [37755, 0]
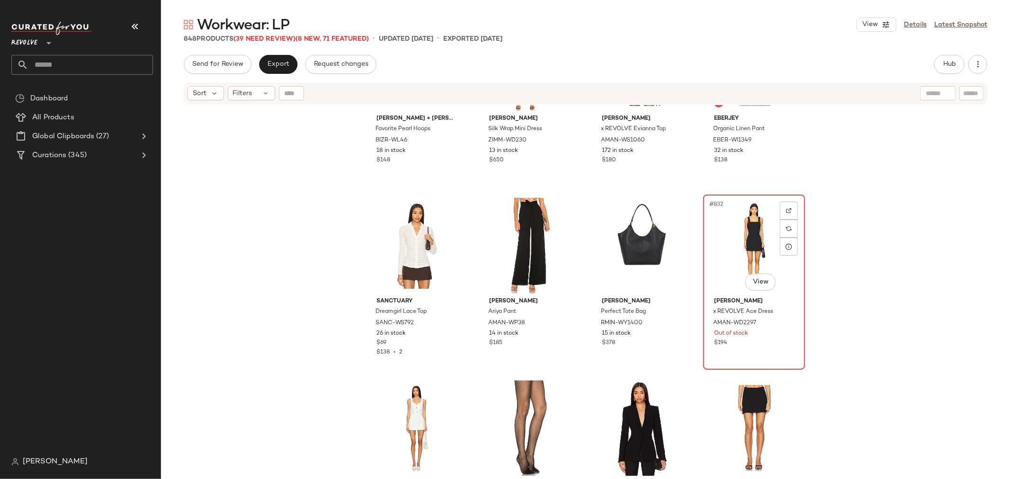
click at [773, 349] on div "#832 View [PERSON_NAME] x REVOLVE Ace Dress AMAN-WD2297 Out of stock $194" at bounding box center [754, 282] width 100 height 173
click at [786, 209] on img at bounding box center [789, 211] width 6 height 6
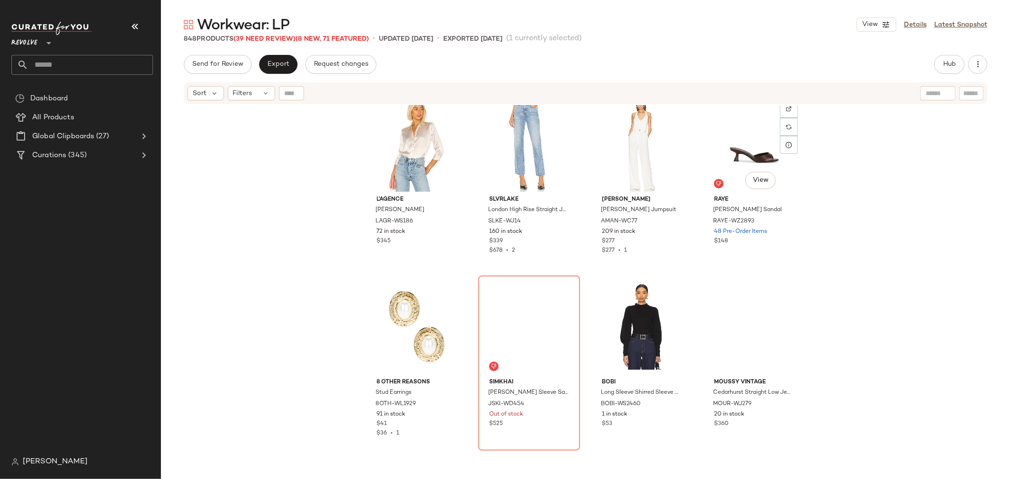
scroll to position [38229, 0]
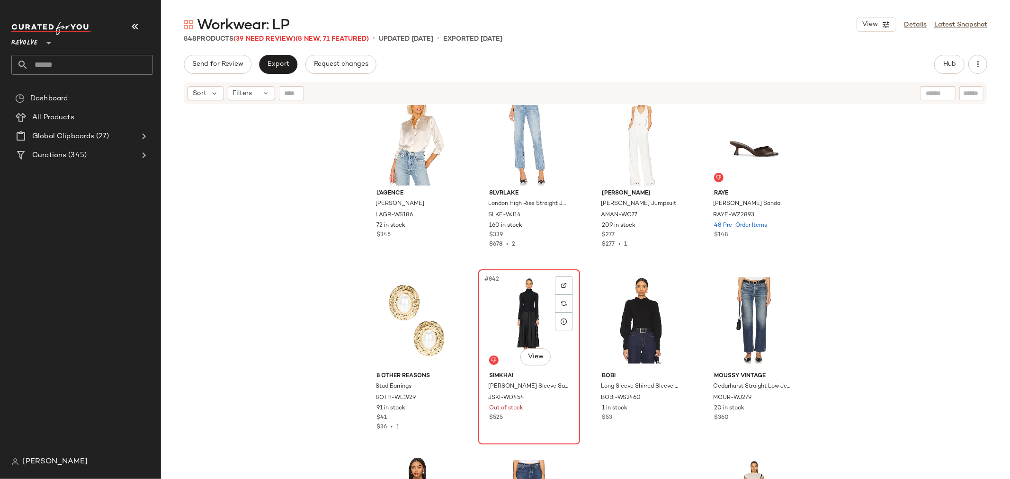
click at [533, 427] on div "#842 View [PERSON_NAME] Sleeve Satin Combo Midi Dress JSKI-WD454 Out of stock $…" at bounding box center [529, 356] width 100 height 173
click at [564, 285] on img at bounding box center [564, 286] width 6 height 6
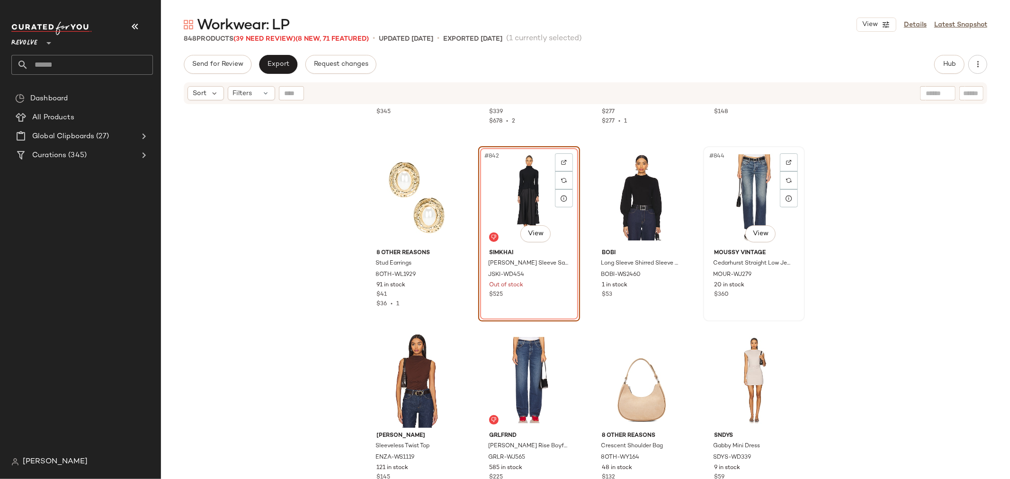
scroll to position [38353, 0]
click at [276, 58] on button "Export" at bounding box center [278, 64] width 38 height 19
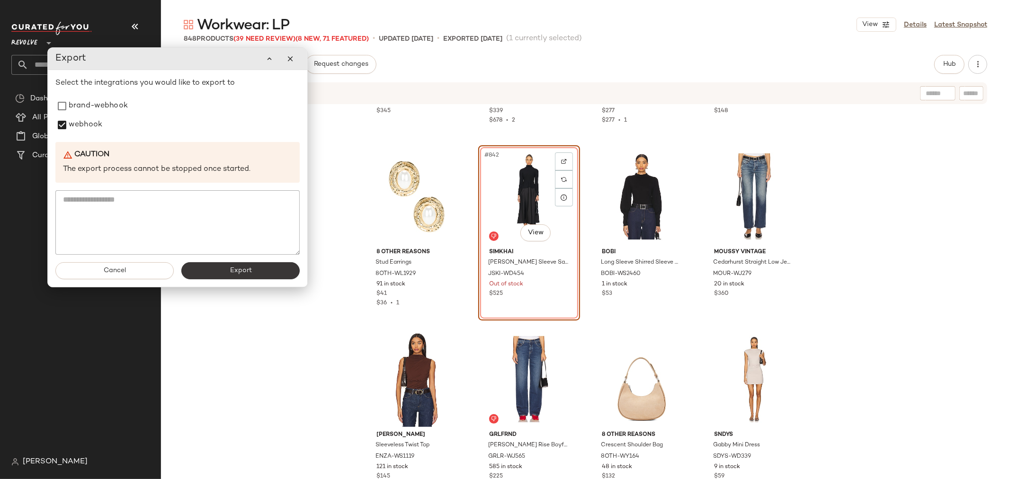
click at [242, 272] on span "Export" at bounding box center [240, 271] width 22 height 8
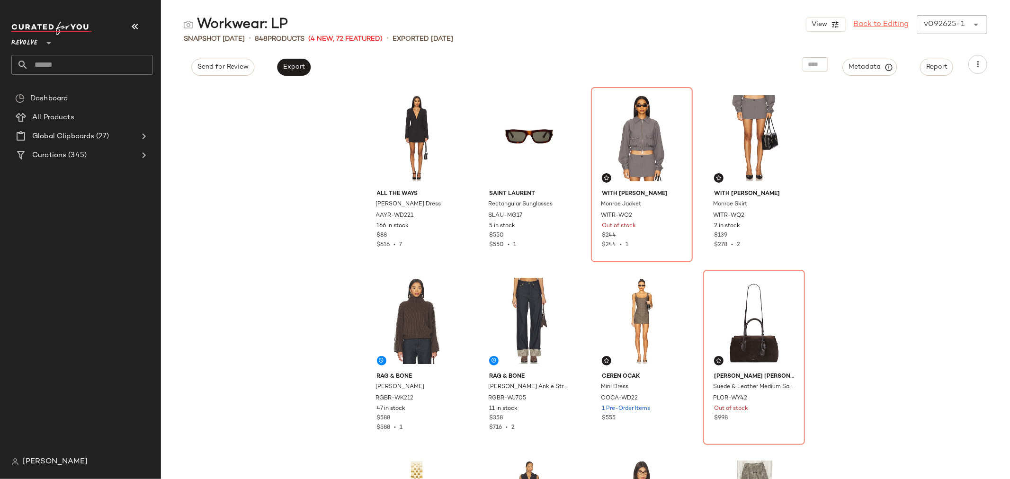
click at [867, 21] on link "Back to Editing" at bounding box center [881, 24] width 55 height 11
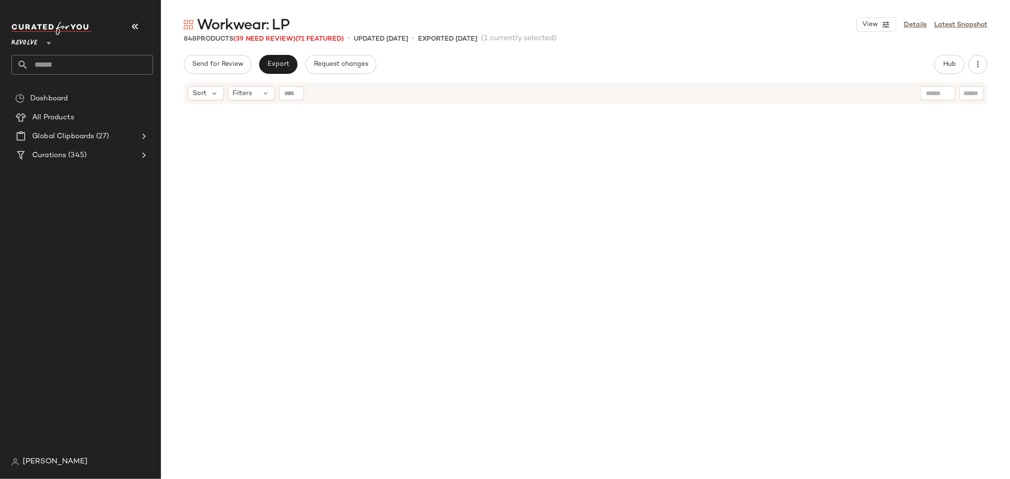
scroll to position [38201, 0]
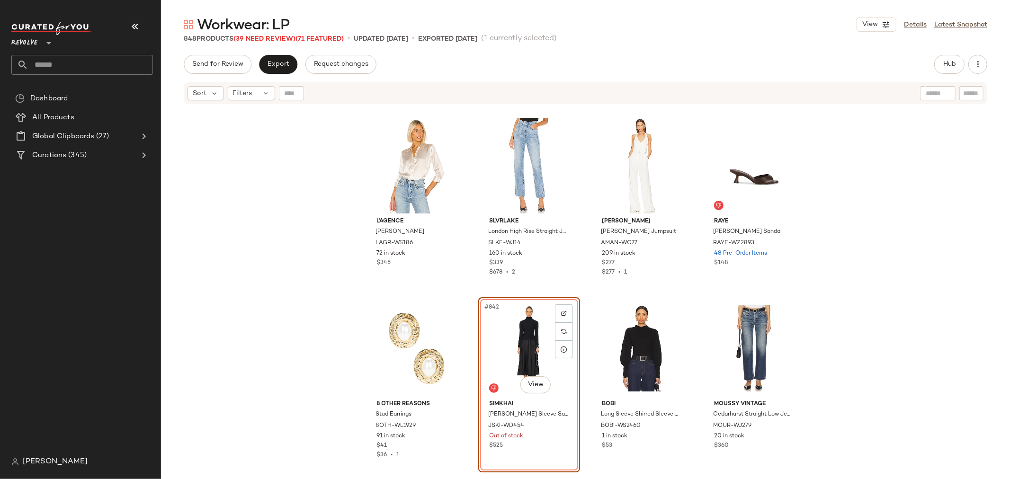
click at [112, 63] on input "text" at bounding box center [90, 65] width 125 height 20
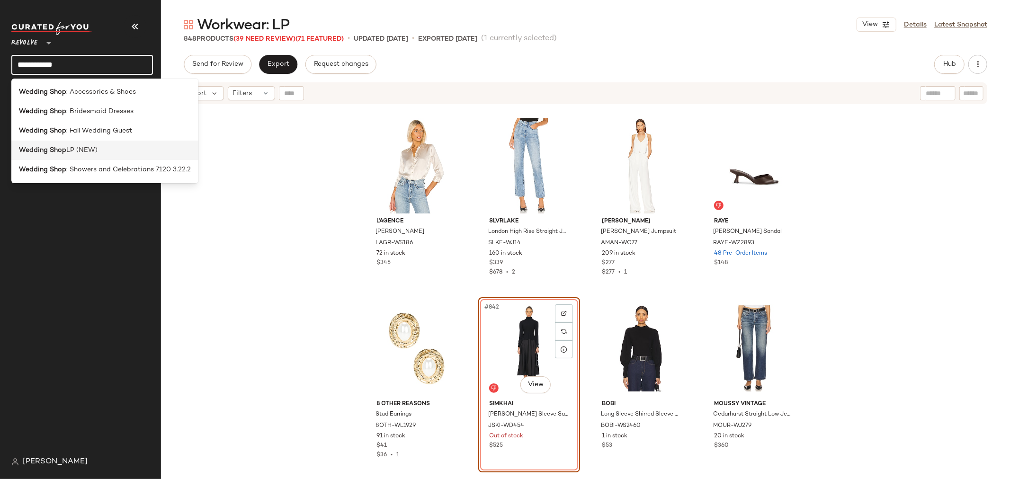
type input "**********"
click at [78, 158] on div "Wedding Shop LP (NEW)" at bounding box center [104, 150] width 187 height 19
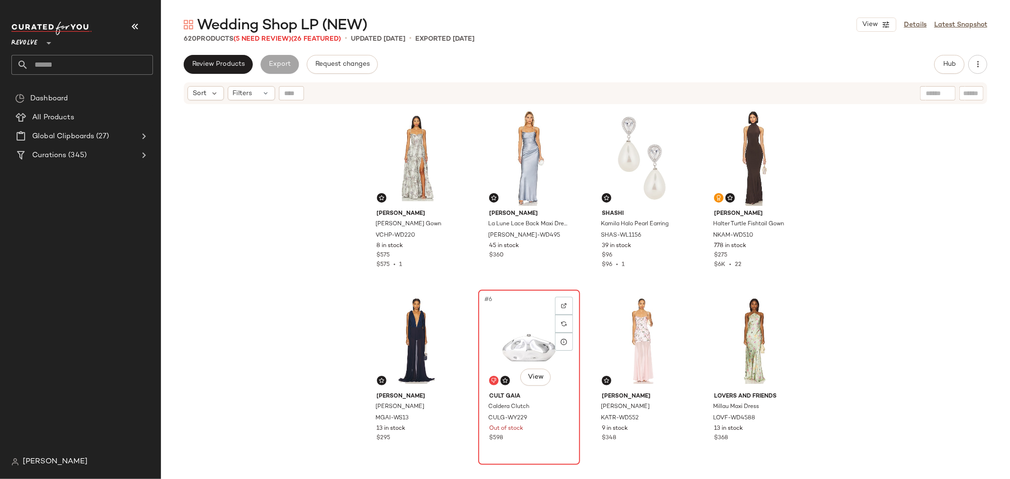
click at [505, 313] on div "#6 View" at bounding box center [529, 341] width 95 height 96
click at [561, 306] on img at bounding box center [564, 306] width 6 height 6
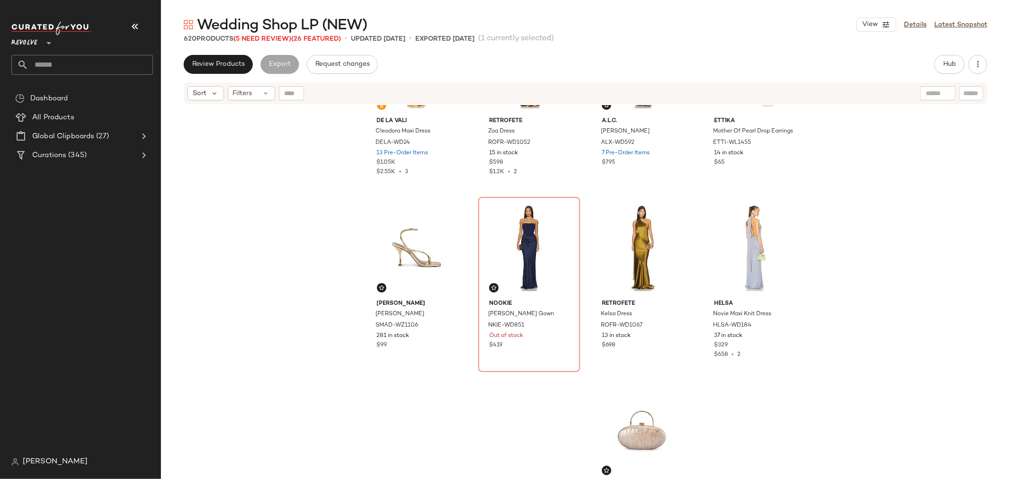
scroll to position [481, 0]
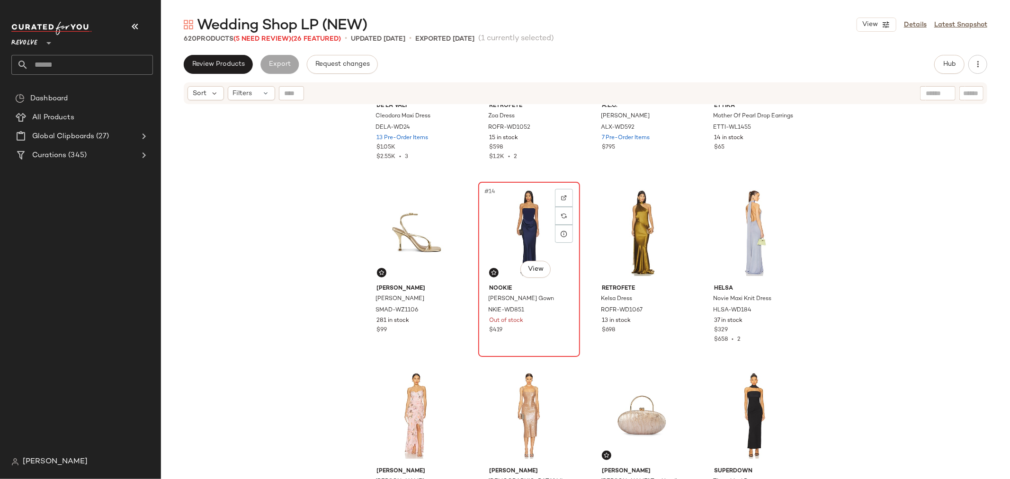
click at [536, 344] on div "#14 View Nookie [PERSON_NAME] Gown NKIE-WD851 Out of stock $419" at bounding box center [529, 269] width 100 height 173
click at [563, 200] on div at bounding box center [564, 198] width 18 height 18
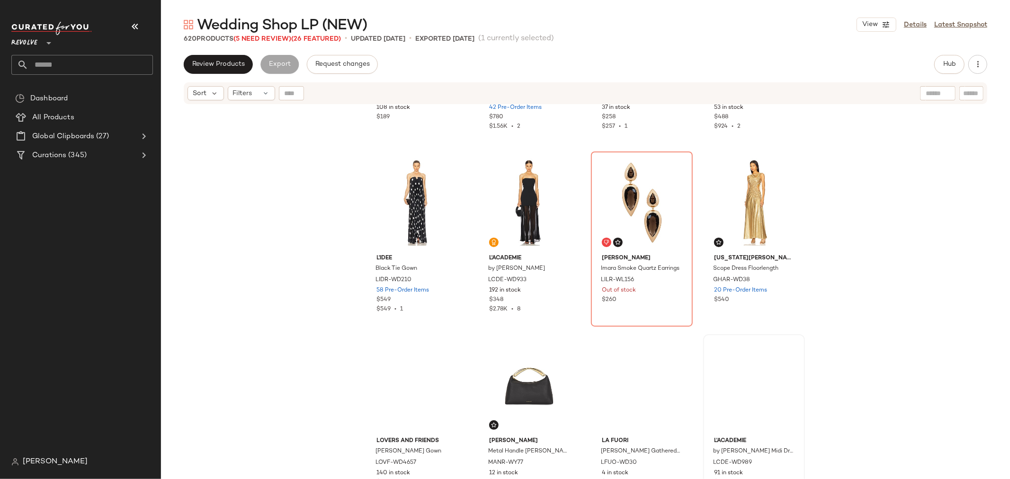
scroll to position [1428, 0]
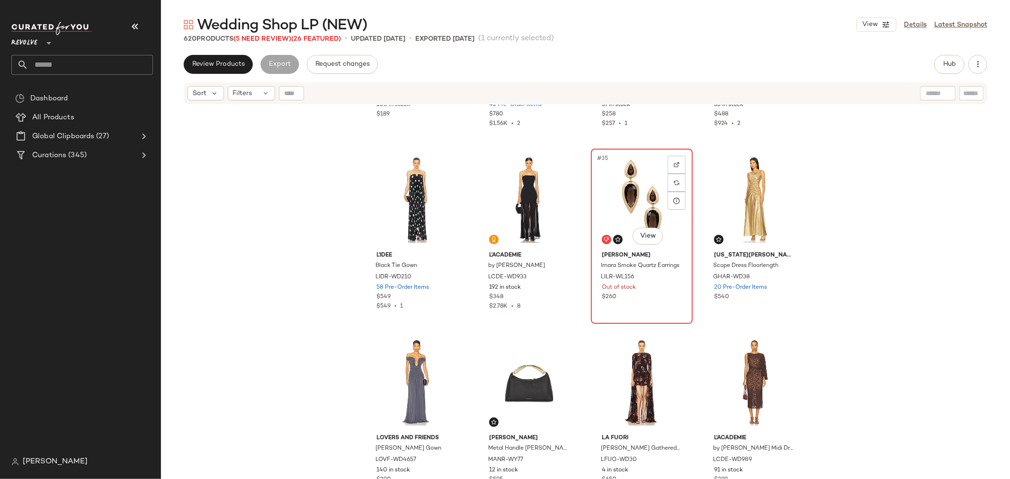
click at [654, 314] on div "#35 View [PERSON_NAME] Imara Smoke Quartz Earrings LILR-WL156 Out of stock $260" at bounding box center [642, 236] width 100 height 173
click at [676, 162] on img at bounding box center [677, 165] width 6 height 6
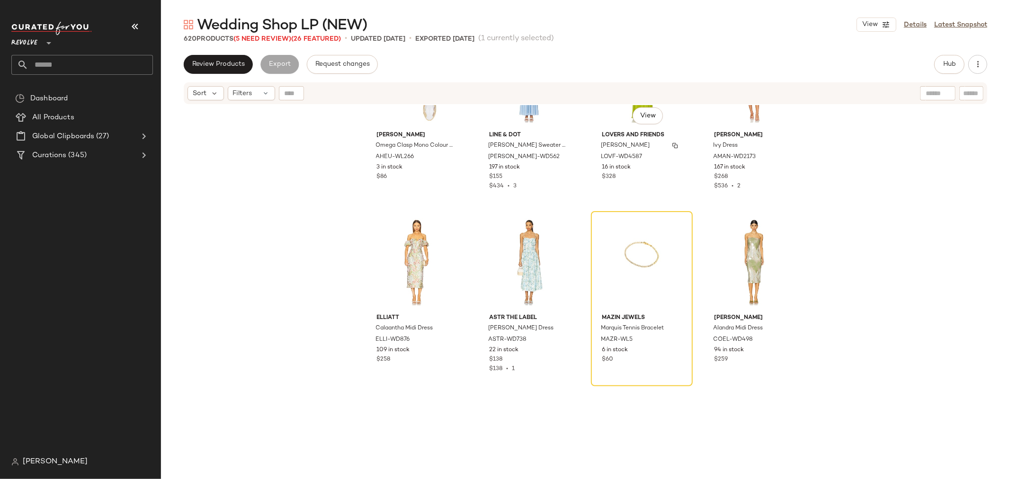
scroll to position [7216, 0]
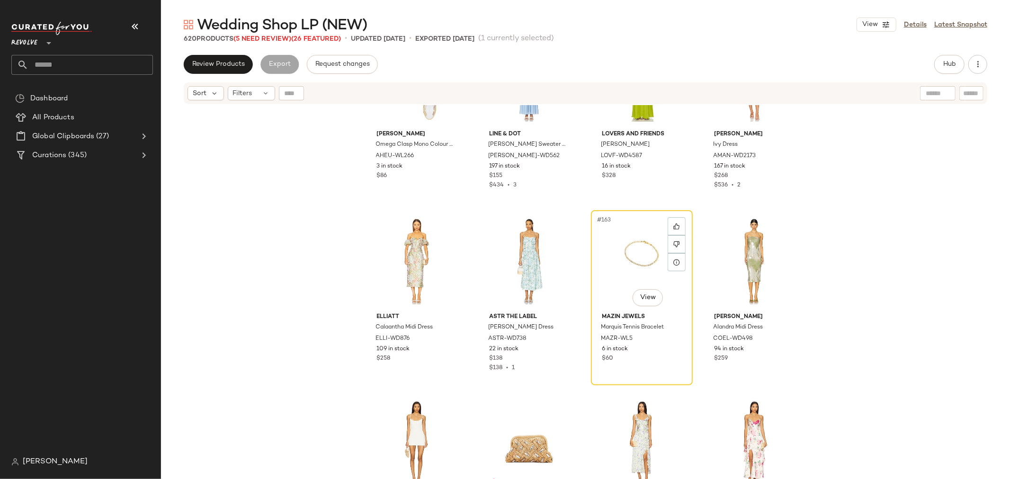
click at [641, 358] on div "$60" at bounding box center [642, 359] width 80 height 9
click at [982, 67] on icon "button" at bounding box center [977, 64] width 9 height 9
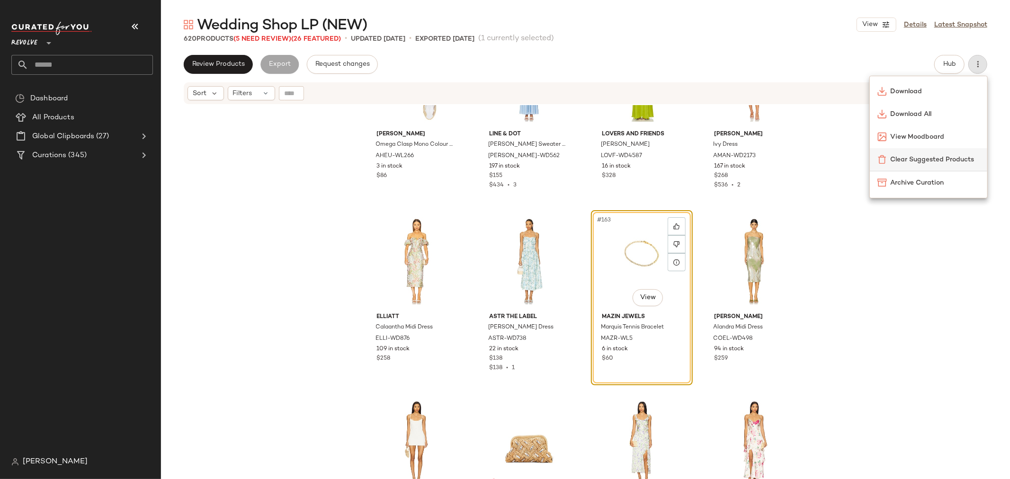
click at [944, 157] on span "Clear Suggested Products" at bounding box center [935, 160] width 89 height 10
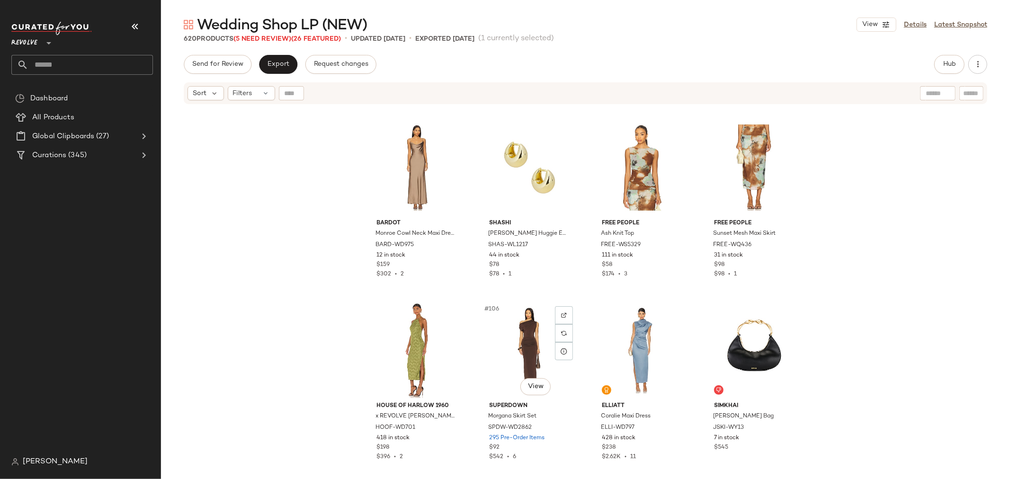
scroll to position [4585, 0]
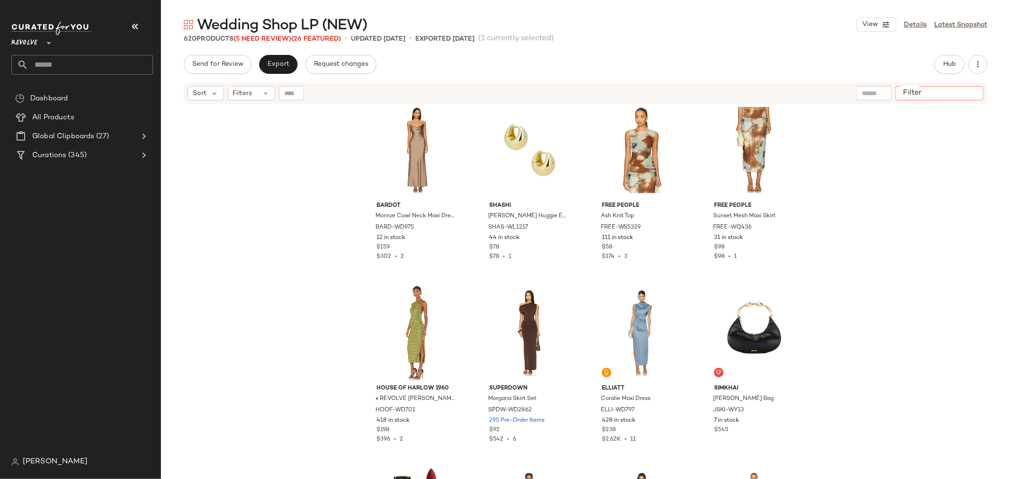
click at [975, 96] on input "Filter" at bounding box center [939, 94] width 80 height 10
type input "**********"
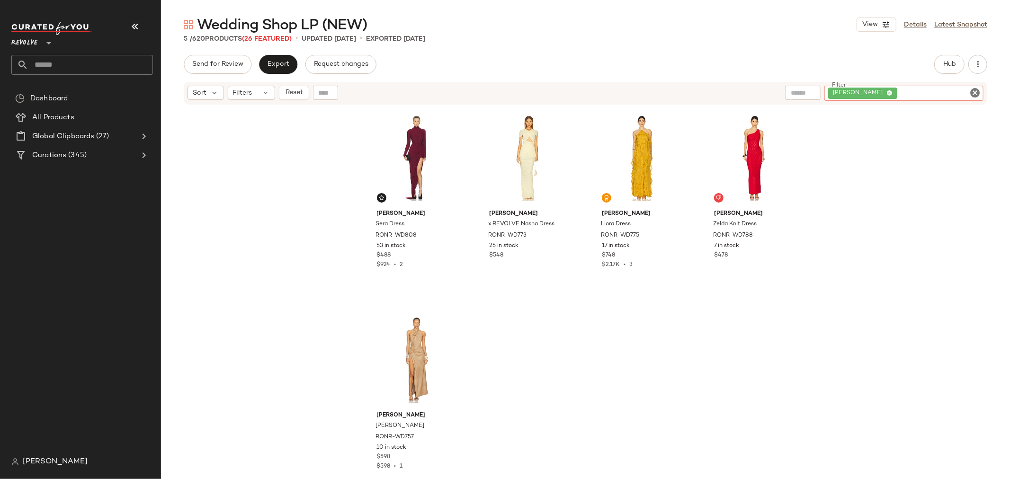
click at [974, 94] on icon "Clear Filter" at bounding box center [974, 92] width 11 height 11
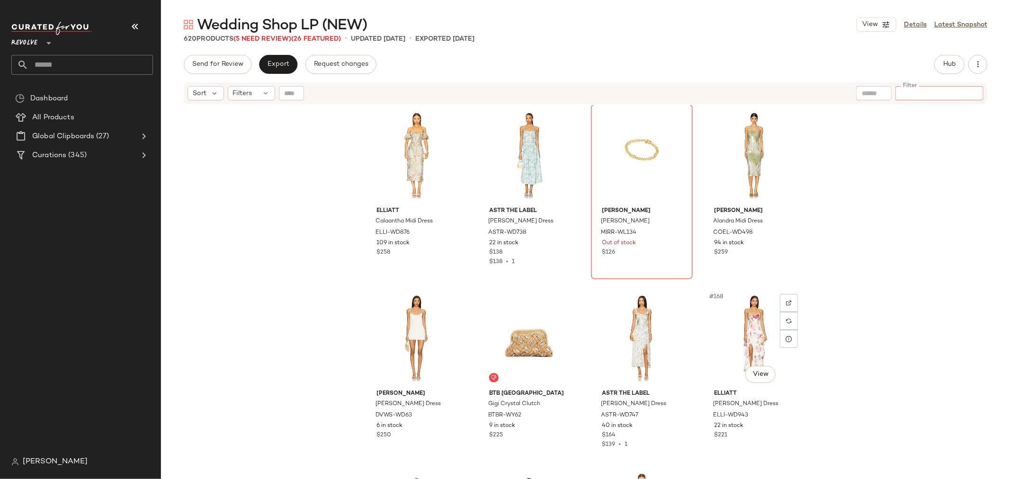
scroll to position [7321, 0]
click at [628, 267] on div "#163 View [PERSON_NAME] [PERSON_NAME] [PERSON_NAME]-WL134 Out of stock $126" at bounding box center [642, 192] width 100 height 173
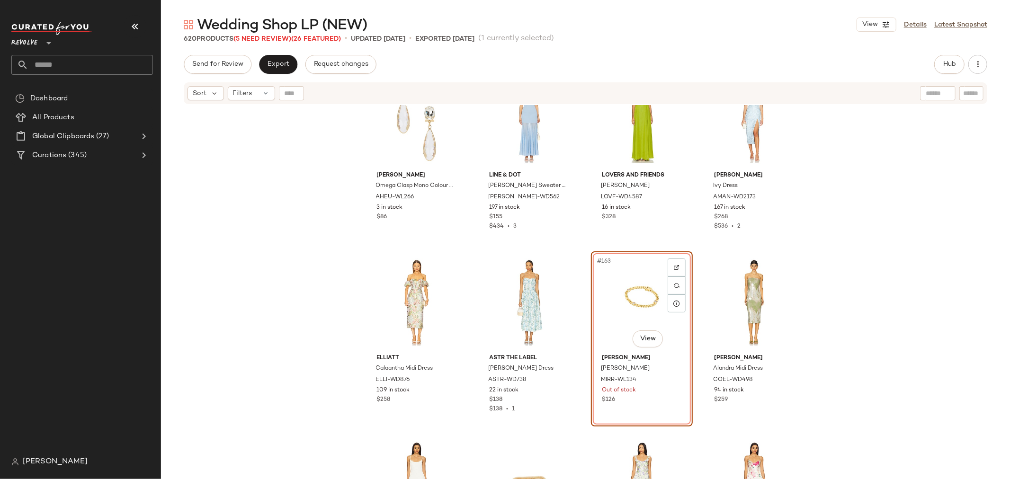
scroll to position [7163, 0]
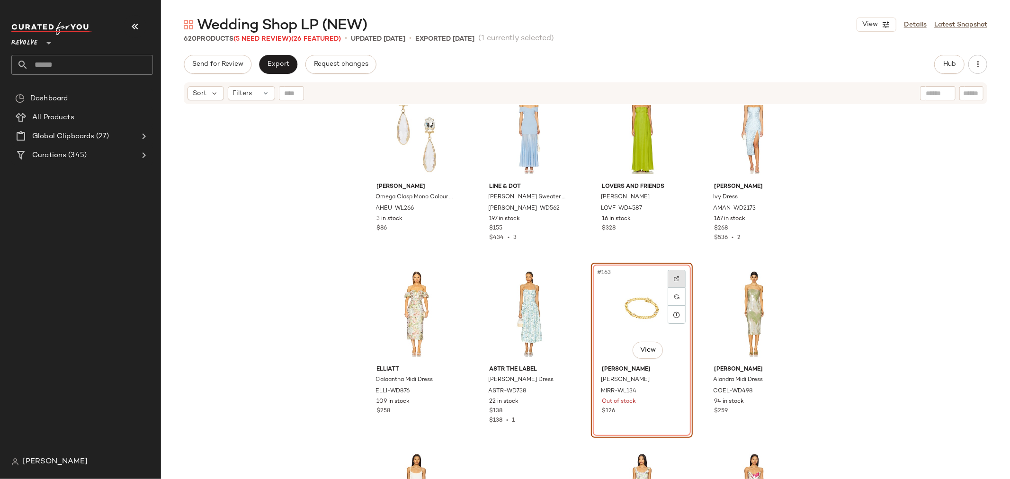
click at [676, 277] on img at bounding box center [677, 279] width 6 height 6
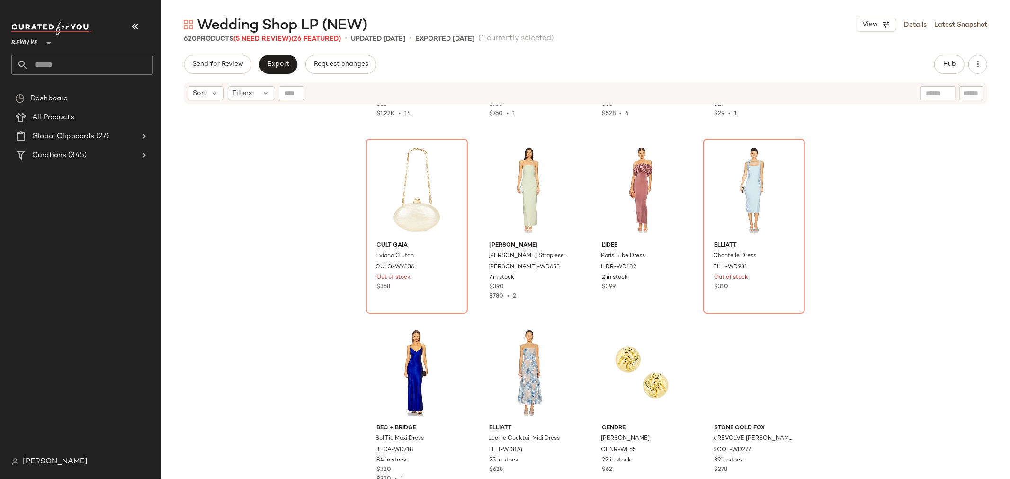
scroll to position [8584, 0]
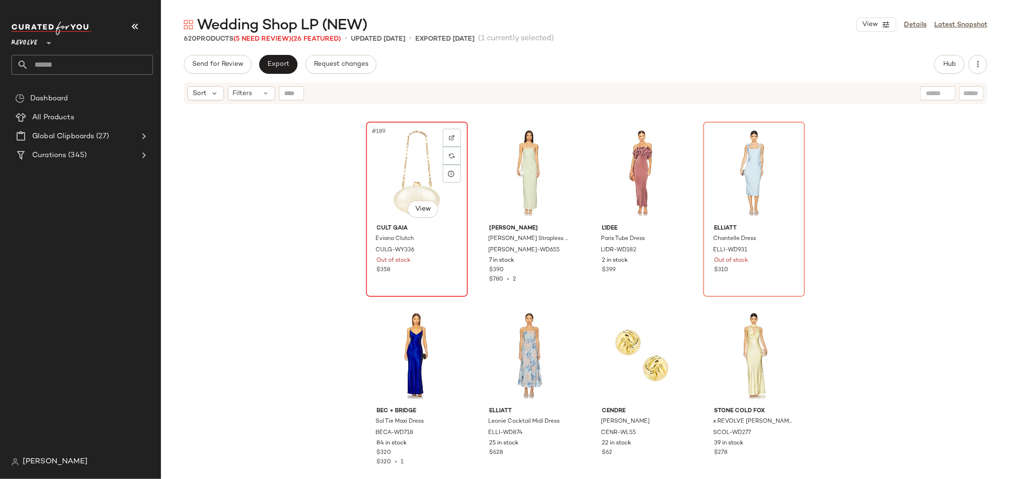
click at [439, 268] on div "$358" at bounding box center [417, 270] width 80 height 9
click at [449, 135] on img at bounding box center [452, 138] width 6 height 6
click at [707, 186] on div "#192 View" at bounding box center [753, 173] width 95 height 96
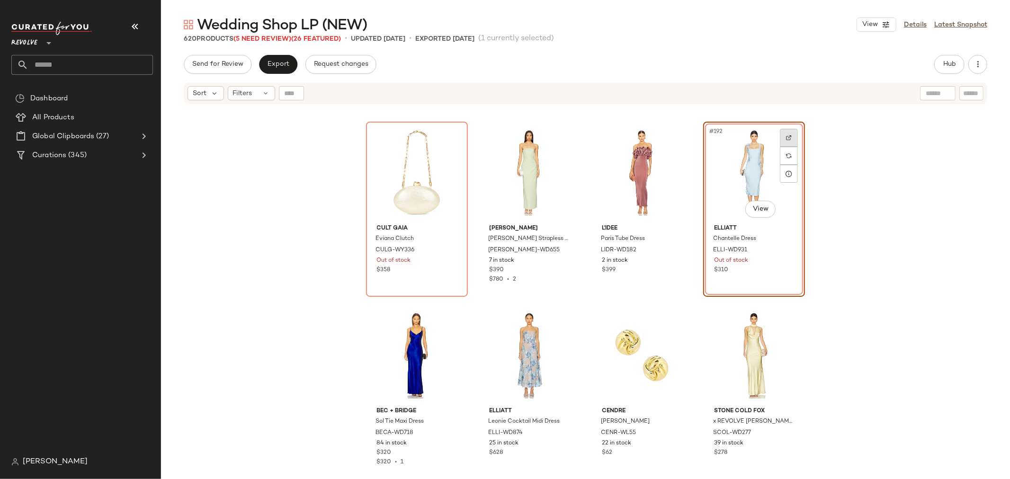
click at [787, 135] on img at bounding box center [789, 138] width 6 height 6
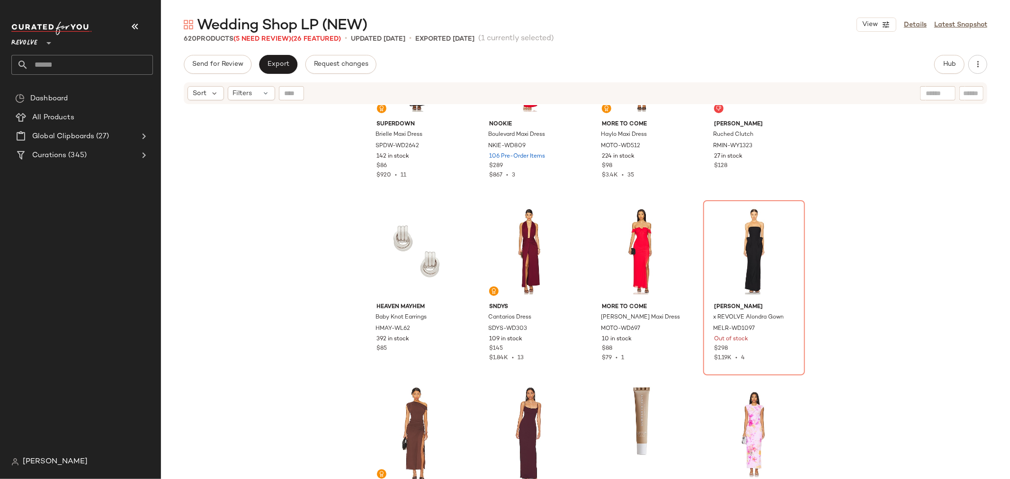
scroll to position [26104, 0]
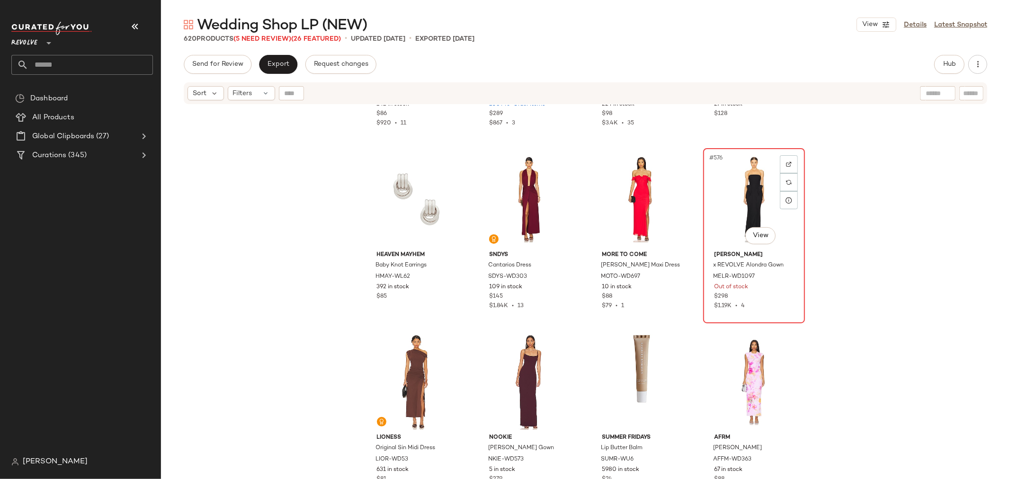
click at [715, 214] on div "#576 View" at bounding box center [753, 200] width 95 height 96
click at [786, 161] on img at bounding box center [789, 164] width 6 height 6
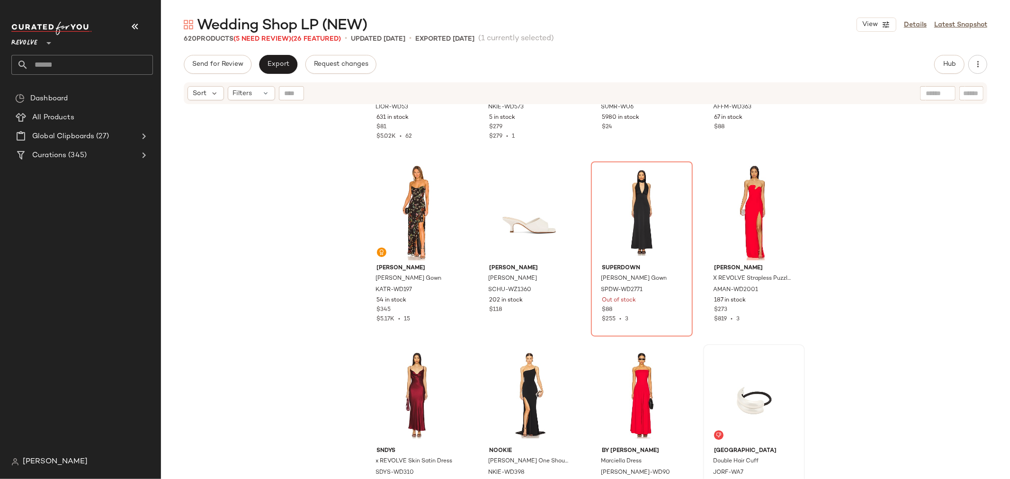
scroll to position [26472, 0]
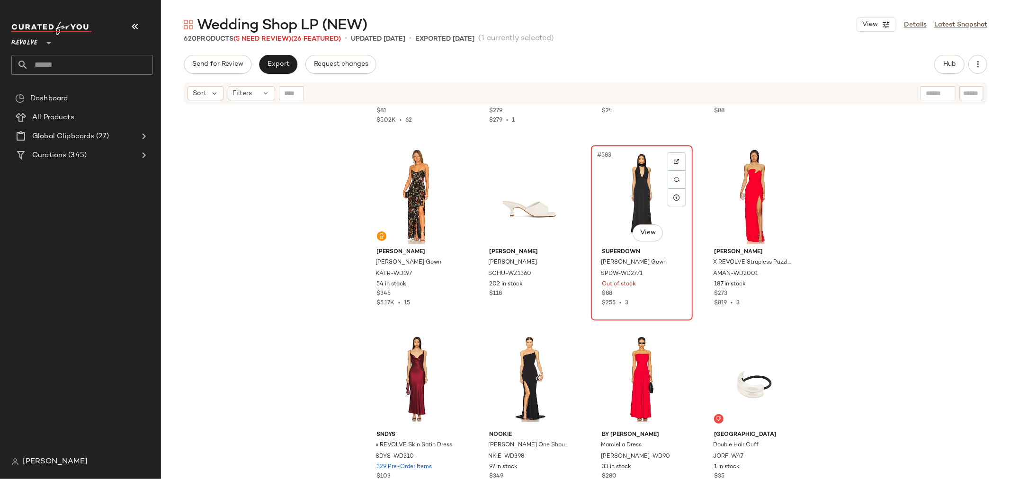
click at [653, 309] on div "#583 View superdown [PERSON_NAME] Gown SPDW-WD2771 Out of stock $88 $255 • 3" at bounding box center [642, 232] width 100 height 173
click at [673, 157] on div at bounding box center [677, 161] width 18 height 18
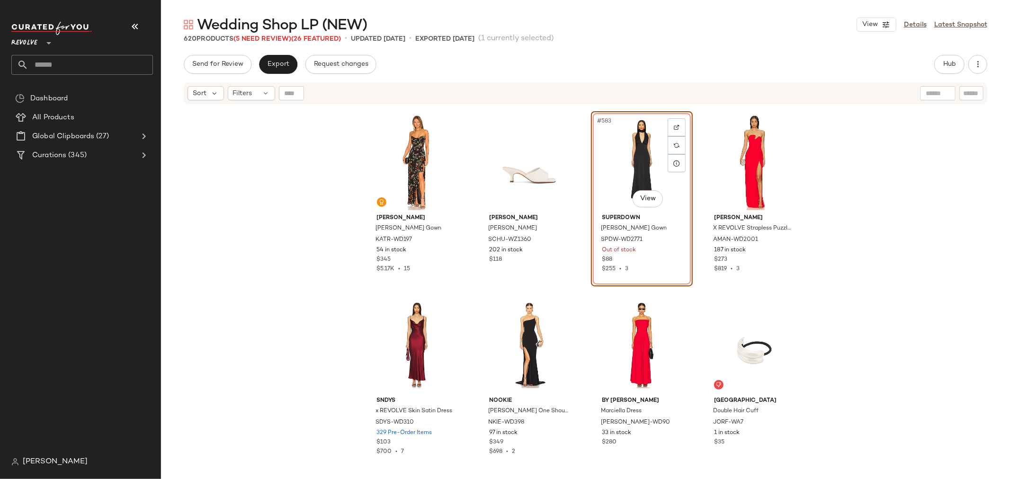
scroll to position [26472, 0]
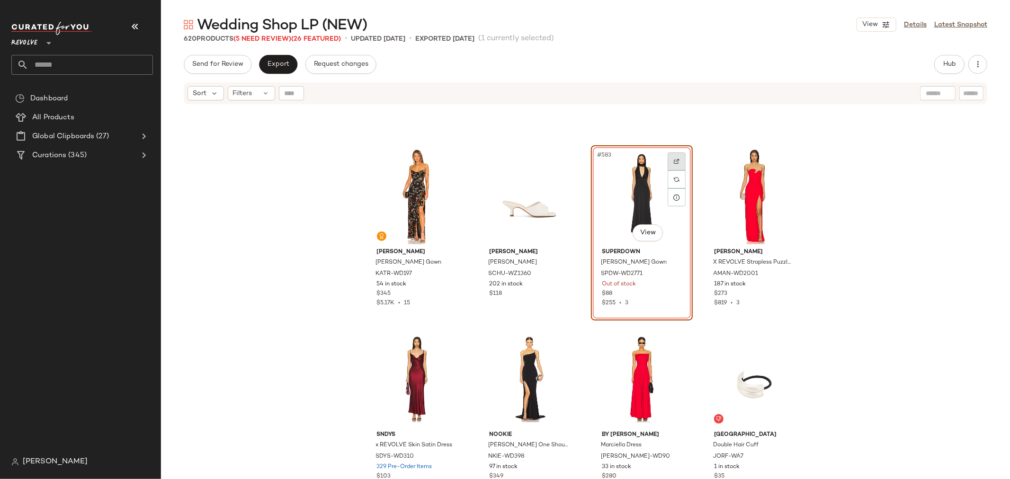
click at [678, 159] on div at bounding box center [677, 161] width 18 height 18
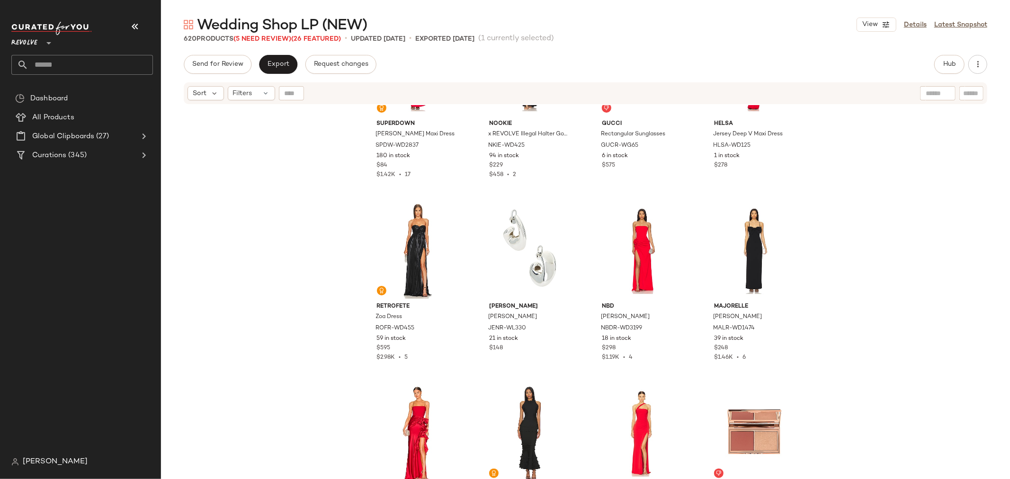
scroll to position [27934, 0]
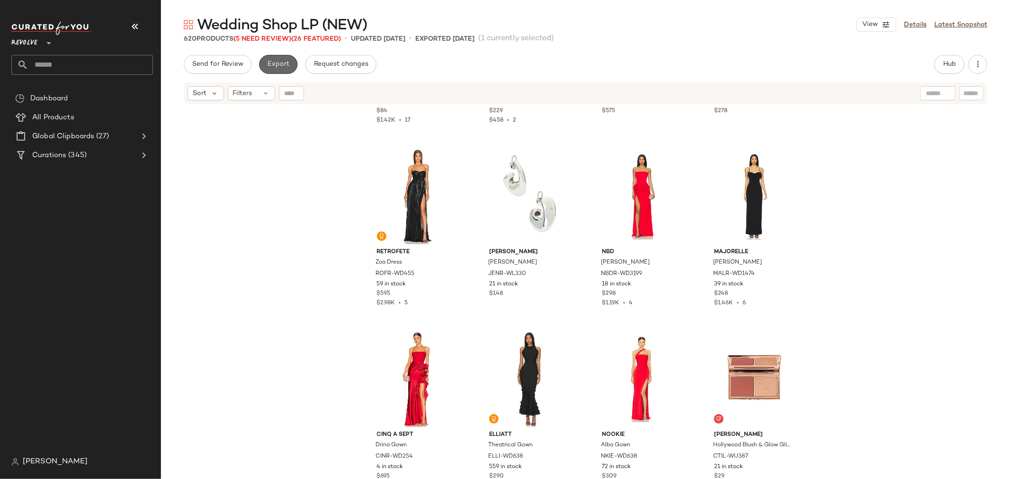
click at [279, 65] on span "Export" at bounding box center [278, 65] width 22 height 8
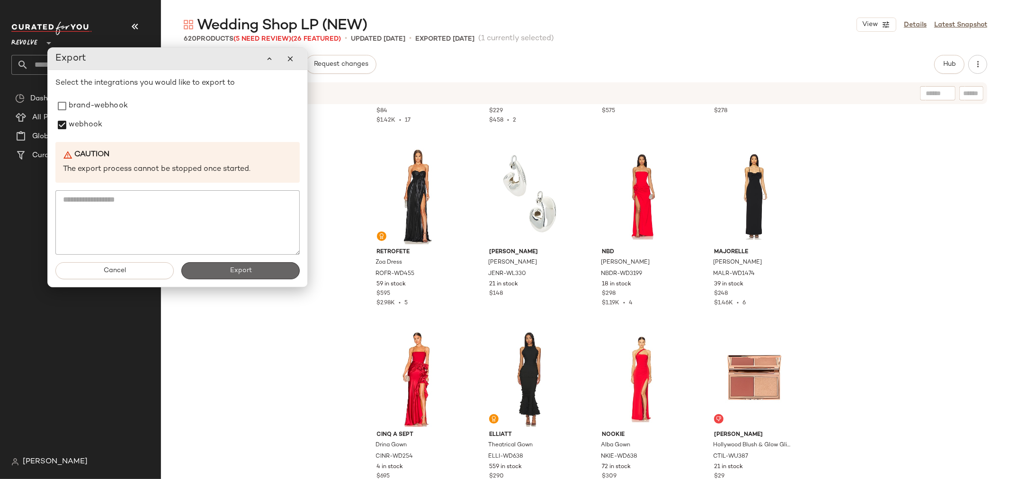
click at [252, 272] on button "Export" at bounding box center [240, 270] width 118 height 17
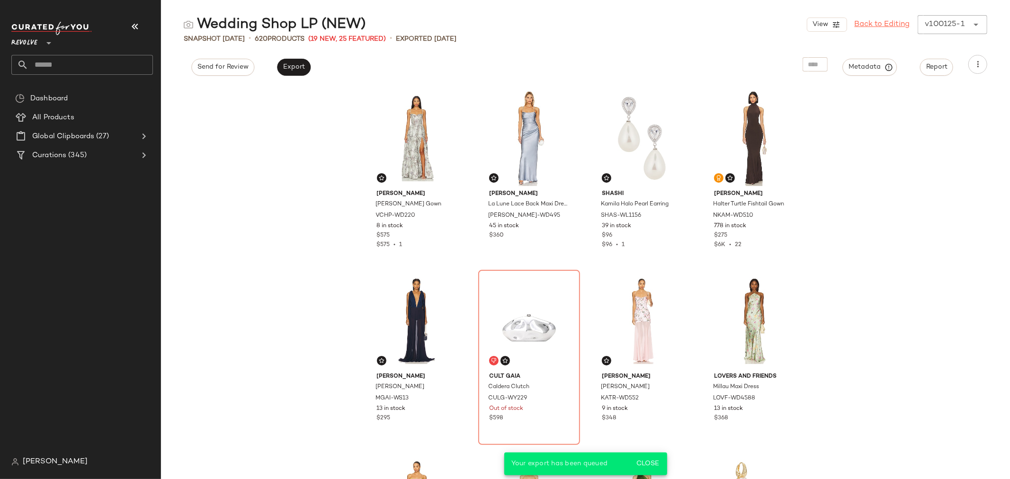
click at [878, 24] on link "Back to Editing" at bounding box center [882, 24] width 55 height 11
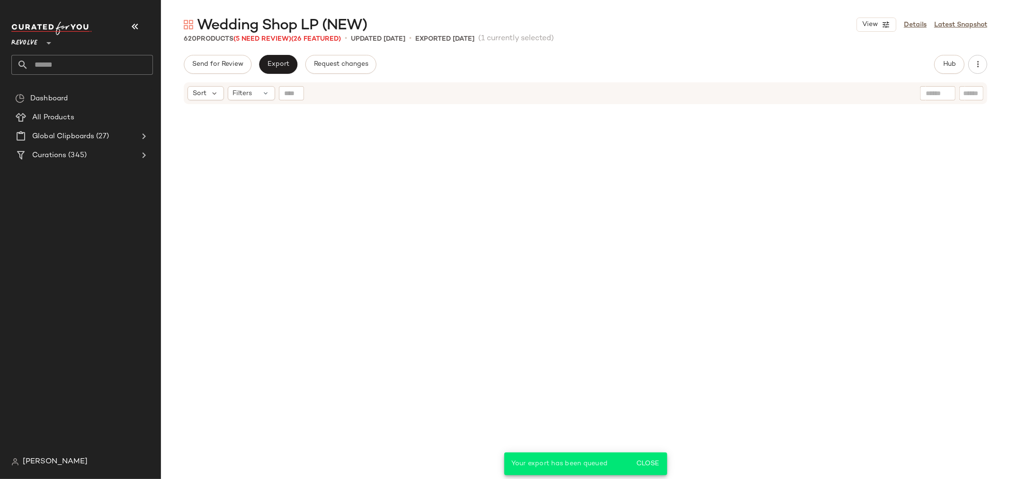
scroll to position [26320, 0]
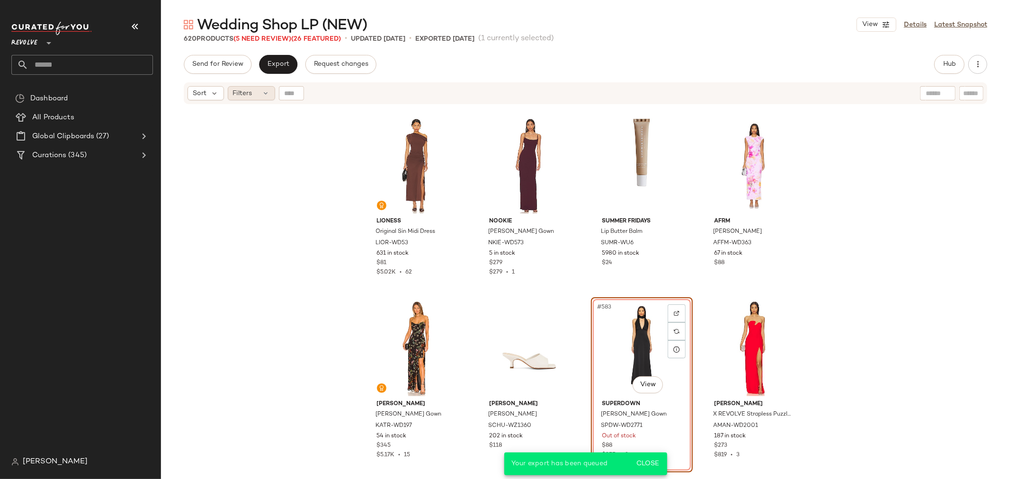
click at [255, 97] on div "Filters" at bounding box center [251, 93] width 47 height 14
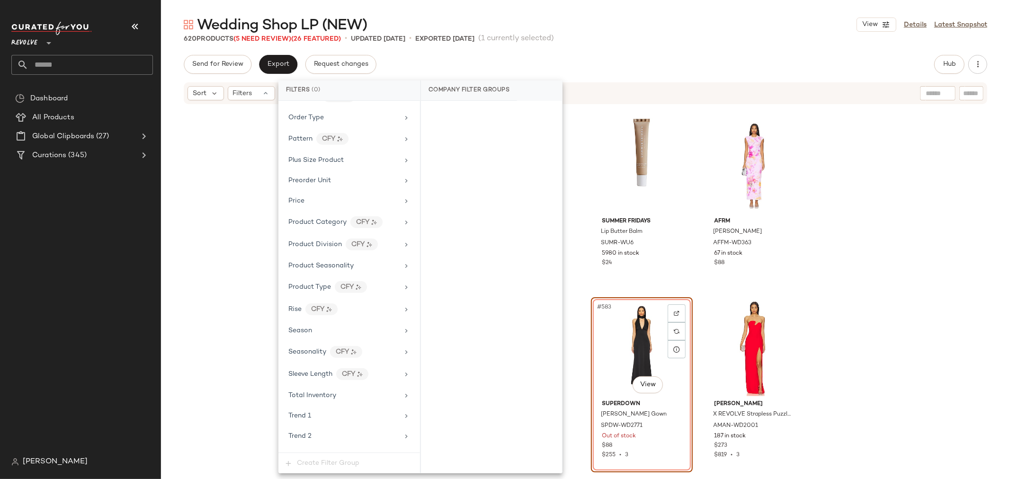
scroll to position [736, 0]
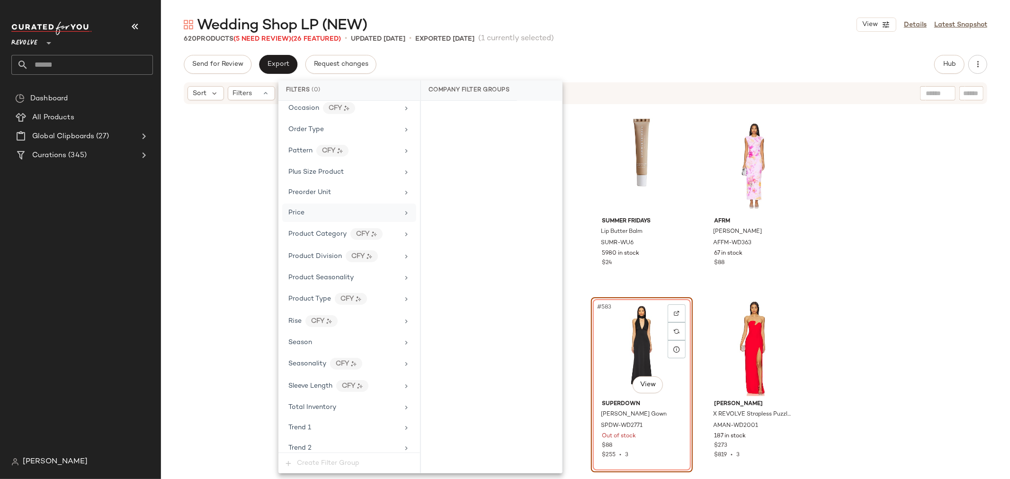
click at [319, 212] on div "Price" at bounding box center [343, 213] width 110 height 10
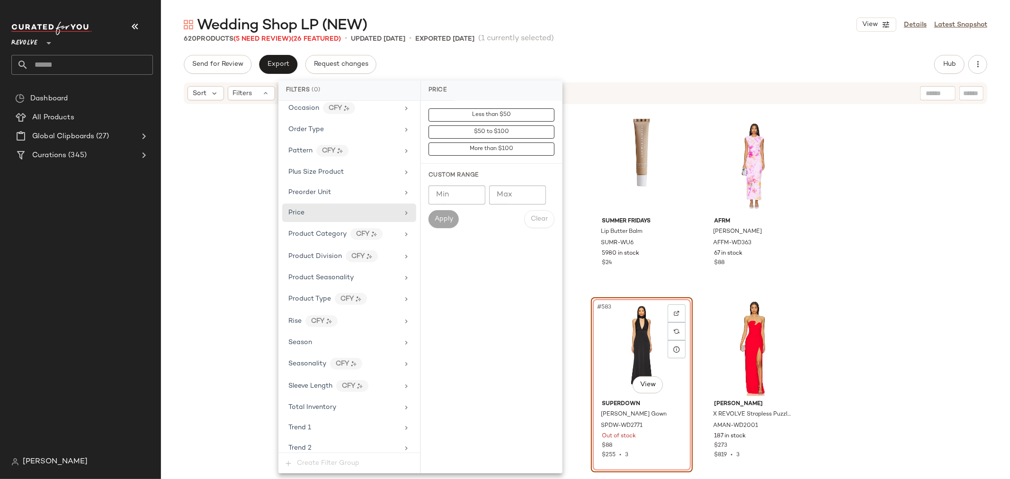
click at [235, 238] on div "LIONESS Original Sin Midi Dress LIOR-WD53 631 in stock $81 $5.02K • 62 Nookie […" at bounding box center [585, 304] width 849 height 398
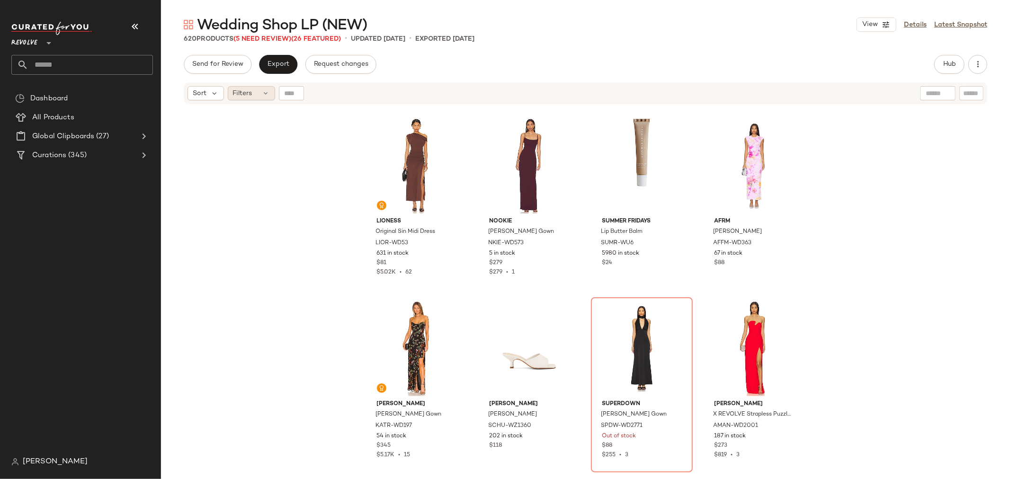
click at [254, 93] on div "Filters" at bounding box center [251, 93] width 47 height 14
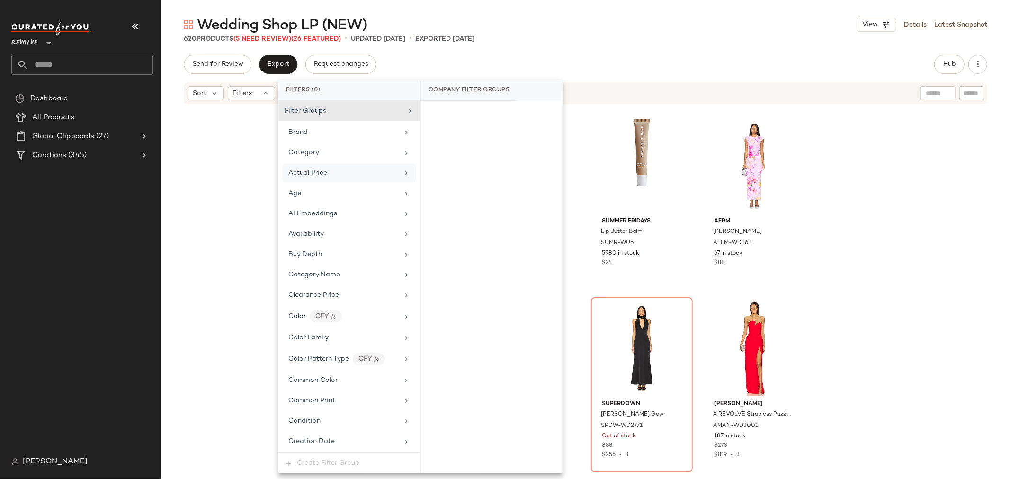
click at [361, 175] on div "Actual Price" at bounding box center [343, 173] width 110 height 10
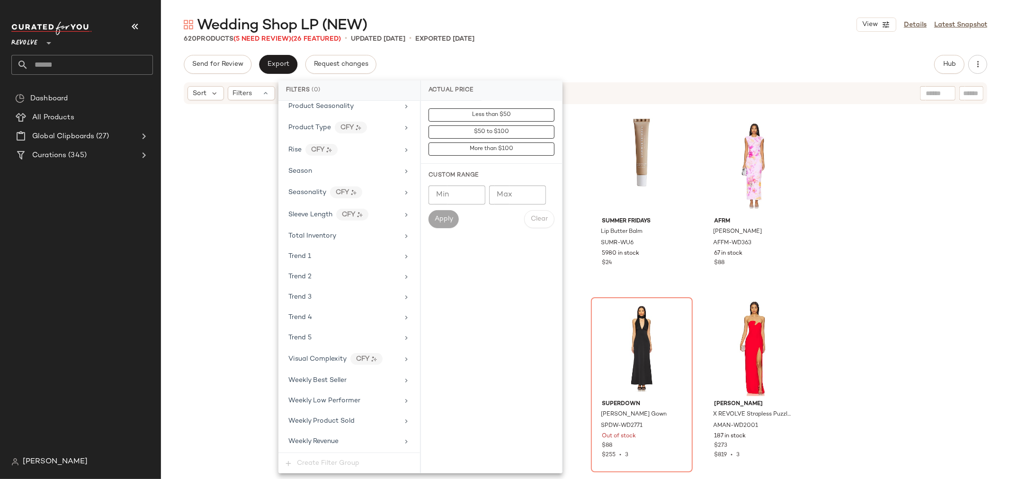
scroll to position [912, 0]
click at [251, 209] on div "LIONESS Original Sin Midi Dress LIOR-WD53 631 in stock $81 $5.02K • 62 Nookie […" at bounding box center [585, 304] width 849 height 398
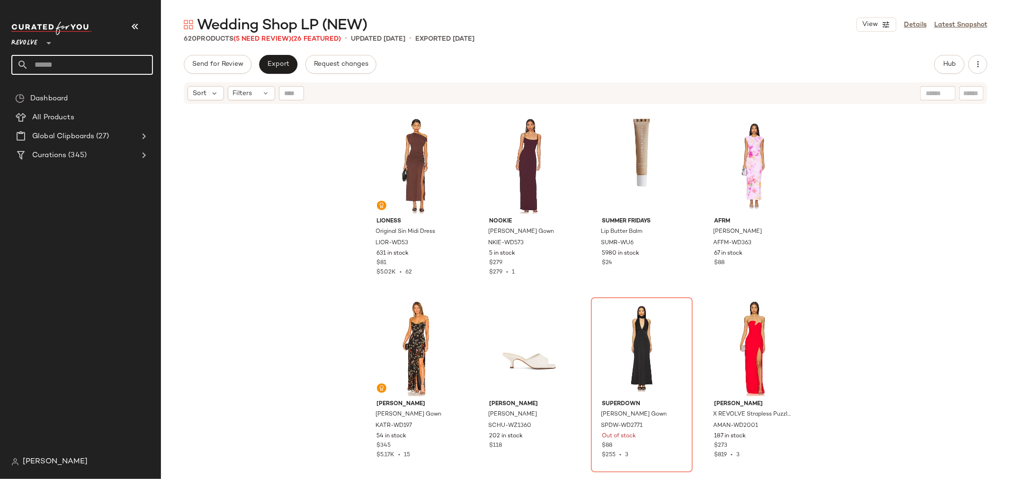
click at [67, 63] on input "text" at bounding box center [90, 65] width 125 height 20
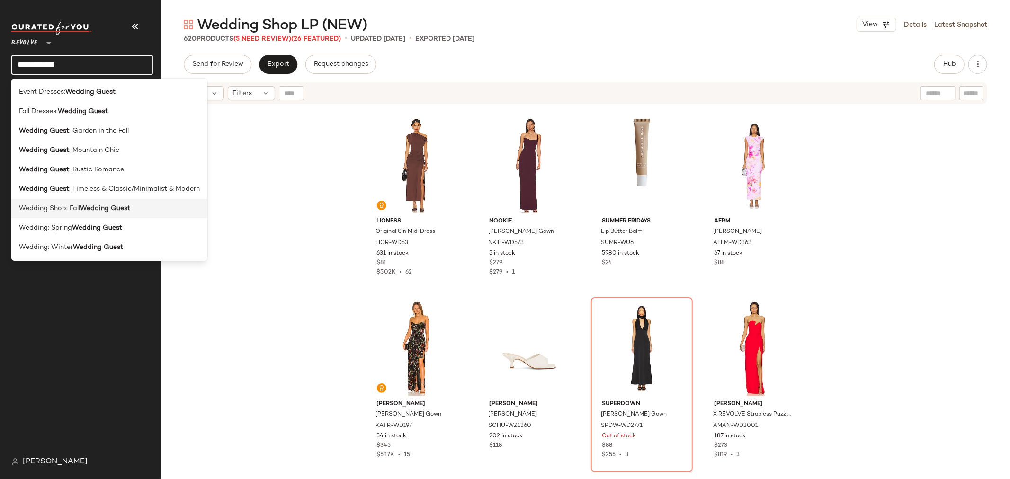
type input "**********"
click at [88, 209] on b "Wedding Guest" at bounding box center [105, 209] width 50 height 10
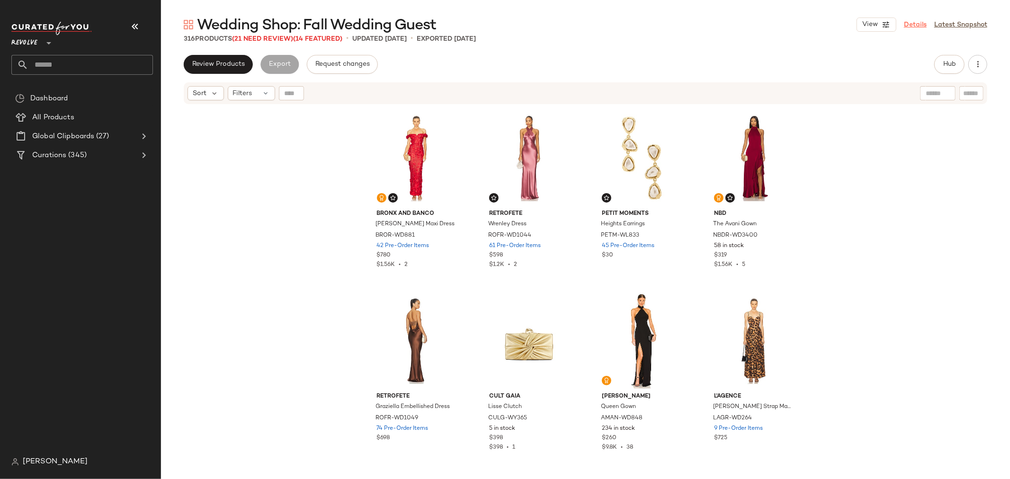
click at [910, 20] on link "Details" at bounding box center [915, 25] width 23 height 10
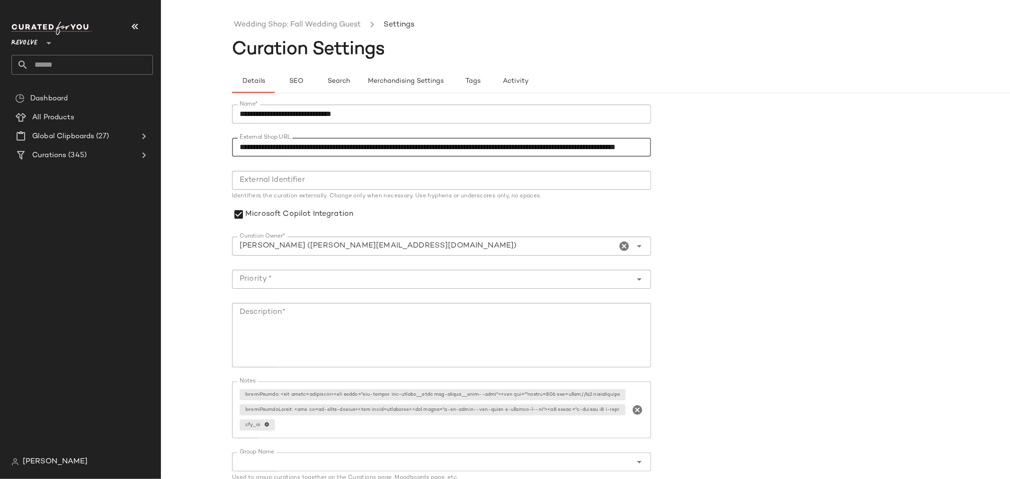
click at [264, 147] on input "**********" at bounding box center [441, 147] width 419 height 19
drag, startPoint x: 235, startPoint y: 147, endPoint x: 924, endPoint y: 136, distance: 689.1
click at [924, 136] on form "**********" at bounding box center [656, 308] width 849 height 418
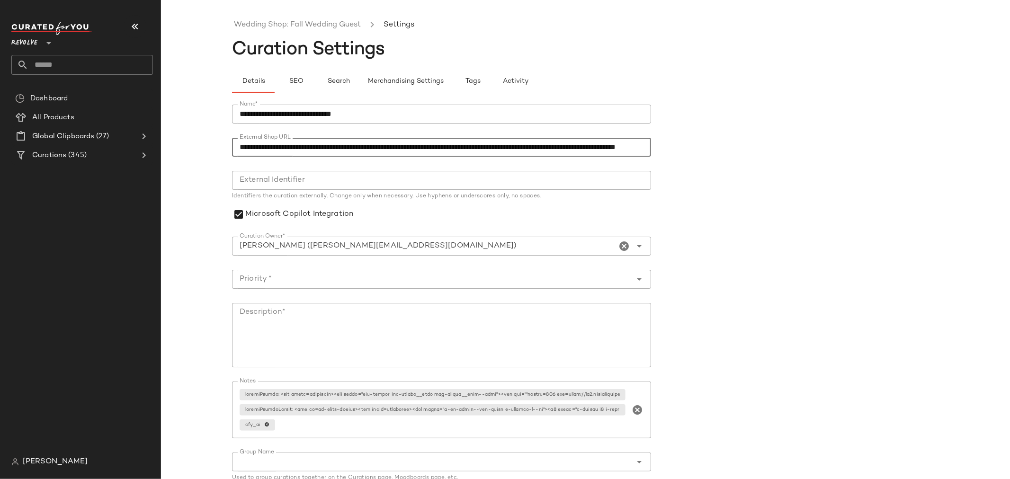
click at [55, 60] on input "text" at bounding box center [90, 65] width 125 height 20
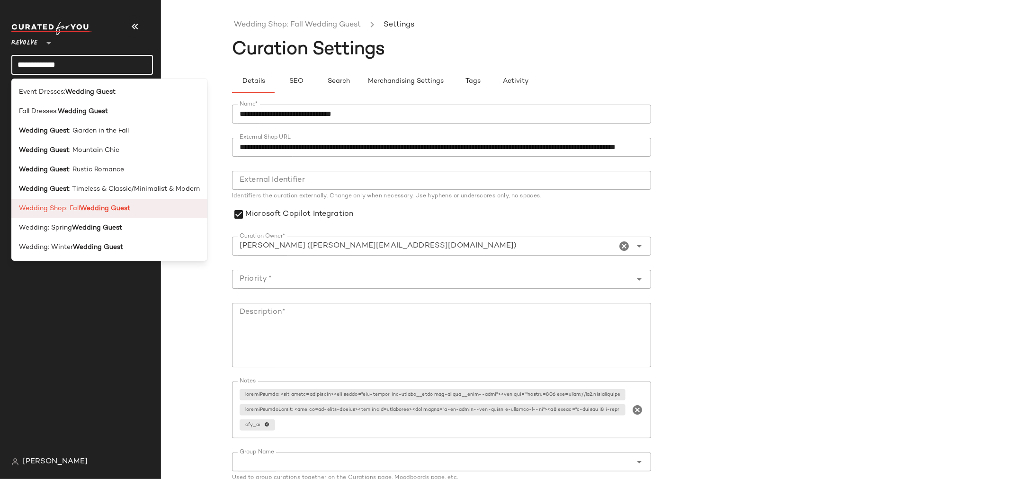
type input "**********"
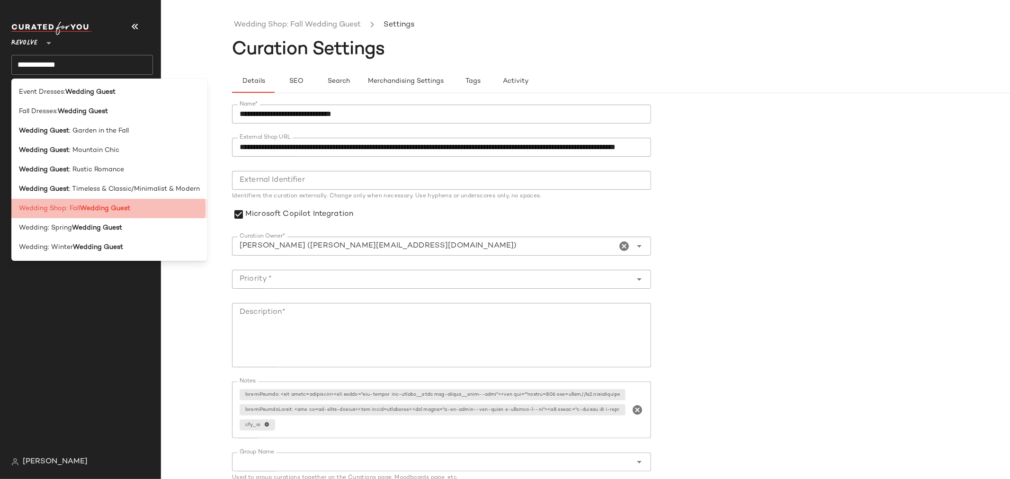
click at [134, 210] on div "Wedding Shop: Fall Wedding Guest" at bounding box center [109, 209] width 181 height 10
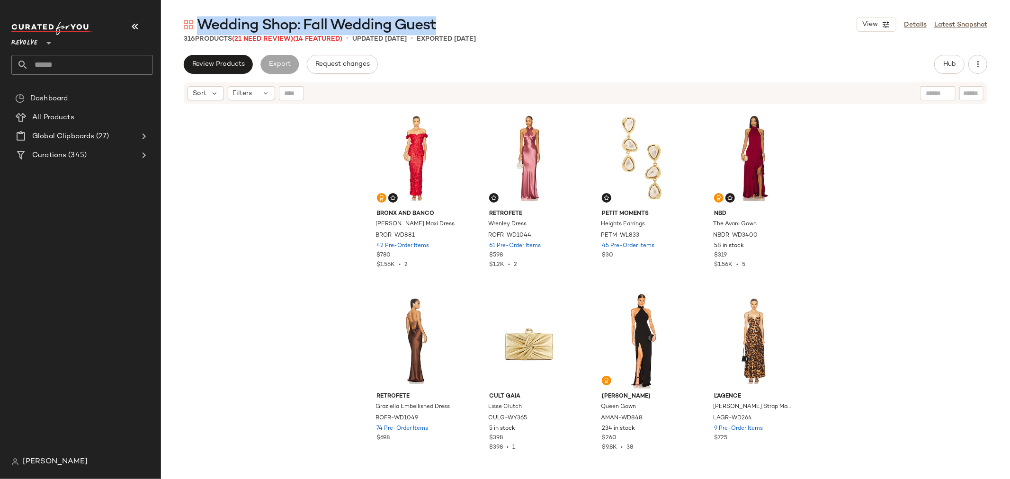
drag, startPoint x: 439, startPoint y: 26, endPoint x: 201, endPoint y: 32, distance: 238.3
click at [201, 32] on div "Wedding Shop: Fall Wedding Guest View Details Latest Snapshot" at bounding box center [585, 24] width 849 height 19
copy span "Wedding Shop: Fall Wedding Guest"
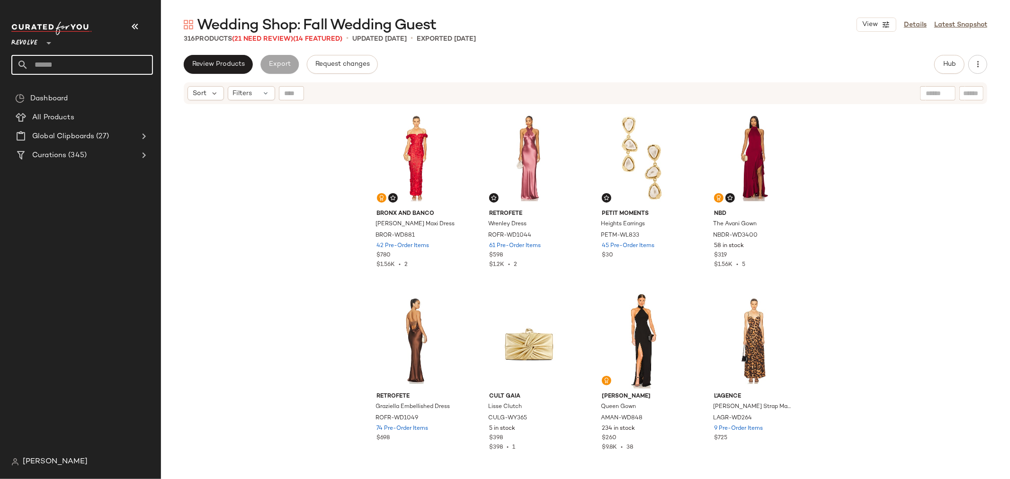
click at [107, 62] on input "text" at bounding box center [90, 65] width 125 height 20
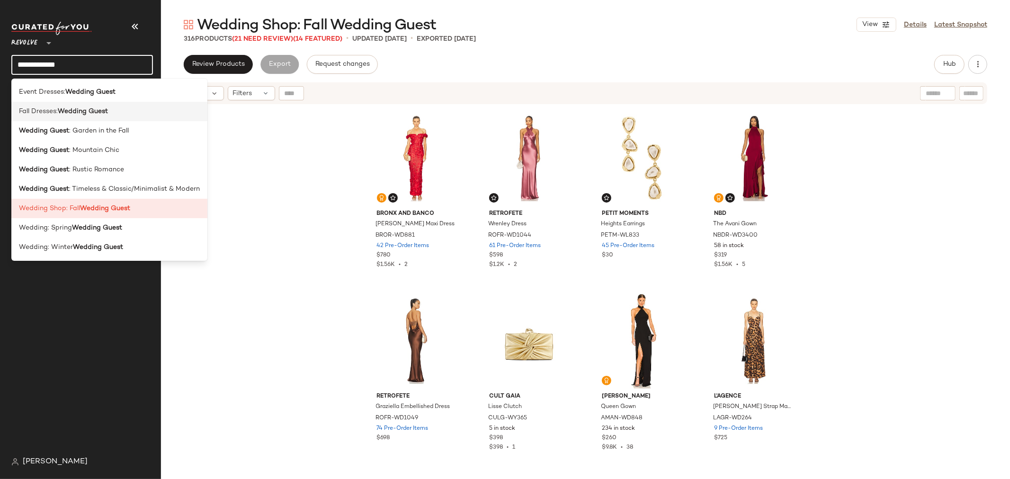
type input "**********"
click at [95, 113] on b "Wedding Guest" at bounding box center [83, 112] width 50 height 10
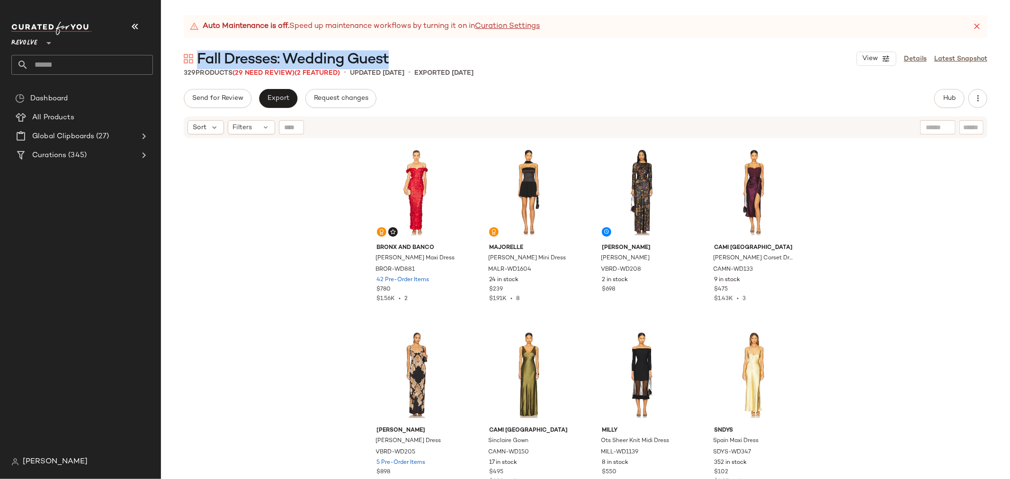
drag, startPoint x: 395, startPoint y: 60, endPoint x: 197, endPoint y: 66, distance: 198.0
click at [197, 66] on div "Fall Dresses: Wedding Guest View Details Latest Snapshot" at bounding box center [585, 58] width 849 height 19
copy span "Fall Dresses: Wedding Guest"
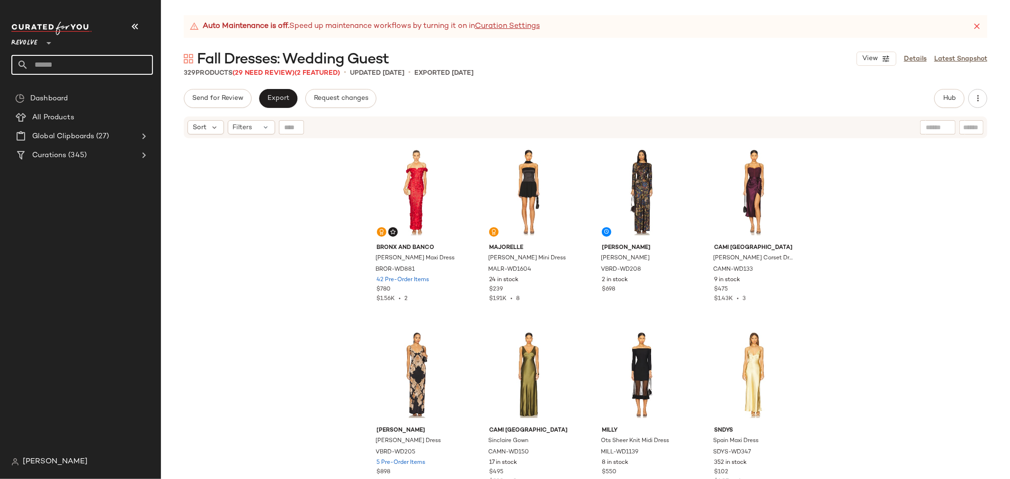
click at [103, 66] on input "text" at bounding box center [90, 65] width 125 height 20
click at [51, 65] on input "**********" at bounding box center [82, 65] width 142 height 20
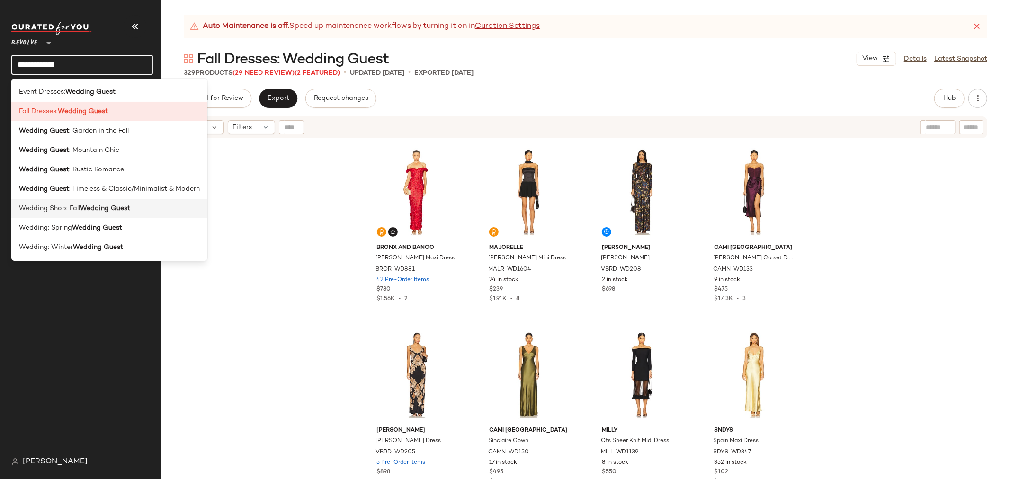
type input "**********"
click at [79, 209] on span "Wedding Shop: Fall" at bounding box center [49, 209] width 61 height 10
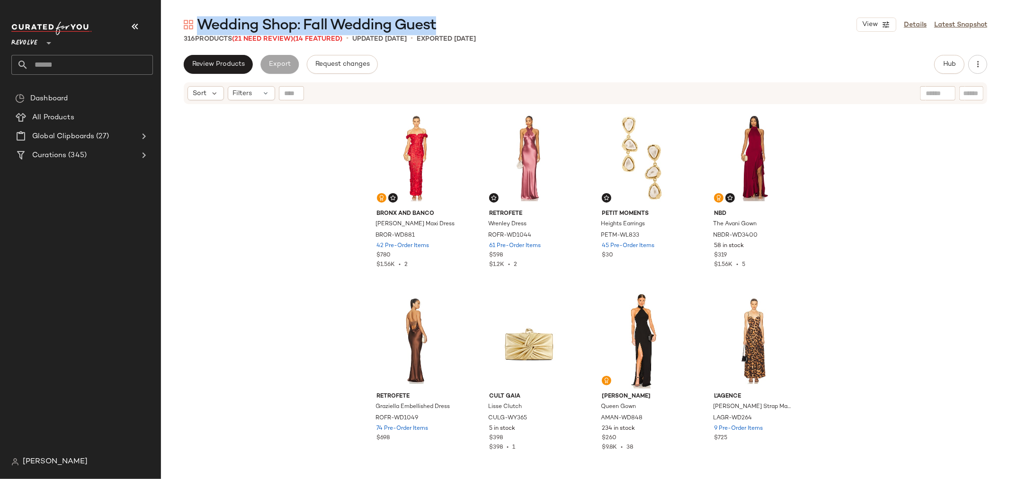
drag, startPoint x: 442, startPoint y: 27, endPoint x: 201, endPoint y: 33, distance: 241.1
click at [201, 33] on div "Wedding Shop: Fall Wedding Guest View Details Latest Snapshot" at bounding box center [585, 24] width 849 height 19
copy span "Wedding Shop: Fall Wedding Guest"
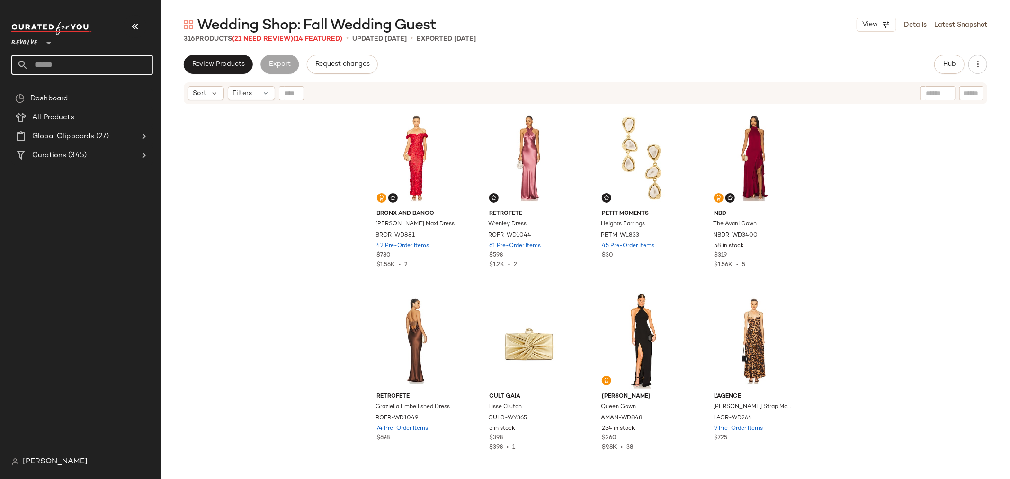
click at [74, 62] on input "text" at bounding box center [90, 65] width 125 height 20
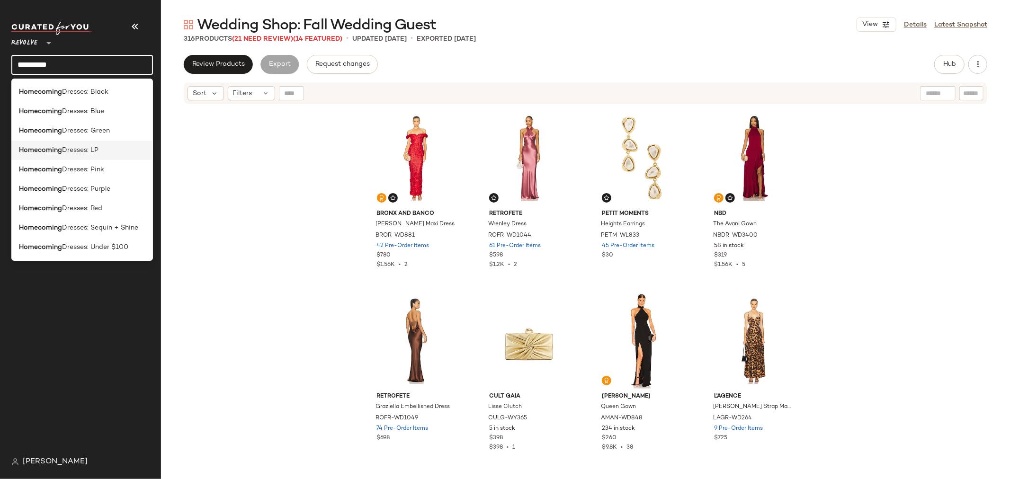
type input "**********"
click at [75, 149] on span "Dresses: LP" at bounding box center [80, 150] width 36 height 10
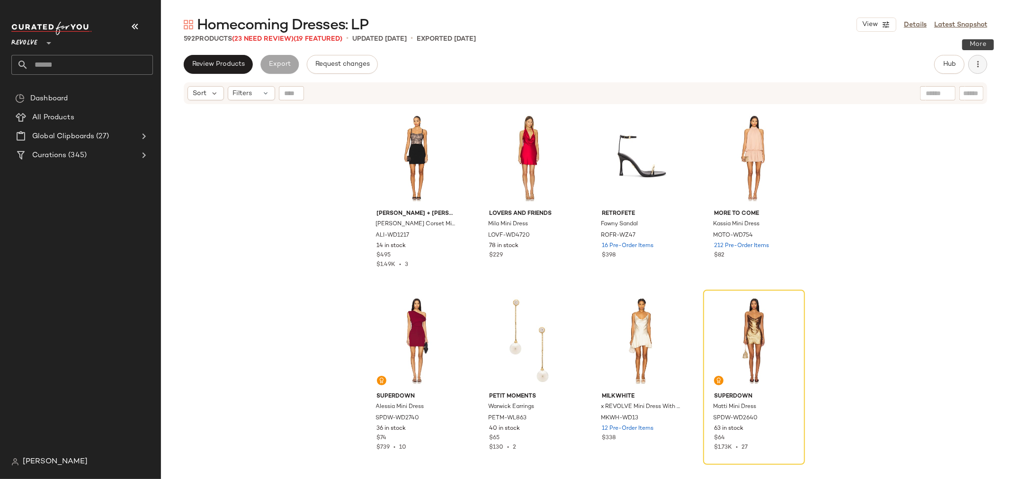
click at [977, 60] on icon "button" at bounding box center [977, 64] width 9 height 9
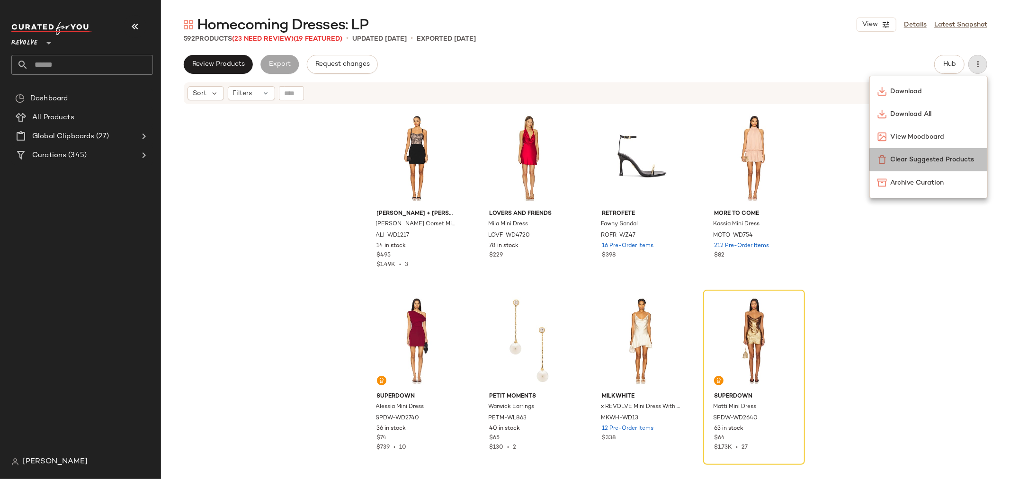
click at [937, 161] on span "Clear Suggested Products" at bounding box center [935, 160] width 89 height 10
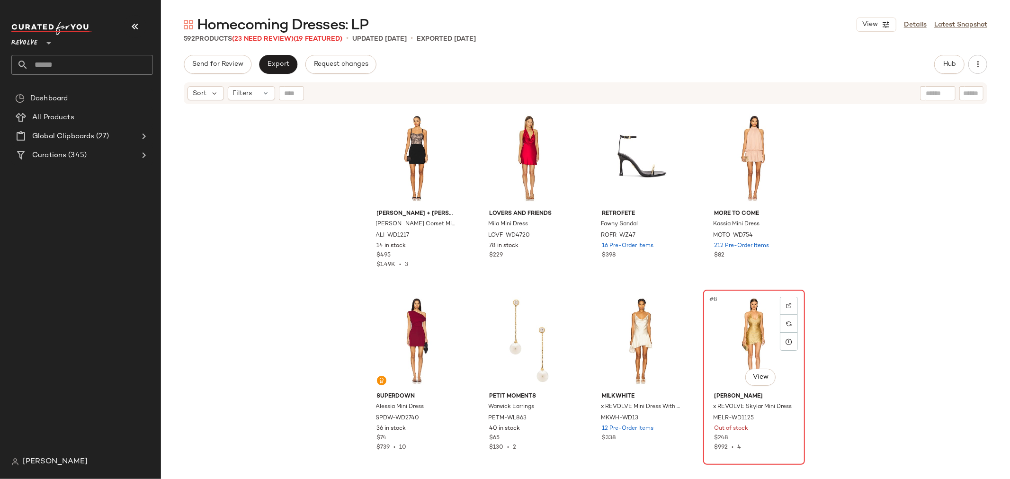
click at [728, 329] on div "#8 View" at bounding box center [753, 341] width 95 height 96
click at [787, 303] on img at bounding box center [789, 306] width 6 height 6
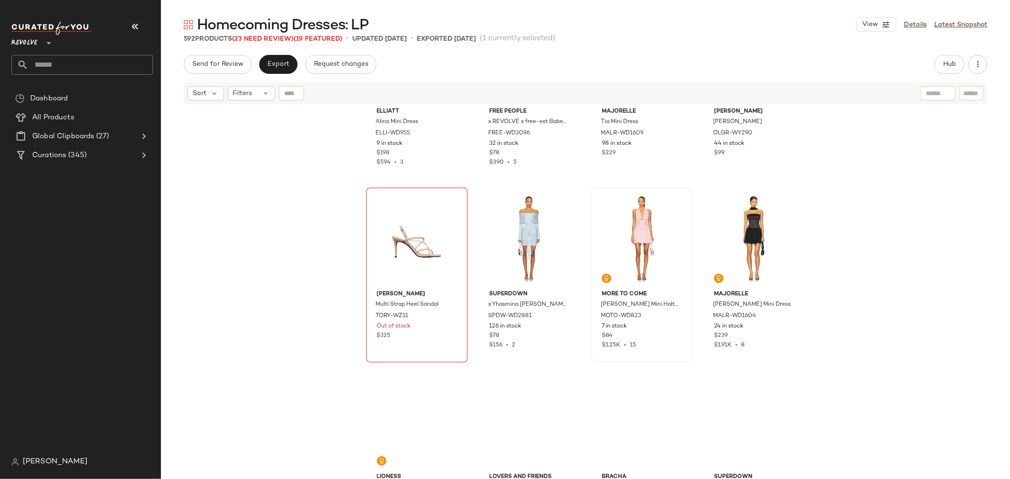
scroll to position [481, 0]
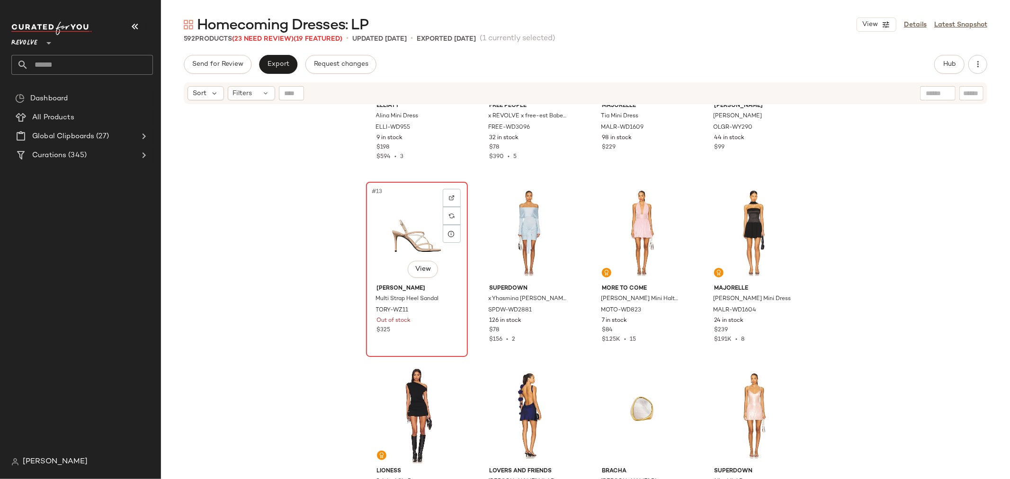
click at [374, 231] on div "#13 View" at bounding box center [416, 233] width 95 height 96
click at [451, 198] on img at bounding box center [452, 198] width 6 height 6
click at [400, 228] on div "#13 View" at bounding box center [416, 233] width 95 height 96
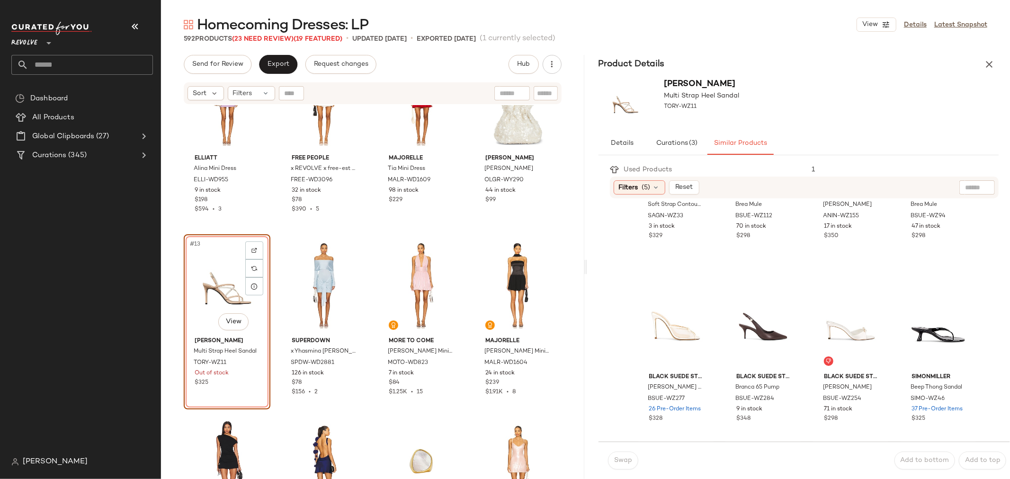
scroll to position [853, 0]
click at [993, 64] on icon "button" at bounding box center [989, 64] width 11 height 11
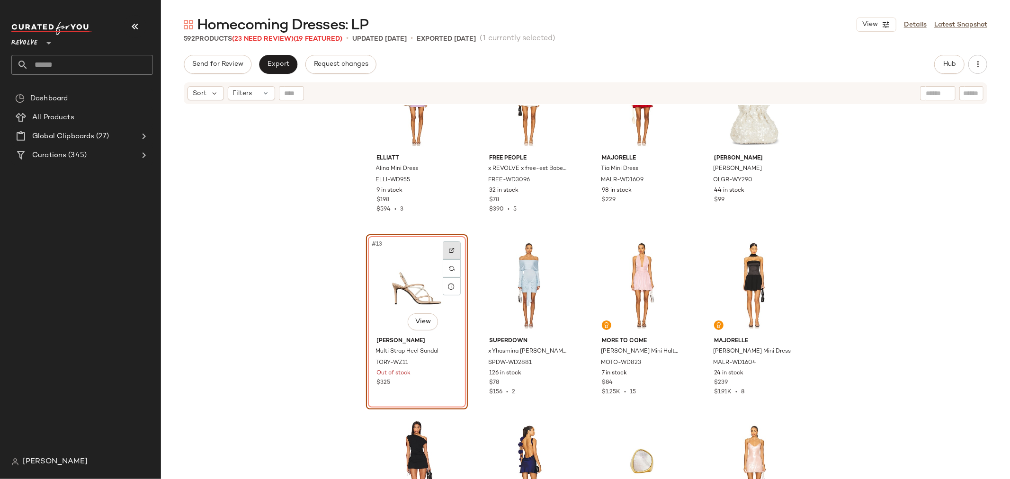
click at [449, 248] on img at bounding box center [452, 251] width 6 height 6
click at [948, 62] on span "Hub" at bounding box center [949, 65] width 13 height 8
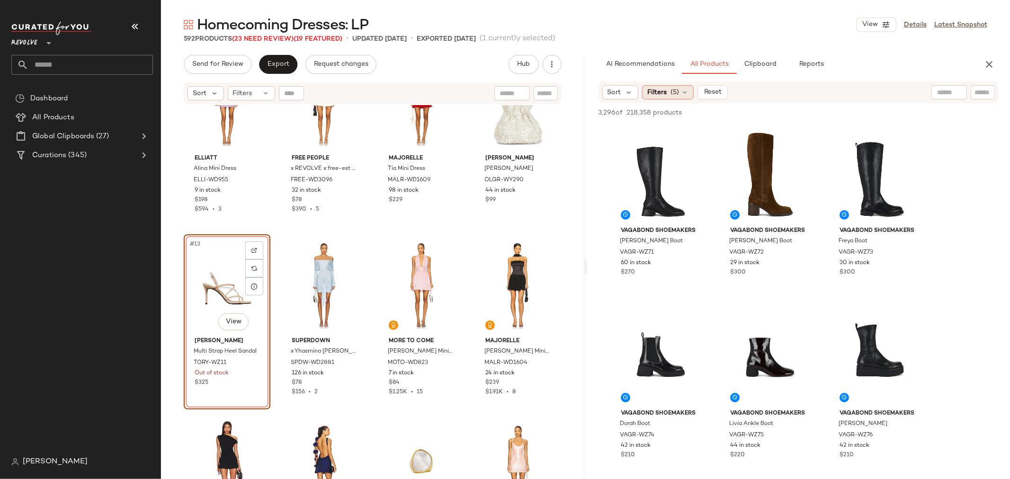
click at [687, 89] on icon at bounding box center [685, 93] width 8 height 8
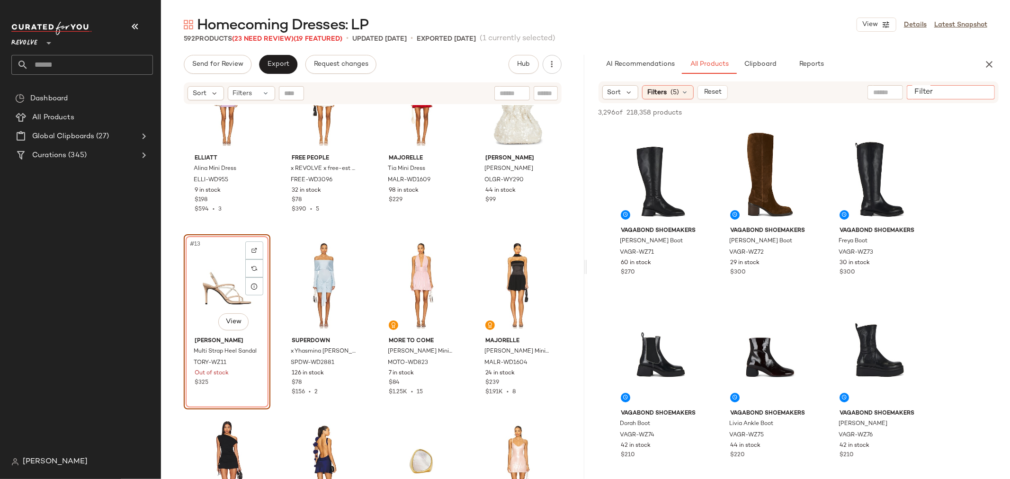
click at [977, 93] on input "Filter" at bounding box center [951, 93] width 80 height 10
paste input "**********"
type input "**********"
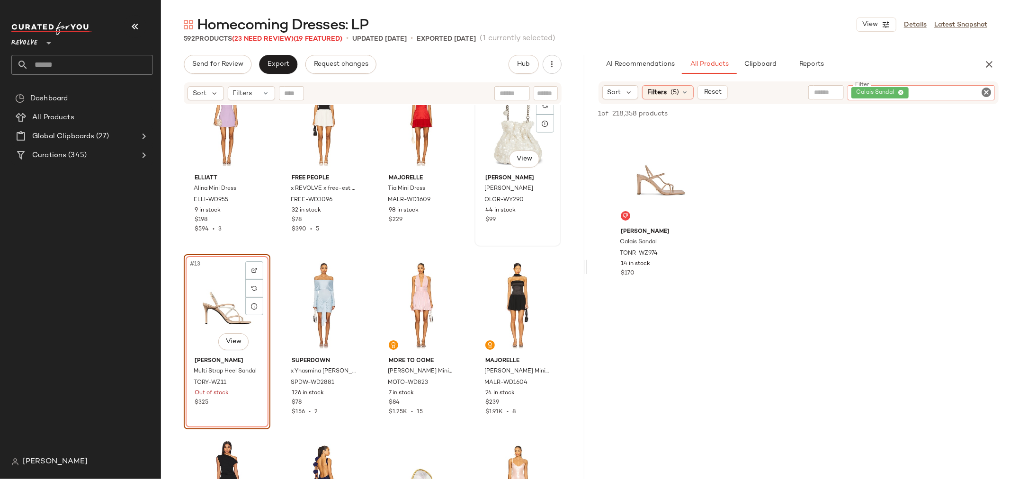
scroll to position [429, 0]
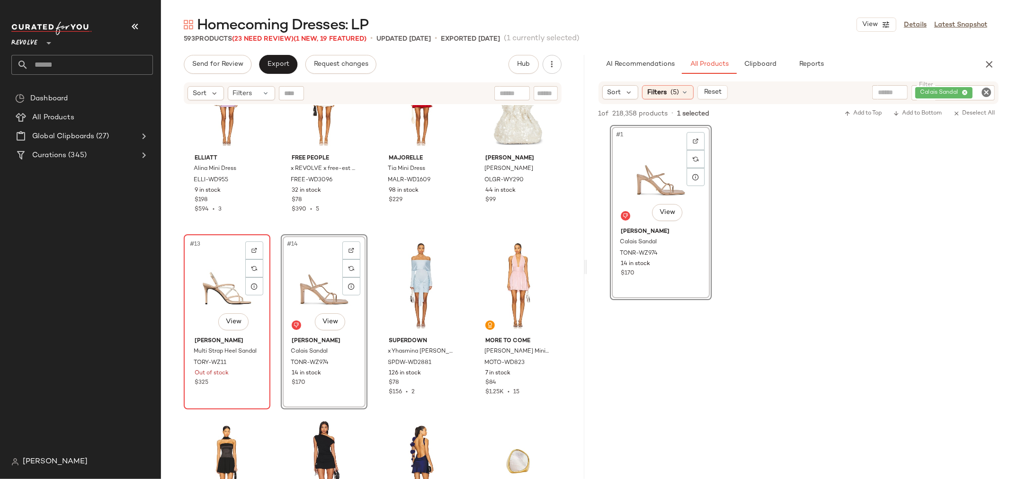
click at [228, 285] on div "#13 View" at bounding box center [227, 286] width 80 height 96
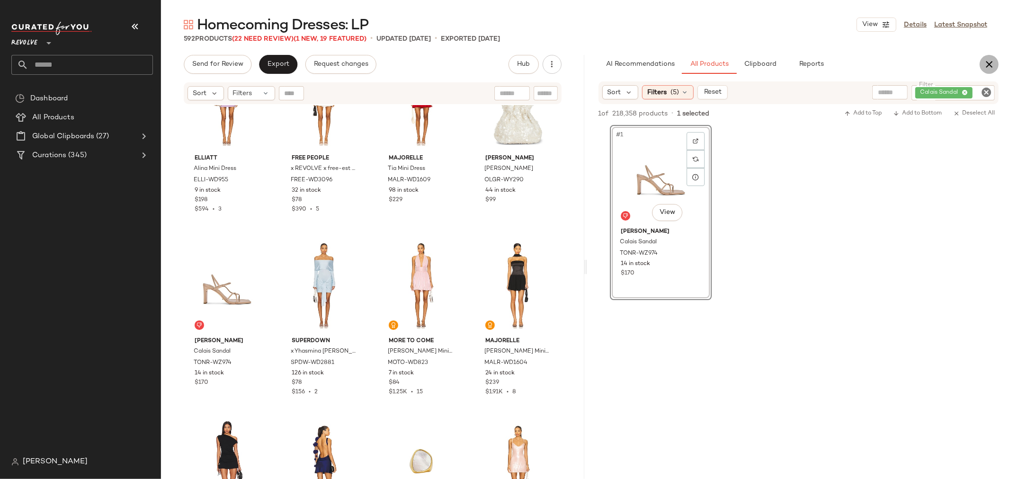
click at [991, 63] on icon "button" at bounding box center [989, 64] width 11 height 11
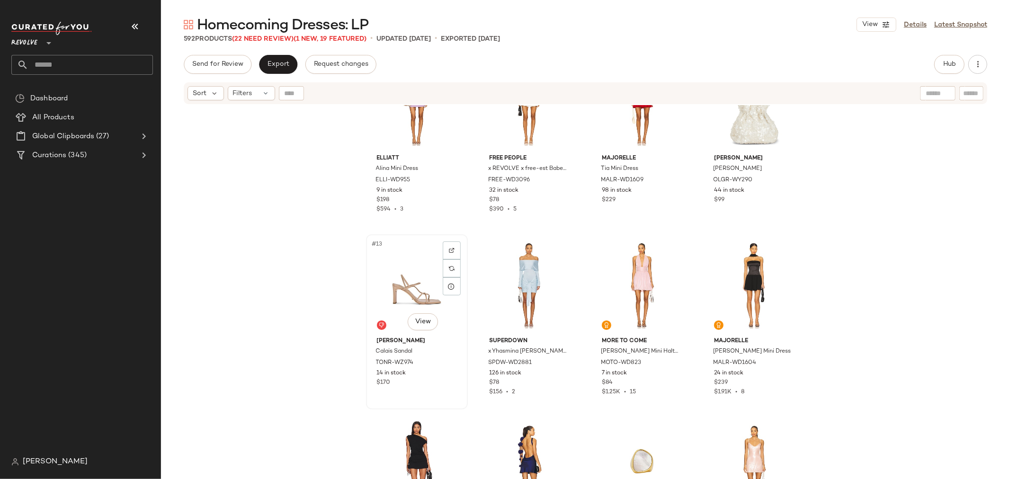
click at [389, 288] on div "#13 View" at bounding box center [416, 286] width 95 height 96
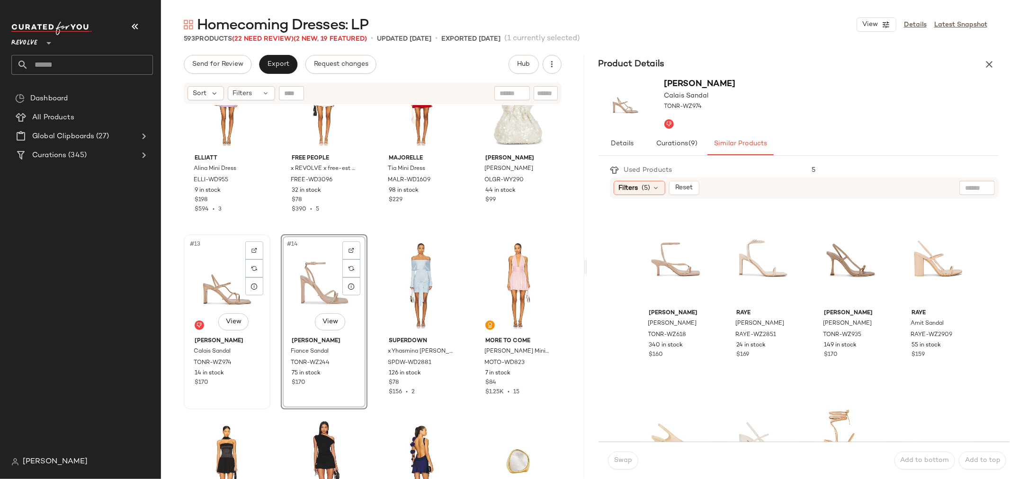
click at [235, 276] on div "#13 View" at bounding box center [227, 286] width 80 height 96
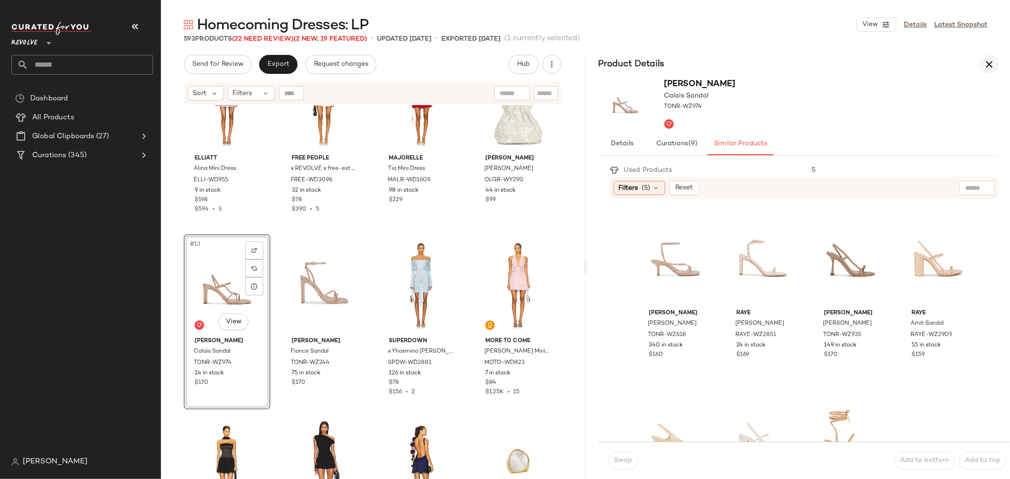
click at [993, 63] on icon "button" at bounding box center [989, 64] width 11 height 11
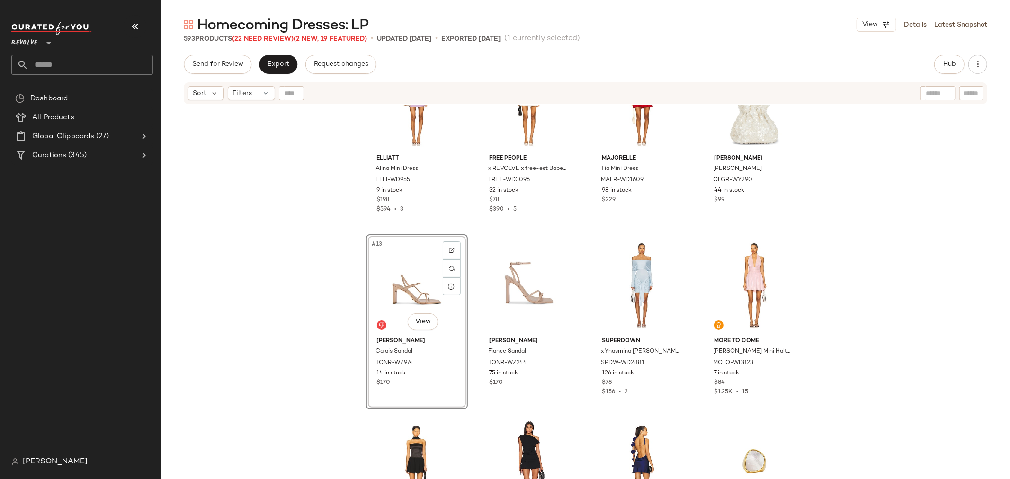
click at [389, 278] on div "#13 View" at bounding box center [416, 286] width 95 height 96
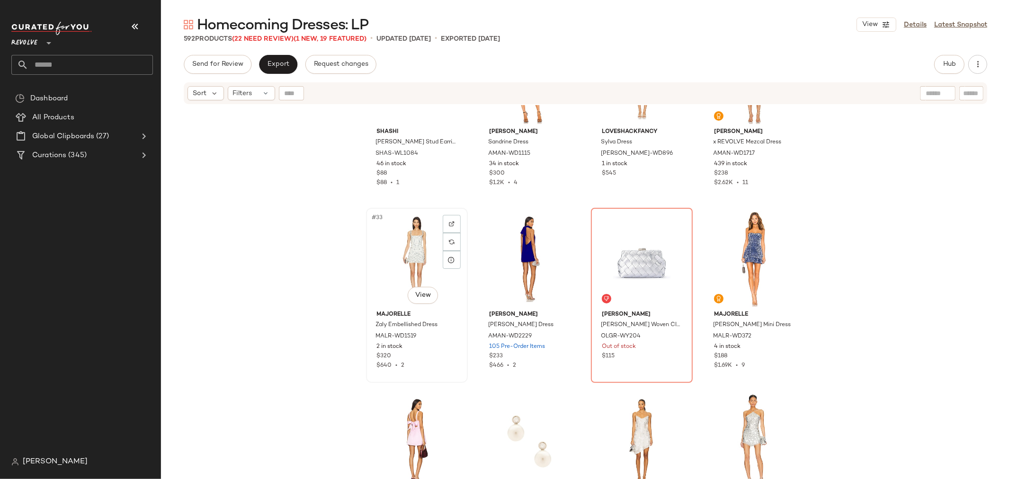
scroll to position [1376, 0]
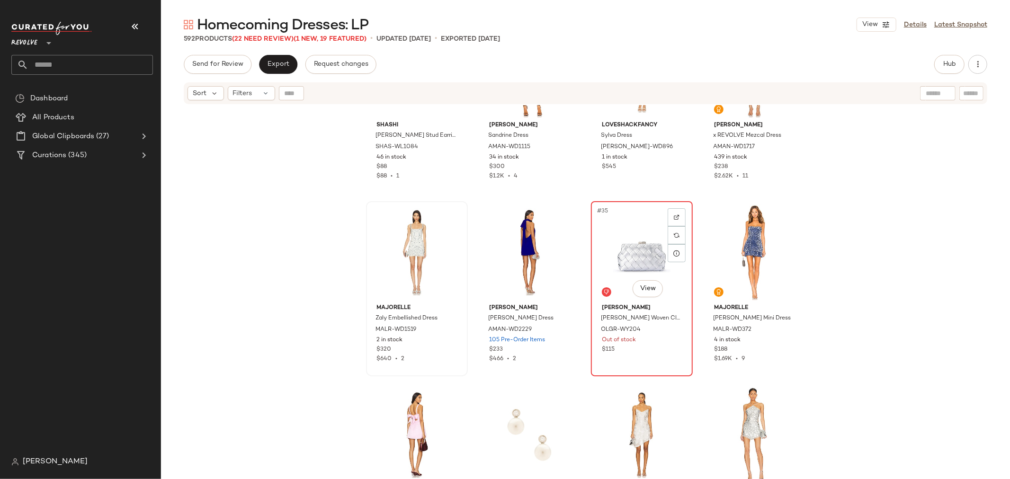
click at [609, 251] on div "#35 View" at bounding box center [641, 253] width 95 height 96
click at [674, 218] on img at bounding box center [677, 218] width 6 height 6
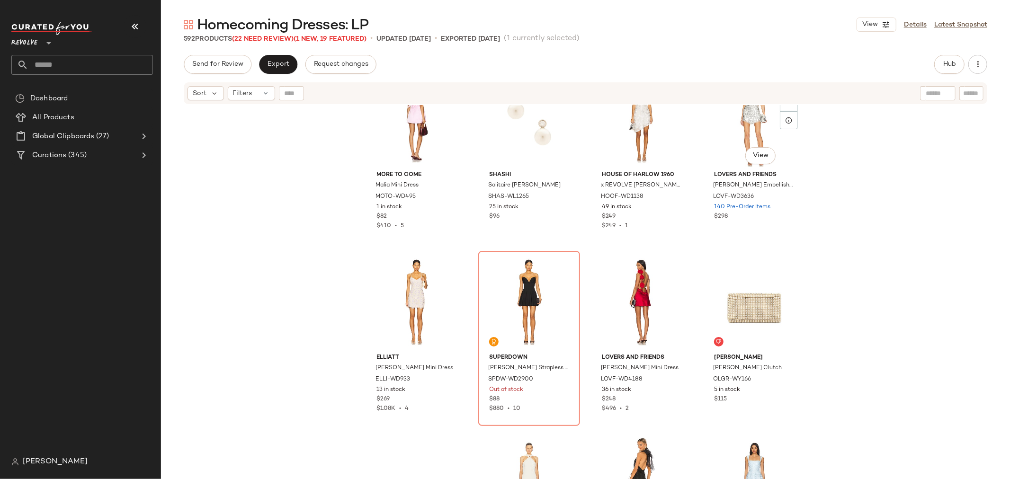
scroll to position [1797, 0]
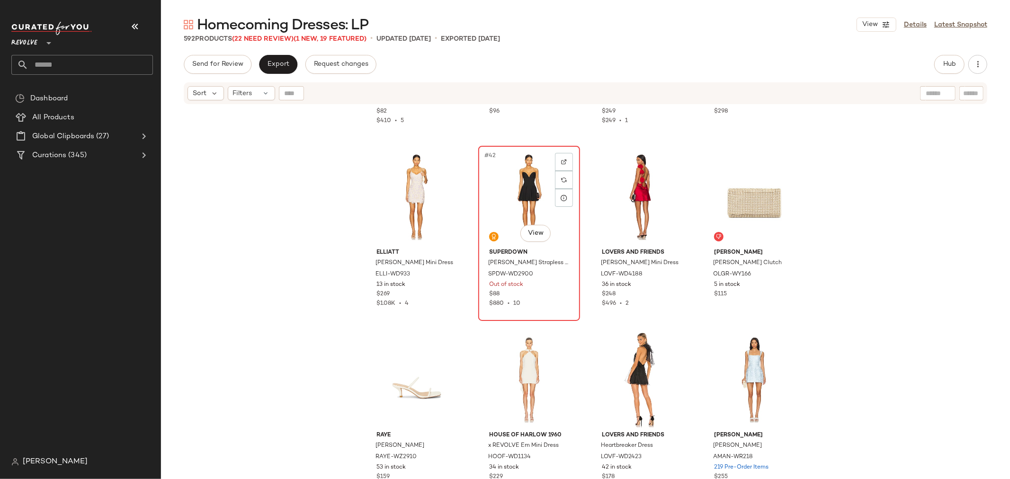
click at [554, 300] on div "$880 • 10" at bounding box center [529, 304] width 80 height 9
click at [561, 159] on img at bounding box center [564, 162] width 6 height 6
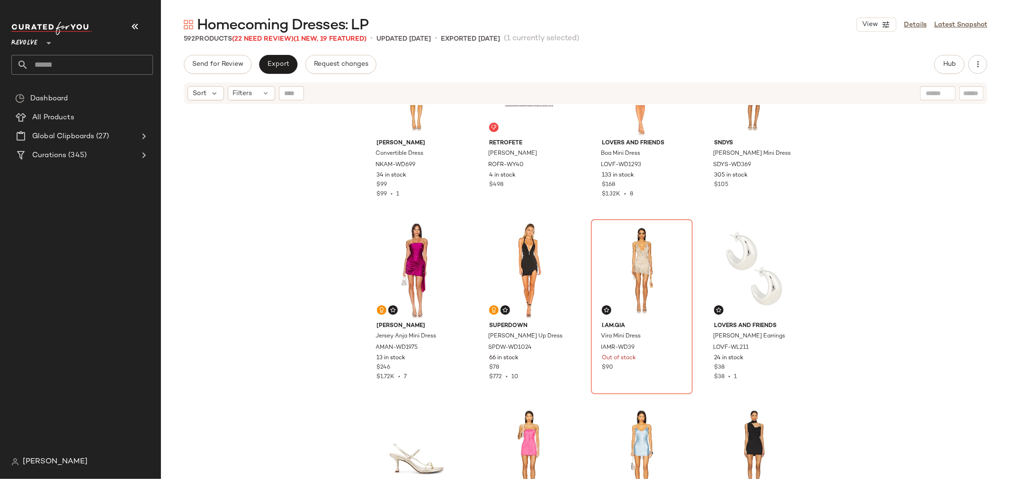
scroll to position [3217, 0]
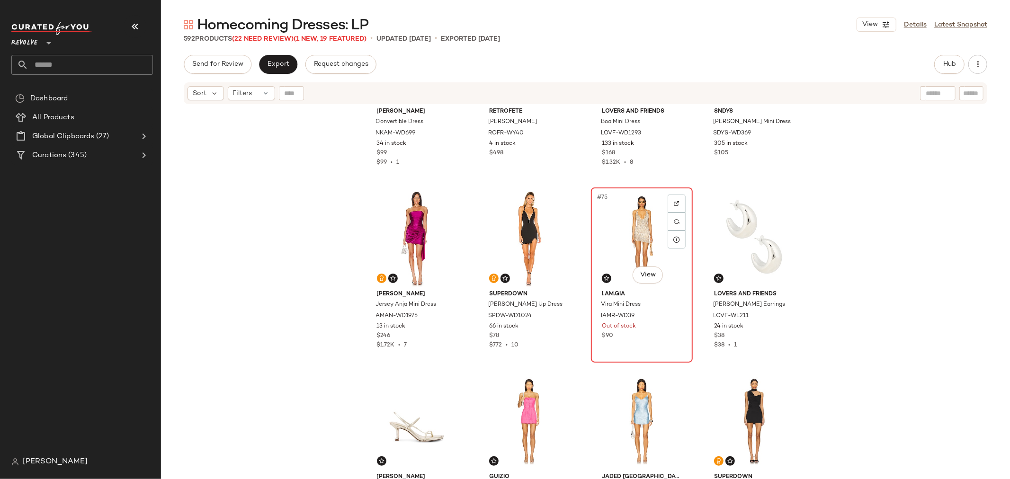
click at [657, 344] on div "#75 View I.AM.GIA Vira Mini Dress IAMR-WD39 Out of stock $90" at bounding box center [642, 274] width 100 height 173
click at [675, 205] on img at bounding box center [677, 204] width 6 height 6
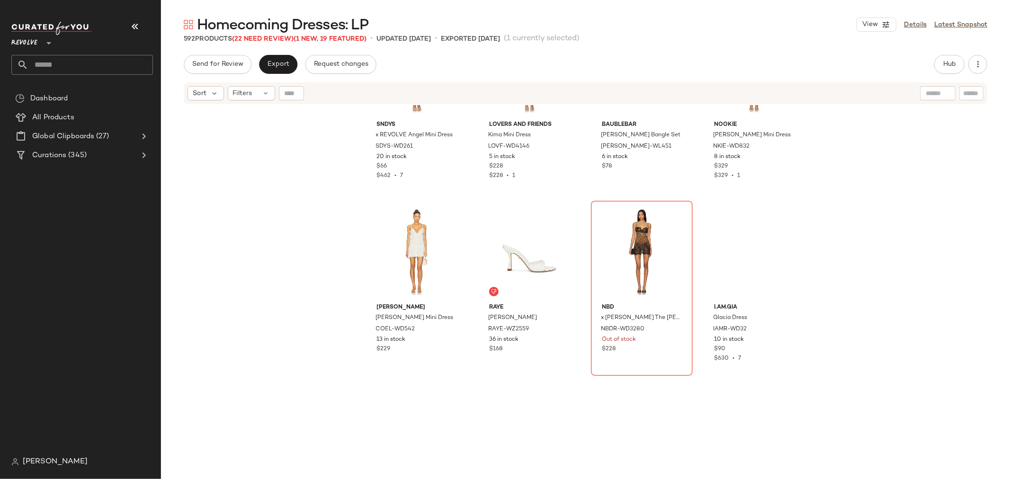
scroll to position [5216, 0]
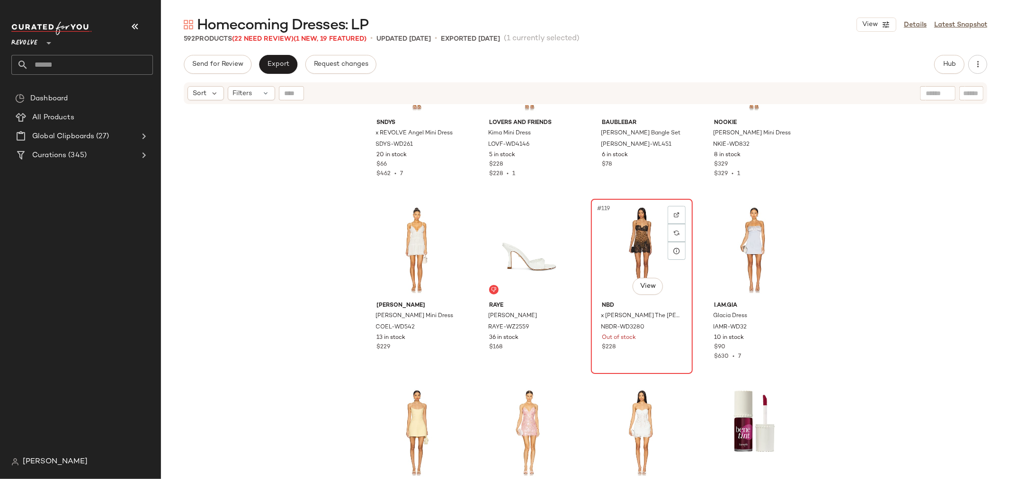
click at [634, 353] on div "#119 View NBD x Emma Rose The Kaycee Mini Dress NBDR-WD3280 Out of stock $228" at bounding box center [642, 286] width 100 height 173
click at [675, 215] on img at bounding box center [677, 215] width 6 height 6
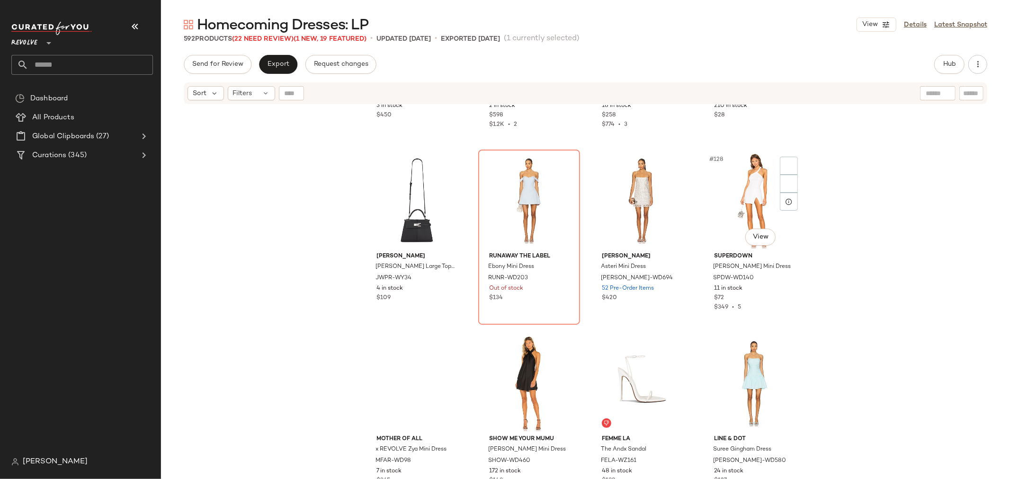
scroll to position [5637, 0]
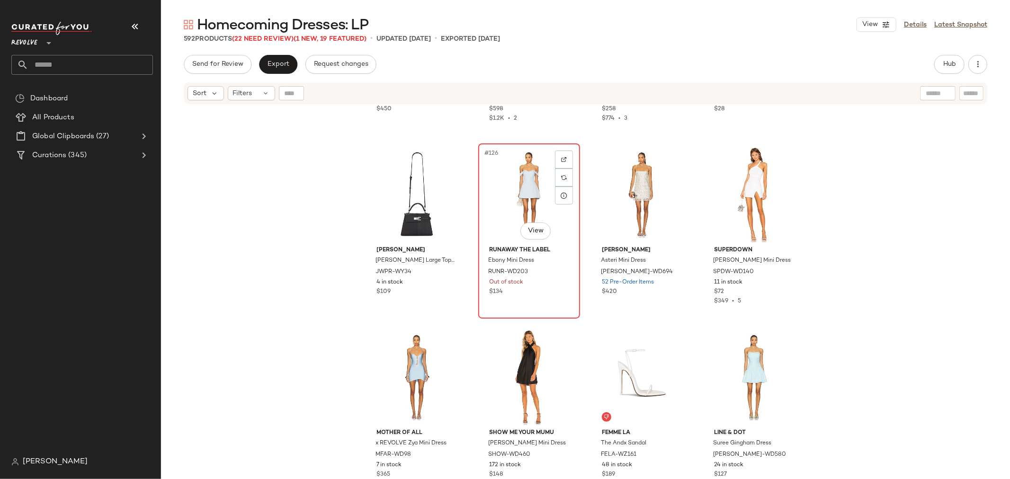
click at [552, 299] on div "#126 View Runaway The Label Ebony Mini Dress RUNR-WD203 Out of stock $134" at bounding box center [529, 230] width 100 height 173
click at [562, 157] on img at bounding box center [564, 160] width 6 height 6
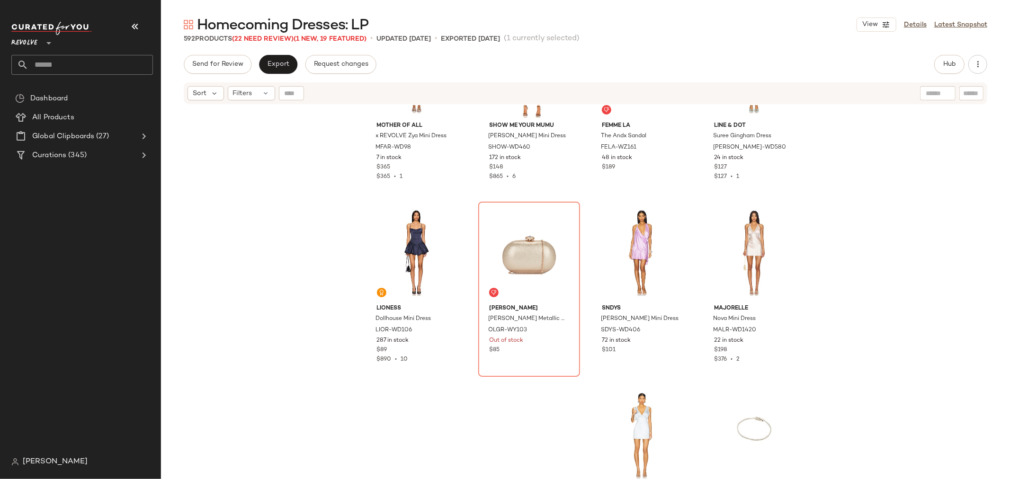
scroll to position [6006, 0]
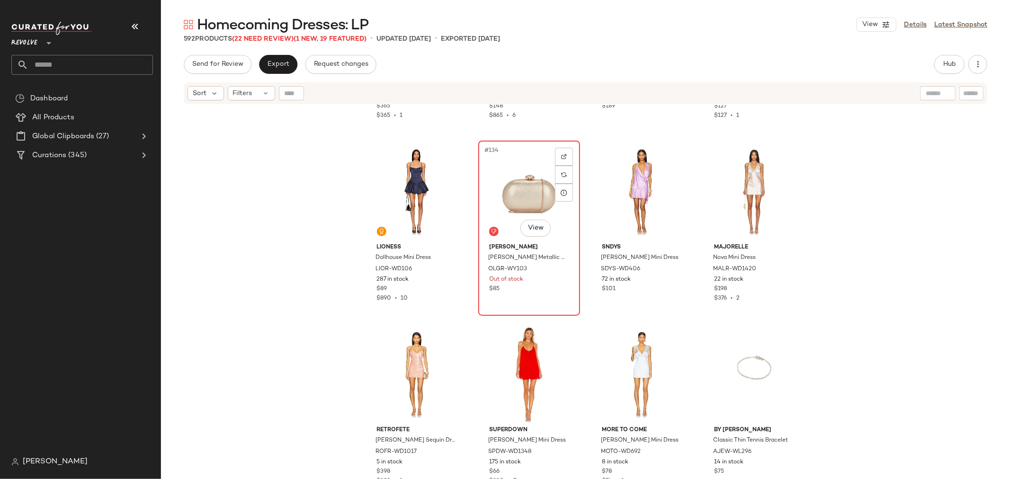
click at [537, 296] on div "#134 View olga berg Marta Metallic Clutch OLGR-WY103 Out of stock $85" at bounding box center [529, 228] width 100 height 173
click at [565, 158] on div at bounding box center [564, 157] width 18 height 18
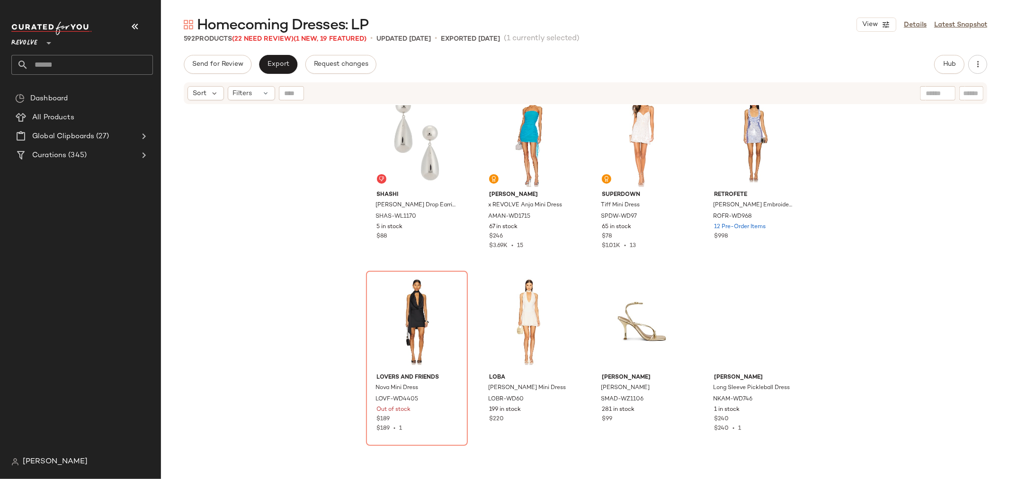
scroll to position [7163, 0]
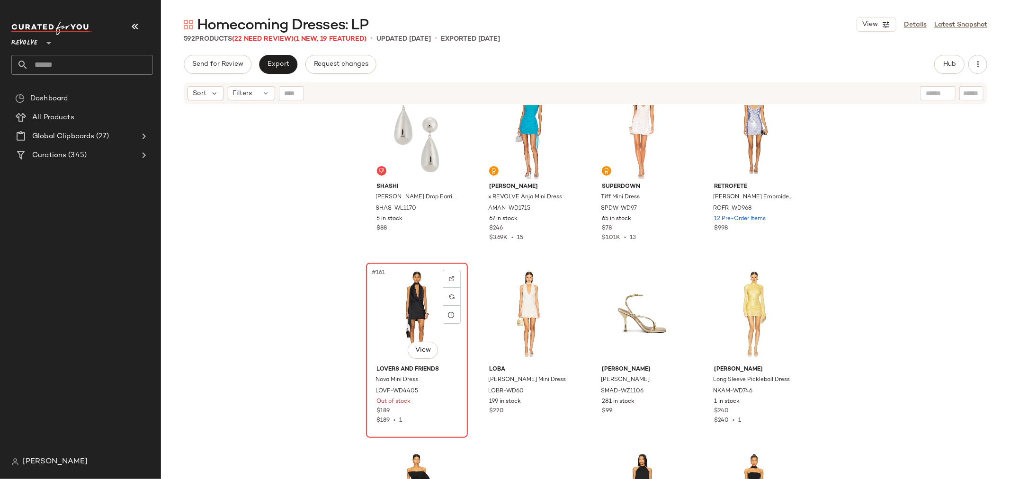
click at [427, 418] on div "$189 • 1" at bounding box center [417, 421] width 80 height 9
click at [449, 276] on img at bounding box center [452, 279] width 6 height 6
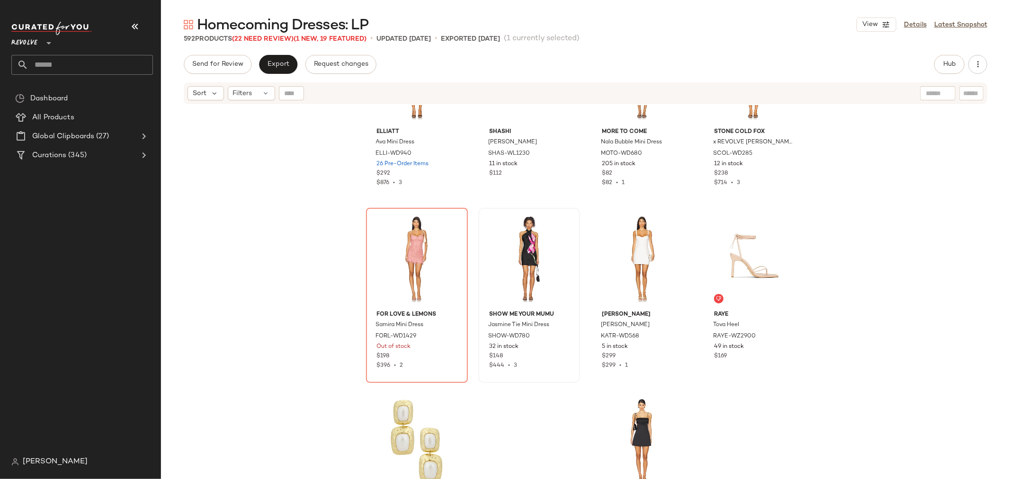
scroll to position [7584, 0]
click at [427, 361] on div "$396 • 2" at bounding box center [417, 365] width 80 height 9
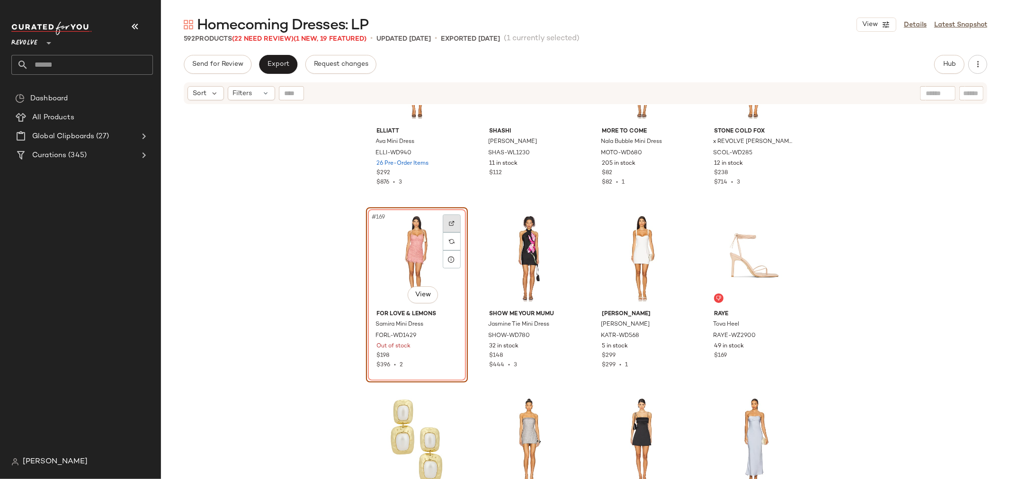
click at [452, 219] on div at bounding box center [452, 224] width 18 height 18
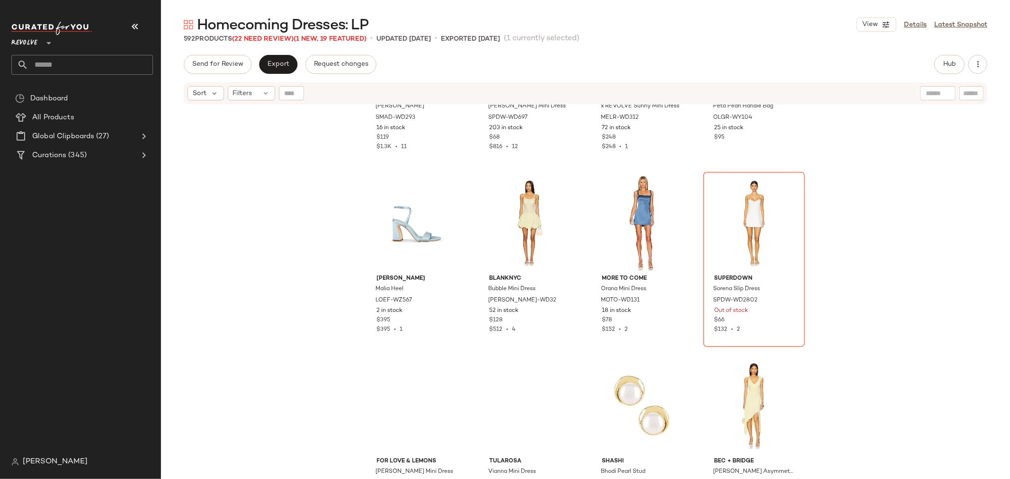
scroll to position [9320, 0]
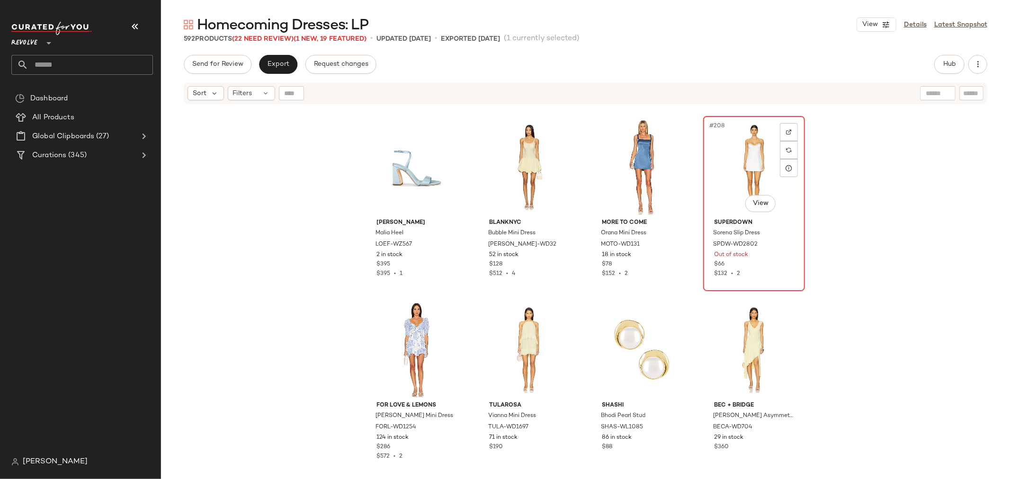
click at [735, 174] on div "#208 View" at bounding box center [753, 167] width 95 height 96
click at [787, 131] on img at bounding box center [789, 132] width 6 height 6
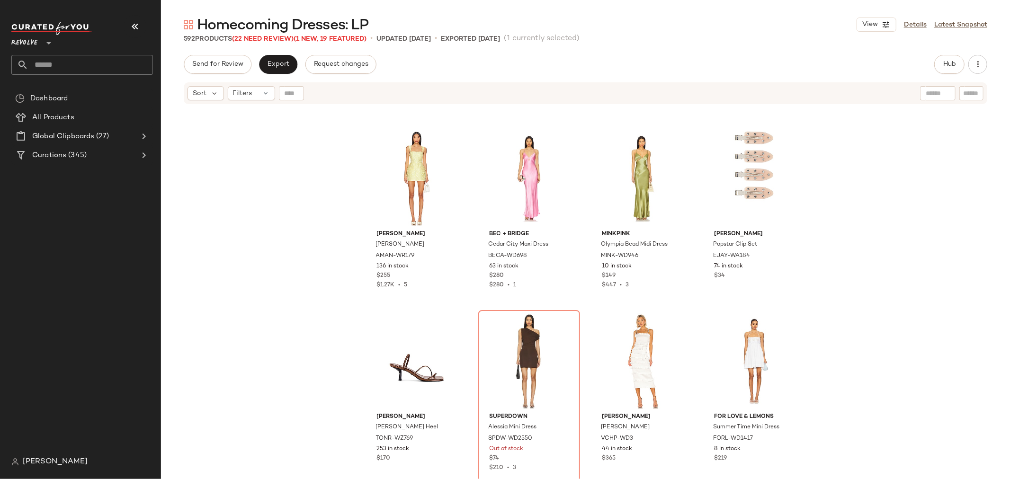
scroll to position [11425, 0]
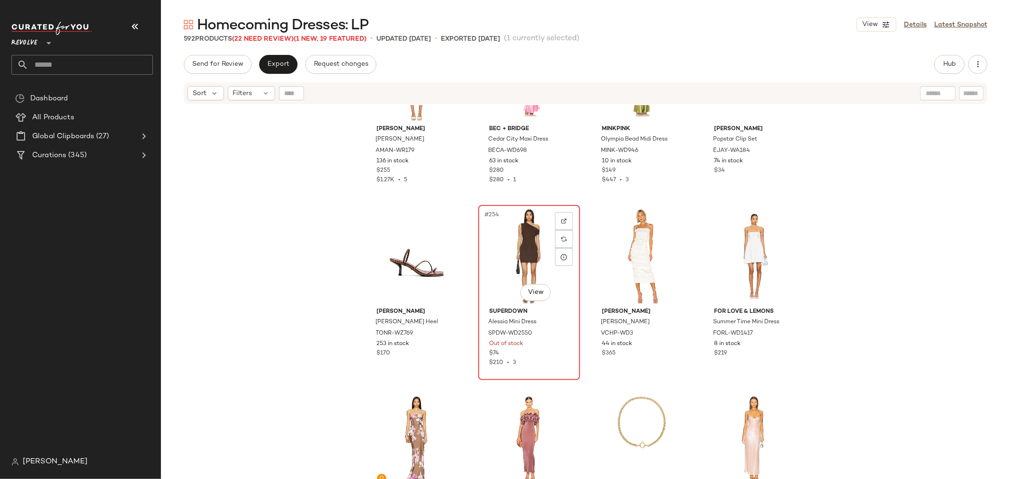
click at [551, 359] on div "$210 • 3" at bounding box center [529, 363] width 80 height 9
click at [561, 221] on img at bounding box center [564, 221] width 6 height 6
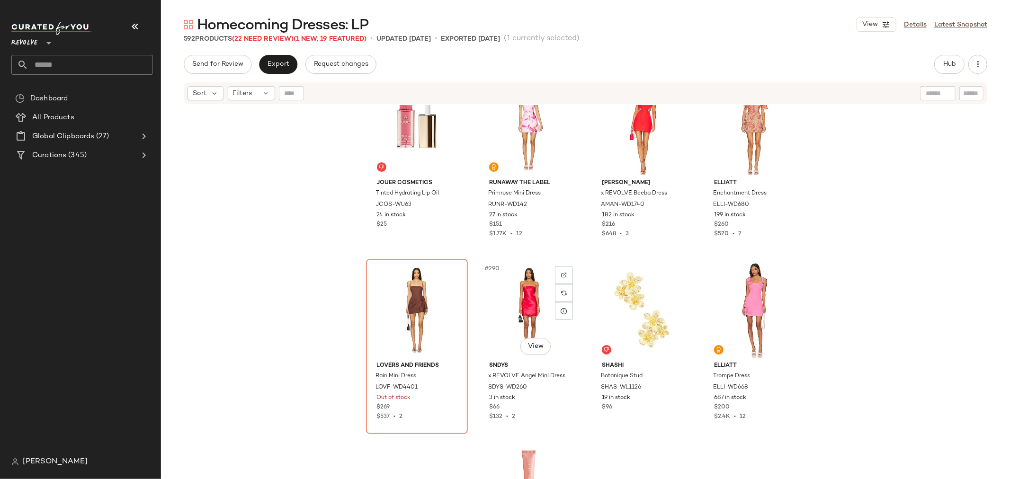
scroll to position [13056, 0]
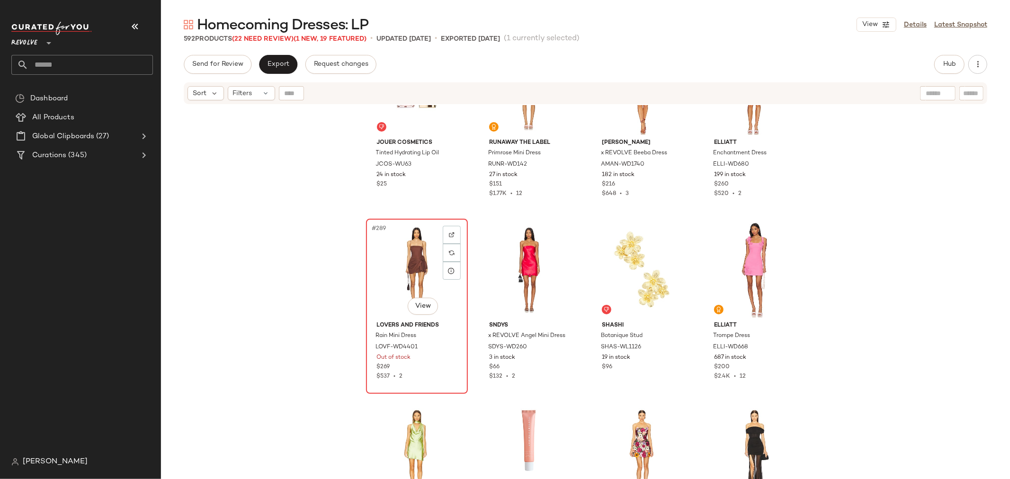
click at [436, 373] on div "$537 • 2" at bounding box center [417, 377] width 80 height 9
click at [451, 232] on img at bounding box center [452, 235] width 6 height 6
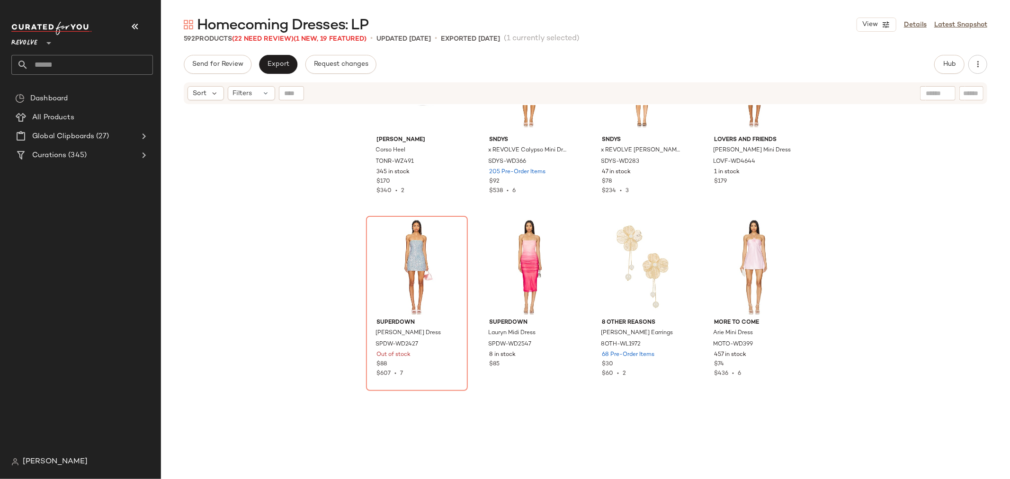
scroll to position [13792, 0]
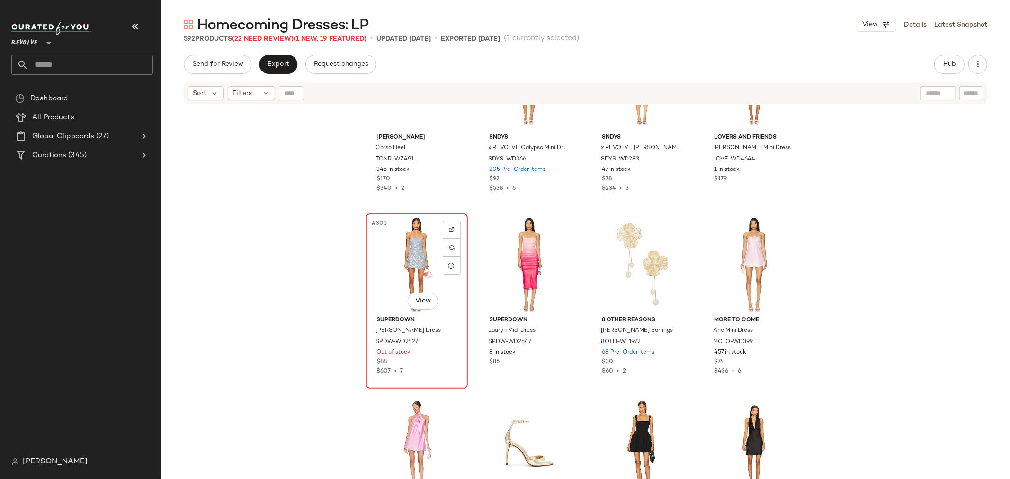
click at [429, 376] on div "#305 View superdown Claudia Sequin Denim Dress SPDW-WD2427 Out of stock $88 $60…" at bounding box center [417, 301] width 100 height 173
click at [452, 229] on img at bounding box center [452, 230] width 6 height 6
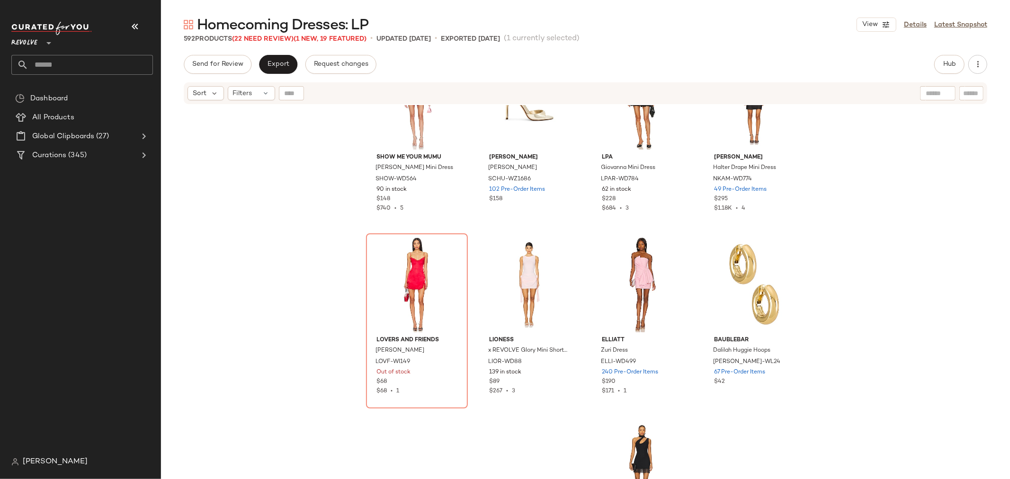
scroll to position [14161, 0]
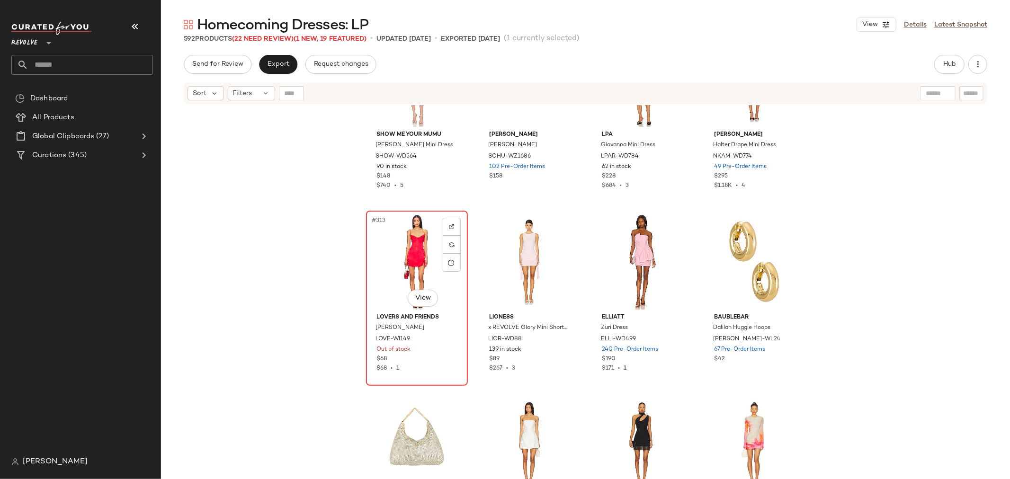
click at [429, 355] on div "$68" at bounding box center [417, 359] width 80 height 9
click at [451, 224] on img at bounding box center [452, 227] width 6 height 6
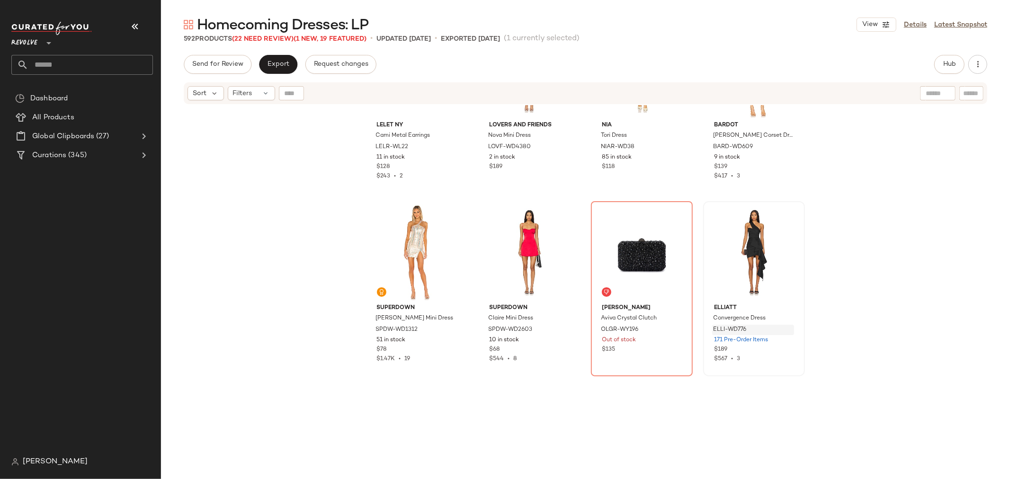
scroll to position [16002, 0]
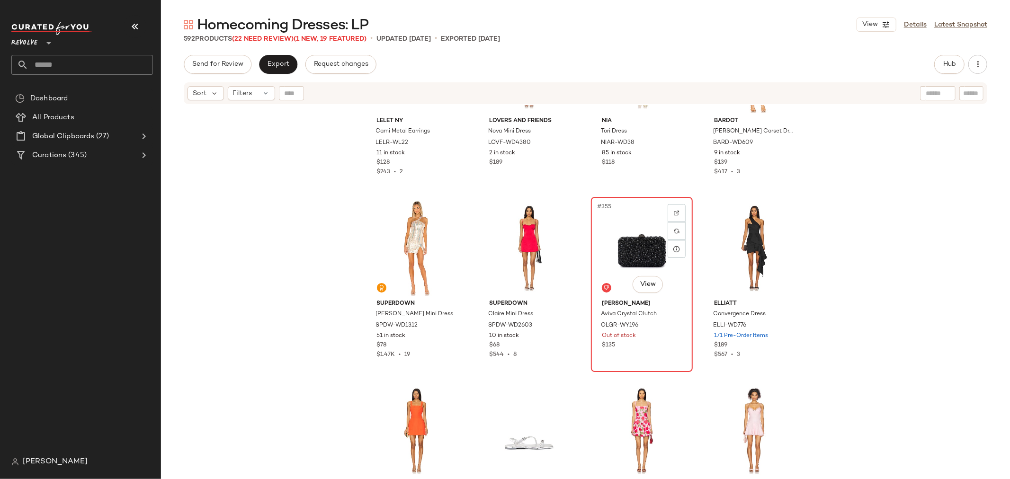
click at [644, 351] on div "#355 View olga berg Aviva Crystal Clutch OLGR-WY196 Out of stock $135" at bounding box center [642, 284] width 100 height 173
click at [675, 210] on img at bounding box center [677, 213] width 6 height 6
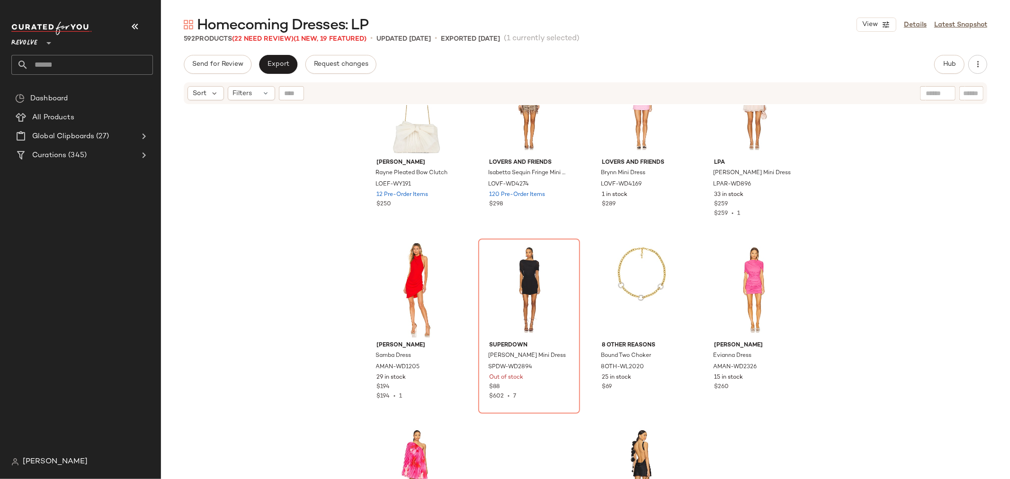
scroll to position [17528, 0]
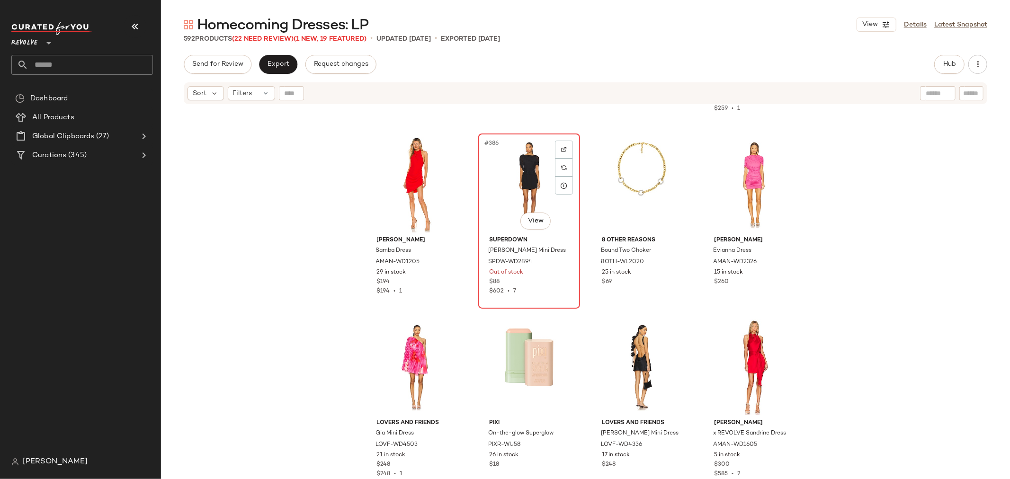
click at [550, 298] on div "#386 View superdown Bailey Mini Dress SPDW-WD2894 Out of stock $88 $602 • 7" at bounding box center [529, 220] width 100 height 173
click at [562, 144] on div at bounding box center [564, 150] width 18 height 18
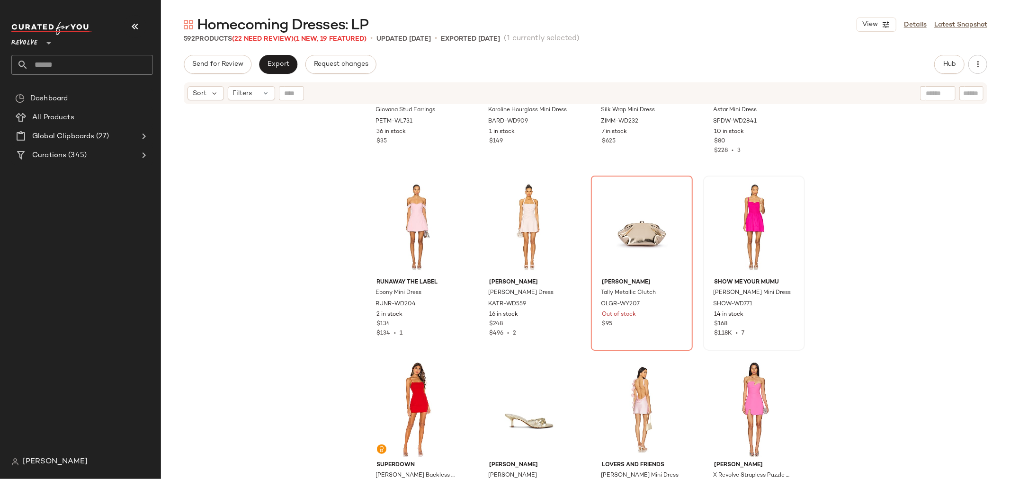
scroll to position [18948, 0]
click at [649, 332] on div "#419 View olga berg Tally Metallic Clutch OLGR-WY207 Out of stock $95" at bounding box center [642, 262] width 100 height 173
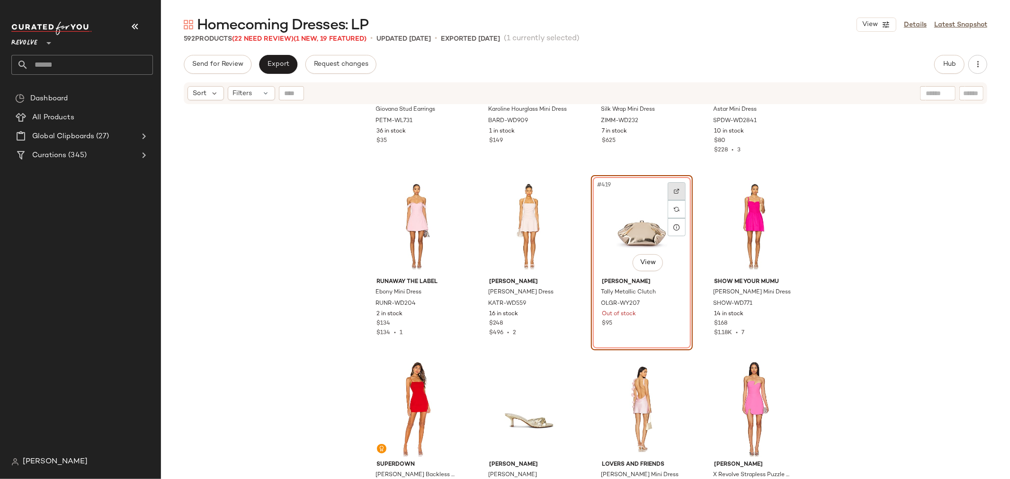
click at [671, 190] on div at bounding box center [677, 191] width 18 height 18
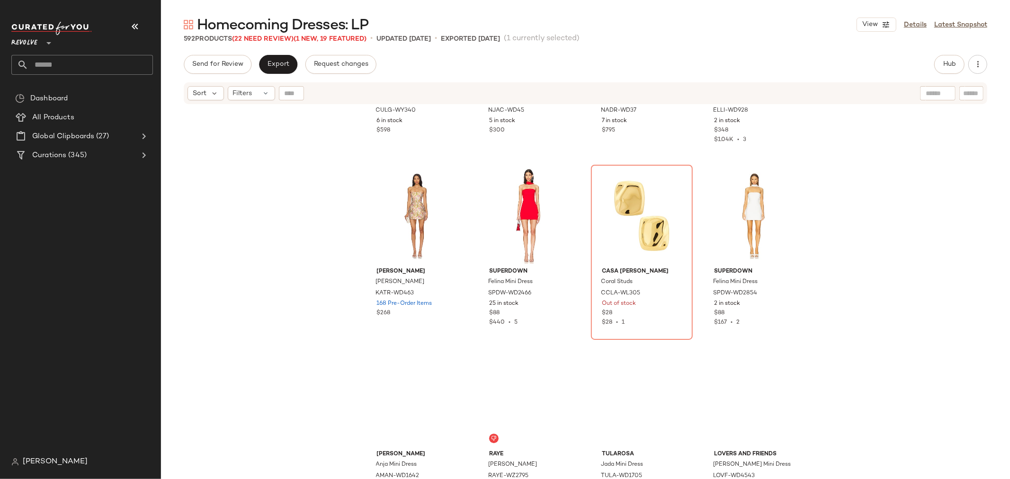
scroll to position [20474, 0]
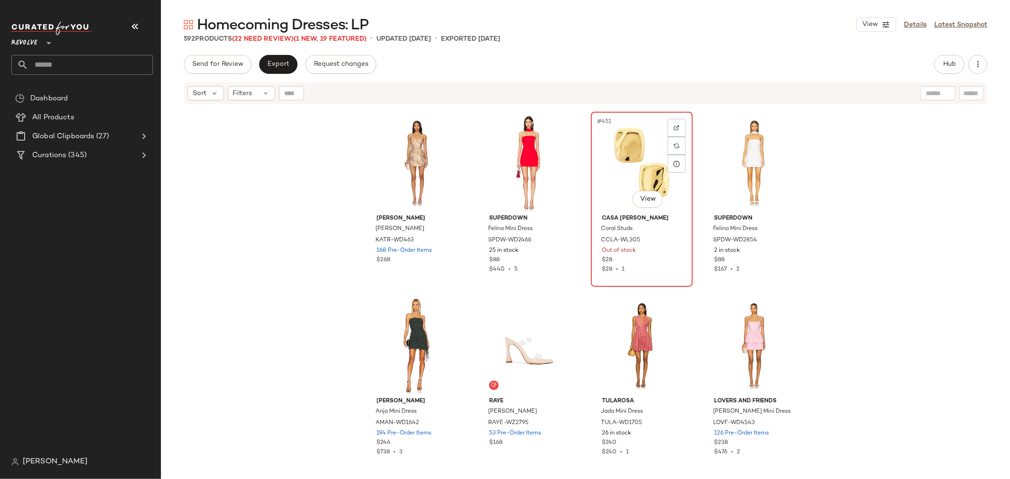
click at [673, 252] on div "Out of stock" at bounding box center [642, 251] width 80 height 9
click at [677, 125] on img at bounding box center [677, 128] width 6 height 6
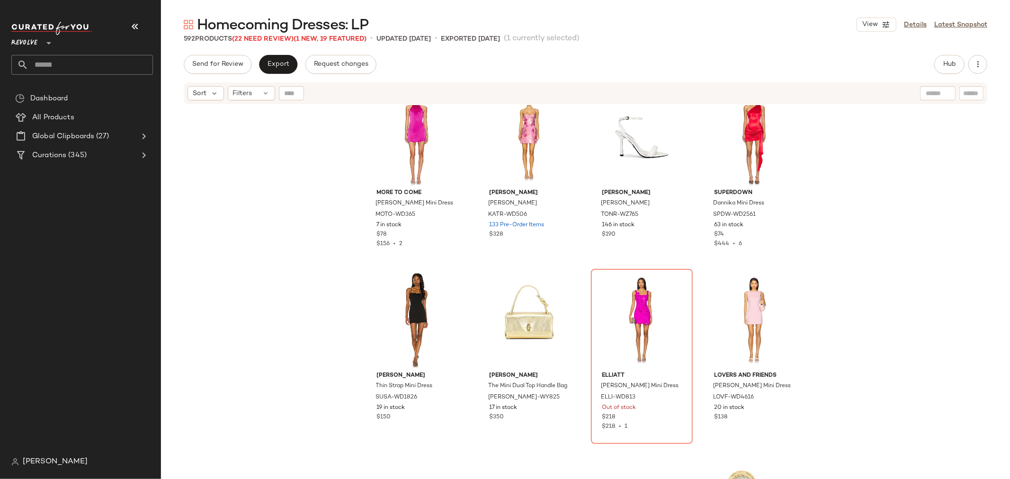
scroll to position [21316, 0]
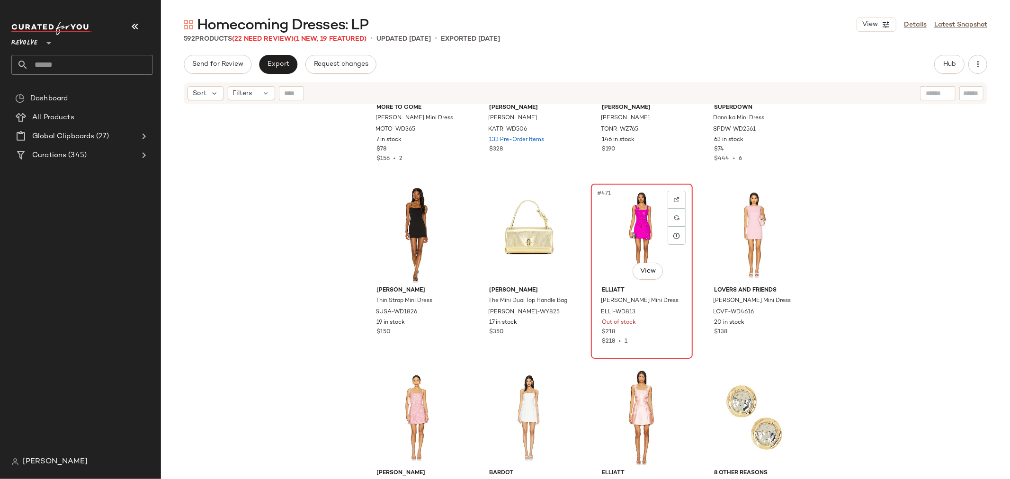
click at [644, 338] on div "$218 • 1" at bounding box center [642, 342] width 80 height 9
click at [674, 199] on img at bounding box center [677, 200] width 6 height 6
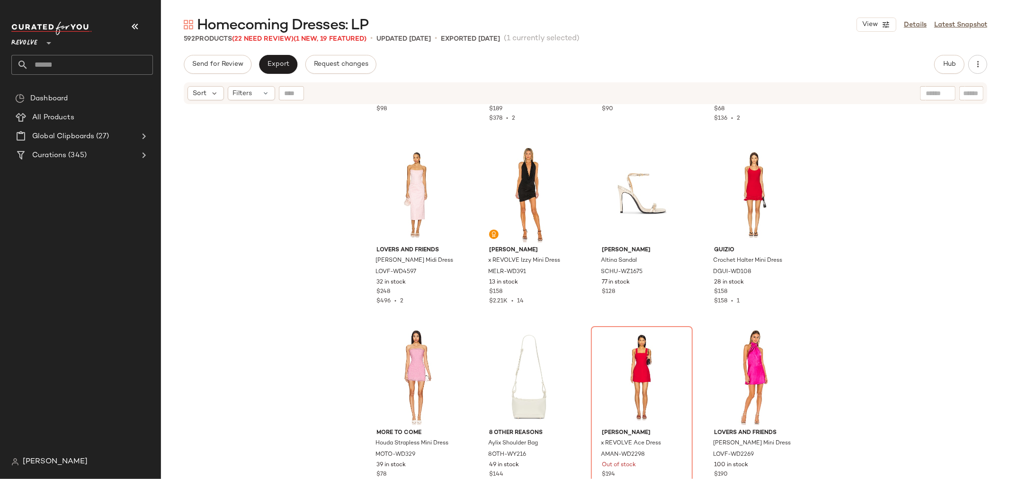
scroll to position [23473, 0]
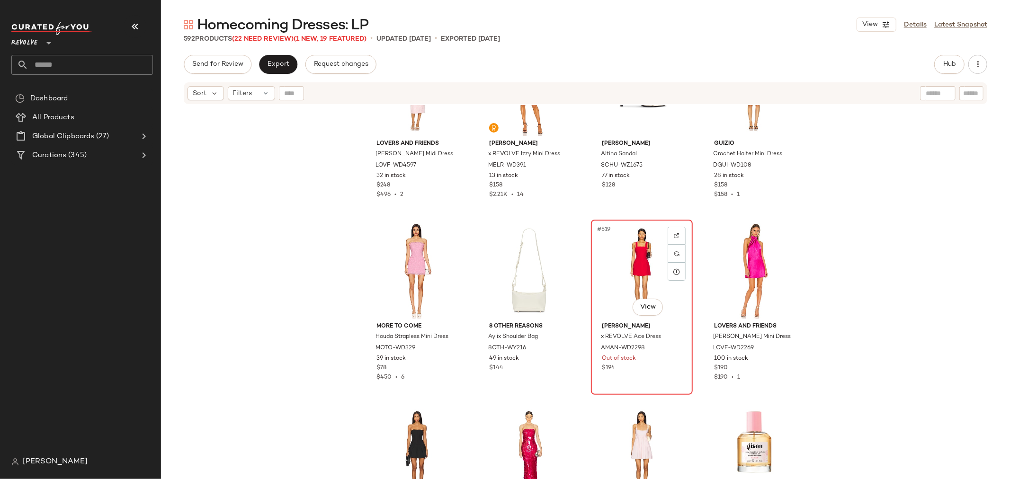
click at [668, 380] on div "#519 View Amanda Uprichard x REVOLVE Ace Dress AMAN-WD2298 Out of stock $194" at bounding box center [642, 307] width 100 height 173
click at [674, 234] on img at bounding box center [677, 236] width 6 height 6
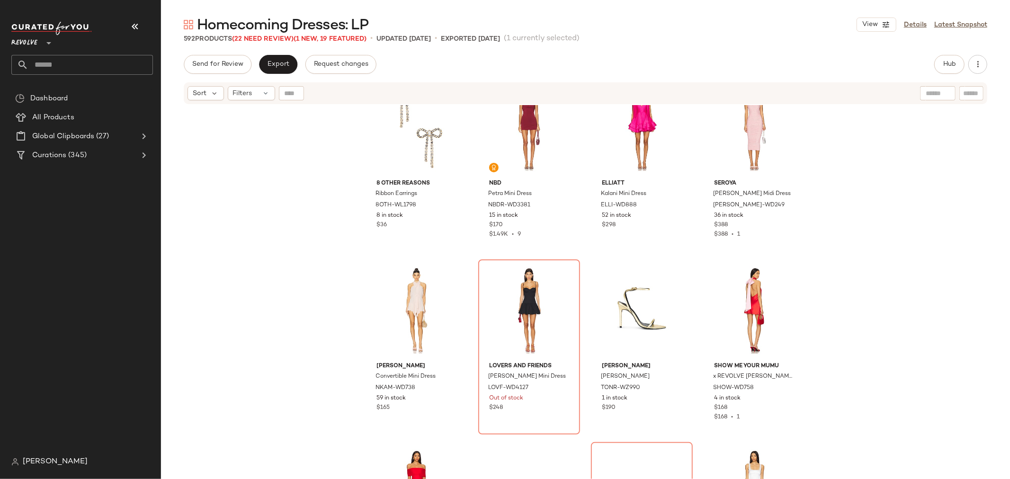
scroll to position [24052, 0]
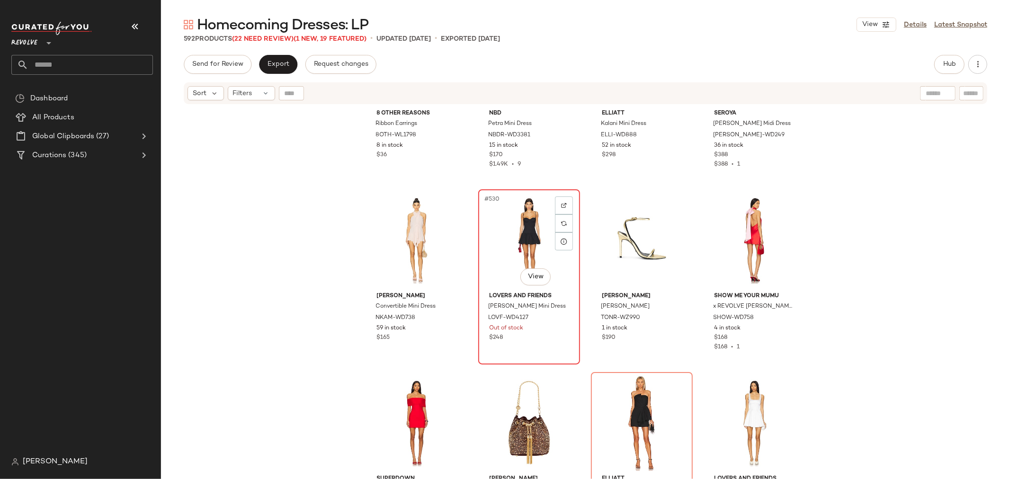
click at [533, 329] on div "Out of stock" at bounding box center [529, 328] width 80 height 9
click at [563, 207] on div at bounding box center [564, 206] width 18 height 18
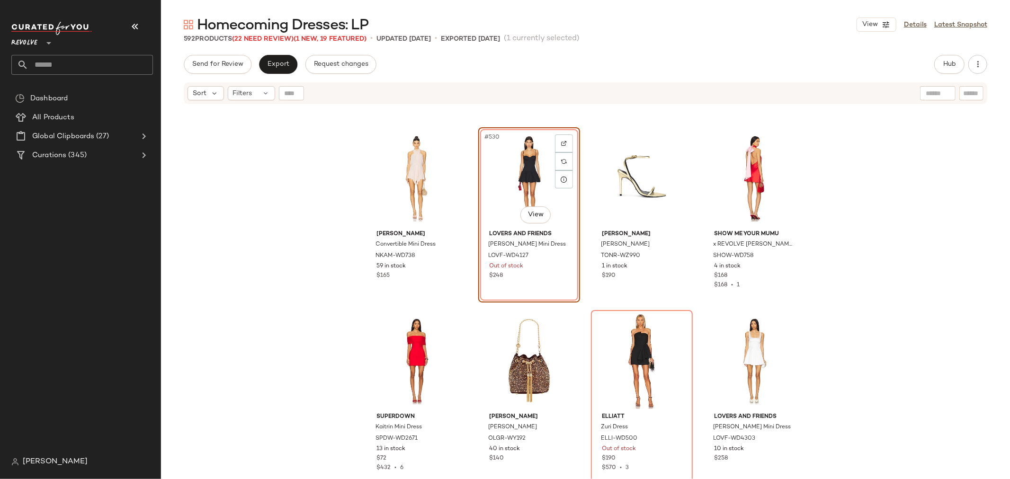
scroll to position [24210, 0]
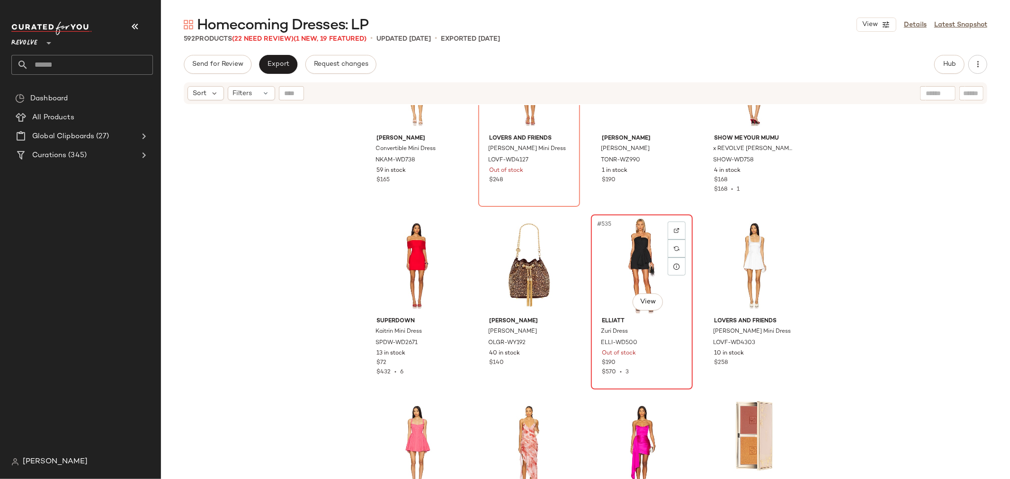
click at [654, 371] on div "$570 • 3" at bounding box center [642, 372] width 80 height 9
click at [674, 228] on img at bounding box center [677, 231] width 6 height 6
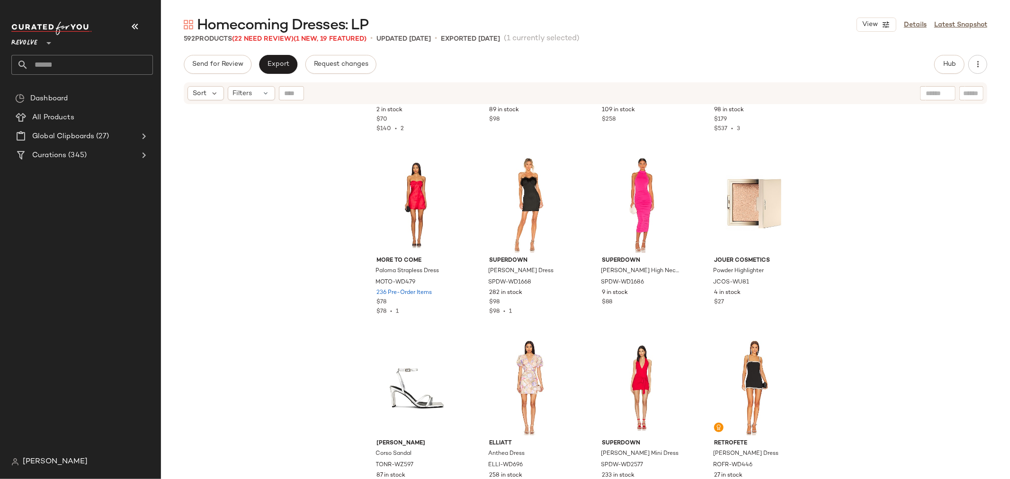
scroll to position [26655, 0]
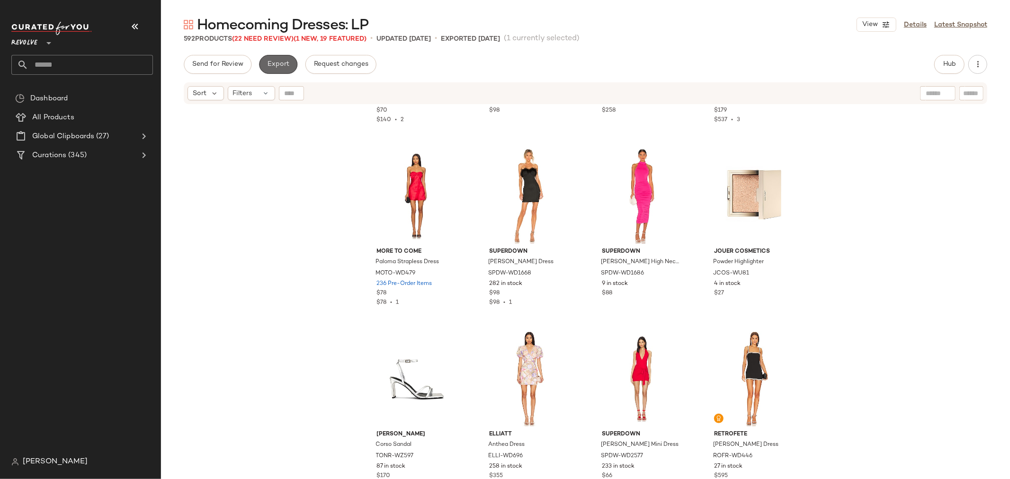
click at [290, 68] on button "Export" at bounding box center [278, 64] width 38 height 19
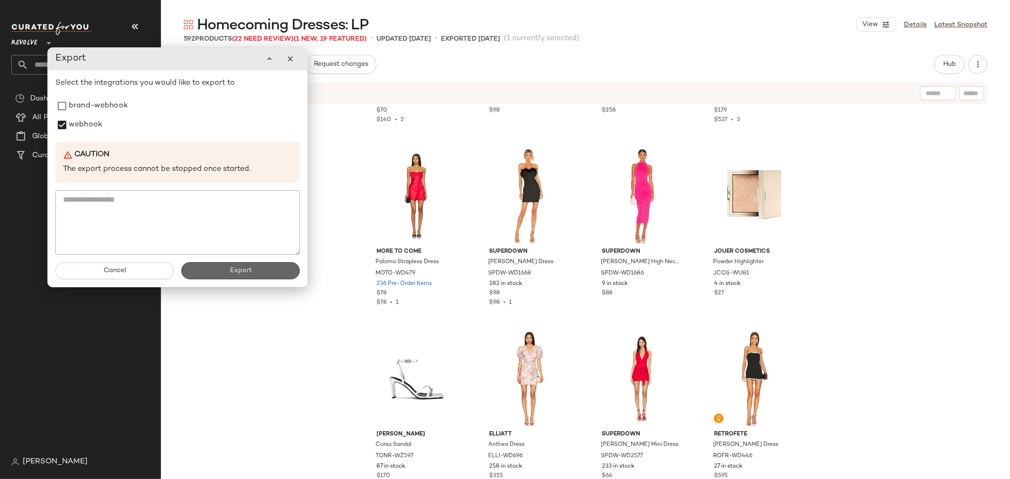
click at [270, 277] on button "Export" at bounding box center [240, 270] width 118 height 17
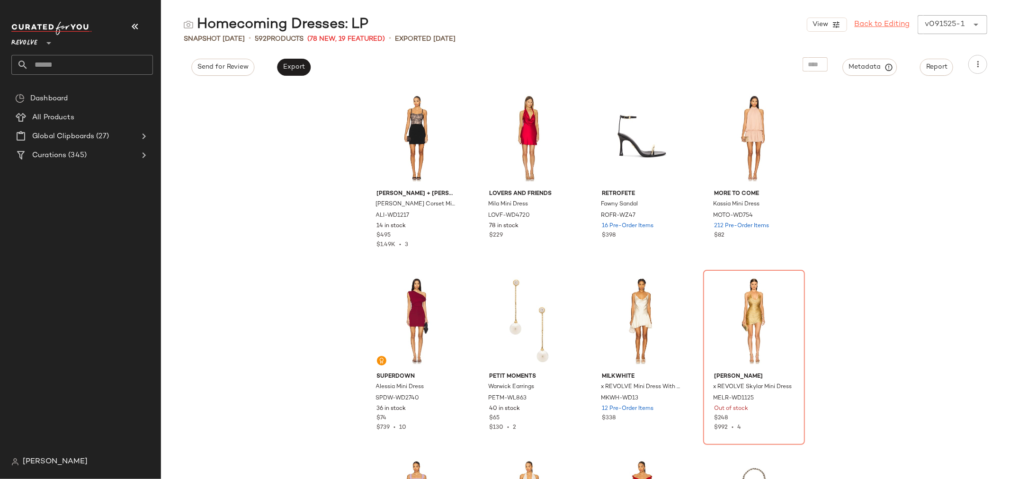
click at [886, 24] on link "Back to Editing" at bounding box center [882, 24] width 55 height 11
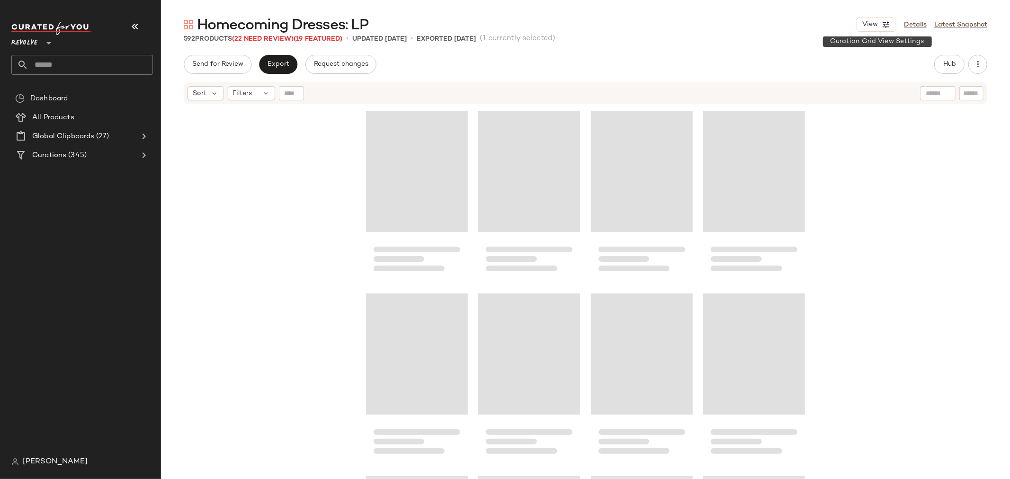
scroll to position [24127, 0]
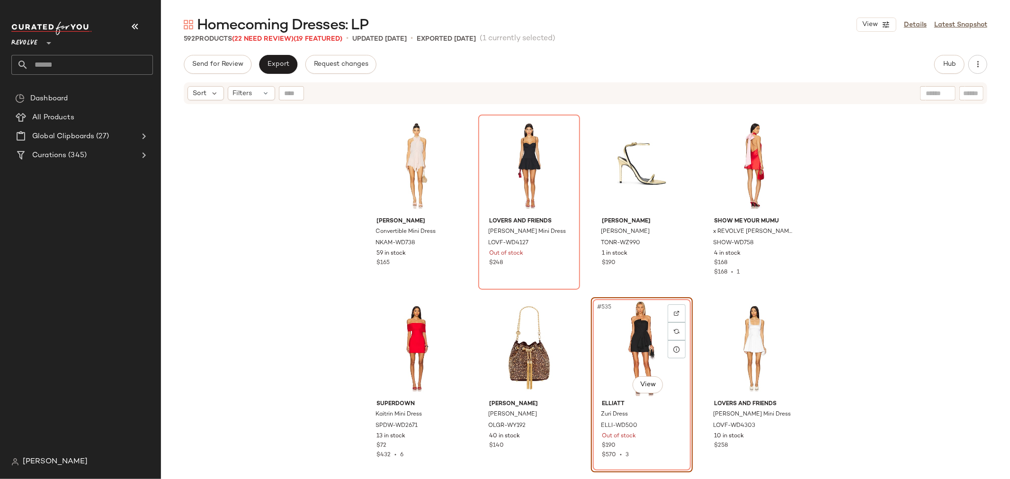
click at [74, 63] on input "text" at bounding box center [90, 65] width 125 height 20
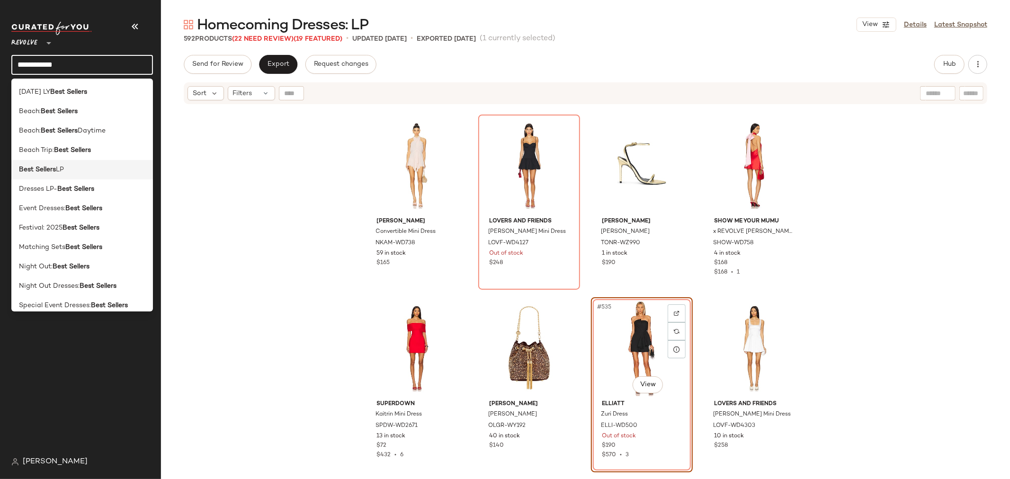
type input "**********"
click at [76, 165] on div "Best Sellers LP" at bounding box center [82, 170] width 126 height 10
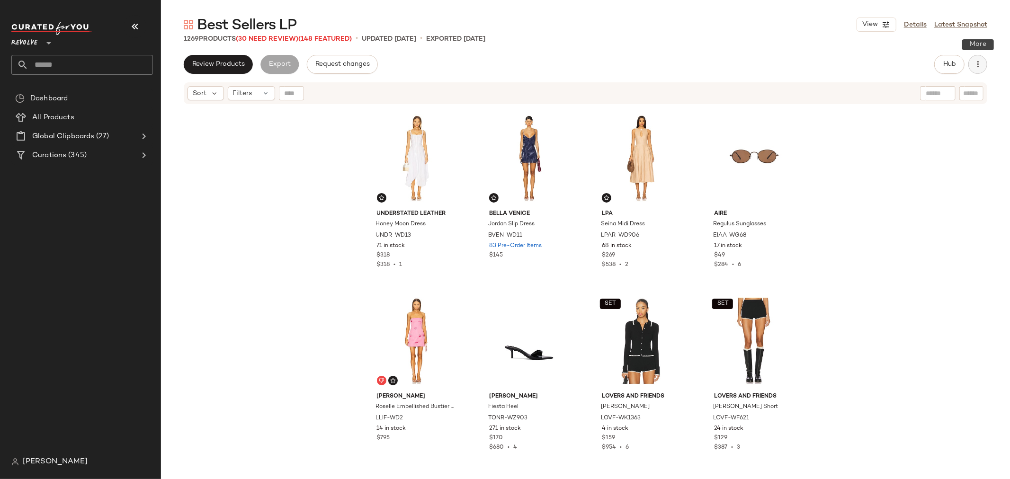
click at [976, 60] on icon "button" at bounding box center [977, 64] width 9 height 9
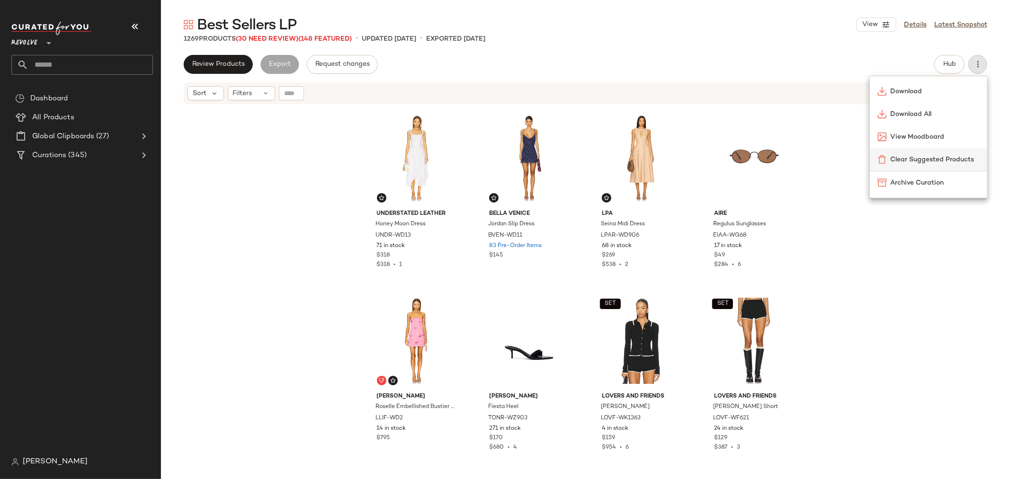
click at [936, 158] on span "Clear Suggested Products" at bounding box center [935, 160] width 89 height 10
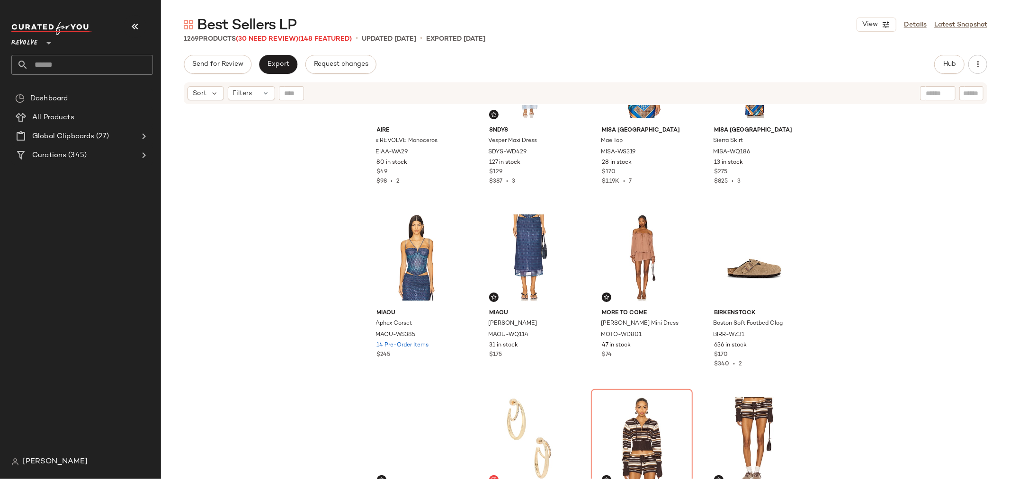
scroll to position [849, 0]
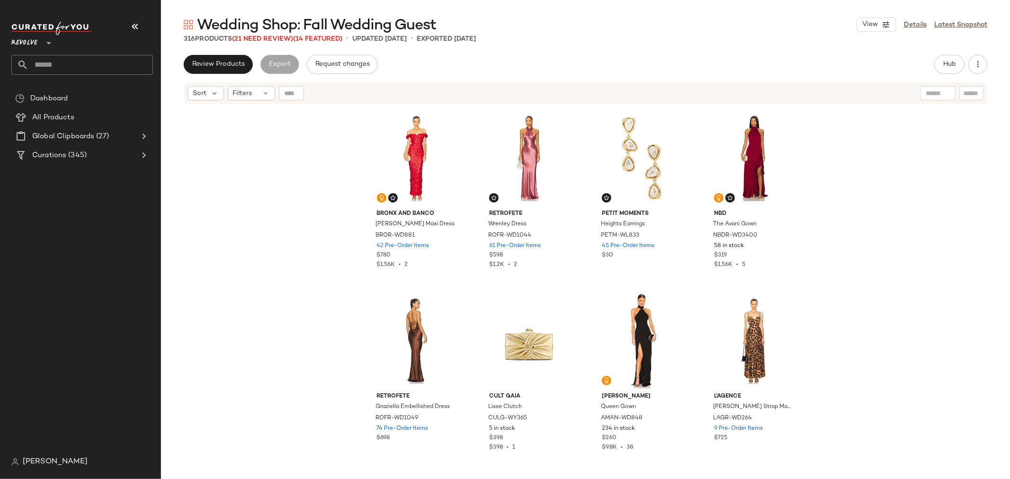
click at [261, 238] on div "Bronx and Banco Jasmine Maxi Dress BROR-WD881 42 Pre-Order Items $780 $1.56K • …" at bounding box center [585, 304] width 849 height 398
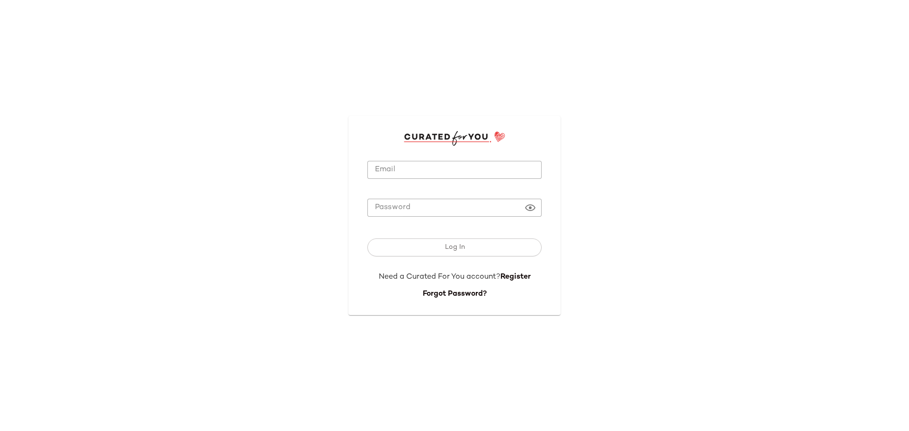
click at [409, 167] on input "Email" at bounding box center [454, 170] width 174 height 18
type input "**********"
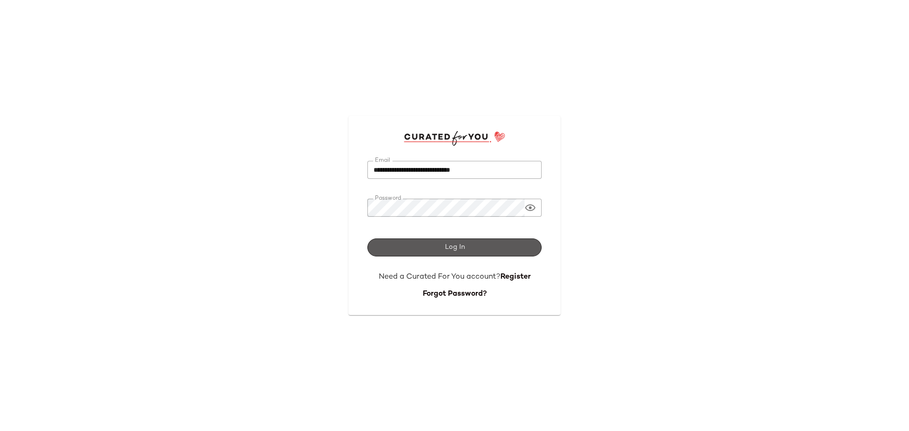
click at [441, 247] on button "Log In" at bounding box center [454, 248] width 174 height 18
